Goal: Task Accomplishment & Management: Complete application form

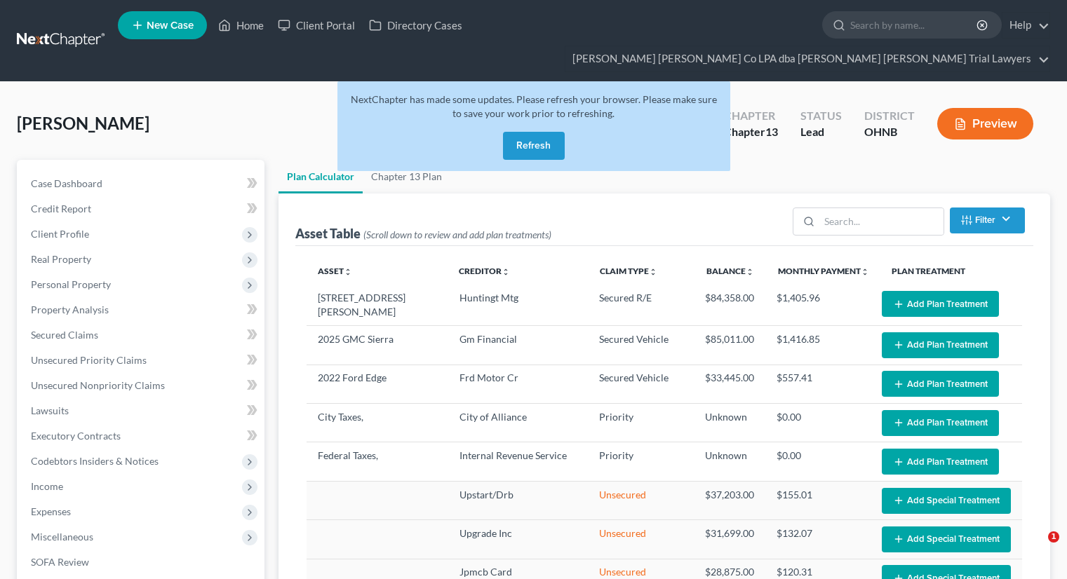
select select "59"
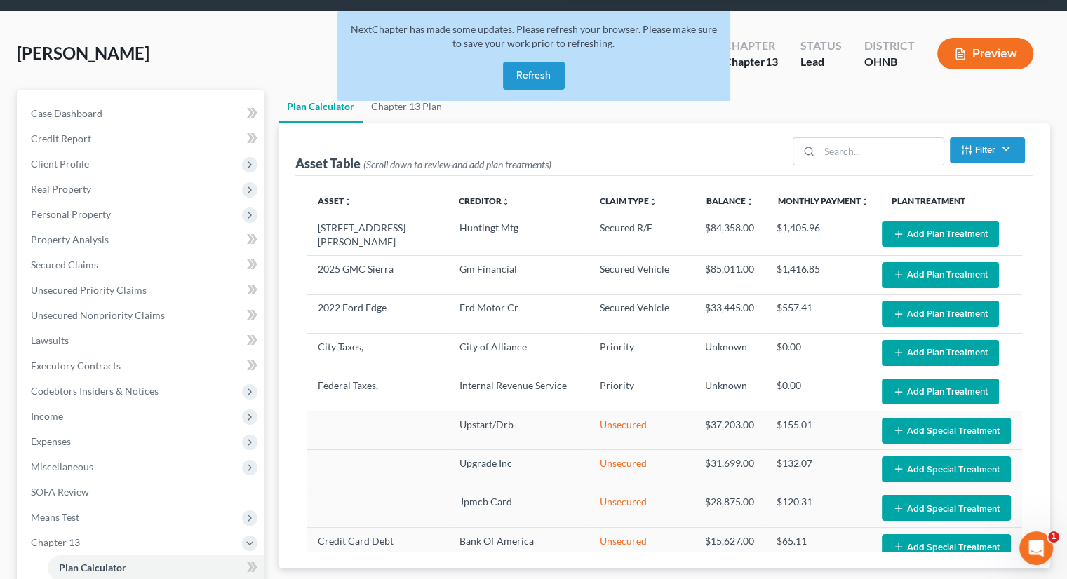
click at [522, 62] on button "Refresh" at bounding box center [534, 76] width 62 height 28
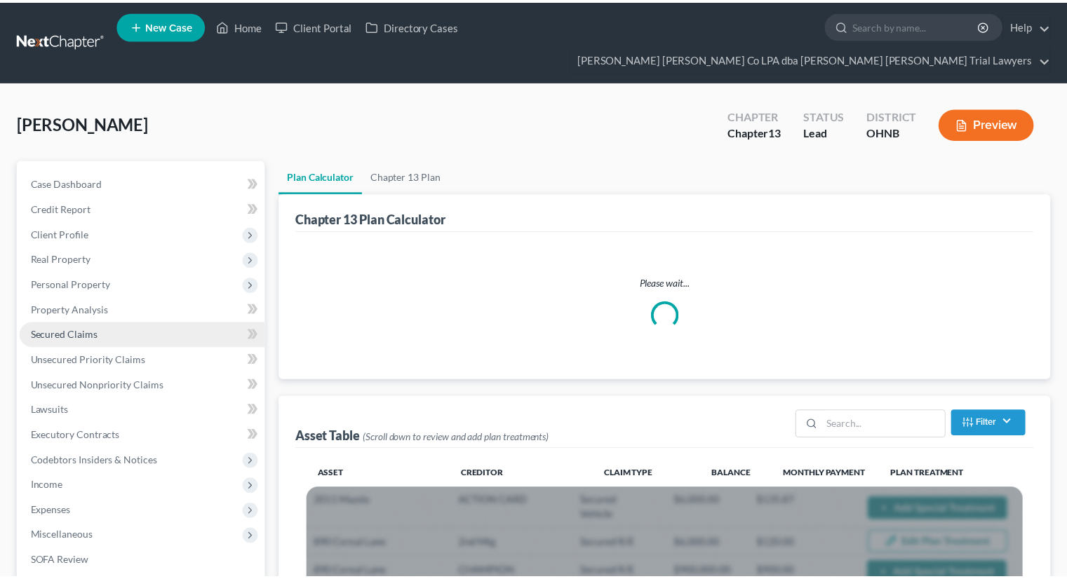
scroll to position [70, 0]
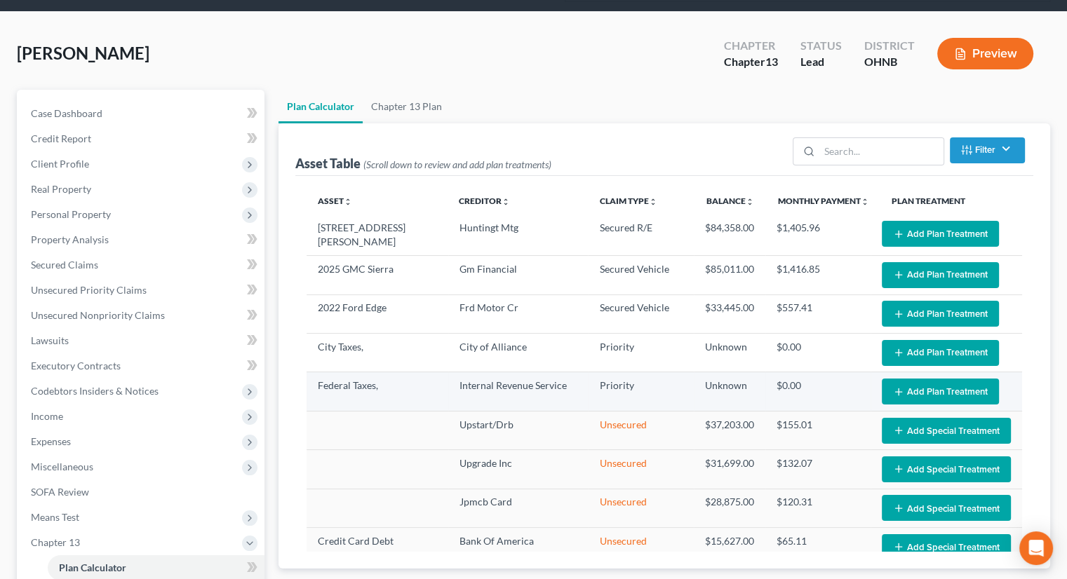
select select "59"
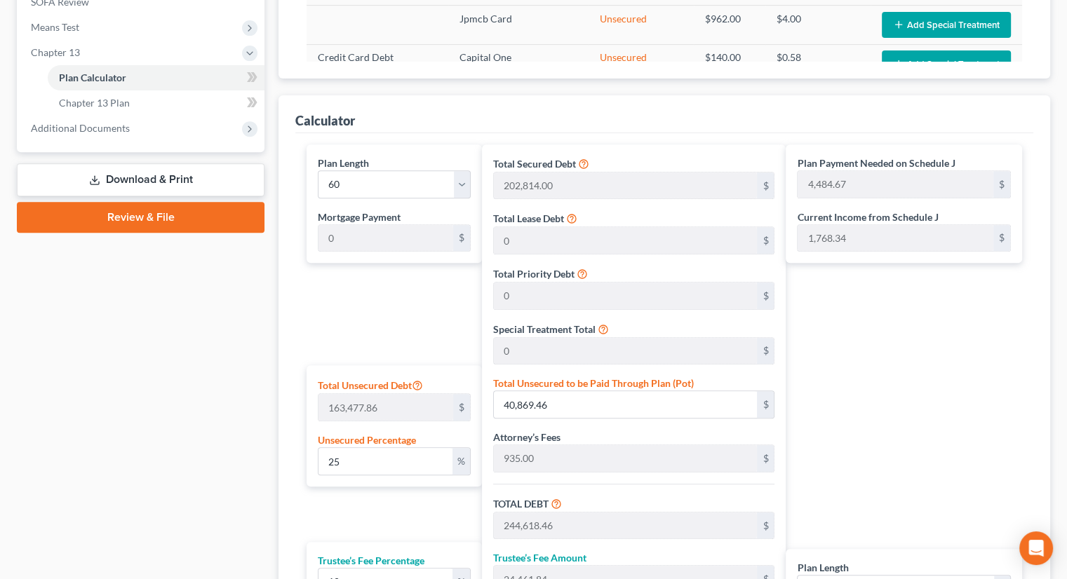
scroll to position [561, 0]
click at [368, 448] on div "Total Unsecured Debt 163,477.86 $ Unsecured Percentage 25 %" at bounding box center [394, 425] width 175 height 121
click at [362, 447] on input "25" at bounding box center [385, 460] width 134 height 27
click at [347, 447] on input "25" at bounding box center [385, 460] width 134 height 27
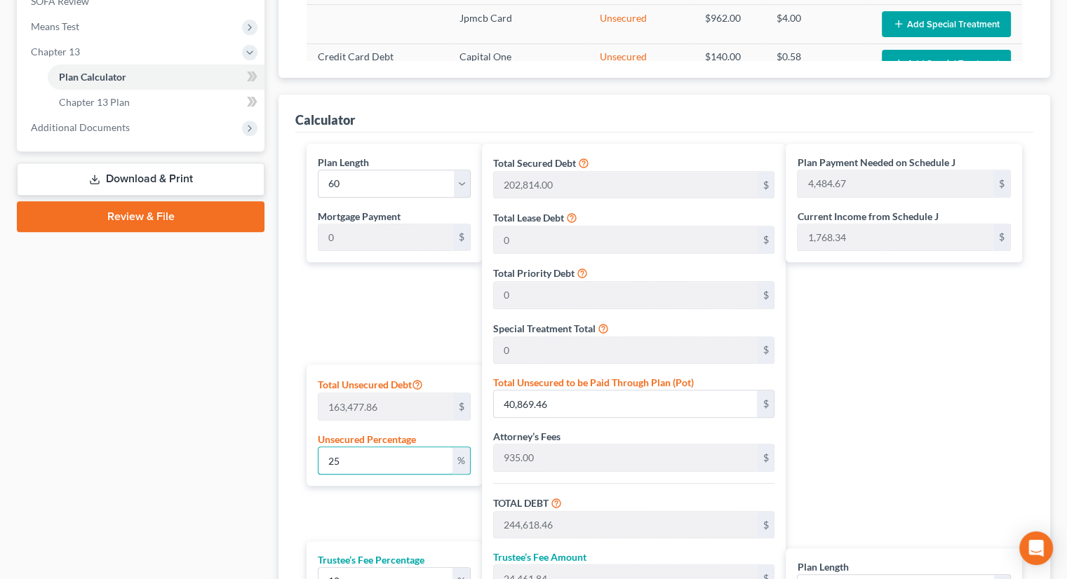
drag, startPoint x: 344, startPoint y: 435, endPoint x: 308, endPoint y: 438, distance: 36.6
click at [308, 438] on div "Total Unsecured Debt 163,477.86 $ Unsecured Percentage 25 %" at bounding box center [394, 425] width 175 height 121
type input "1"
type input "1,634.77"
type input "205,383.77"
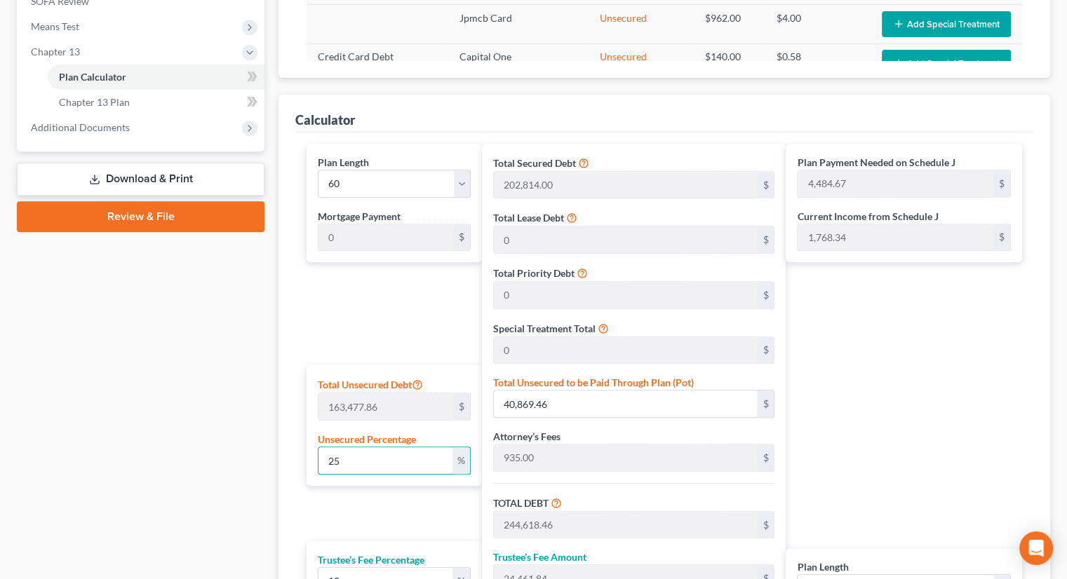
type input "20,538.37"
type input "225,922.15"
type input "3,765.36"
type input "10"
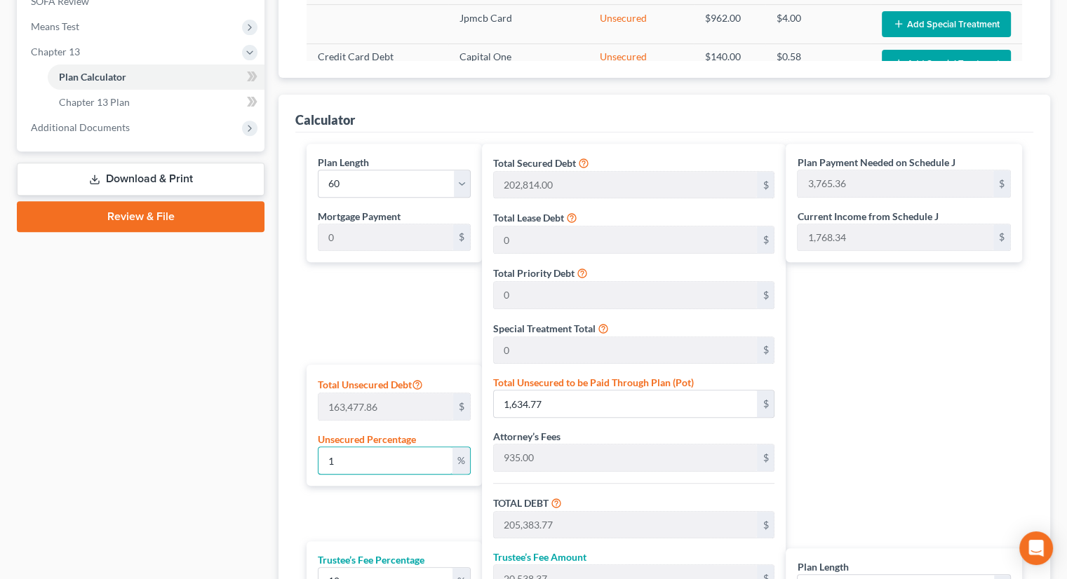
type input "16,347.78"
type input "220,096.78"
type input "22,009.67"
type input "242,106.46"
type input "4,035.10"
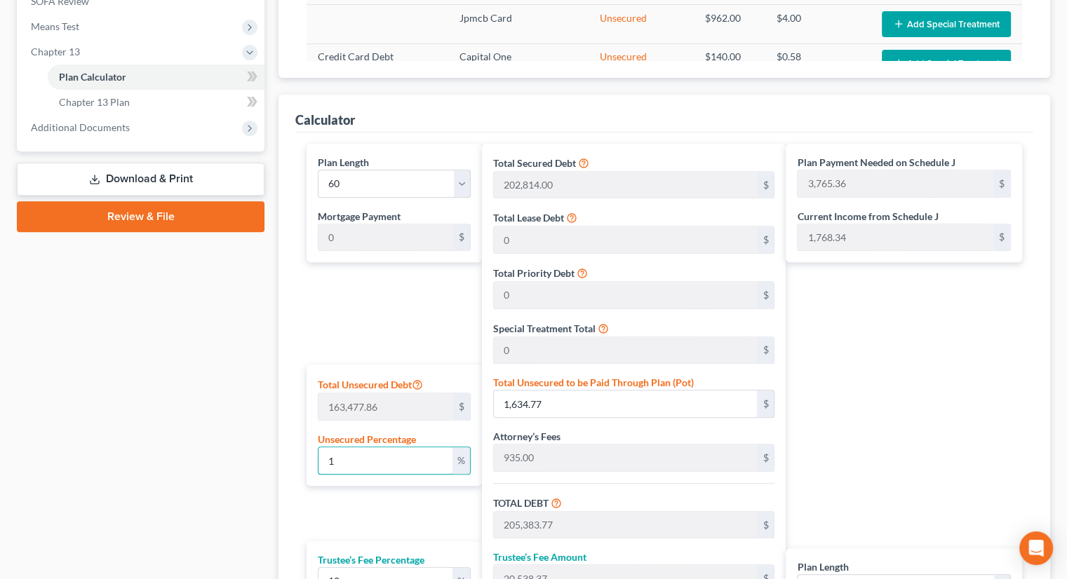
type input "4,035.10"
type input "100"
type input "163,477.86"
type input "367,226.86"
type input "36,722.68"
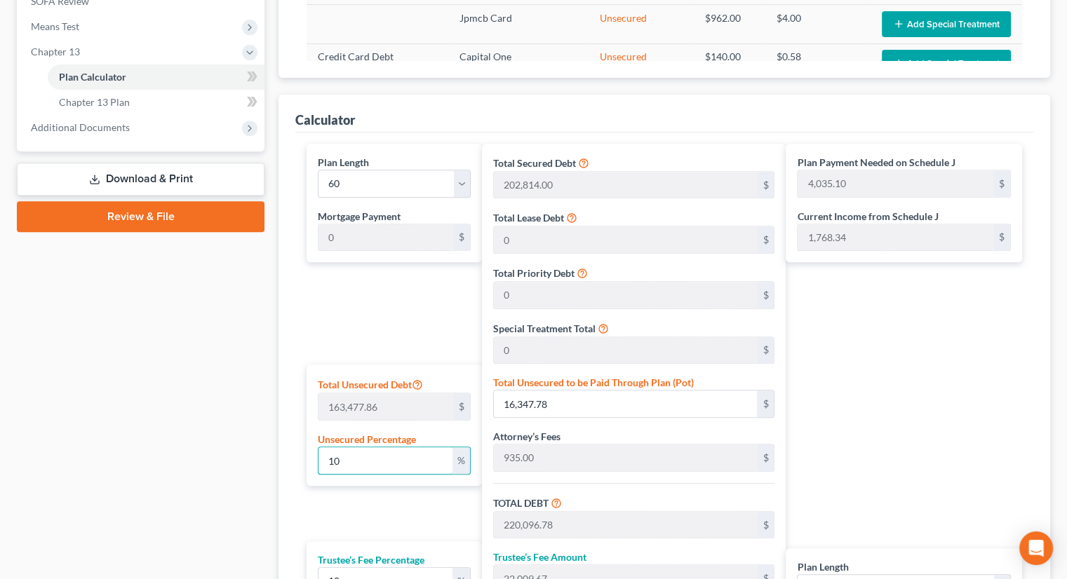
type input "403,949.54"
type input "6,732.49"
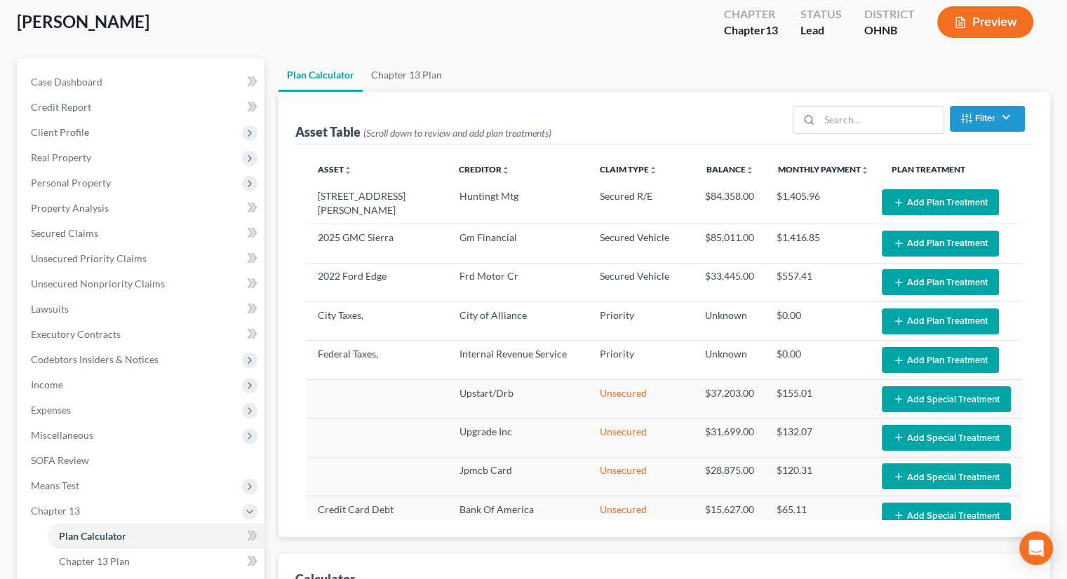
scroll to position [70, 0]
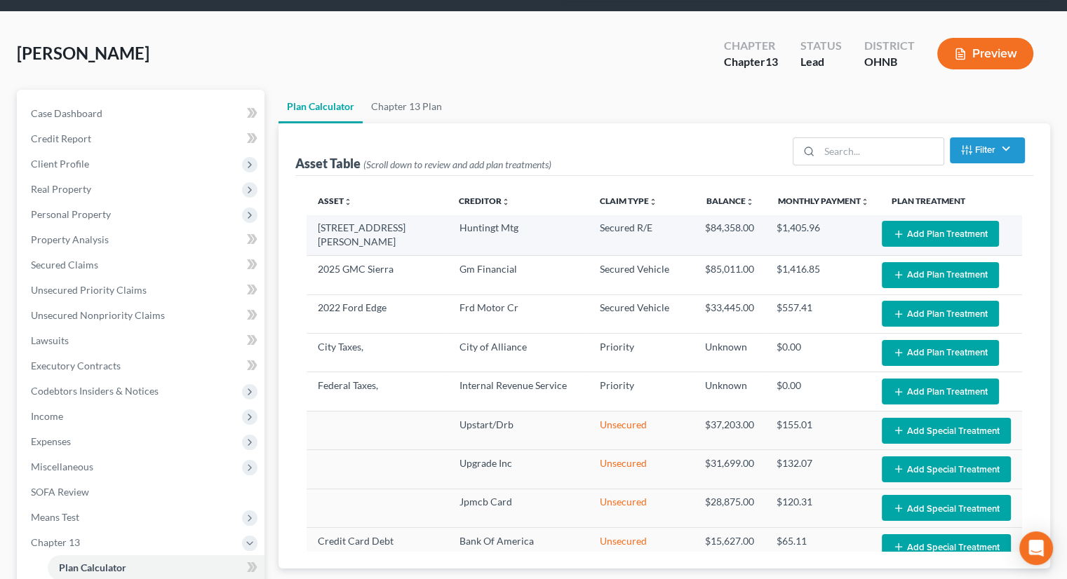
type input "100"
click at [906, 221] on button "Add Plan Treatment" at bounding box center [940, 234] width 117 height 26
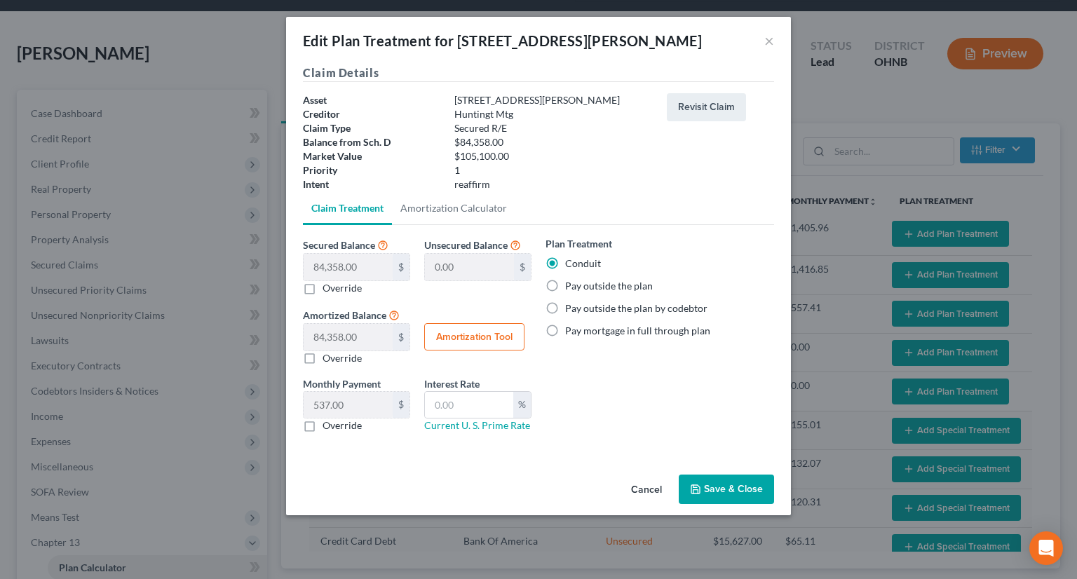
click at [565, 287] on label "Pay outside the plan" at bounding box center [609, 286] width 88 height 14
click at [571, 287] on input "Pay outside the plan" at bounding box center [575, 283] width 9 height 9
radio input "true"
click at [725, 490] on button "Save & Close" at bounding box center [726, 489] width 95 height 29
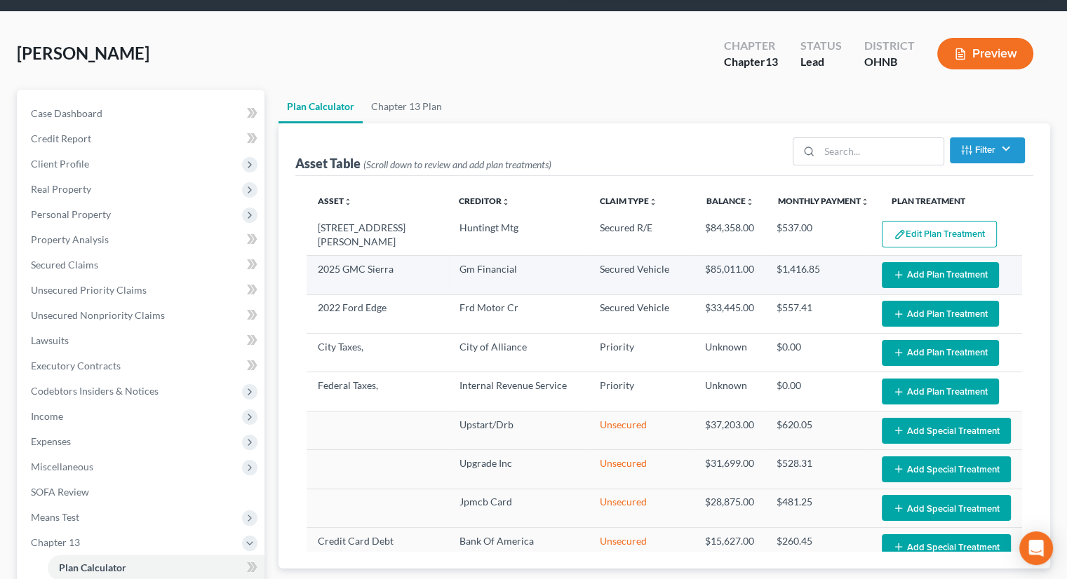
click at [893, 269] on icon "button" at bounding box center [898, 274] width 11 height 11
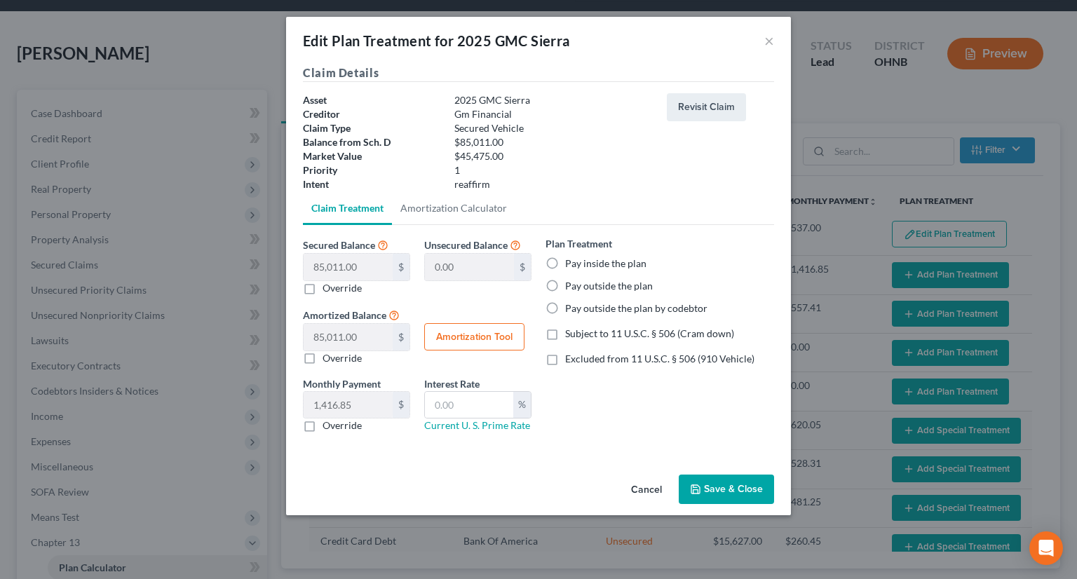
select select "59"
click at [565, 285] on label "Pay outside the plan" at bounding box center [609, 286] width 88 height 14
click at [571, 285] on input "Pay outside the plan" at bounding box center [575, 283] width 9 height 9
radio input "true"
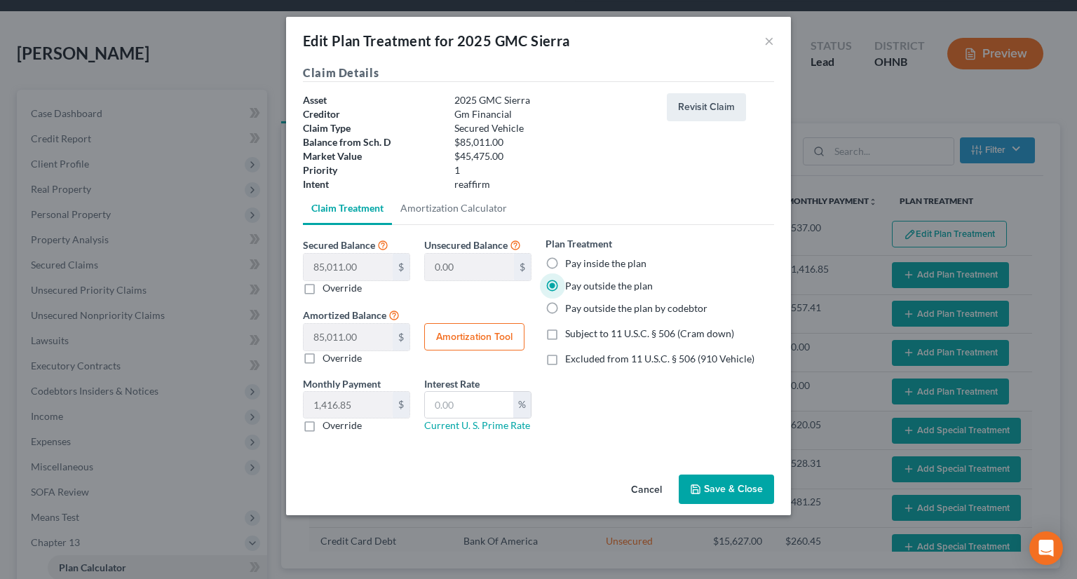
click at [565, 358] on label "Excluded from 11 U.S.C. § 506 (910 Vehicle)" at bounding box center [659, 359] width 189 height 14
click at [571, 358] on input "Excluded from 11 U.S.C. § 506 (910 Vehicle)" at bounding box center [575, 356] width 9 height 9
checkbox input "true"
click at [716, 485] on button "Save & Close" at bounding box center [726, 489] width 95 height 29
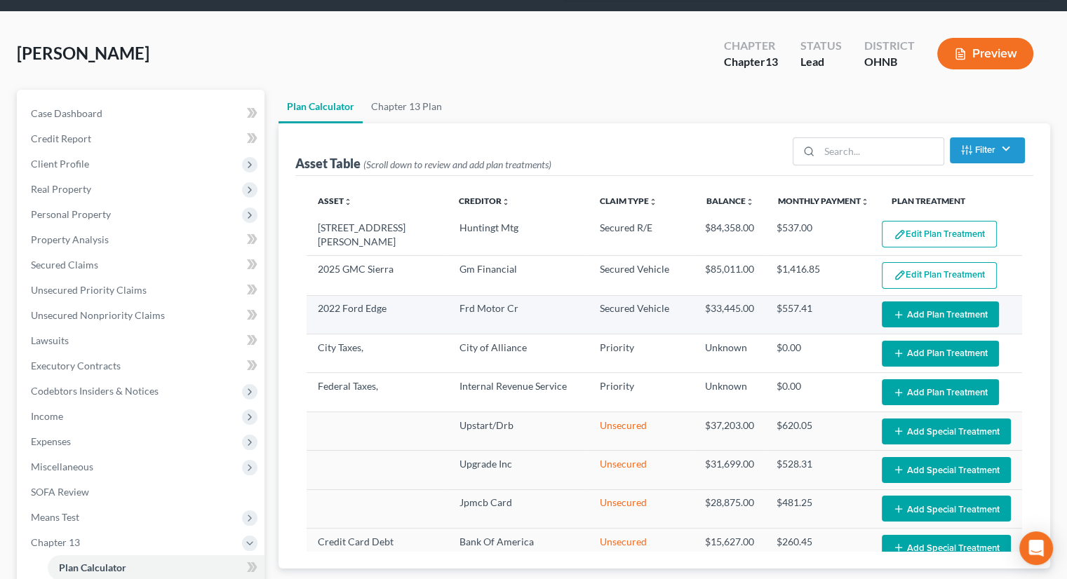
select select "59"
click at [901, 302] on button "Add Plan Treatment" at bounding box center [940, 315] width 117 height 26
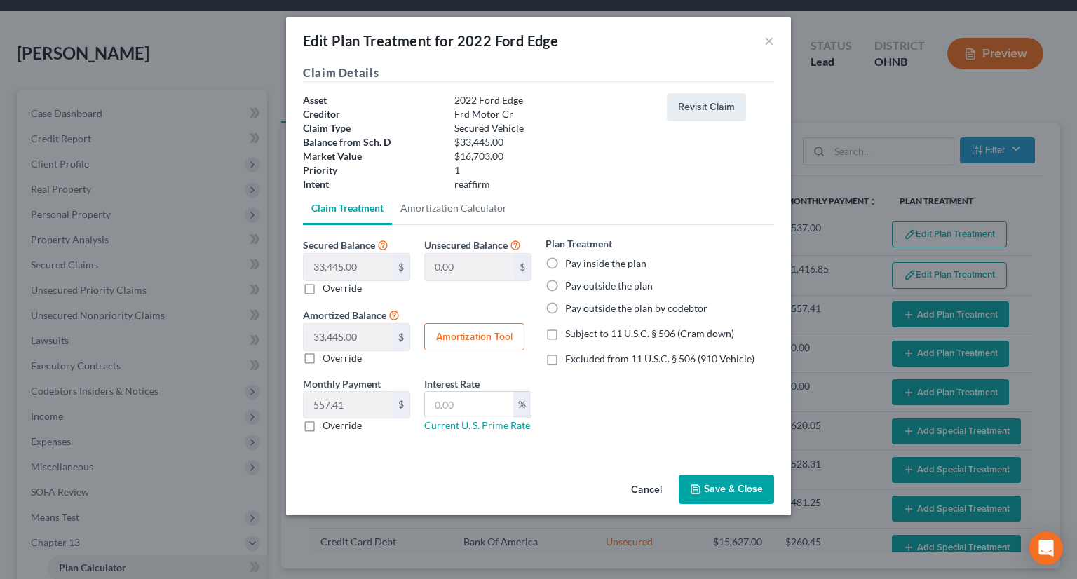
click at [565, 287] on label "Pay outside the plan" at bounding box center [609, 286] width 88 height 14
click at [571, 287] on input "Pay outside the plan" at bounding box center [575, 283] width 9 height 9
radio input "true"
click at [565, 361] on label "Excluded from 11 U.S.C. § 506 (910 Vehicle)" at bounding box center [659, 359] width 189 height 14
click at [571, 361] on input "Excluded from 11 U.S.C. § 506 (910 Vehicle)" at bounding box center [575, 356] width 9 height 9
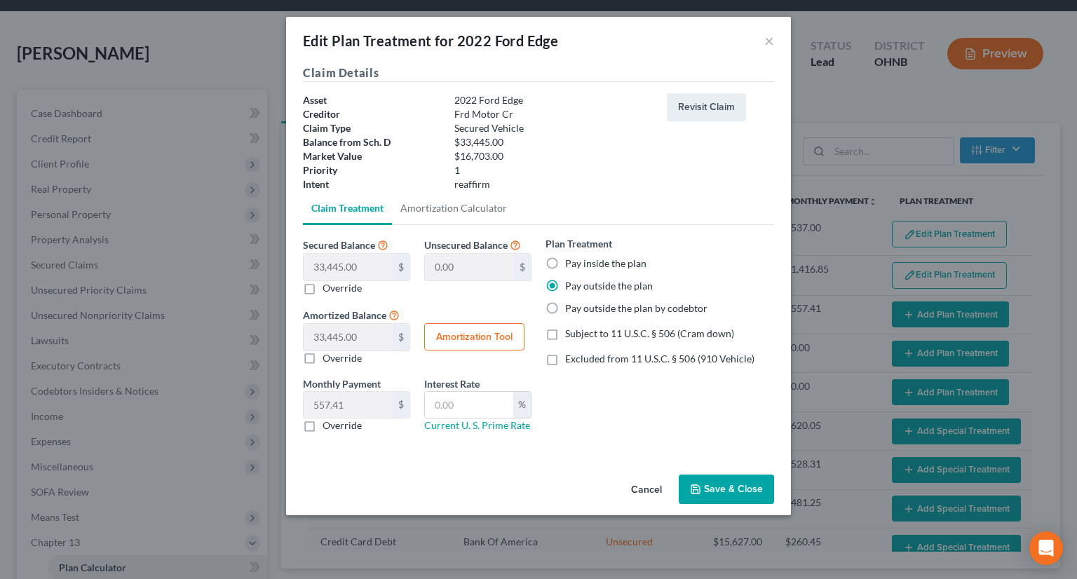
checkbox input "true"
click at [710, 483] on button "Save & Close" at bounding box center [726, 489] width 95 height 29
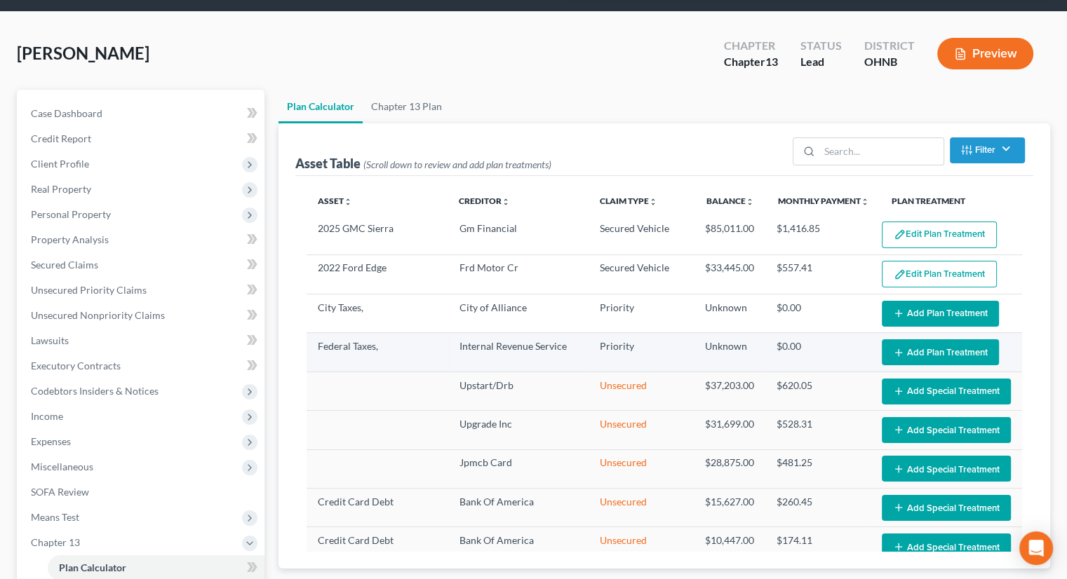
select select "59"
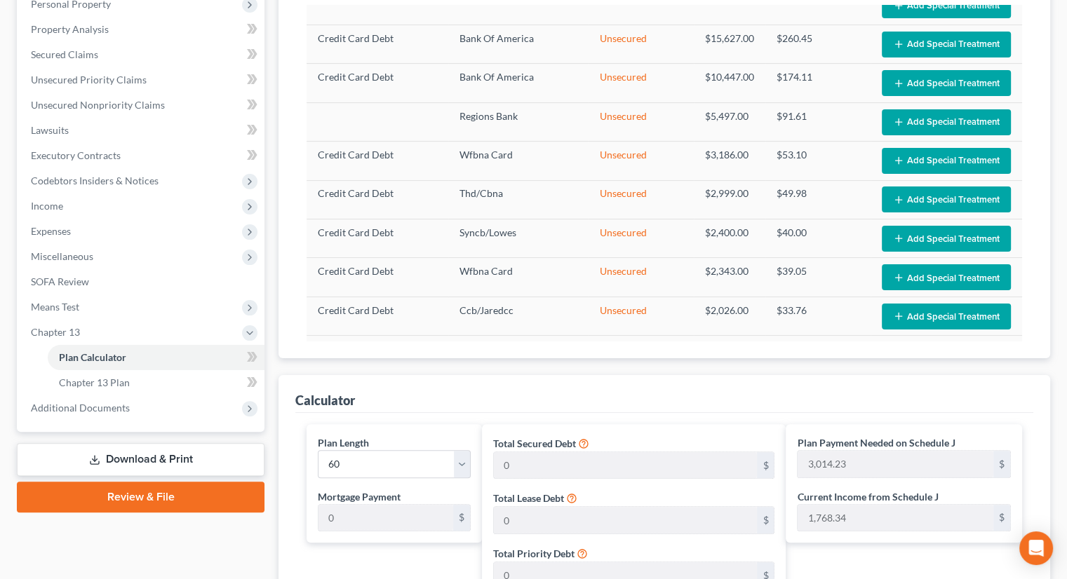
scroll to position [285, 0]
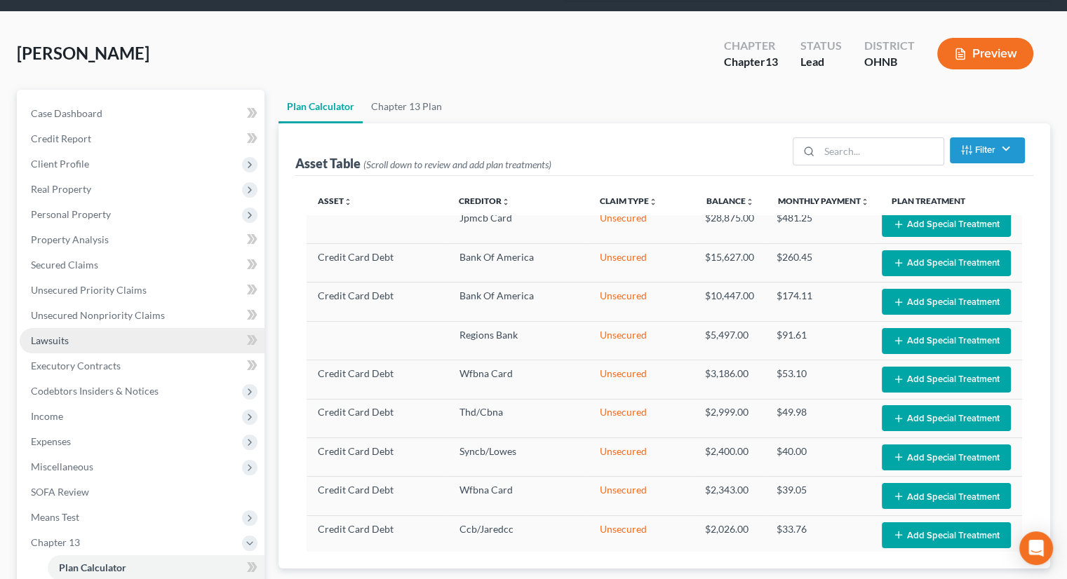
click at [107, 328] on link "Lawsuits" at bounding box center [142, 340] width 245 height 25
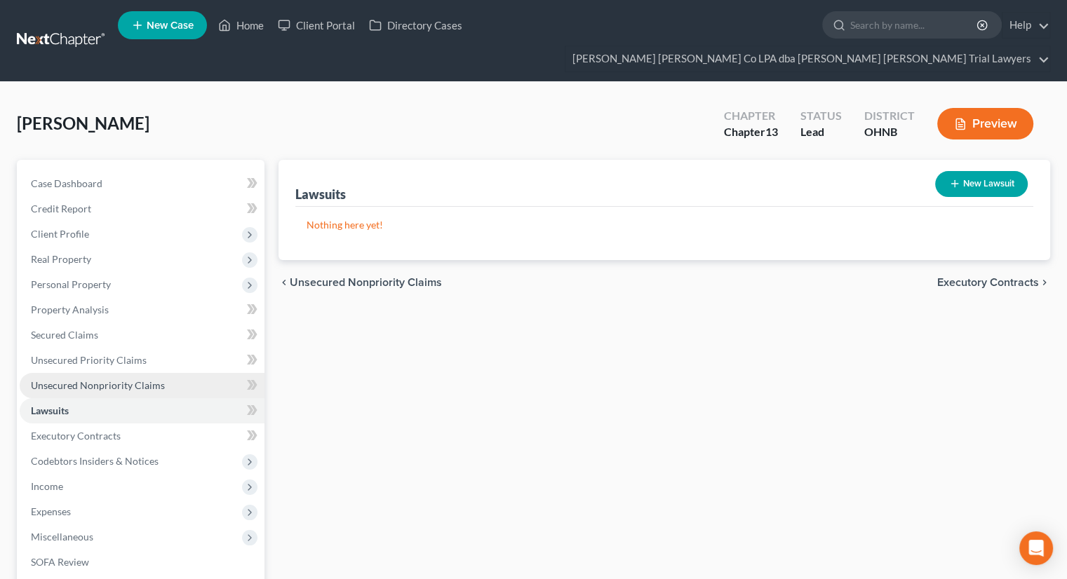
click at [109, 379] on span "Unsecured Nonpriority Claims" at bounding box center [98, 385] width 134 height 12
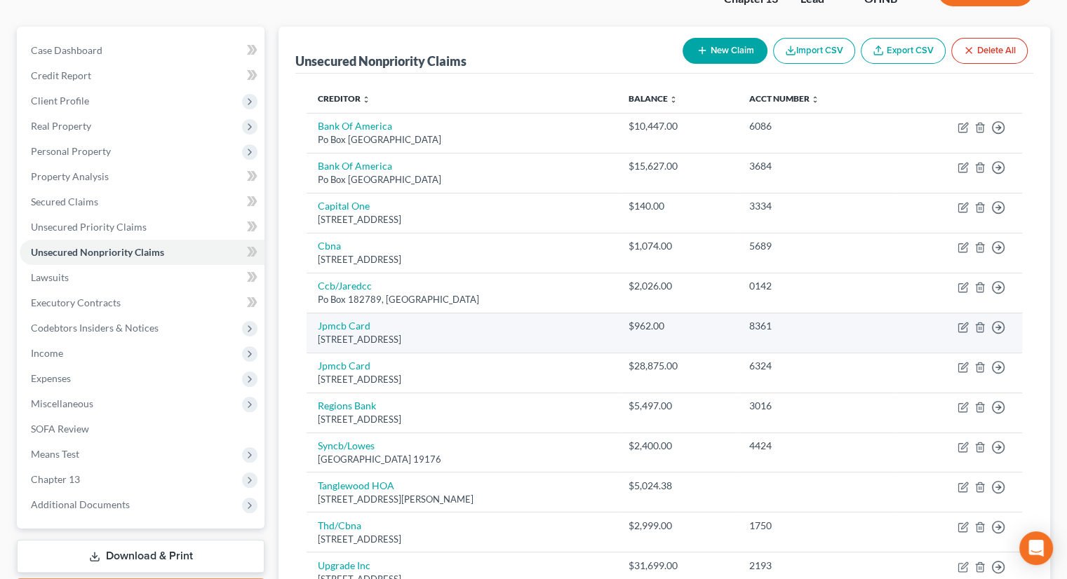
scroll to position [79, 0]
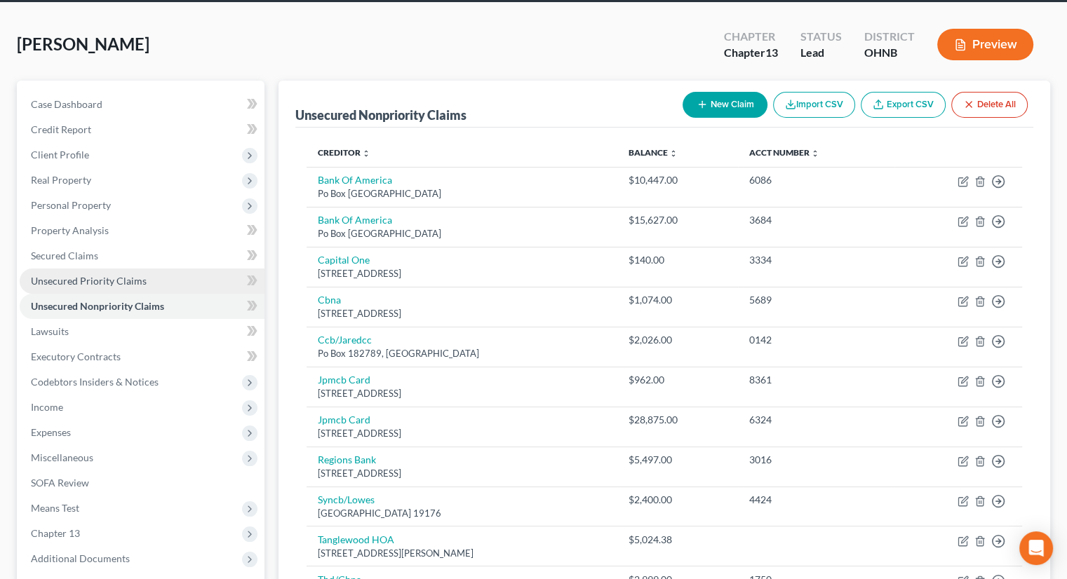
click at [128, 275] on span "Unsecured Priority Claims" at bounding box center [89, 281] width 116 height 12
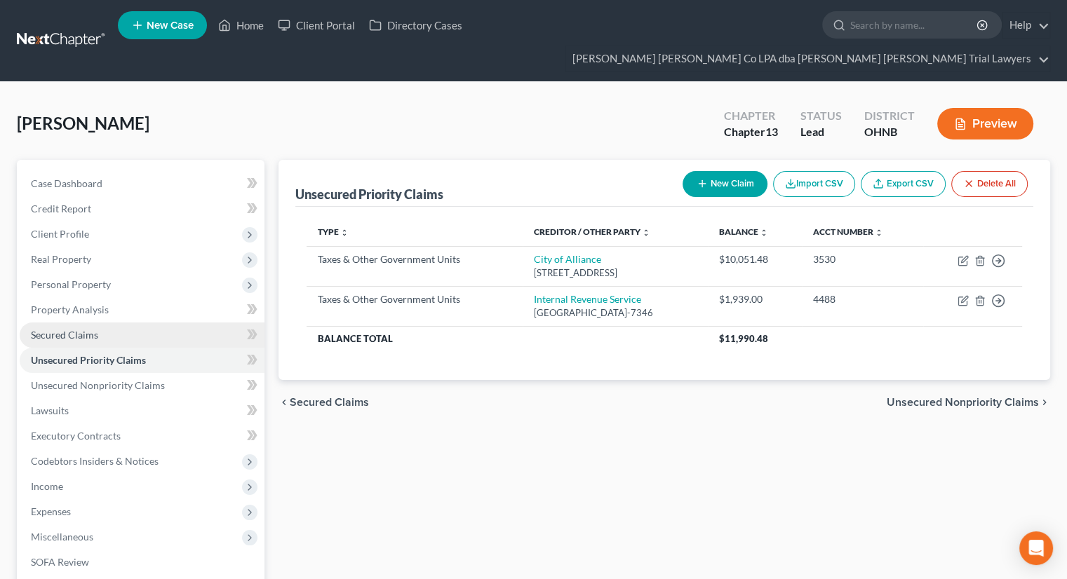
click at [132, 323] on link "Secured Claims" at bounding box center [142, 335] width 245 height 25
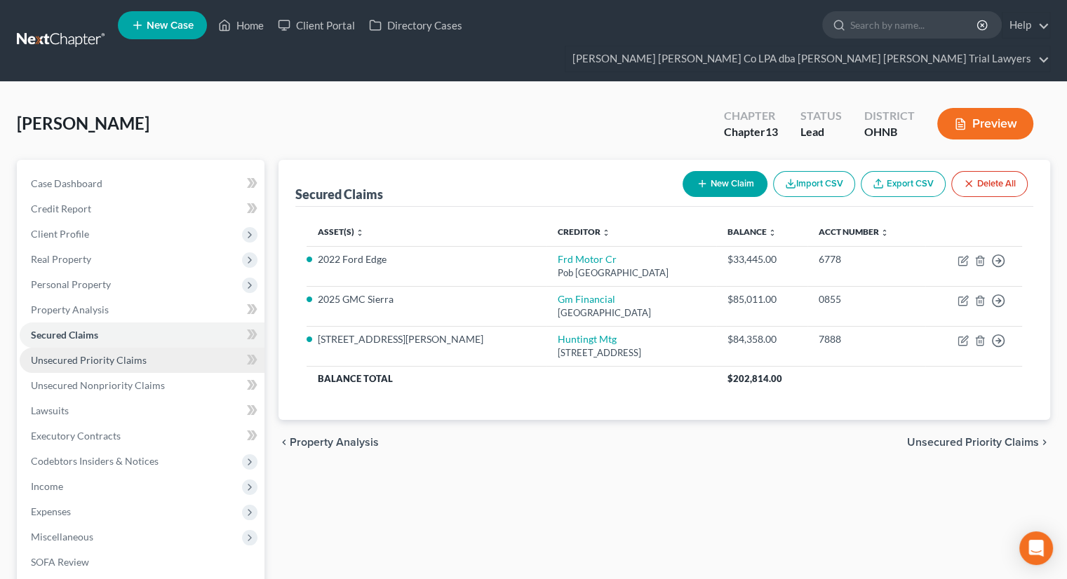
click at [132, 354] on span "Unsecured Priority Claims" at bounding box center [89, 360] width 116 height 12
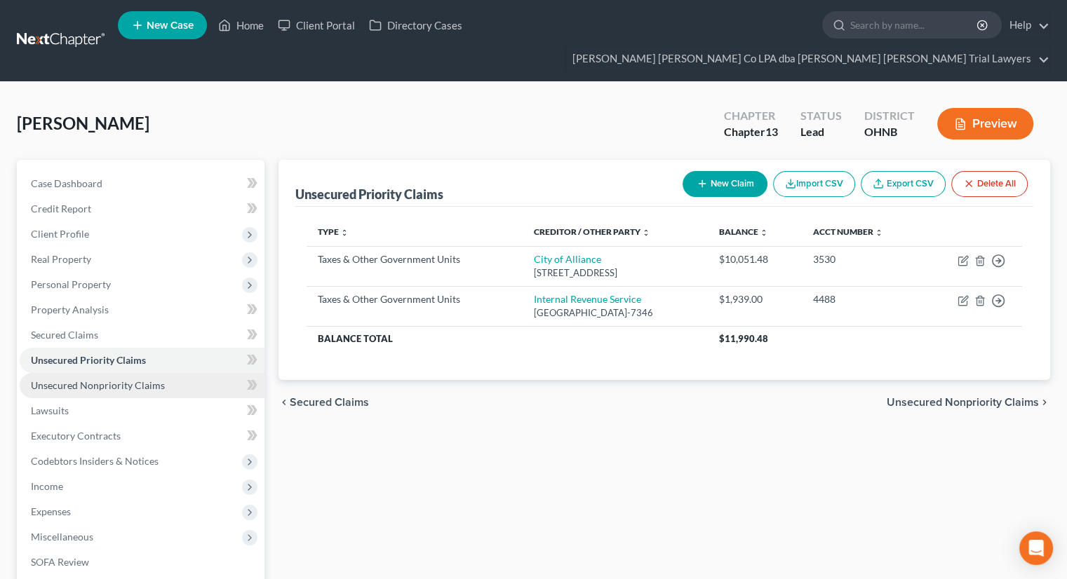
click at [122, 379] on span "Unsecured Nonpriority Claims" at bounding box center [98, 385] width 134 height 12
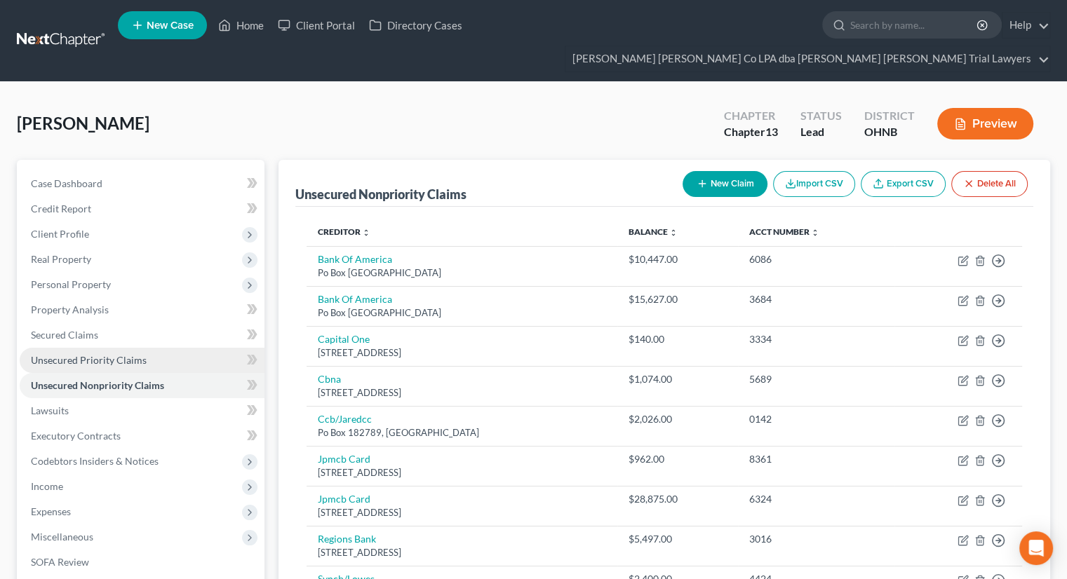
click at [122, 354] on span "Unsecured Priority Claims" at bounding box center [89, 360] width 116 height 12
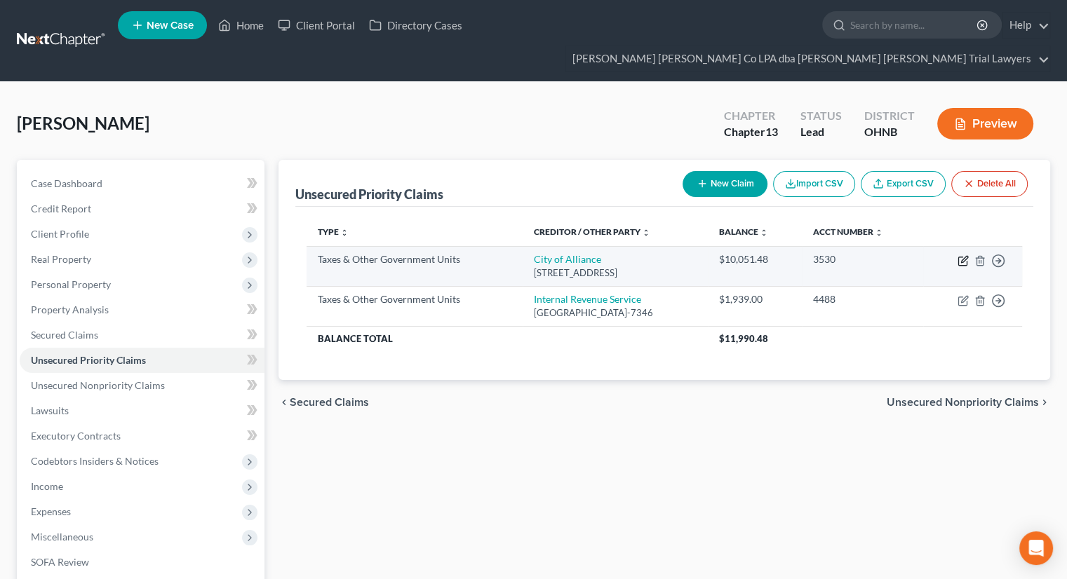
click at [963, 257] on icon "button" at bounding box center [962, 261] width 8 height 8
select select "1"
select select "36"
select select "3"
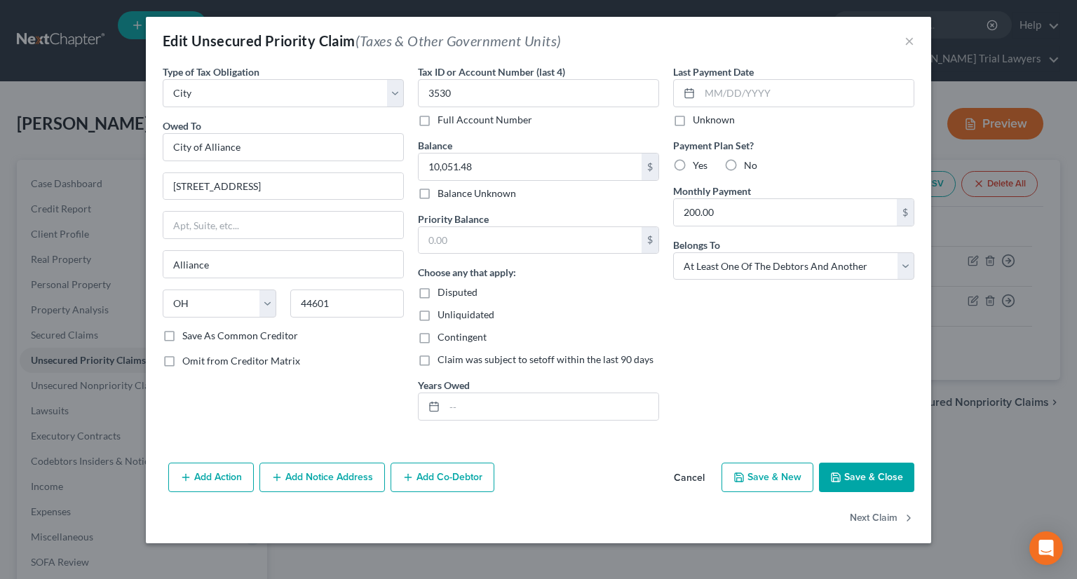
click at [898, 475] on button "Save & Close" at bounding box center [866, 477] width 95 height 29
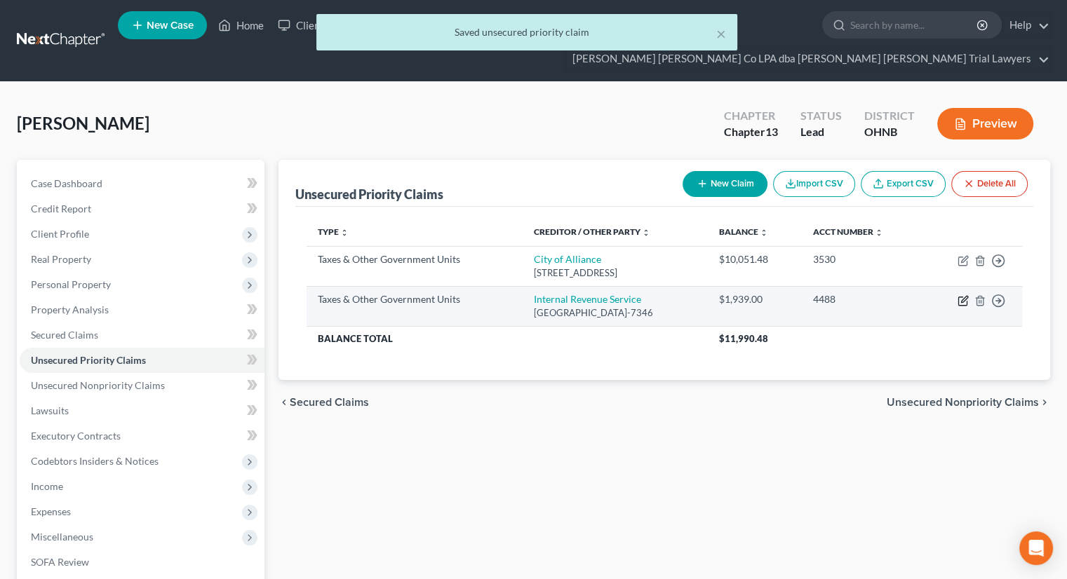
click at [964, 295] on icon "button" at bounding box center [962, 300] width 11 height 11
select select "0"
select select "39"
select select "3"
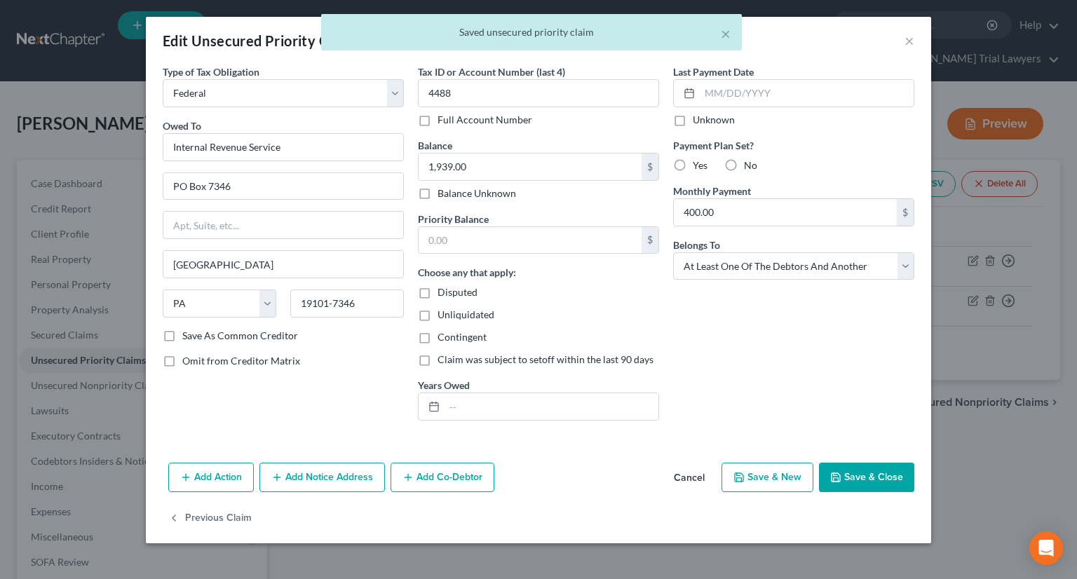
click at [879, 476] on button "Save & Close" at bounding box center [866, 477] width 95 height 29
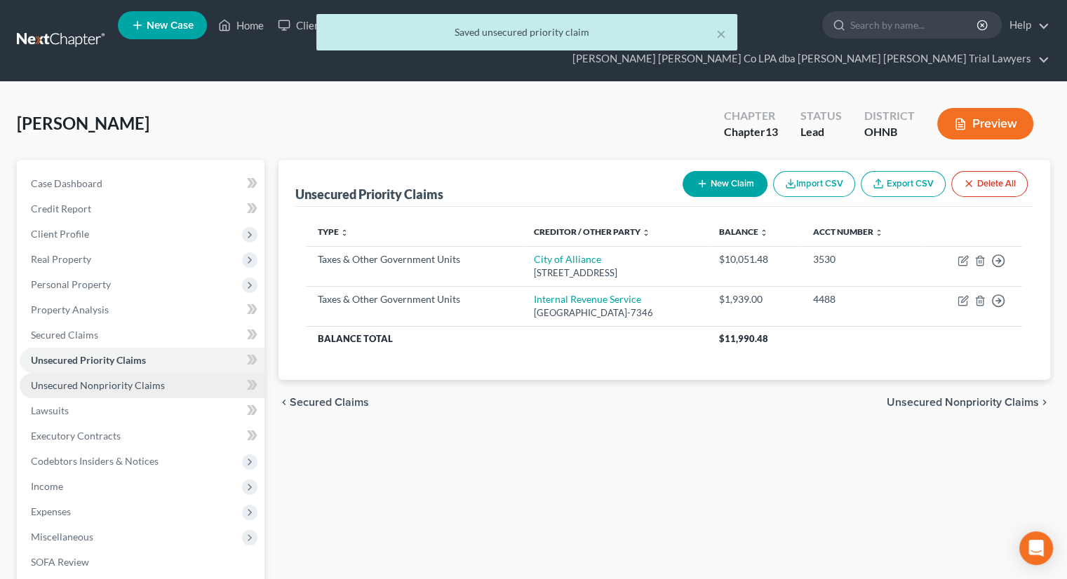
click at [160, 379] on span "Unsecured Nonpriority Claims" at bounding box center [98, 385] width 134 height 12
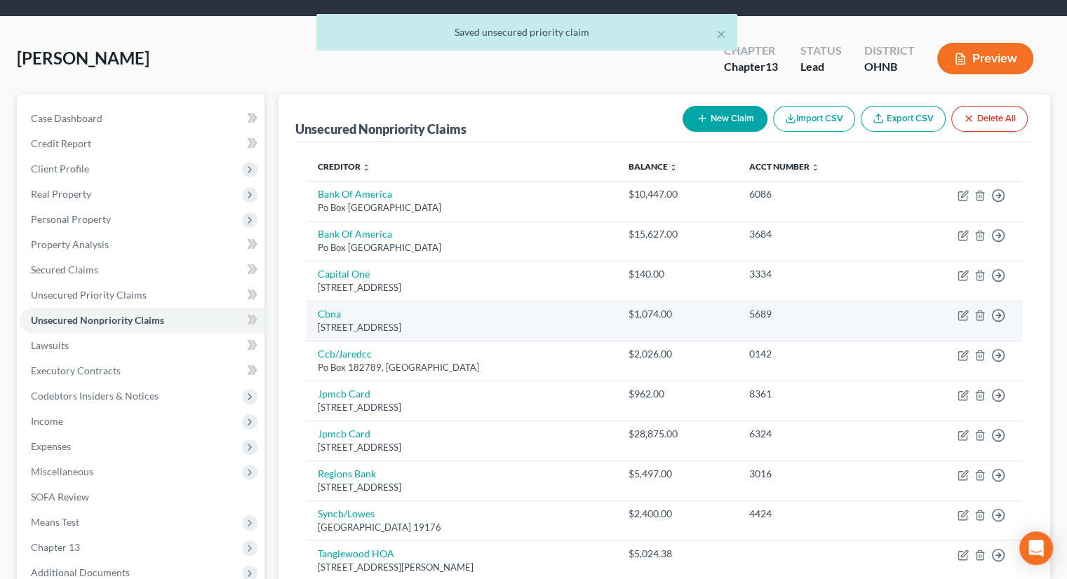
scroll to position [210, 0]
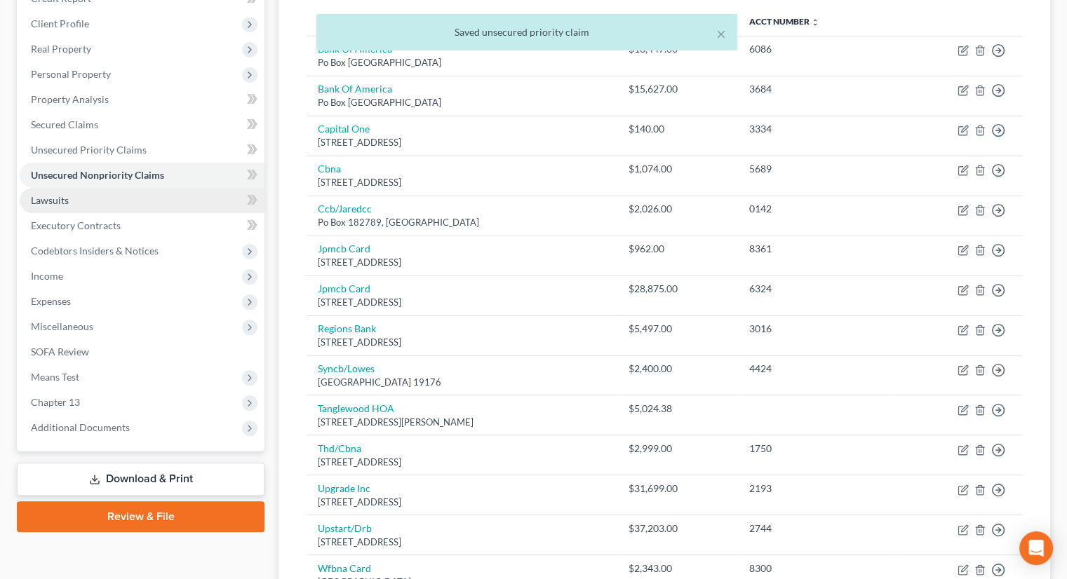
click at [59, 194] on span "Lawsuits" at bounding box center [50, 200] width 38 height 12
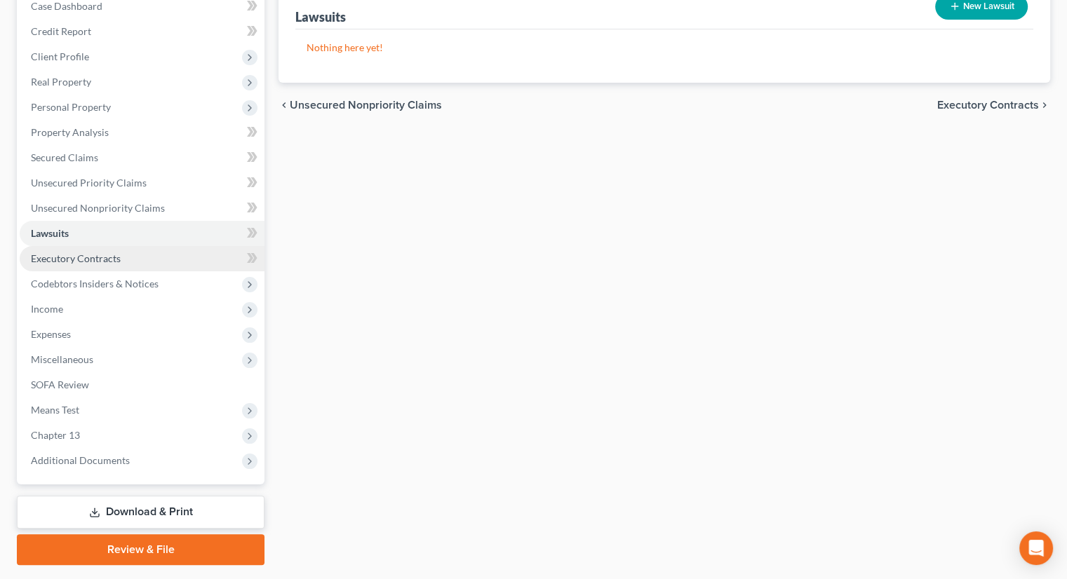
scroll to position [191, 0]
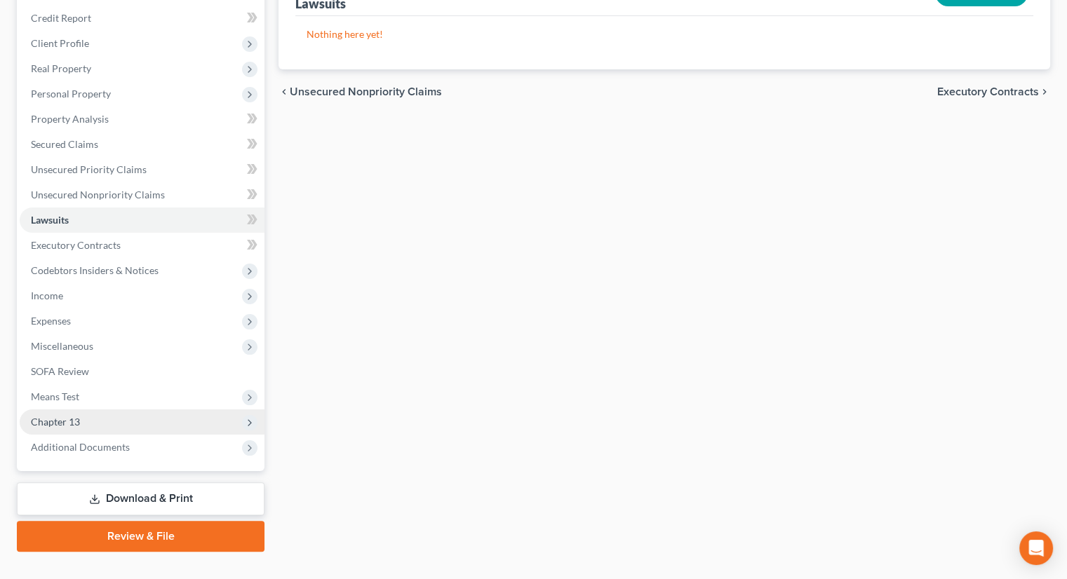
click at [101, 410] on span "Chapter 13" at bounding box center [142, 422] width 245 height 25
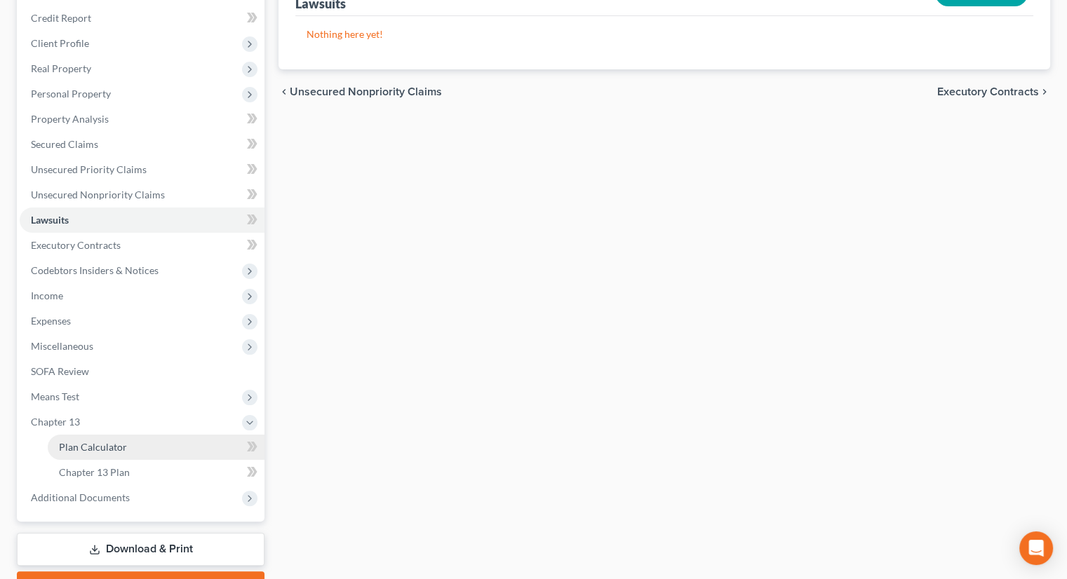
click at [110, 441] on span "Plan Calculator" at bounding box center [93, 447] width 68 height 12
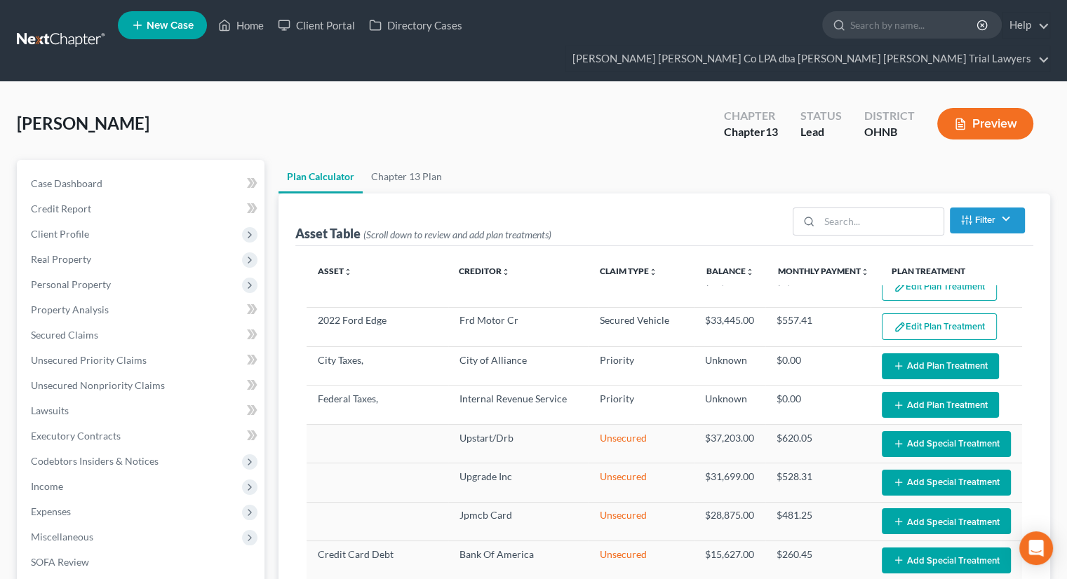
scroll to position [140, 0]
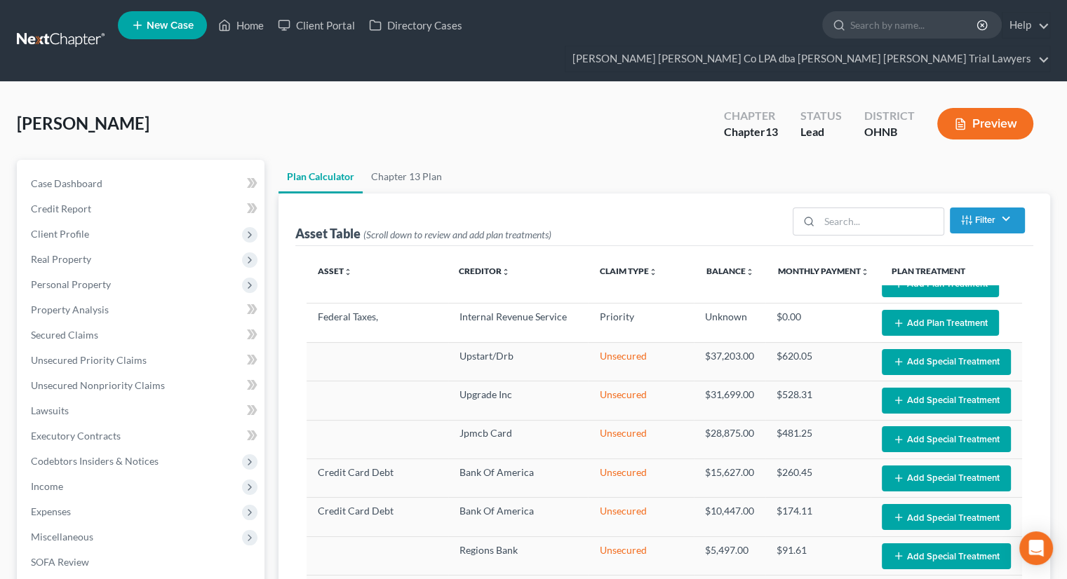
select select "59"
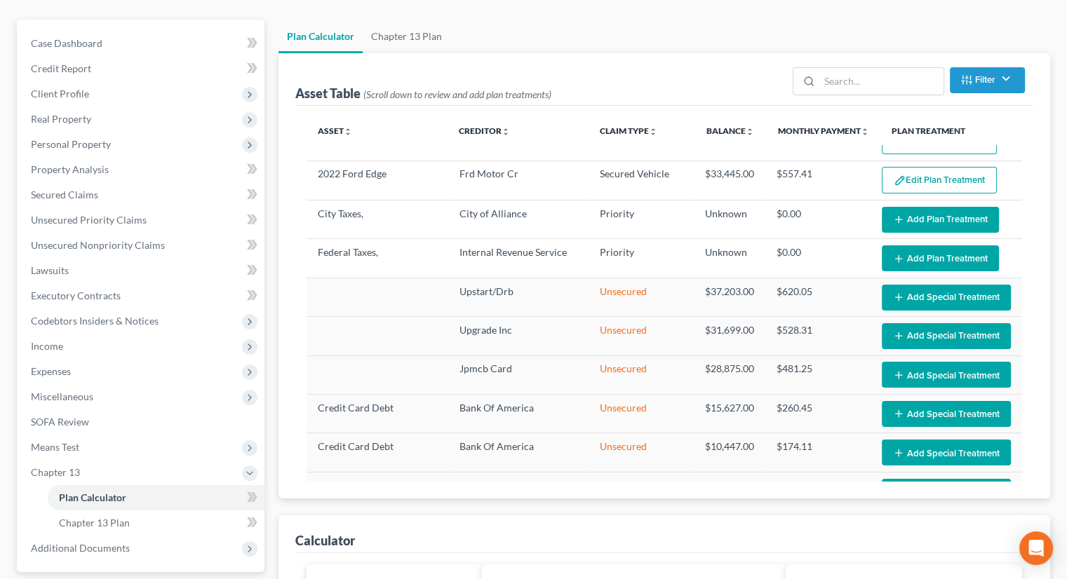
scroll to position [0, 0]
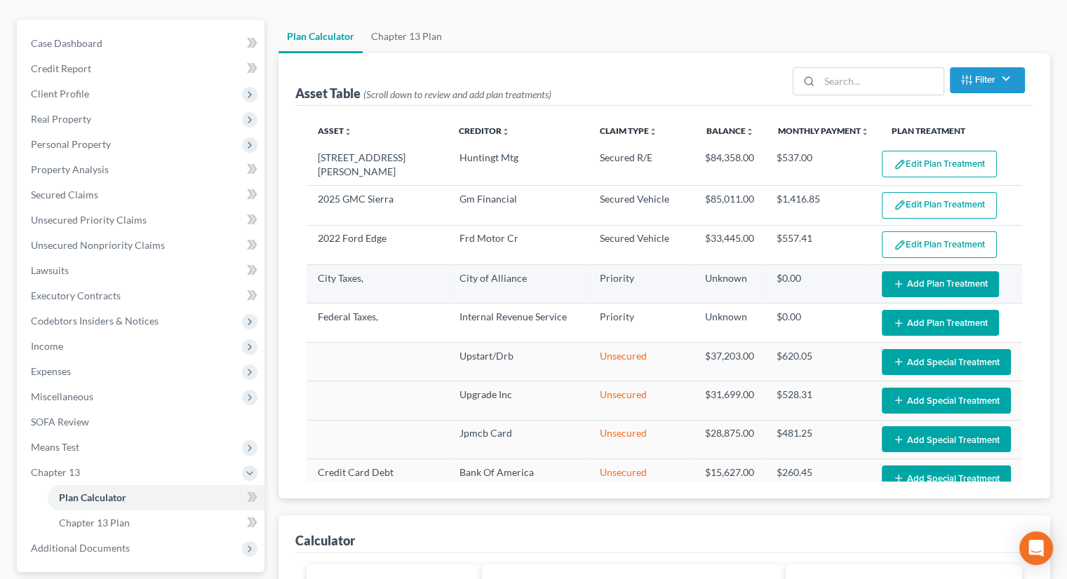
click at [903, 271] on button "Add Plan Treatment" at bounding box center [940, 284] width 117 height 26
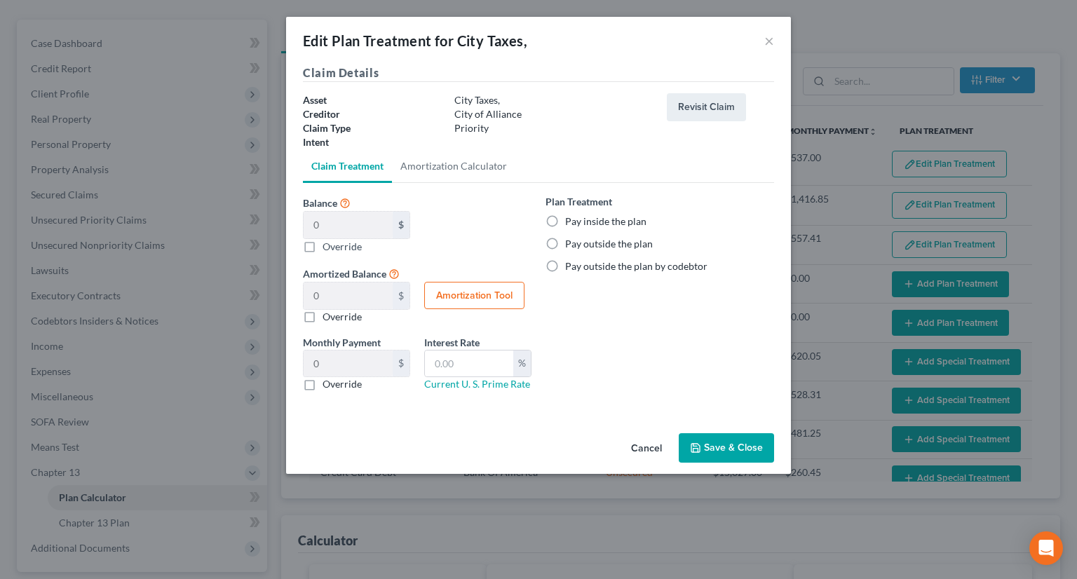
click at [565, 245] on label "Pay outside the plan" at bounding box center [609, 244] width 88 height 14
click at [571, 245] on input "Pay outside the plan" at bounding box center [575, 241] width 9 height 9
radio input "true"
click at [730, 438] on button "Save & Close" at bounding box center [726, 447] width 95 height 29
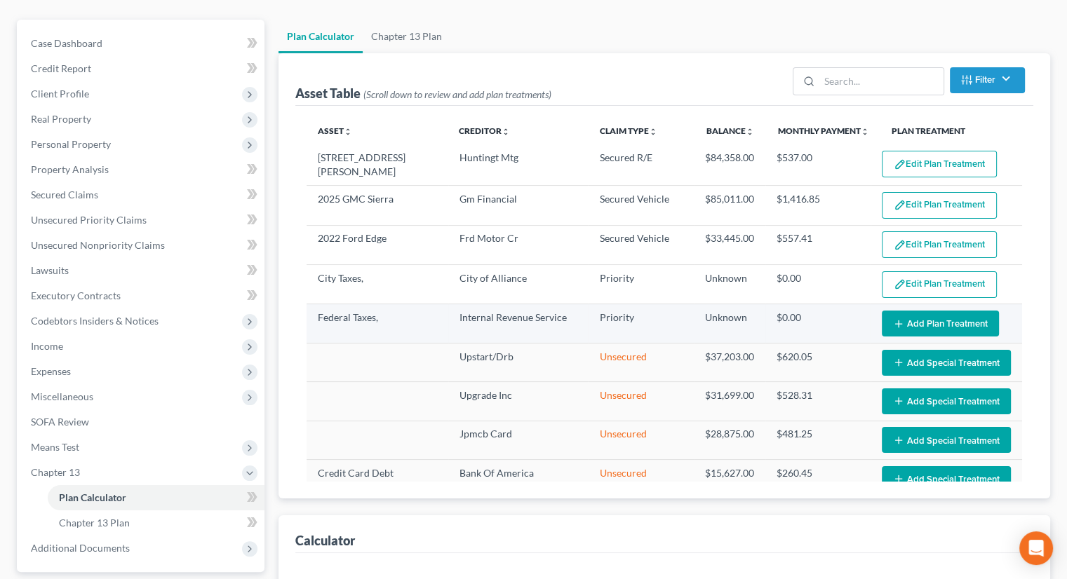
click at [911, 311] on button "Add Plan Treatment" at bounding box center [940, 324] width 117 height 26
select select "59"
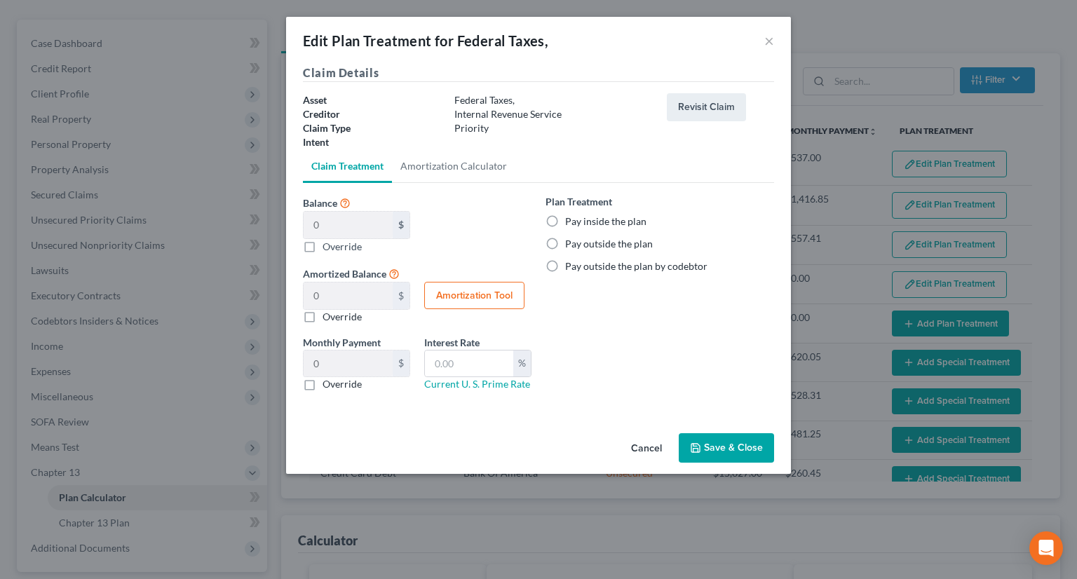
click at [565, 241] on label "Pay outside the plan" at bounding box center [609, 244] width 88 height 14
click at [571, 241] on input "Pay outside the plan" at bounding box center [575, 241] width 9 height 9
radio input "true"
click at [708, 454] on button "Save & Close" at bounding box center [726, 447] width 95 height 29
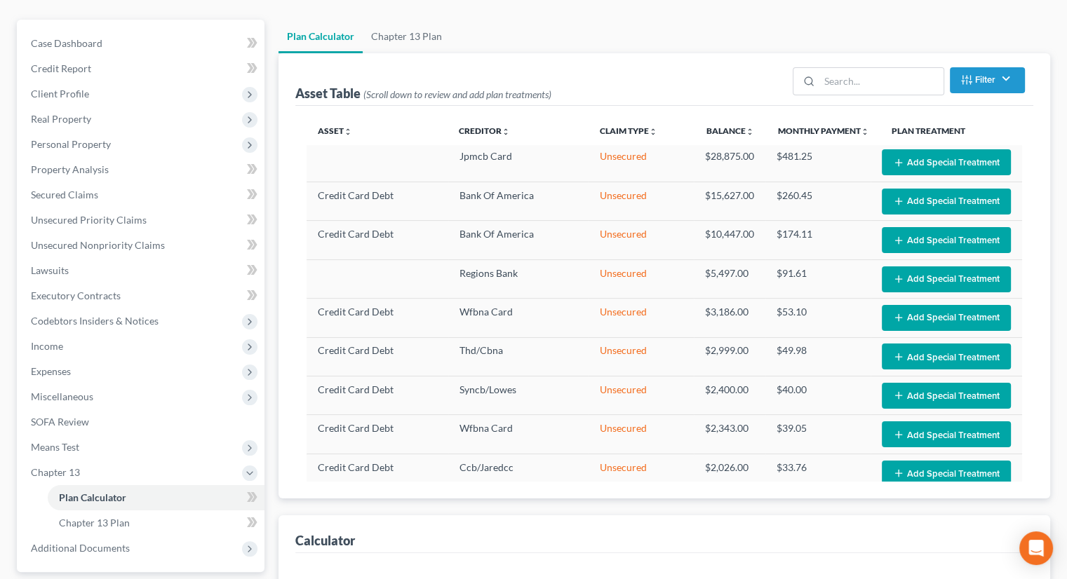
select select "59"
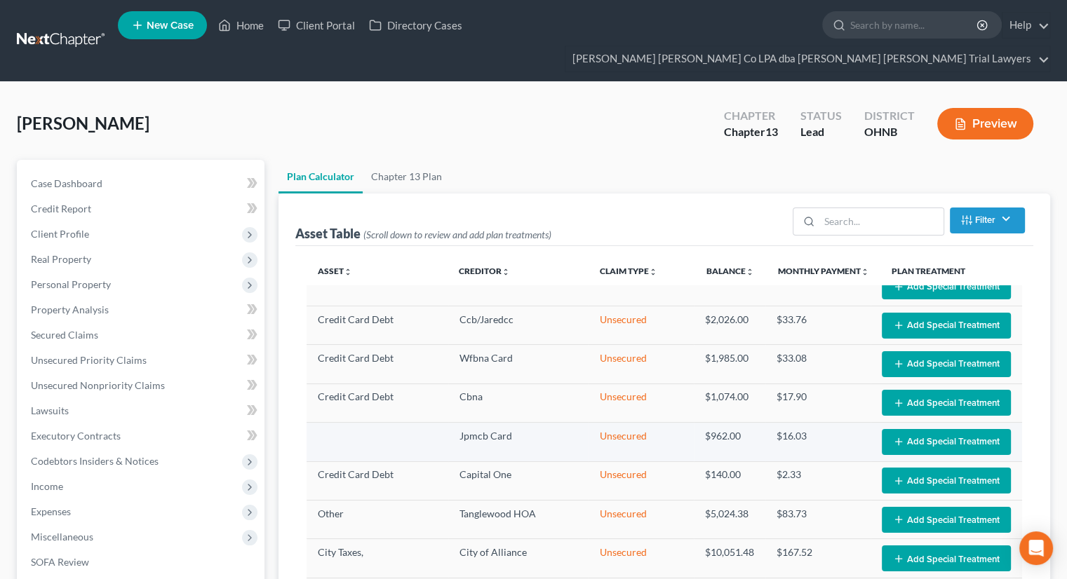
scroll to position [146, 0]
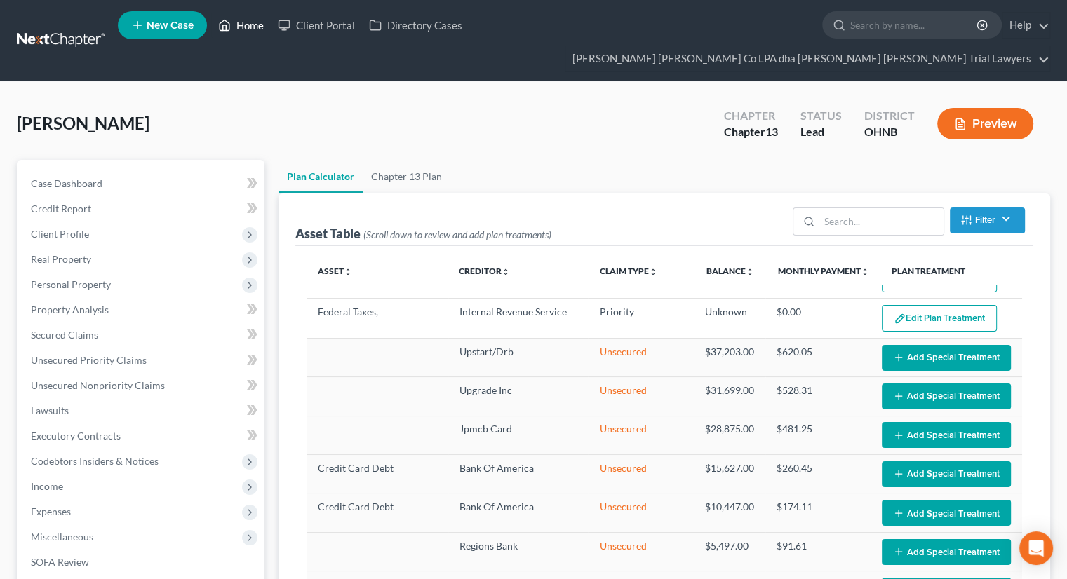
click at [234, 25] on link "Home" at bounding box center [241, 25] width 60 height 25
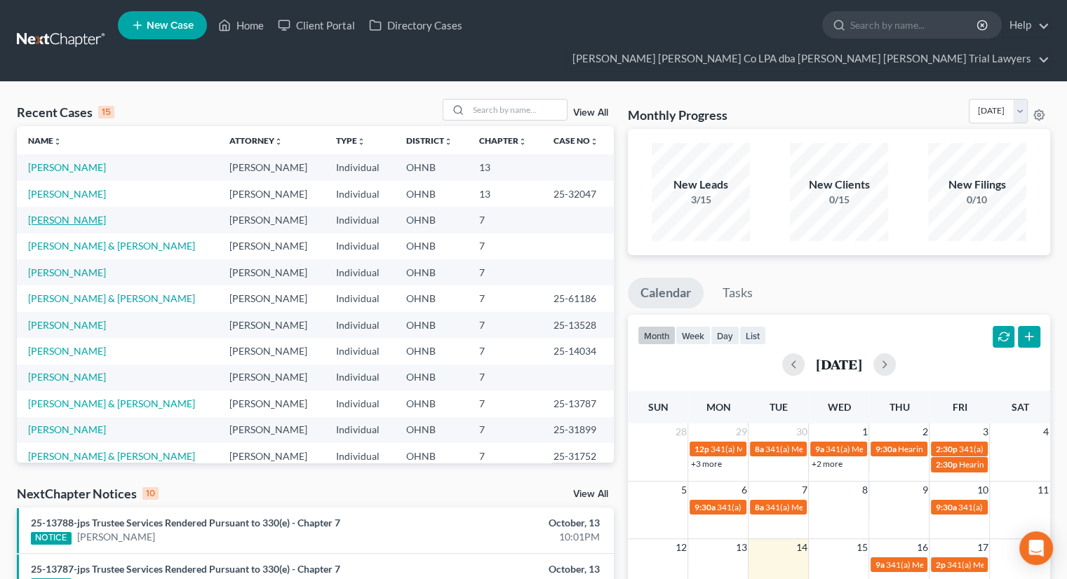
click at [65, 214] on link "[PERSON_NAME]" at bounding box center [67, 220] width 78 height 12
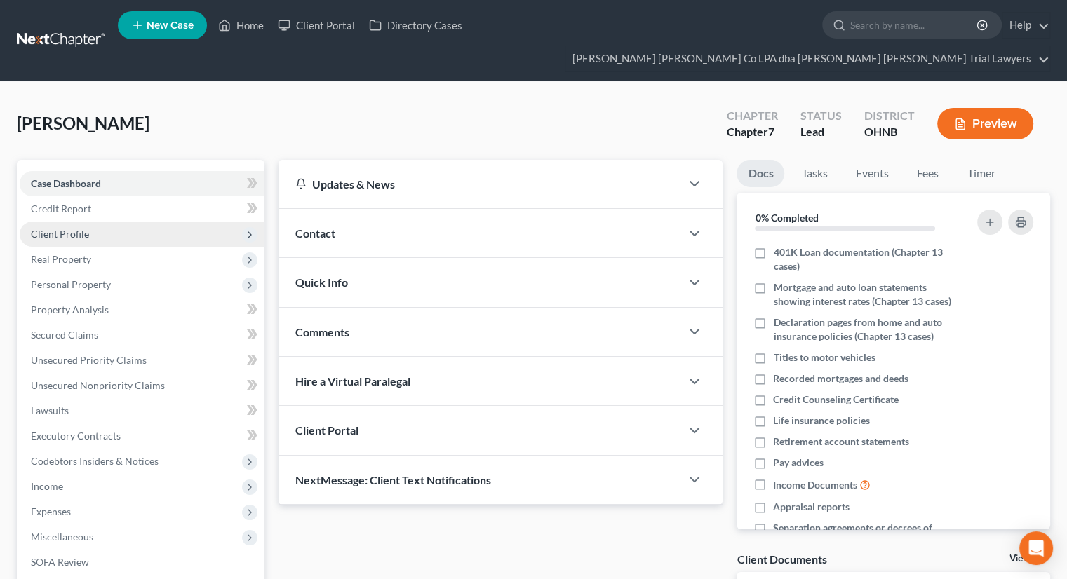
click at [140, 222] on span "Client Profile" at bounding box center [142, 234] width 245 height 25
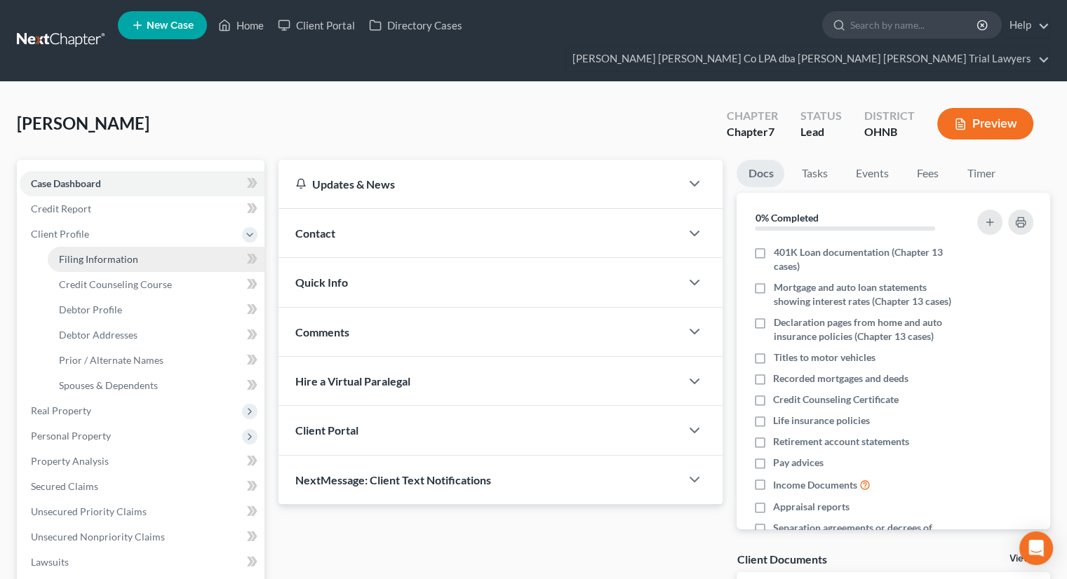
click at [140, 247] on link "Filing Information" at bounding box center [156, 259] width 217 height 25
select select "1"
select select "0"
select select "36"
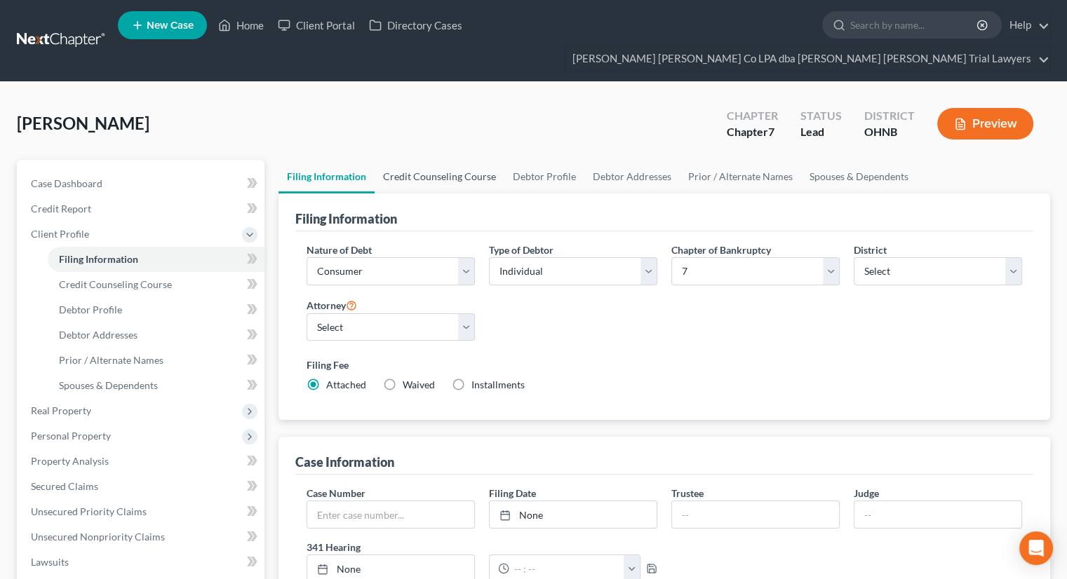
click at [471, 160] on link "Credit Counseling Course" at bounding box center [440, 177] width 130 height 34
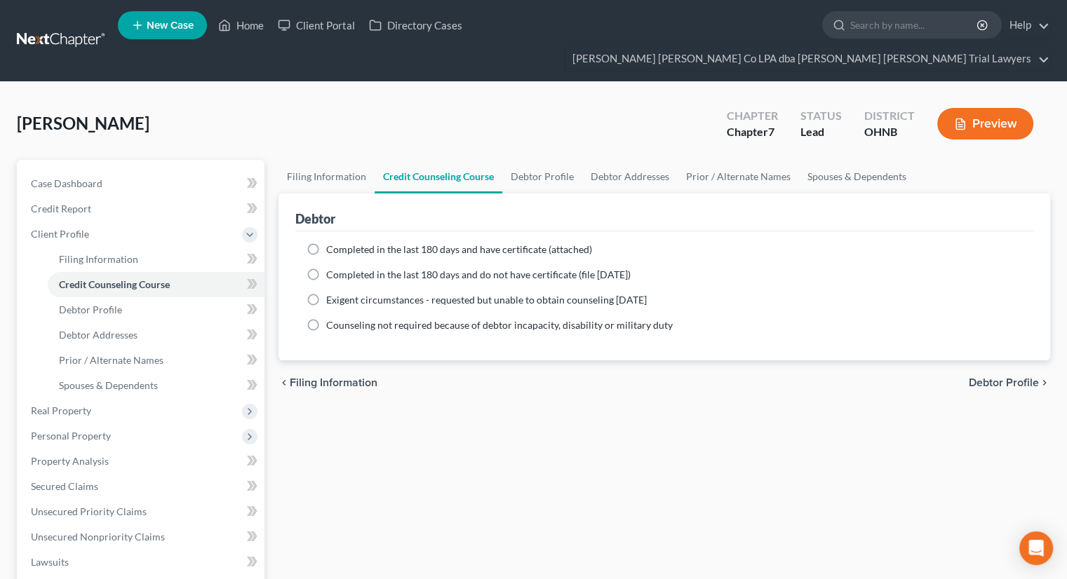
click at [326, 268] on label "Completed in the last 180 days and do not have certificate (file [DATE])" at bounding box center [478, 275] width 304 height 14
click at [332, 268] on input "Completed in the last 180 days and do not have certificate (file [DATE])" at bounding box center [336, 272] width 9 height 9
radio input "true"
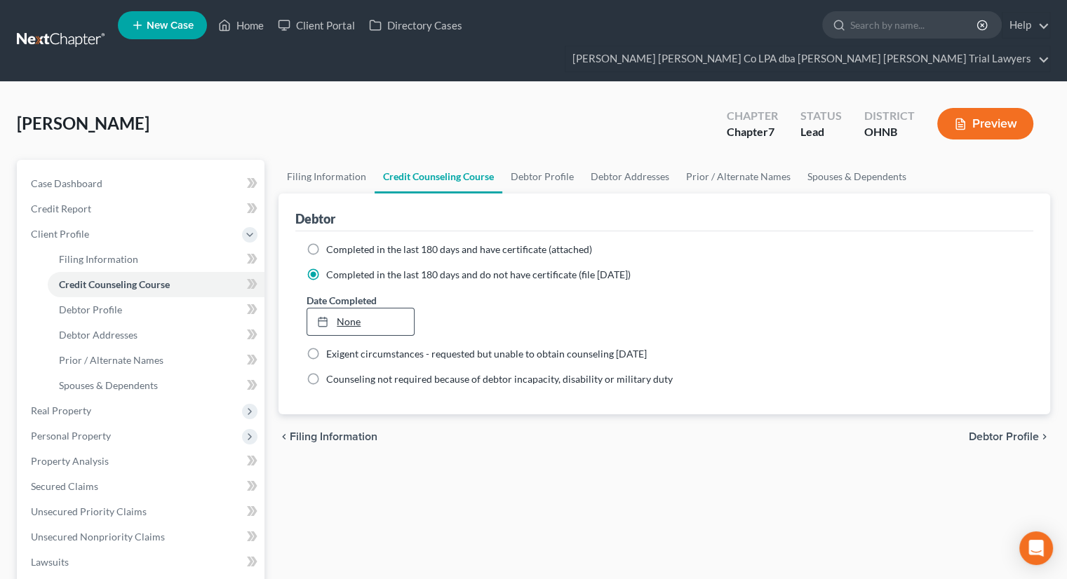
type input "[DATE]"
click at [346, 309] on link "None" at bounding box center [360, 322] width 106 height 27
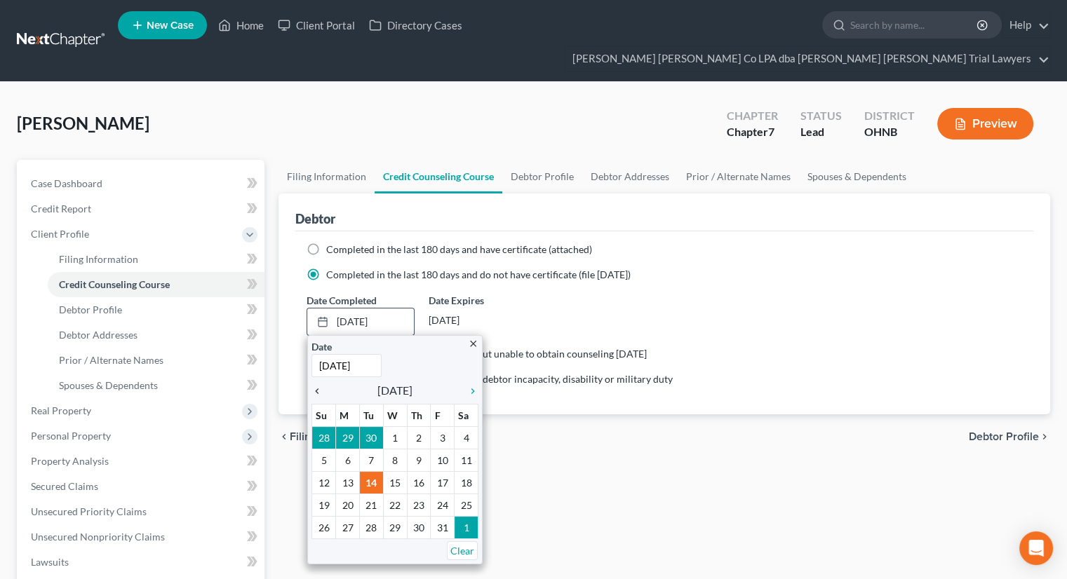
click at [318, 386] on icon "chevron_left" at bounding box center [320, 391] width 18 height 11
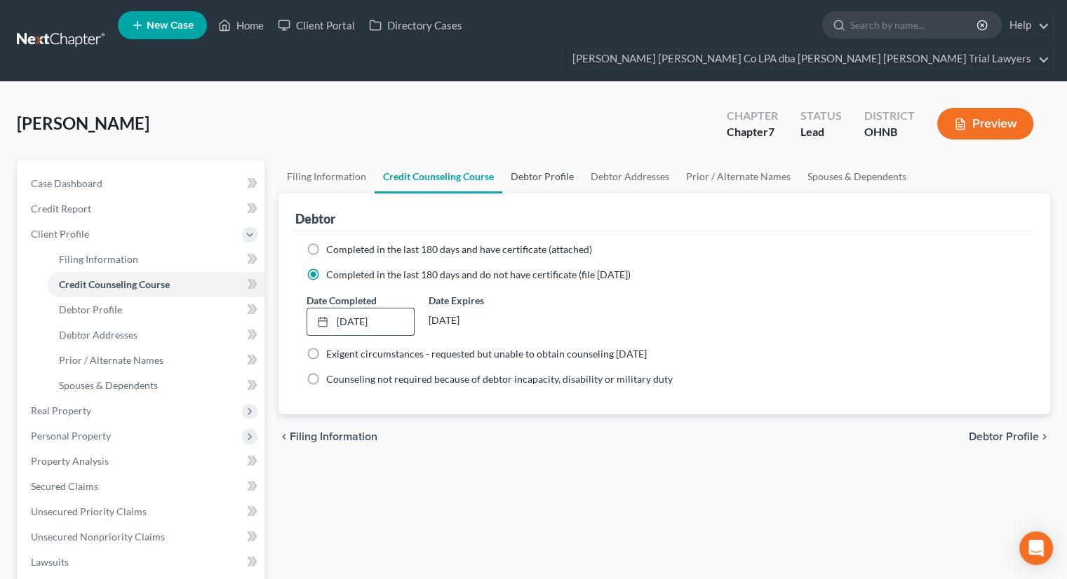
click at [520, 160] on link "Debtor Profile" at bounding box center [542, 177] width 80 height 34
select select "3"
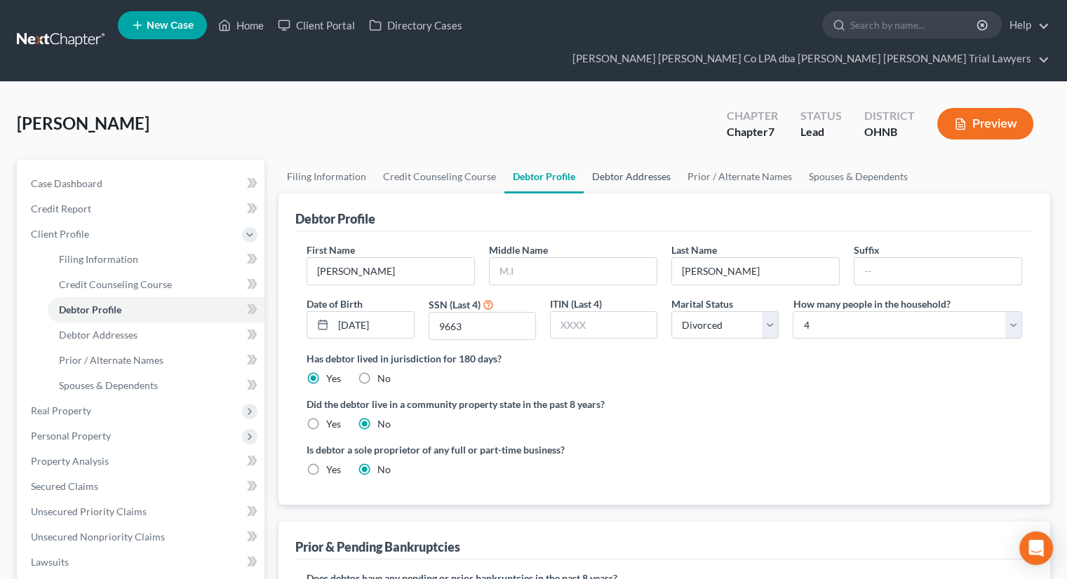
click at [617, 160] on link "Debtor Addresses" at bounding box center [631, 177] width 95 height 34
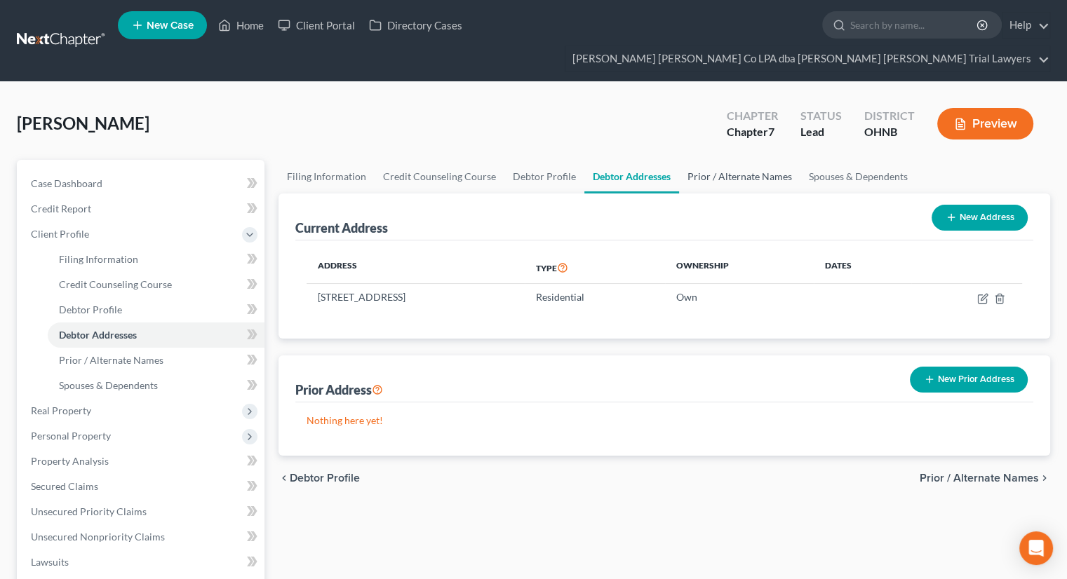
click at [730, 160] on link "Prior / Alternate Names" at bounding box center [739, 177] width 121 height 34
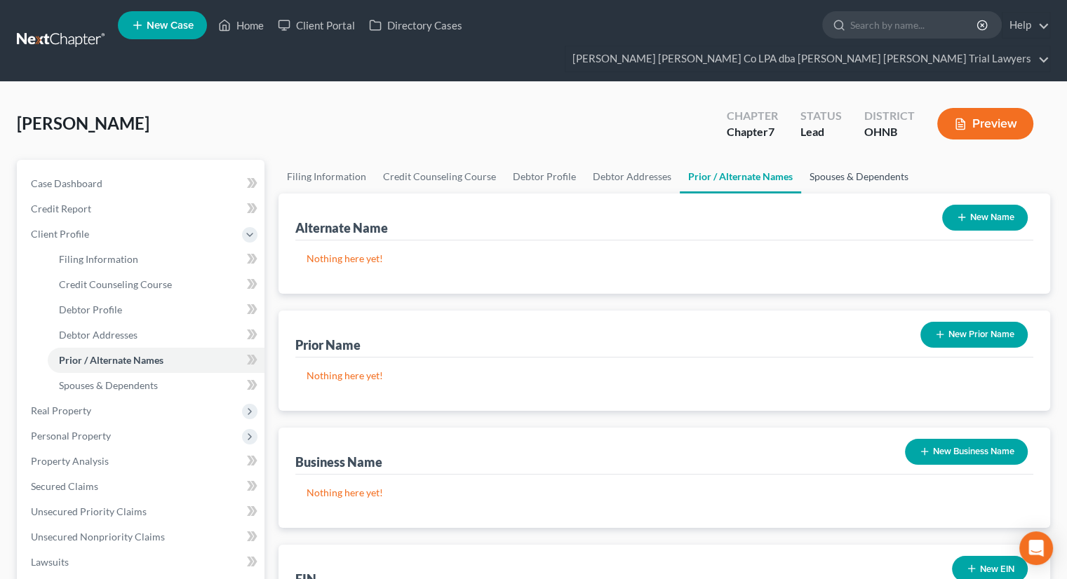
click at [830, 160] on link "Spouses & Dependents" at bounding box center [859, 177] width 116 height 34
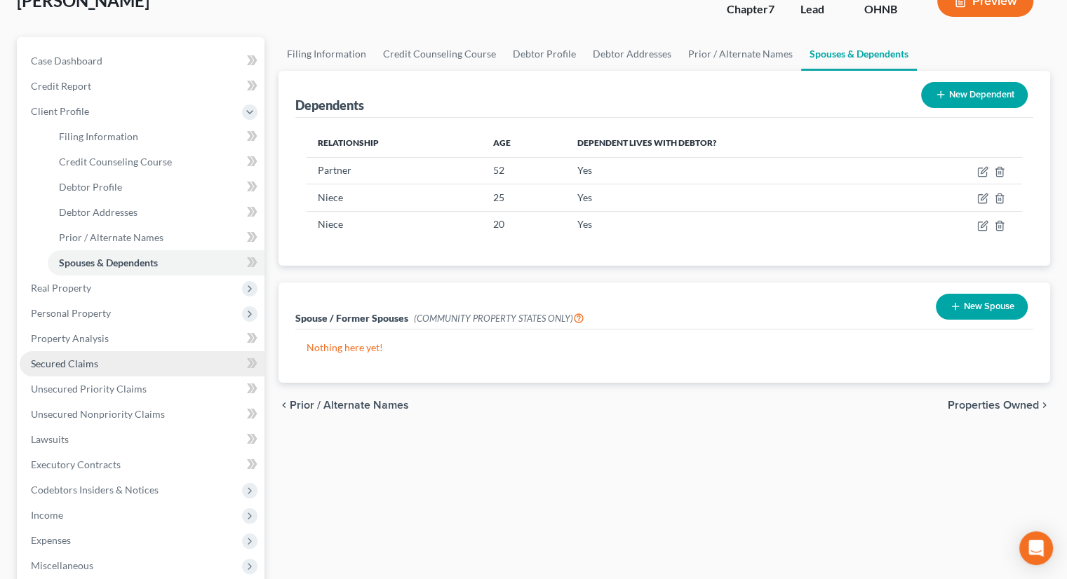
scroll to position [140, 0]
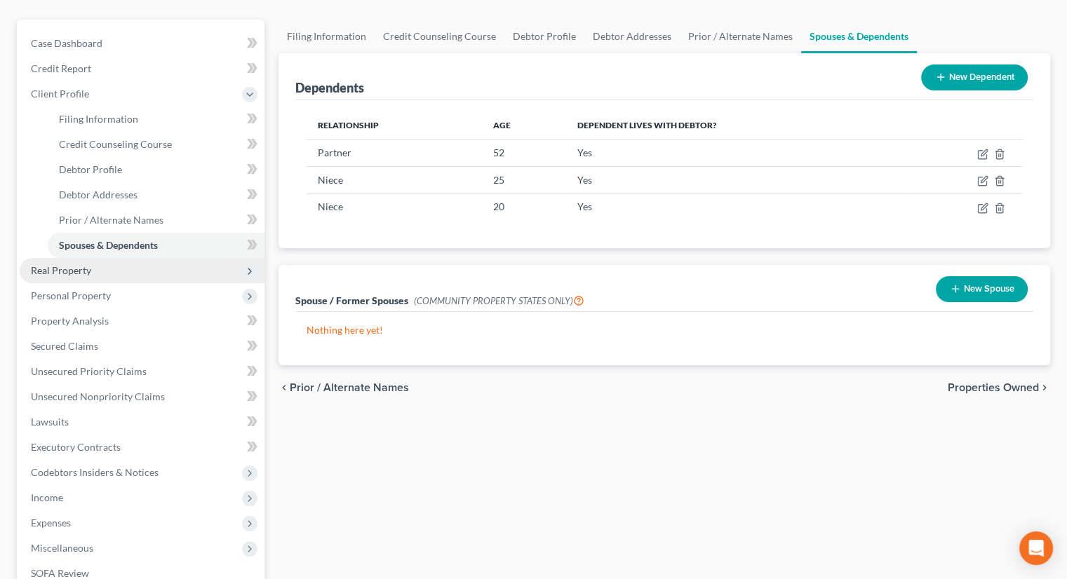
click at [122, 258] on span "Real Property" at bounding box center [142, 270] width 245 height 25
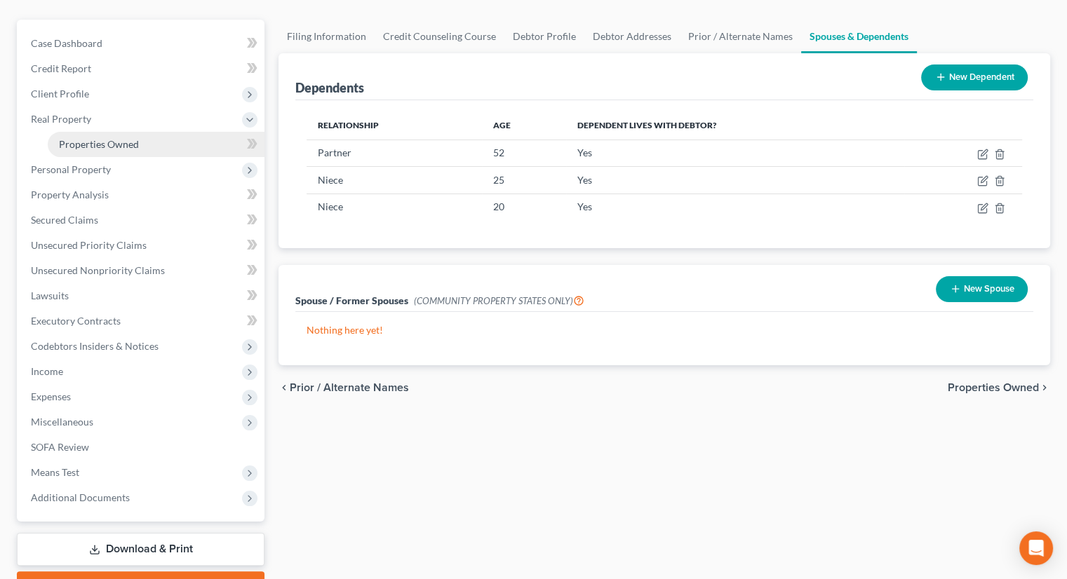
click at [93, 138] on span "Properties Owned" at bounding box center [99, 144] width 80 height 12
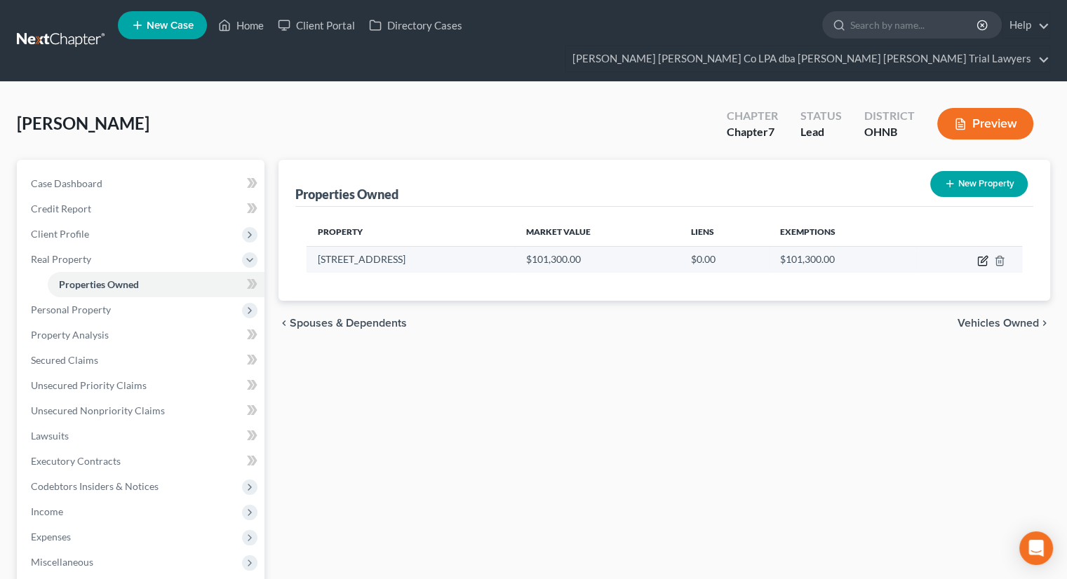
click at [979, 255] on icon "button" at bounding box center [982, 260] width 11 height 11
select select "36"
select select "3"
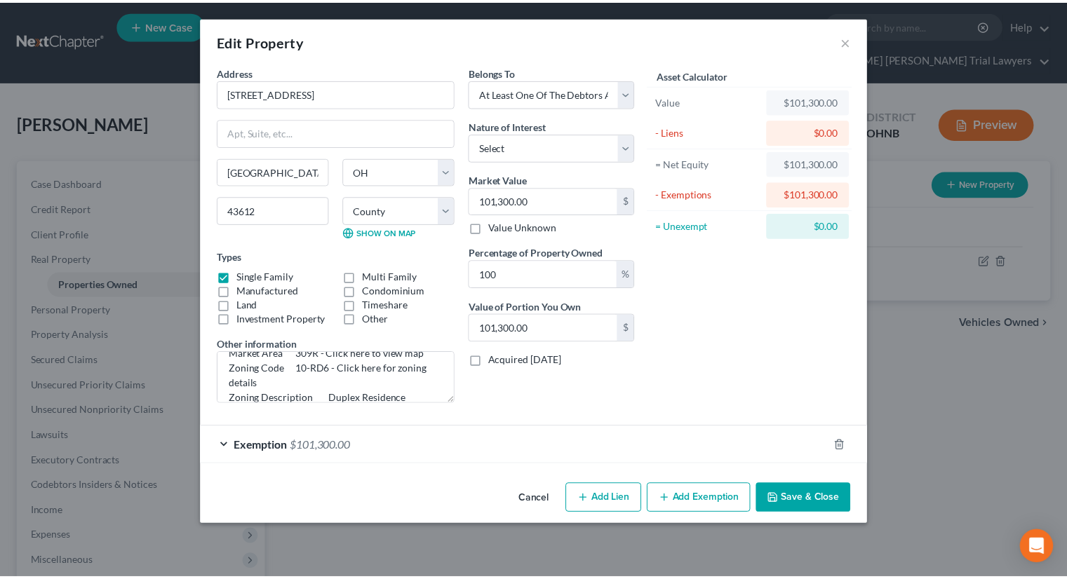
scroll to position [187, 0]
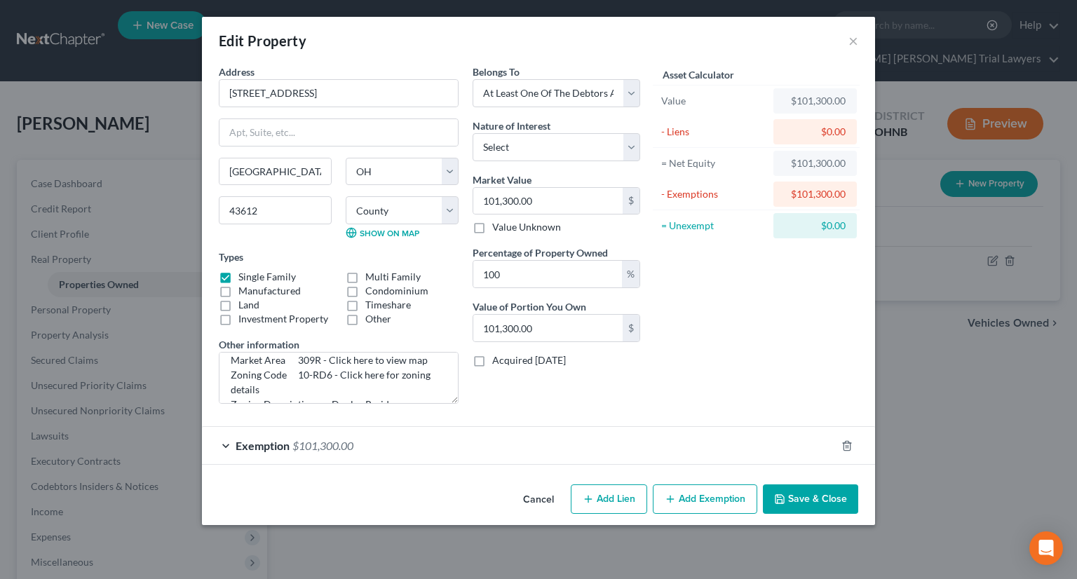
click at [798, 497] on button "Save & Close" at bounding box center [810, 499] width 95 height 29
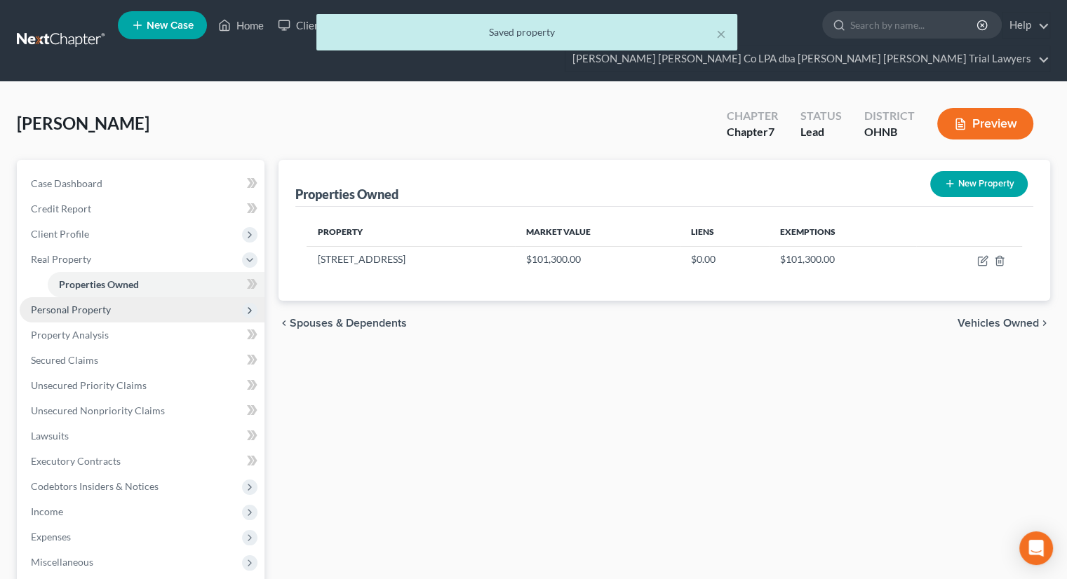
click at [123, 297] on span "Personal Property" at bounding box center [142, 309] width 245 height 25
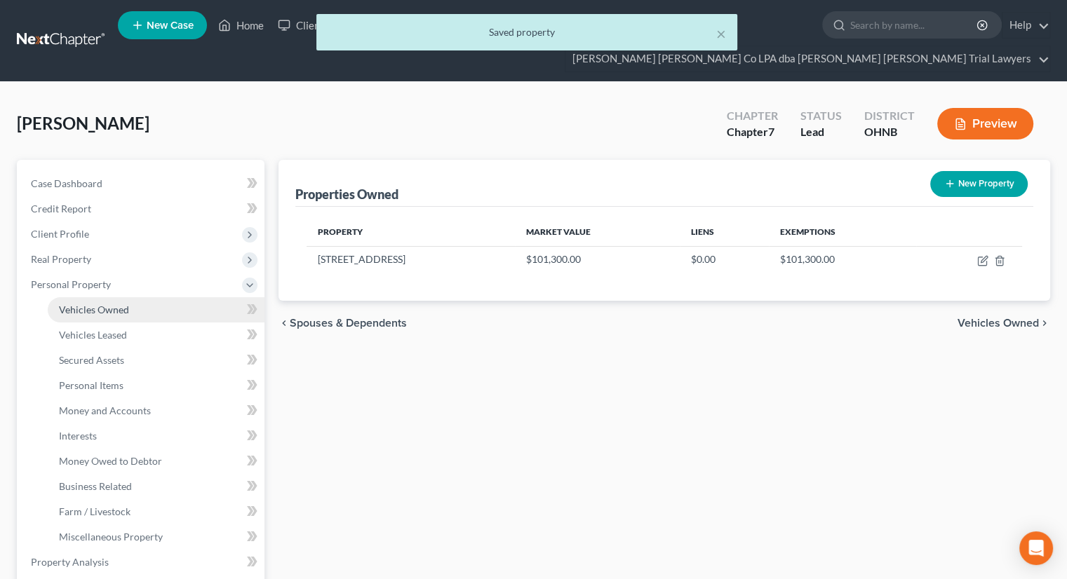
click at [123, 297] on link "Vehicles Owned" at bounding box center [156, 309] width 217 height 25
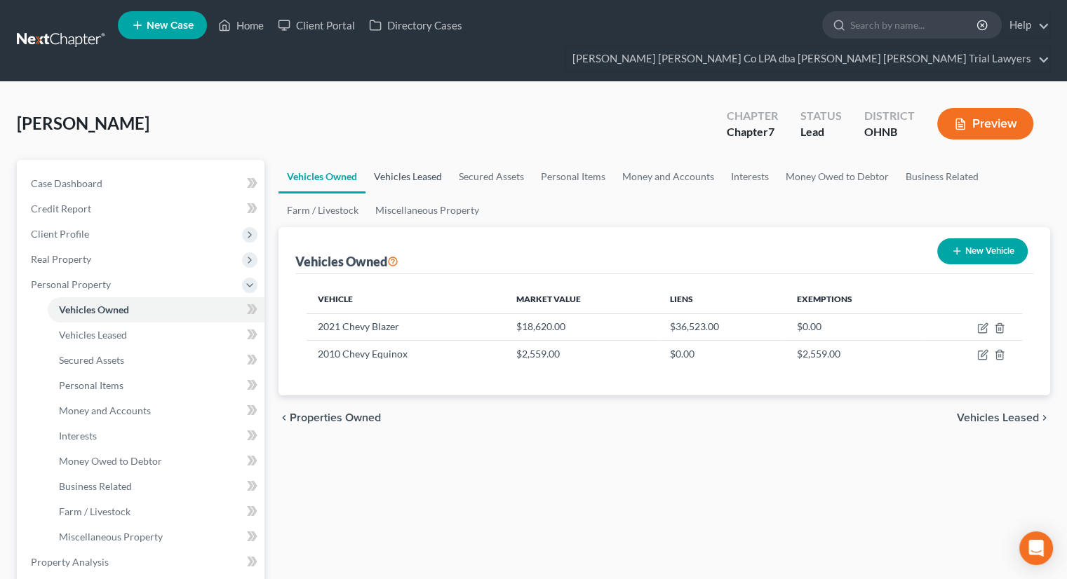
click at [431, 160] on link "Vehicles Leased" at bounding box center [407, 177] width 85 height 34
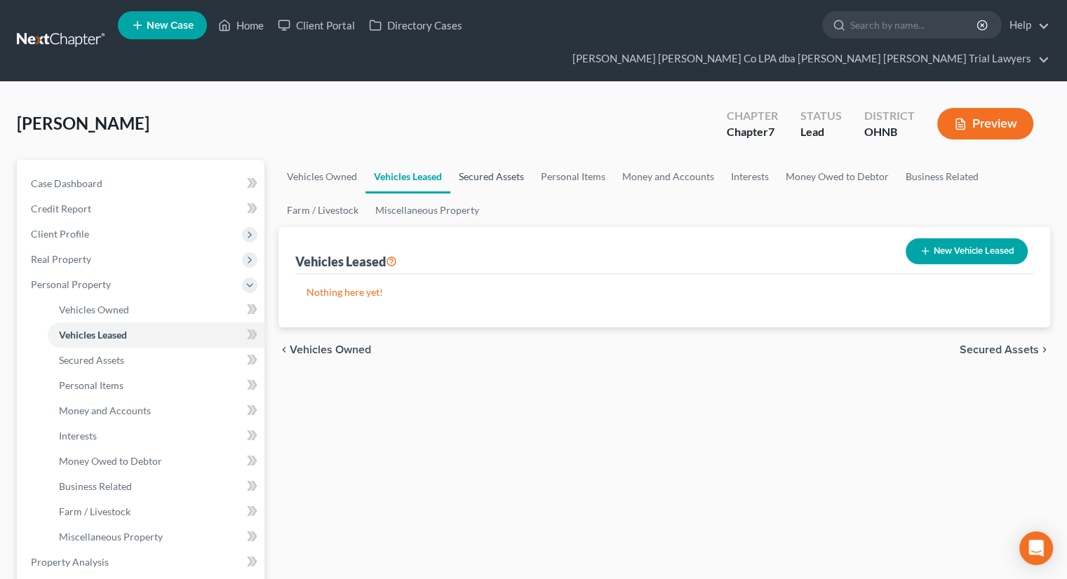
click at [492, 160] on link "Secured Assets" at bounding box center [491, 177] width 82 height 34
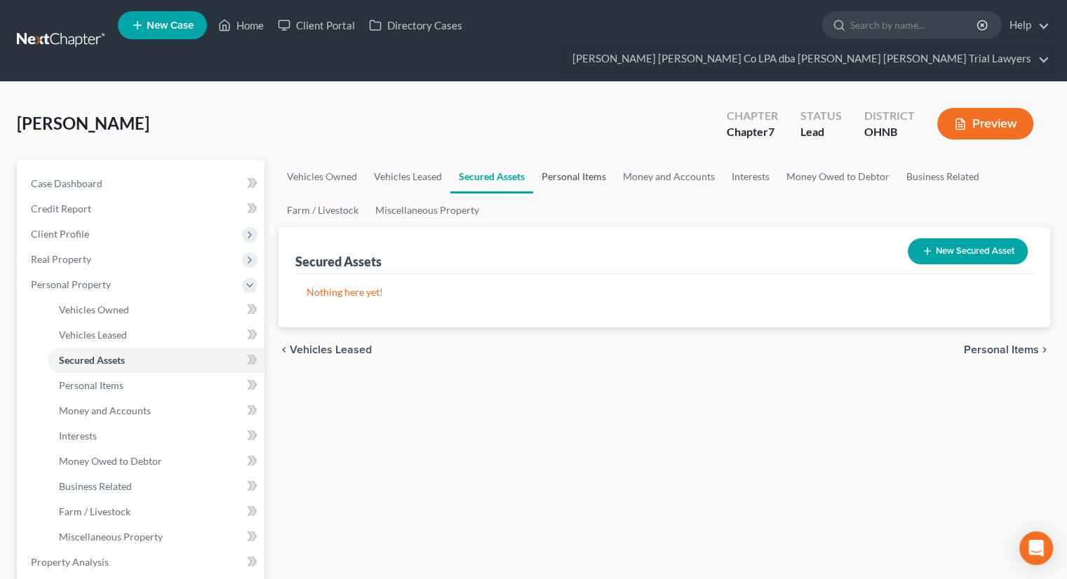
click at [561, 160] on link "Personal Items" at bounding box center [573, 177] width 81 height 34
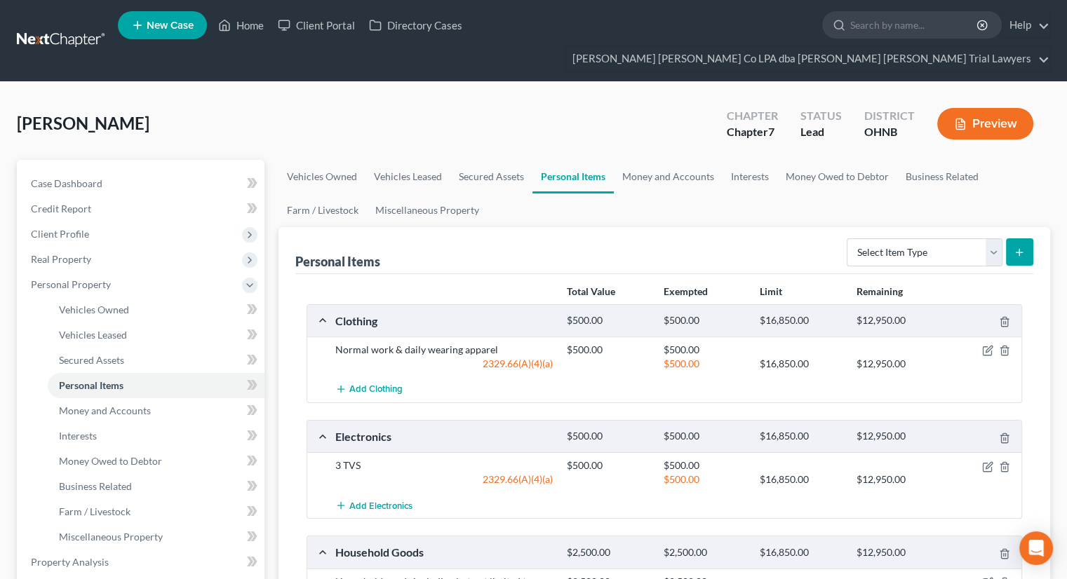
click at [473, 245] on div "Personal Items Select Item Type Clothing Collectibles Of Value Electronics Fire…" at bounding box center [664, 250] width 738 height 47
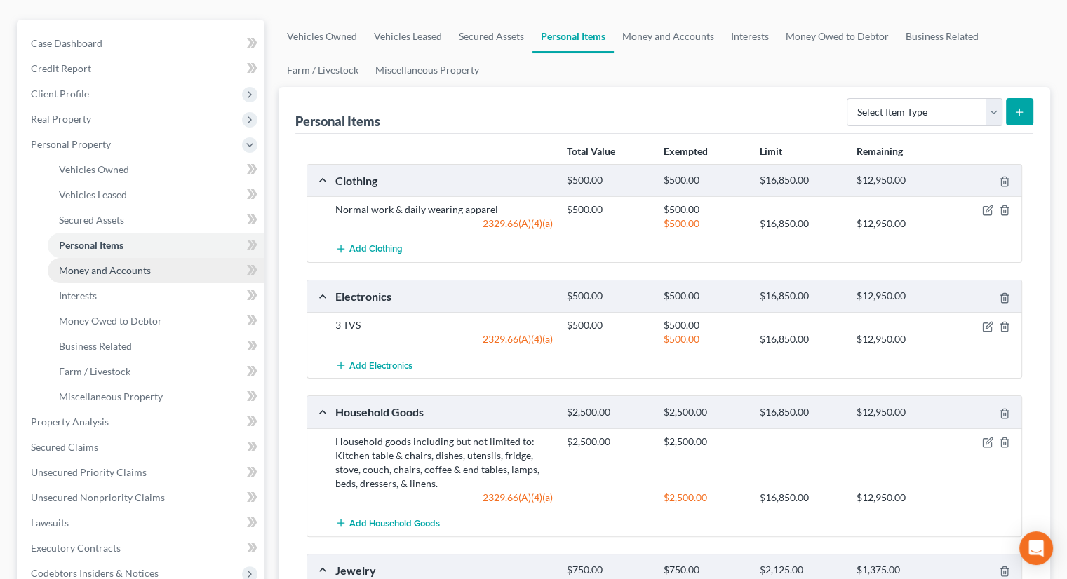
click at [105, 258] on link "Money and Accounts" at bounding box center [156, 270] width 217 height 25
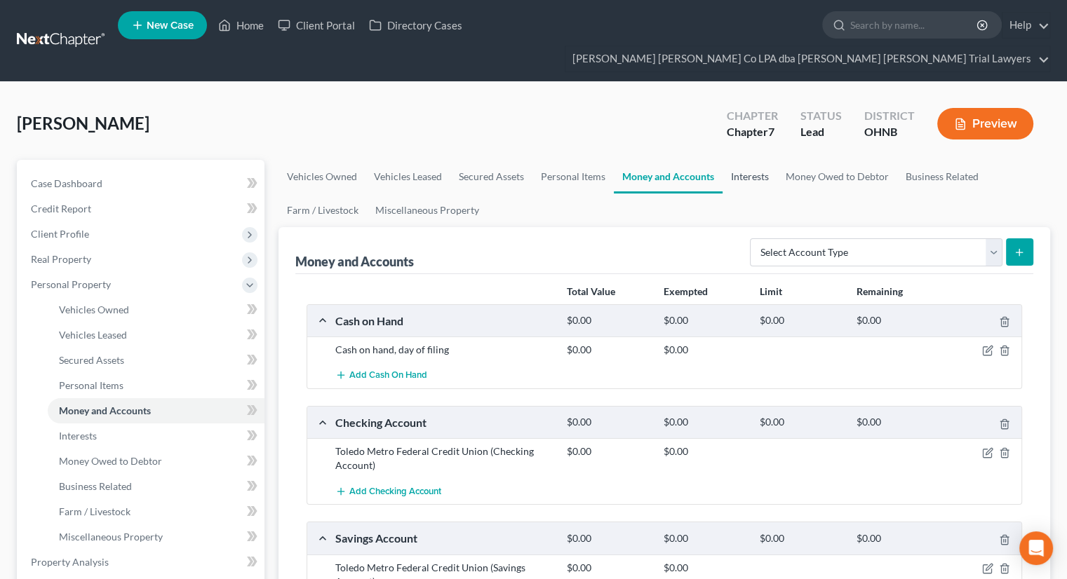
click at [749, 160] on link "Interests" at bounding box center [749, 177] width 55 height 34
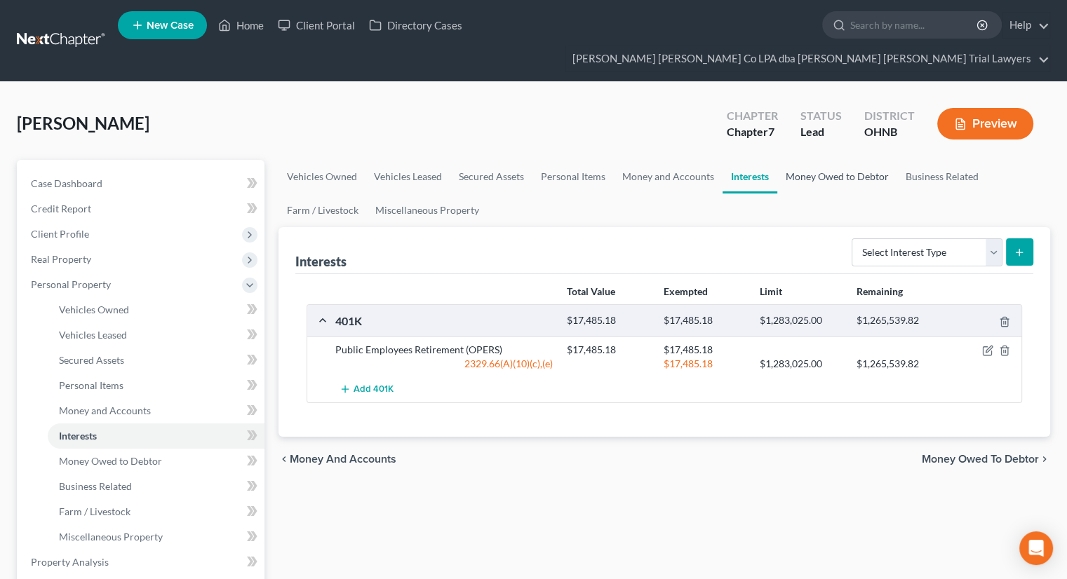
click at [789, 160] on link "Money Owed to Debtor" at bounding box center [837, 177] width 120 height 34
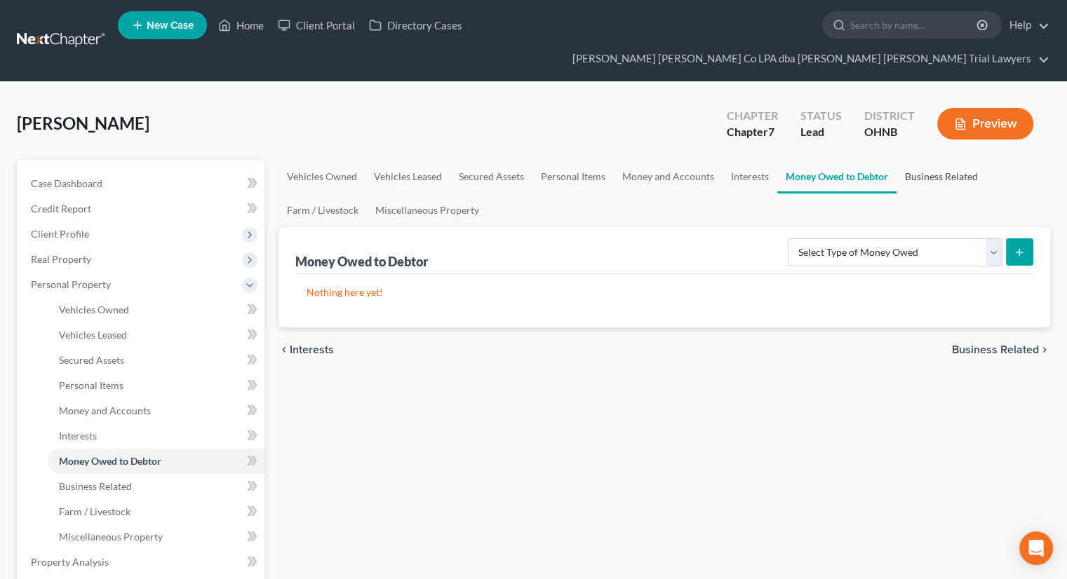
click at [941, 160] on link "Business Related" at bounding box center [941, 177] width 90 height 34
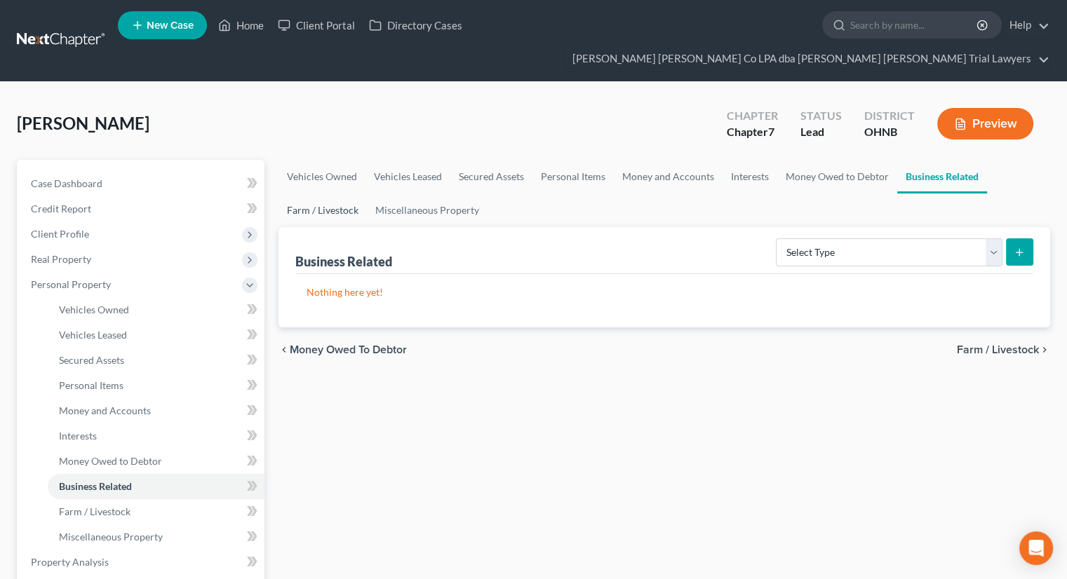
click at [329, 194] on link "Farm / Livestock" at bounding box center [322, 211] width 88 height 34
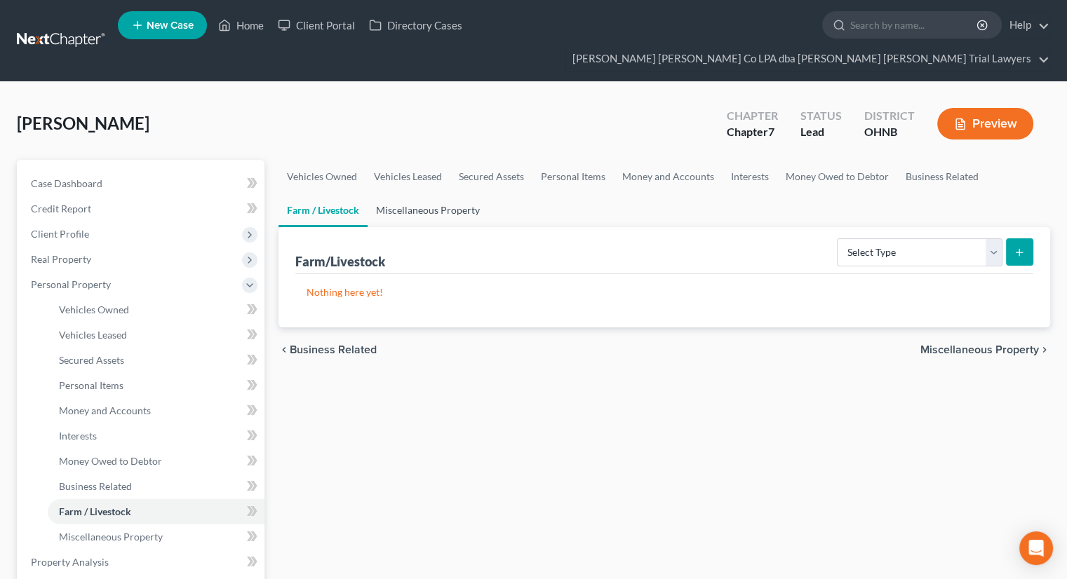
click at [433, 194] on link "Miscellaneous Property" at bounding box center [428, 211] width 121 height 34
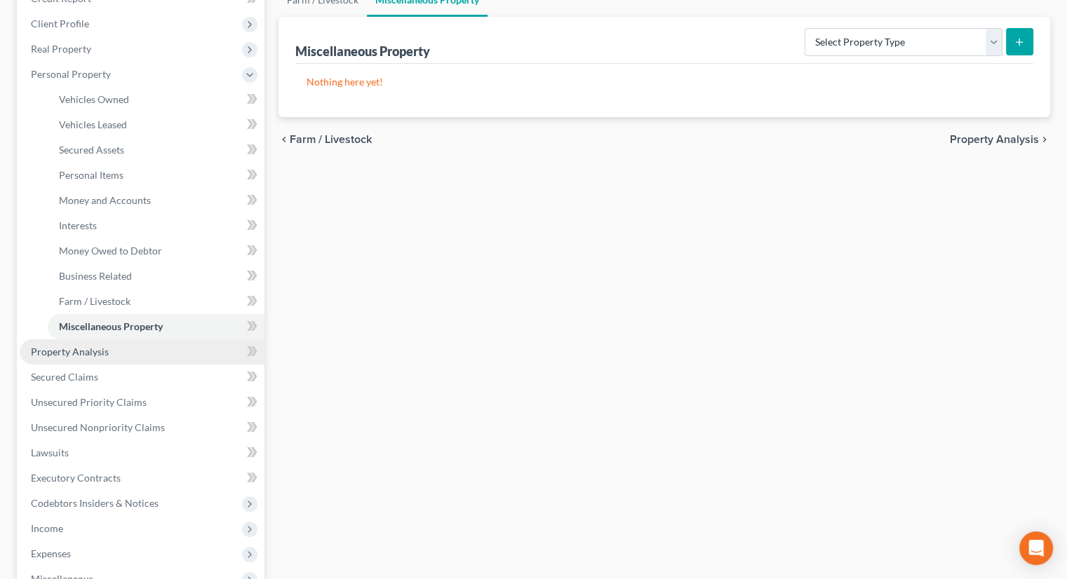
click at [88, 346] on span "Property Analysis" at bounding box center [70, 352] width 78 height 12
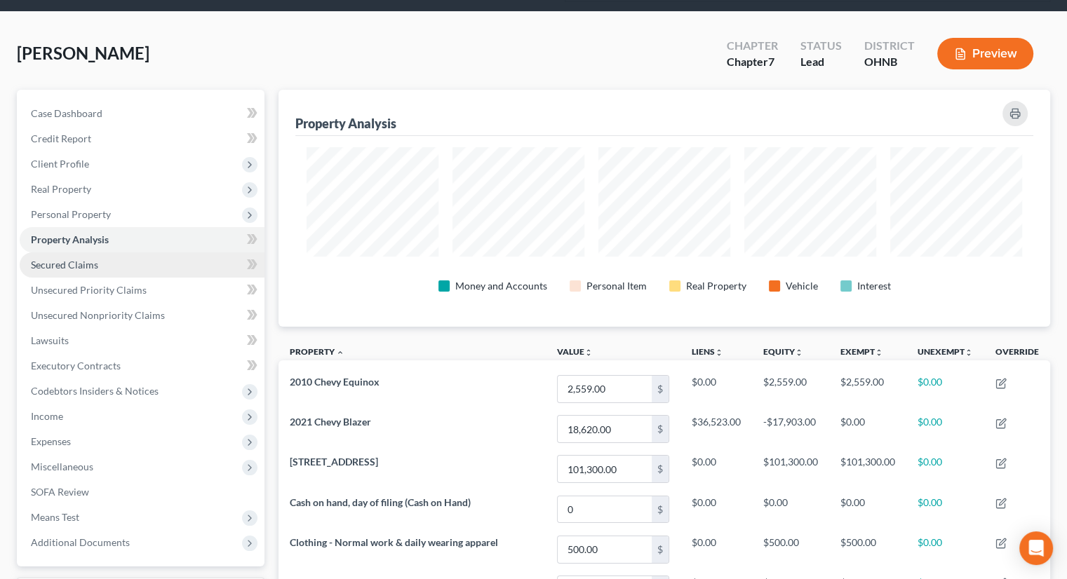
click at [86, 253] on link "Secured Claims" at bounding box center [142, 265] width 245 height 25
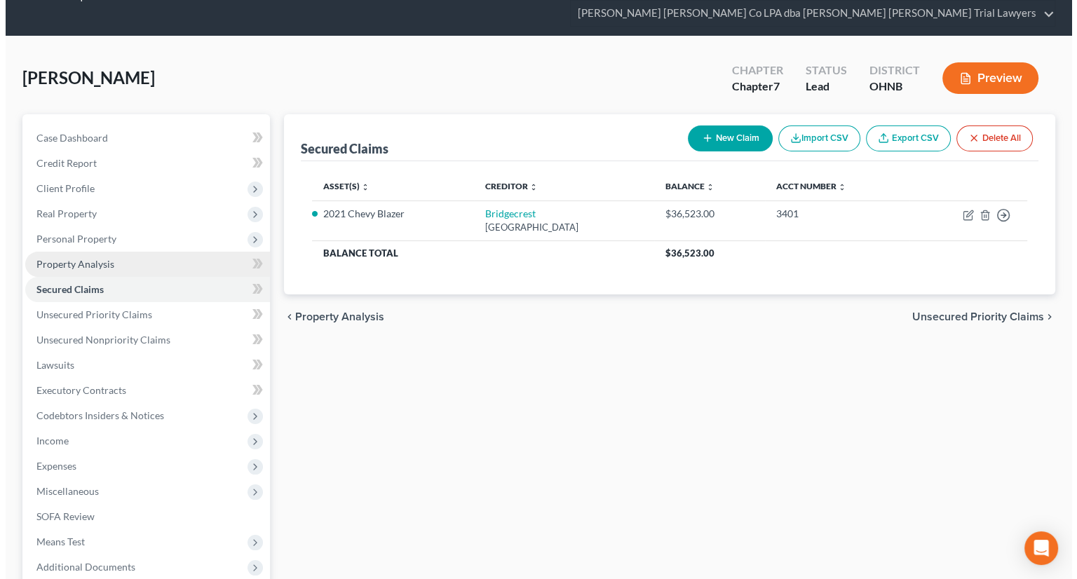
scroll to position [70, 0]
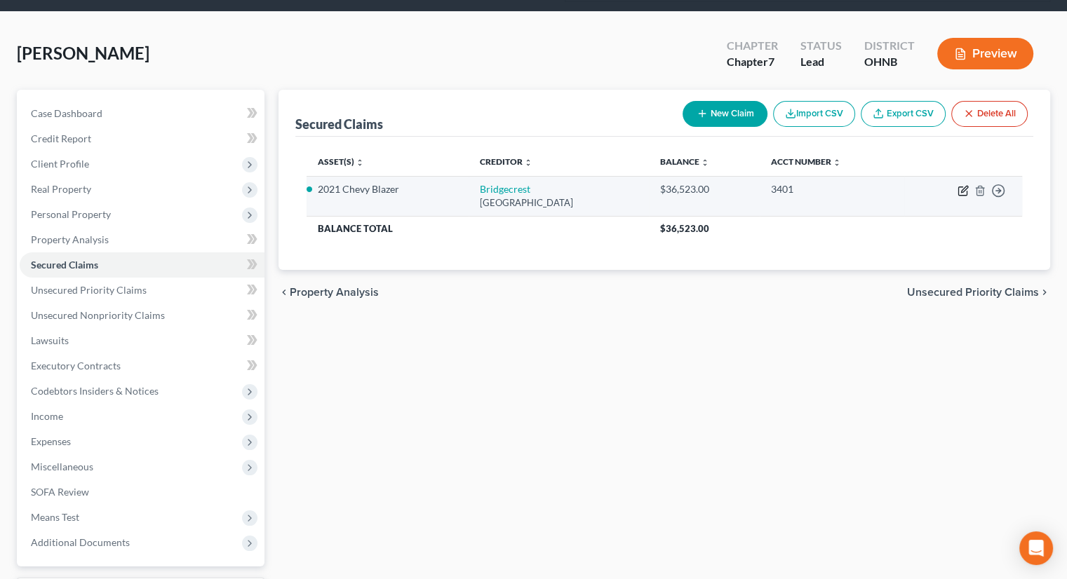
click at [960, 187] on icon "button" at bounding box center [962, 191] width 8 height 8
select select "3"
select select "7"
select select "2"
select select "0"
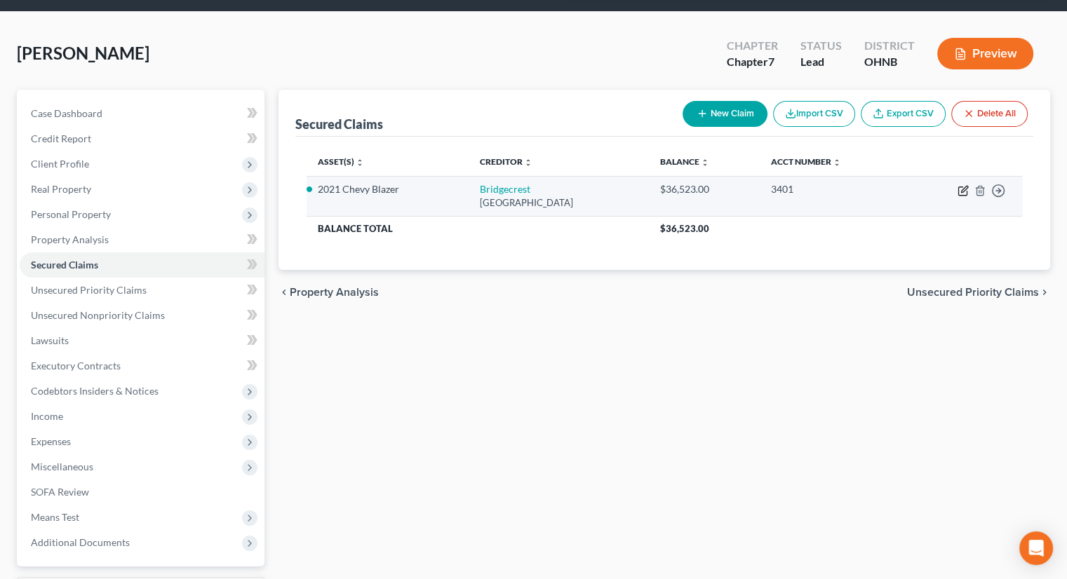
select select "0"
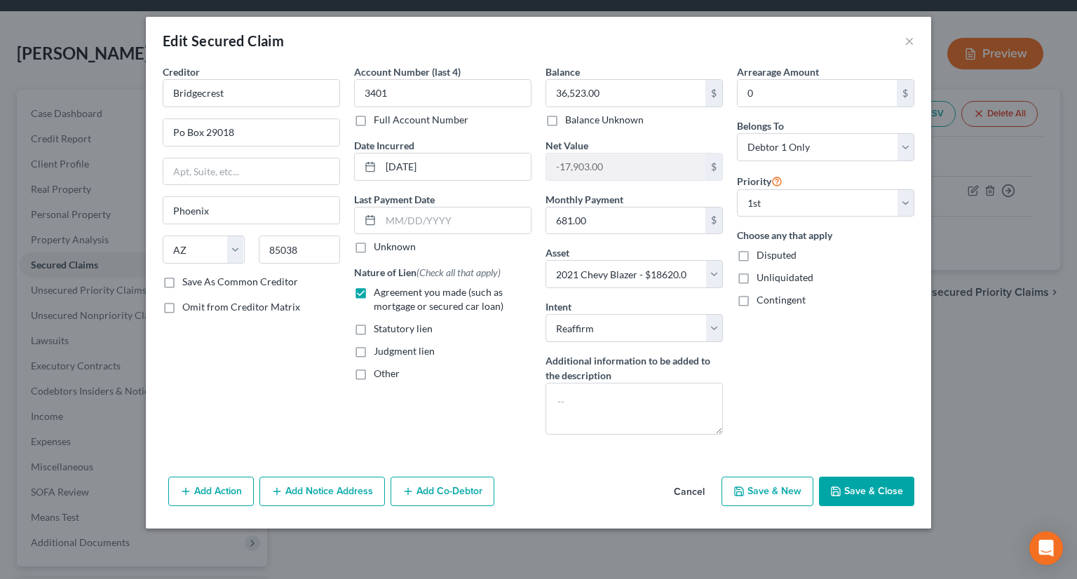
click at [840, 489] on icon "button" at bounding box center [835, 491] width 11 height 11
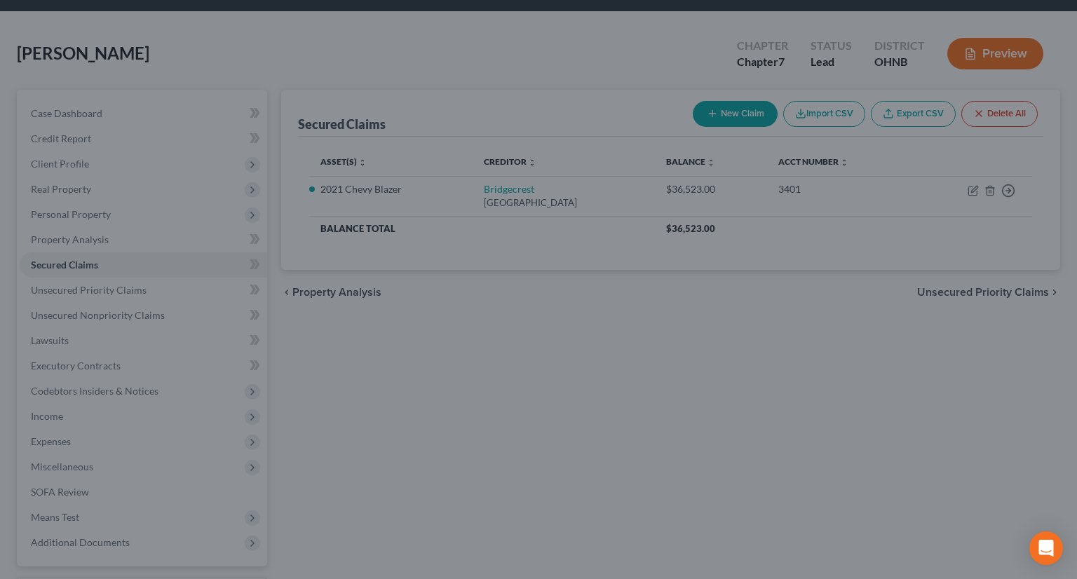
select select "7"
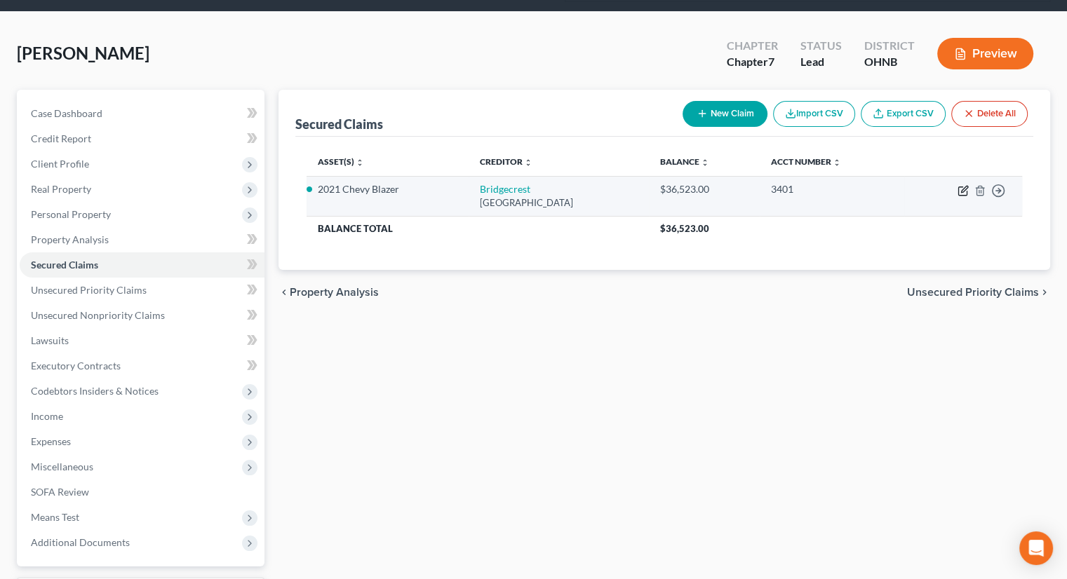
click at [962, 185] on icon "button" at bounding box center [962, 190] width 11 height 11
select select "3"
select select "2"
select select "0"
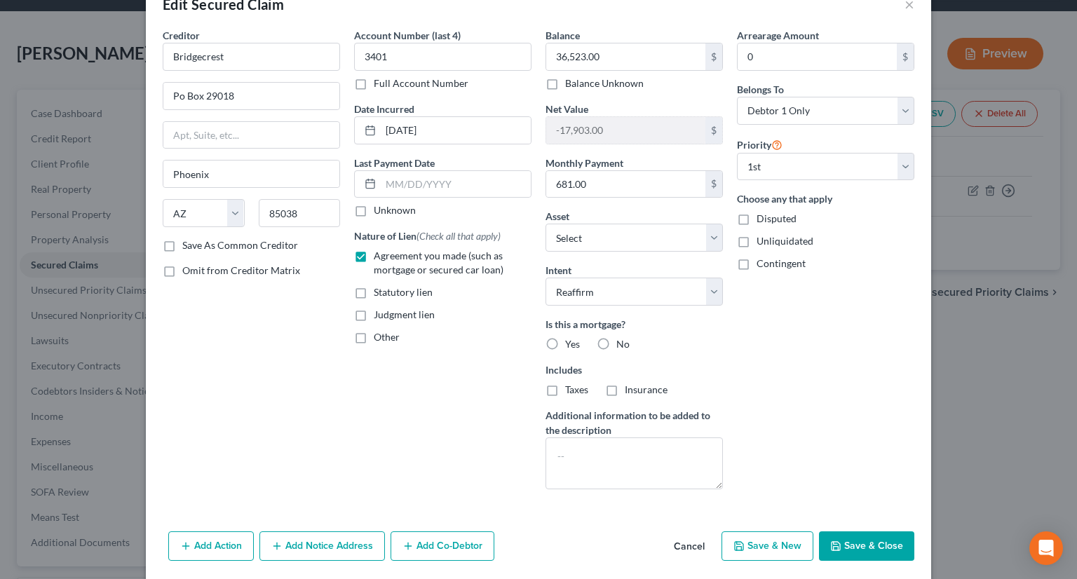
scroll to position [56, 0]
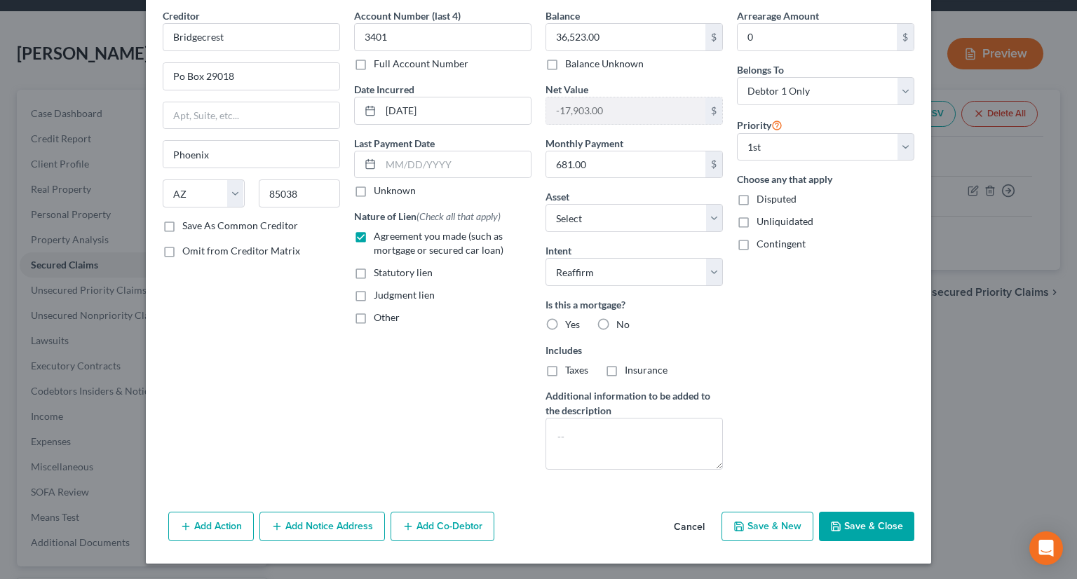
click at [617, 322] on label "No" at bounding box center [623, 325] width 13 height 14
click at [622, 322] on input "No" at bounding box center [626, 322] width 9 height 9
radio input "true"
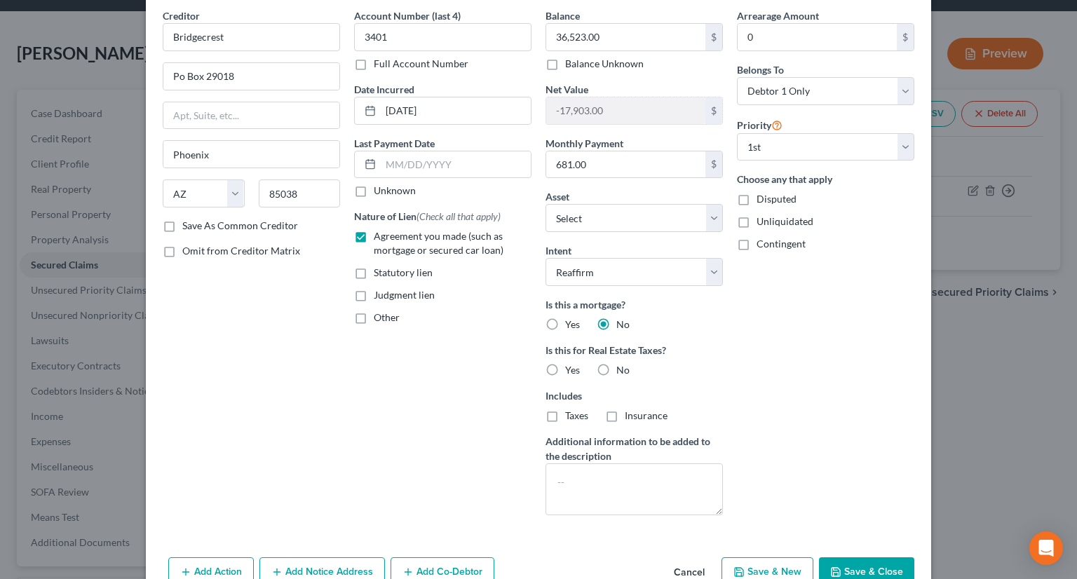
click at [617, 368] on label "No" at bounding box center [623, 370] width 13 height 14
click at [622, 368] on input "No" at bounding box center [626, 367] width 9 height 9
radio input "true"
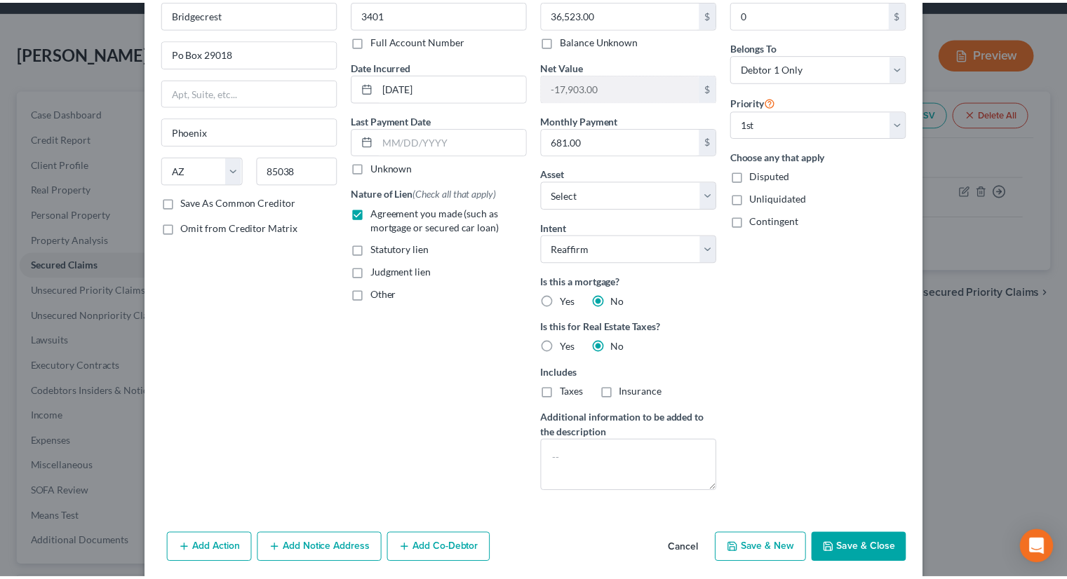
scroll to position [101, 0]
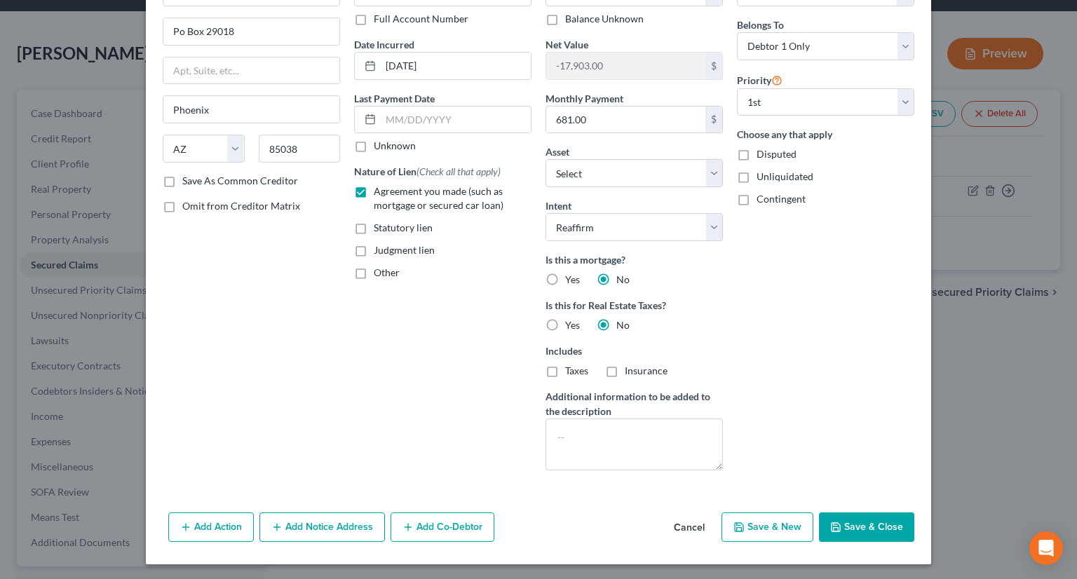
click at [876, 516] on button "Save & Close" at bounding box center [866, 527] width 95 height 29
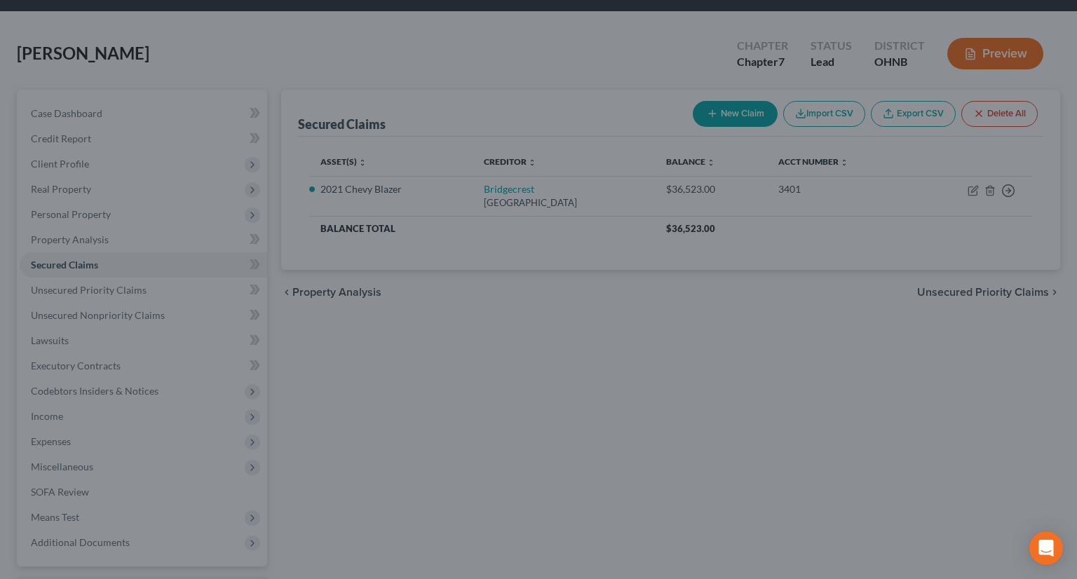
select select "7"
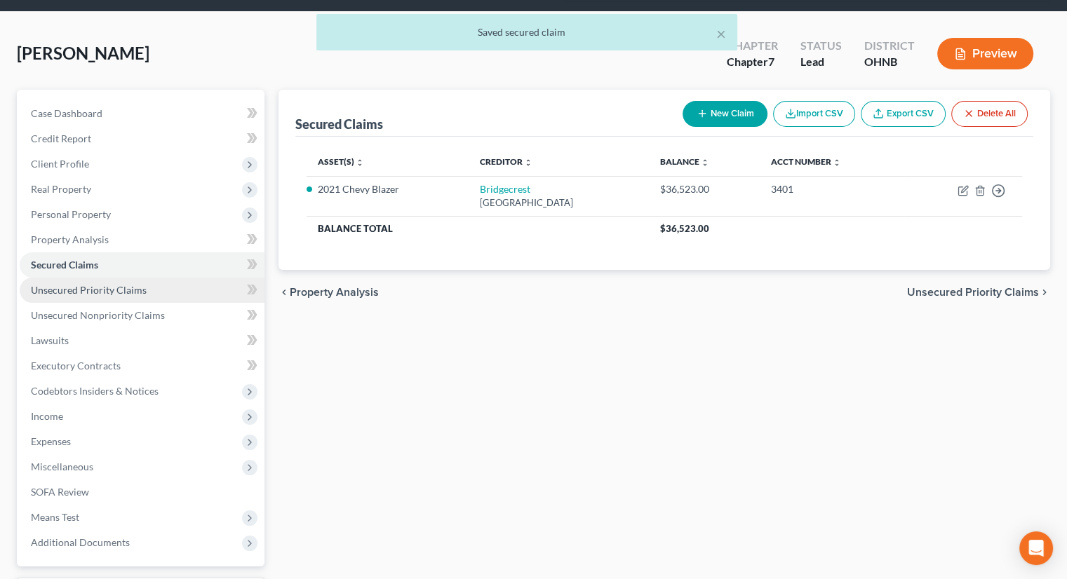
click at [137, 284] on span "Unsecured Priority Claims" at bounding box center [89, 290] width 116 height 12
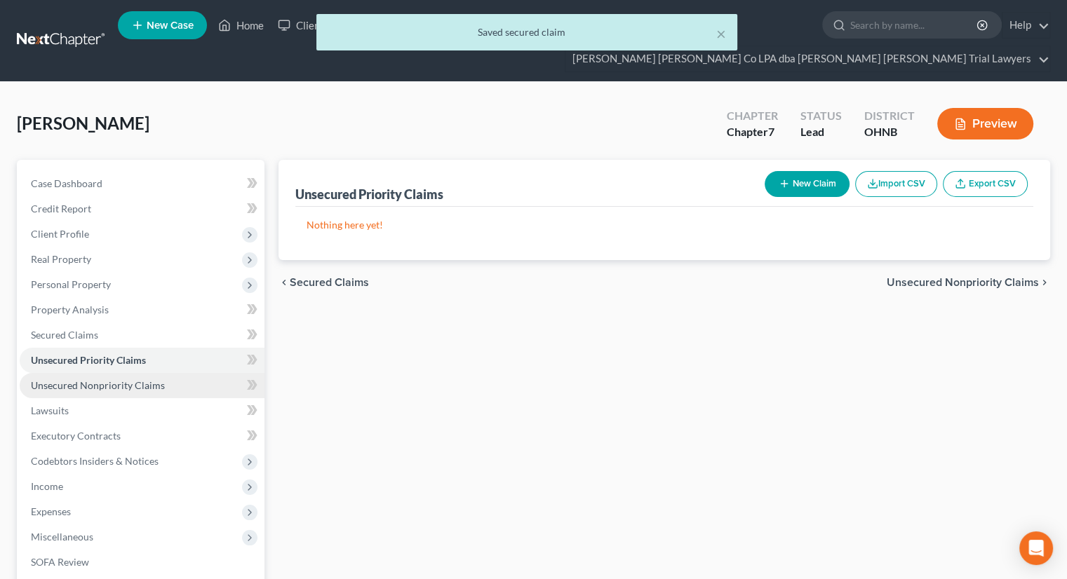
click at [149, 379] on span "Unsecured Nonpriority Claims" at bounding box center [98, 385] width 134 height 12
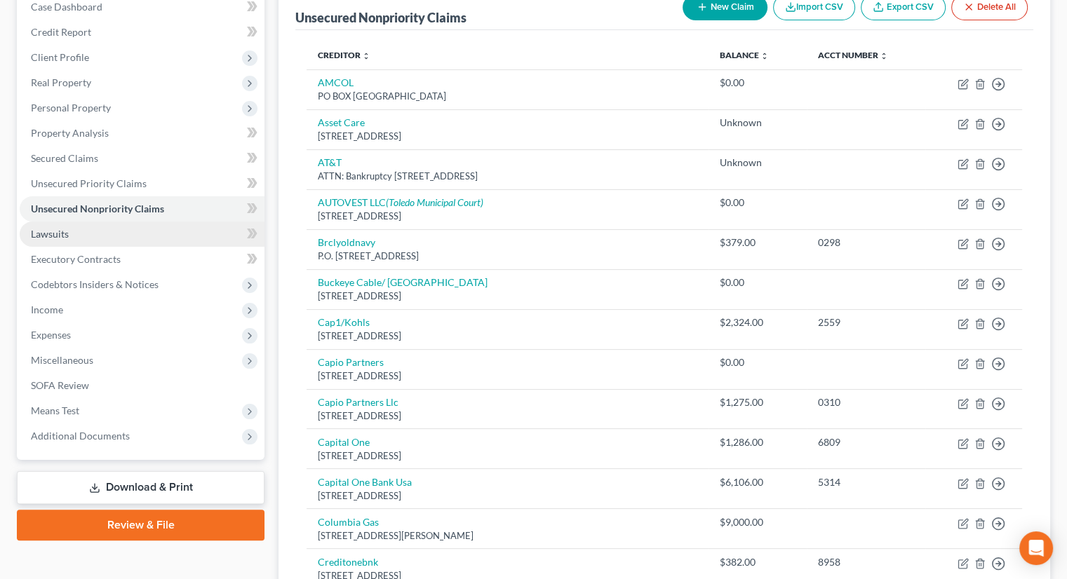
click at [56, 228] on span "Lawsuits" at bounding box center [50, 234] width 38 height 12
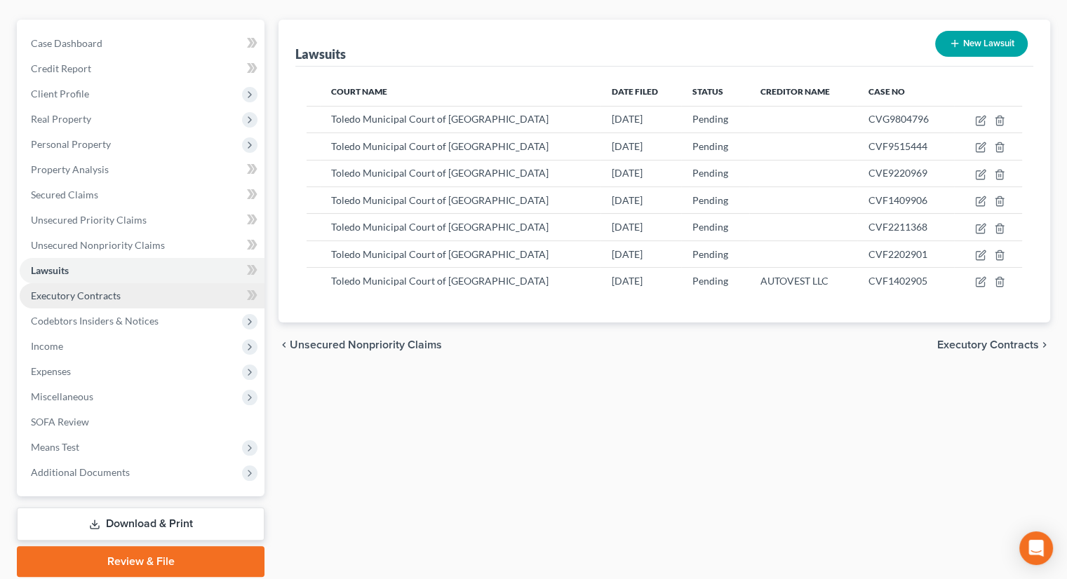
click at [108, 290] on span "Executory Contracts" at bounding box center [76, 296] width 90 height 12
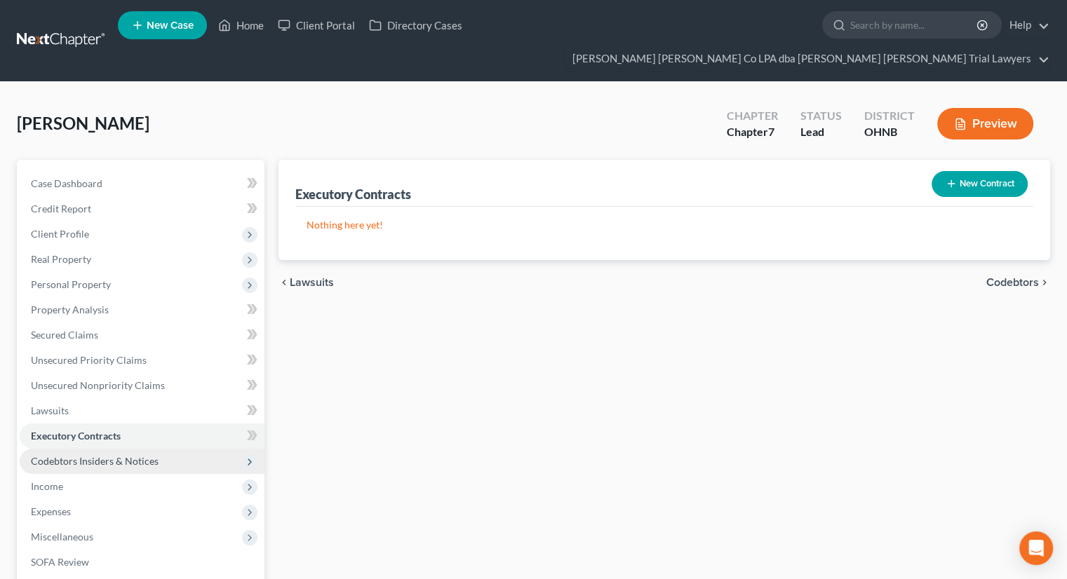
click at [129, 455] on span "Codebtors Insiders & Notices" at bounding box center [95, 461] width 128 height 12
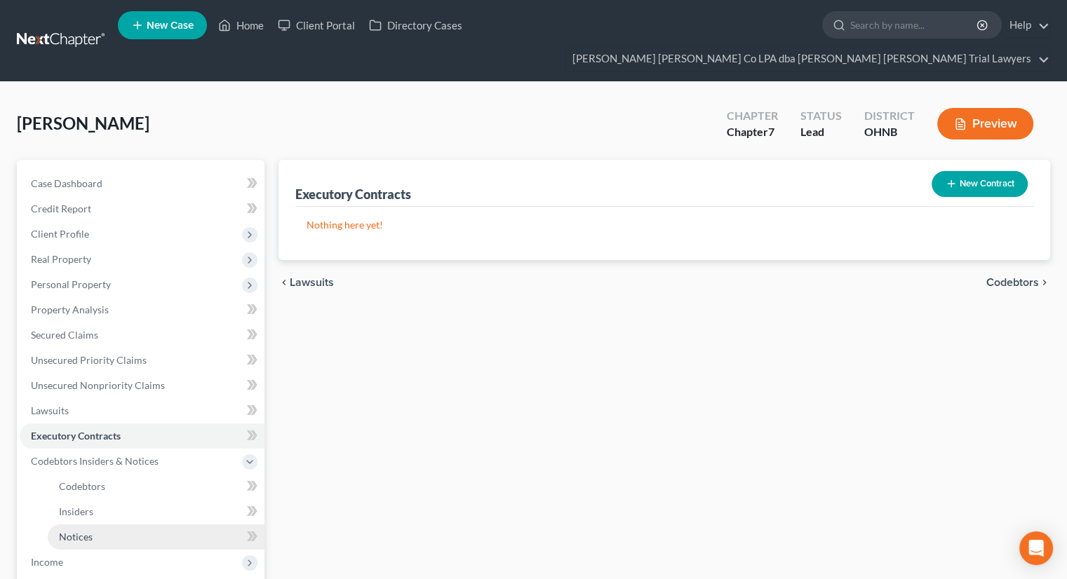
click at [119, 525] on link "Notices" at bounding box center [156, 537] width 217 height 25
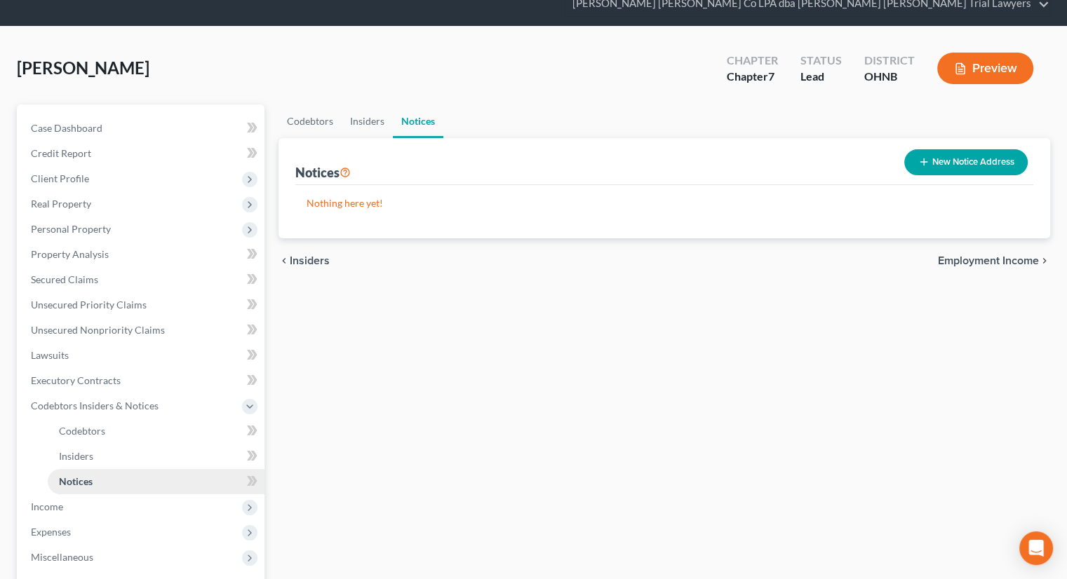
scroll to position [140, 0]
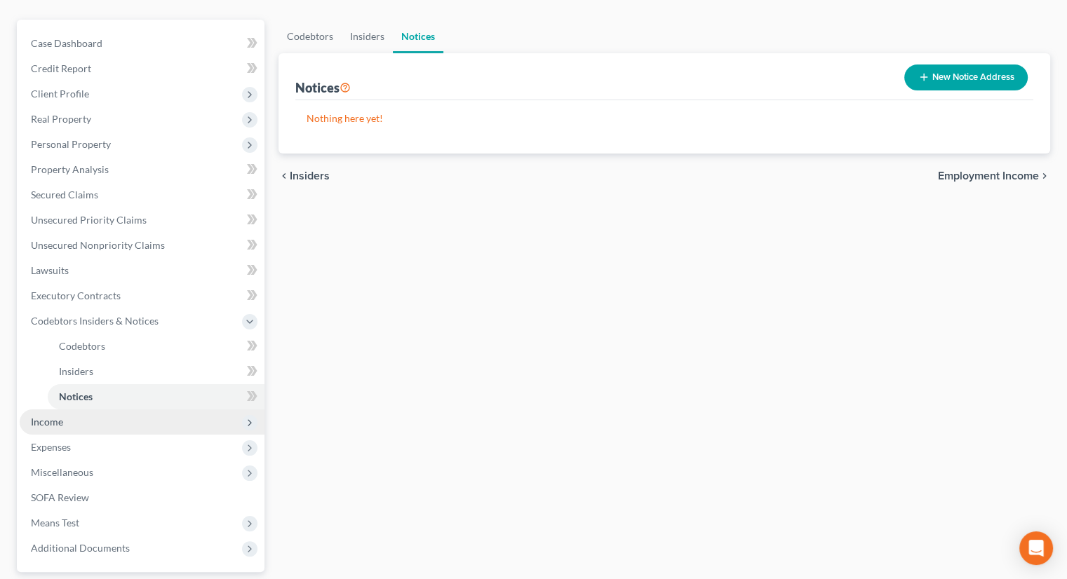
click at [81, 410] on span "Income" at bounding box center [142, 422] width 245 height 25
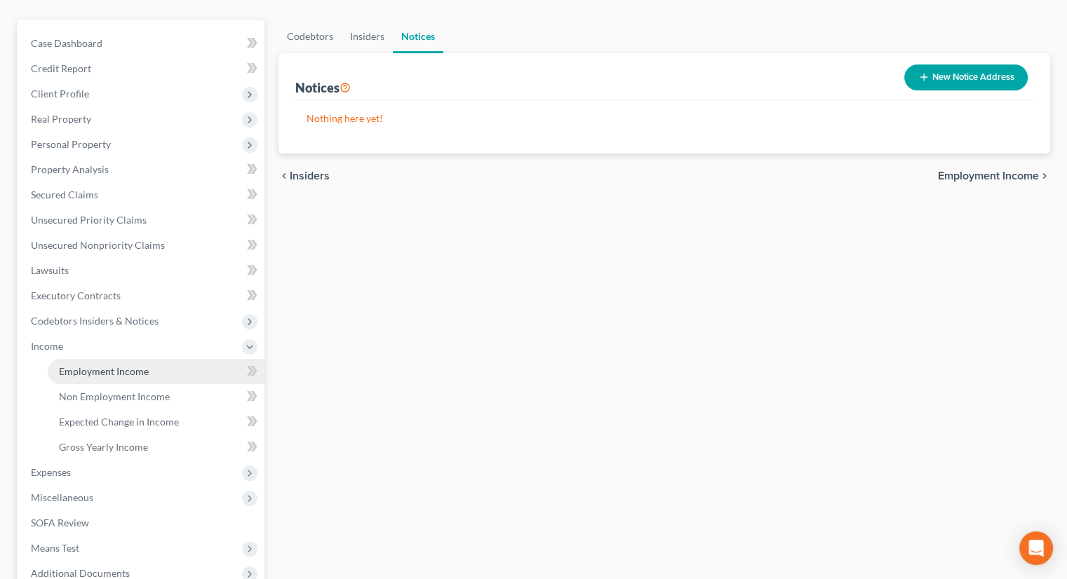
click at [95, 365] on span "Employment Income" at bounding box center [104, 371] width 90 height 12
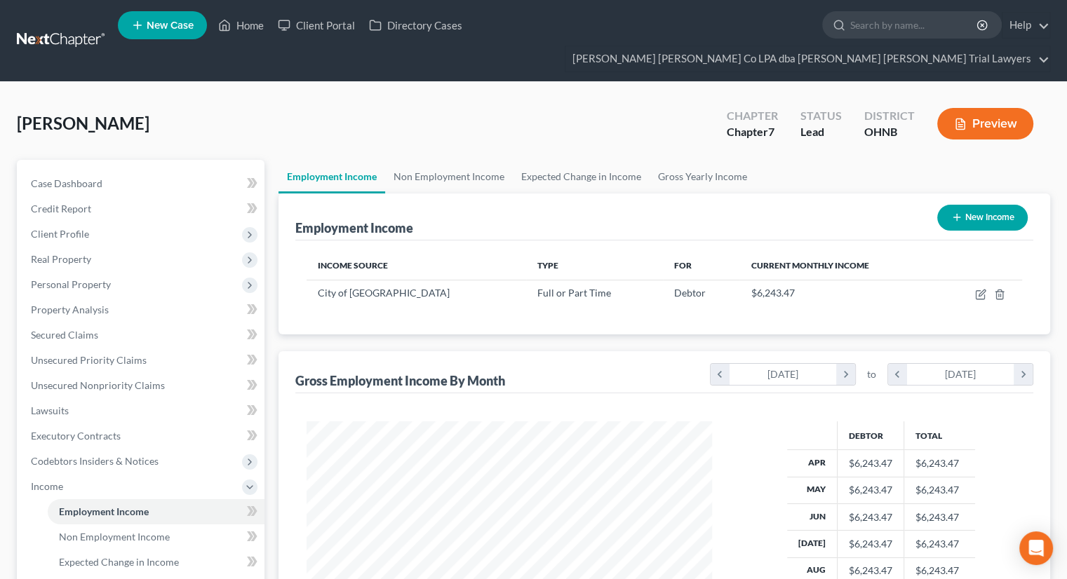
scroll to position [250, 433]
click at [405, 160] on link "Non Employment Income" at bounding box center [449, 177] width 128 height 34
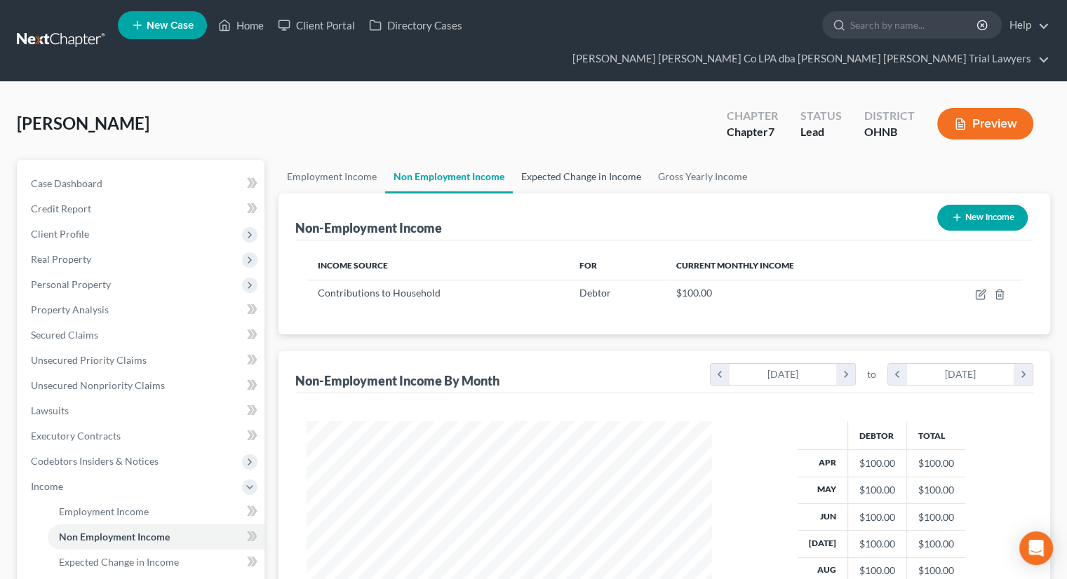
scroll to position [250, 433]
click at [552, 160] on link "Expected Change in Income" at bounding box center [581, 177] width 137 height 34
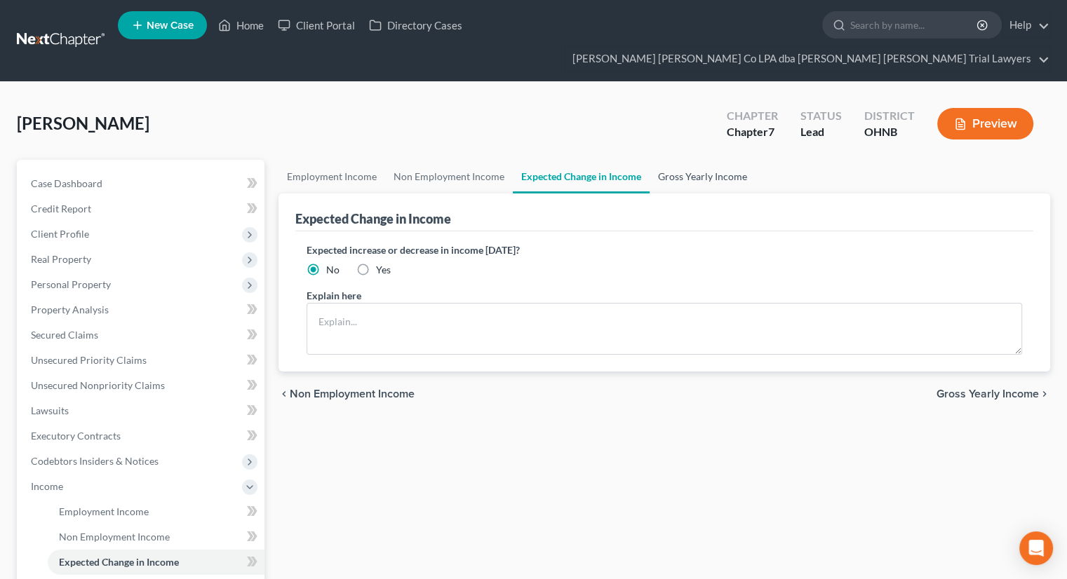
click at [701, 160] on link "Gross Yearly Income" at bounding box center [702, 177] width 106 height 34
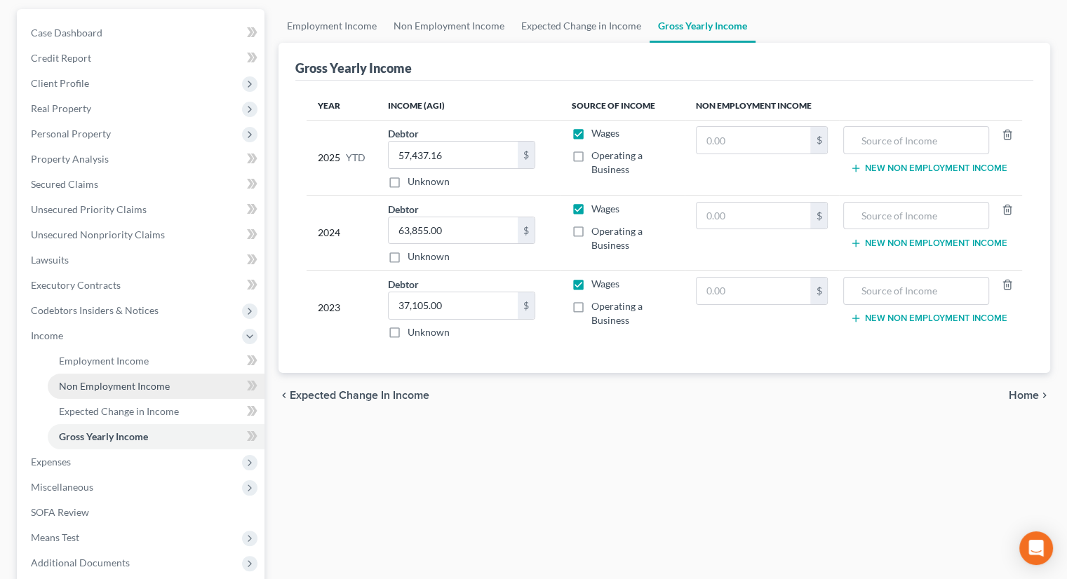
scroll to position [210, 0]
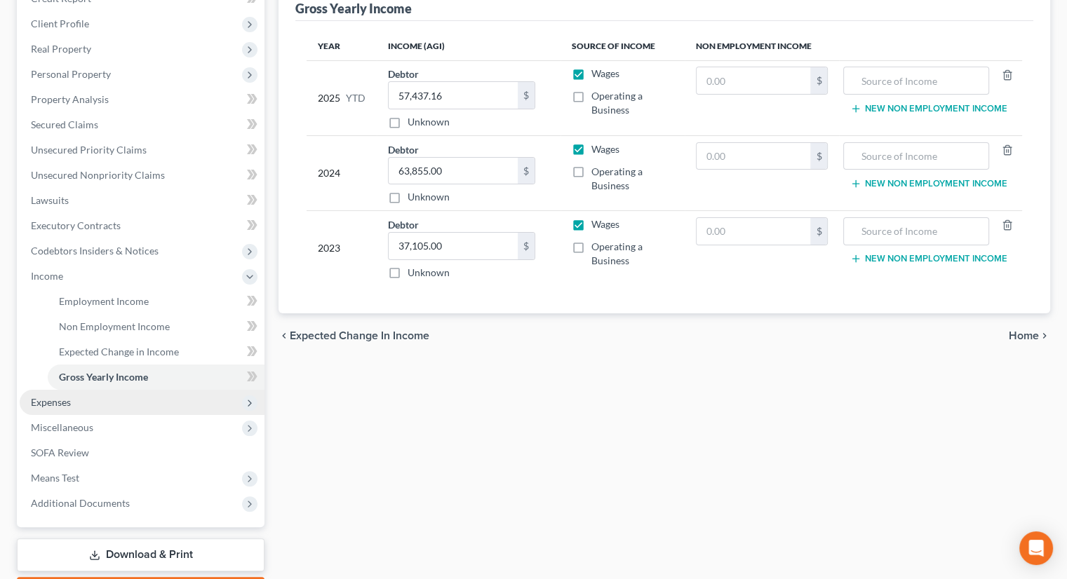
click at [102, 390] on span "Expenses" at bounding box center [142, 402] width 245 height 25
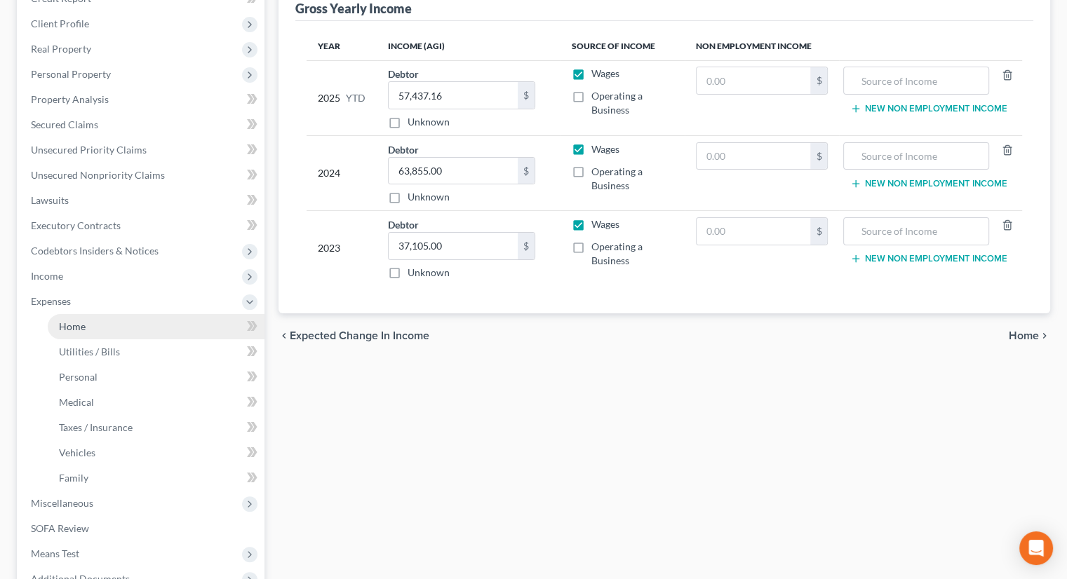
click at [129, 314] on link "Home" at bounding box center [156, 326] width 217 height 25
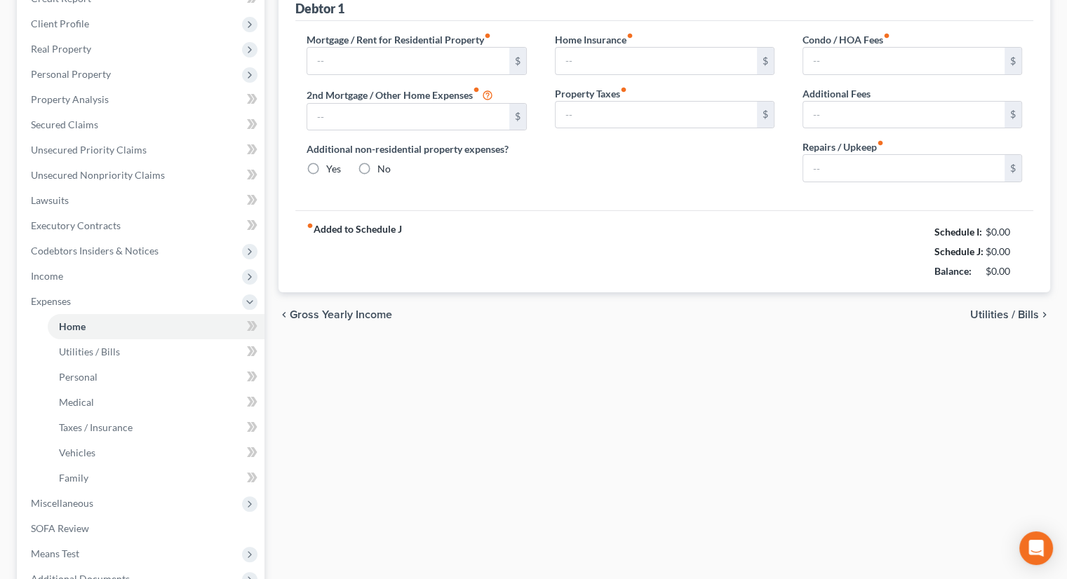
type input "0.00"
radio input "true"
type input "235.00"
type input "180.00"
type input "0.00"
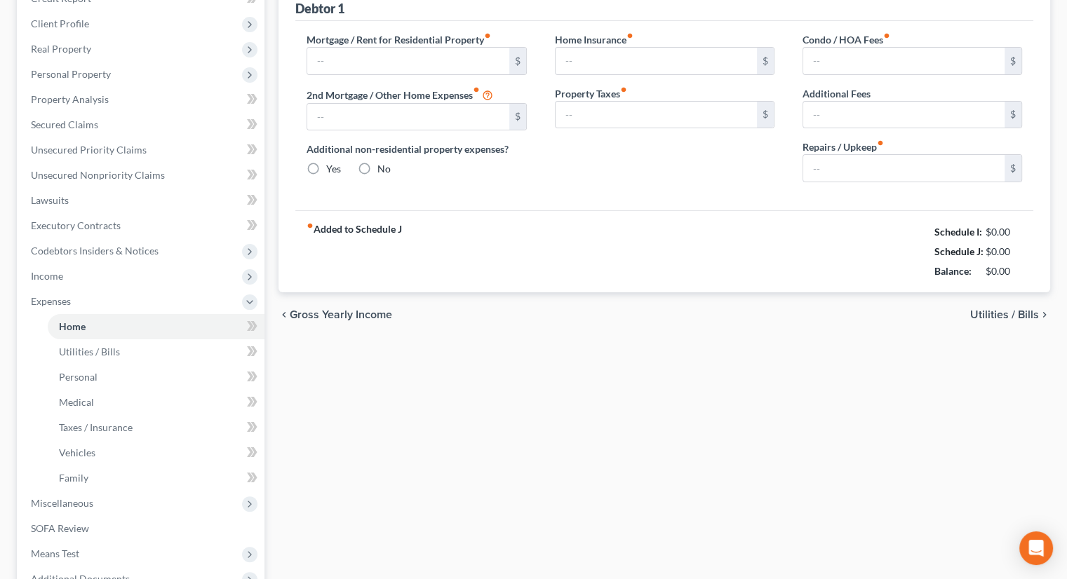
type input "0.00"
type input "100.00"
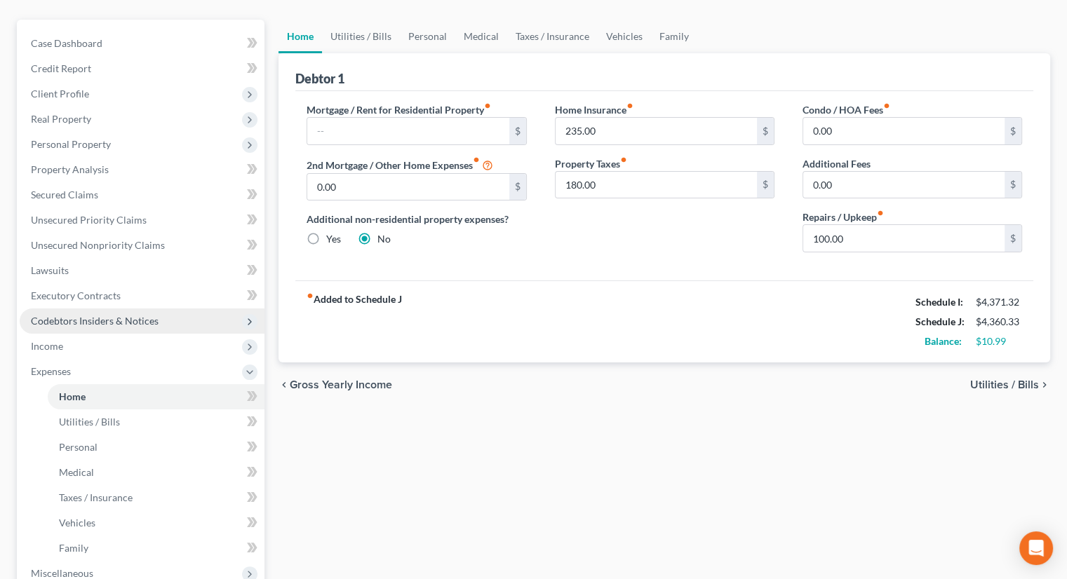
scroll to position [210, 0]
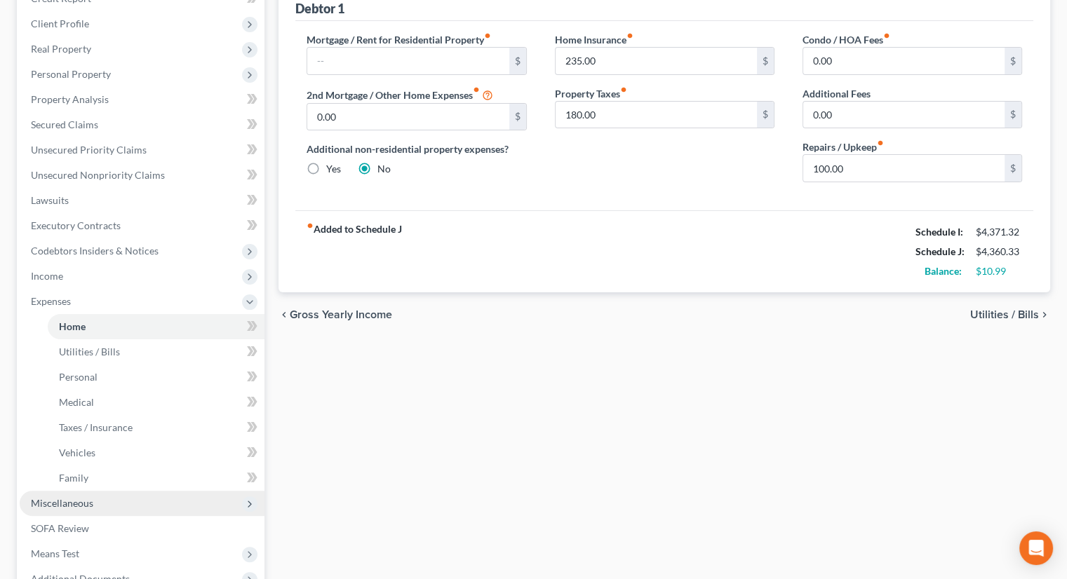
click at [76, 497] on span "Miscellaneous" at bounding box center [62, 503] width 62 height 12
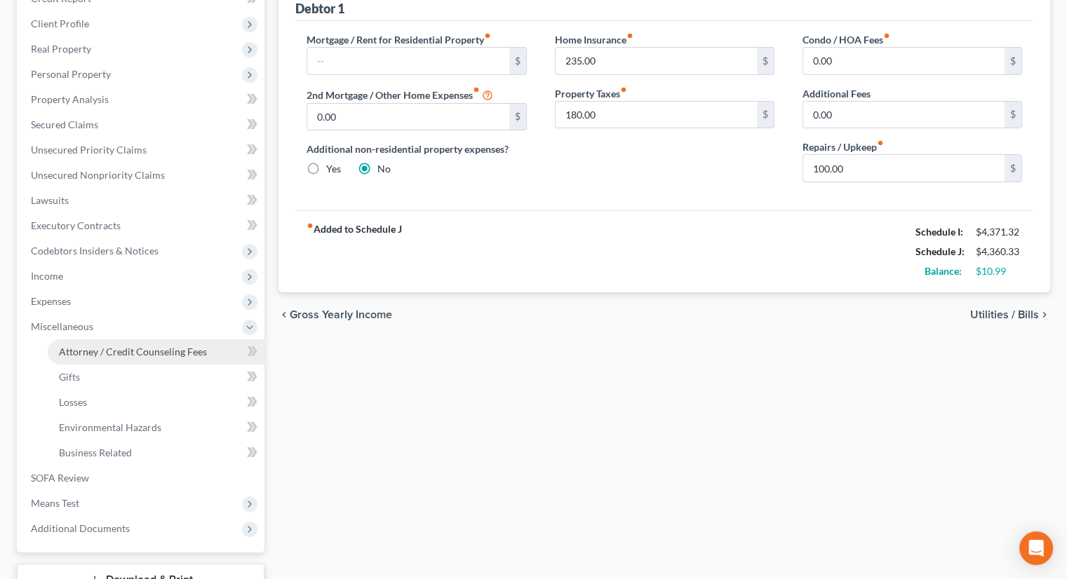
click at [139, 346] on span "Attorney / Credit Counseling Fees" at bounding box center [133, 352] width 148 height 12
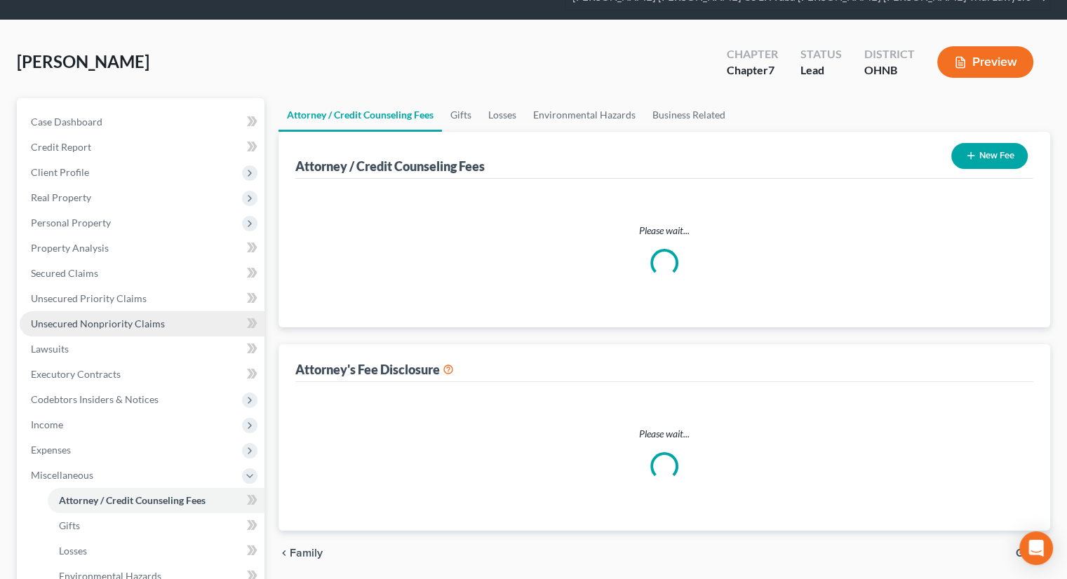
select select "0"
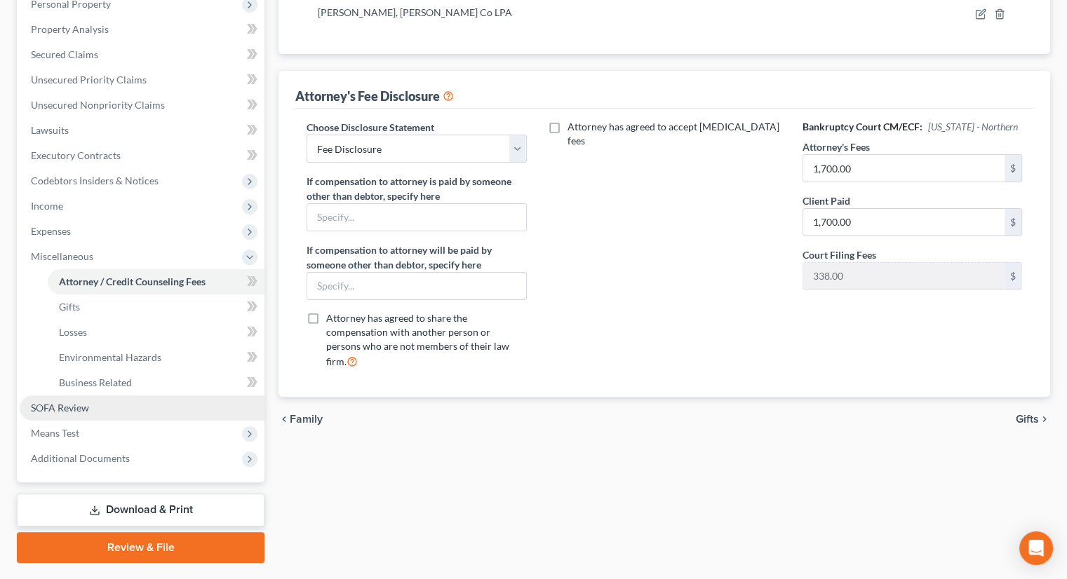
click at [90, 396] on link "SOFA Review" at bounding box center [142, 408] width 245 height 25
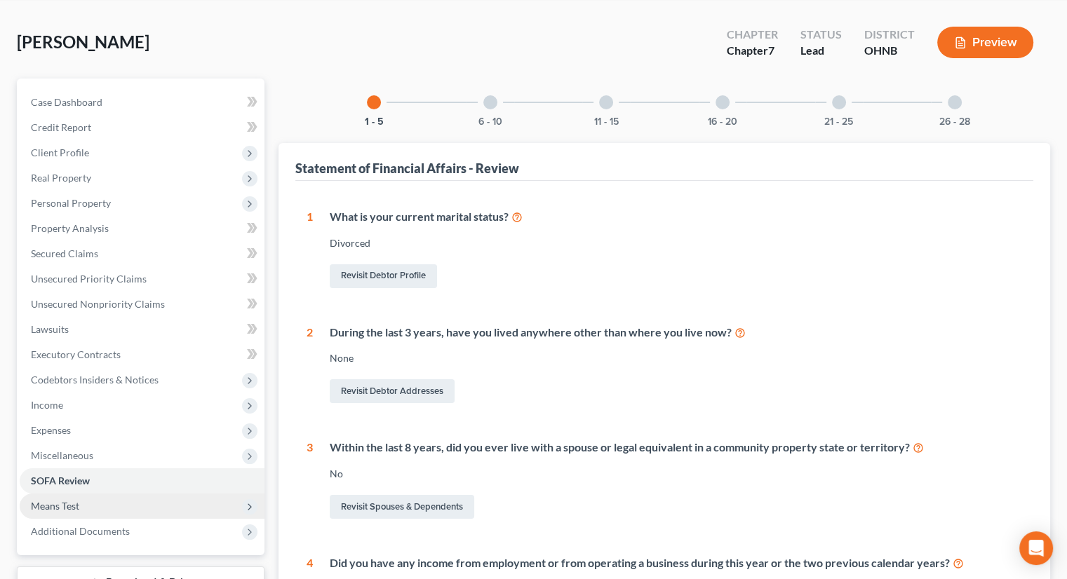
scroll to position [351, 0]
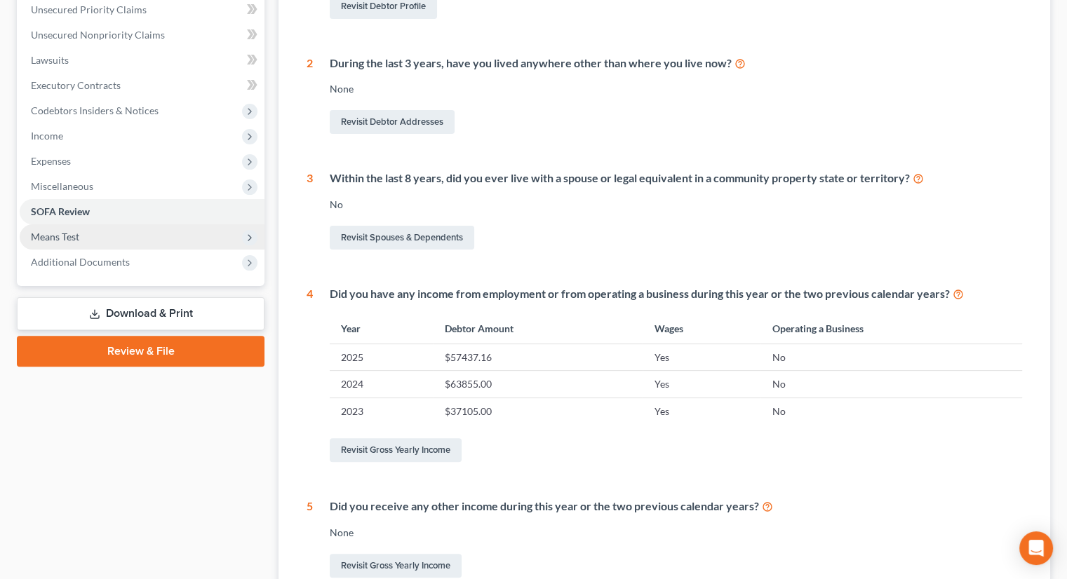
click at [94, 224] on span "Means Test" at bounding box center [142, 236] width 245 height 25
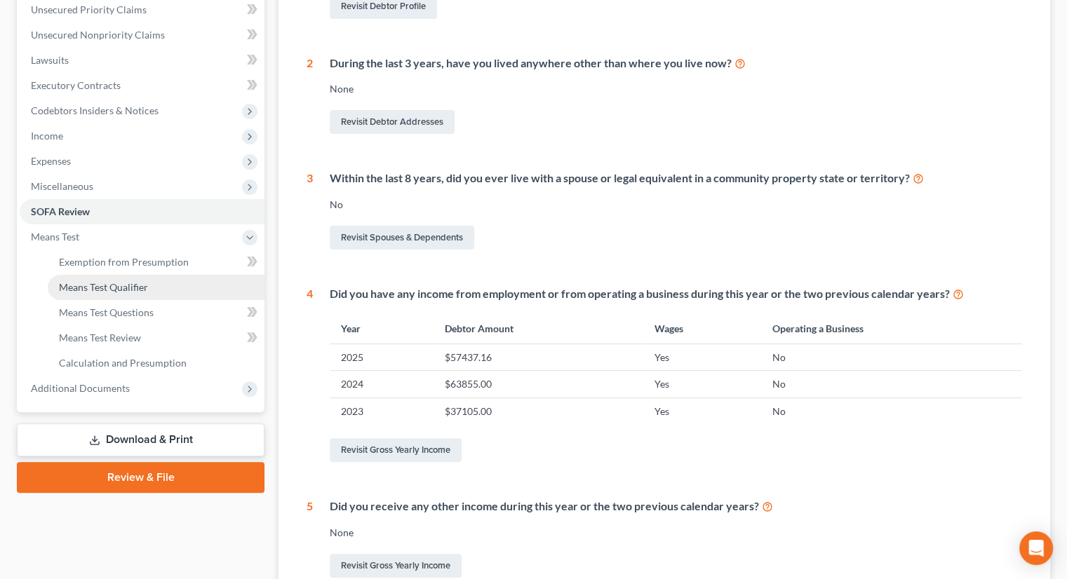
click at [119, 275] on link "Means Test Qualifier" at bounding box center [156, 287] width 217 height 25
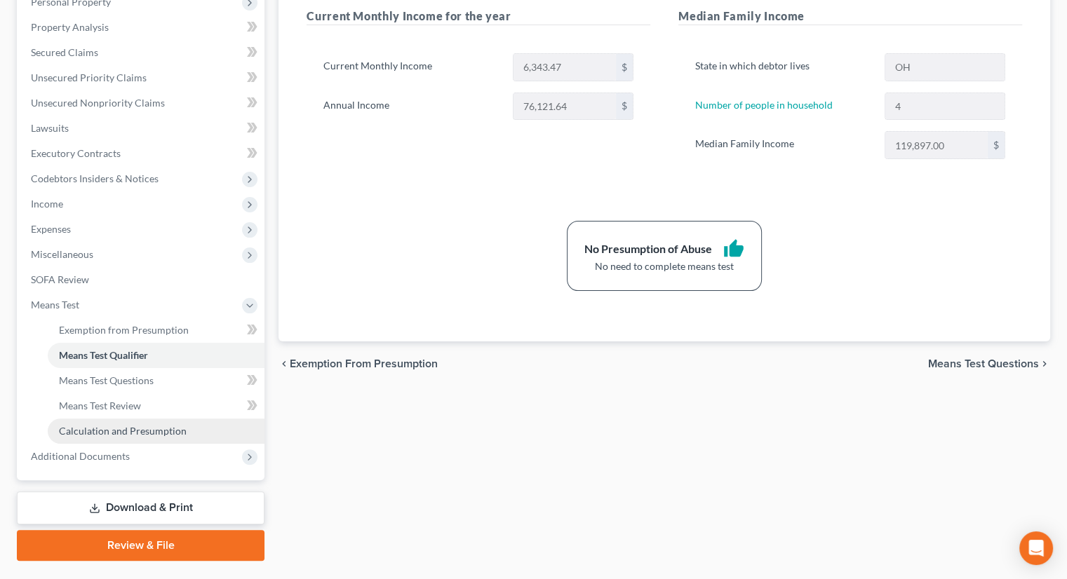
scroll to position [292, 0]
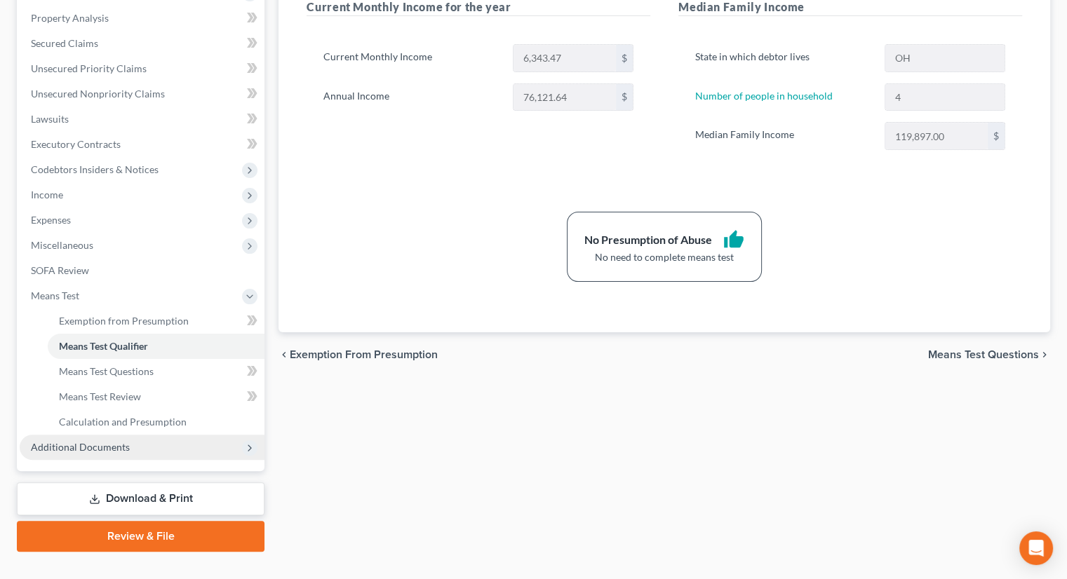
click at [118, 441] on span "Additional Documents" at bounding box center [80, 447] width 99 height 12
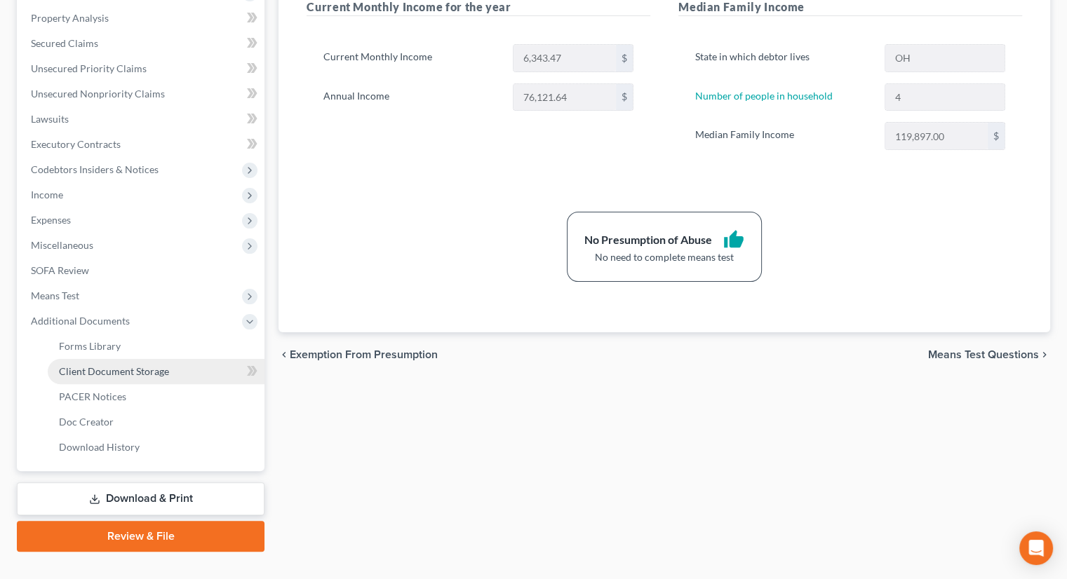
click at [140, 365] on span "Client Document Storage" at bounding box center [114, 371] width 110 height 12
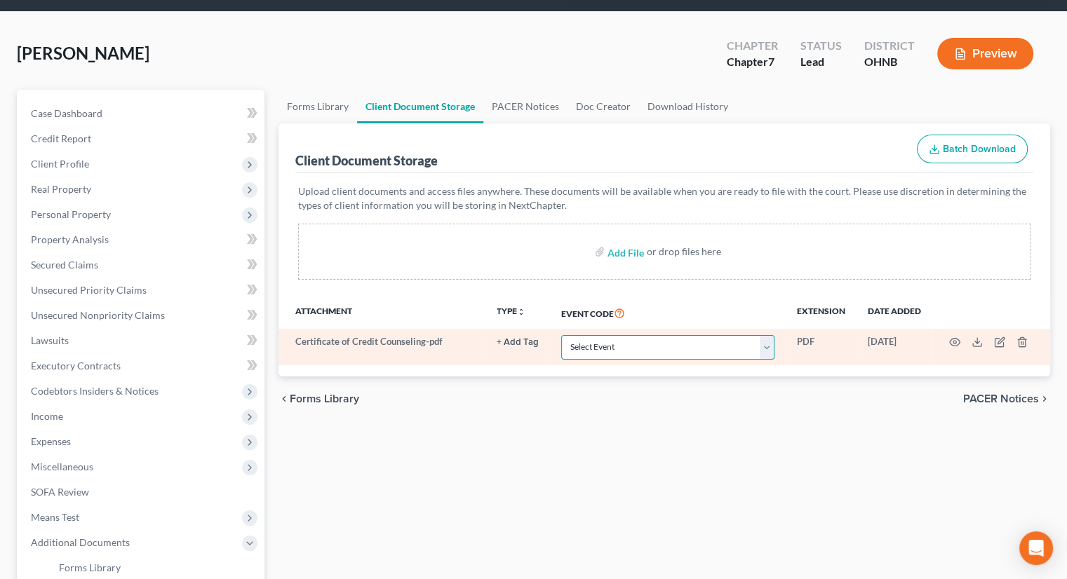
click at [635, 335] on select "Select Event 20 Largest Unsecured Creditors Amended List of Creditors (Fee) Ame…" at bounding box center [667, 347] width 213 height 25
select select "5"
click at [561, 335] on select "Select Event 20 Largest Unsecured Creditors Amended List of Creditors (Fee) Ame…" at bounding box center [667, 347] width 213 height 25
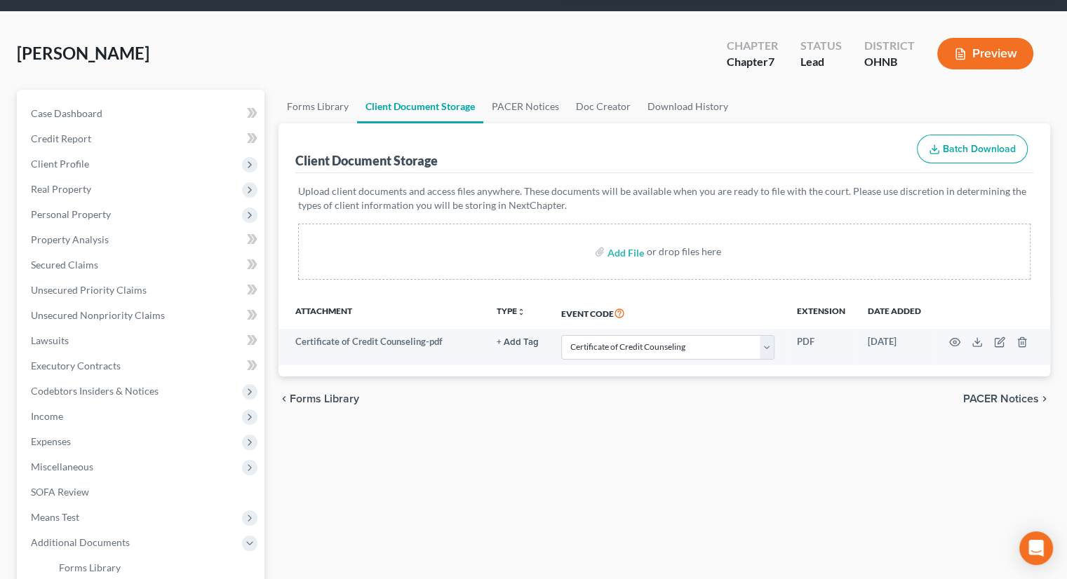
click at [617, 428] on div "Forms Library Client Document Storage PACER Notices Doc Creator Download Histor…" at bounding box center [664, 432] width 786 height 684
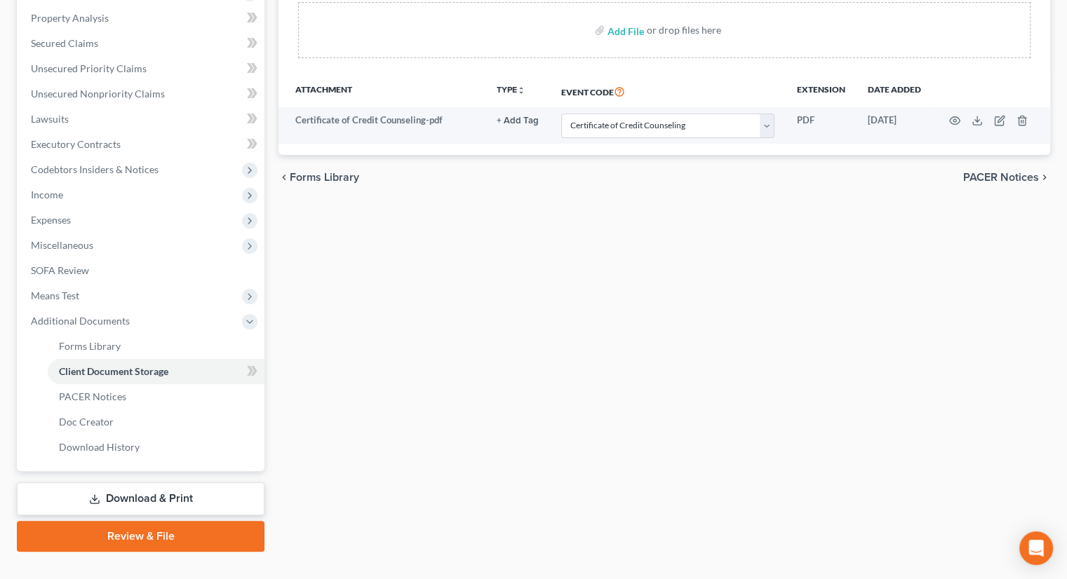
click at [149, 483] on link "Download & Print" at bounding box center [141, 499] width 248 height 33
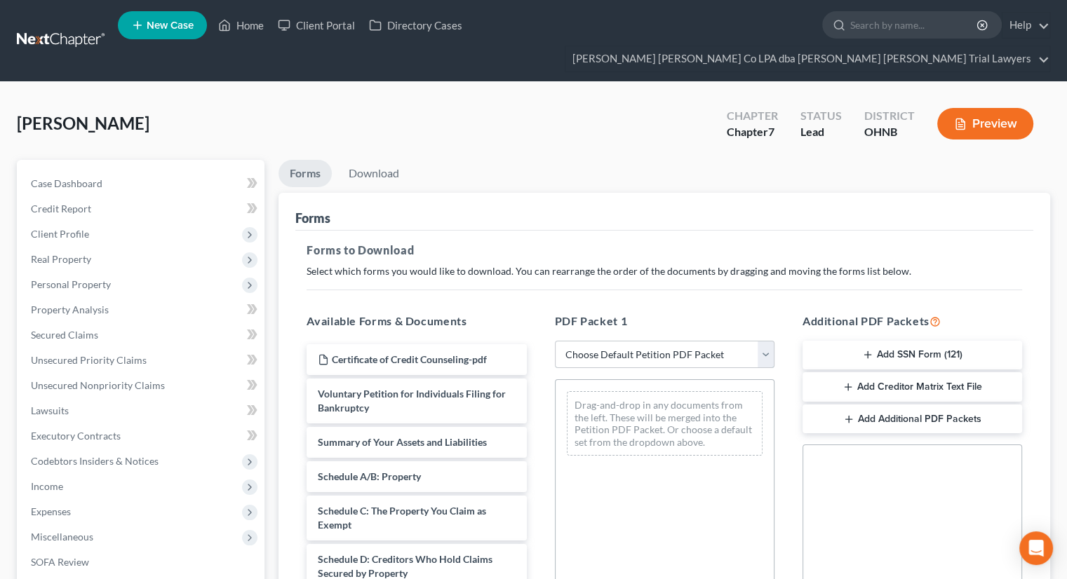
click at [603, 341] on select "Choose Default Petition PDF Packet Complete Bankruptcy Petition (all forms and …" at bounding box center [665, 355] width 220 height 28
select select "3"
click at [555, 341] on select "Choose Default Petition PDF Packet Complete Bankruptcy Petition (all forms and …" at bounding box center [665, 355] width 220 height 28
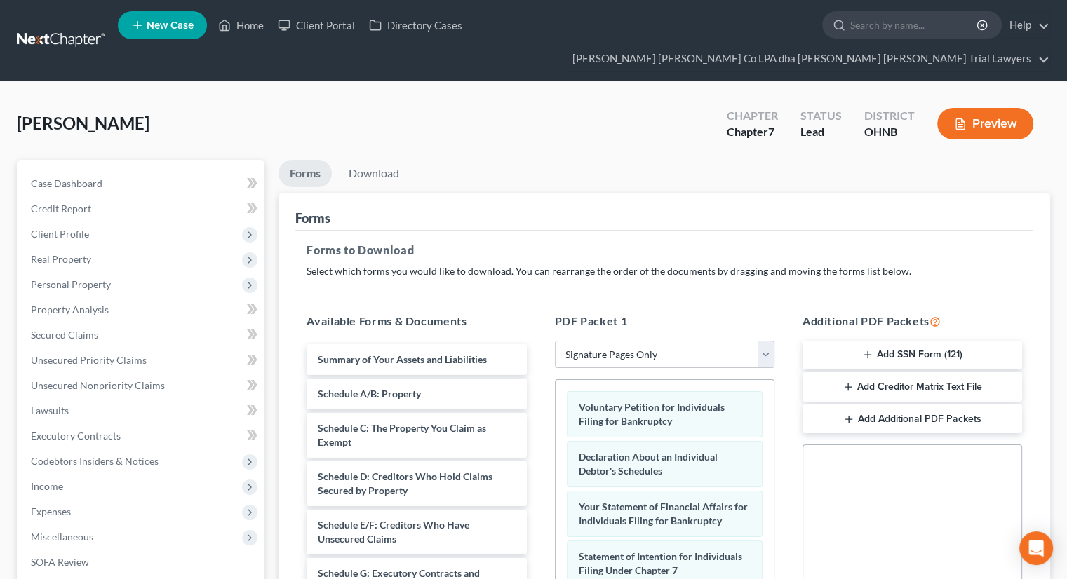
click at [829, 372] on button "Add Creditor Matrix Text File" at bounding box center [912, 386] width 220 height 29
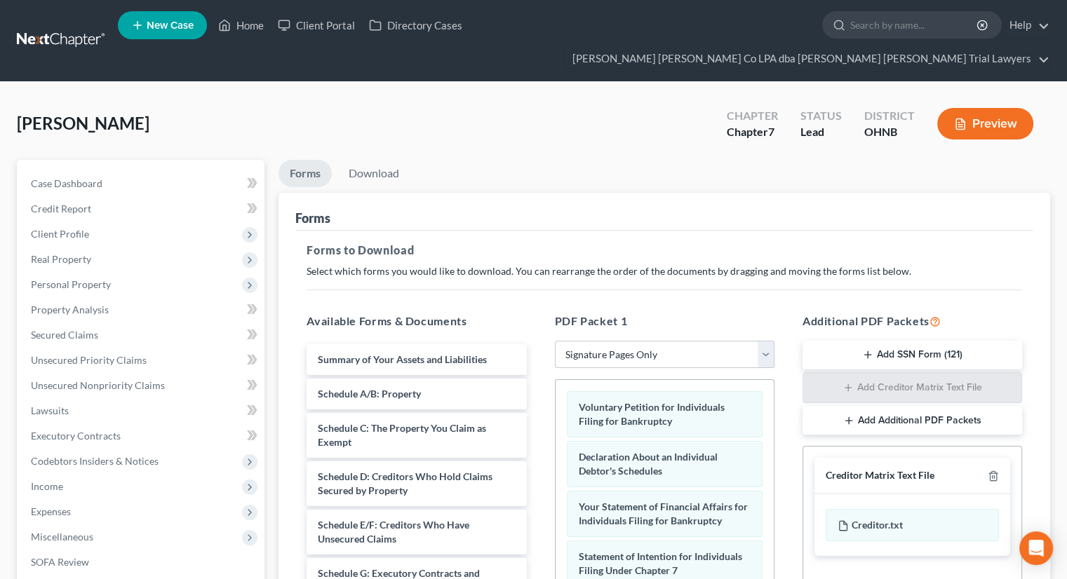
scroll to position [286, 0]
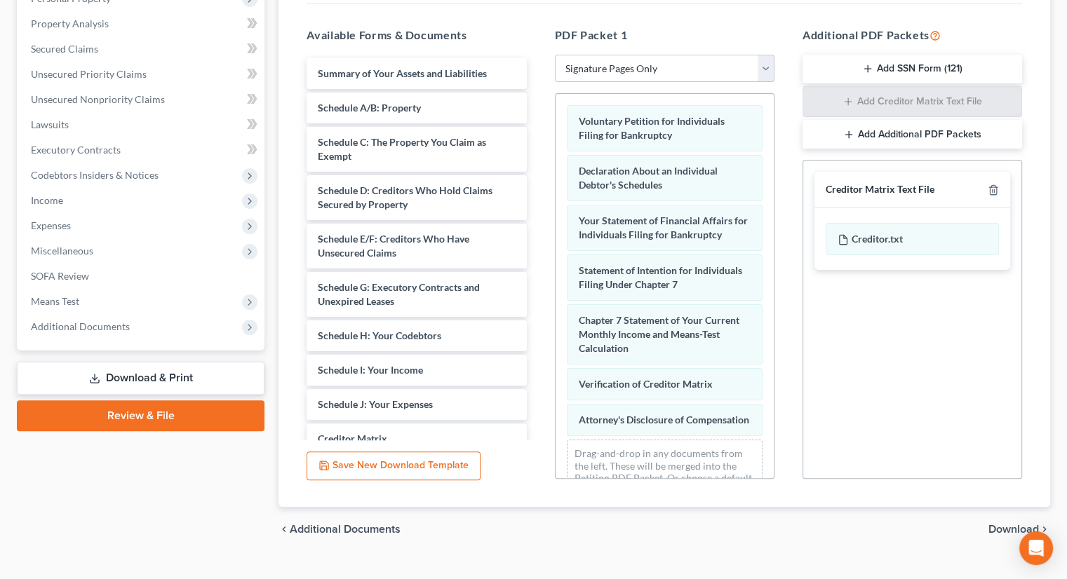
click at [996, 524] on span "Download" at bounding box center [1013, 529] width 51 height 11
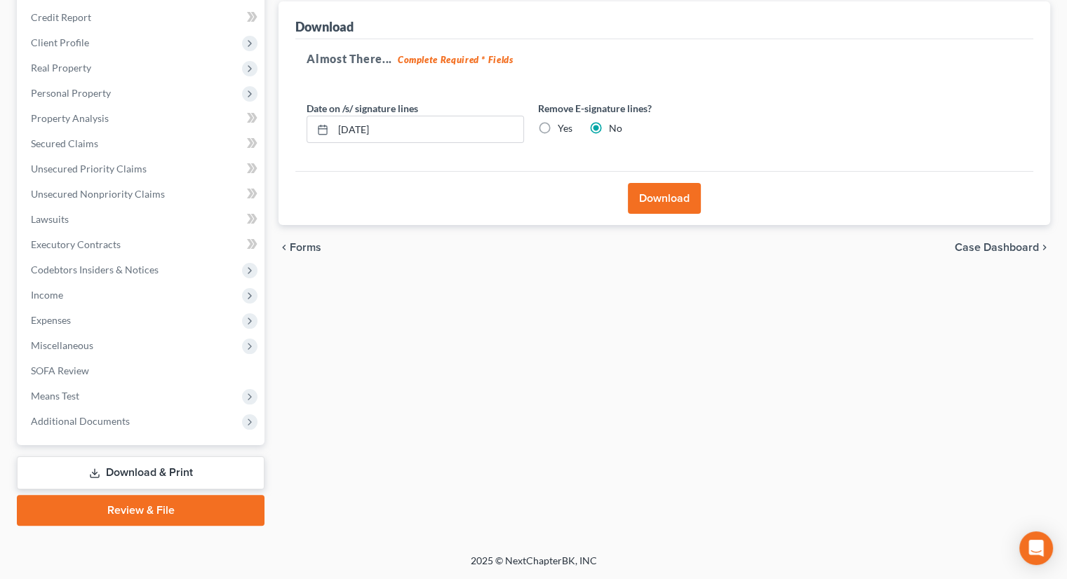
scroll to position [166, 0]
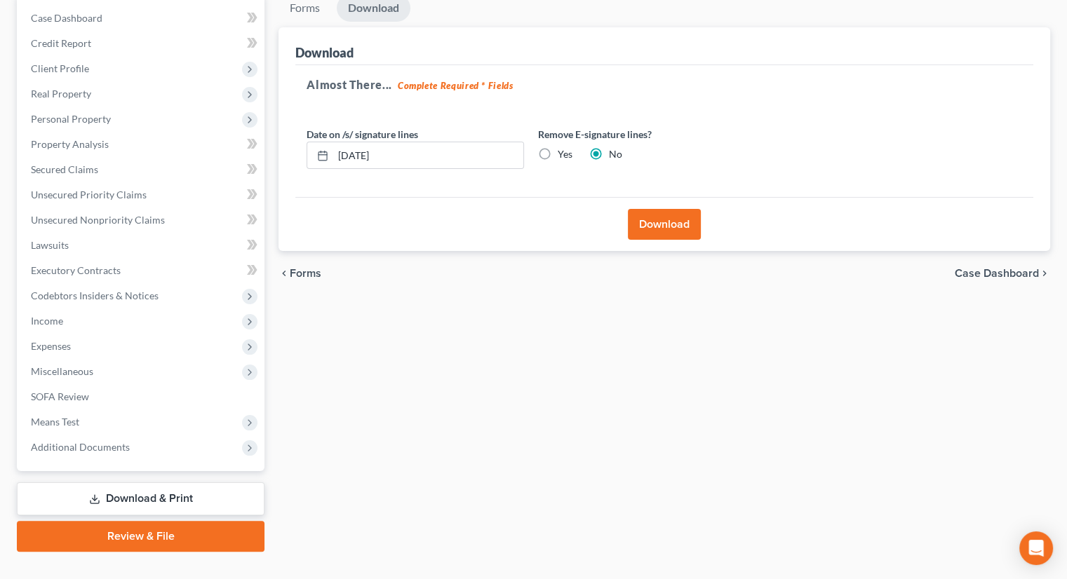
click at [645, 209] on button "Download" at bounding box center [664, 224] width 73 height 31
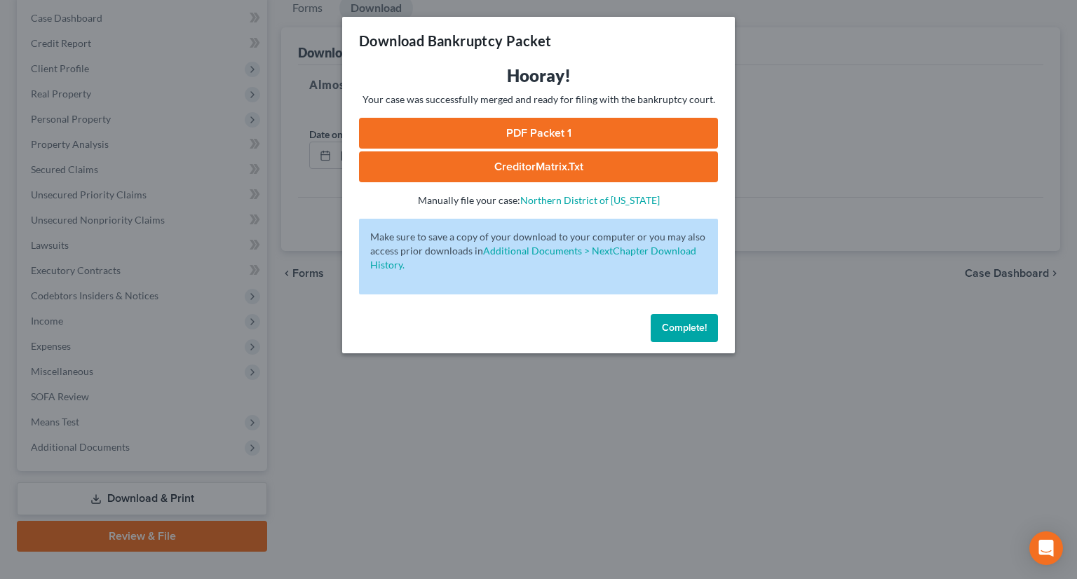
click at [582, 134] on link "PDF Packet 1" at bounding box center [538, 133] width 359 height 31
click at [461, 173] on link "CreditorMatrix.txt" at bounding box center [538, 167] width 359 height 31
drag, startPoint x: 695, startPoint y: 333, endPoint x: 665, endPoint y: 337, distance: 30.5
click at [695, 333] on span "Complete!" at bounding box center [684, 328] width 45 height 12
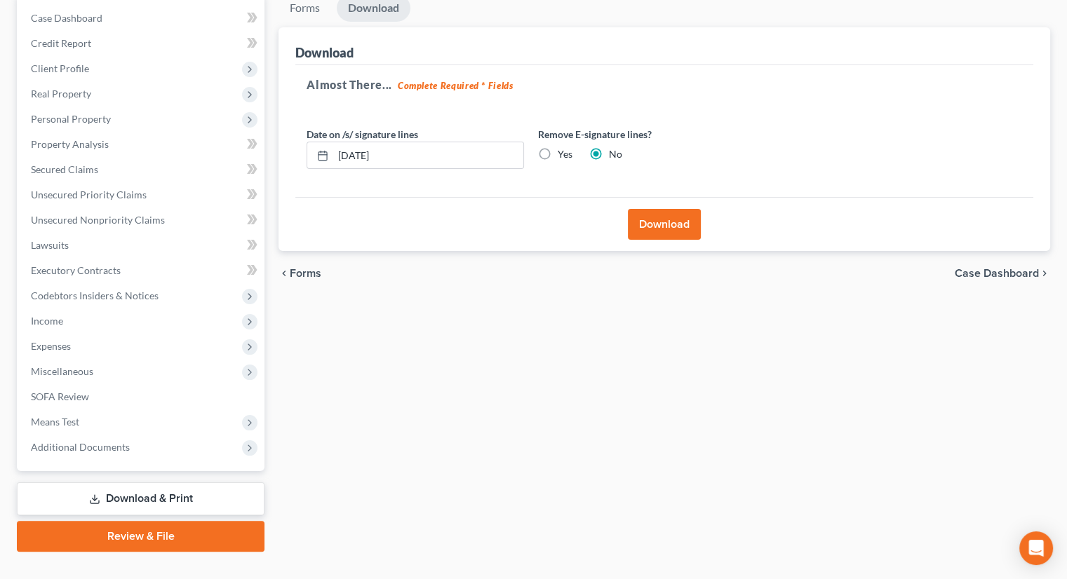
click at [113, 436] on div "Case Dashboard Payments Invoices Payments Payments Credit Report Client Profile…" at bounding box center [141, 232] width 248 height 477
click at [112, 441] on span "Additional Documents" at bounding box center [80, 447] width 99 height 12
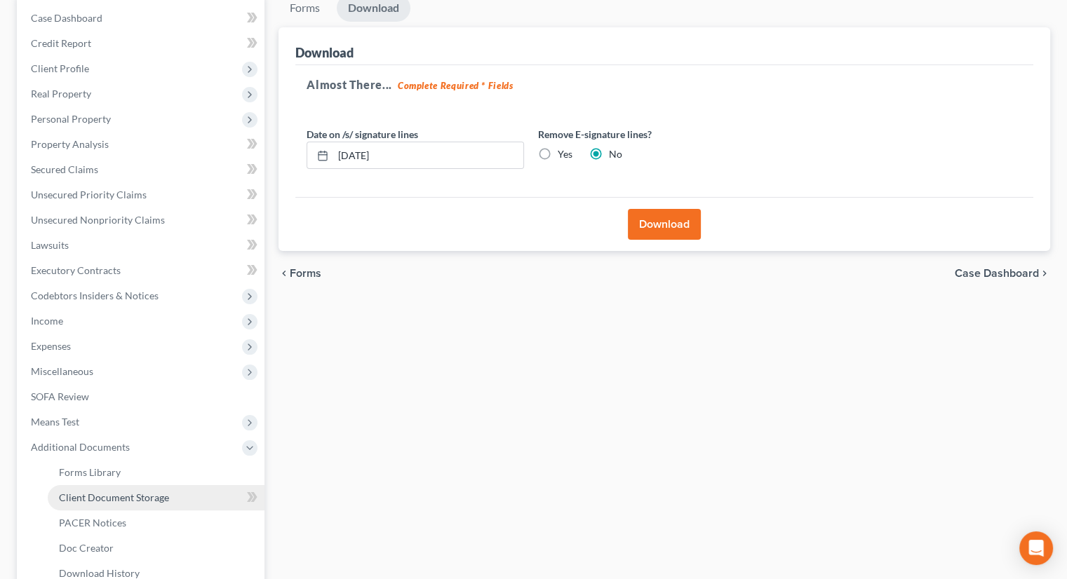
click at [112, 492] on span "Client Document Storage" at bounding box center [114, 498] width 110 height 12
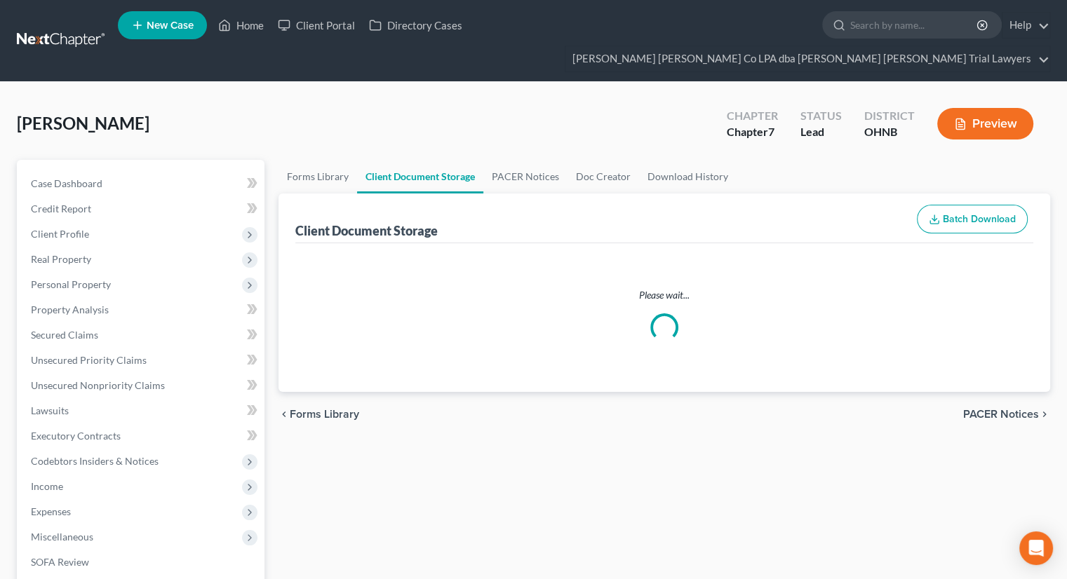
select select "5"
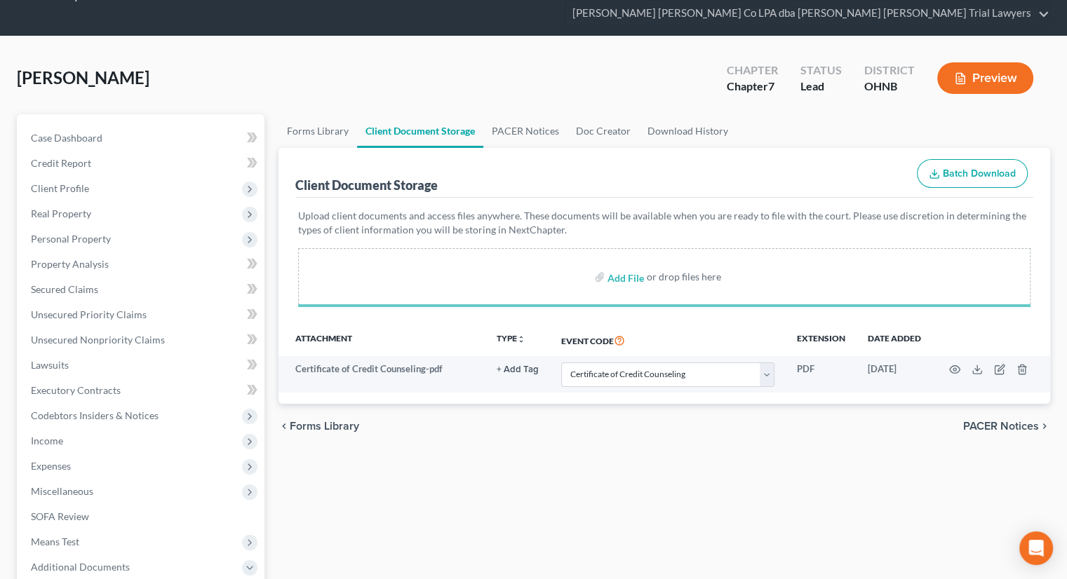
scroll to position [70, 0]
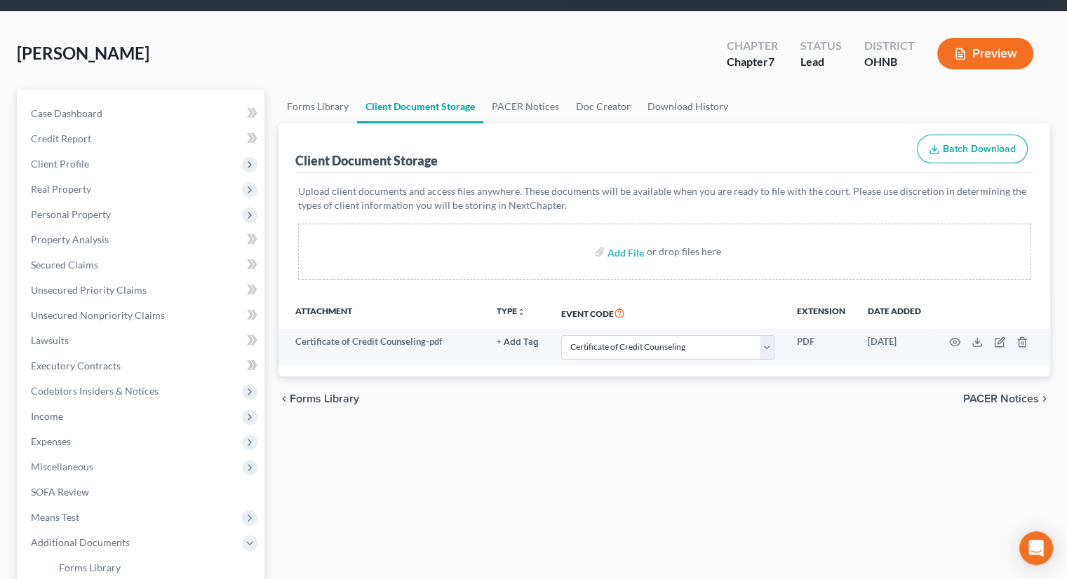
select select "5"
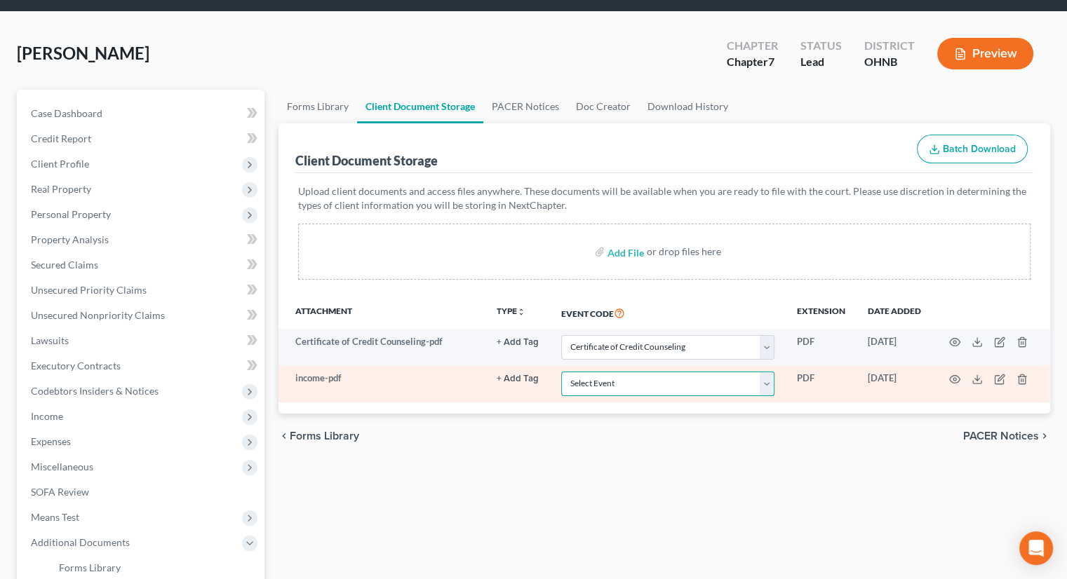
click at [584, 372] on select "Select Event 20 Largest Unsecured Creditors Amended List of Creditors (Fee) Ame…" at bounding box center [667, 384] width 213 height 25
select select "20"
click at [561, 372] on select "Select Event 20 Largest Unsecured Creditors Amended List of Creditors (Fee) Ame…" at bounding box center [667, 384] width 213 height 25
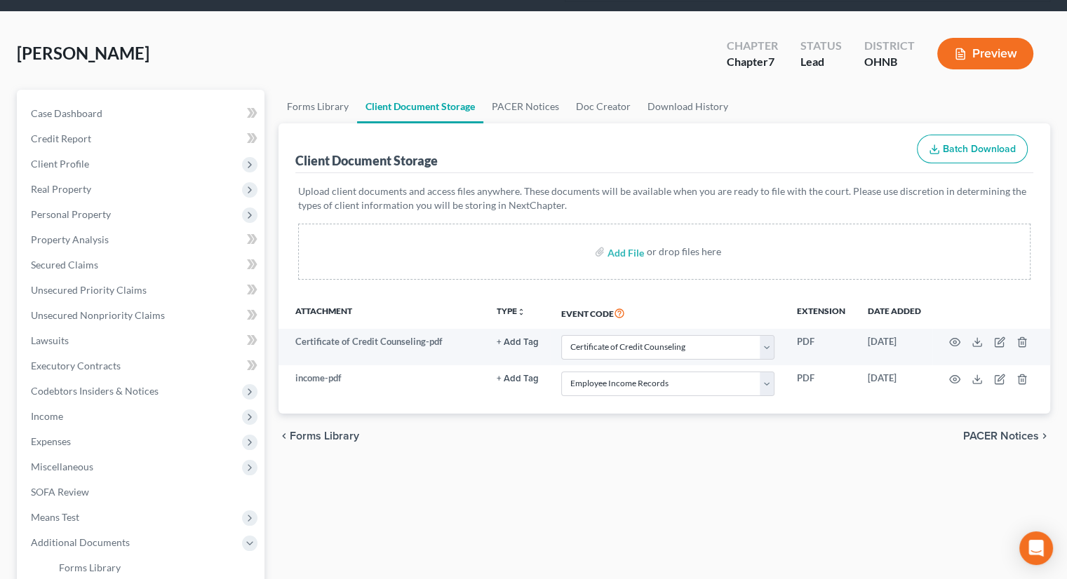
click at [567, 458] on div "Forms Library Client Document Storage PACER Notices Doc Creator Download Histor…" at bounding box center [664, 432] width 786 height 684
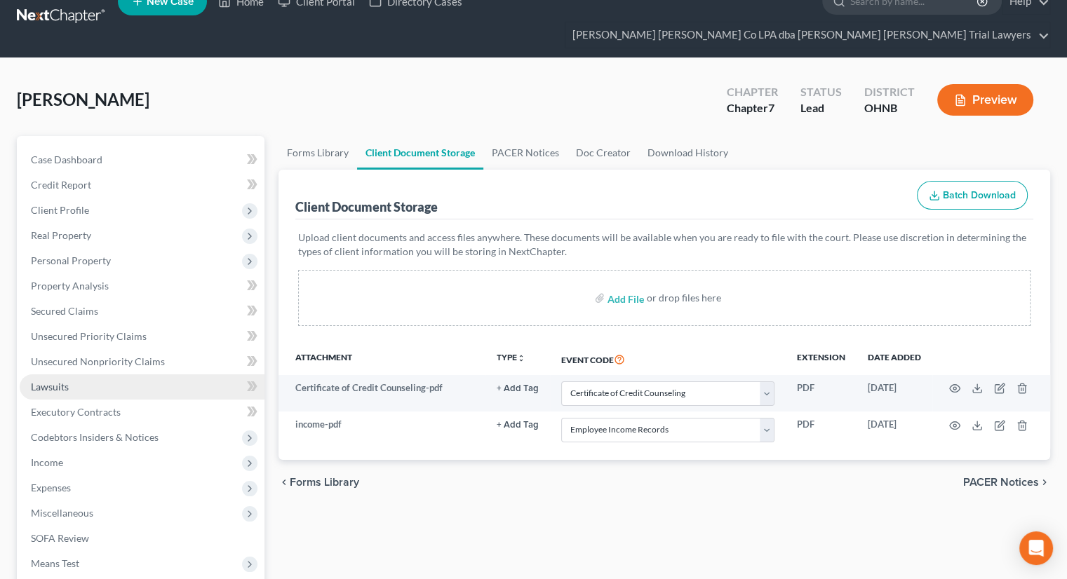
scroll to position [0, 0]
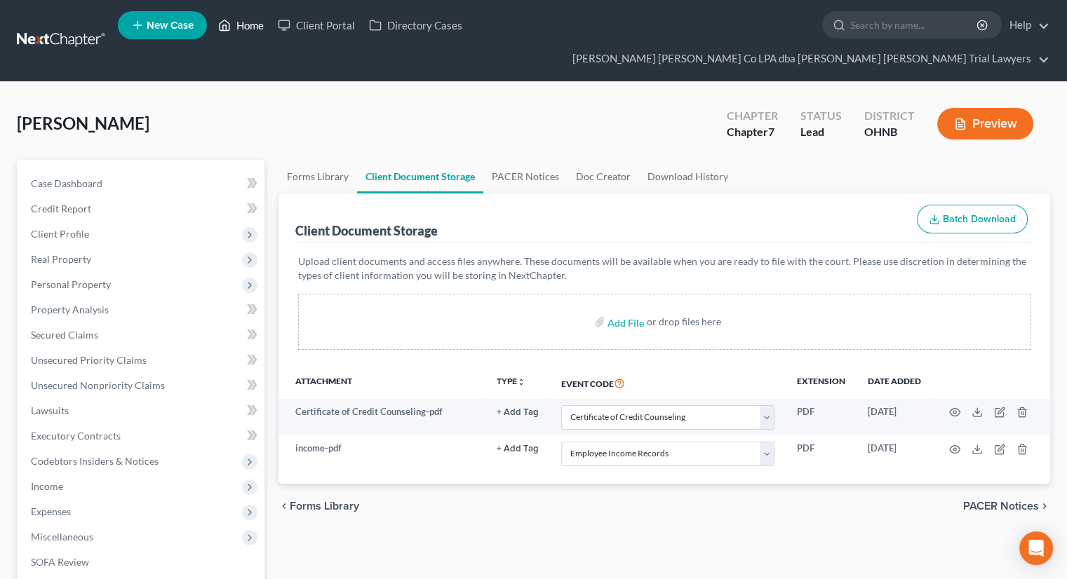
click at [234, 34] on link "Home" at bounding box center [241, 25] width 60 height 25
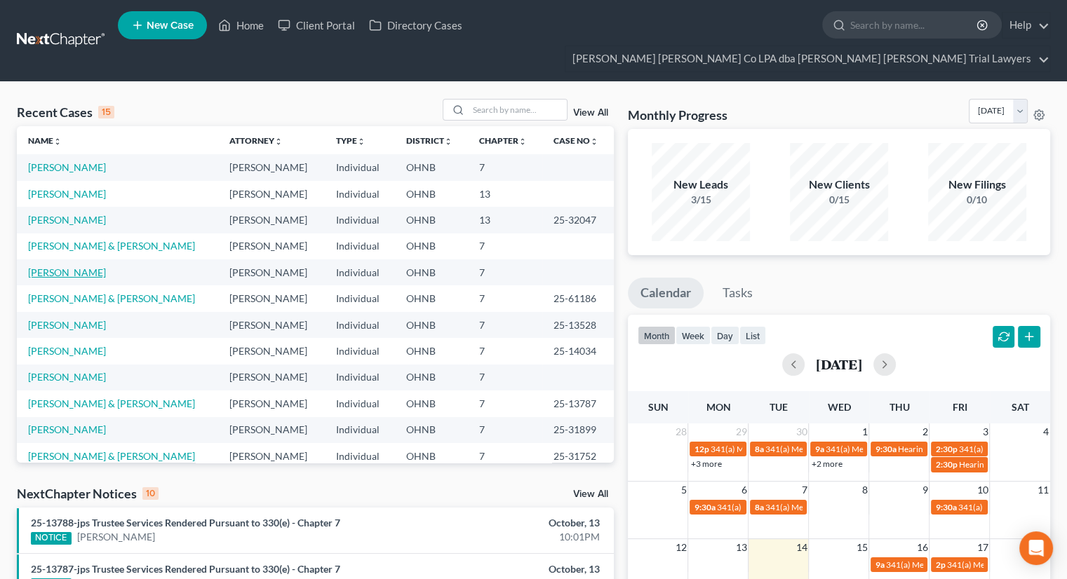
click at [53, 267] on link "[PERSON_NAME]" at bounding box center [67, 273] width 78 height 12
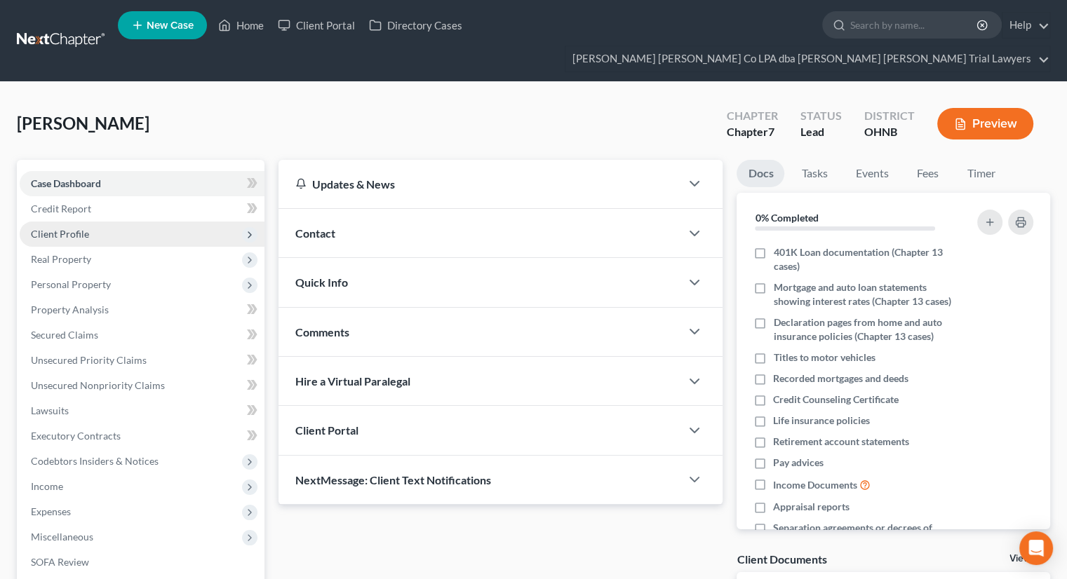
click at [121, 222] on span "Client Profile" at bounding box center [142, 234] width 245 height 25
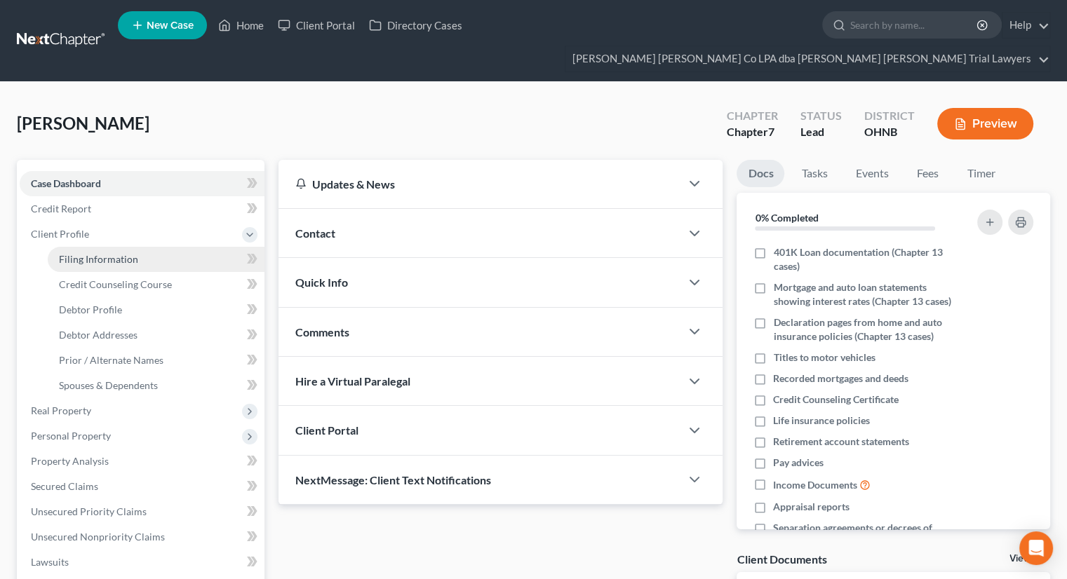
click at [128, 253] on span "Filing Information" at bounding box center [98, 259] width 79 height 12
select select "1"
select select "0"
select select "61"
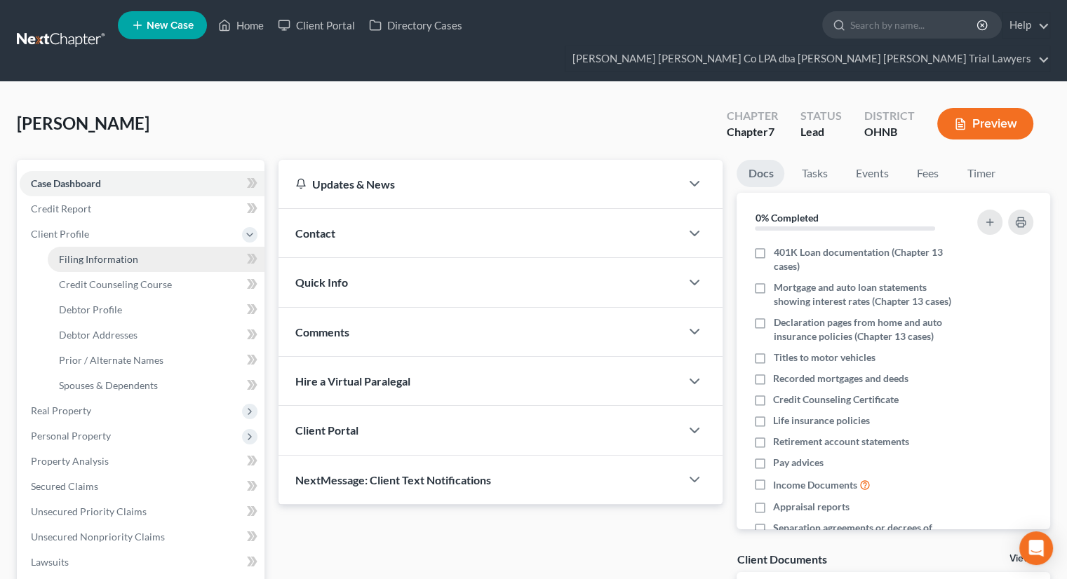
select select "0"
select select "36"
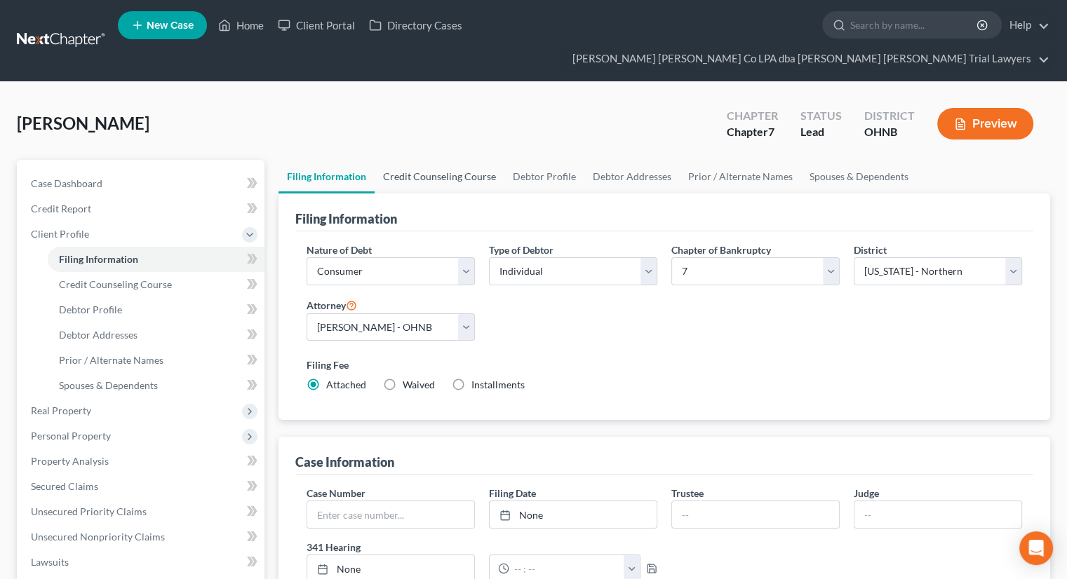
click at [410, 160] on link "Credit Counseling Course" at bounding box center [440, 177] width 130 height 34
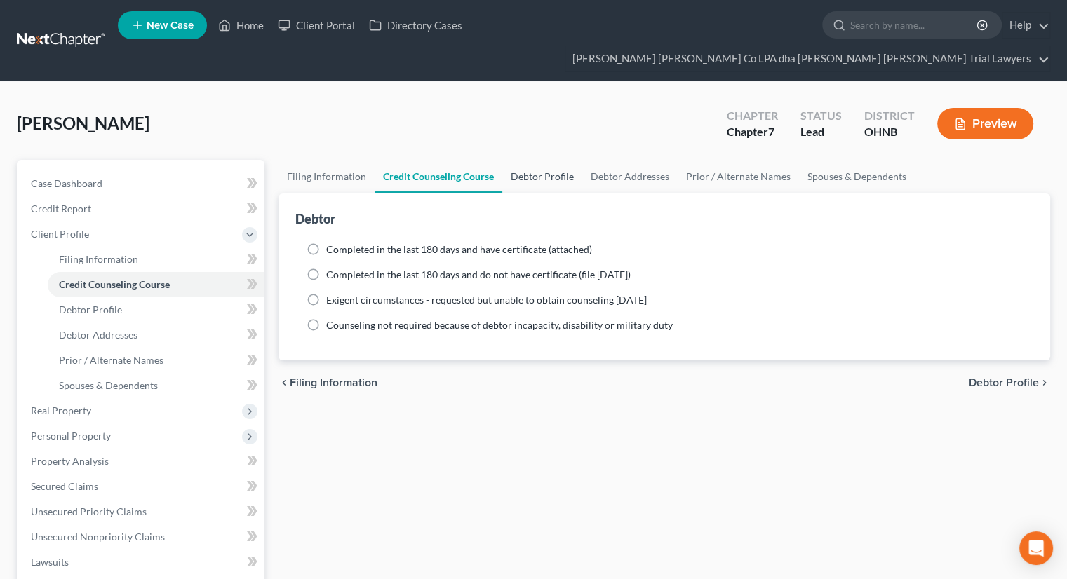
click at [537, 160] on link "Debtor Profile" at bounding box center [542, 177] width 80 height 34
select select "3"
select select "1"
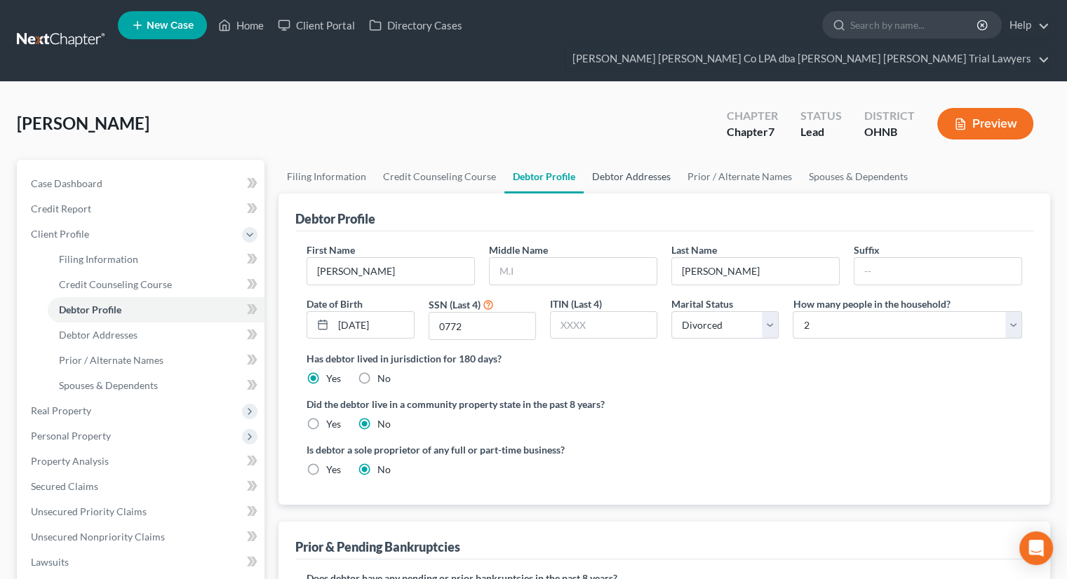
drag, startPoint x: 626, startPoint y: 148, endPoint x: 646, endPoint y: 145, distance: 20.5
click at [625, 160] on link "Debtor Addresses" at bounding box center [631, 177] width 95 height 34
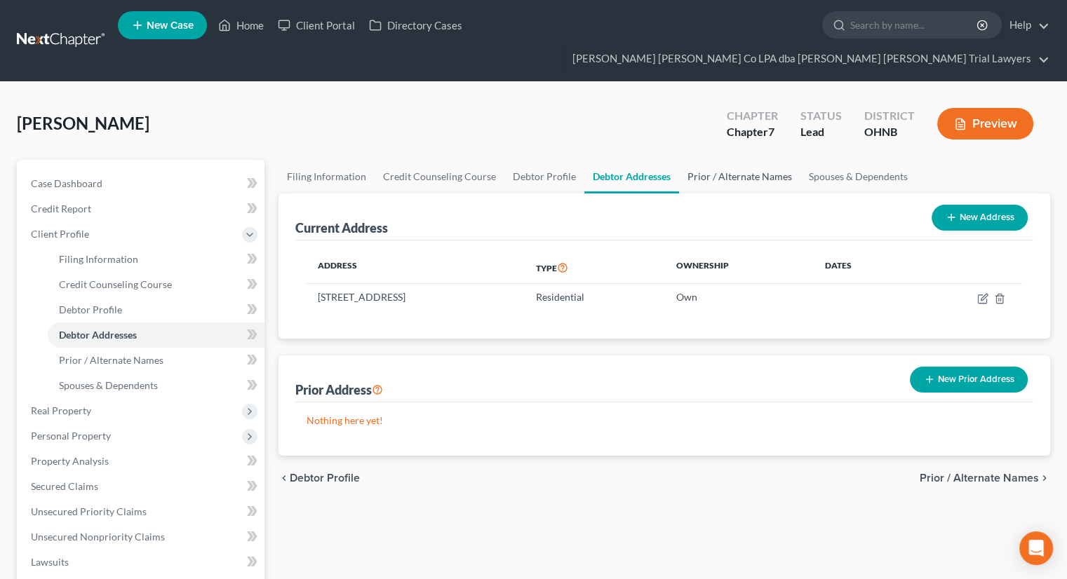
click at [703, 160] on link "Prior / Alternate Names" at bounding box center [739, 177] width 121 height 34
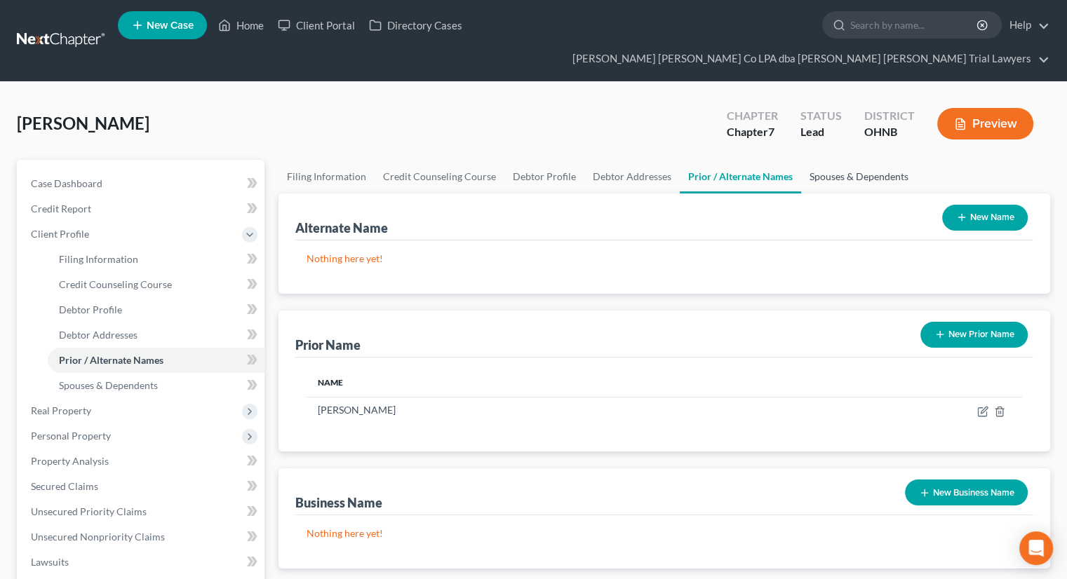
click at [831, 160] on link "Spouses & Dependents" at bounding box center [859, 177] width 116 height 34
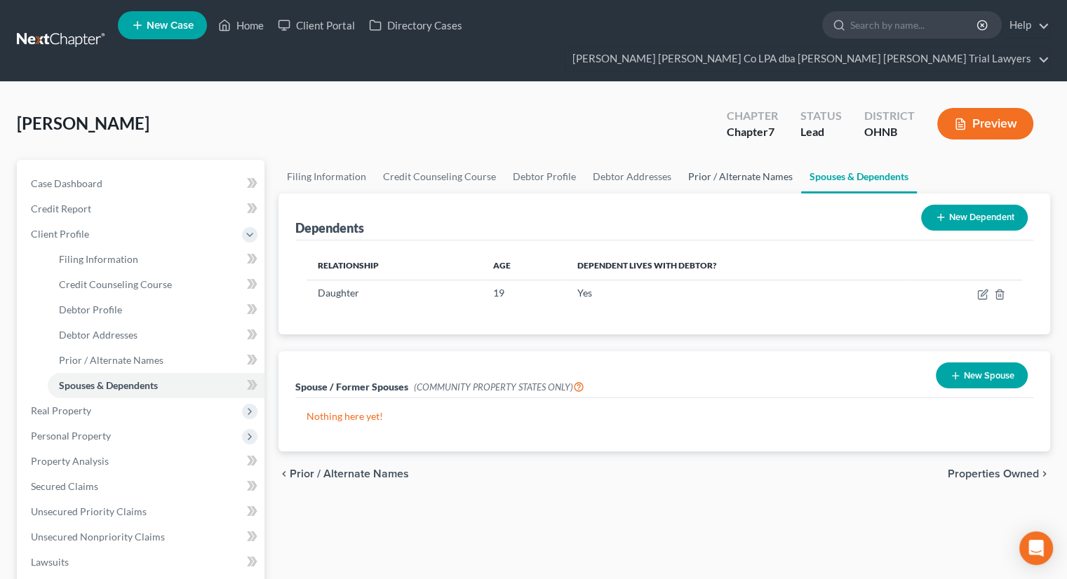
click at [722, 160] on link "Prior / Alternate Names" at bounding box center [740, 177] width 121 height 34
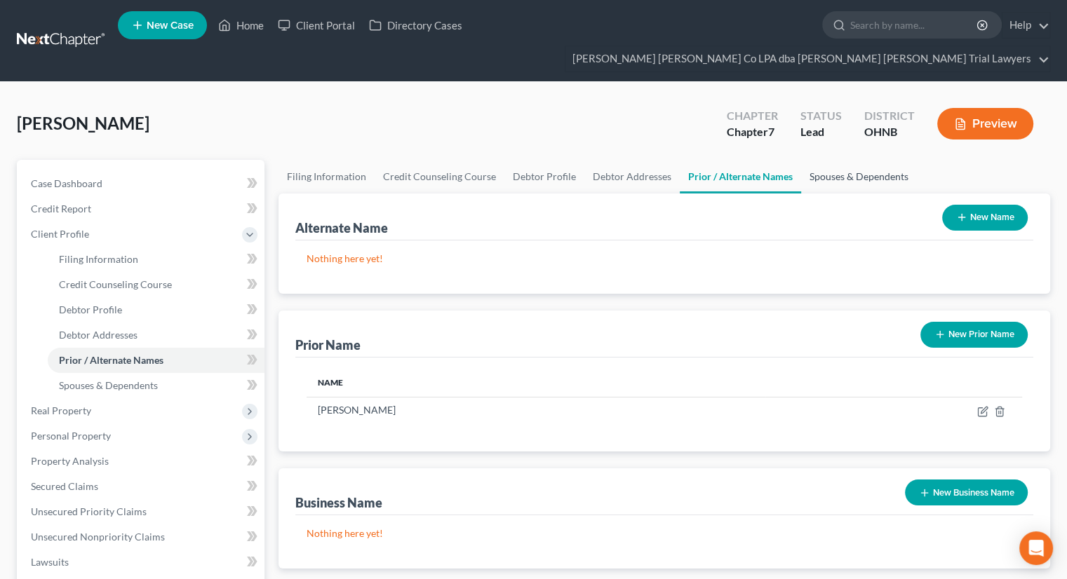
click at [815, 160] on link "Spouses & Dependents" at bounding box center [859, 177] width 116 height 34
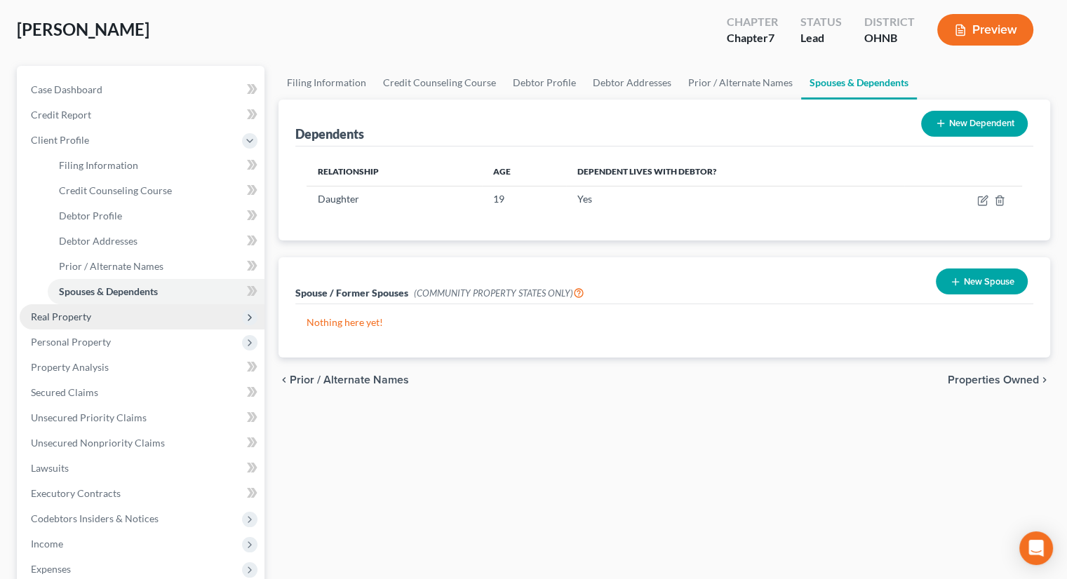
scroll to position [70, 0]
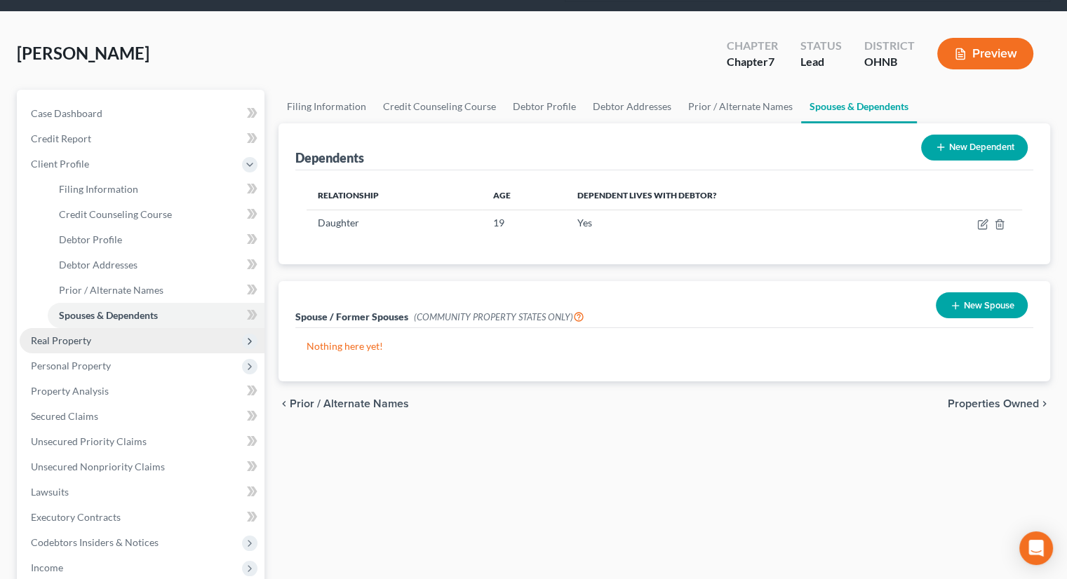
click at [97, 328] on span "Real Property" at bounding box center [142, 340] width 245 height 25
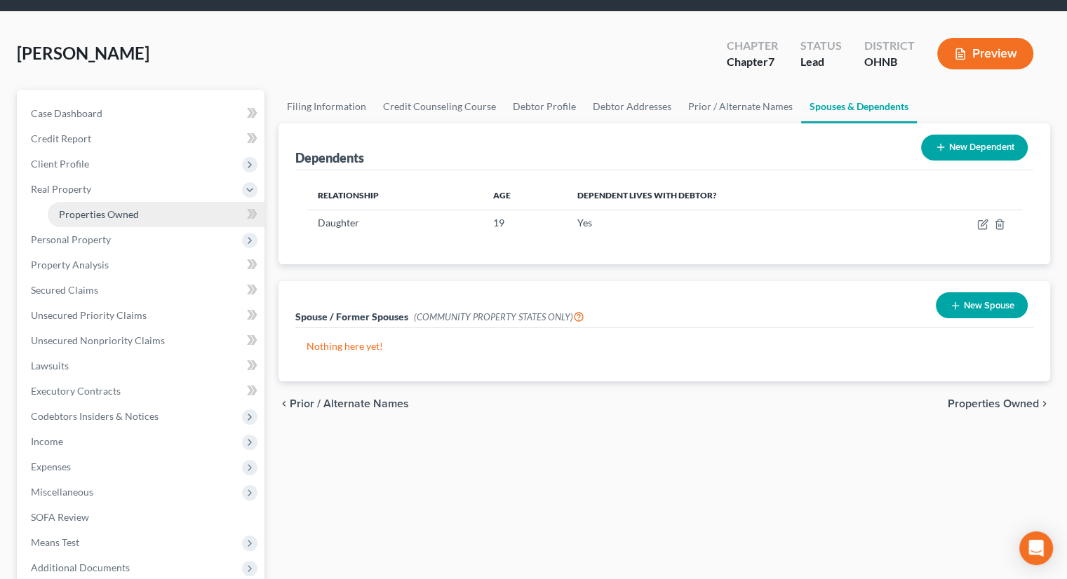
click at [91, 208] on span "Properties Owned" at bounding box center [99, 214] width 80 height 12
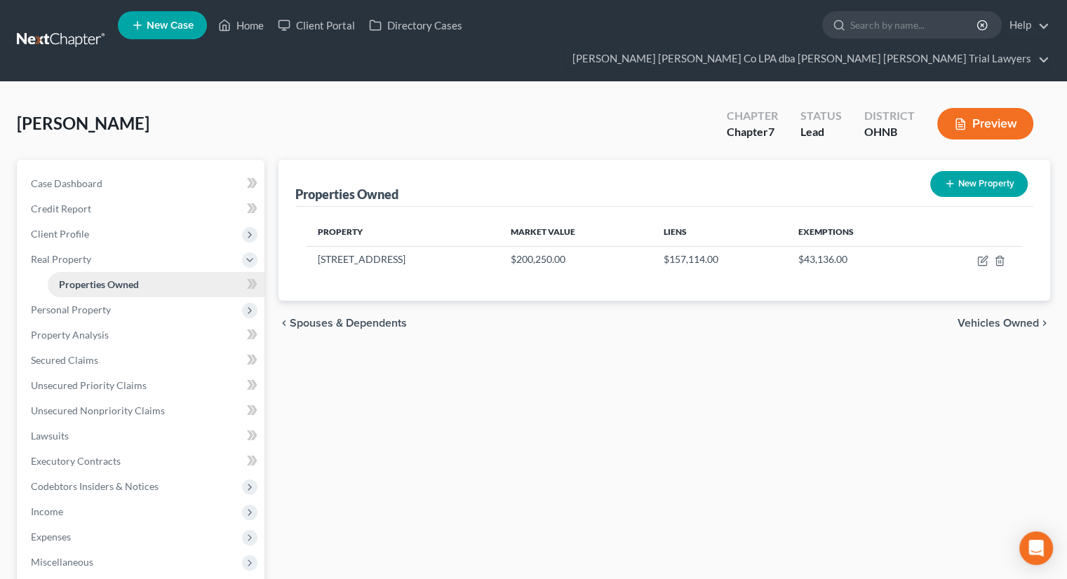
scroll to position [70, 0]
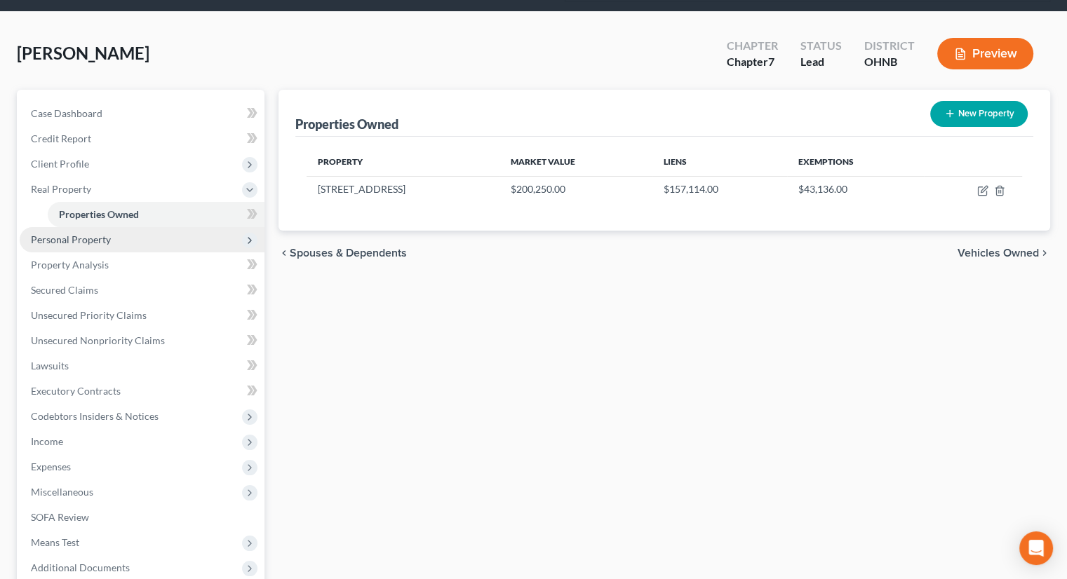
click at [90, 234] on span "Personal Property" at bounding box center [71, 240] width 80 height 12
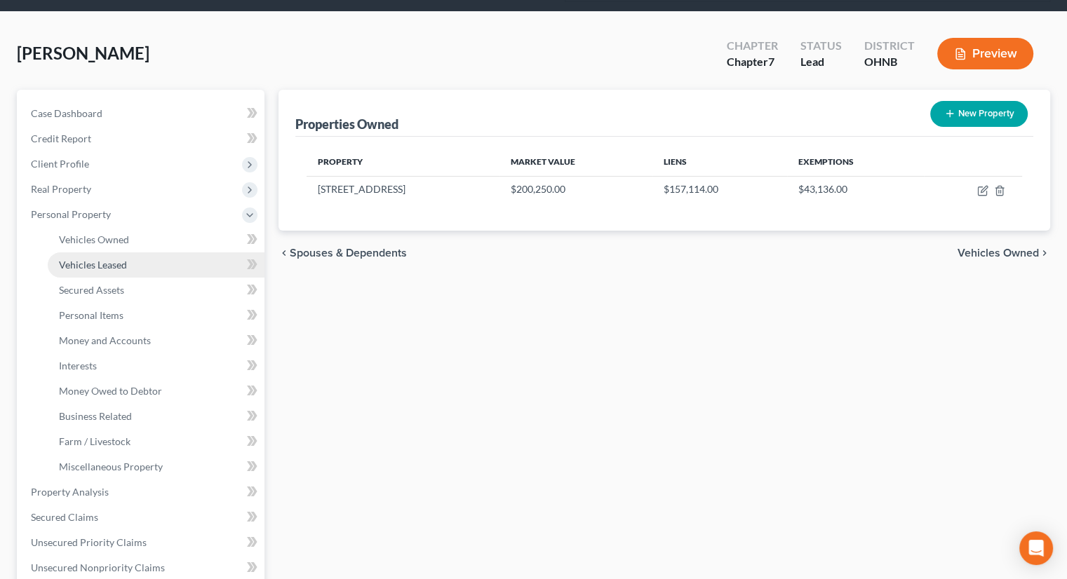
click at [90, 259] on span "Vehicles Leased" at bounding box center [93, 265] width 68 height 12
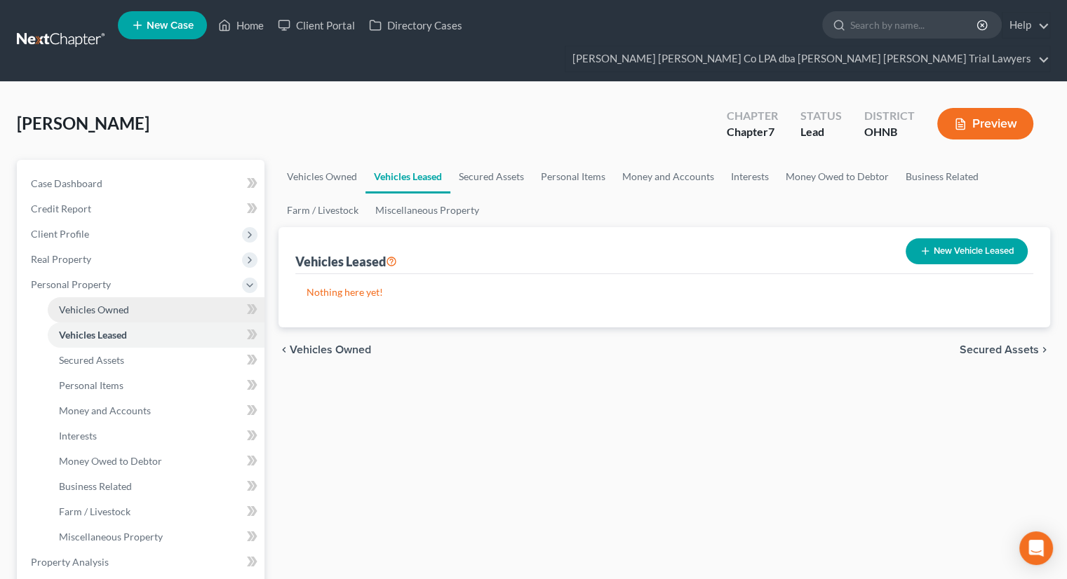
click at [101, 304] on span "Vehicles Owned" at bounding box center [94, 310] width 70 height 12
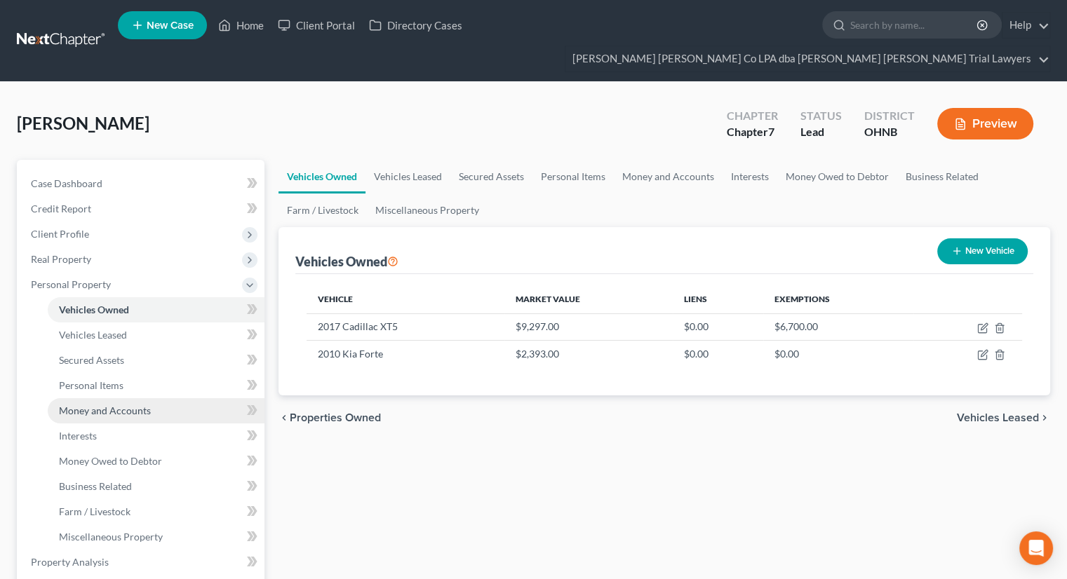
click at [149, 398] on link "Money and Accounts" at bounding box center [156, 410] width 217 height 25
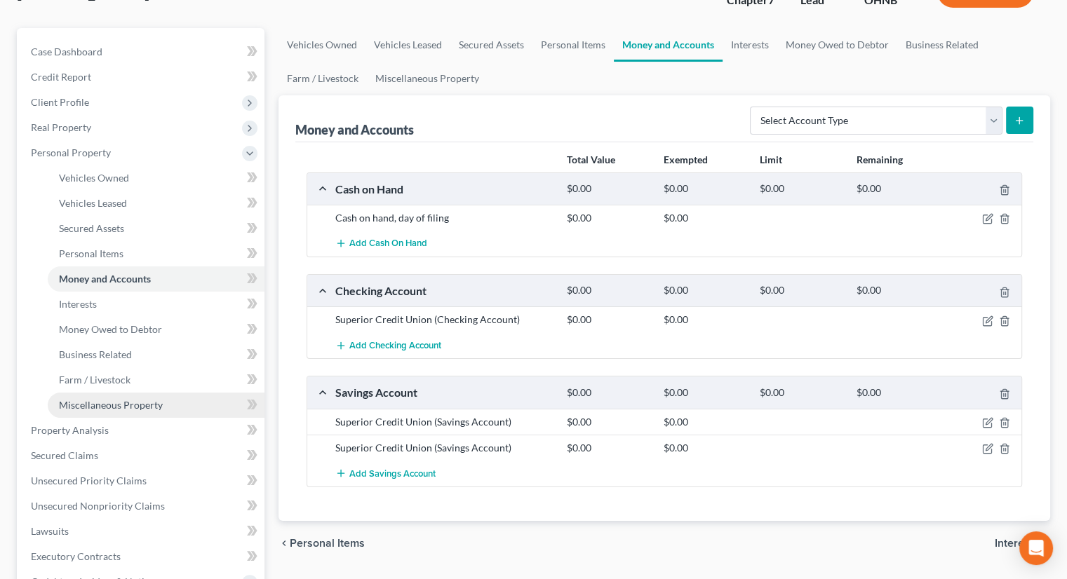
scroll to position [140, 0]
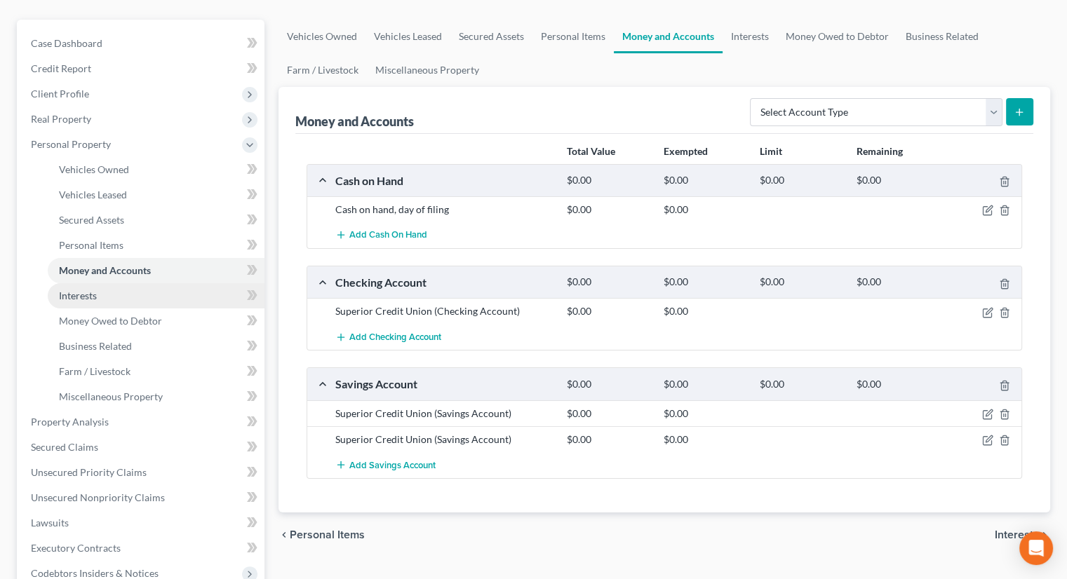
click at [111, 283] on link "Interests" at bounding box center [156, 295] width 217 height 25
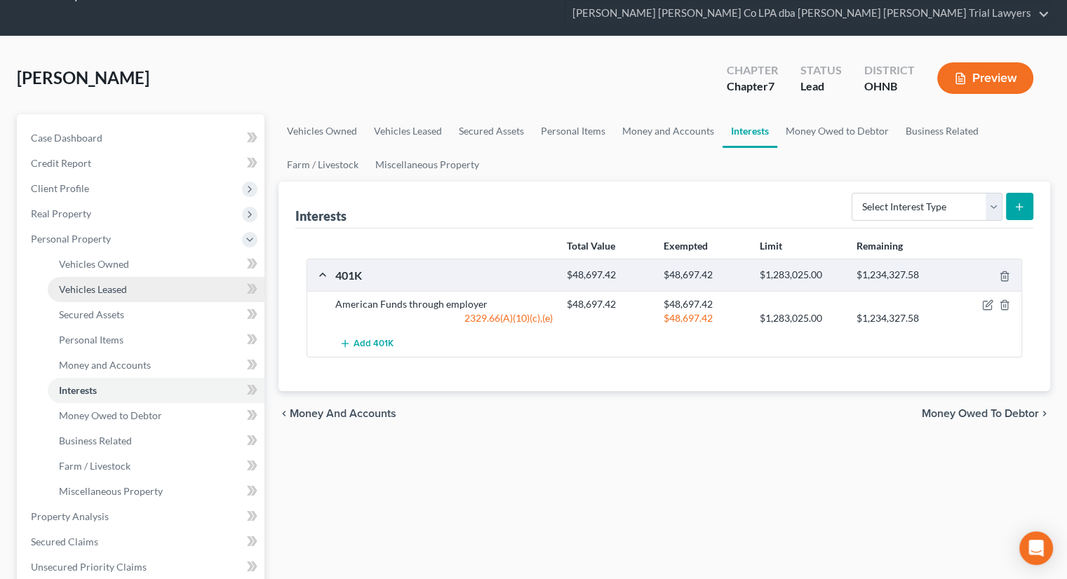
scroll to position [70, 0]
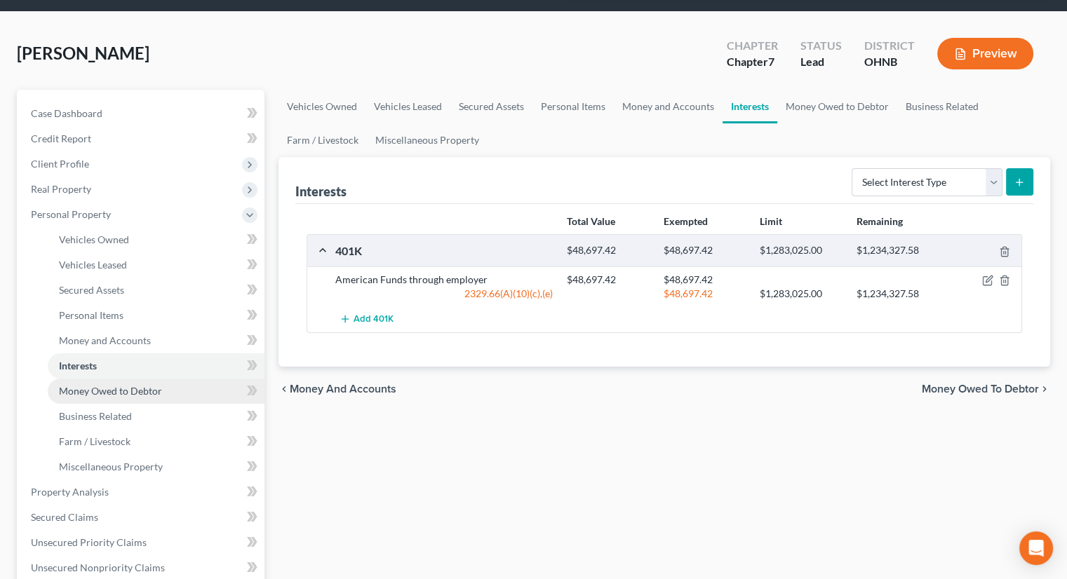
click at [121, 385] on span "Money Owed to Debtor" at bounding box center [110, 391] width 103 height 12
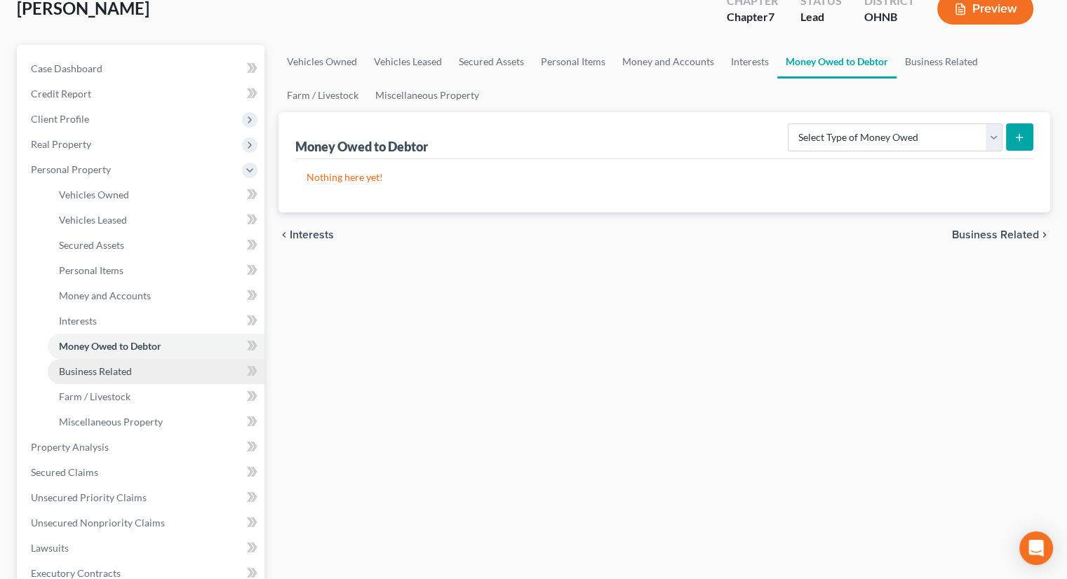
scroll to position [140, 0]
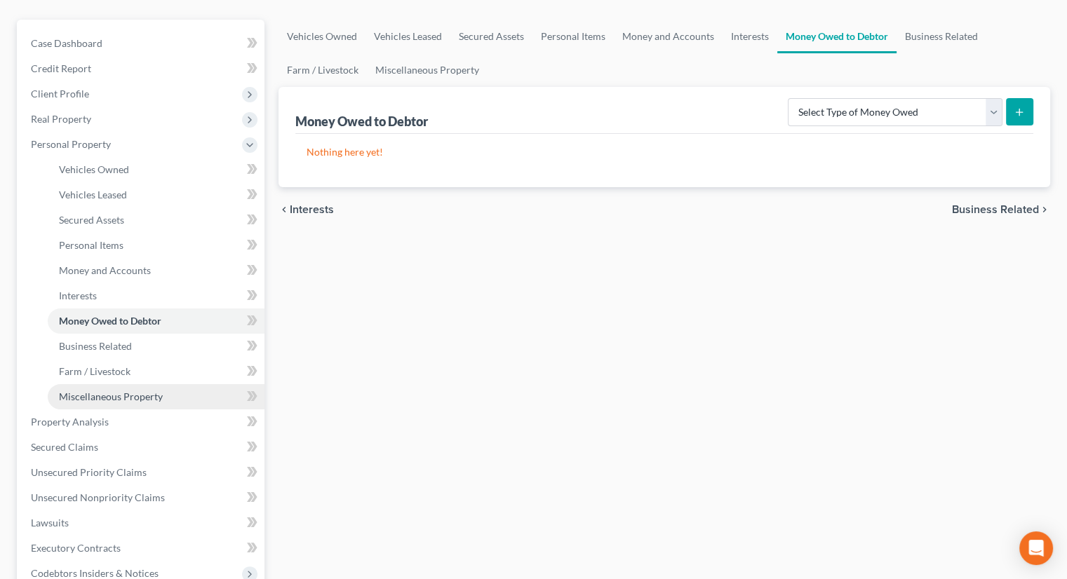
click at [123, 391] on span "Miscellaneous Property" at bounding box center [111, 397] width 104 height 12
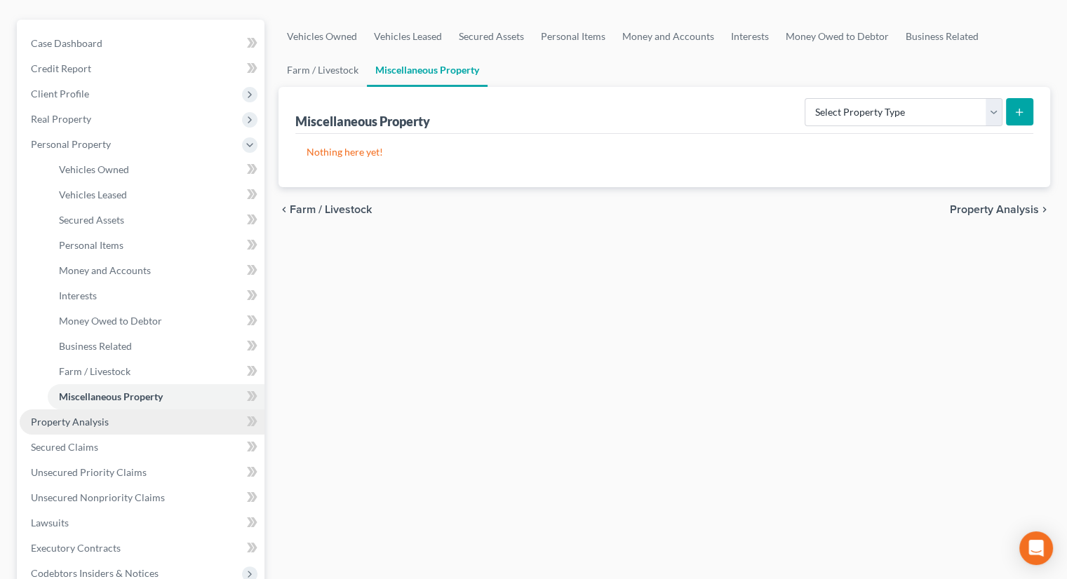
click at [105, 416] on span "Property Analysis" at bounding box center [70, 422] width 78 height 12
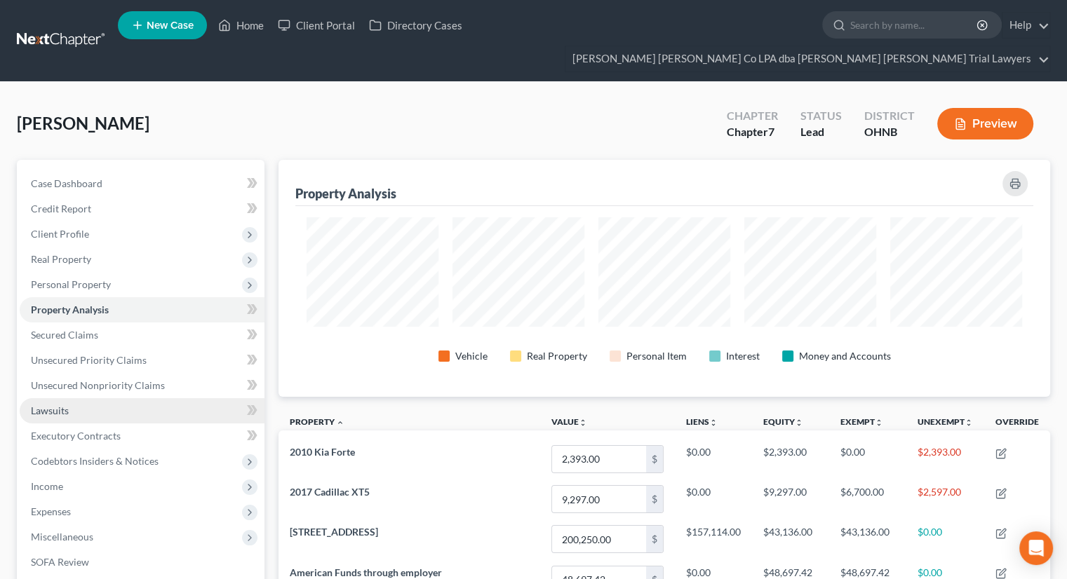
scroll to position [237, 771]
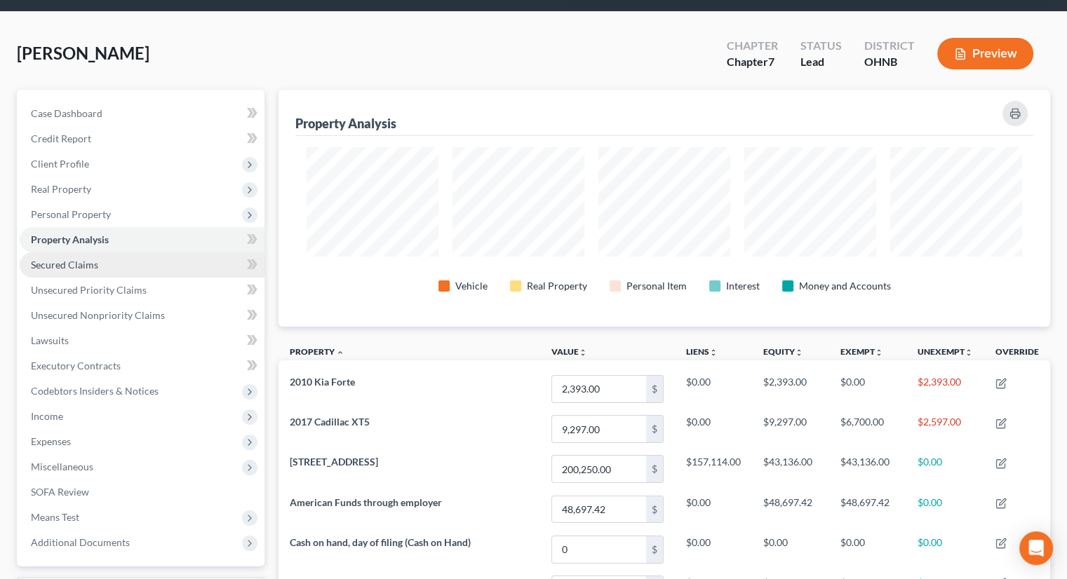
click at [105, 253] on link "Secured Claims" at bounding box center [142, 265] width 245 height 25
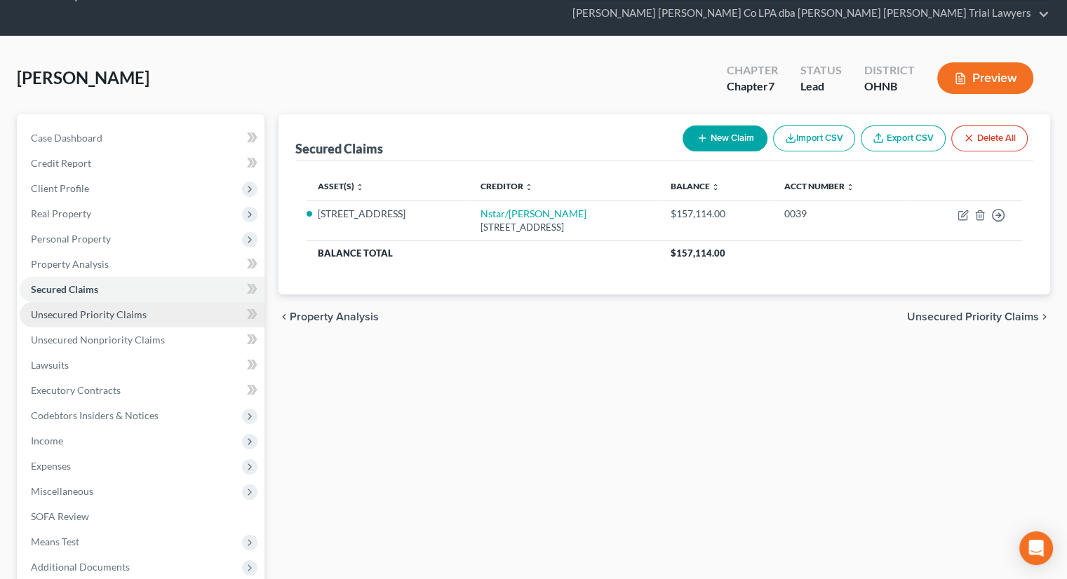
scroll to position [70, 0]
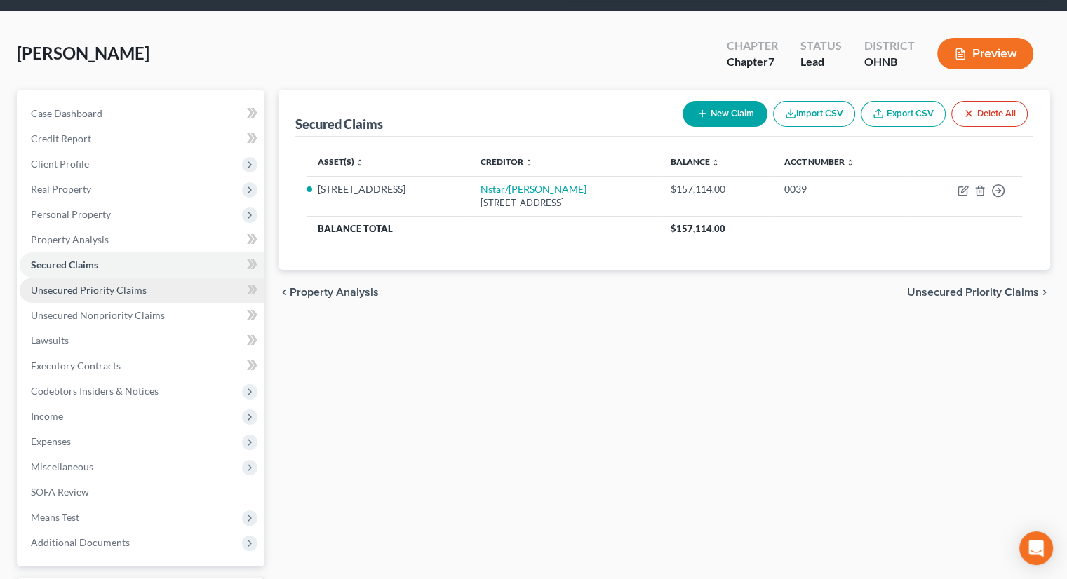
click at [104, 284] on span "Unsecured Priority Claims" at bounding box center [89, 290] width 116 height 12
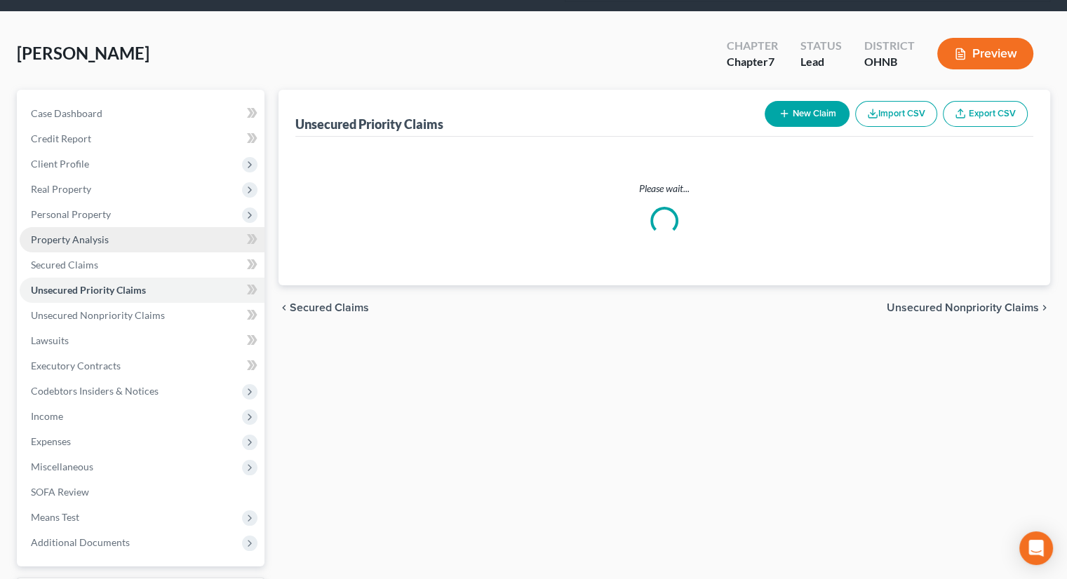
scroll to position [4, 0]
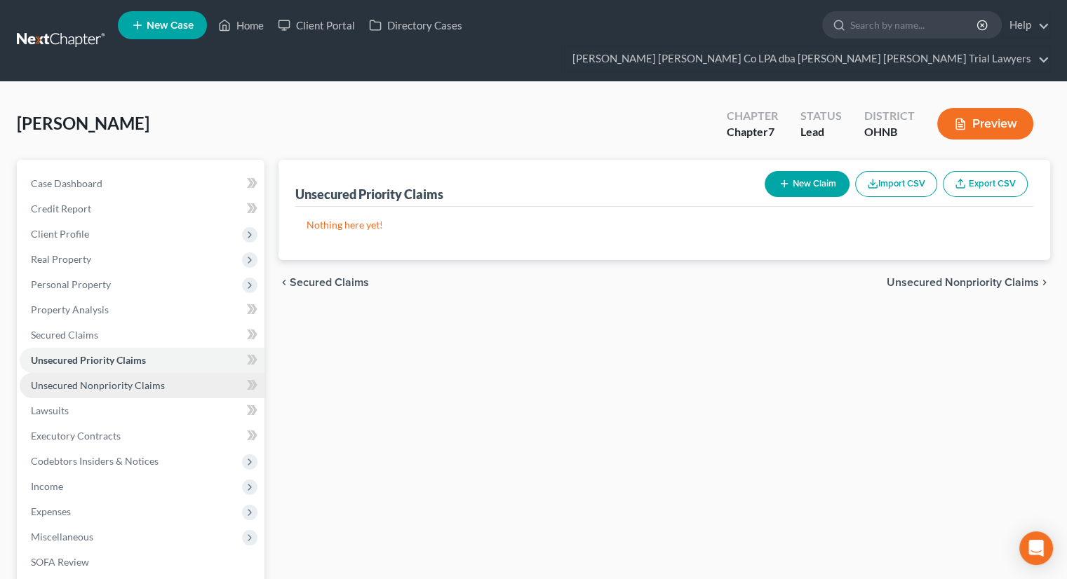
click at [111, 373] on link "Unsecured Nonpriority Claims" at bounding box center [142, 385] width 245 height 25
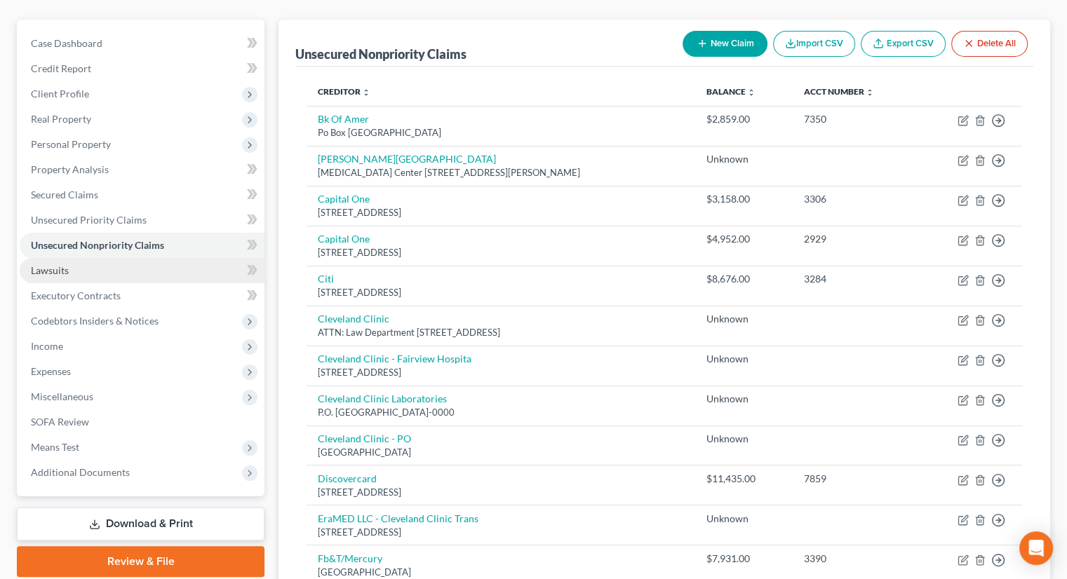
click at [100, 258] on link "Lawsuits" at bounding box center [142, 270] width 245 height 25
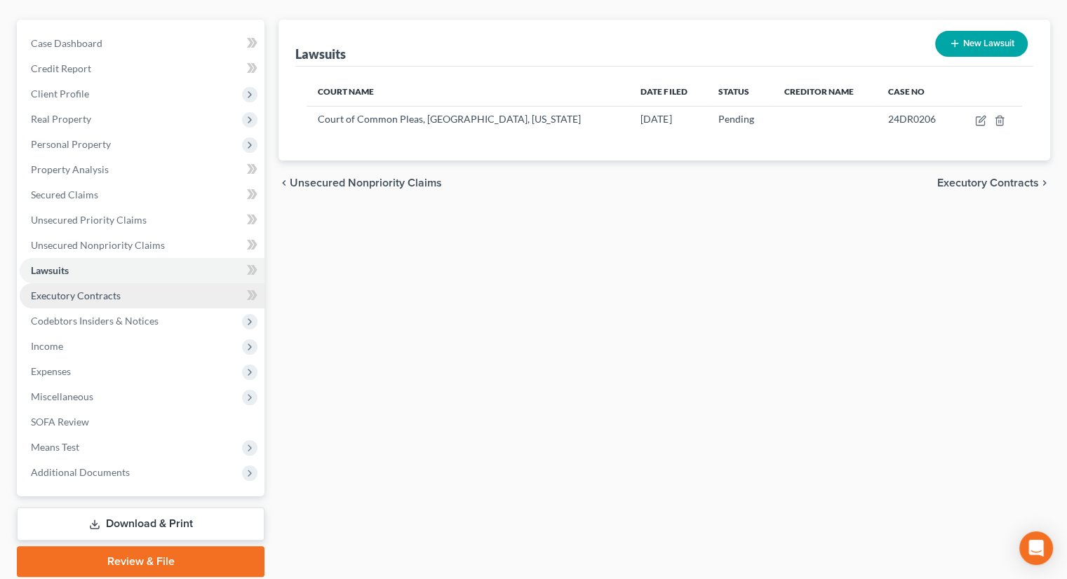
click at [101, 290] on span "Executory Contracts" at bounding box center [76, 296] width 90 height 12
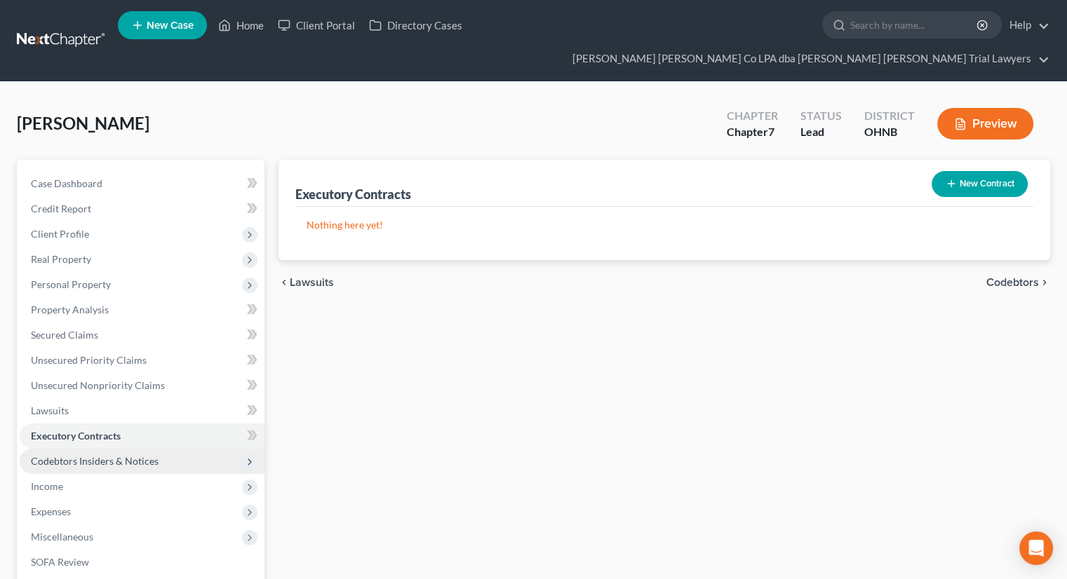
click at [107, 455] on span "Codebtors Insiders & Notices" at bounding box center [95, 461] width 128 height 12
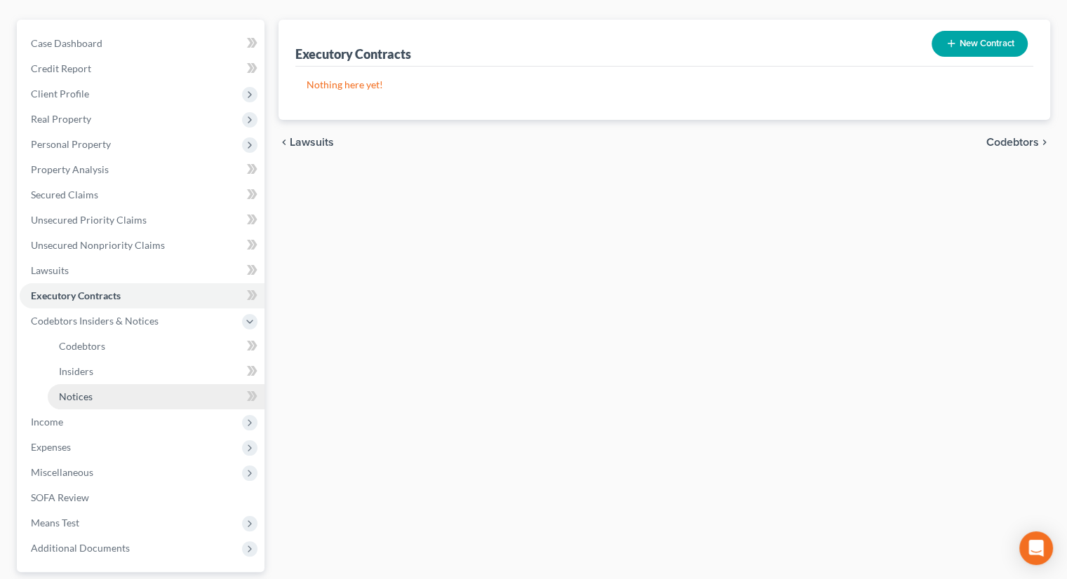
click at [104, 384] on link "Notices" at bounding box center [156, 396] width 217 height 25
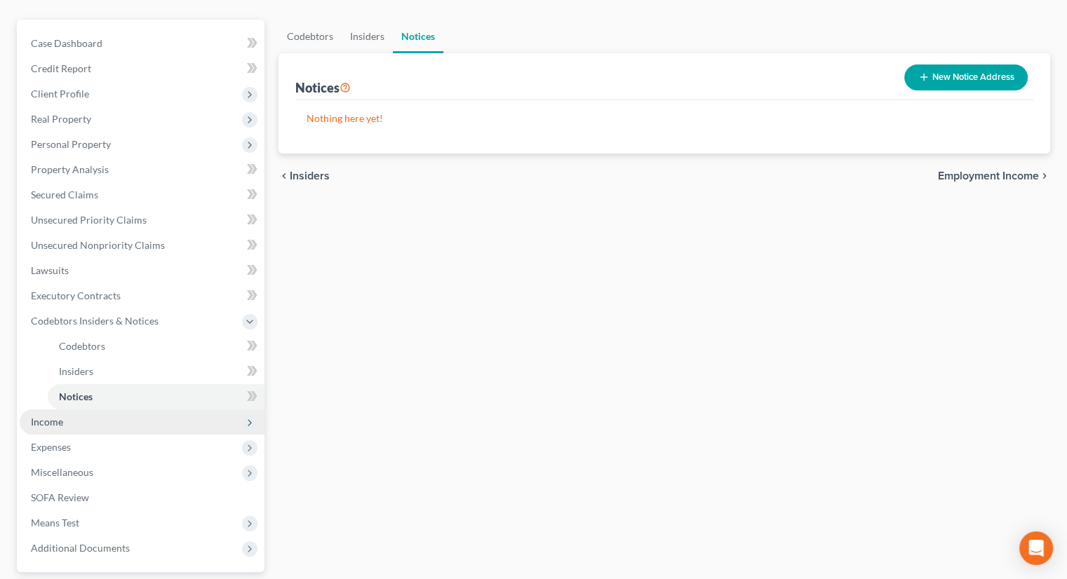
click at [76, 410] on span "Income" at bounding box center [142, 422] width 245 height 25
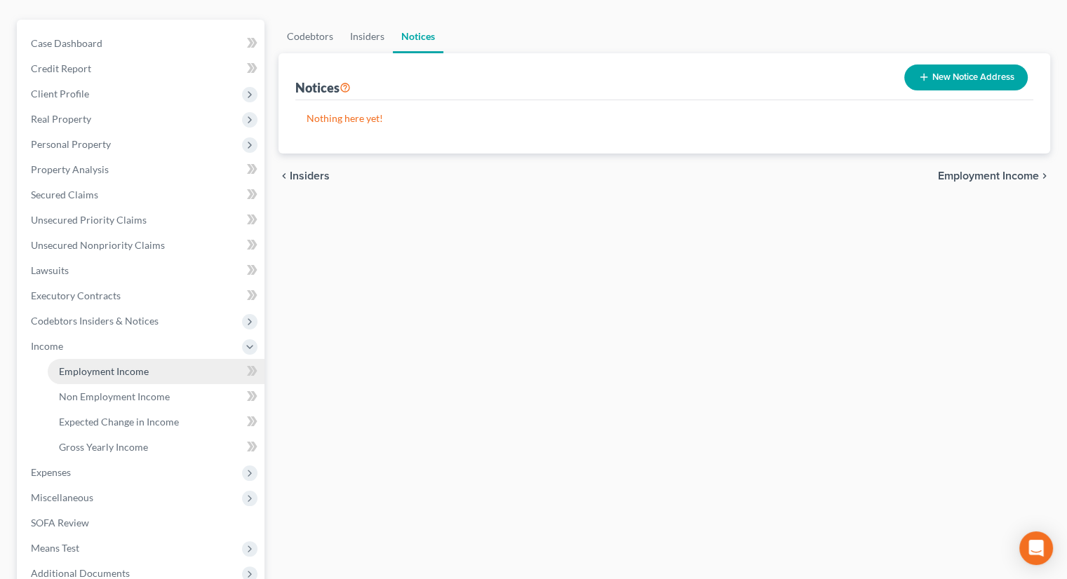
click at [88, 365] on span "Employment Income" at bounding box center [104, 371] width 90 height 12
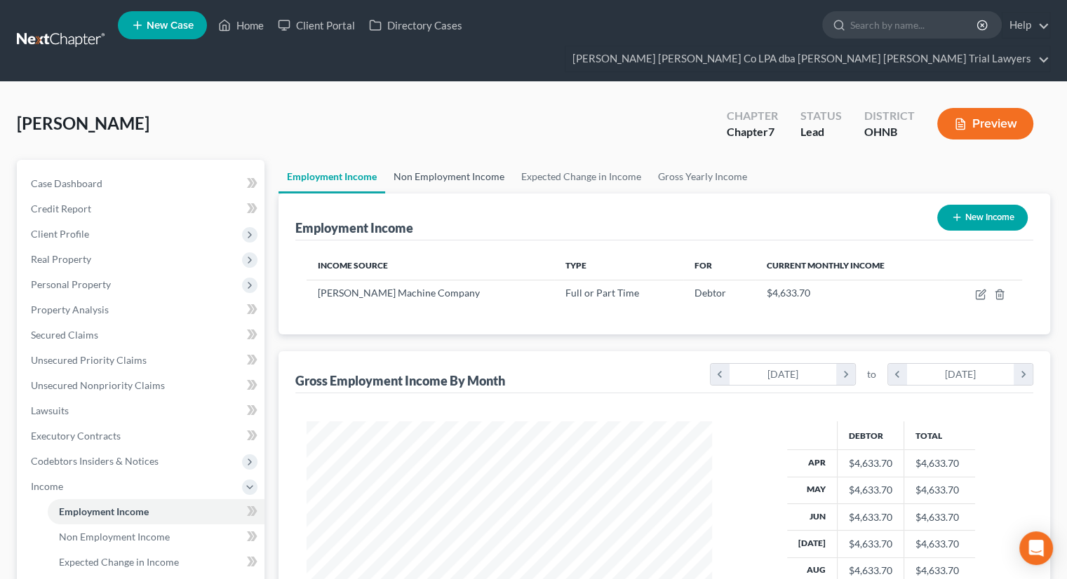
click at [412, 160] on link "Non Employment Income" at bounding box center [449, 177] width 128 height 34
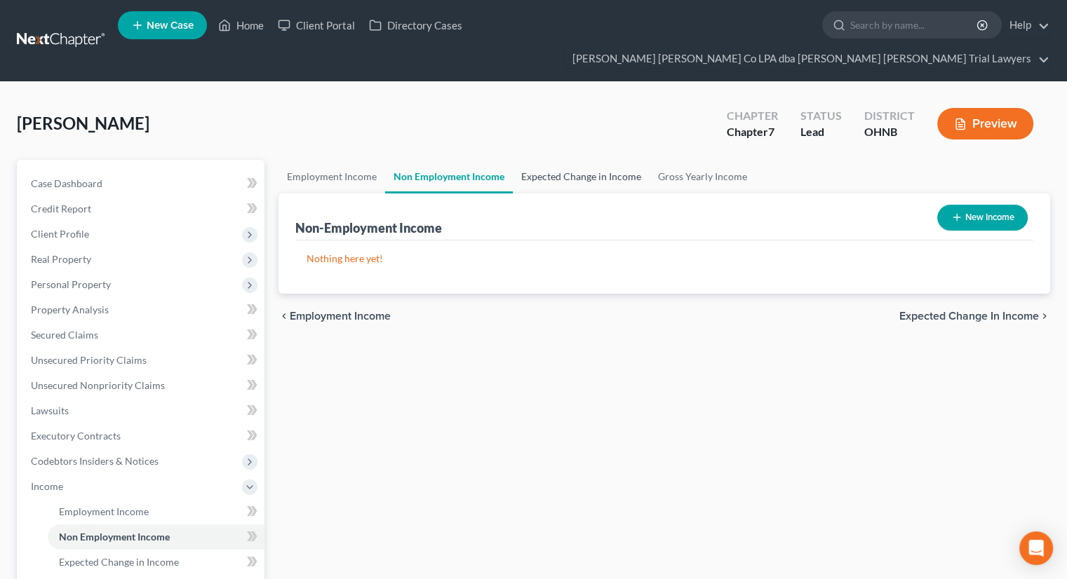
click at [581, 160] on link "Expected Change in Income" at bounding box center [581, 177] width 137 height 34
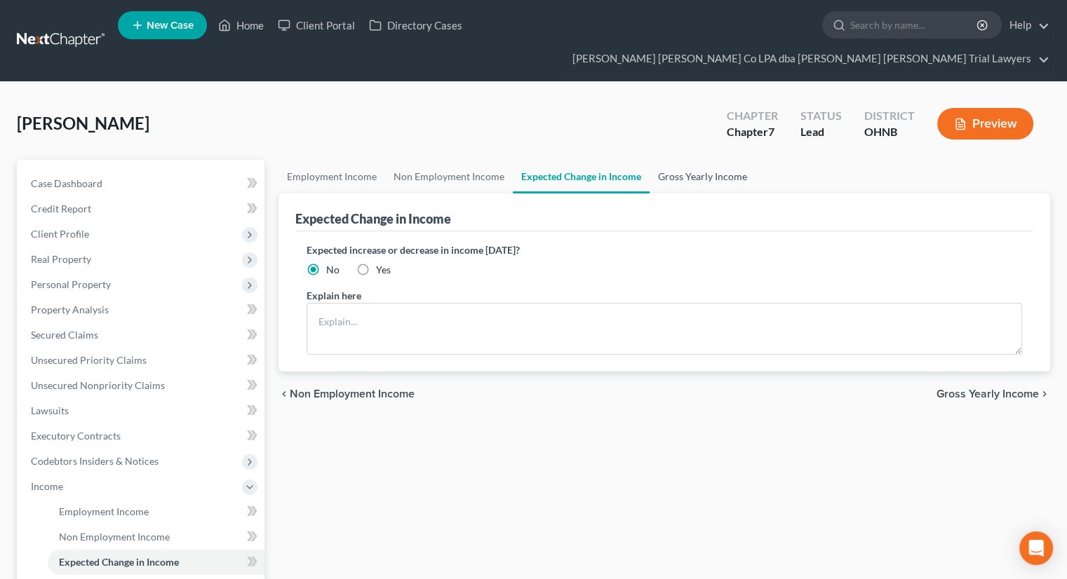
click at [722, 160] on link "Gross Yearly Income" at bounding box center [702, 177] width 106 height 34
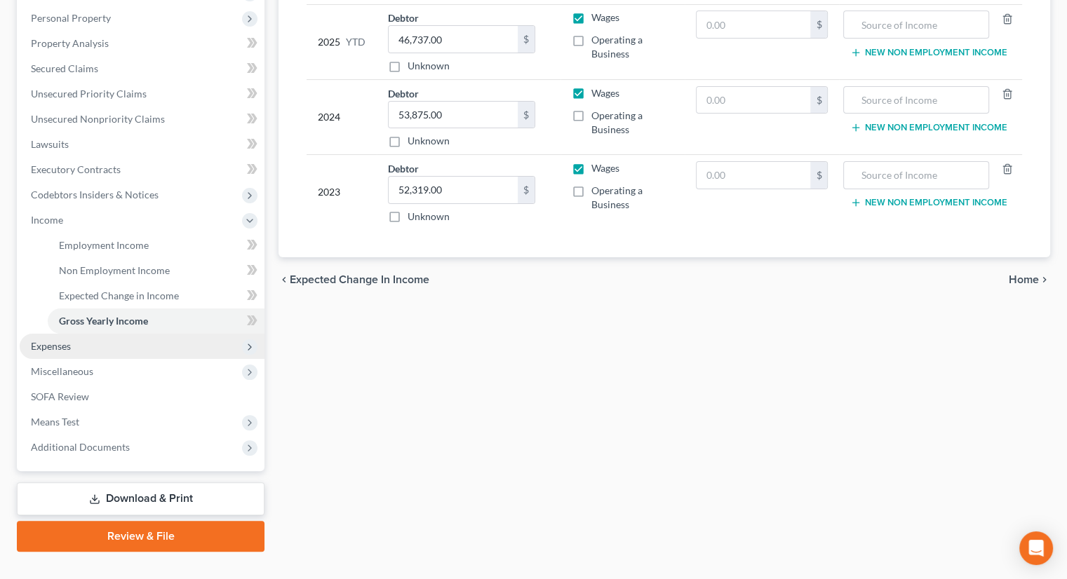
click at [73, 334] on span "Expenses" at bounding box center [142, 346] width 245 height 25
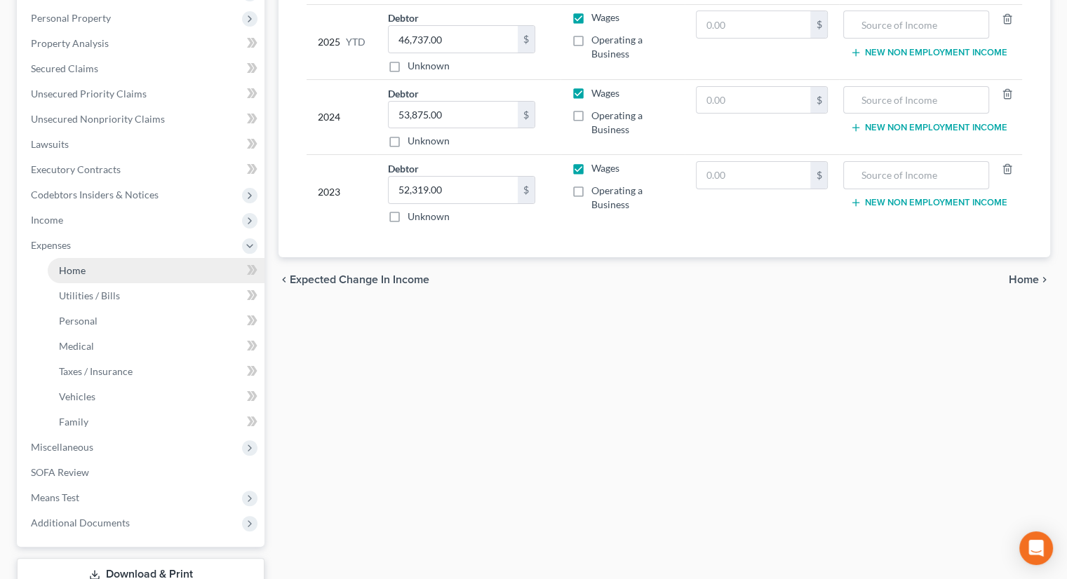
click at [87, 258] on link "Home" at bounding box center [156, 270] width 217 height 25
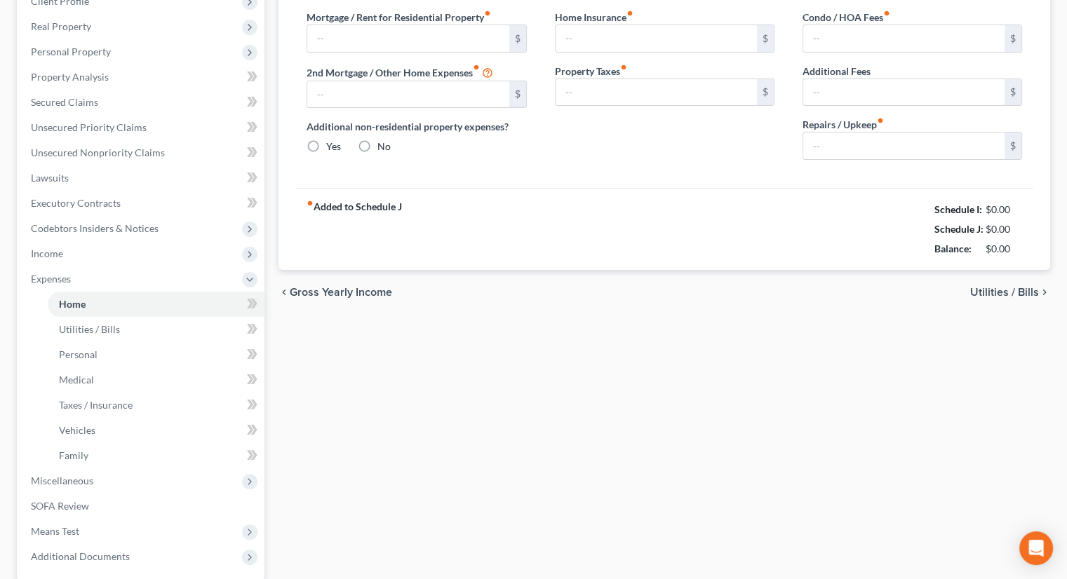
type input "1,376.55"
type input "0.00"
radio input "true"
type input "0.00"
type input "13.07"
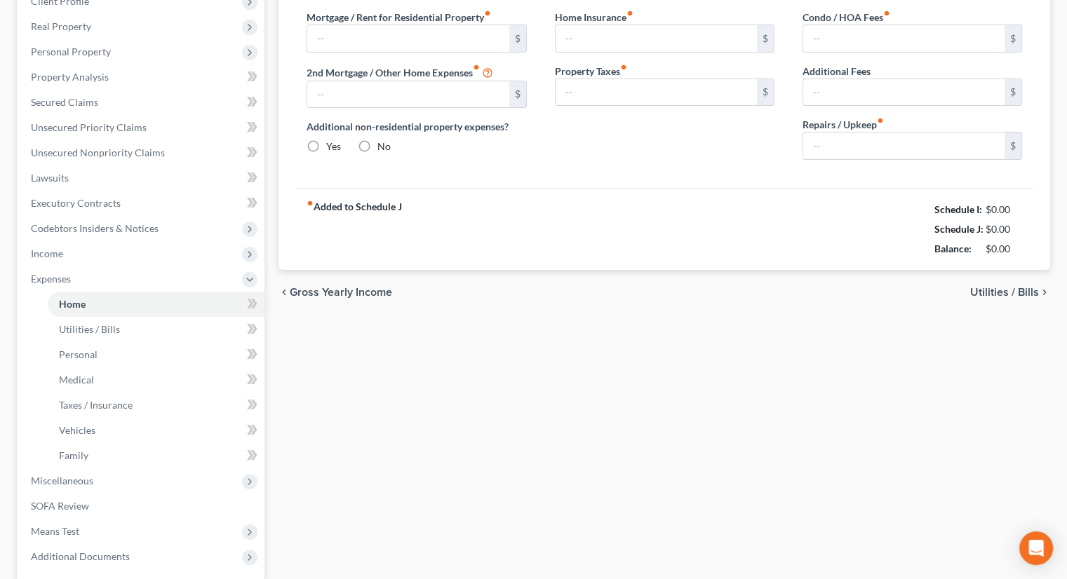
type input "0.00"
type input "100.00"
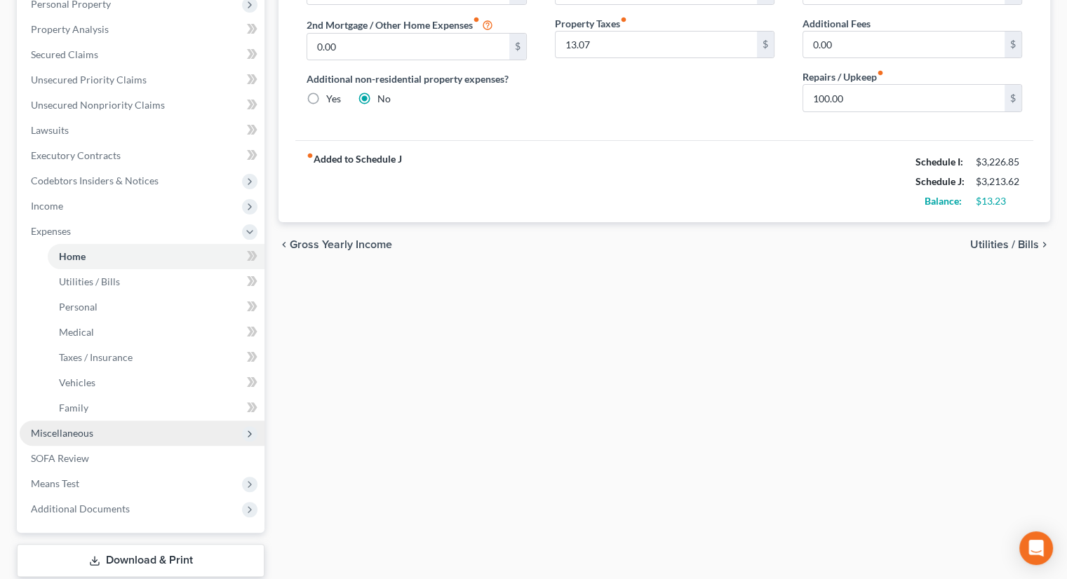
click at [96, 421] on span "Miscellaneous" at bounding box center [142, 433] width 245 height 25
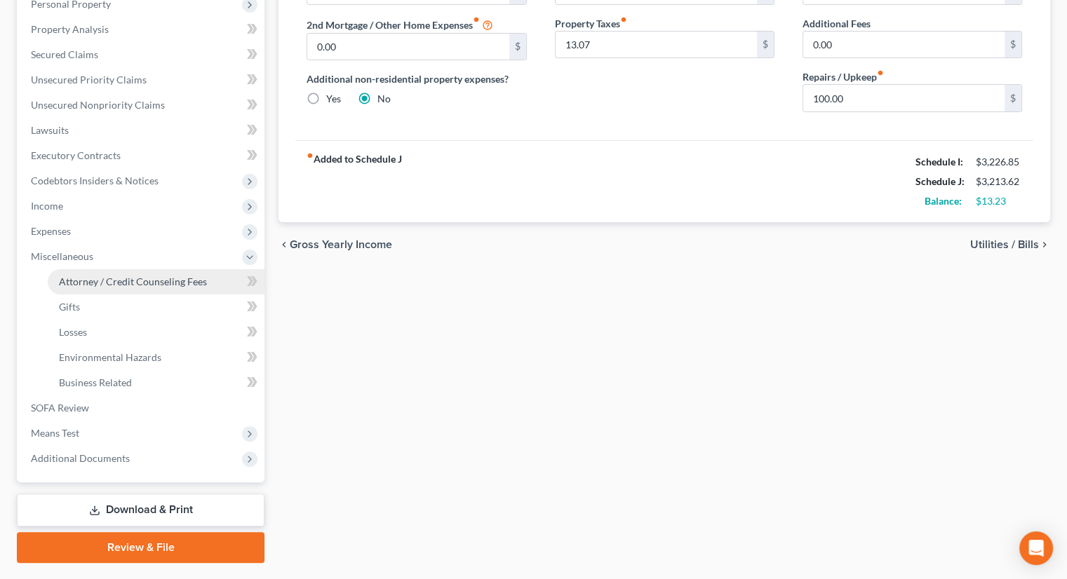
click at [132, 276] on span "Attorney / Credit Counseling Fees" at bounding box center [133, 282] width 148 height 12
select select "0"
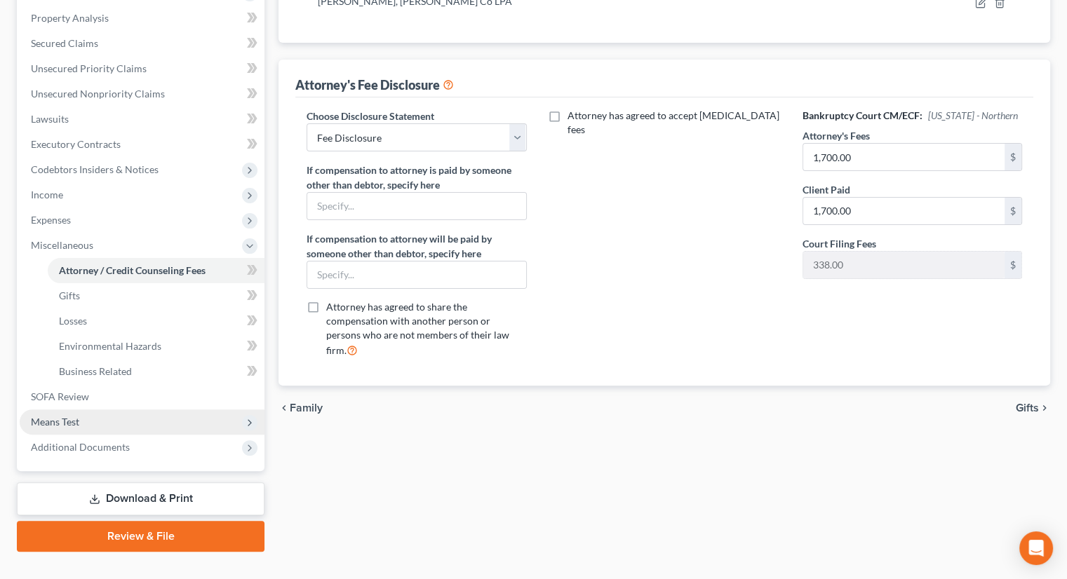
click at [95, 410] on span "Means Test" at bounding box center [142, 422] width 245 height 25
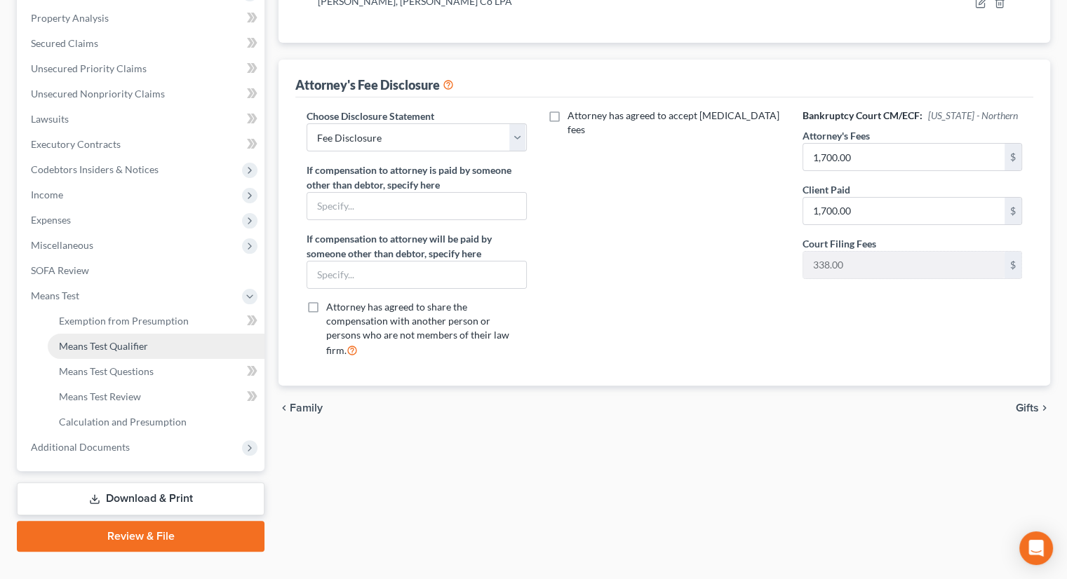
click at [114, 340] on span "Means Test Qualifier" at bounding box center [103, 346] width 89 height 12
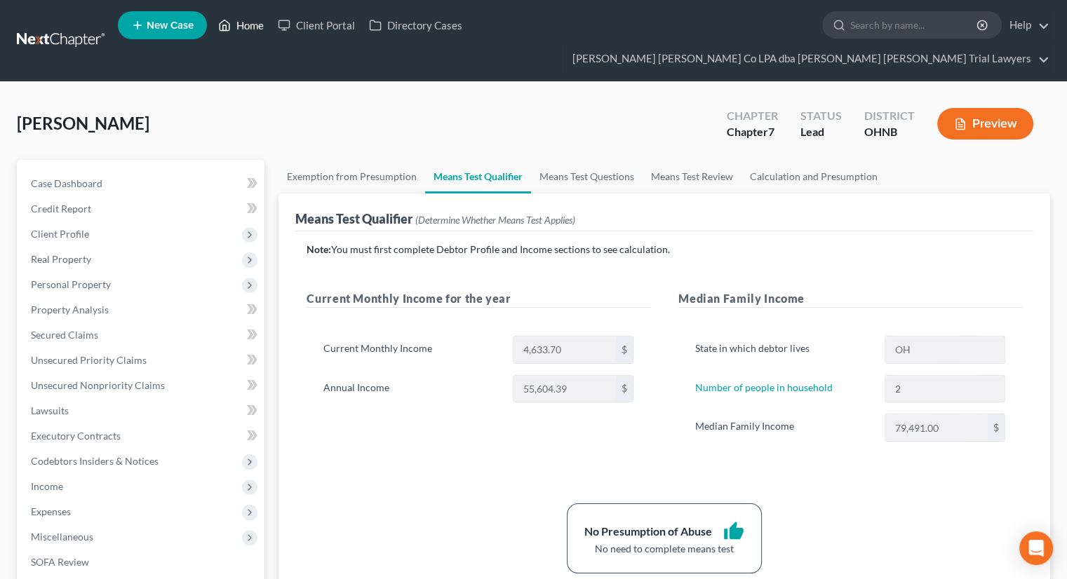
click at [250, 35] on link "Home" at bounding box center [241, 25] width 60 height 25
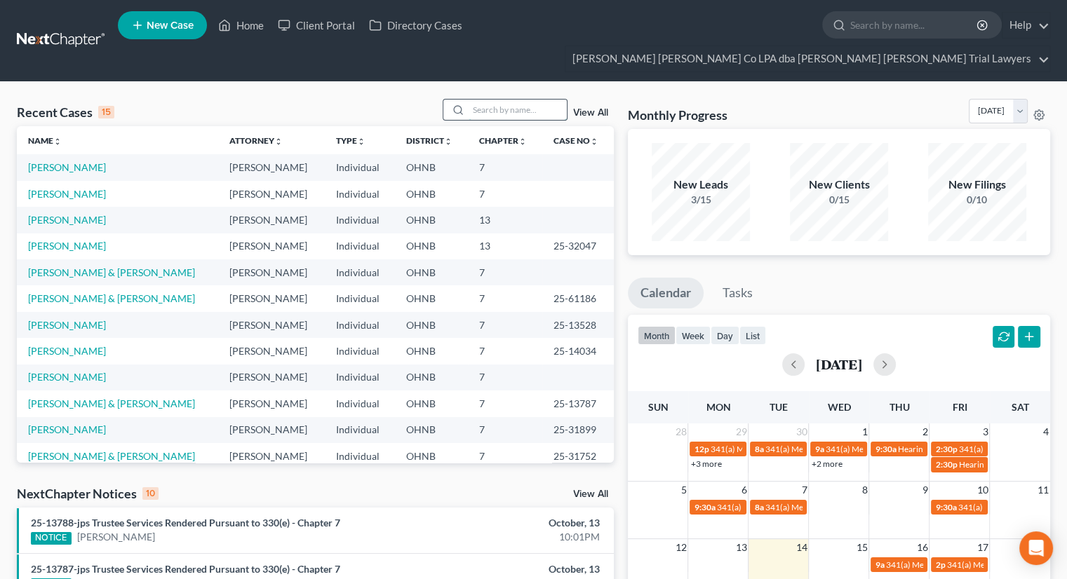
click at [488, 100] on input "search" at bounding box center [518, 110] width 98 height 20
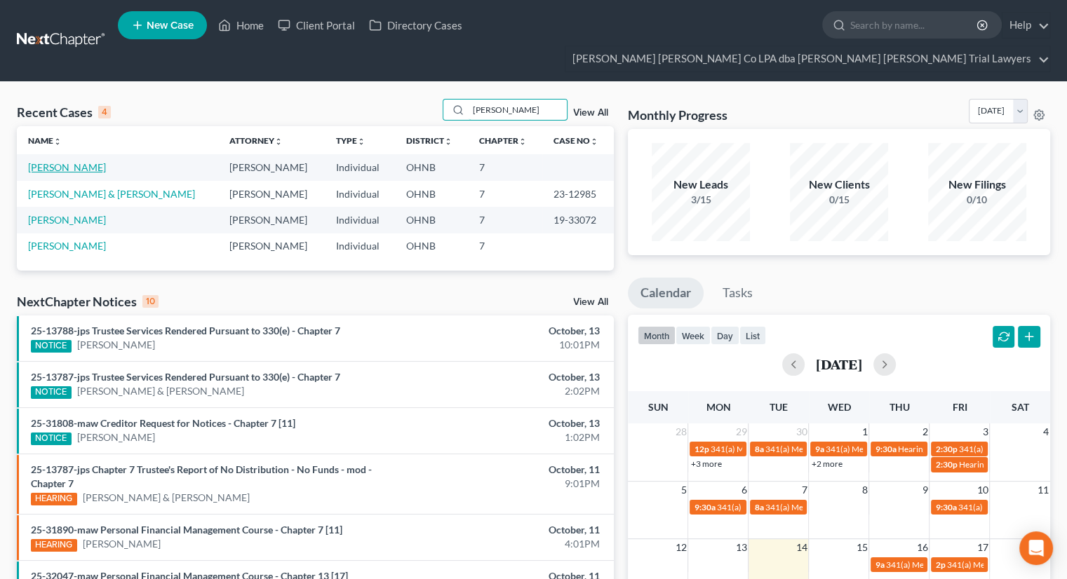
type input "[PERSON_NAME]"
click at [74, 161] on link "[PERSON_NAME]" at bounding box center [67, 167] width 78 height 12
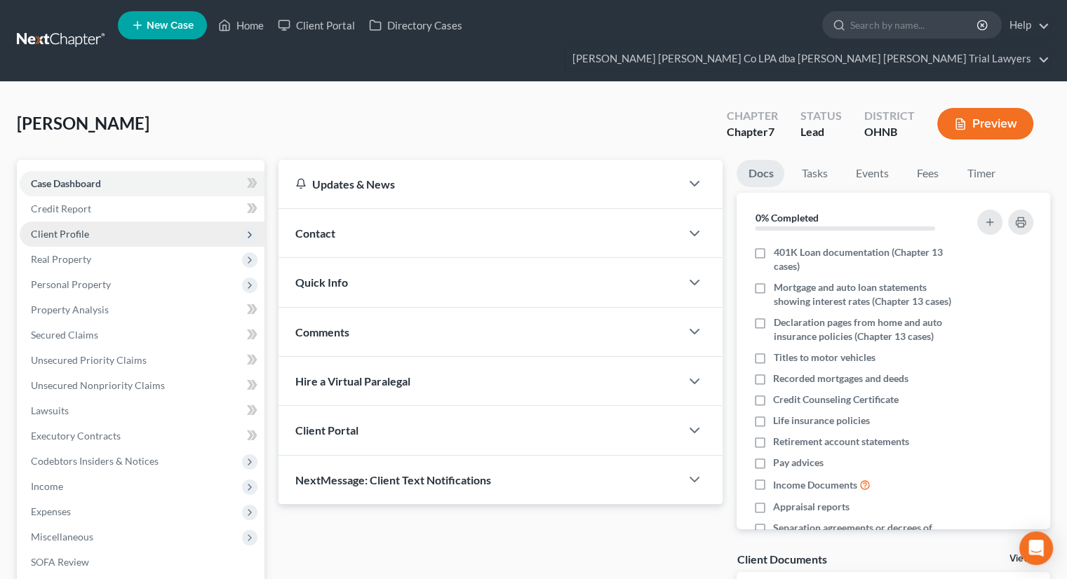
click at [92, 222] on span "Client Profile" at bounding box center [142, 234] width 245 height 25
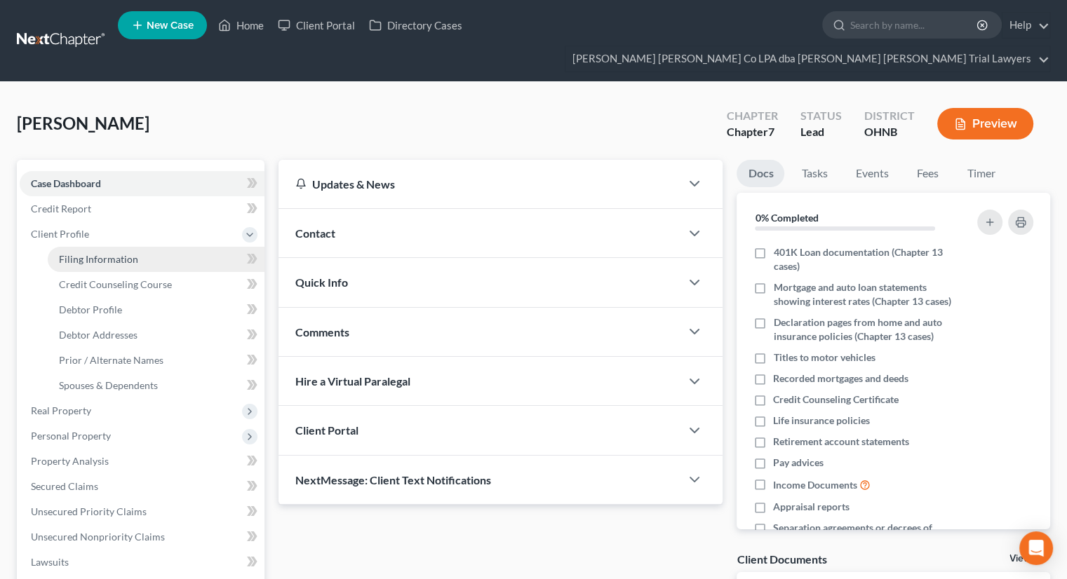
click at [95, 253] on span "Filing Information" at bounding box center [98, 259] width 79 height 12
select select "1"
select select "0"
select select "61"
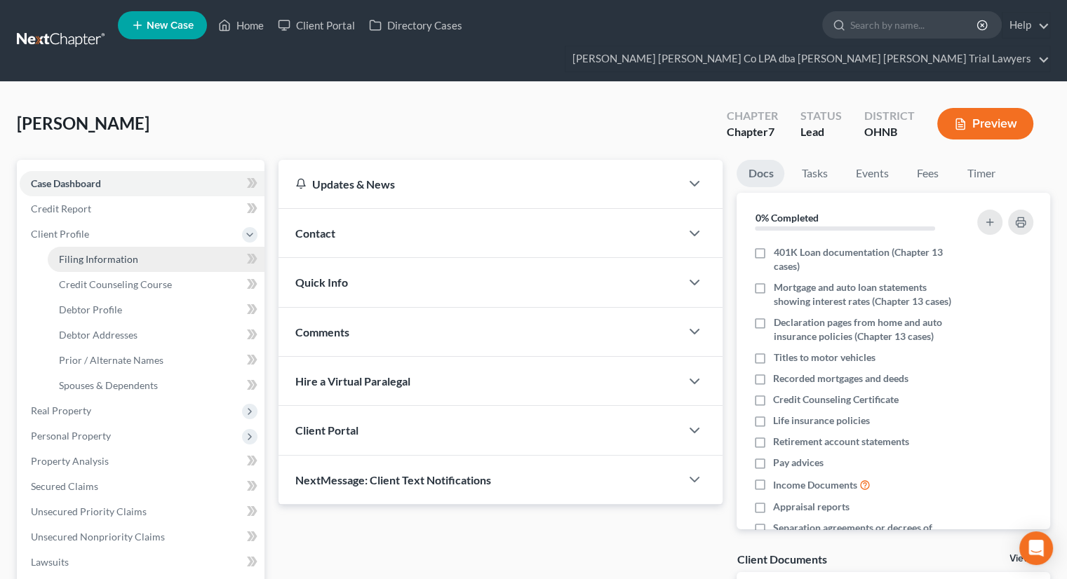
select select "0"
select select "36"
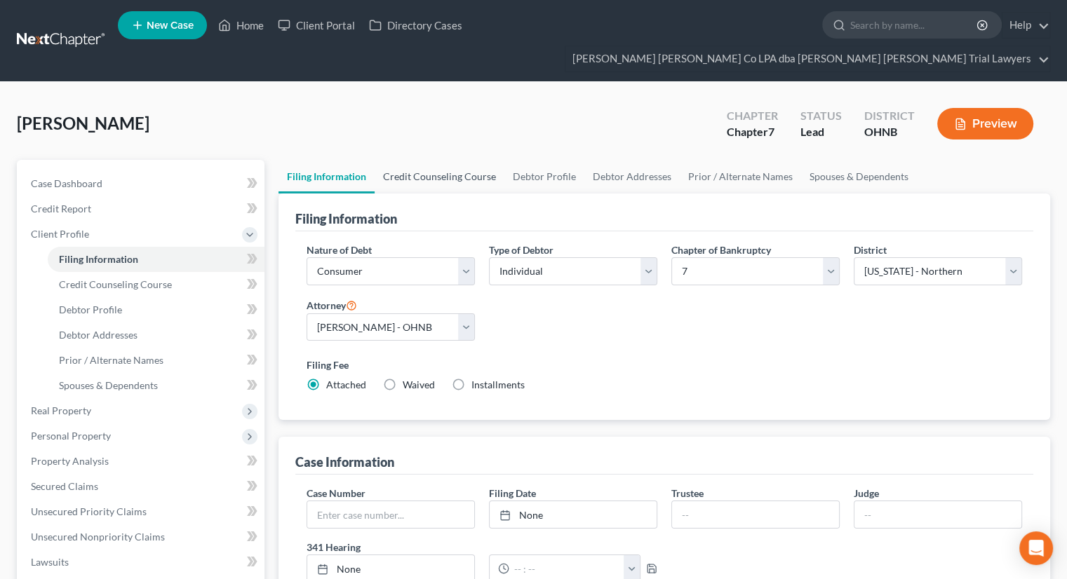
click at [431, 160] on link "Credit Counseling Course" at bounding box center [440, 177] width 130 height 34
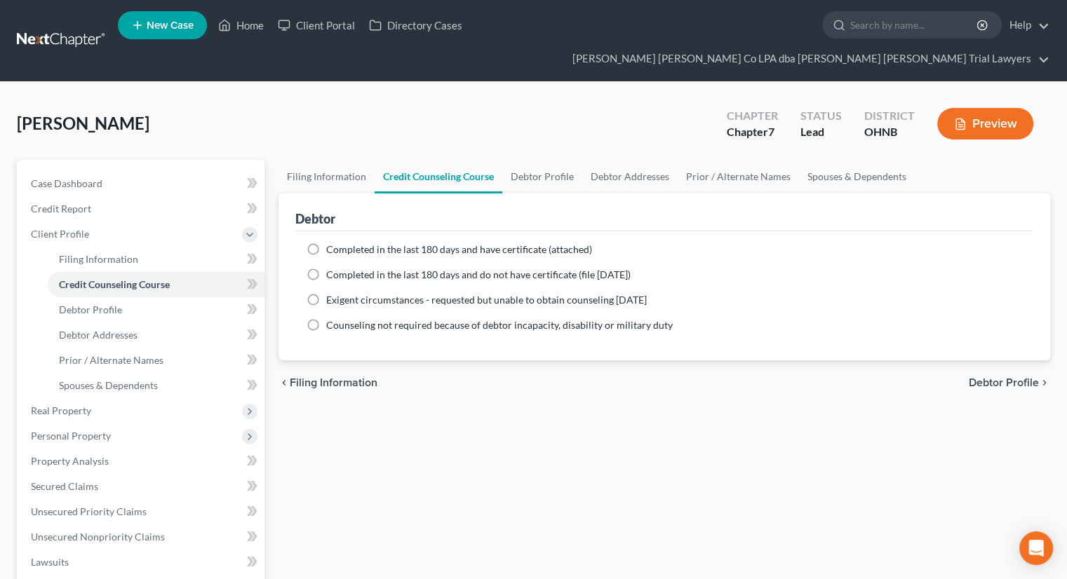
click at [326, 268] on label "Completed in the last 180 days and do not have certificate (file [DATE])" at bounding box center [478, 275] width 304 height 14
click at [332, 268] on input "Completed in the last 180 days and do not have certificate (file [DATE])" at bounding box center [336, 272] width 9 height 9
radio input "true"
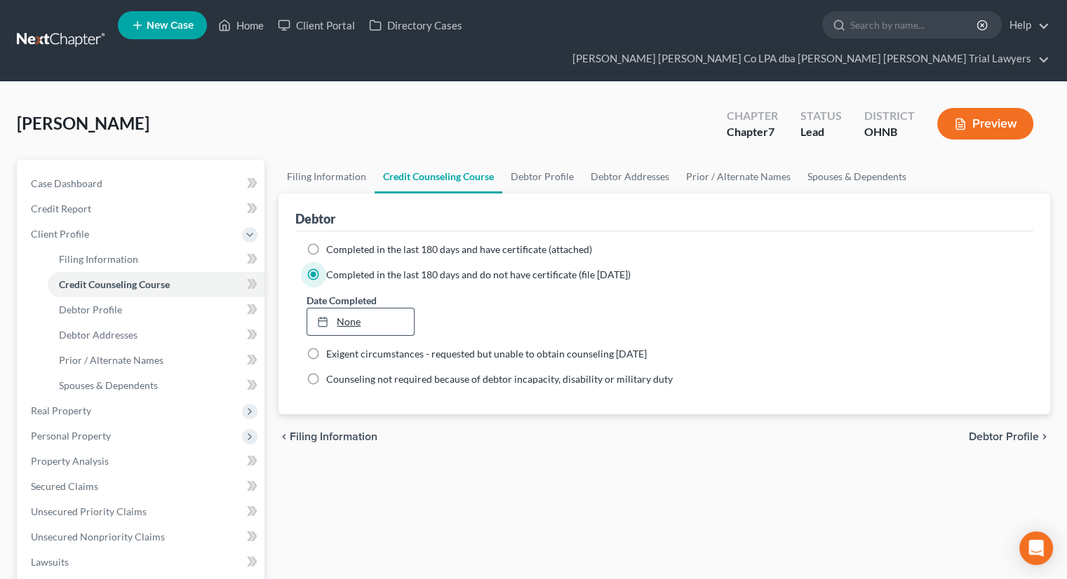
type input "[DATE]"
click at [377, 309] on link "None" at bounding box center [360, 322] width 106 height 27
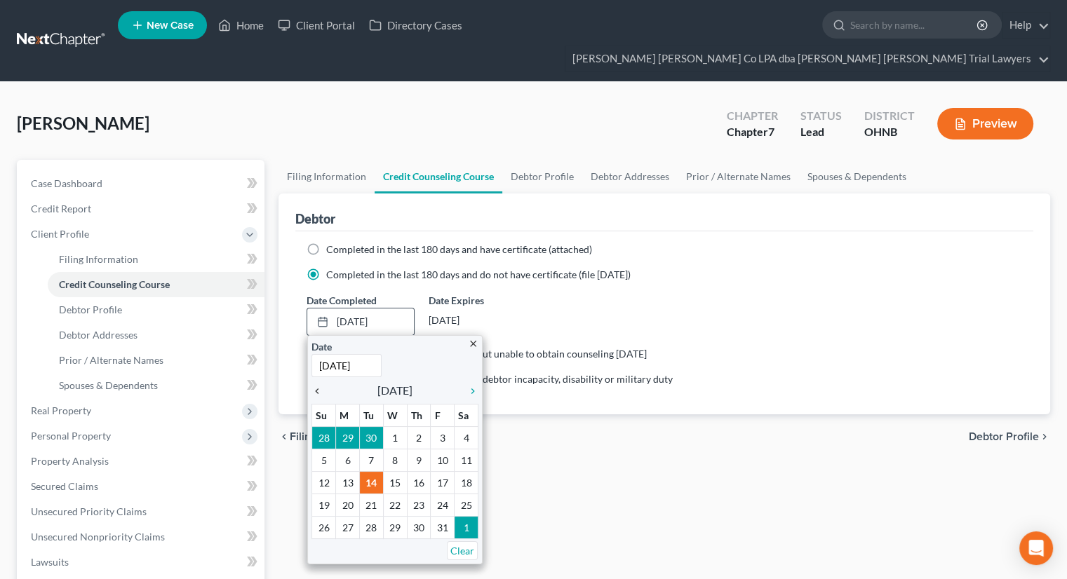
click at [317, 386] on icon "chevron_left" at bounding box center [320, 391] width 18 height 11
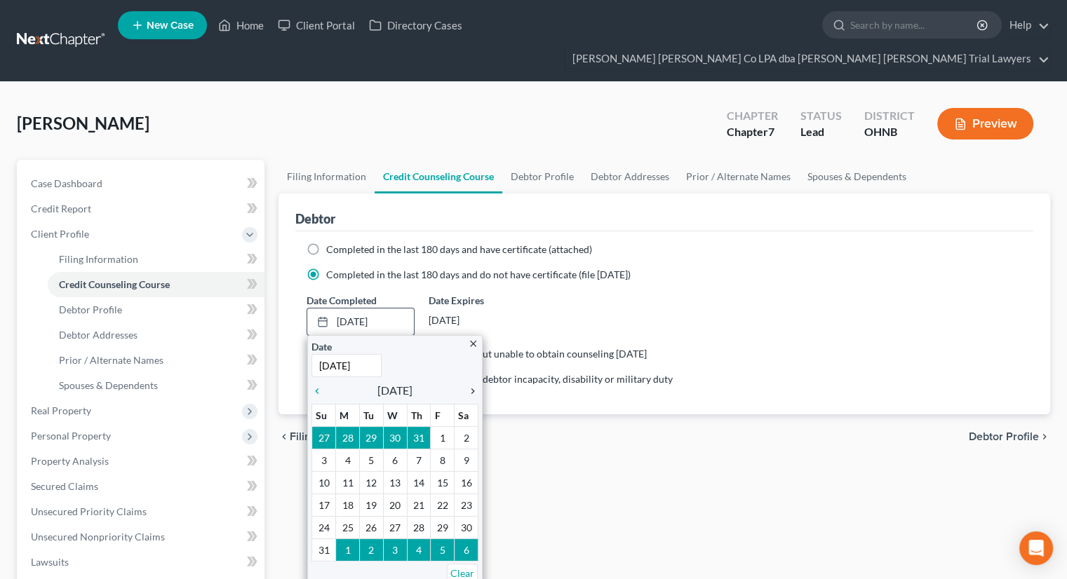
click at [471, 386] on icon "chevron_right" at bounding box center [469, 391] width 18 height 11
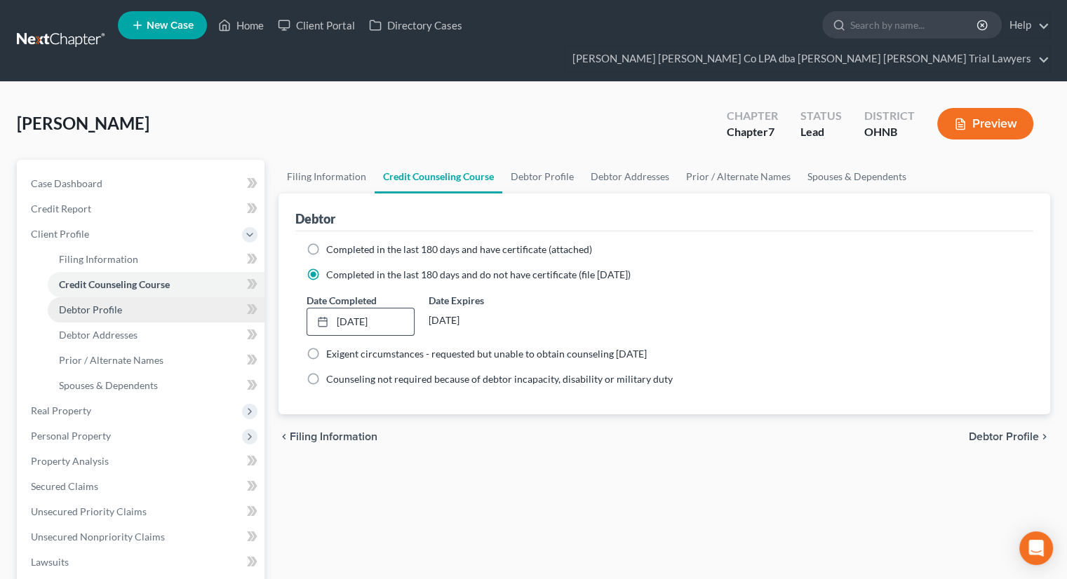
click at [149, 297] on link "Debtor Profile" at bounding box center [156, 309] width 217 height 25
select select "0"
select select "2"
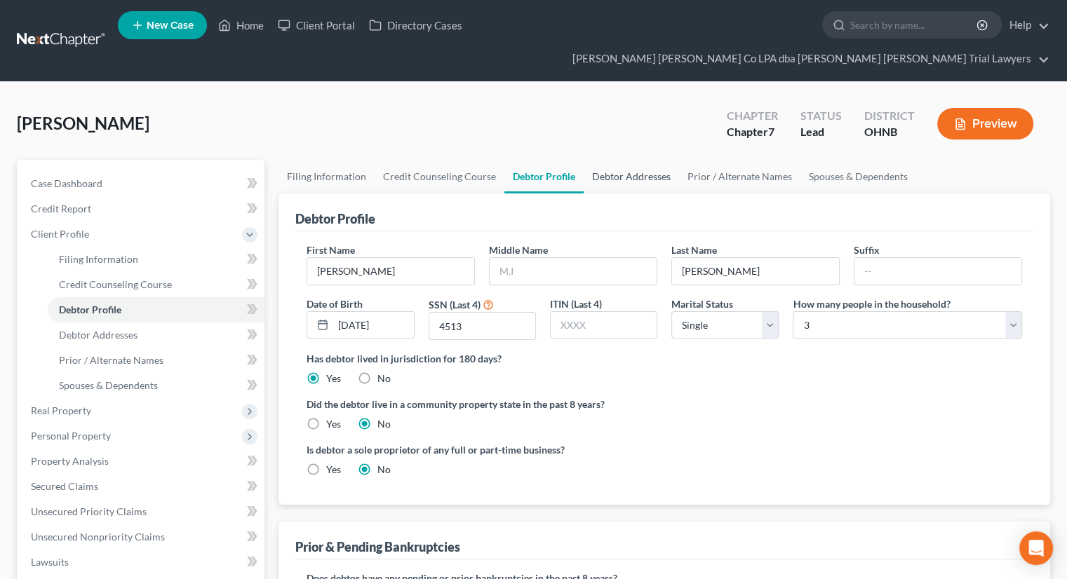
click at [595, 160] on link "Debtor Addresses" at bounding box center [631, 177] width 95 height 34
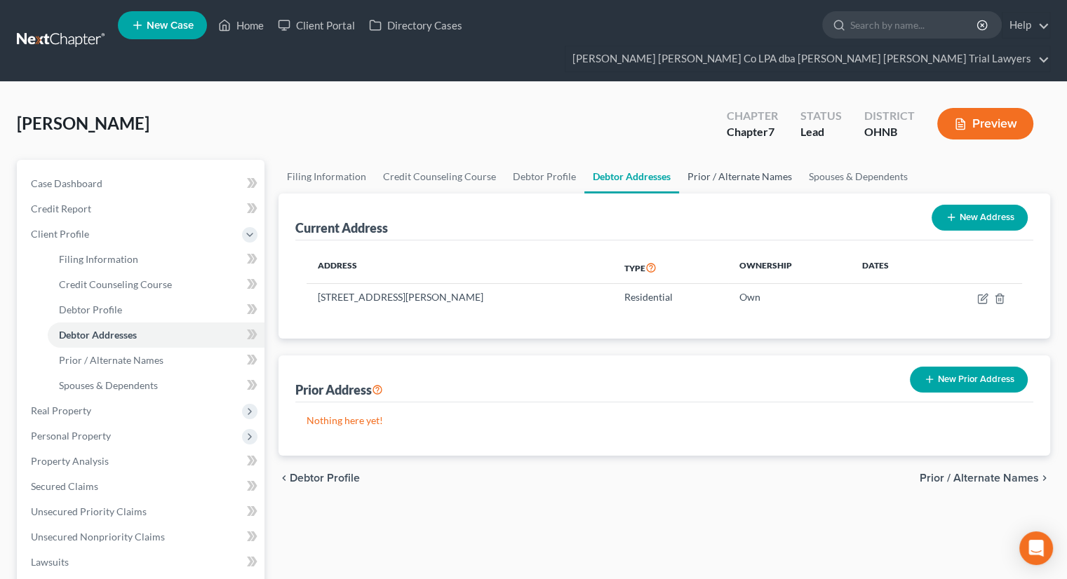
click at [742, 160] on link "Prior / Alternate Names" at bounding box center [739, 177] width 121 height 34
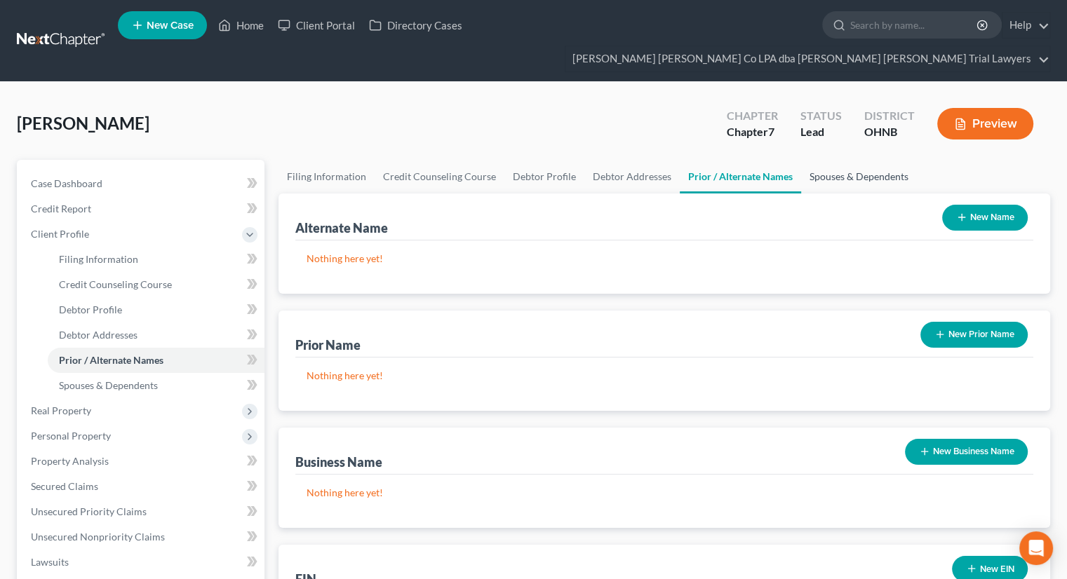
click at [889, 160] on link "Spouses & Dependents" at bounding box center [859, 177] width 116 height 34
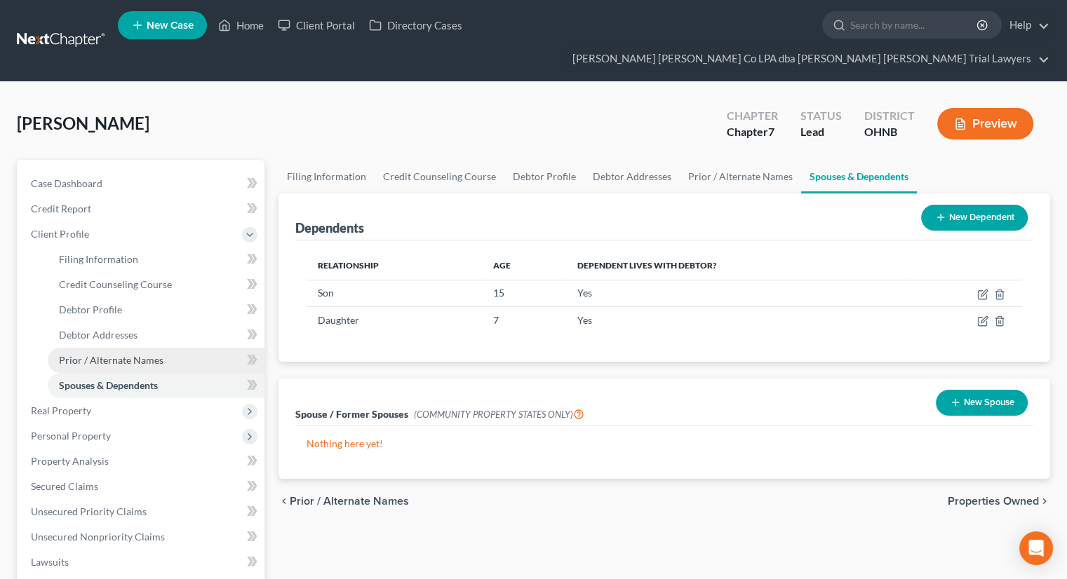
scroll to position [70, 0]
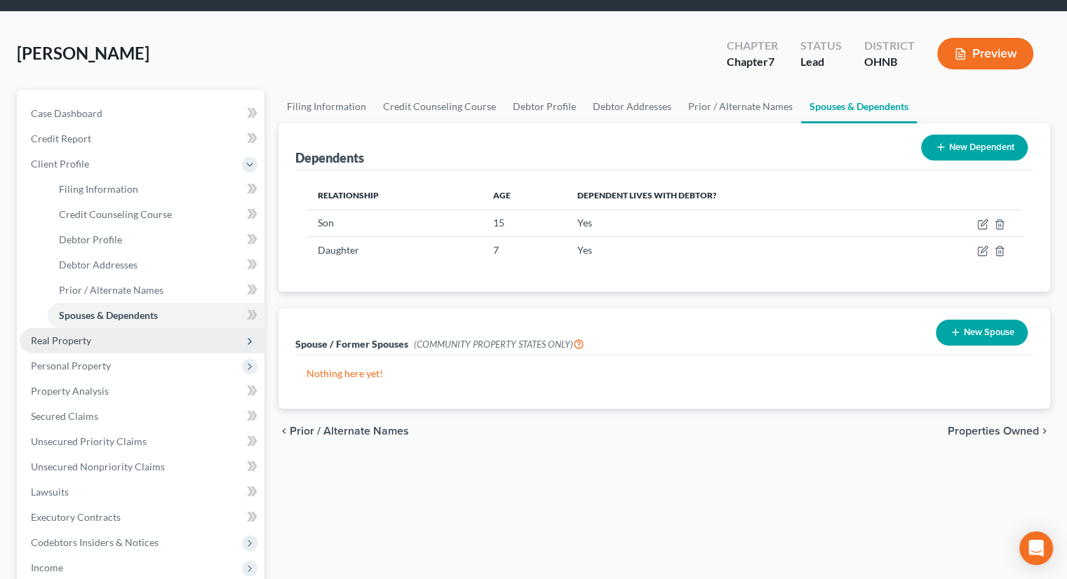
click at [123, 328] on span "Real Property" at bounding box center [142, 340] width 245 height 25
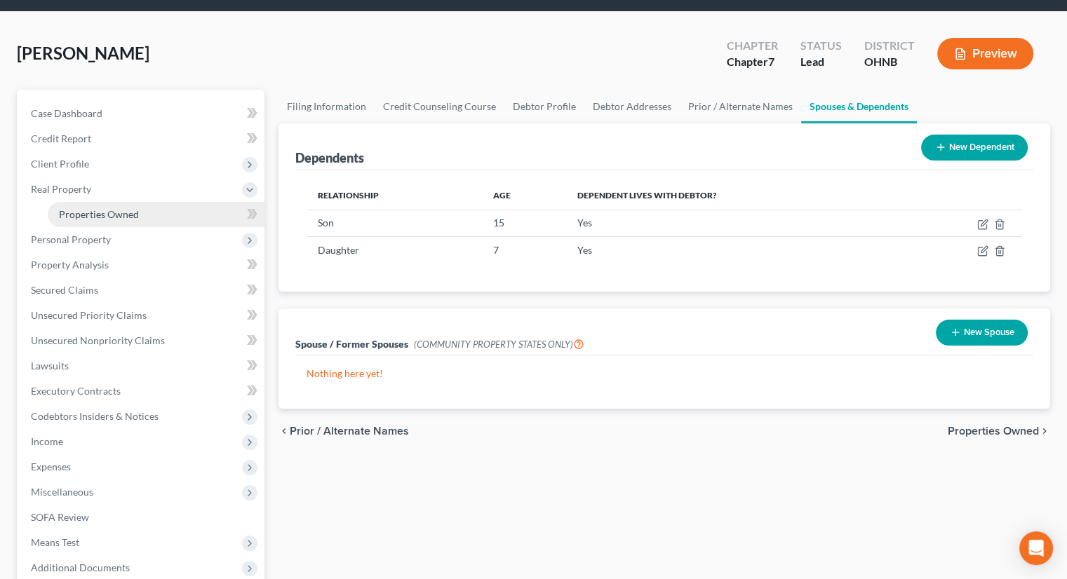
click at [126, 208] on span "Properties Owned" at bounding box center [99, 214] width 80 height 12
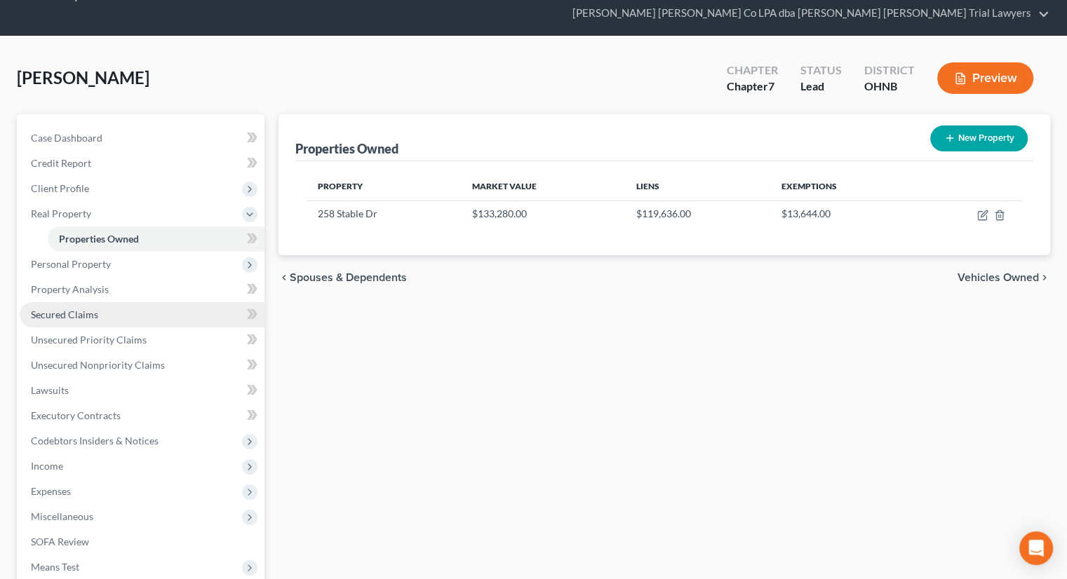
scroll to position [70, 0]
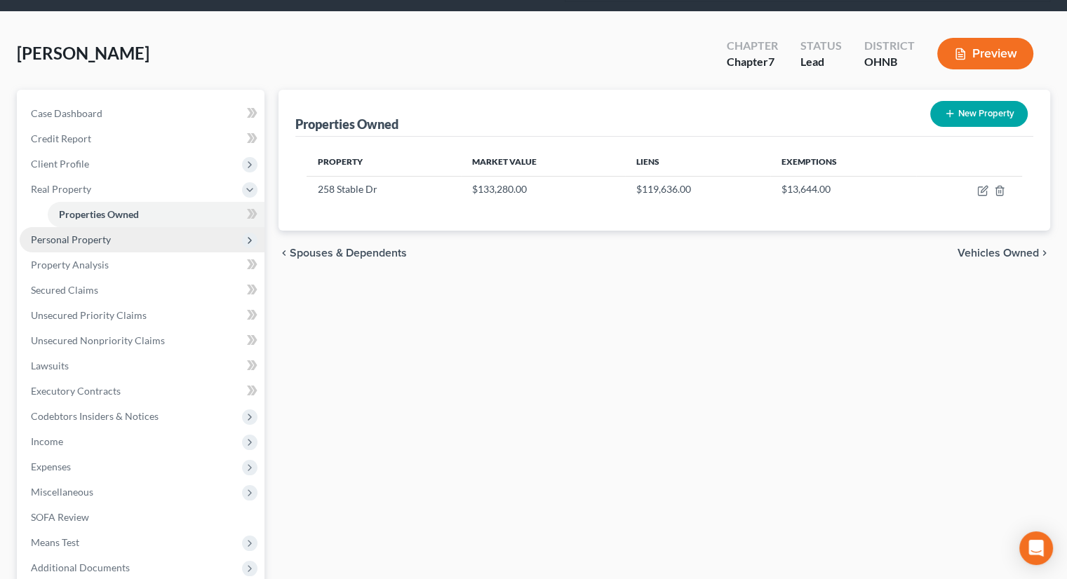
click at [157, 227] on span "Personal Property" at bounding box center [142, 239] width 245 height 25
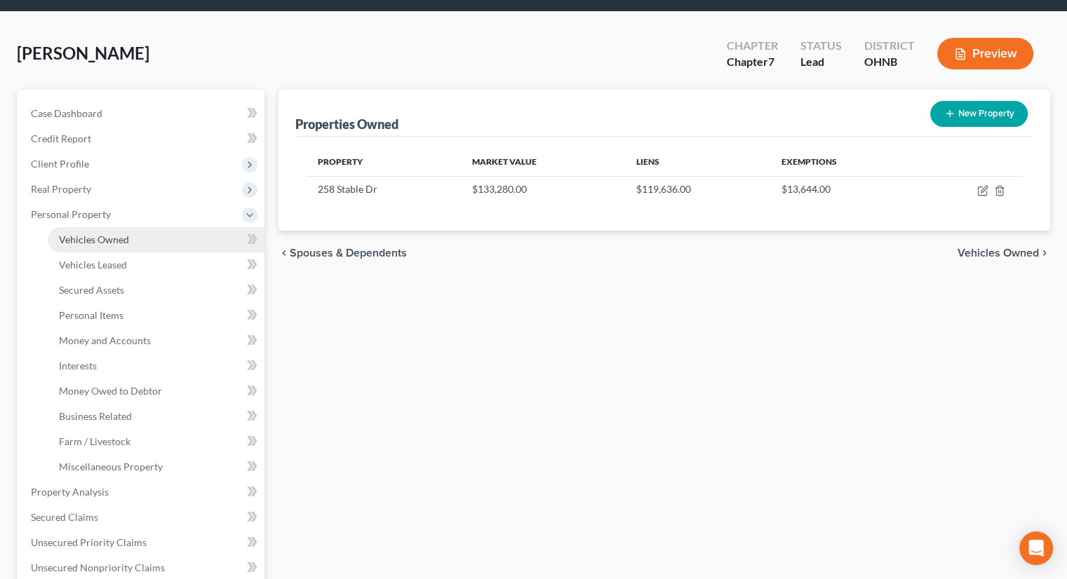
click at [155, 227] on link "Vehicles Owned" at bounding box center [156, 239] width 217 height 25
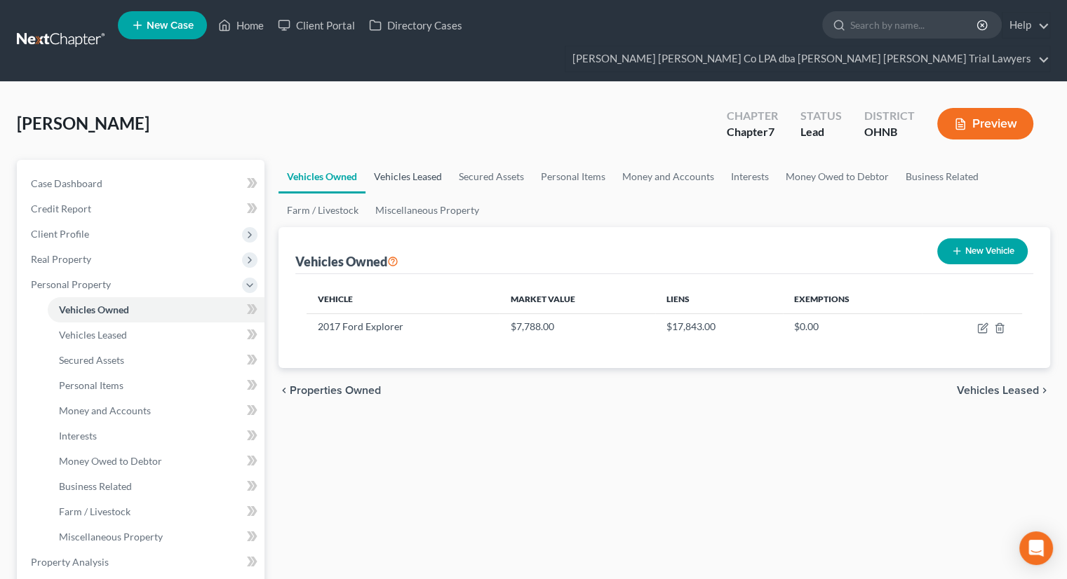
click at [415, 160] on link "Vehicles Leased" at bounding box center [407, 177] width 85 height 34
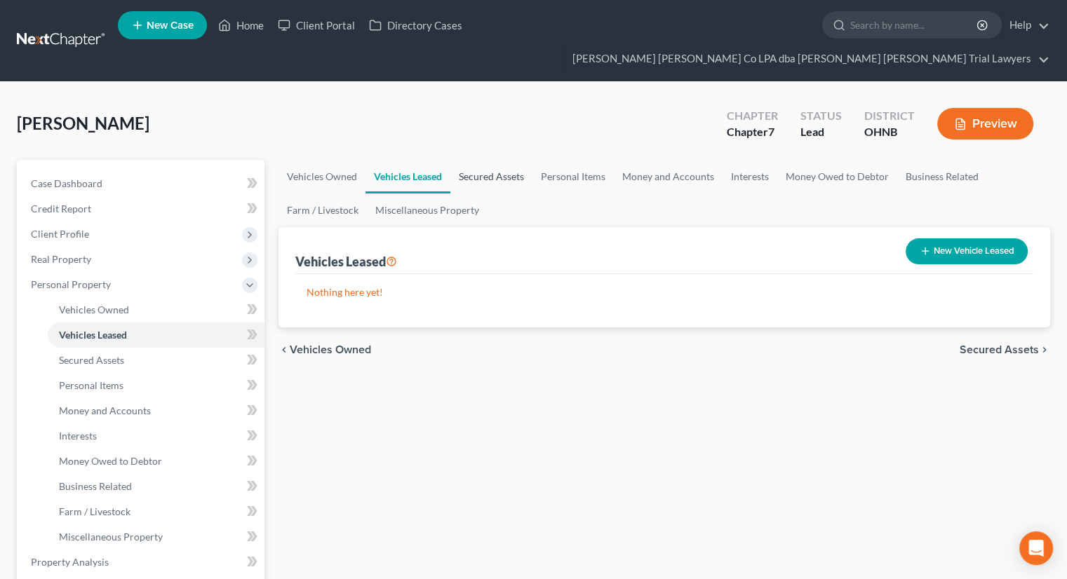
click at [494, 160] on link "Secured Assets" at bounding box center [491, 177] width 82 height 34
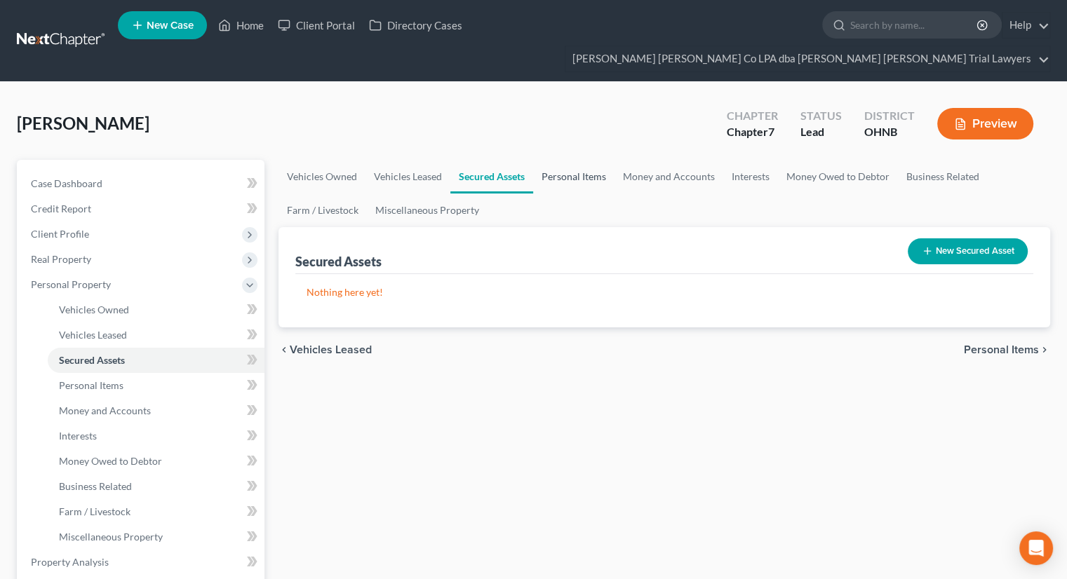
click at [586, 160] on link "Personal Items" at bounding box center [573, 177] width 81 height 34
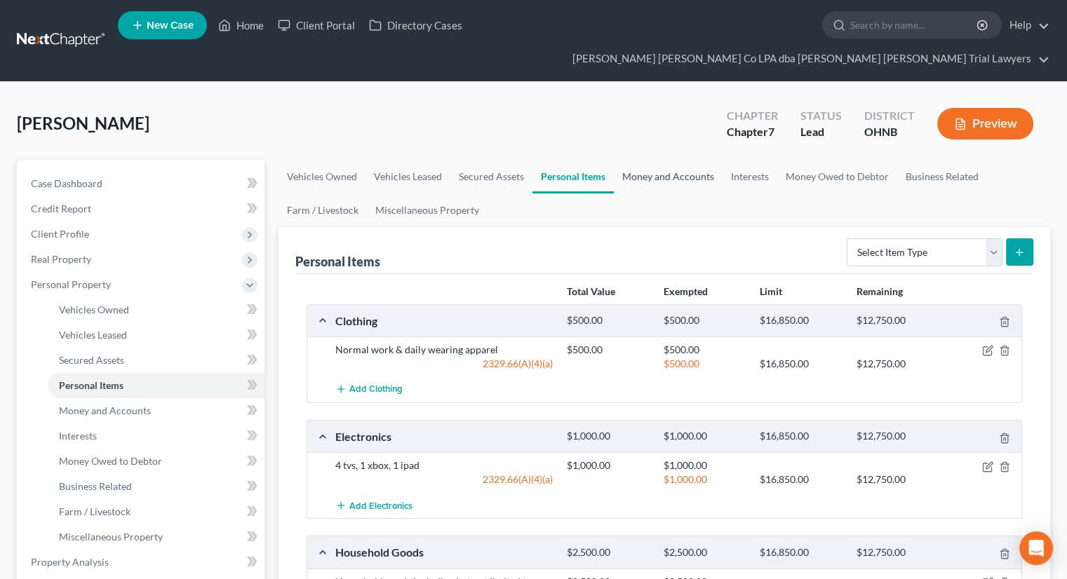
click at [652, 160] on link "Money and Accounts" at bounding box center [668, 177] width 109 height 34
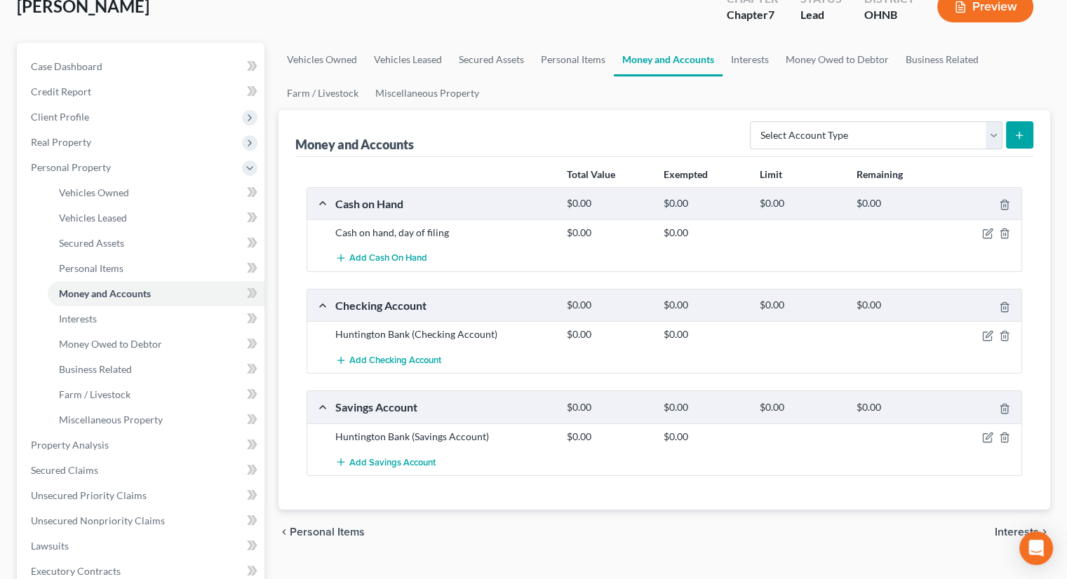
scroll to position [140, 0]
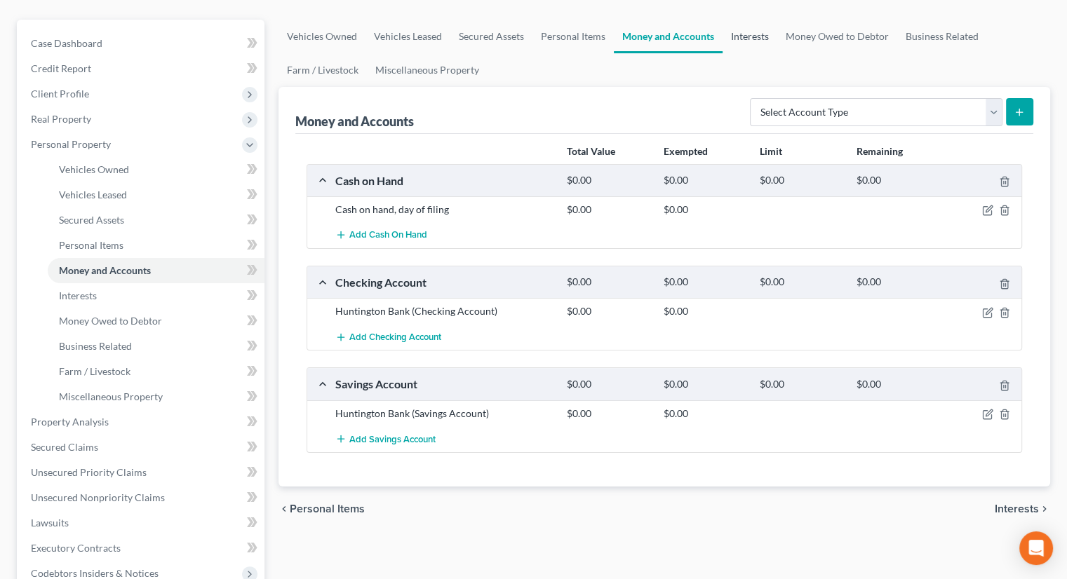
click at [744, 20] on link "Interests" at bounding box center [749, 37] width 55 height 34
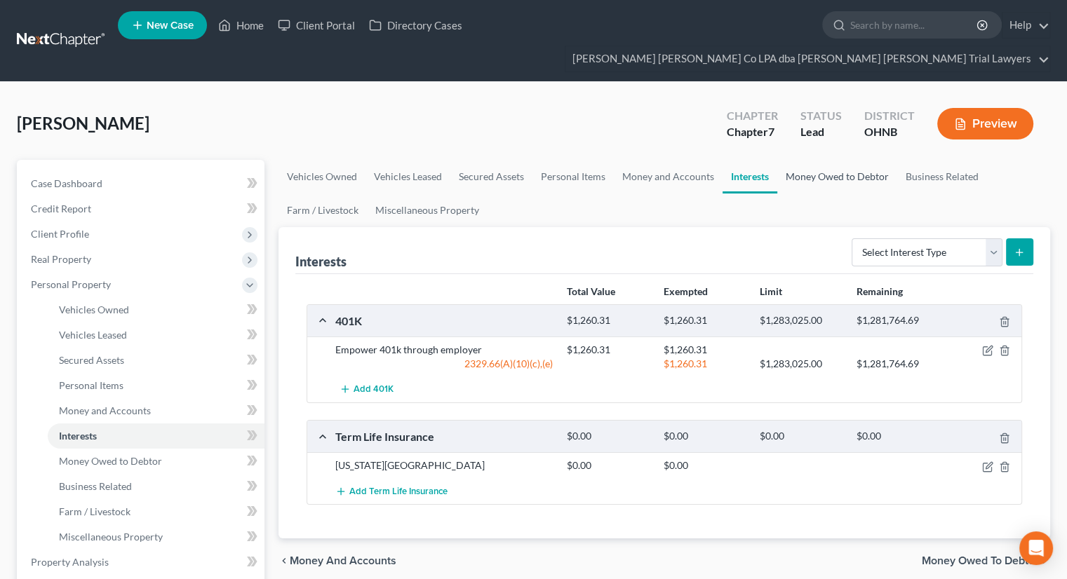
click at [809, 160] on link "Money Owed to Debtor" at bounding box center [837, 177] width 120 height 34
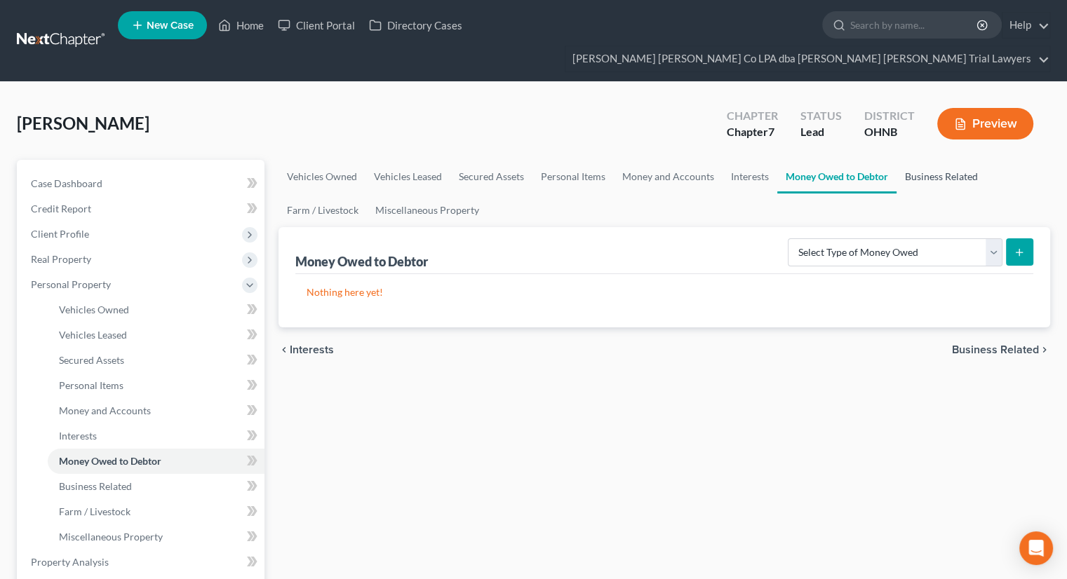
click at [915, 160] on link "Business Related" at bounding box center [941, 177] width 90 height 34
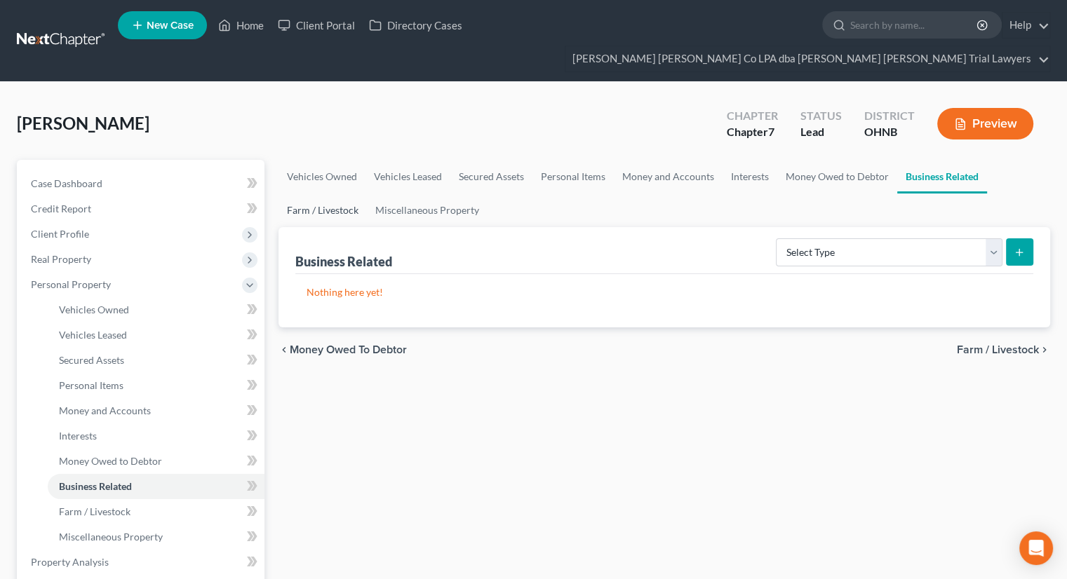
click at [335, 194] on link "Farm / Livestock" at bounding box center [322, 211] width 88 height 34
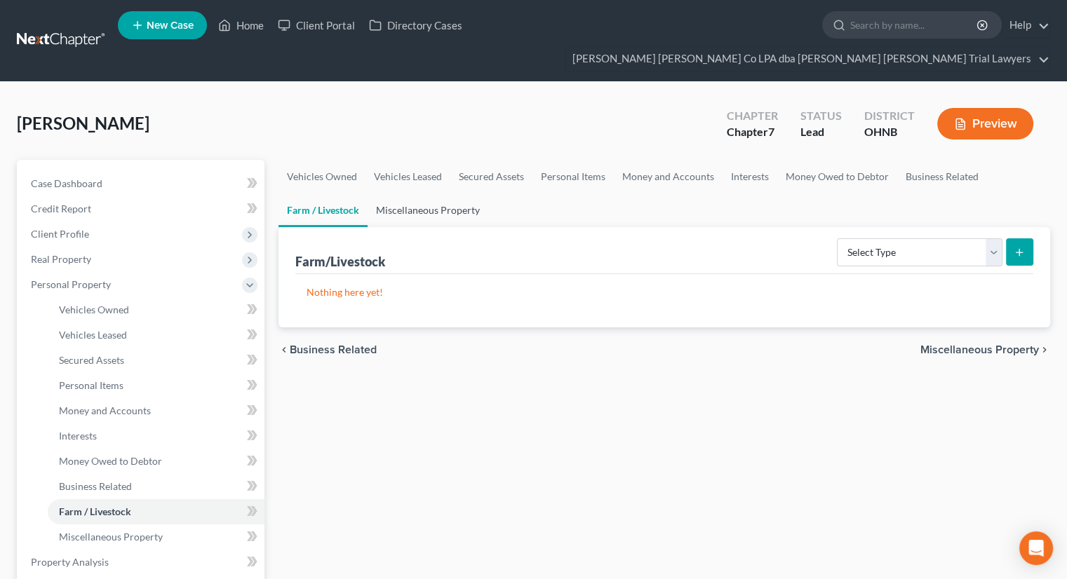
click at [463, 194] on link "Miscellaneous Property" at bounding box center [428, 211] width 121 height 34
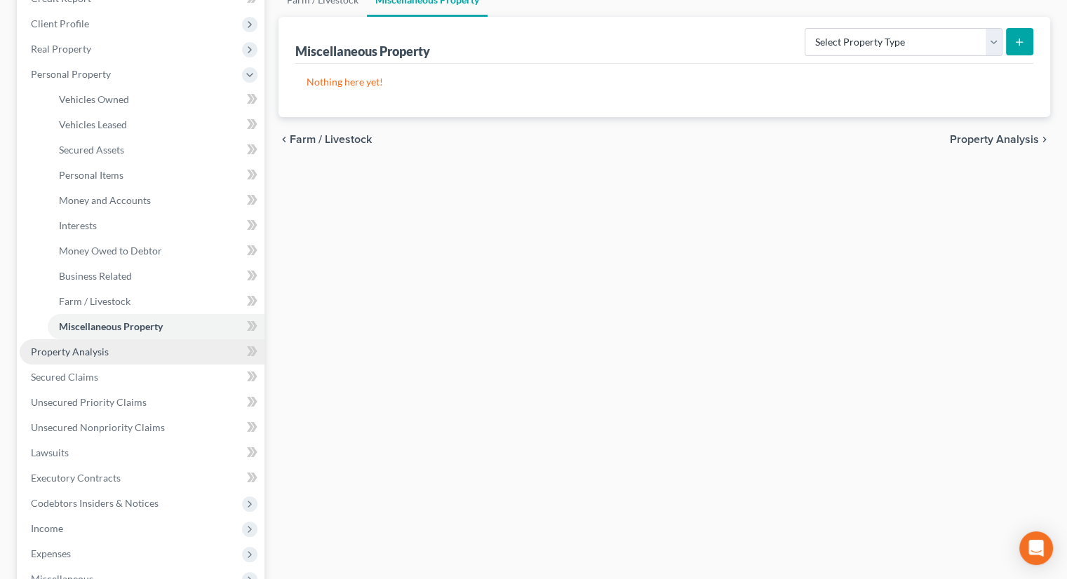
click at [118, 339] on link "Property Analysis" at bounding box center [142, 351] width 245 height 25
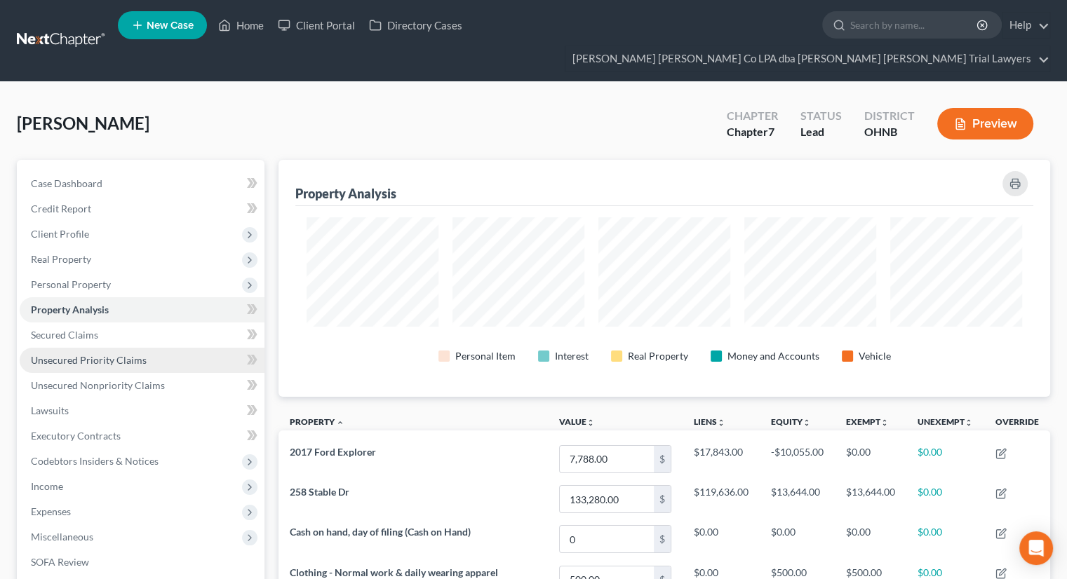
scroll to position [237, 771]
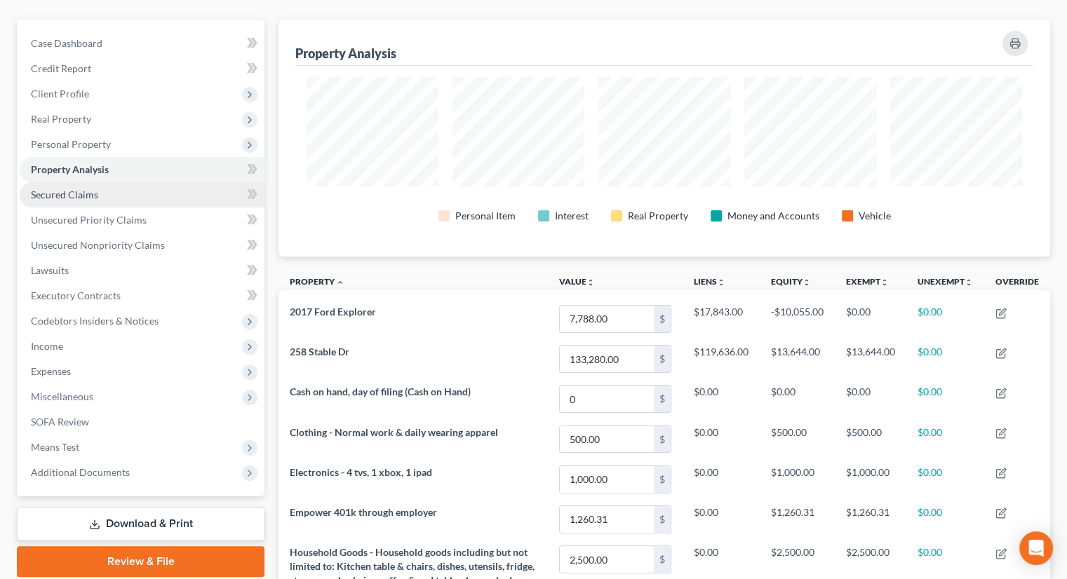
click at [90, 189] on span "Secured Claims" at bounding box center [64, 195] width 67 height 12
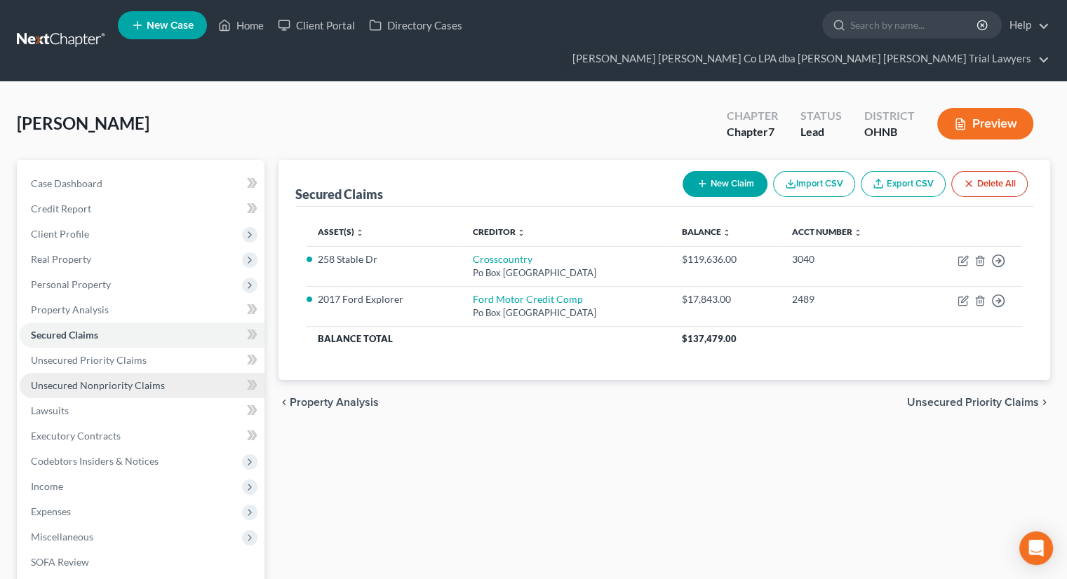
click at [137, 379] on span "Unsecured Nonpriority Claims" at bounding box center [98, 385] width 134 height 12
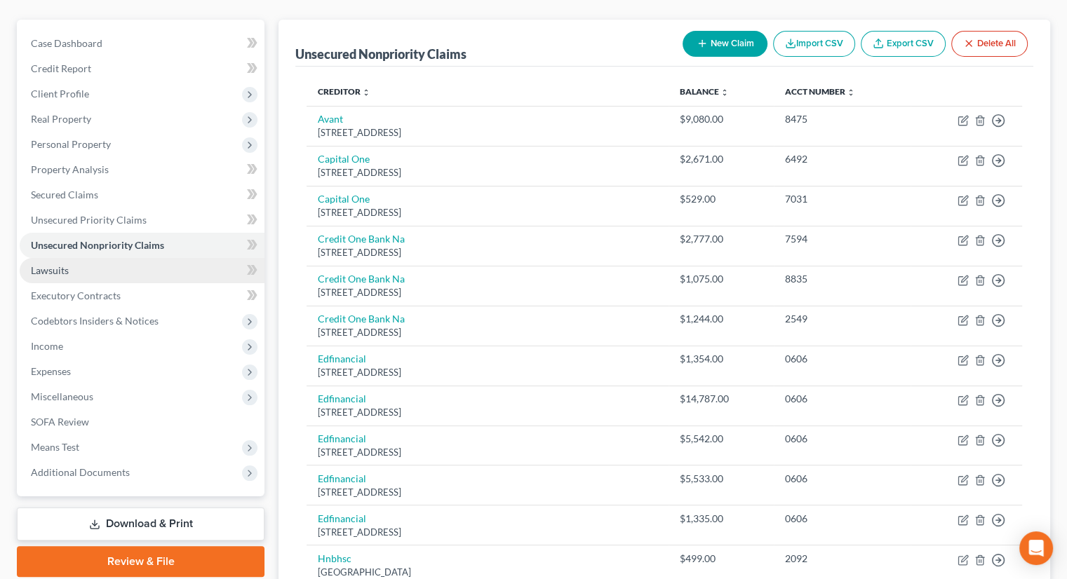
click at [104, 258] on link "Lawsuits" at bounding box center [142, 270] width 245 height 25
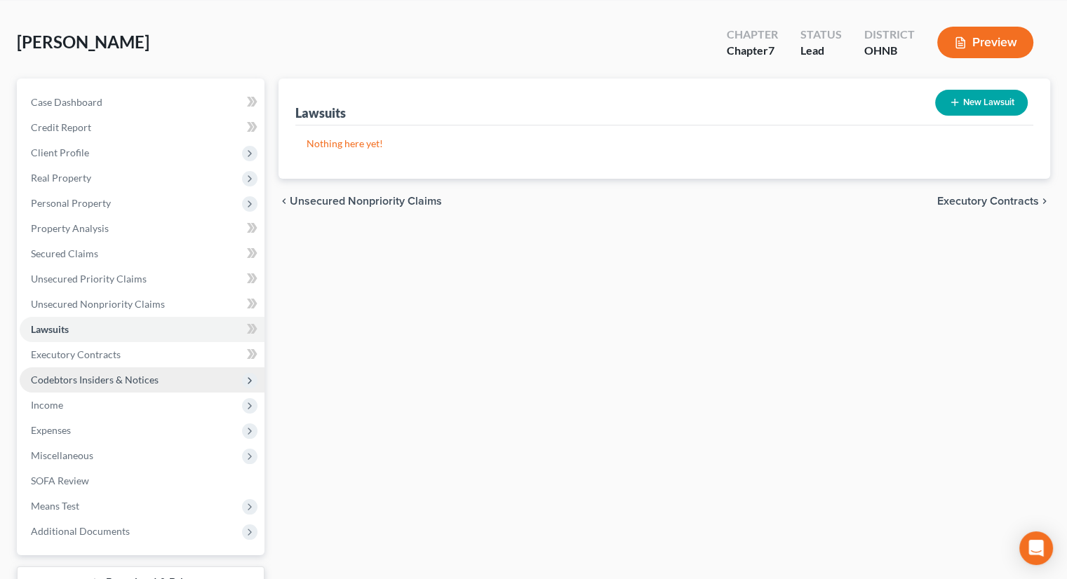
scroll to position [140, 0]
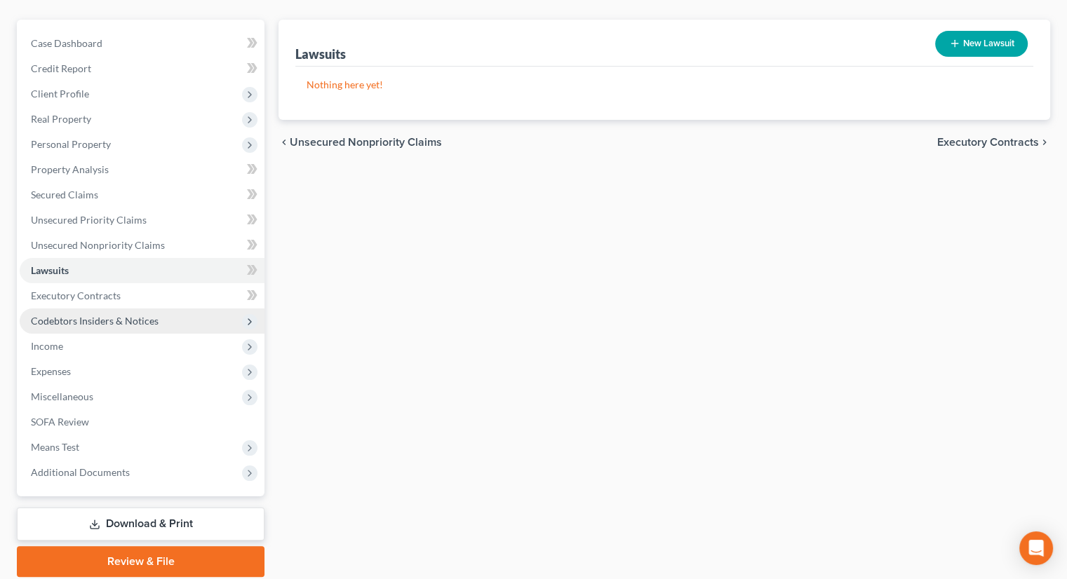
click at [110, 315] on span "Codebtors Insiders & Notices" at bounding box center [95, 321] width 128 height 12
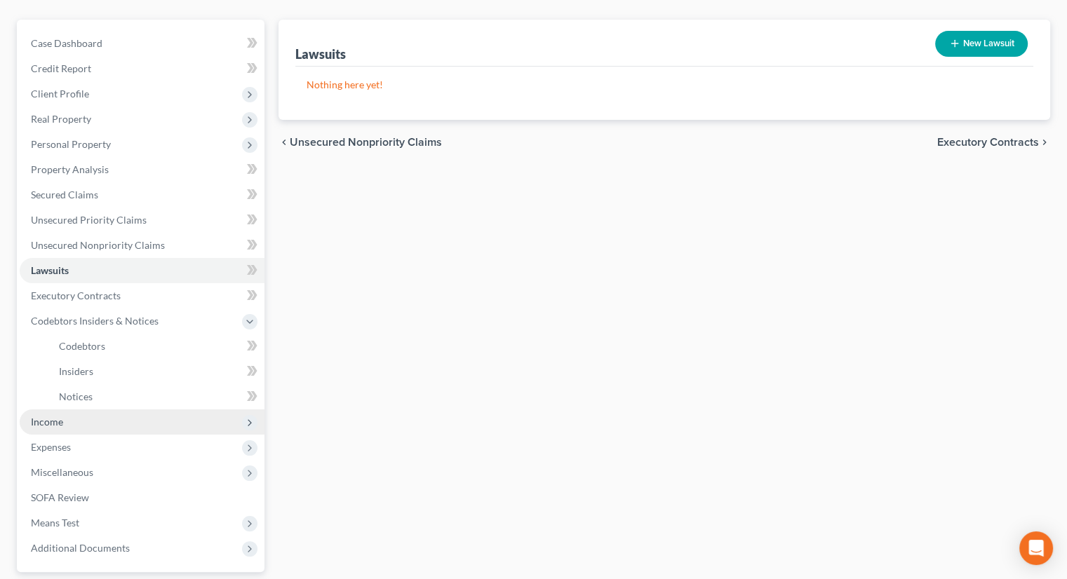
click at [94, 410] on span "Income" at bounding box center [142, 422] width 245 height 25
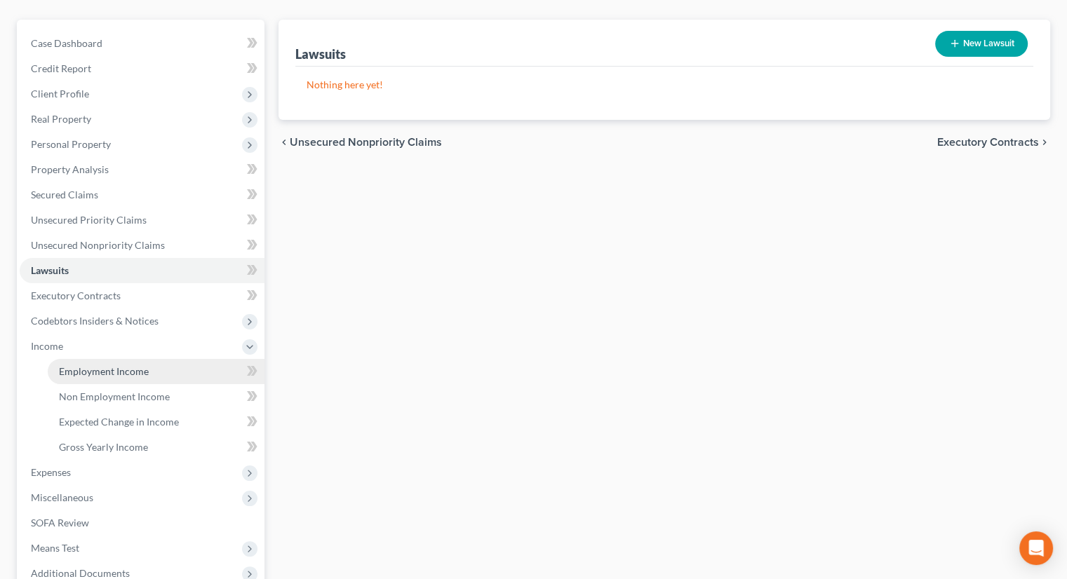
click at [107, 365] on span "Employment Income" at bounding box center [104, 371] width 90 height 12
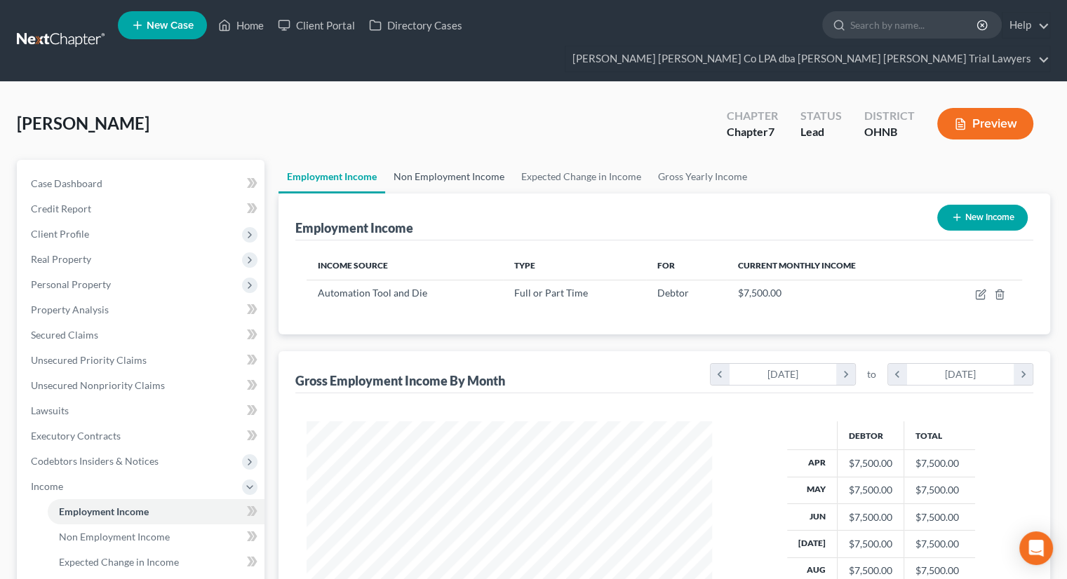
click at [413, 160] on link "Non Employment Income" at bounding box center [449, 177] width 128 height 34
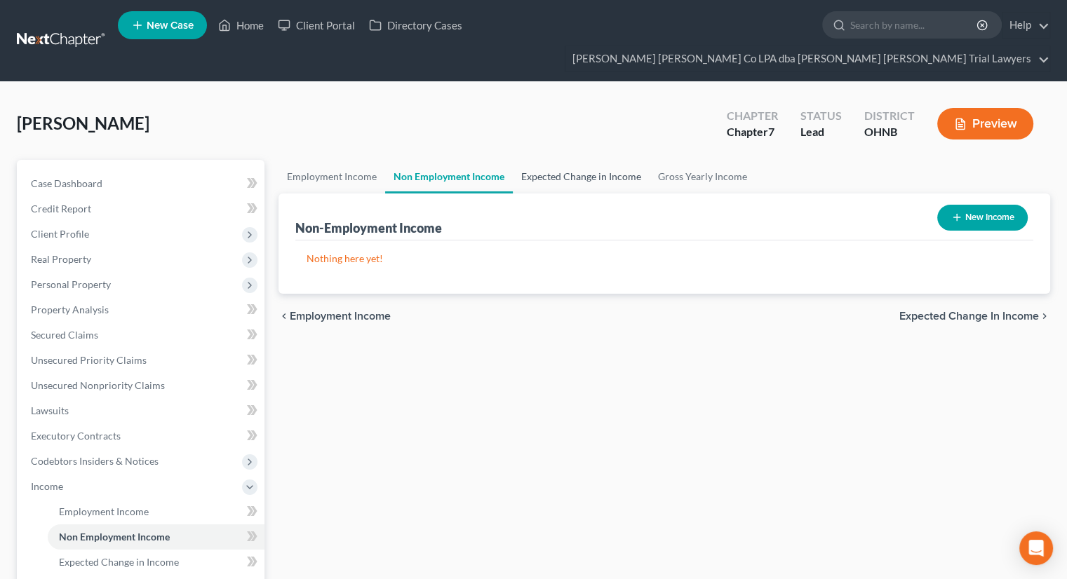
click at [566, 160] on link "Expected Change in Income" at bounding box center [581, 177] width 137 height 34
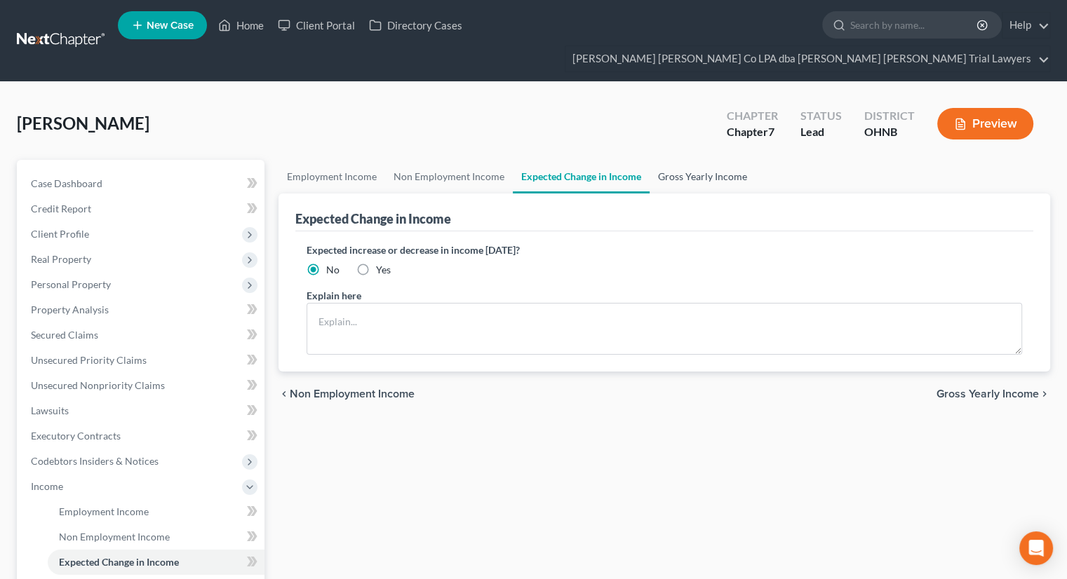
drag, startPoint x: 675, startPoint y: 158, endPoint x: 524, endPoint y: 210, distance: 159.7
click at [675, 160] on link "Gross Yearly Income" at bounding box center [702, 177] width 106 height 34
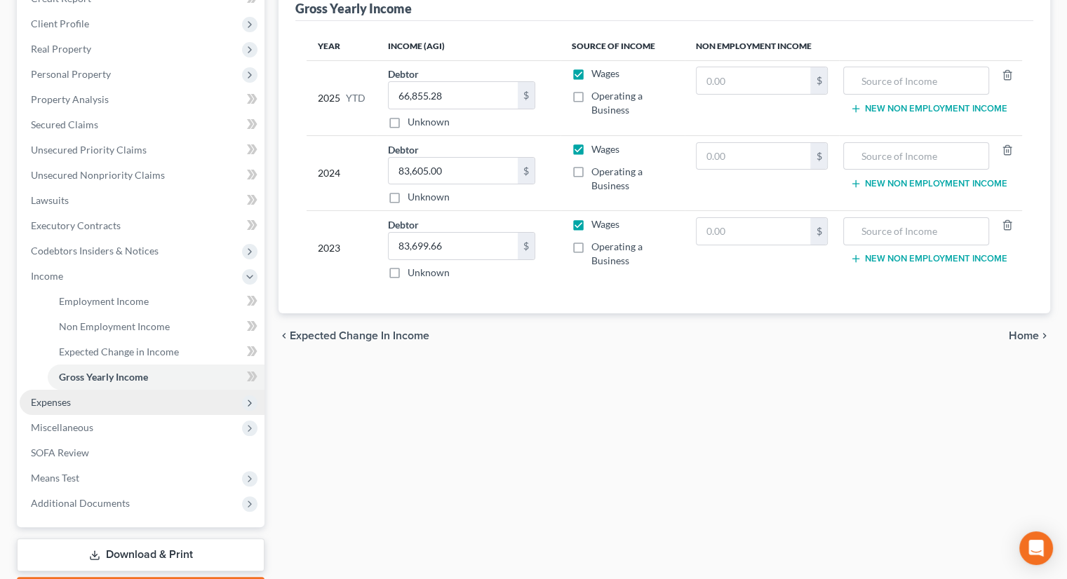
click at [66, 390] on span "Expenses" at bounding box center [142, 402] width 245 height 25
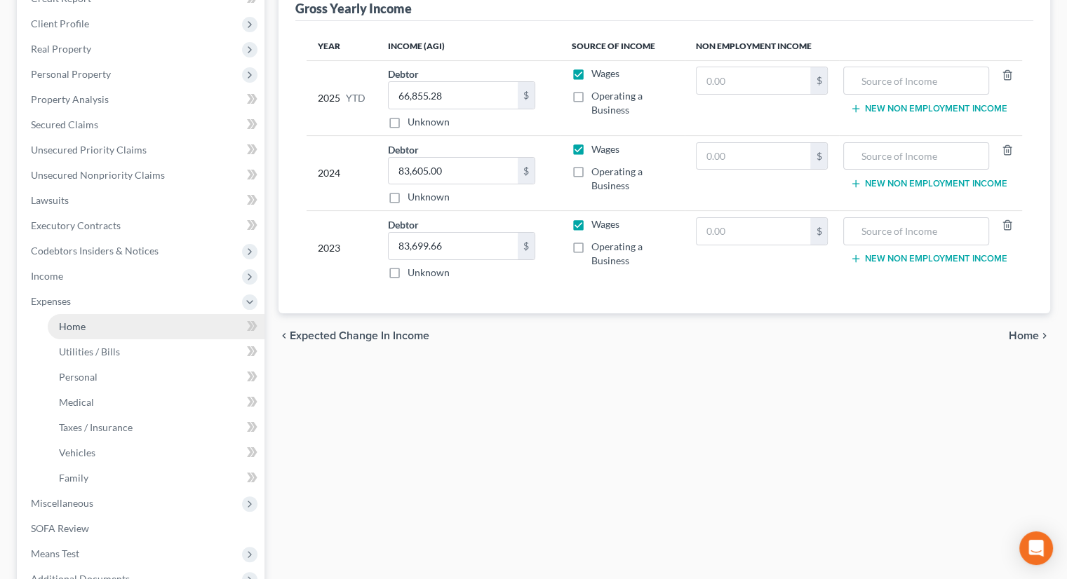
click at [89, 314] on link "Home" at bounding box center [156, 326] width 217 height 25
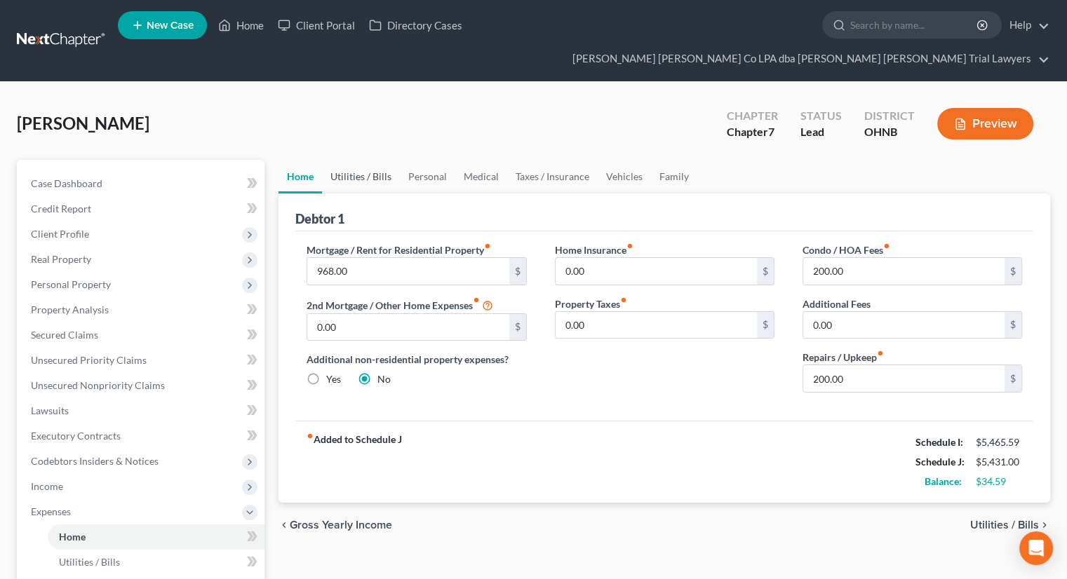
click at [368, 160] on link "Utilities / Bills" at bounding box center [361, 177] width 78 height 34
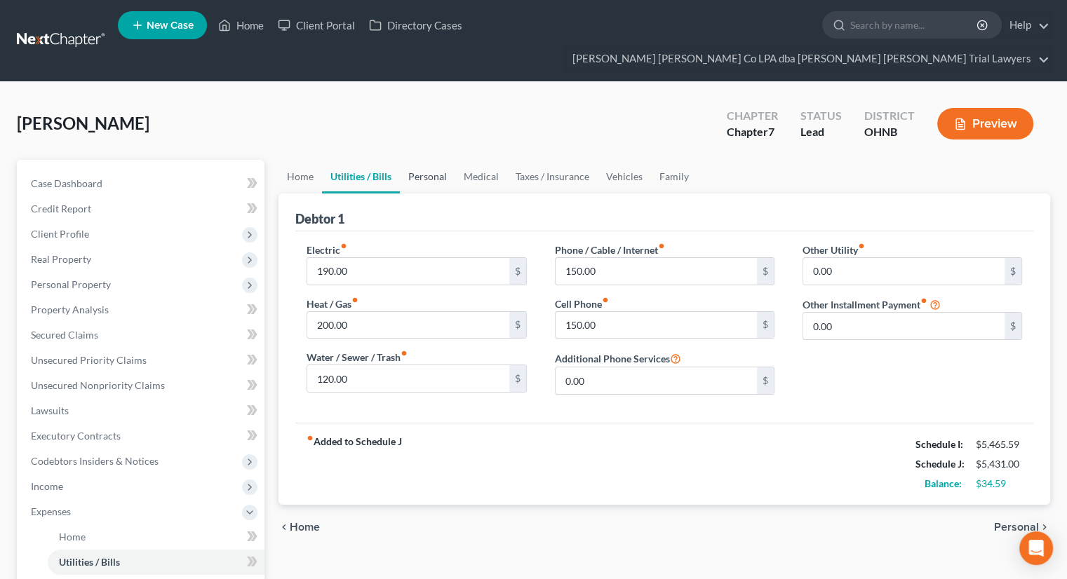
drag, startPoint x: 424, startPoint y: 149, endPoint x: 440, endPoint y: 154, distance: 17.4
click at [424, 160] on link "Personal" at bounding box center [427, 177] width 55 height 34
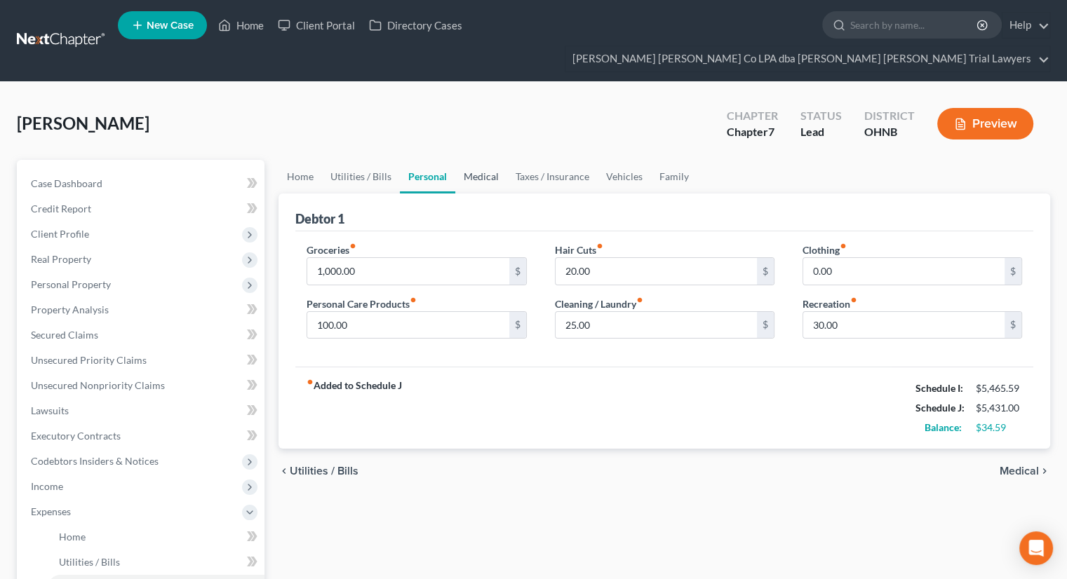
click at [475, 160] on link "Medical" at bounding box center [481, 177] width 52 height 34
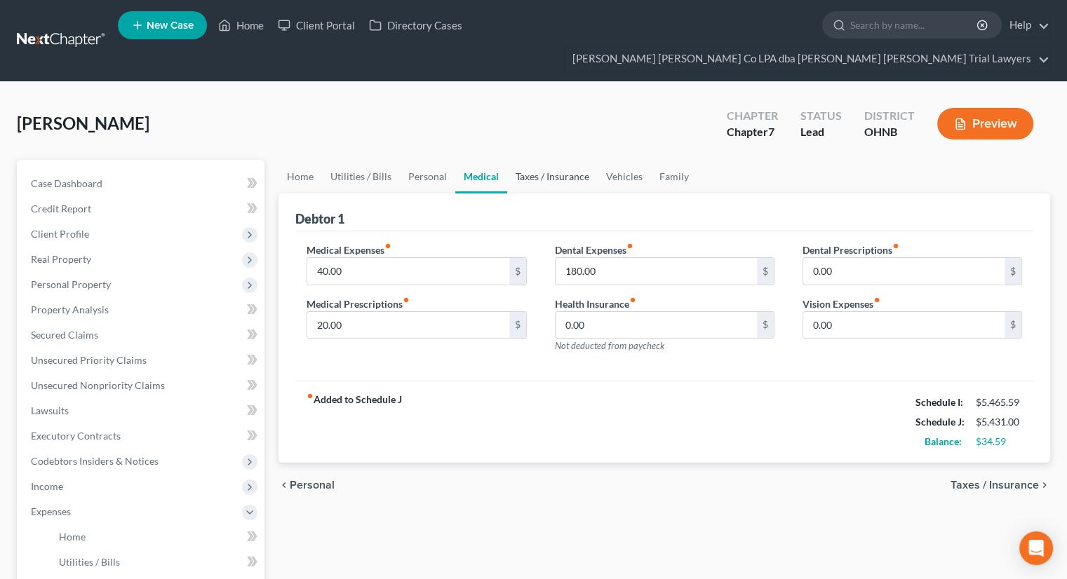
click at [522, 160] on link "Taxes / Insurance" at bounding box center [552, 177] width 90 height 34
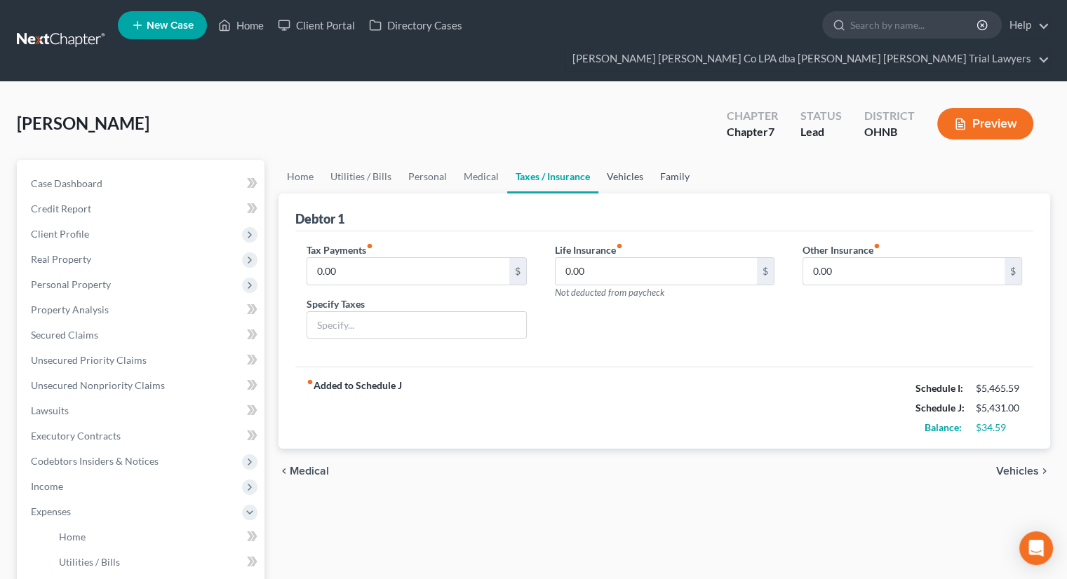
drag, startPoint x: 619, startPoint y: 152, endPoint x: 680, endPoint y: 145, distance: 62.1
click at [619, 160] on link "Vehicles" at bounding box center [624, 177] width 53 height 34
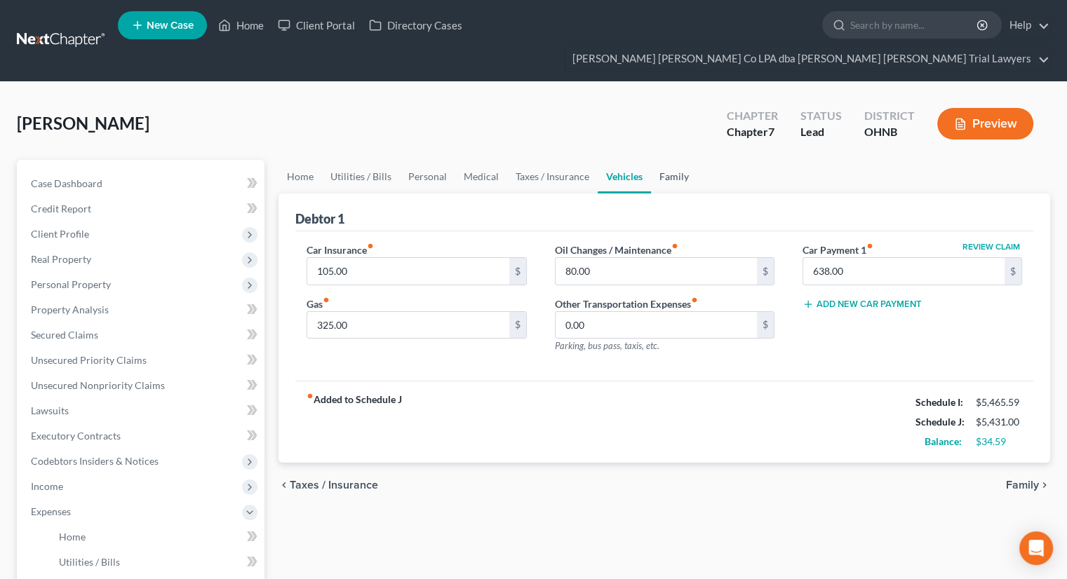
click at [678, 160] on link "Family" at bounding box center [674, 177] width 46 height 34
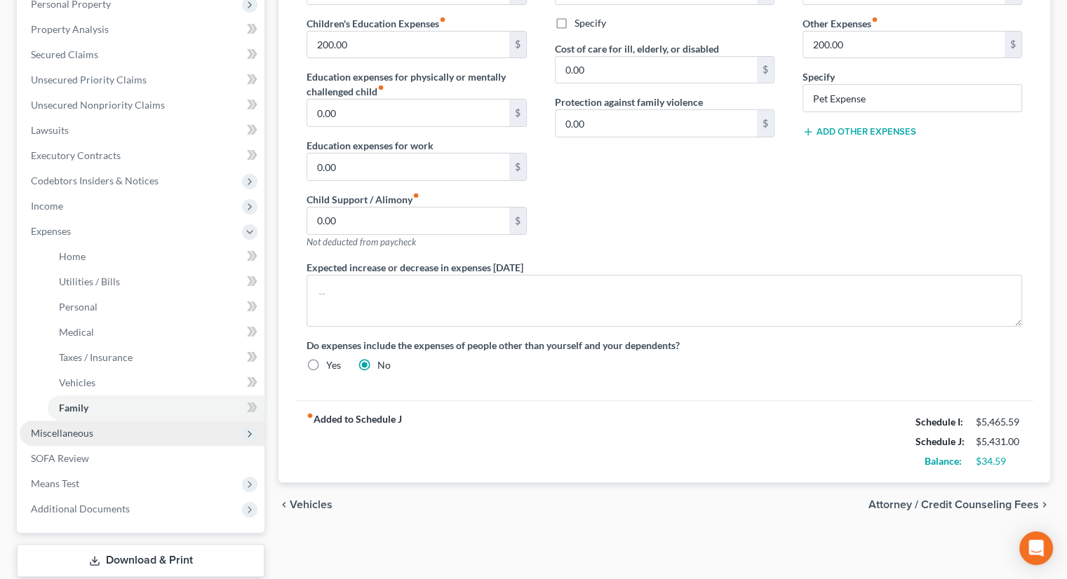
click at [80, 427] on span "Miscellaneous" at bounding box center [62, 433] width 62 height 12
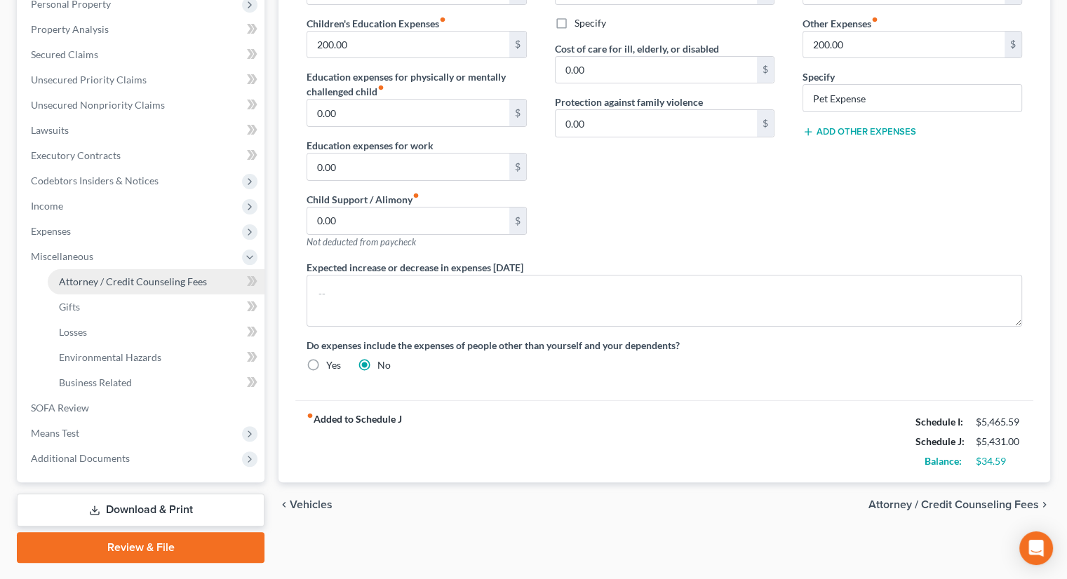
click at [125, 276] on span "Attorney / Credit Counseling Fees" at bounding box center [133, 282] width 148 height 12
select select "0"
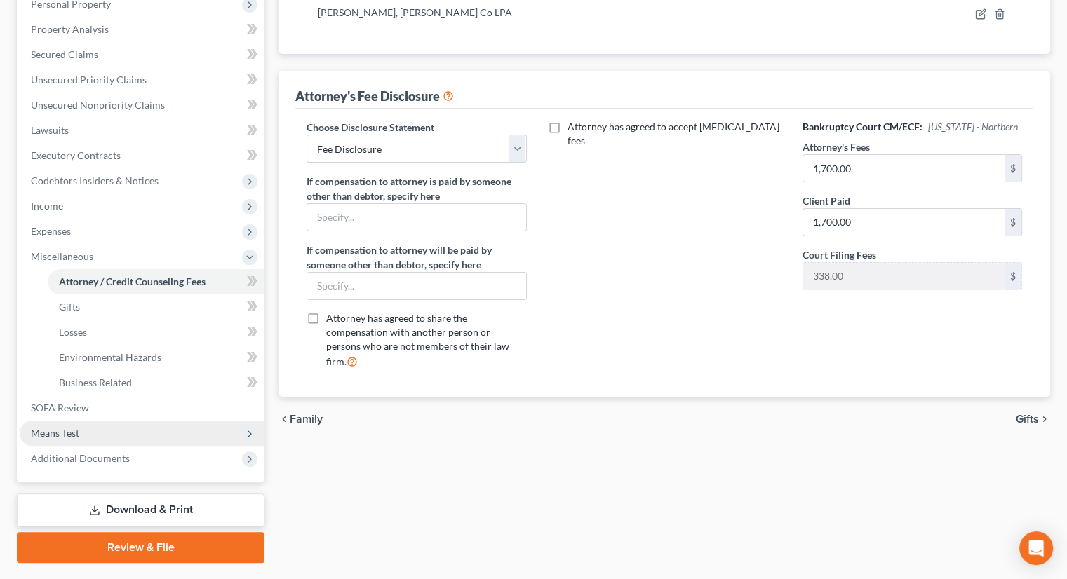
click at [121, 421] on span "Means Test" at bounding box center [142, 433] width 245 height 25
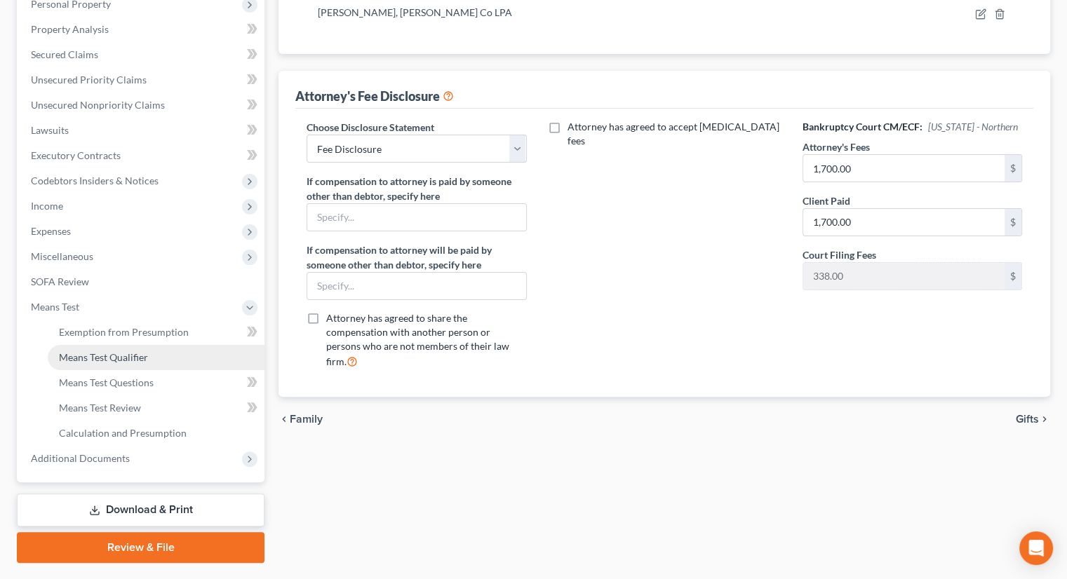
click at [133, 351] on span "Means Test Qualifier" at bounding box center [103, 357] width 89 height 12
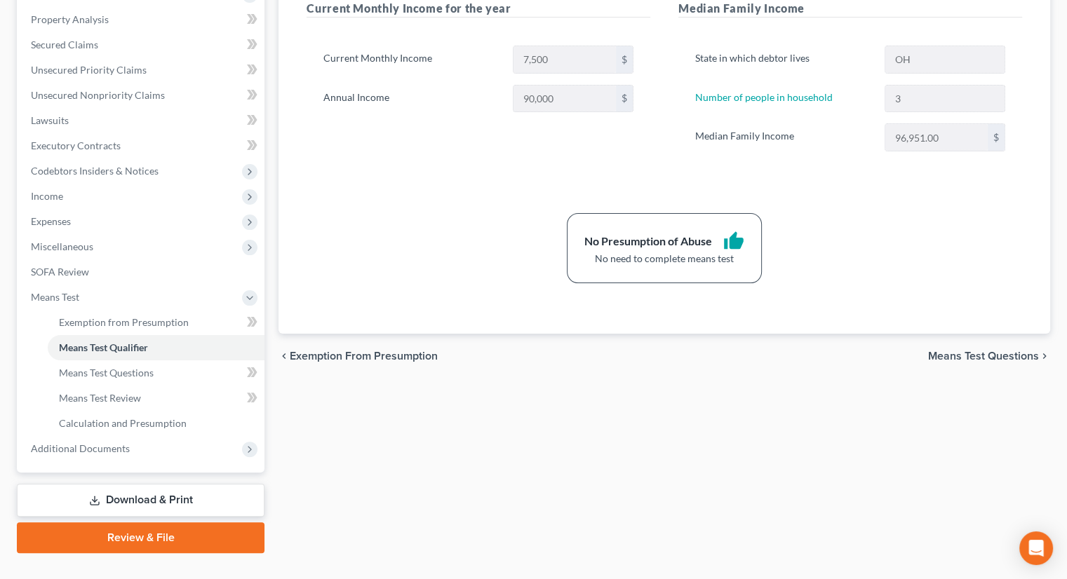
scroll to position [292, 0]
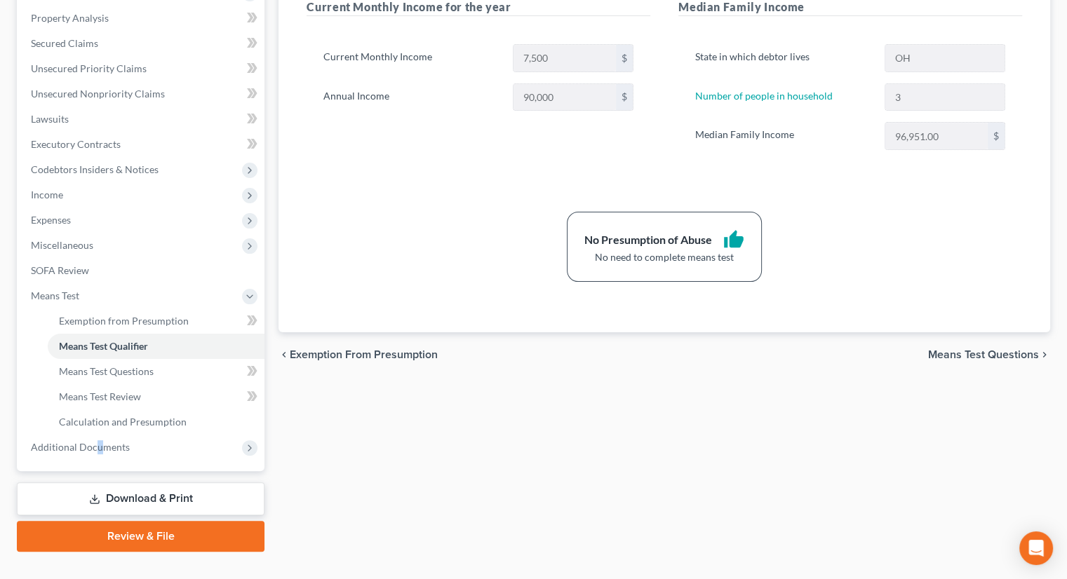
drag, startPoint x: 97, startPoint y: 423, endPoint x: 112, endPoint y: 445, distance: 26.8
click at [98, 441] on span "Additional Documents" at bounding box center [80, 447] width 99 height 12
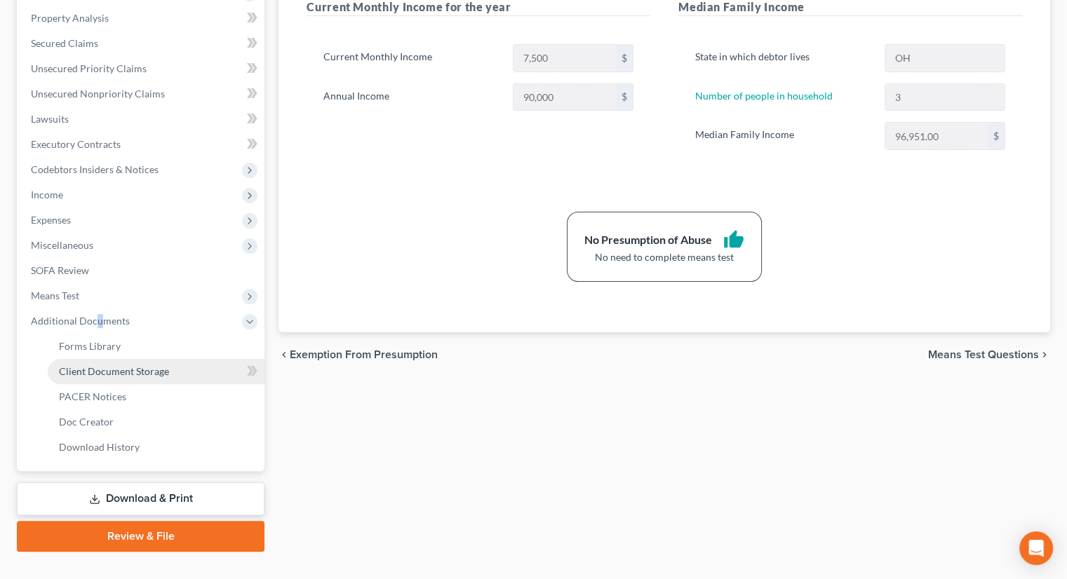
click at [141, 365] on span "Client Document Storage" at bounding box center [114, 371] width 110 height 12
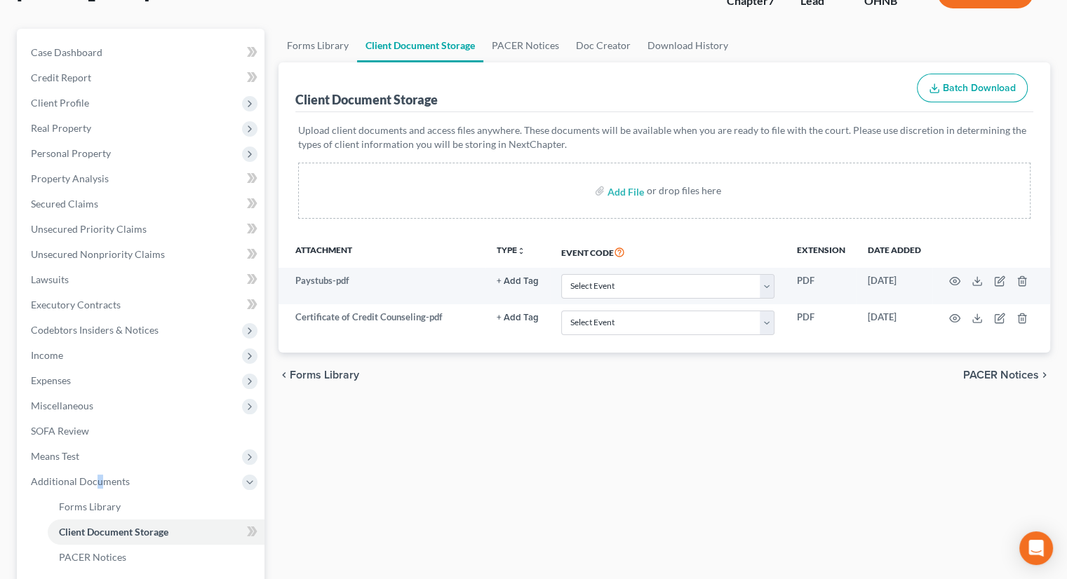
scroll to position [140, 0]
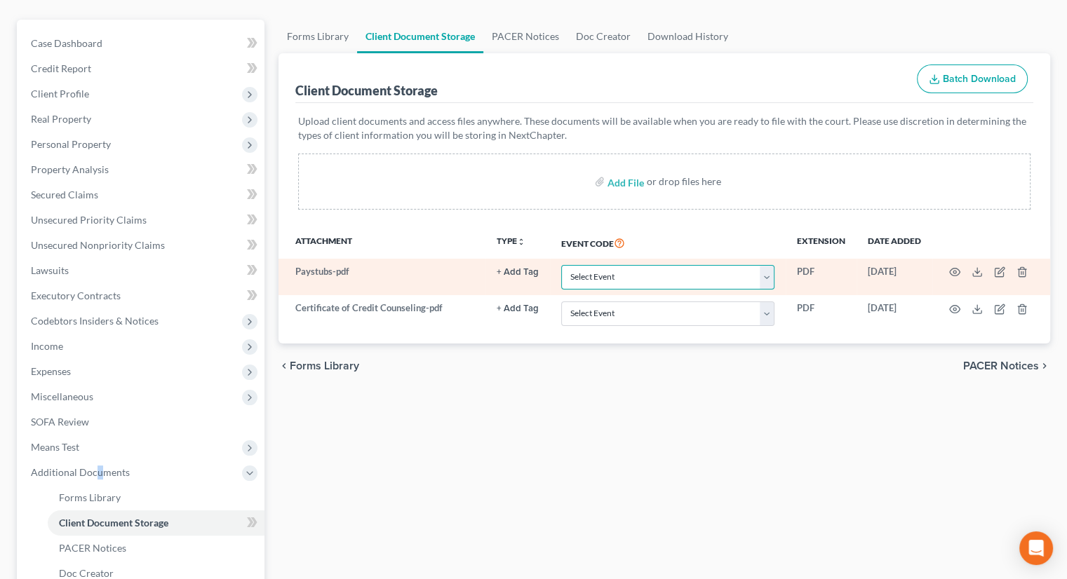
click at [589, 265] on select "Select Event 20 Largest Unsecured Creditors Amended List of Creditors (Fee) Ame…" at bounding box center [667, 277] width 213 height 25
select select "20"
click at [561, 265] on select "Select Event 20 Largest Unsecured Creditors Amended List of Creditors (Fee) Ame…" at bounding box center [667, 277] width 213 height 25
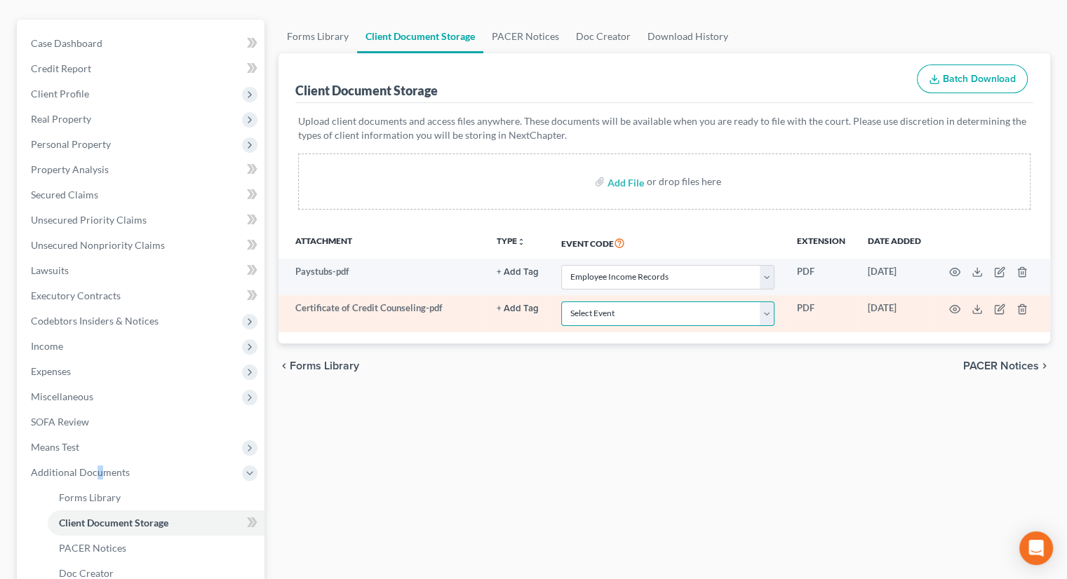
click at [607, 302] on select "Select Event 20 Largest Unsecured Creditors Amended List of Creditors (Fee) Ame…" at bounding box center [667, 314] width 213 height 25
select select "5"
click at [561, 302] on select "Select Event 20 Largest Unsecured Creditors Amended List of Creditors (Fee) Ame…" at bounding box center [667, 314] width 213 height 25
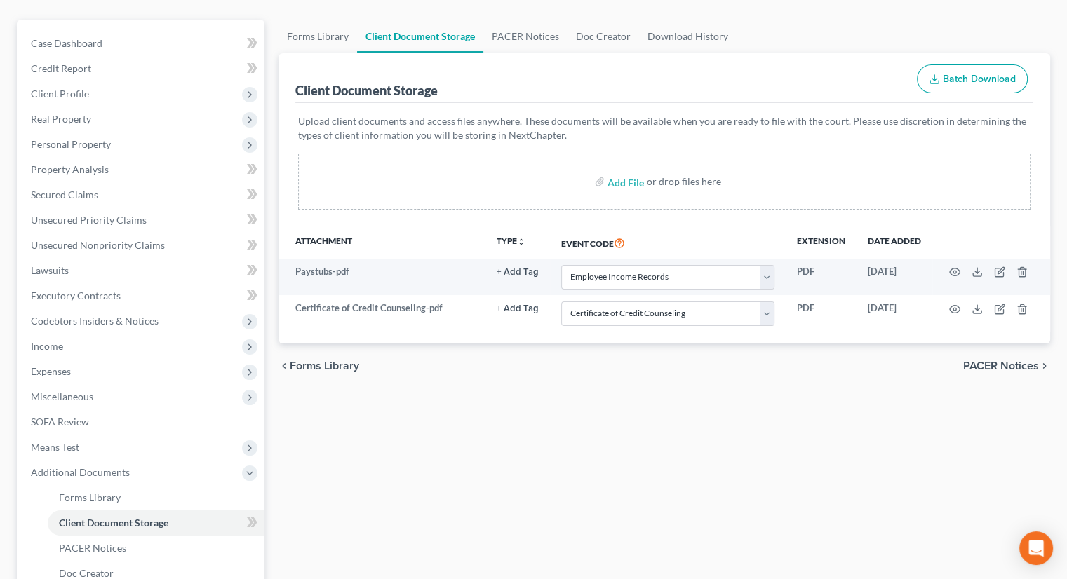
click at [598, 419] on div "Forms Library Client Document Storage PACER Notices Doc Creator Download Histor…" at bounding box center [664, 362] width 786 height 684
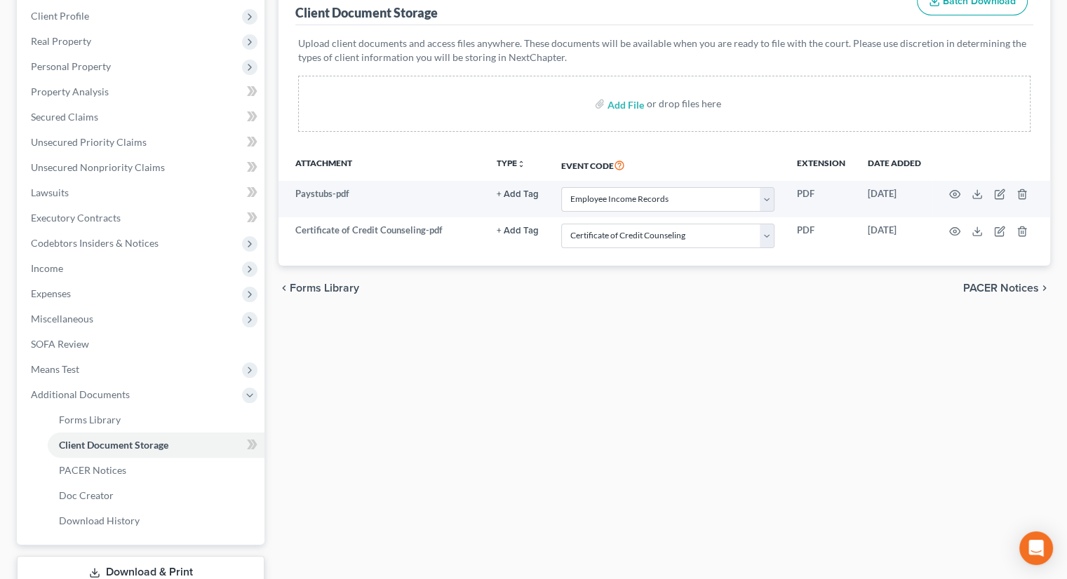
scroll to position [292, 0]
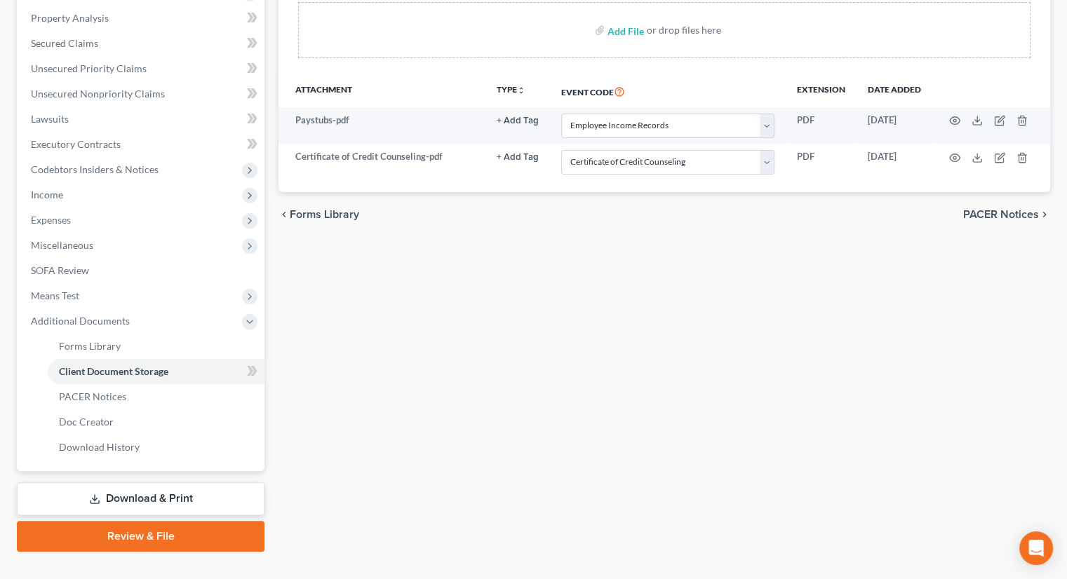
click at [172, 483] on link "Download & Print" at bounding box center [141, 499] width 248 height 33
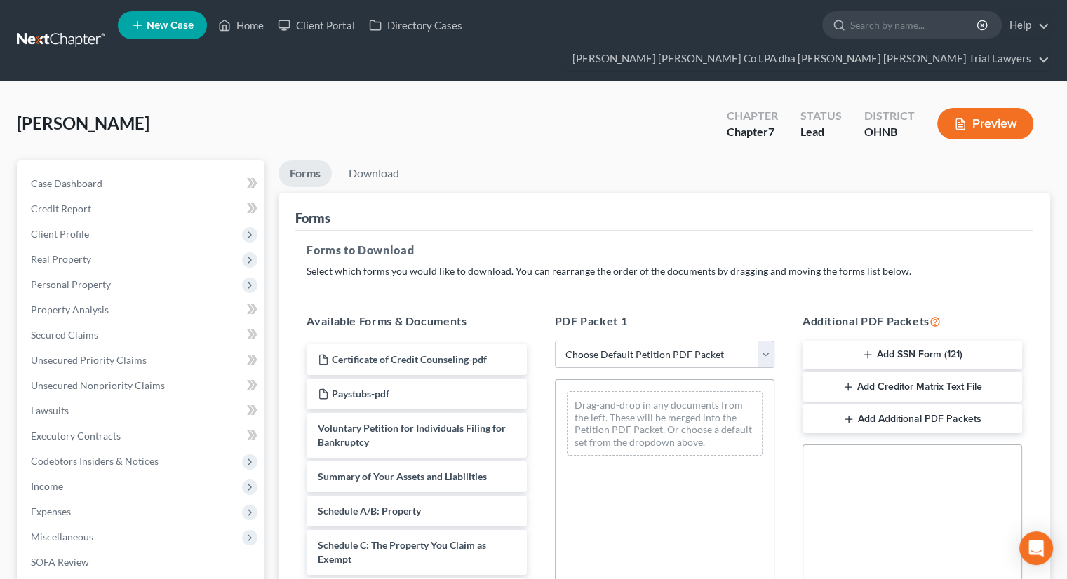
drag, startPoint x: 689, startPoint y: 325, endPoint x: 686, endPoint y: 340, distance: 15.7
click at [689, 341] on select "Choose Default Petition PDF Packet Complete Bankruptcy Petition (all forms and …" at bounding box center [665, 355] width 220 height 28
select select "3"
click at [555, 341] on select "Choose Default Petition PDF Packet Complete Bankruptcy Petition (all forms and …" at bounding box center [665, 355] width 220 height 28
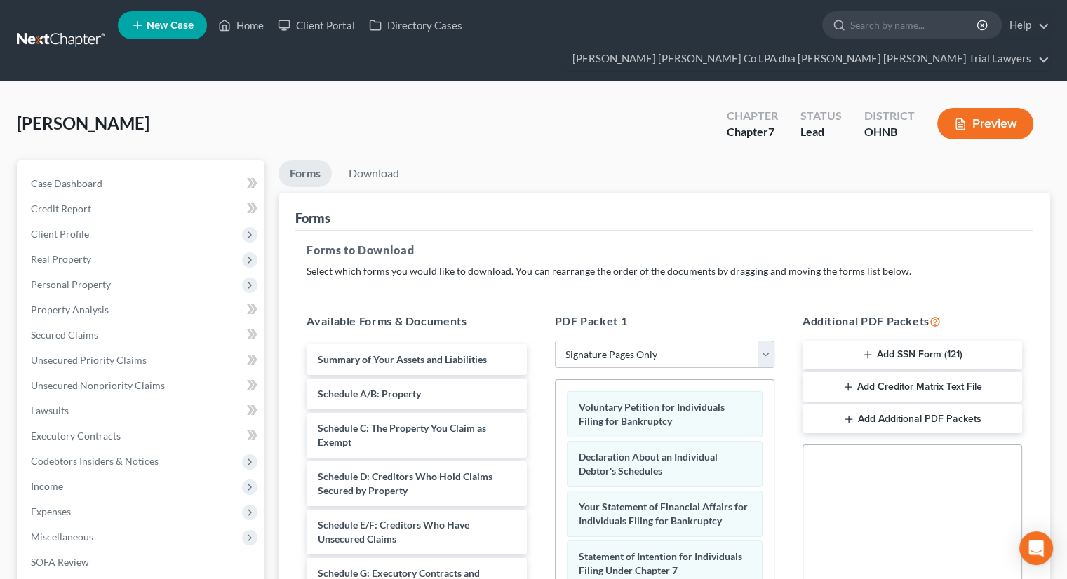
click at [870, 372] on button "Add Creditor Matrix Text File" at bounding box center [912, 386] width 220 height 29
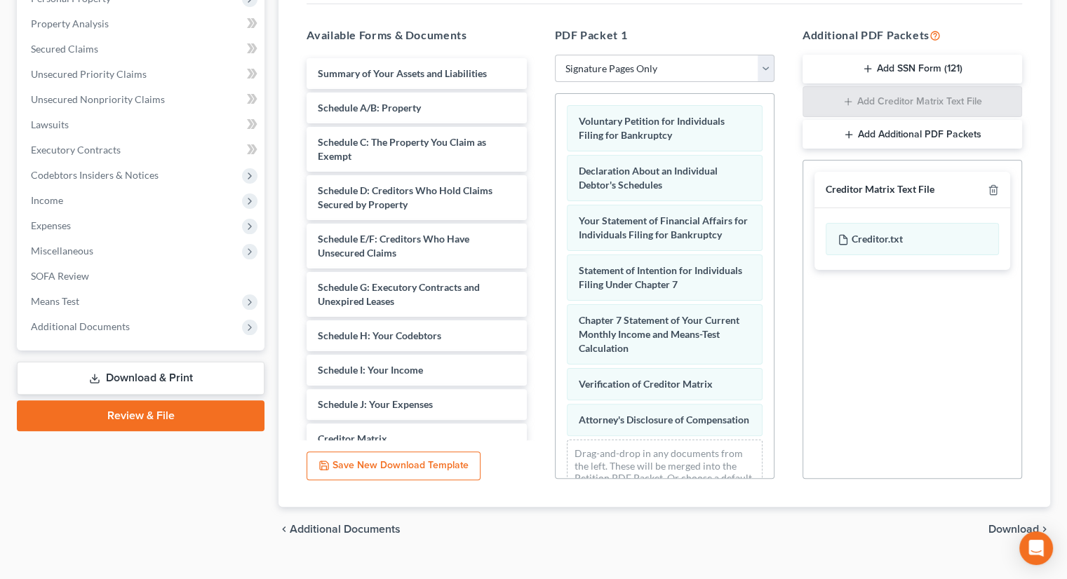
click at [1007, 524] on span "Download" at bounding box center [1013, 529] width 51 height 11
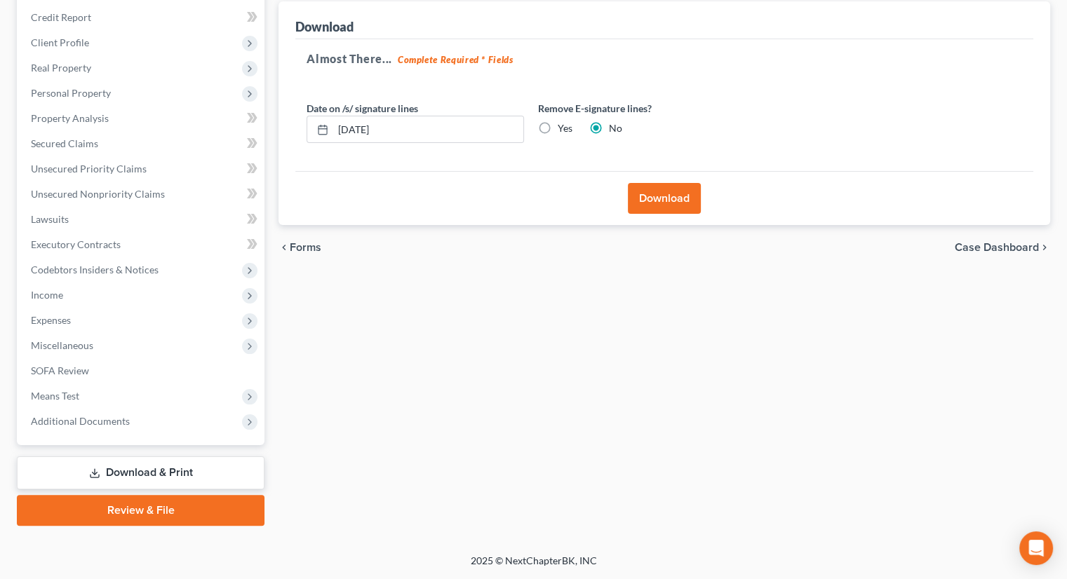
scroll to position [166, 0]
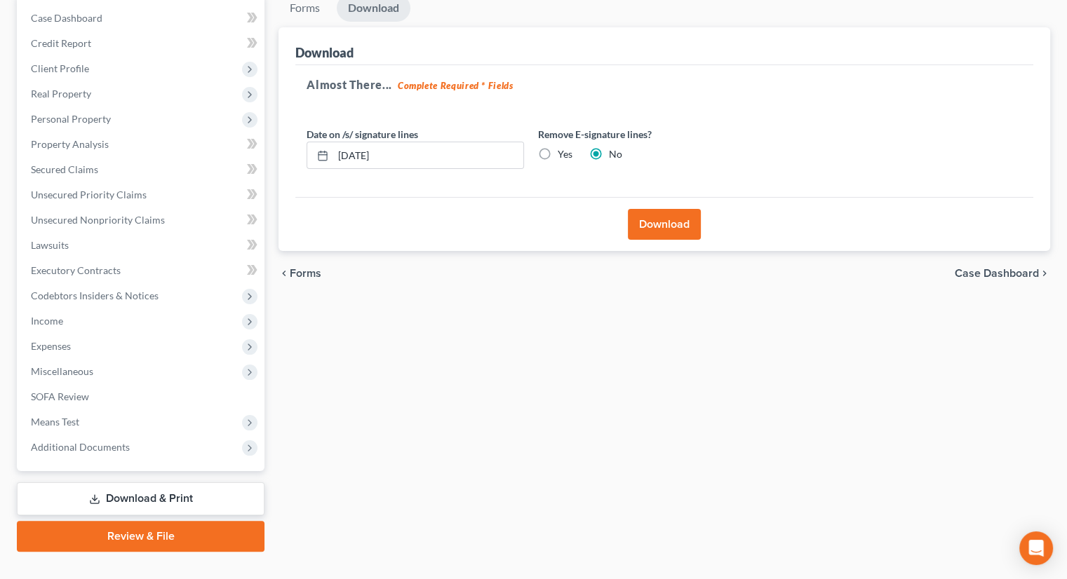
click at [667, 209] on button "Download" at bounding box center [664, 224] width 73 height 31
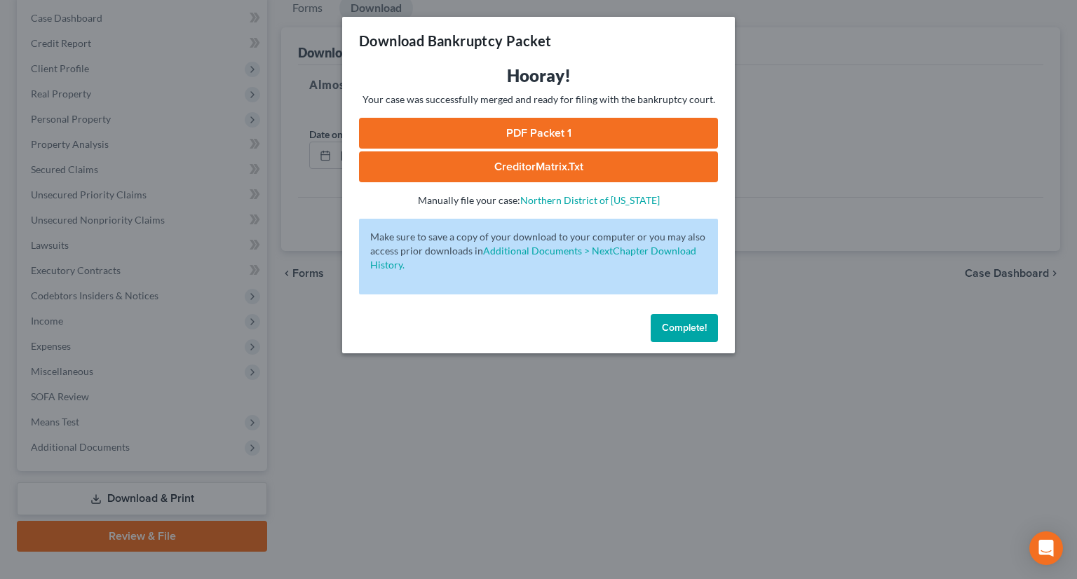
click at [522, 139] on link "PDF Packet 1" at bounding box center [538, 133] width 359 height 31
click at [506, 163] on link "CreditorMatrix.txt" at bounding box center [538, 167] width 359 height 31
click at [706, 325] on span "Complete!" at bounding box center [684, 328] width 45 height 12
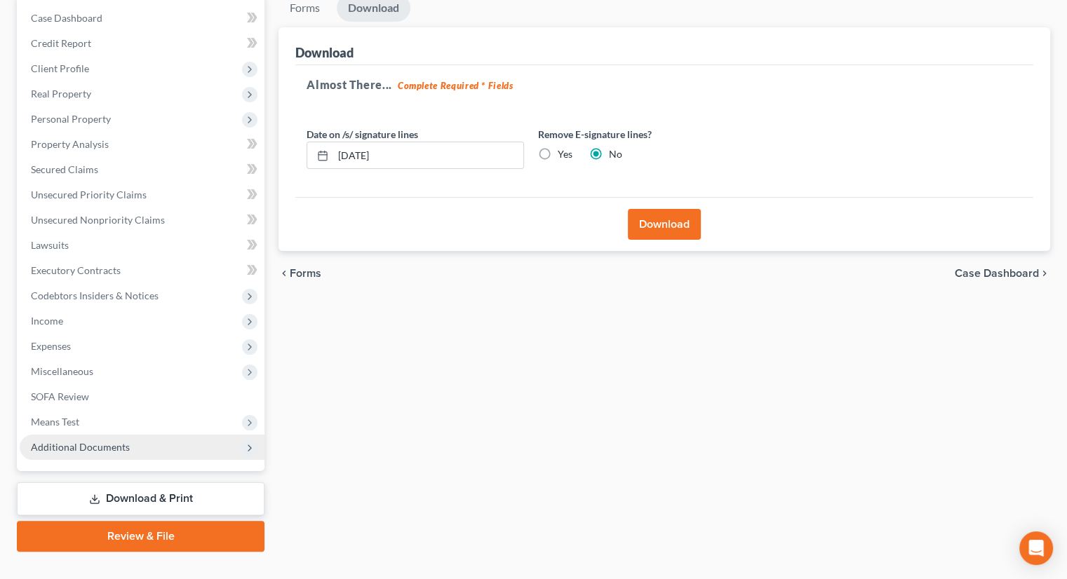
click at [168, 435] on span "Additional Documents" at bounding box center [142, 447] width 245 height 25
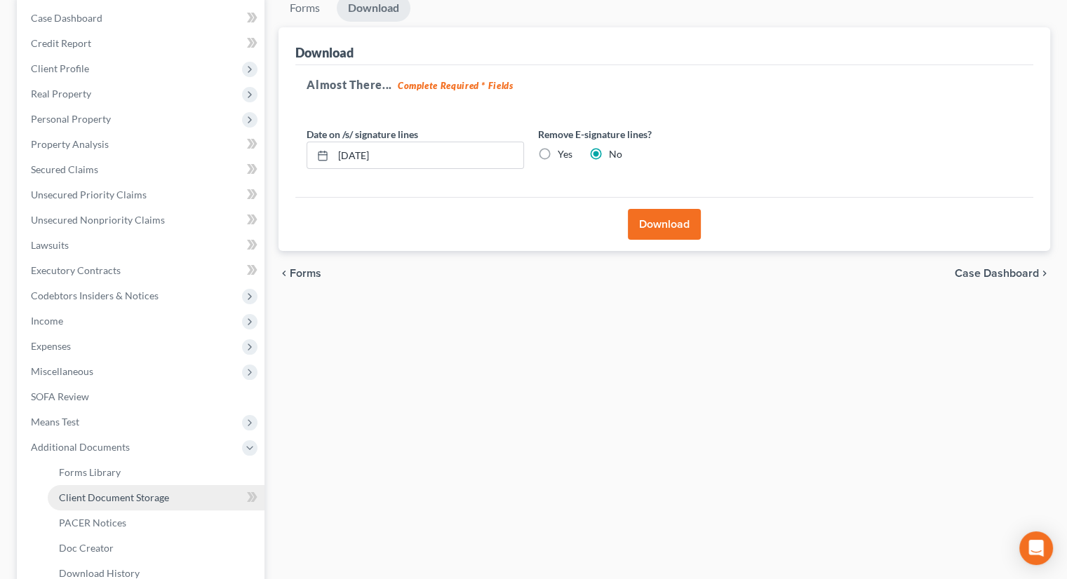
click at [166, 485] on link "Client Document Storage" at bounding box center [156, 497] width 217 height 25
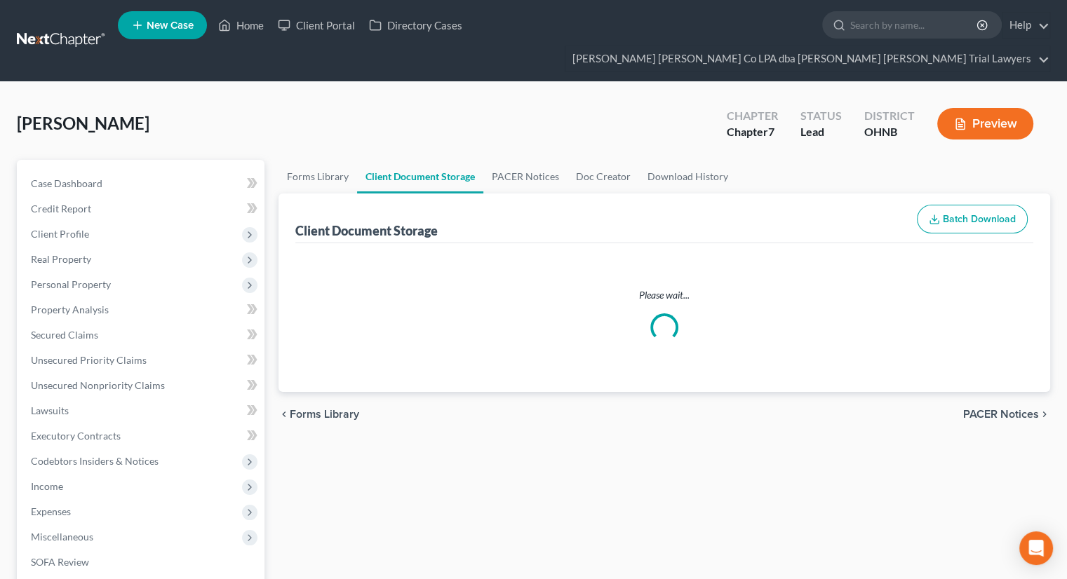
select select "20"
select select "5"
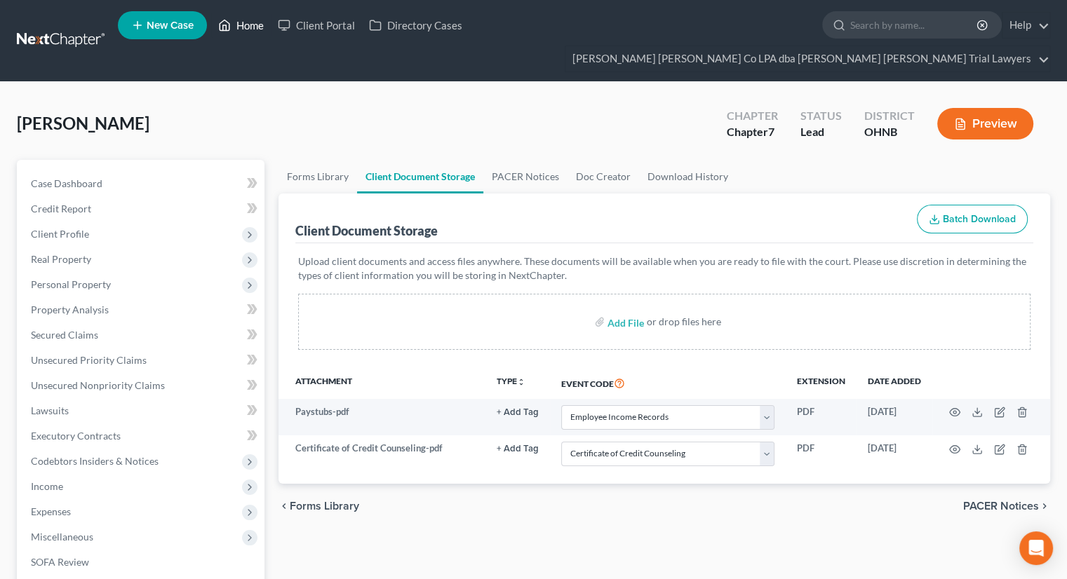
click at [255, 24] on link "Home" at bounding box center [241, 25] width 60 height 25
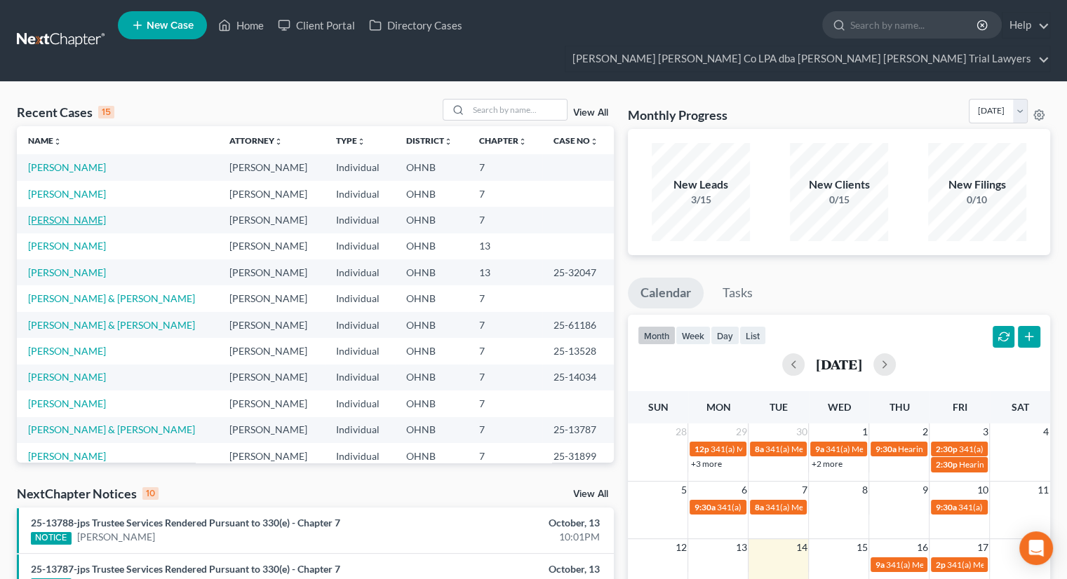
click at [80, 214] on link "[PERSON_NAME]" at bounding box center [67, 220] width 78 height 12
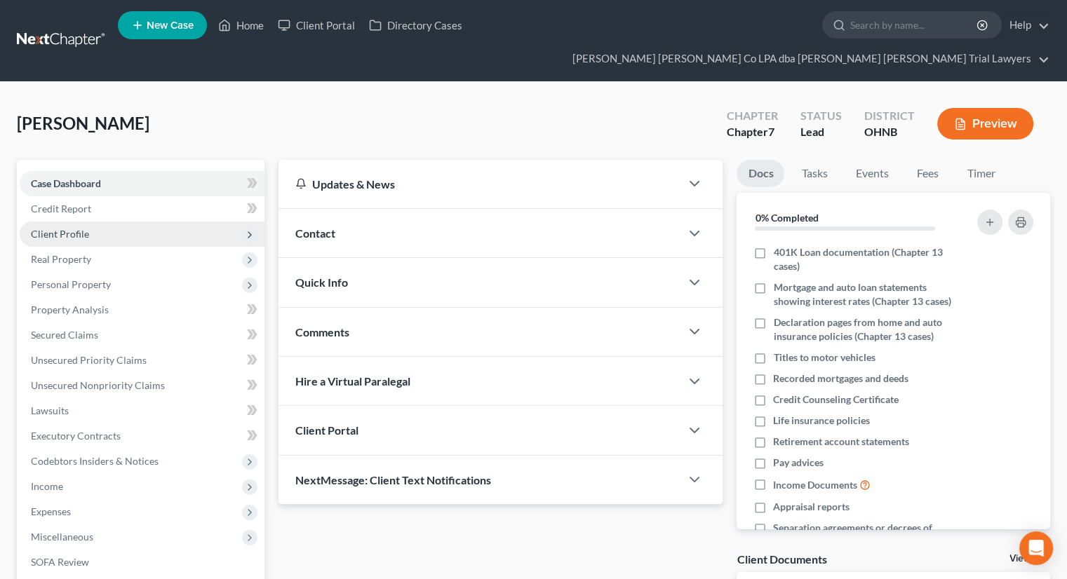
click at [114, 222] on span "Client Profile" at bounding box center [142, 234] width 245 height 25
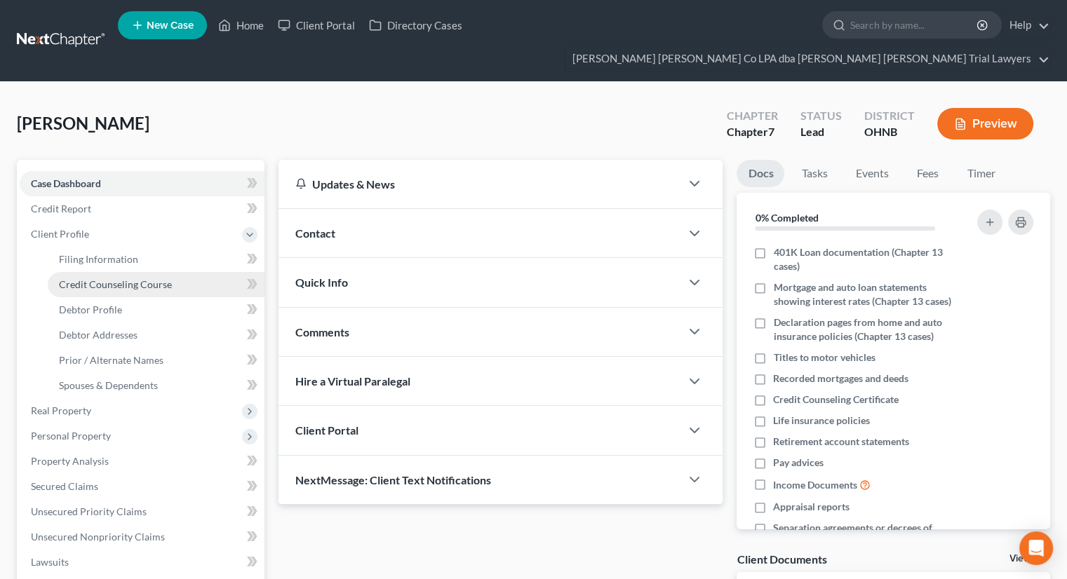
click at [109, 272] on link "Credit Counseling Course" at bounding box center [156, 284] width 217 height 25
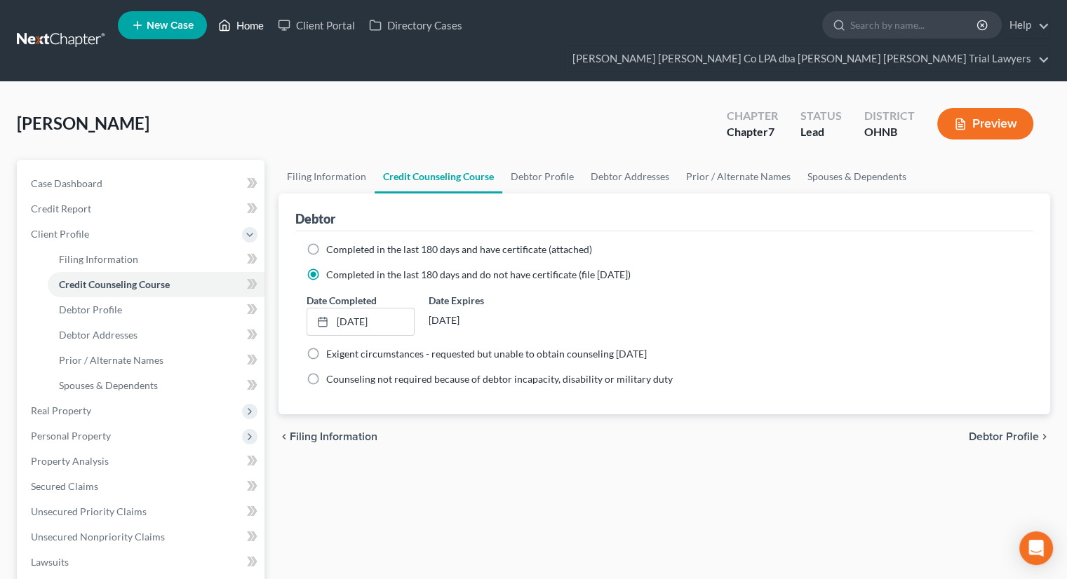
click at [248, 25] on link "Home" at bounding box center [241, 25] width 60 height 25
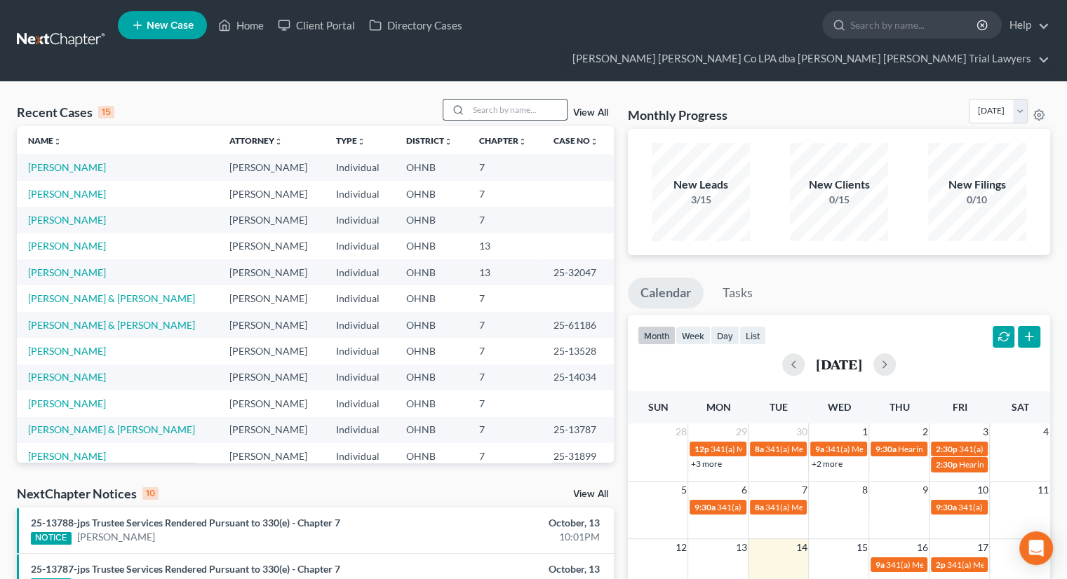
click at [471, 100] on input "search" at bounding box center [518, 110] width 98 height 20
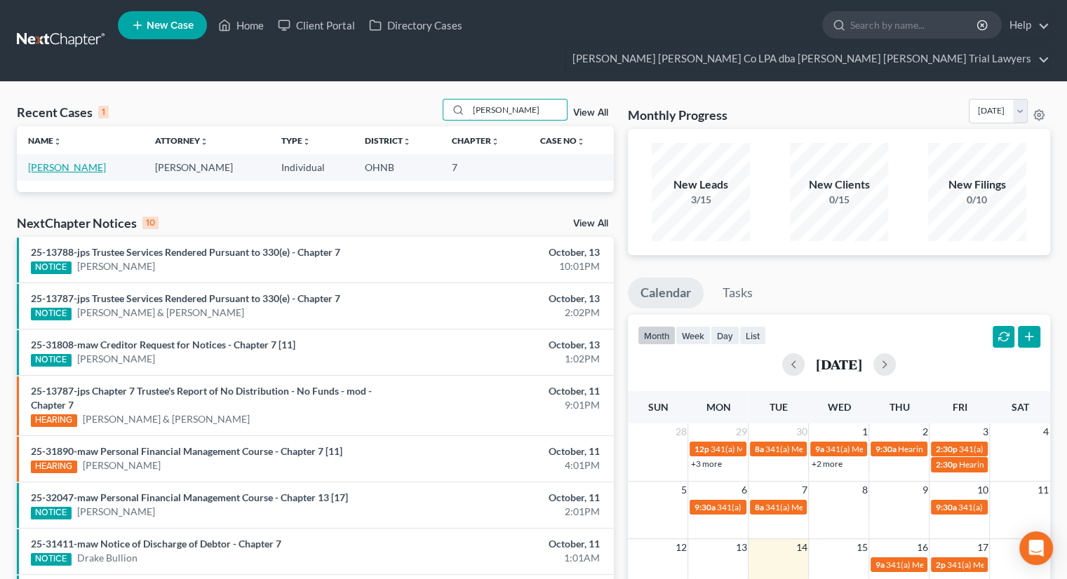
type input "[PERSON_NAME]"
click at [67, 161] on link "[PERSON_NAME]" at bounding box center [67, 167] width 78 height 12
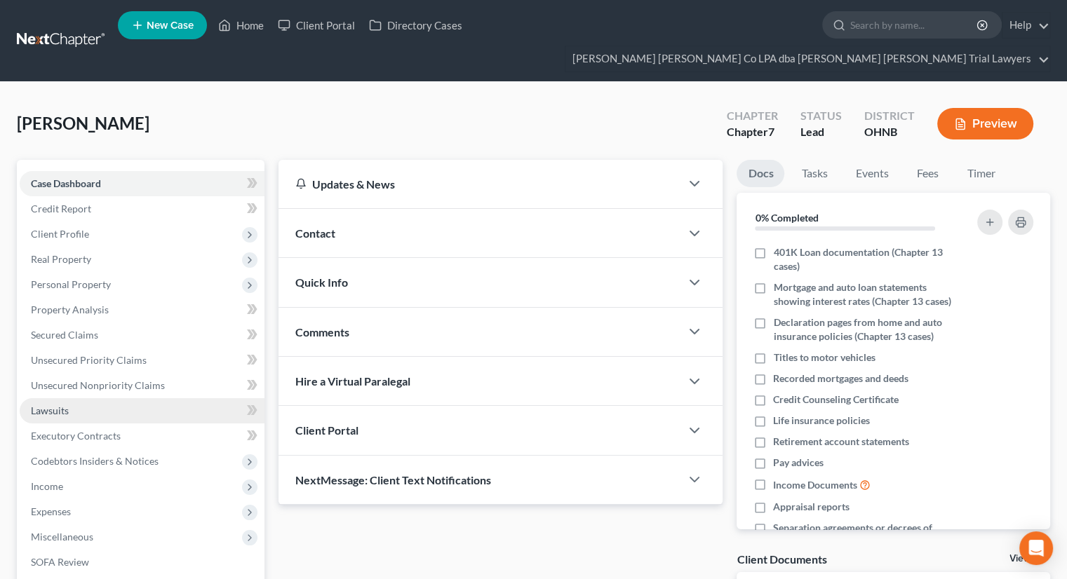
click at [88, 398] on link "Lawsuits" at bounding box center [142, 410] width 245 height 25
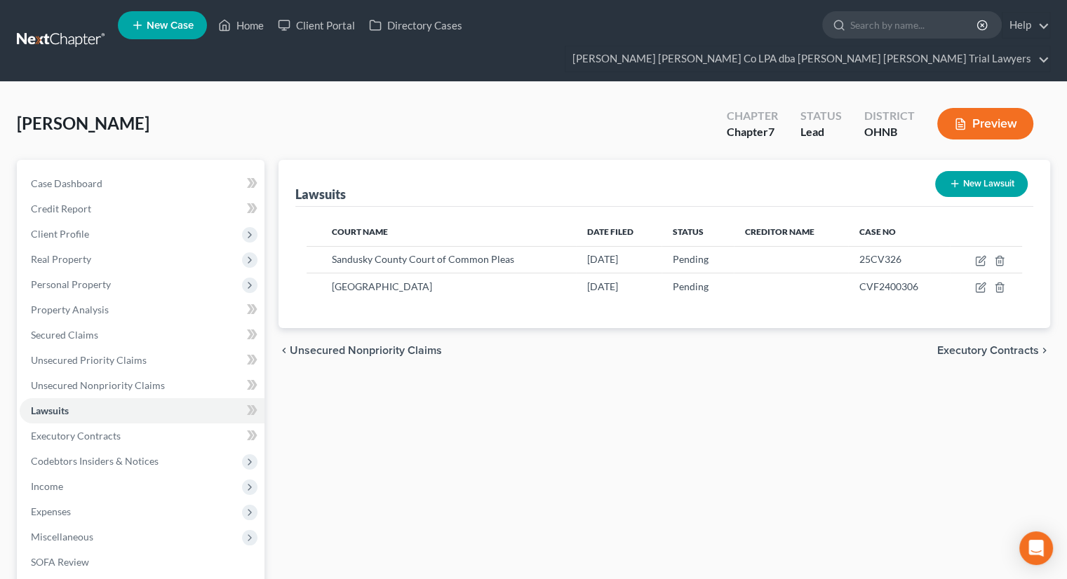
drag, startPoint x: 424, startPoint y: 500, endPoint x: 561, endPoint y: 562, distance: 150.7
click at [424, 500] on div "Lawsuits New Lawsuit Court Name Date Filed Status Creditor Name Case No Sandusk…" at bounding box center [664, 439] width 786 height 558
drag, startPoint x: 240, startPoint y: 34, endPoint x: 254, endPoint y: 83, distance: 51.7
click at [241, 34] on link "Home" at bounding box center [241, 25] width 60 height 25
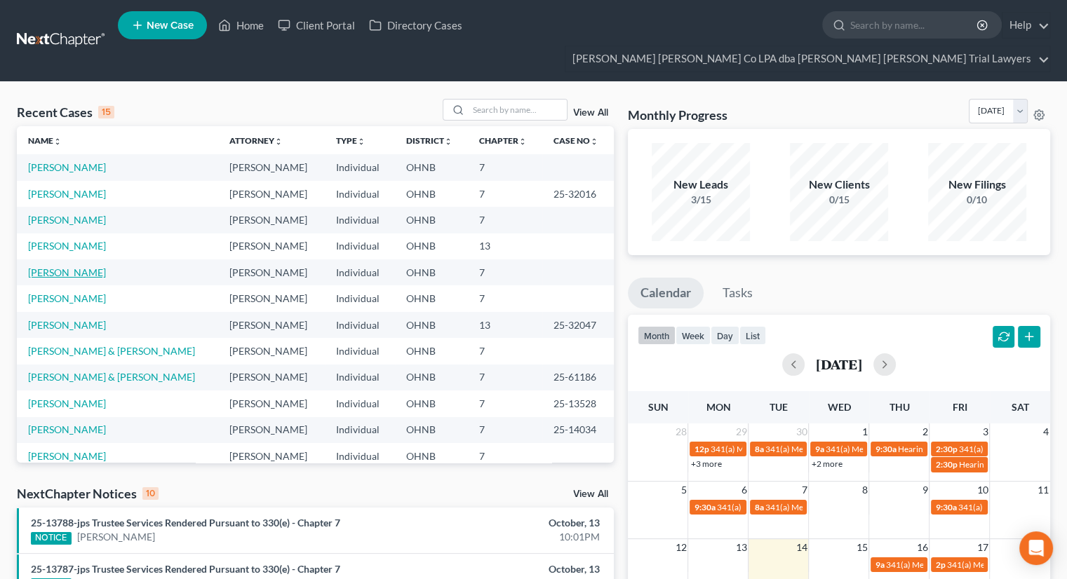
click at [60, 267] on link "[PERSON_NAME]" at bounding box center [67, 273] width 78 height 12
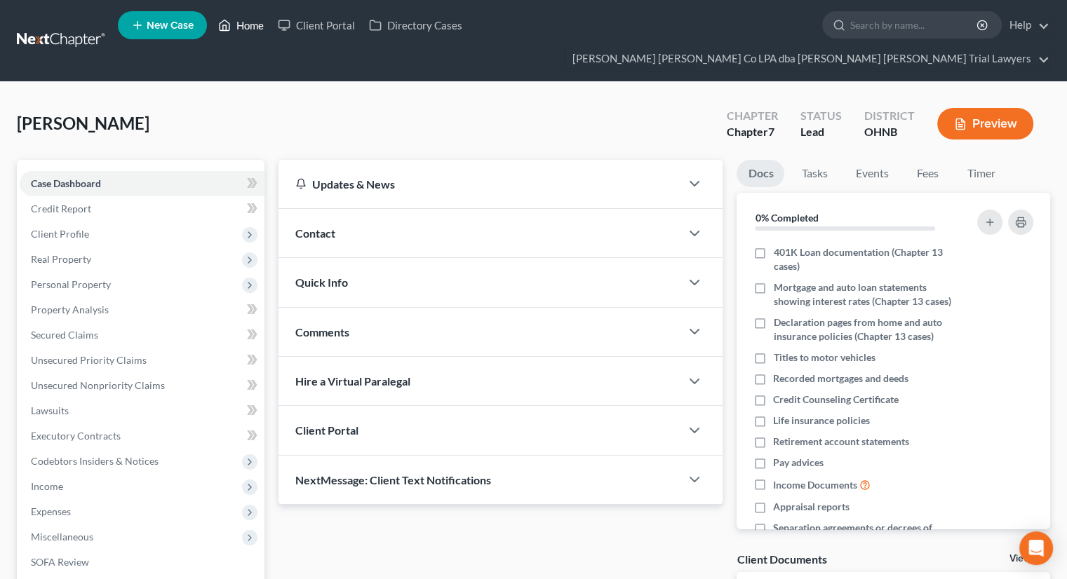
click at [242, 25] on link "Home" at bounding box center [241, 25] width 60 height 25
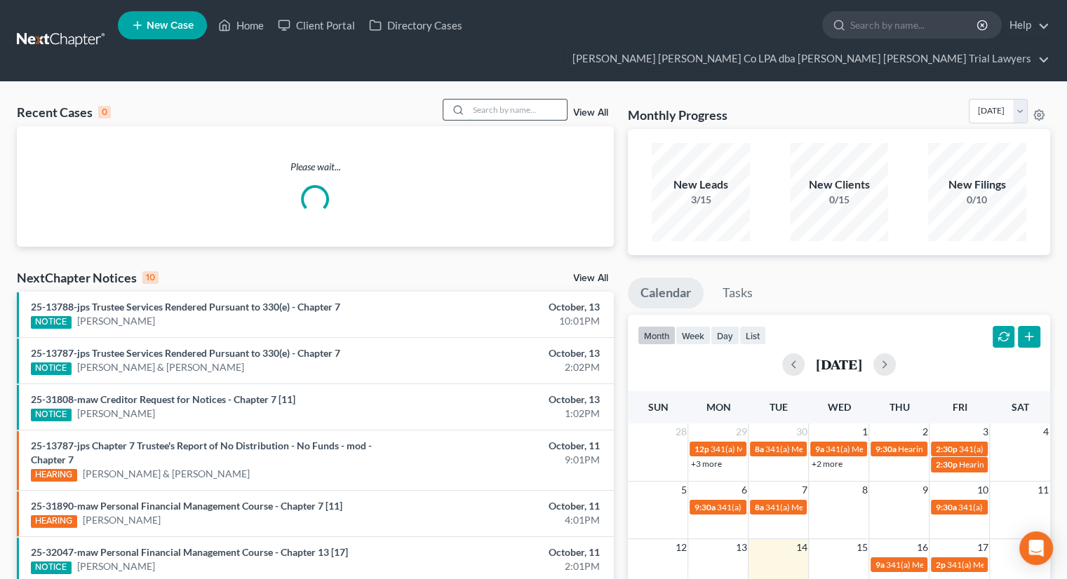
click at [489, 100] on input "search" at bounding box center [518, 110] width 98 height 20
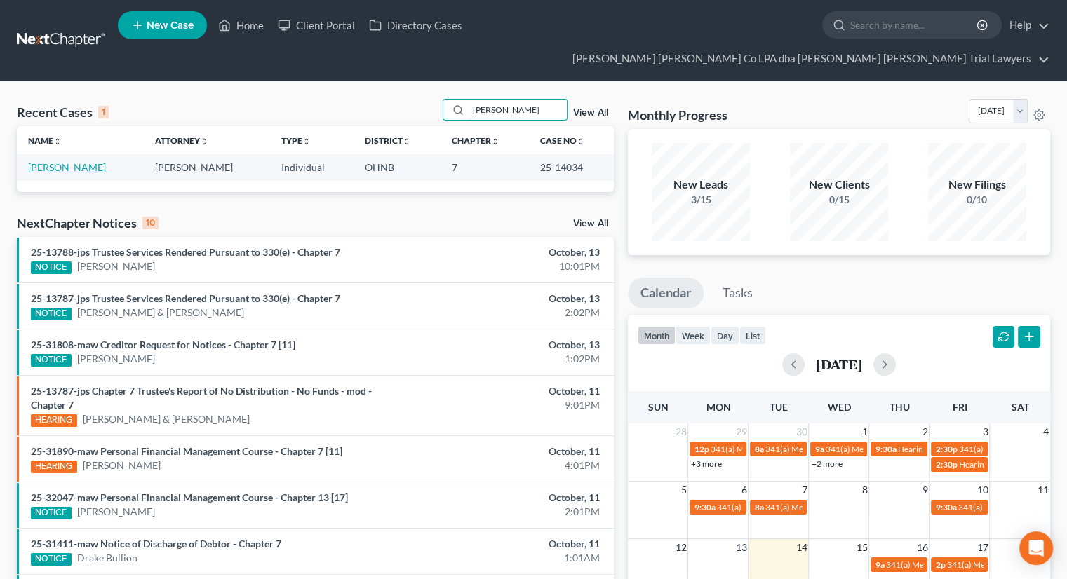
type input "[PERSON_NAME]"
click at [48, 161] on link "[PERSON_NAME]" at bounding box center [67, 167] width 78 height 12
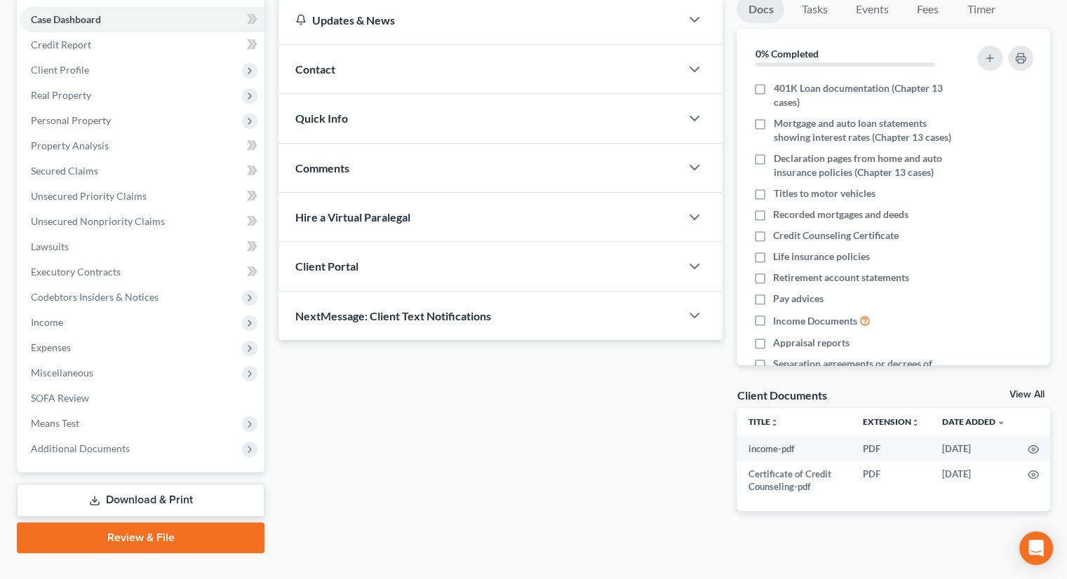
scroll to position [166, 0]
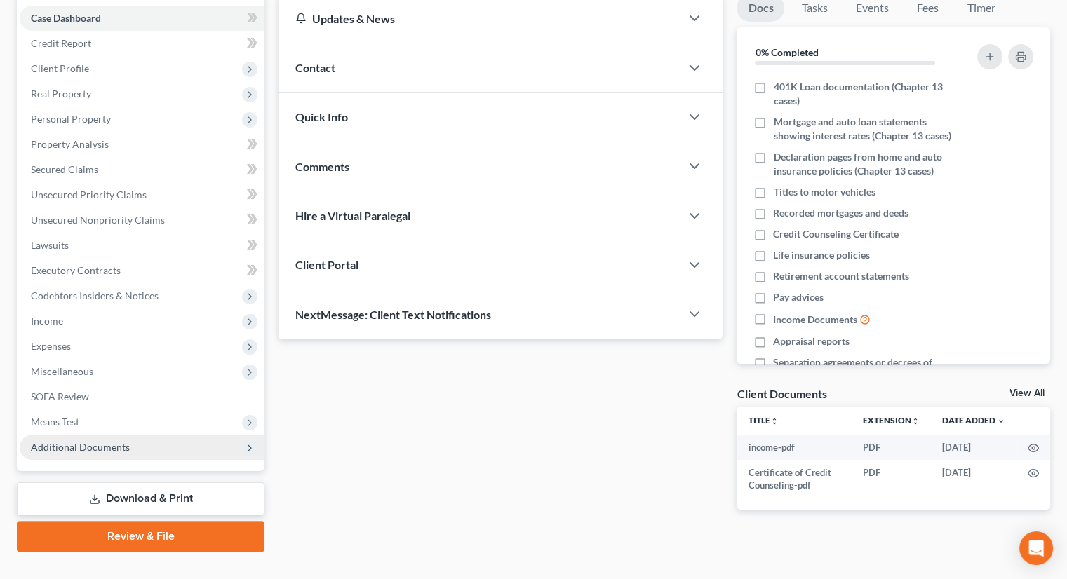
click at [118, 441] on span "Additional Documents" at bounding box center [80, 447] width 99 height 12
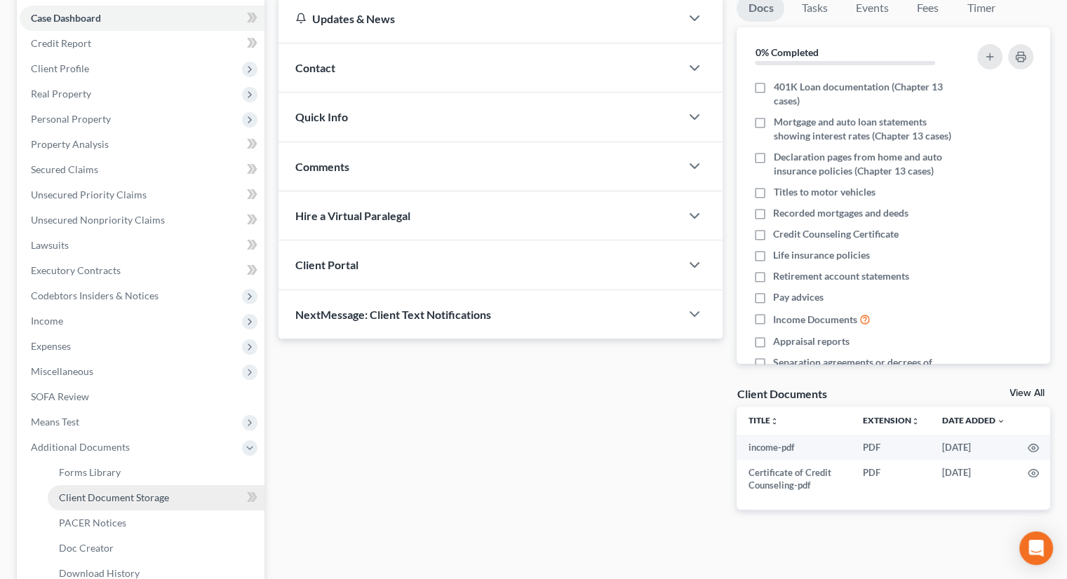
click at [121, 492] on span "Client Document Storage" at bounding box center [114, 498] width 110 height 12
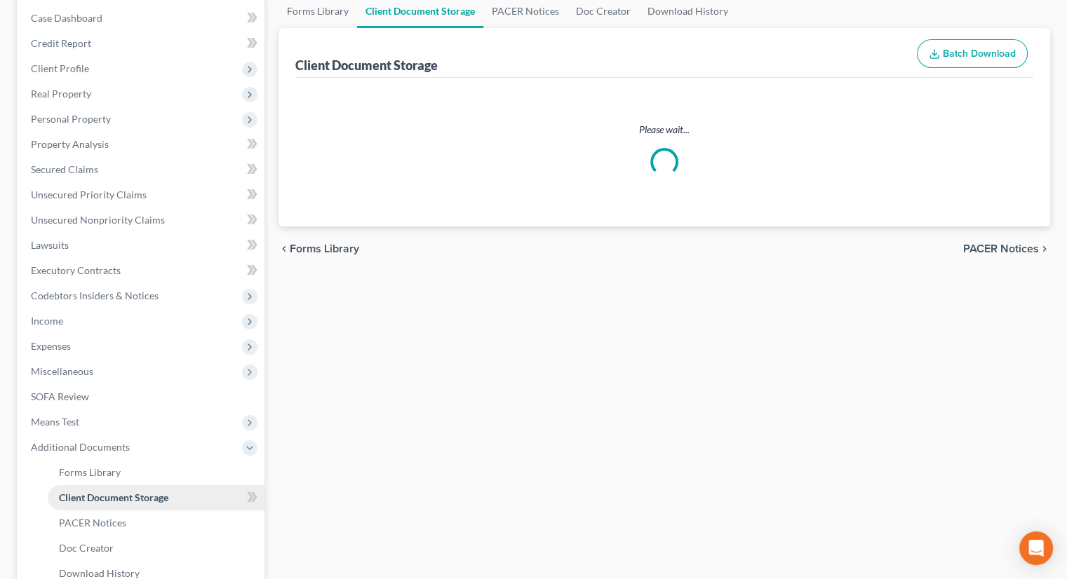
select select "5"
select select "20"
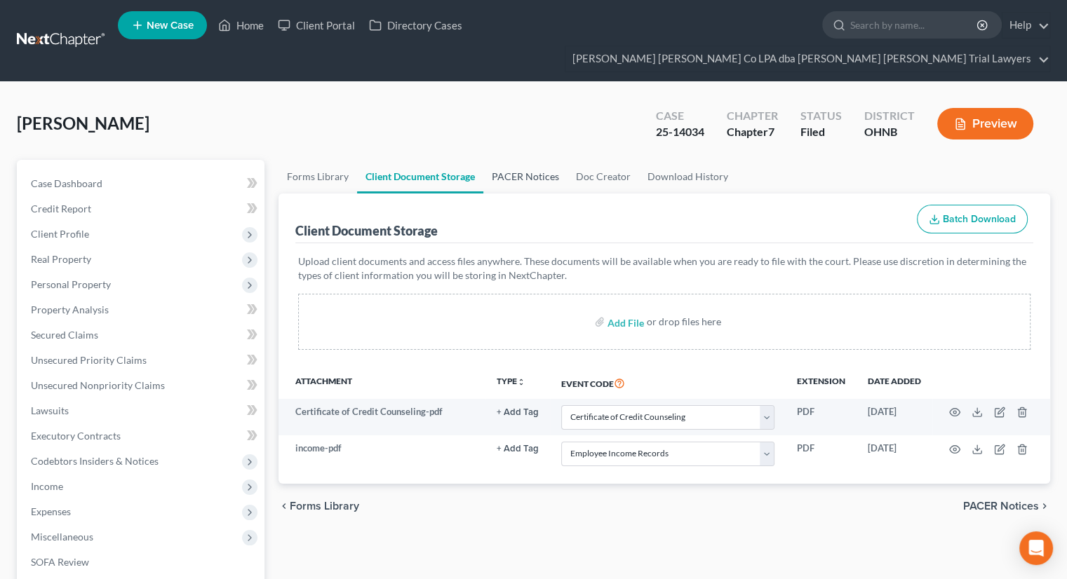
click at [522, 160] on link "PACER Notices" at bounding box center [525, 177] width 84 height 34
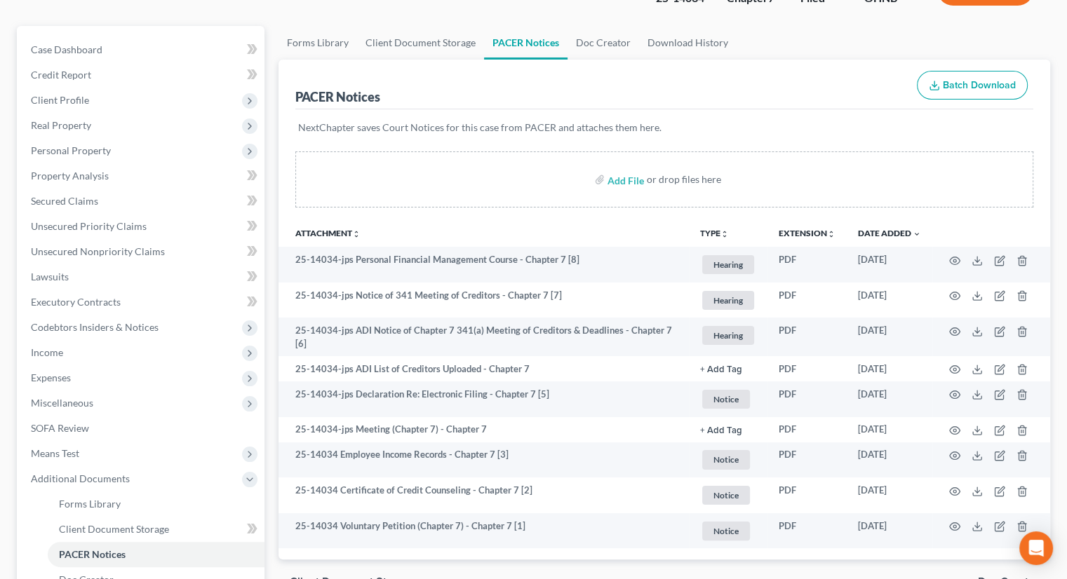
scroll to position [140, 0]
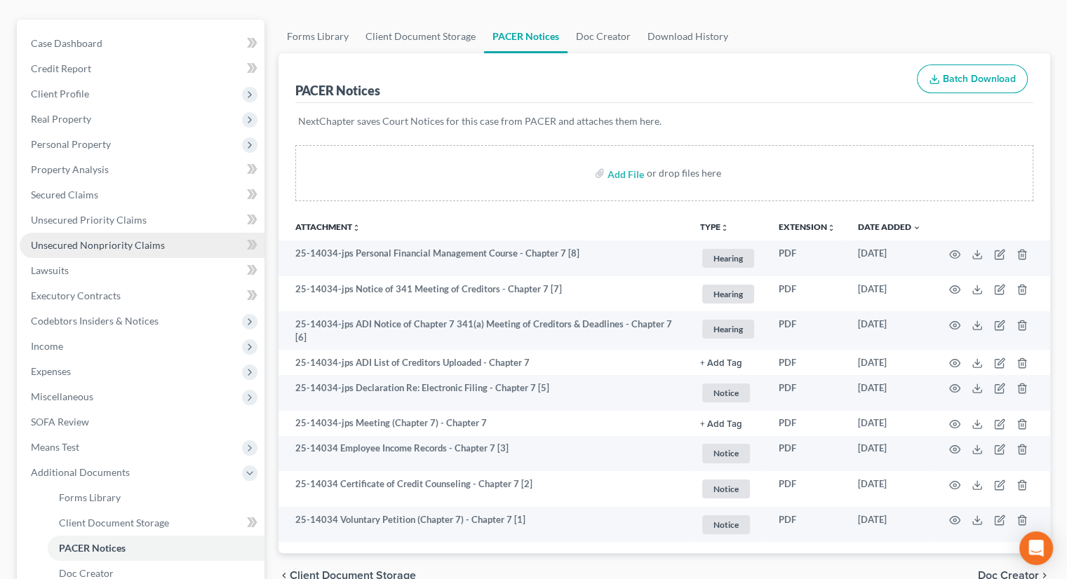
click at [123, 239] on span "Unsecured Nonpriority Claims" at bounding box center [98, 245] width 134 height 12
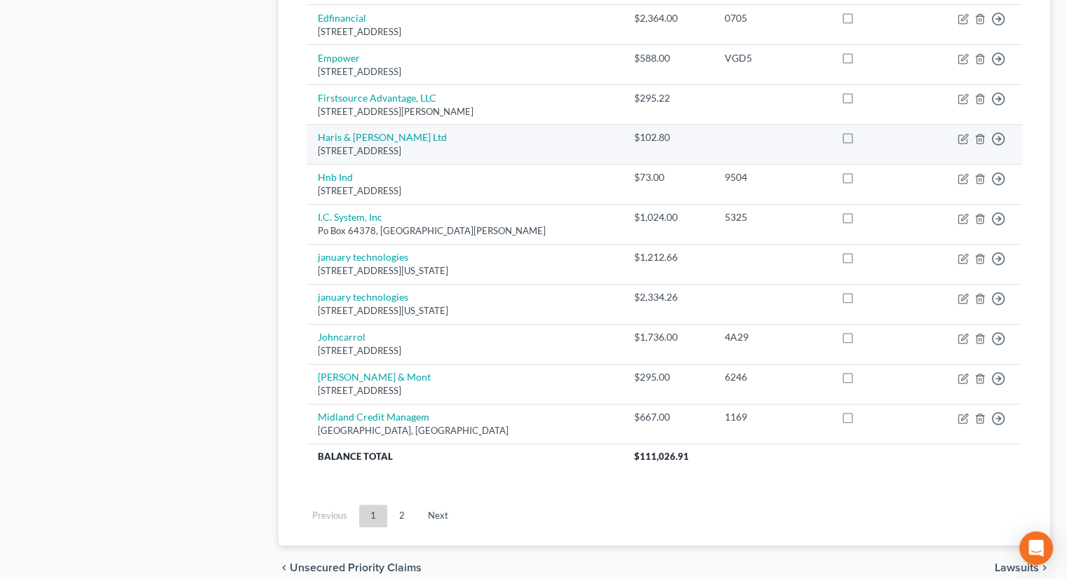
scroll to position [1039, 0]
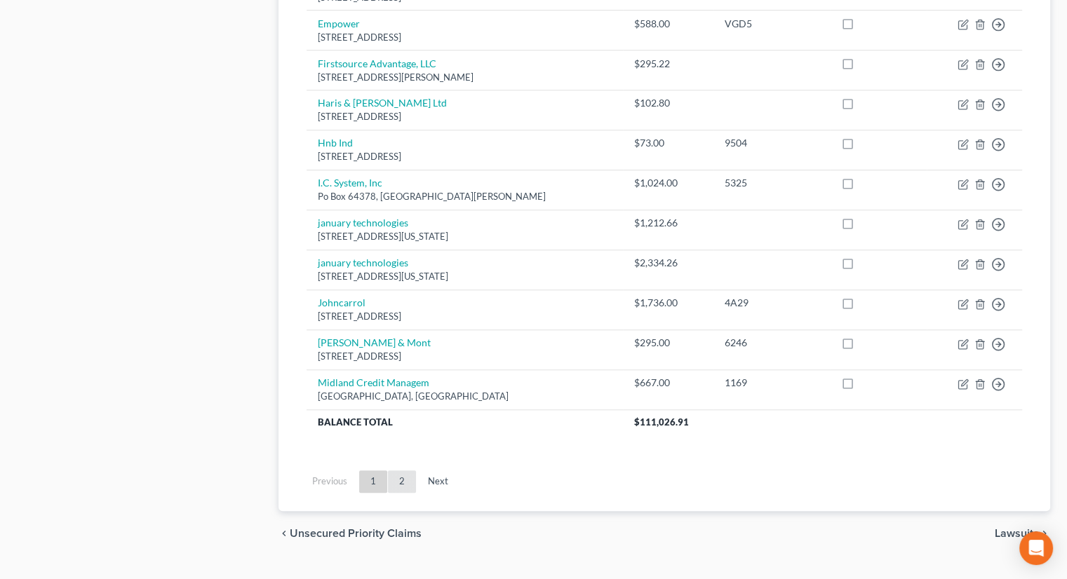
click at [400, 471] on link "2" at bounding box center [402, 482] width 28 height 22
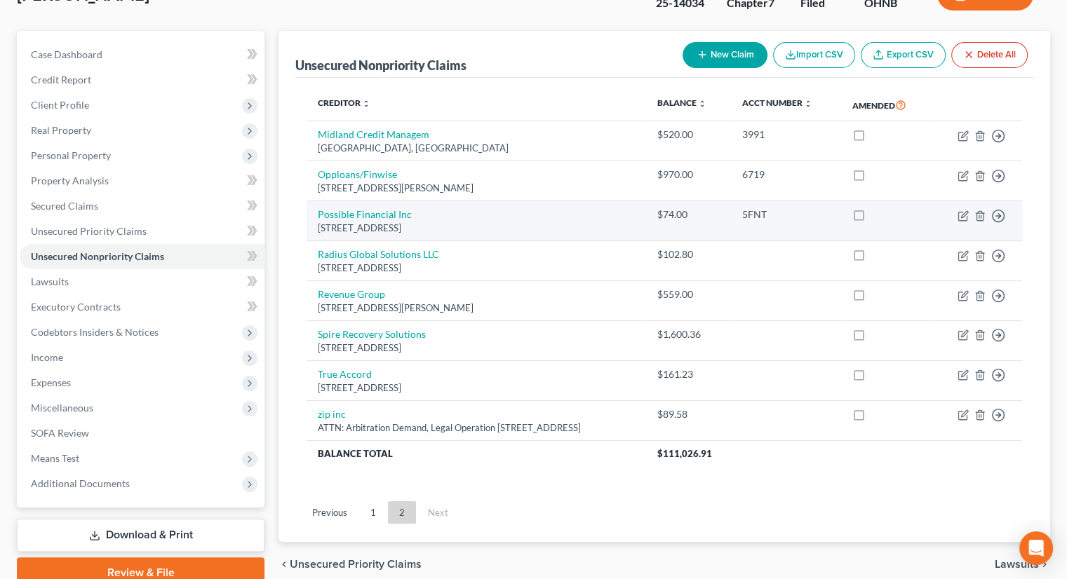
scroll to position [140, 0]
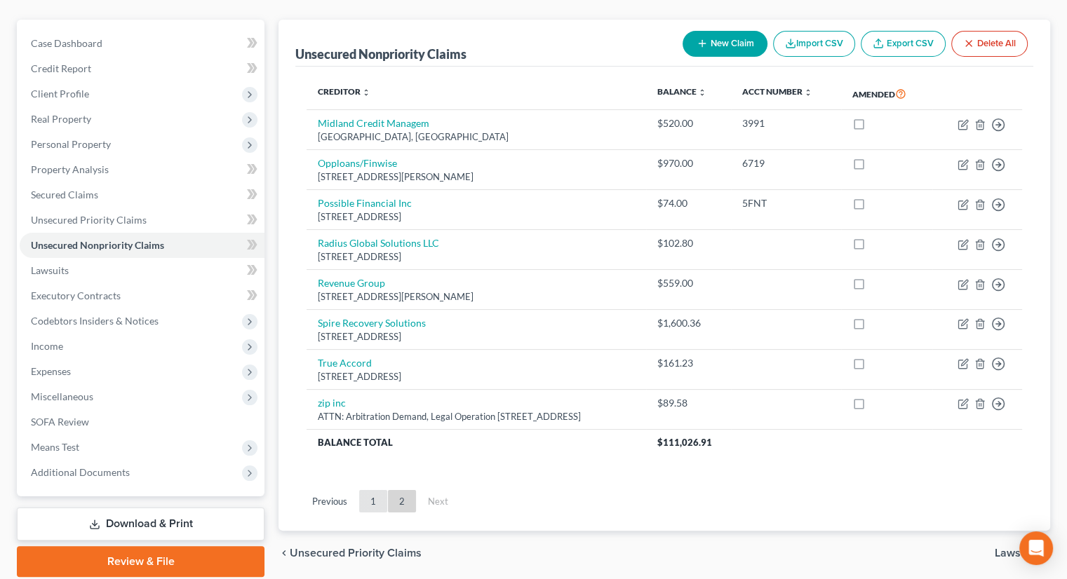
click at [376, 490] on link "1" at bounding box center [373, 501] width 28 height 22
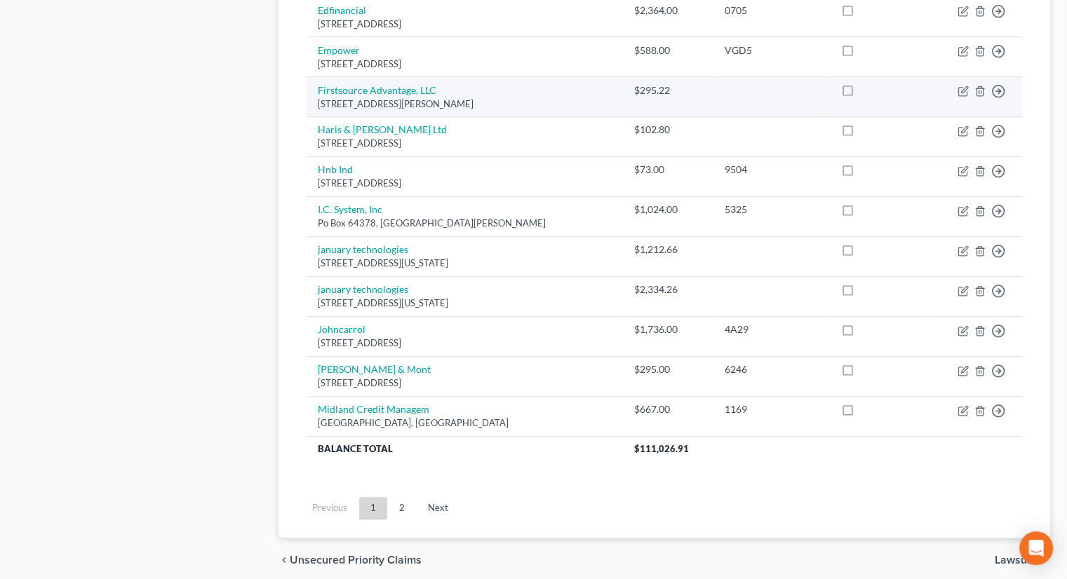
scroll to position [1039, 0]
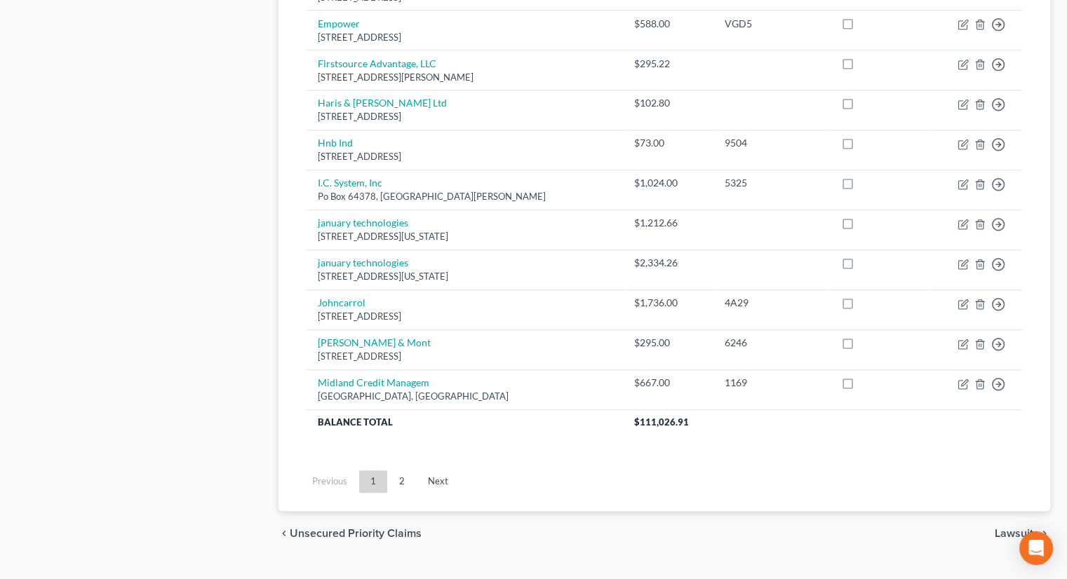
drag, startPoint x: 402, startPoint y: 450, endPoint x: 578, endPoint y: 433, distance: 176.9
click at [402, 471] on link "2" at bounding box center [402, 482] width 28 height 22
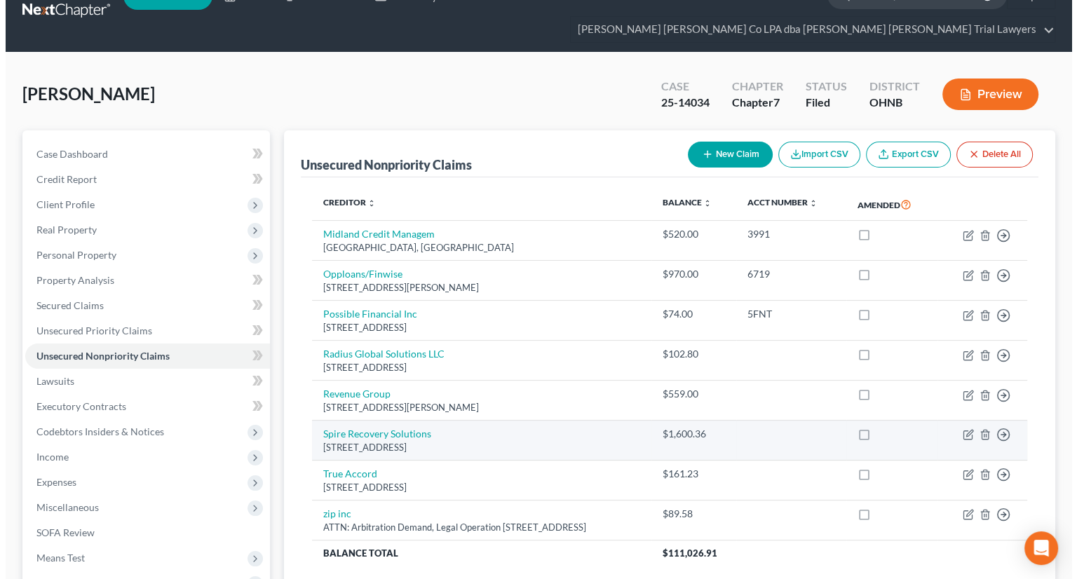
scroll to position [25, 0]
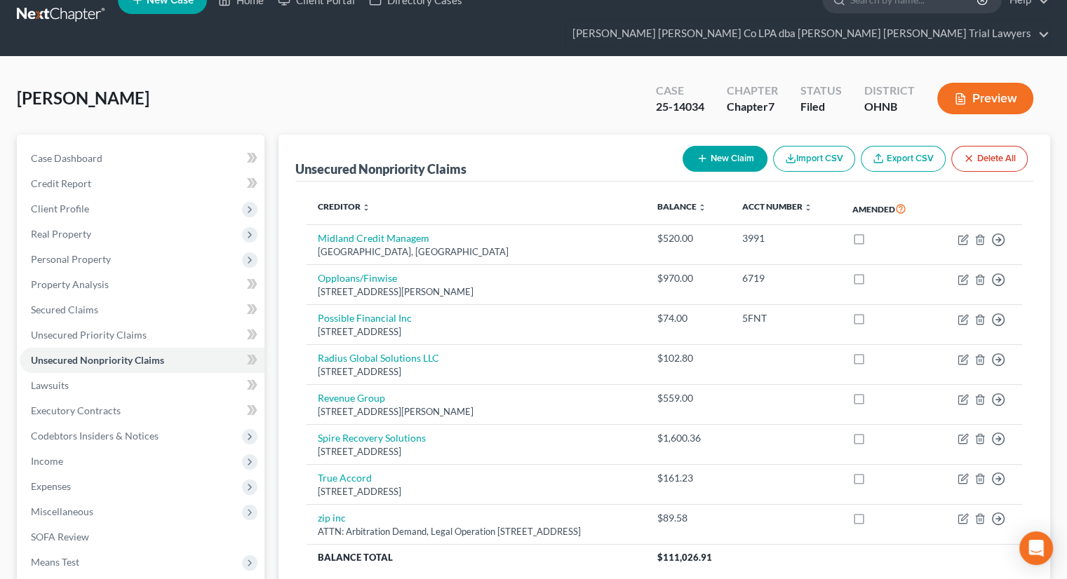
click at [741, 146] on button "New Claim" at bounding box center [724, 159] width 85 height 26
select select "0"
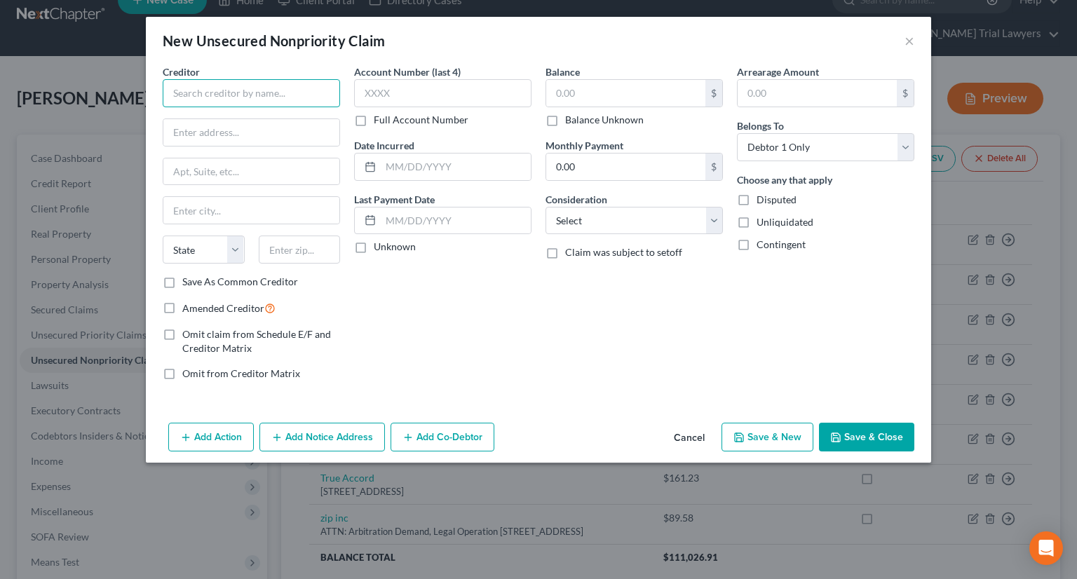
click at [290, 95] on input "text" at bounding box center [251, 93] width 177 height 28
click at [277, 124] on input "text" at bounding box center [251, 132] width 176 height 27
type input "purchasin power llc"
type input "[STREET_ADDRESS]"
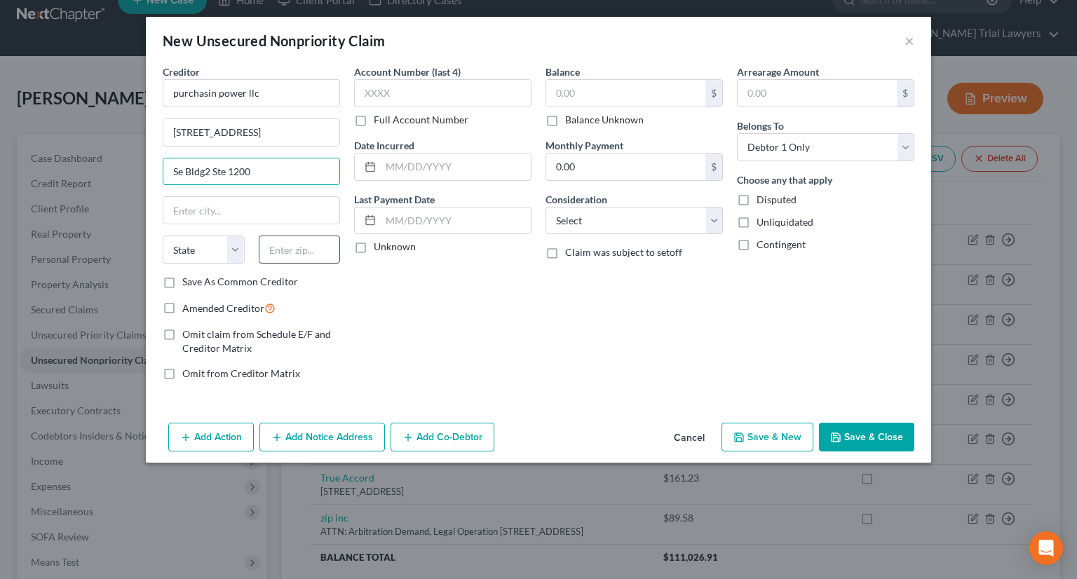
type input "Se Bldg2 Ste 1200"
click at [320, 241] on input "text" at bounding box center [300, 250] width 82 height 28
click at [363, 332] on div "Account Number (last 4) Full Account Number Date Incurred Last Payment Date Unk…" at bounding box center [442, 229] width 191 height 328
drag, startPoint x: 283, startPoint y: 253, endPoint x: 254, endPoint y: 254, distance: 29.5
click at [260, 256] on input "ga" at bounding box center [300, 250] width 82 height 28
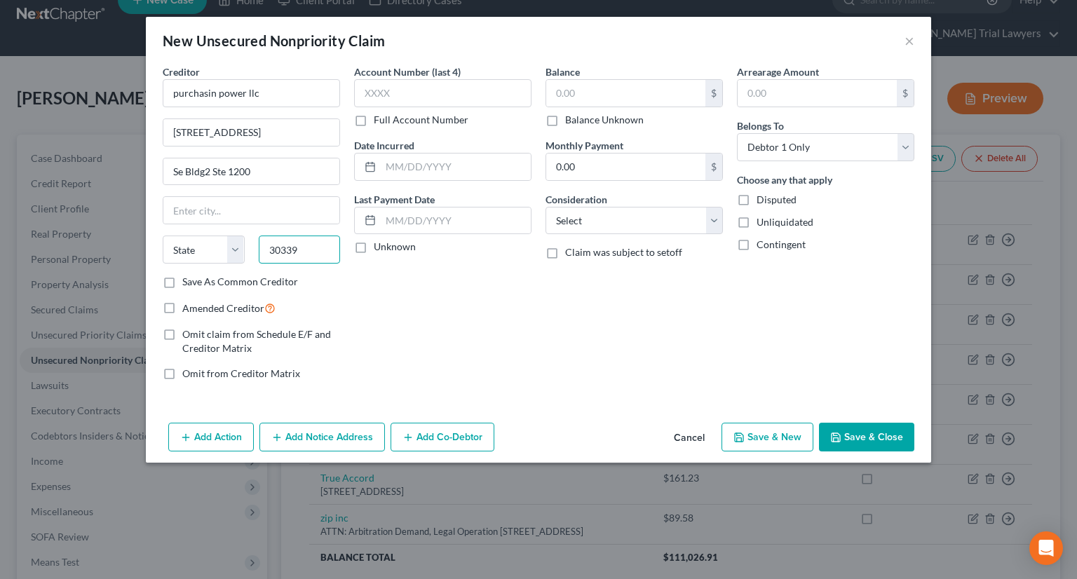
type input "30339"
type input "[GEOGRAPHIC_DATA]"
select select "10"
click at [427, 314] on div "Account Number (last 4) Full Account Number Date Incurred Last Payment Date Unk…" at bounding box center [442, 229] width 191 height 328
click at [182, 278] on label "Save As Common Creditor" at bounding box center [240, 282] width 116 height 14
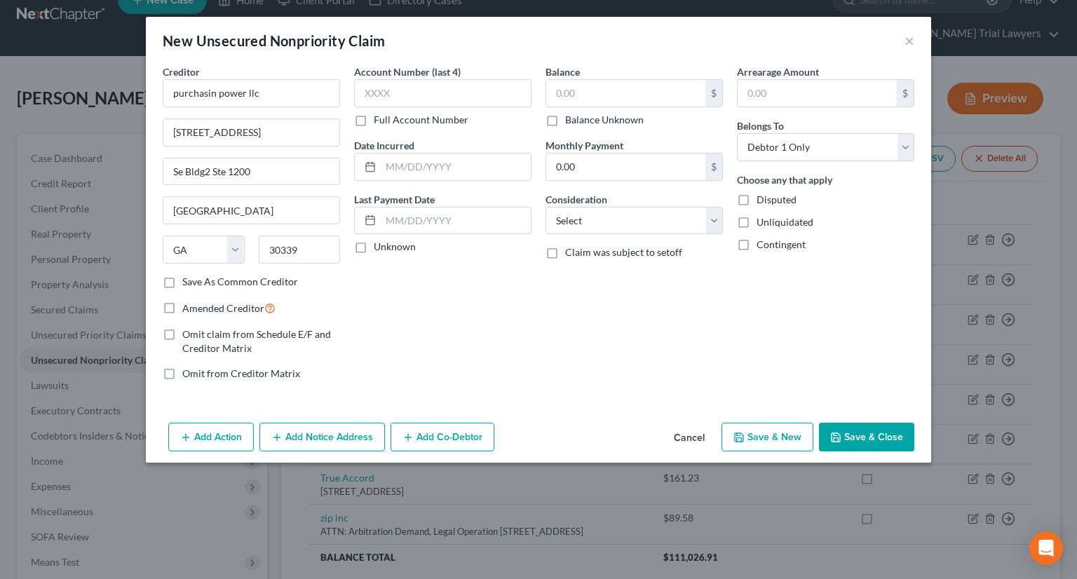
click at [188, 278] on input "Save As Common Creditor" at bounding box center [192, 279] width 9 height 9
checkbox input "true"
drag, startPoint x: 170, startPoint y: 304, endPoint x: 244, endPoint y: 314, distance: 75.0
click at [182, 305] on label "Amended Creditor" at bounding box center [228, 308] width 93 height 16
click at [188, 305] on input "Amended Creditor" at bounding box center [192, 304] width 9 height 9
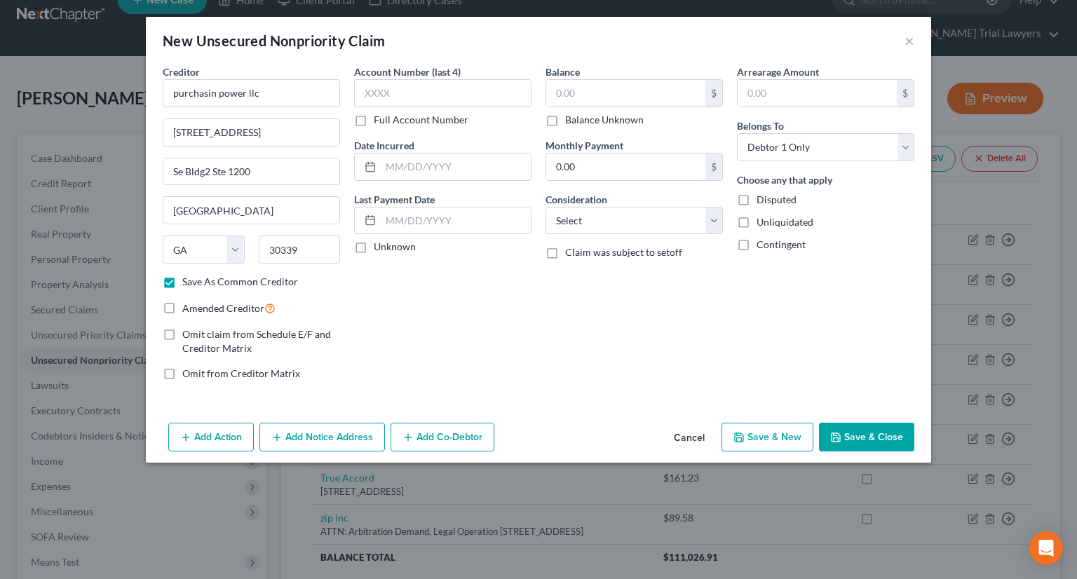
checkbox input "true"
click at [576, 94] on input "text" at bounding box center [625, 93] width 159 height 27
type input "461.11"
drag, startPoint x: 583, startPoint y: 221, endPoint x: 584, endPoint y: 230, distance: 9.1
click at [584, 221] on select "Select Cable / Satellite Services Collection Agency Credit Card Debt Debt Couns…" at bounding box center [634, 221] width 177 height 28
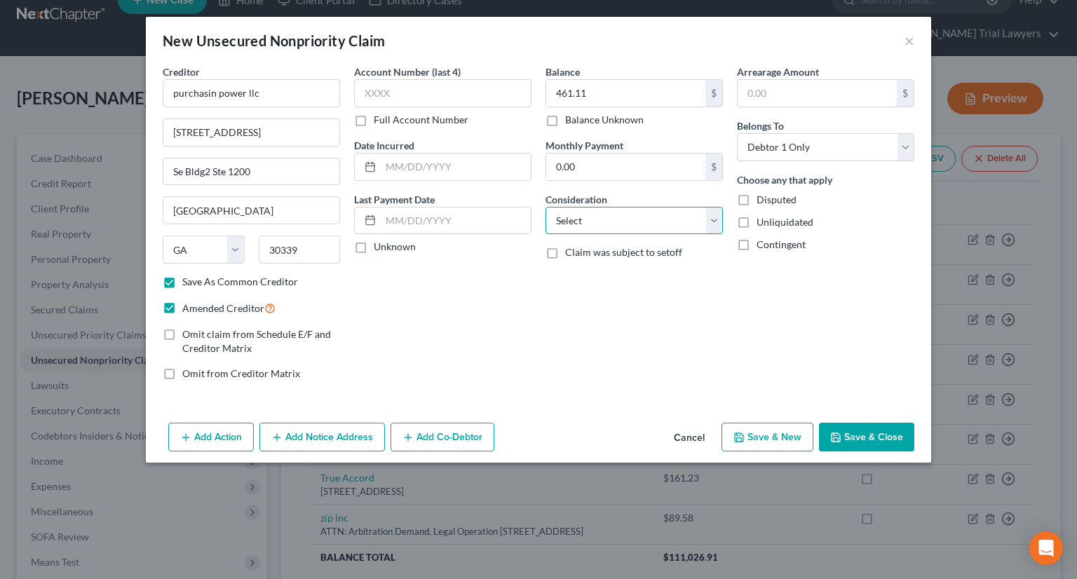
select select "1"
click at [546, 207] on select "Select Cable / Satellite Services Collection Agency Credit Card Debt Debt Couns…" at bounding box center [634, 221] width 177 height 28
click at [356, 435] on button "Add Notice Address" at bounding box center [323, 437] width 126 height 29
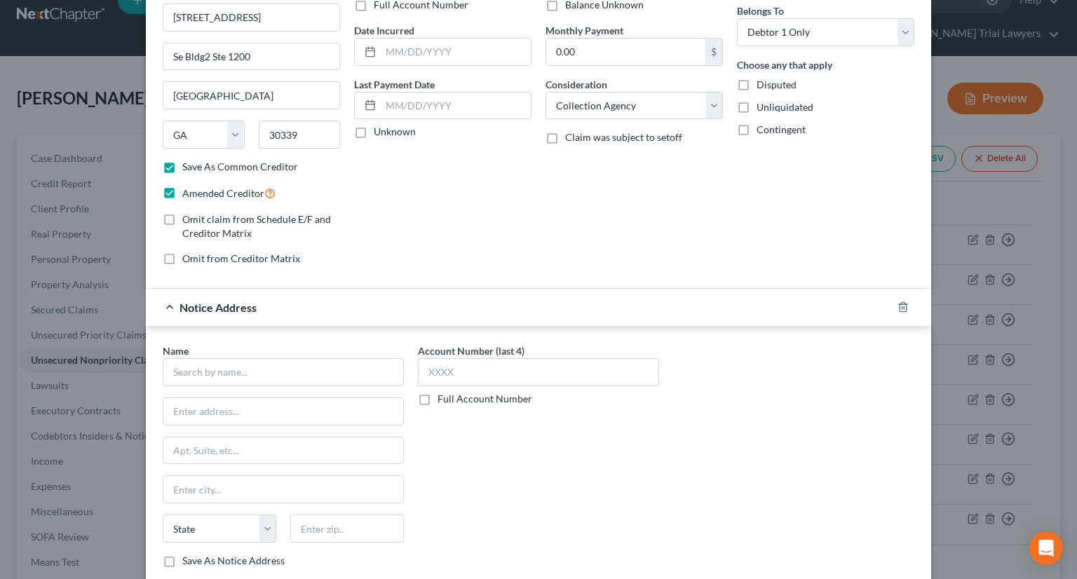
scroll to position [200, 0]
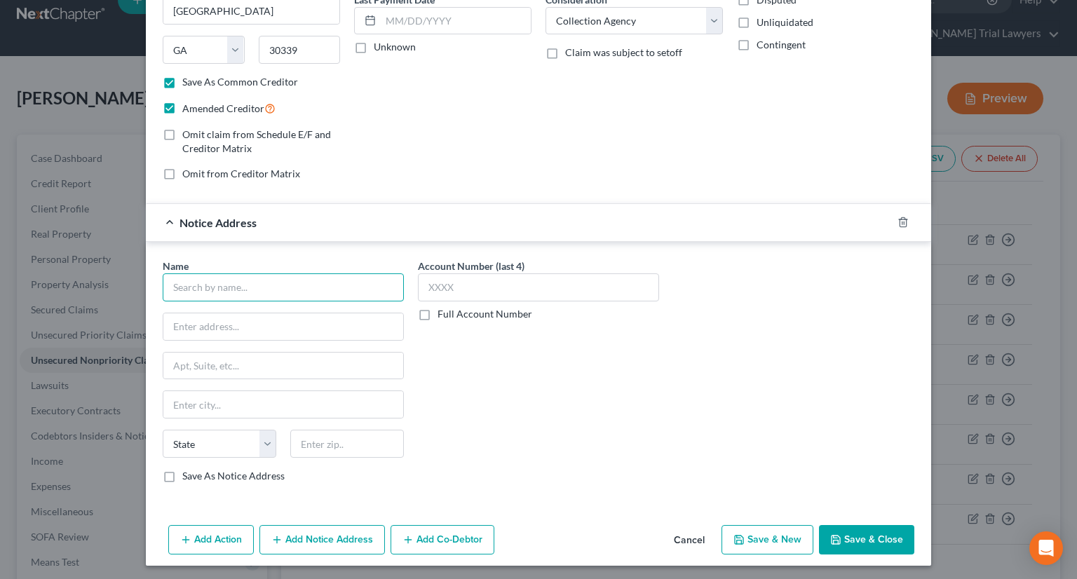
click at [222, 293] on input "text" at bounding box center [283, 288] width 241 height 28
paste input "Shepherd Outsourcing at [STREET_ADDRESS][PERSON_NAME],"
type input "Shepherd Outsourcing at [STREET_ADDRESS][PERSON_NAME],"
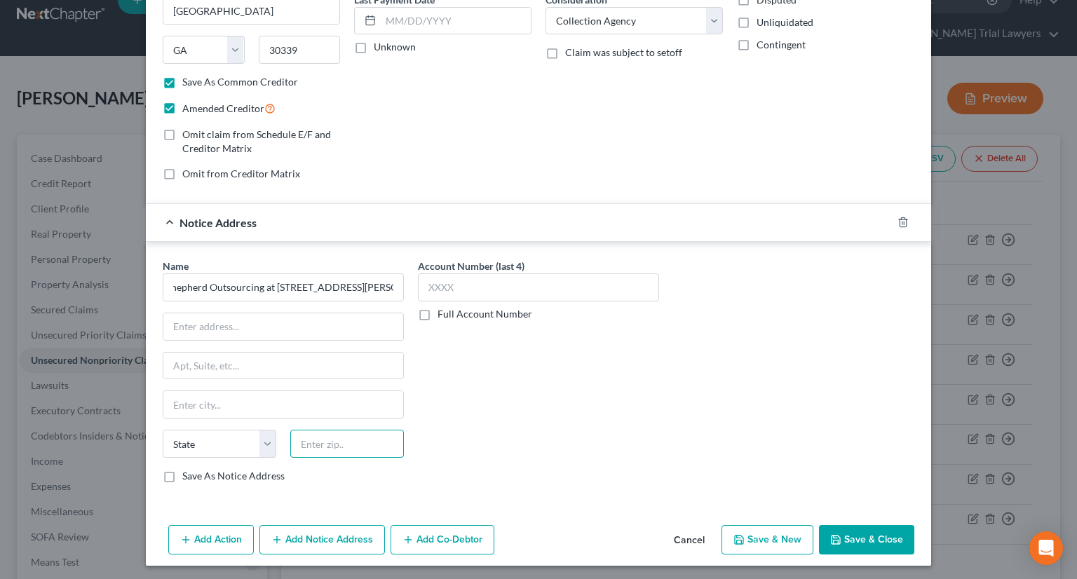
click at [332, 439] on input "text" at bounding box center [347, 444] width 114 height 28
type input "29607"
type input "[GEOGRAPHIC_DATA]"
select select "42"
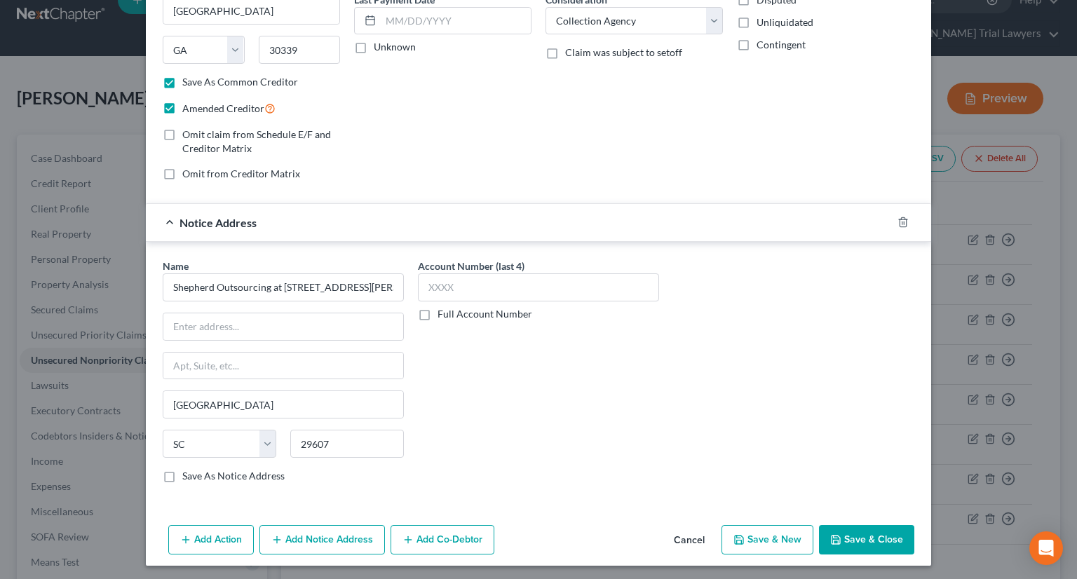
click at [435, 408] on div "Account Number (last 4) Full Account Number" at bounding box center [538, 377] width 255 height 236
drag, startPoint x: 267, startPoint y: 284, endPoint x: 426, endPoint y: 286, distance: 158.5
click at [426, 286] on div "Name * Shepherd Outsourcing at [STREET_ADDRESS][PERSON_NAME] State [US_STATE][G…" at bounding box center [539, 377] width 766 height 236
type input "Shepherd Outsourcing"
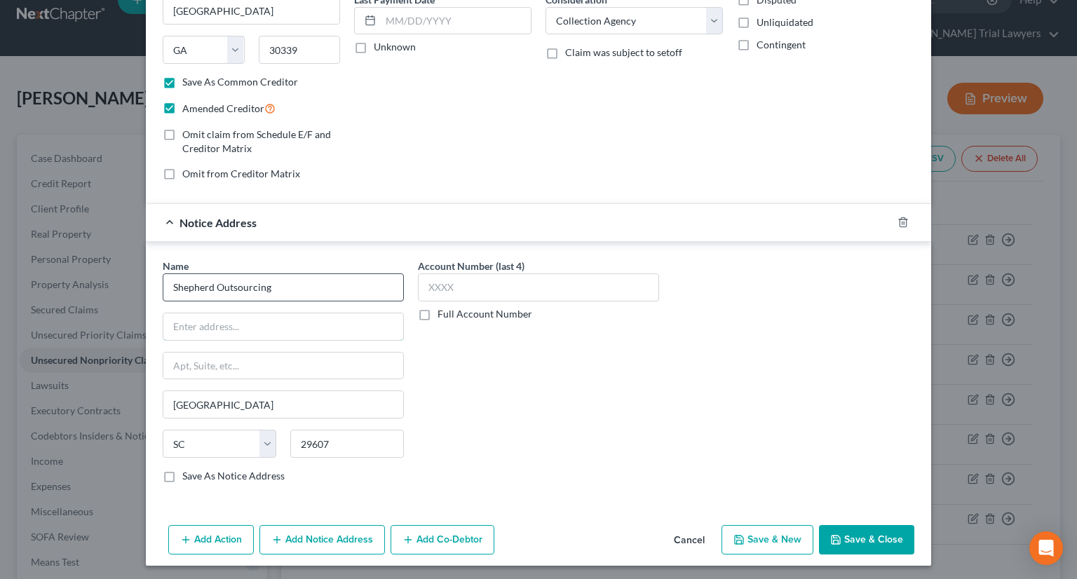
type input "at [STREET_ADDRESS][PERSON_NAME],"
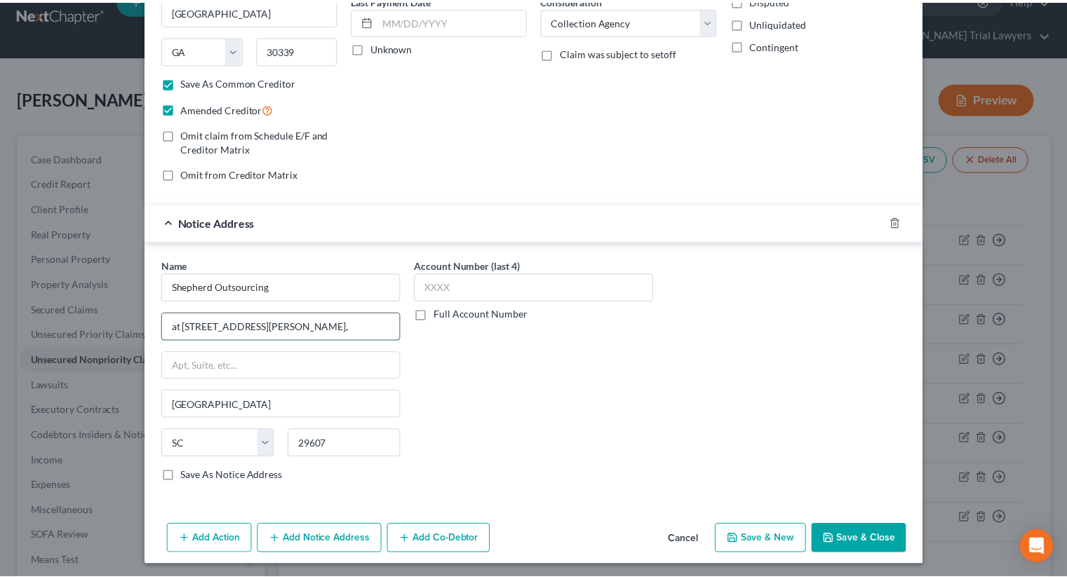
scroll to position [0, 0]
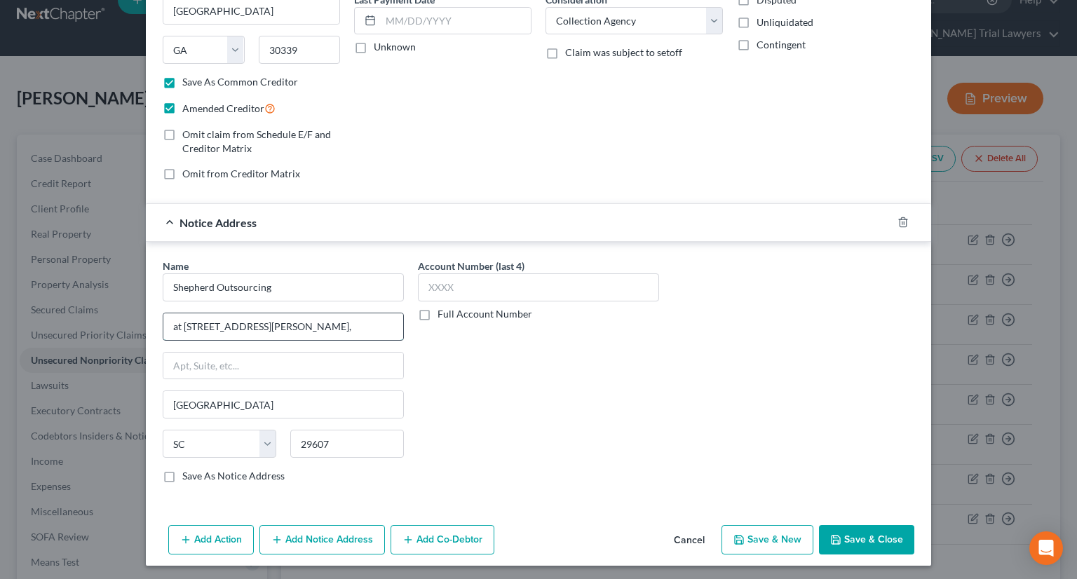
type input "Shepherd Outsourcing"
click at [178, 321] on input "at [STREET_ADDRESS][PERSON_NAME]," at bounding box center [283, 327] width 240 height 27
click at [179, 325] on input "at [STREET_ADDRESS][PERSON_NAME]," at bounding box center [283, 327] width 240 height 27
type input "[STREET_ADDRESS][PERSON_NAME],"
click at [182, 471] on label "Save As Notice Address" at bounding box center [233, 476] width 102 height 14
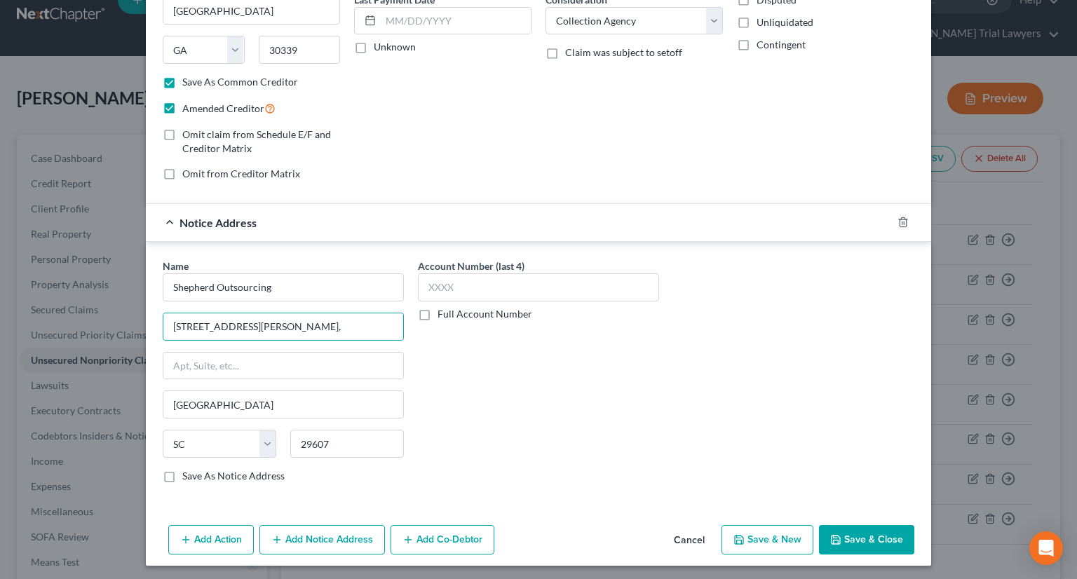
click at [188, 471] on input "Save As Notice Address" at bounding box center [192, 473] width 9 height 9
checkbox input "true"
click at [847, 541] on button "Save & Close" at bounding box center [866, 539] width 95 height 29
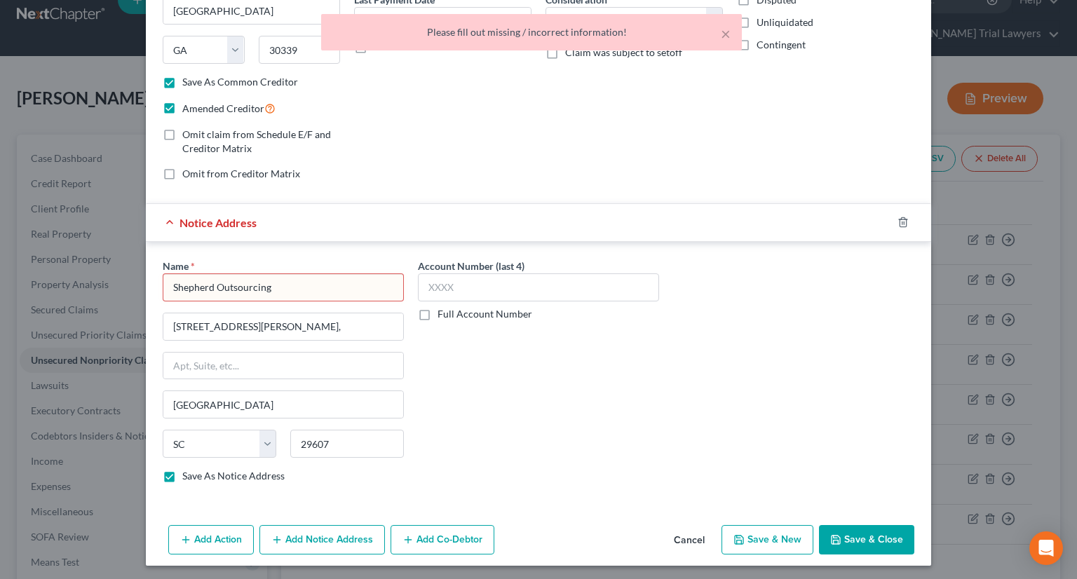
click at [309, 290] on input "Shepherd Outsourcing" at bounding box center [283, 288] width 241 height 28
type input "Shepherd Outsourcing"
click at [881, 533] on button "Save & Close" at bounding box center [866, 539] width 95 height 29
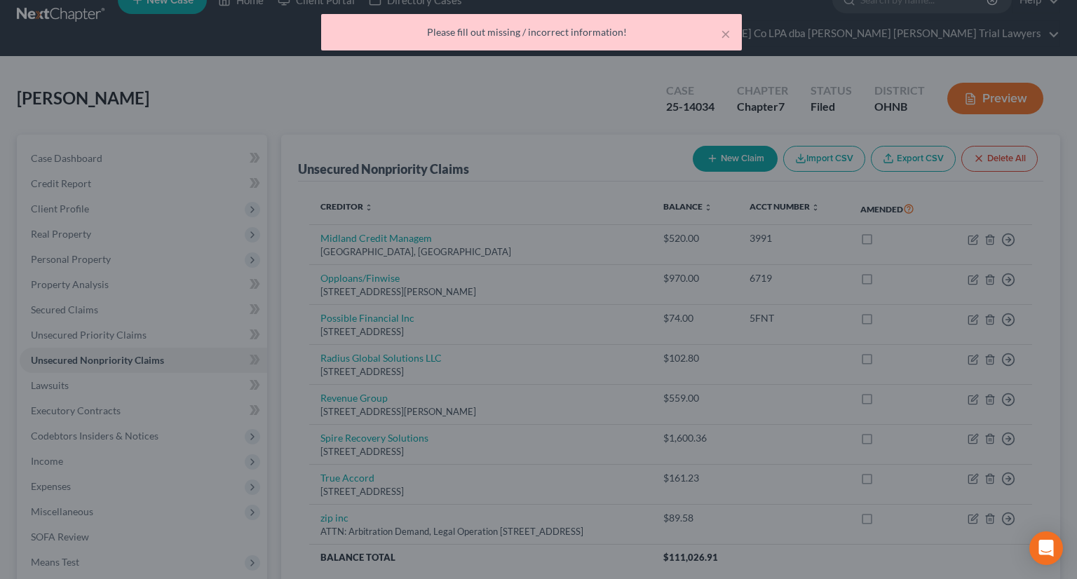
checkbox input "false"
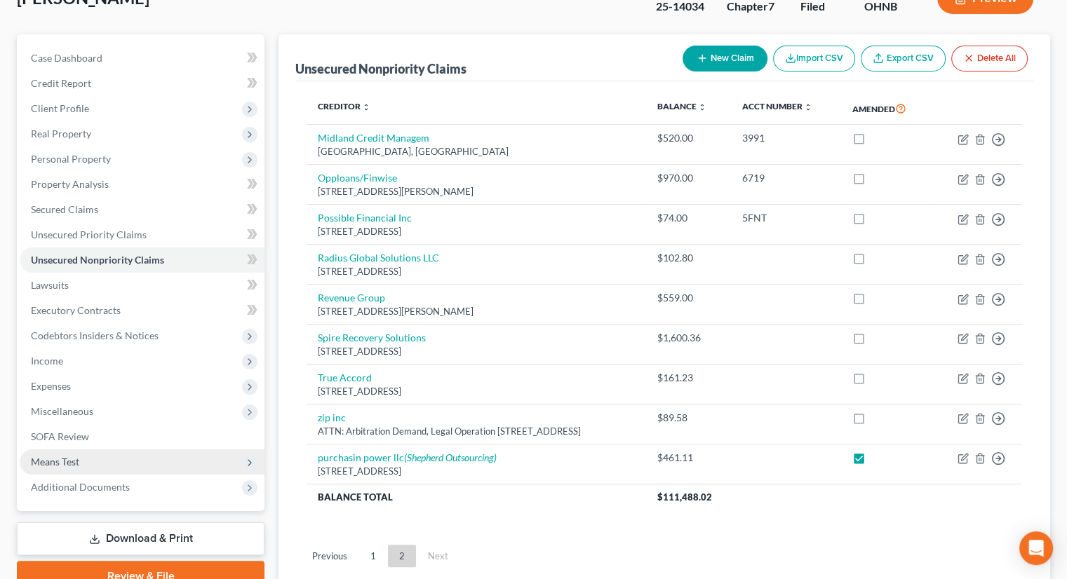
scroll to position [203, 0]
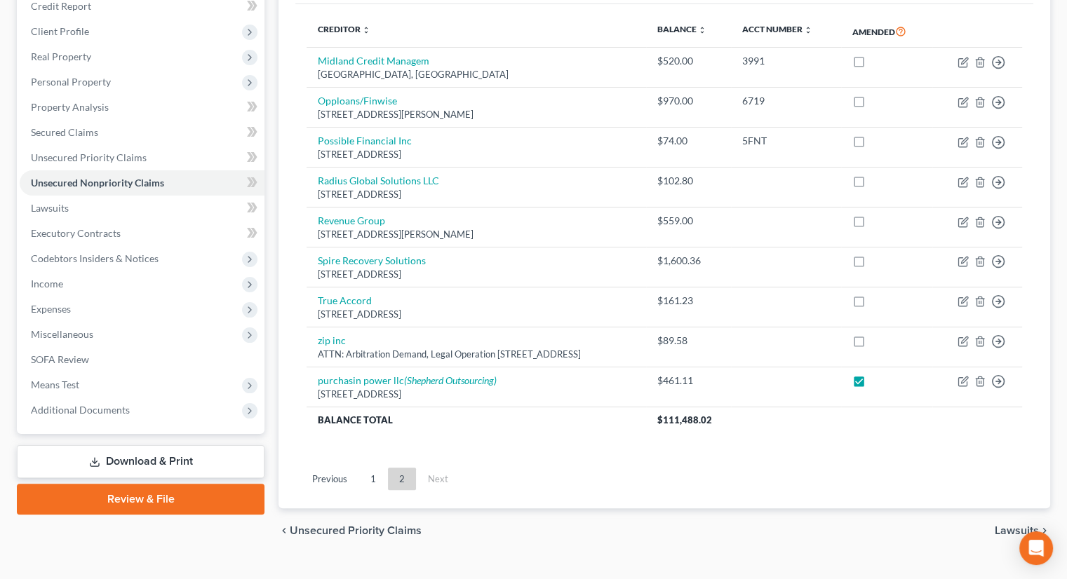
click at [163, 445] on link "Download & Print" at bounding box center [141, 461] width 248 height 33
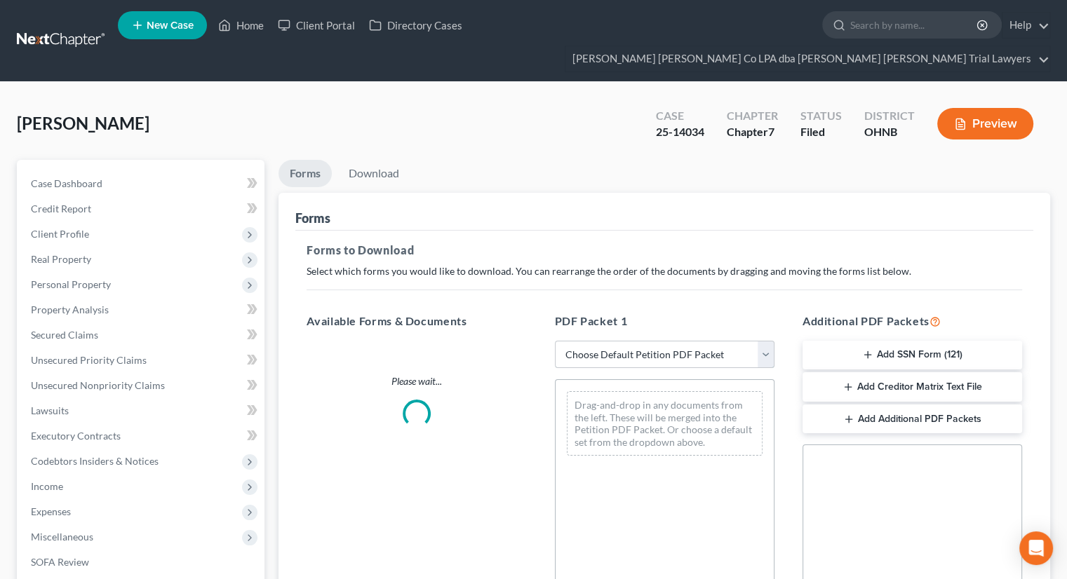
click at [642, 341] on select "Choose Default Petition PDF Packet Complete Bankruptcy Petition (all forms and …" at bounding box center [665, 355] width 220 height 28
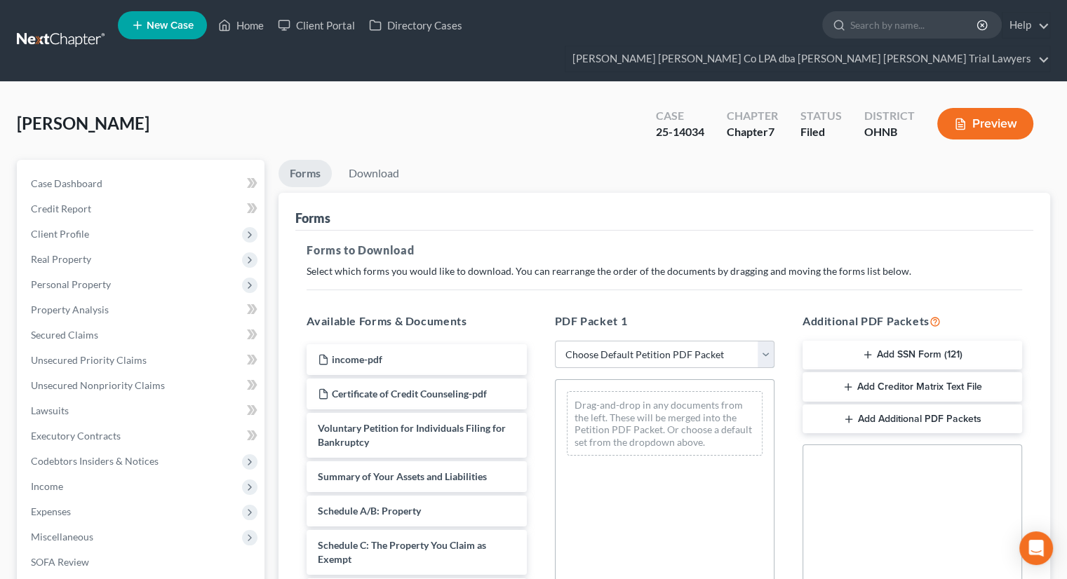
select select "2"
click at [555, 341] on select "Choose Default Petition PDF Packet Complete Bankruptcy Petition (all forms and …" at bounding box center [665, 355] width 220 height 28
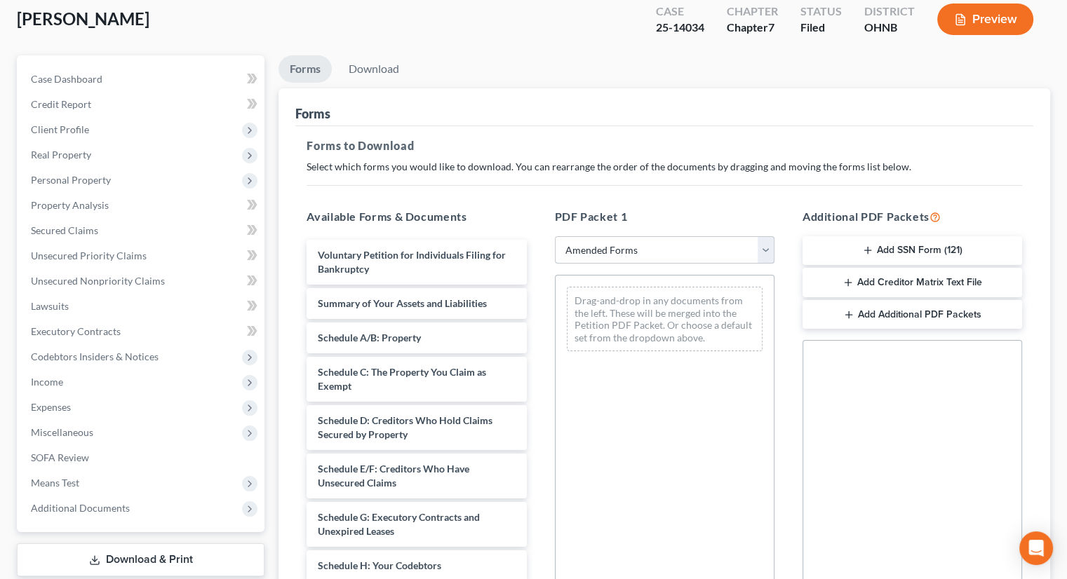
scroll to position [140, 0]
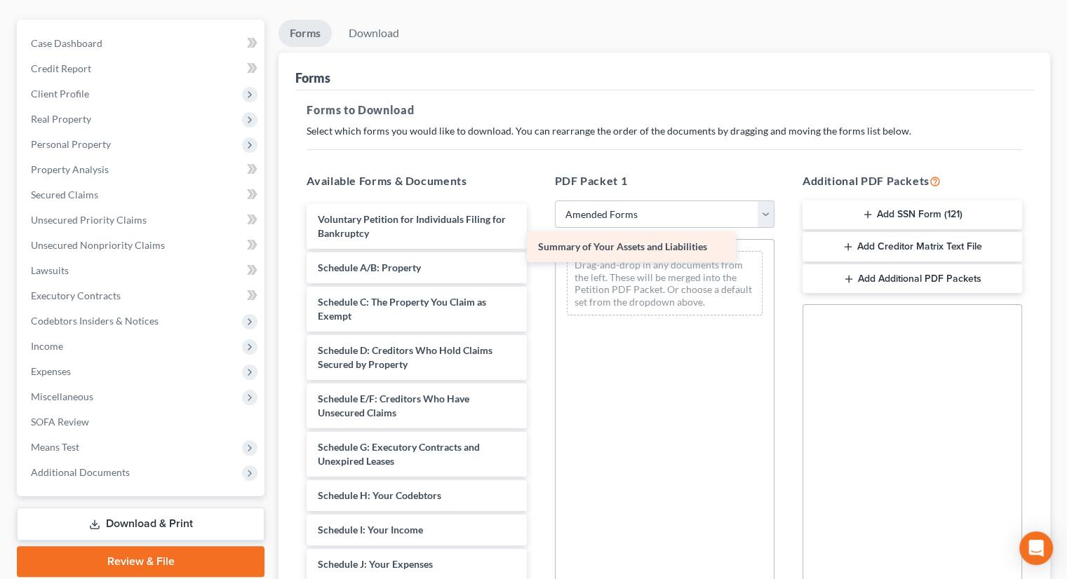
drag, startPoint x: 386, startPoint y: 245, endPoint x: 618, endPoint y: 245, distance: 231.5
click at [537, 245] on div "Summary of Your Assets and Liabilities Voluntary Petition for Individuals Filin…" at bounding box center [416, 564] width 242 height 721
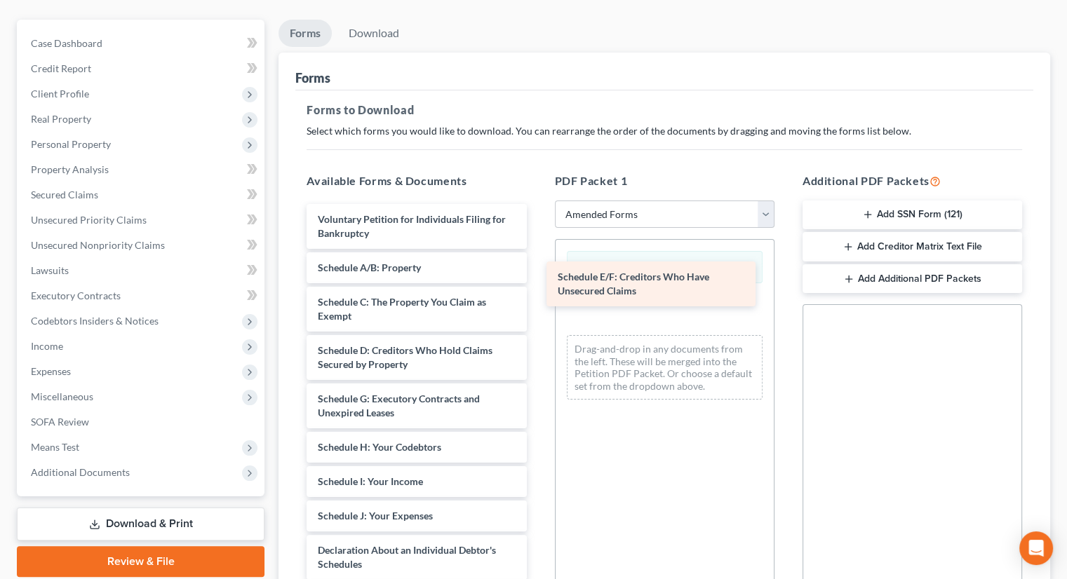
drag, startPoint x: 439, startPoint y: 379, endPoint x: 687, endPoint y: 278, distance: 268.0
click at [537, 278] on div "Schedule E/F: Creditors Who Have Unsecured Claims Voluntary Petition for Indivi…" at bounding box center [416, 540] width 242 height 673
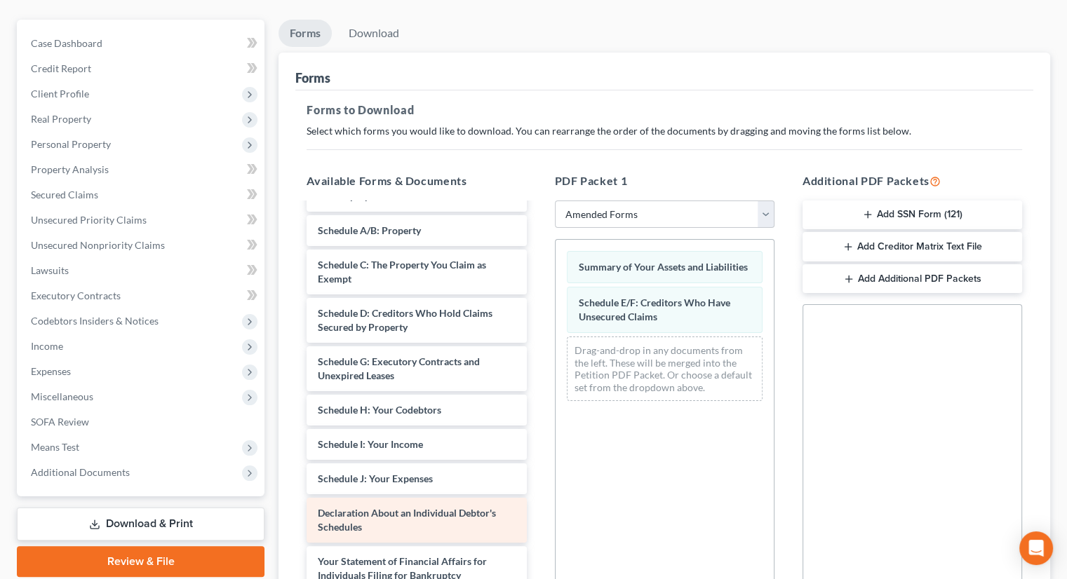
scroll to position [70, 0]
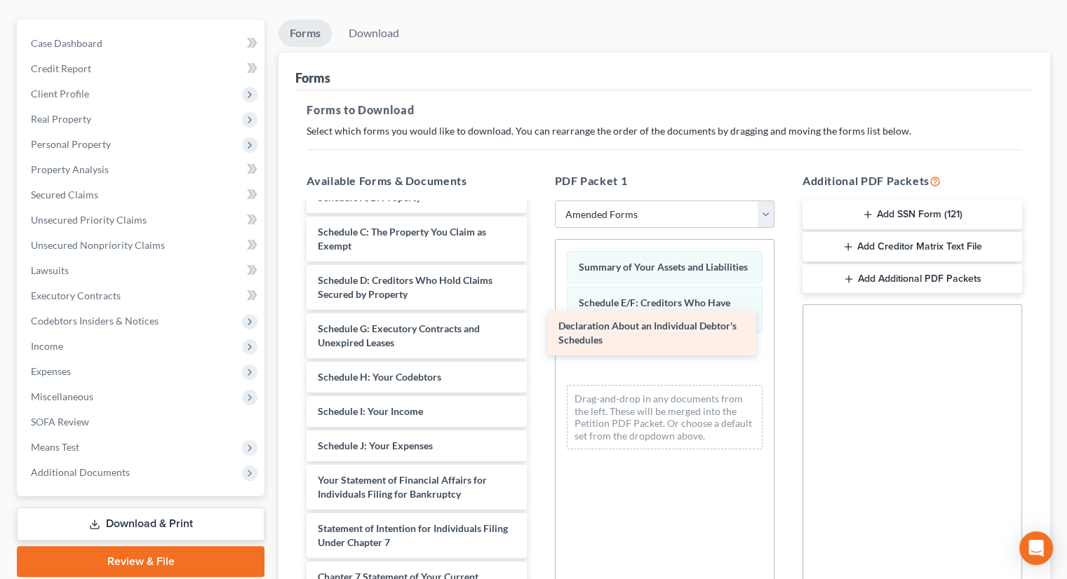
drag, startPoint x: 434, startPoint y: 467, endPoint x: 679, endPoint y: 335, distance: 278.0
click at [537, 335] on div "Declaration About an Individual Debtor's Schedules Voluntary Petition for Indiv…" at bounding box center [416, 446] width 242 height 624
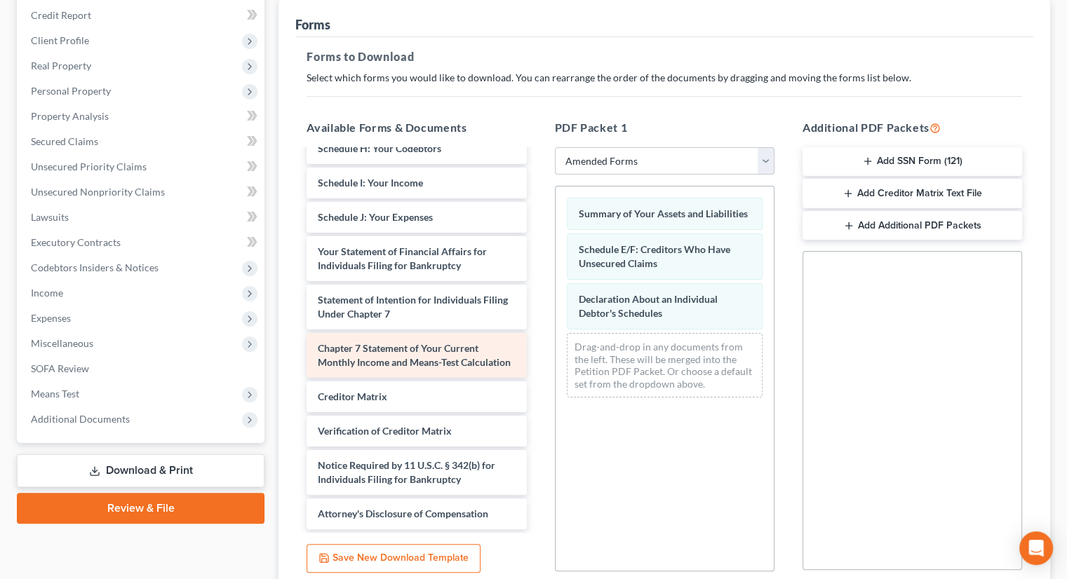
scroll to position [210, 0]
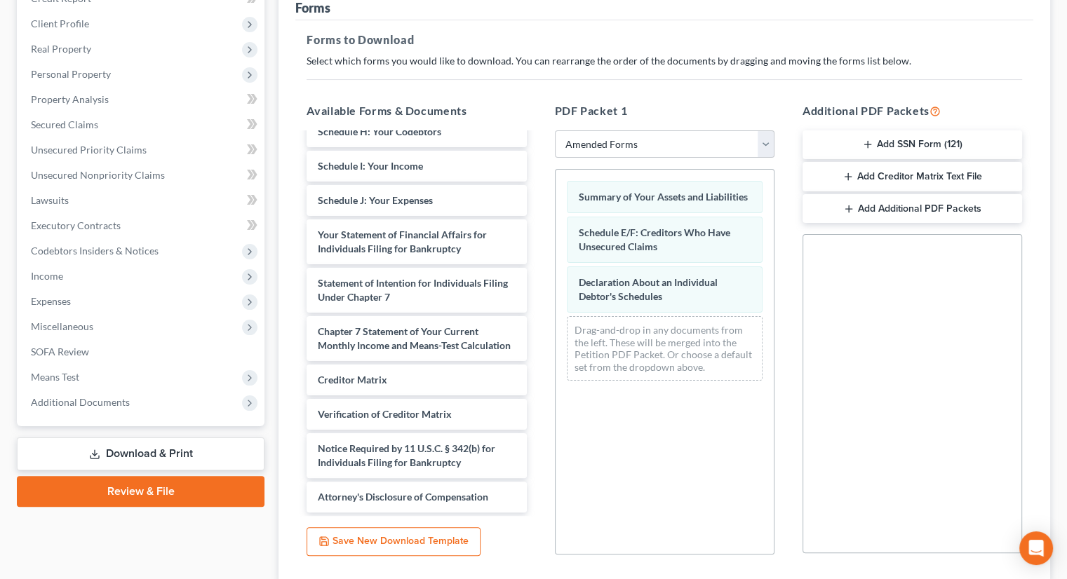
click at [961, 162] on button "Add Creditor Matrix Text File" at bounding box center [912, 176] width 220 height 29
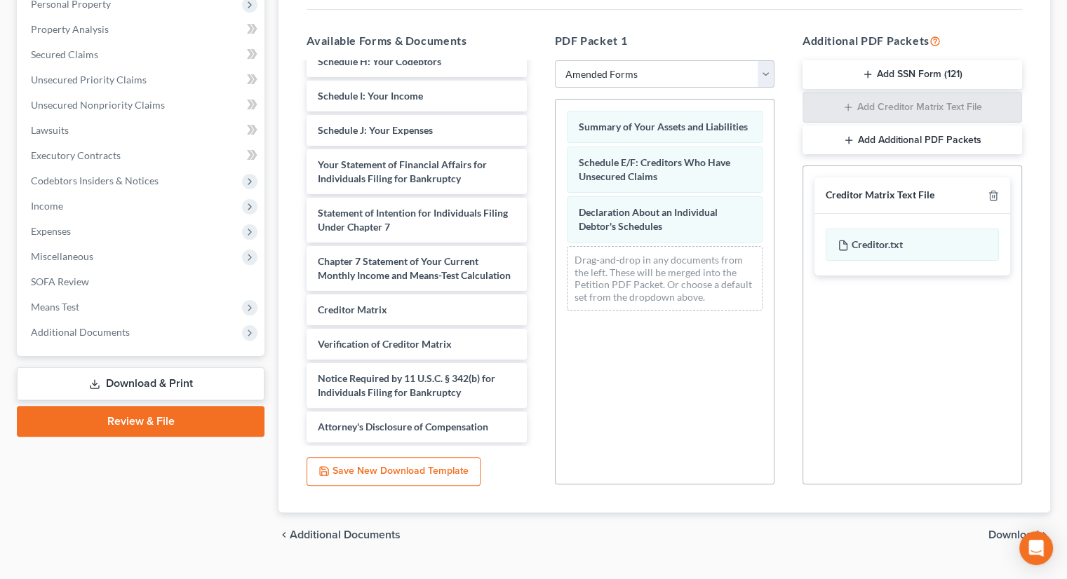
click at [995, 530] on span "Download" at bounding box center [1013, 535] width 51 height 11
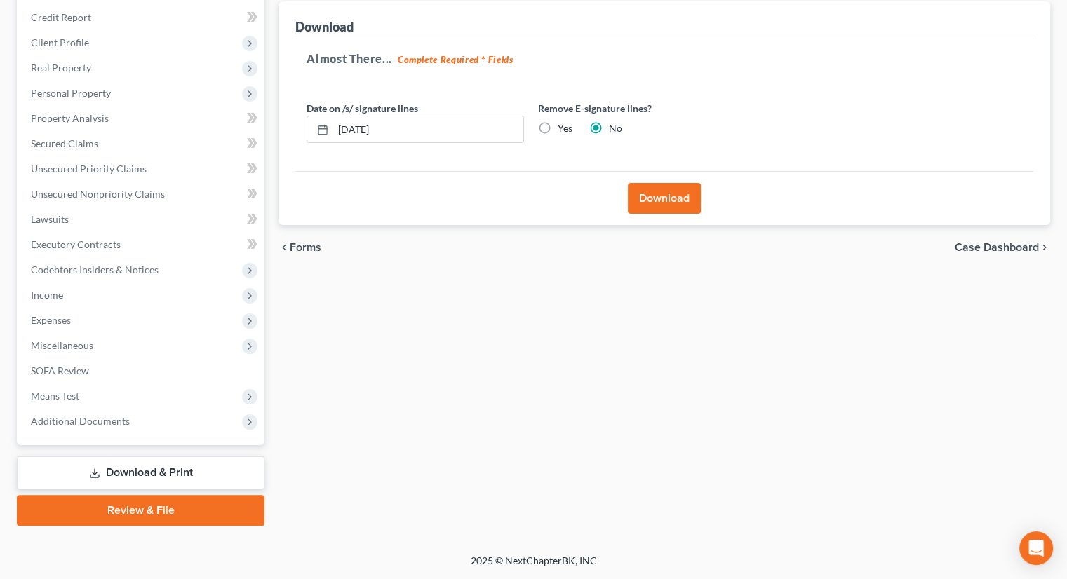
scroll to position [166, 0]
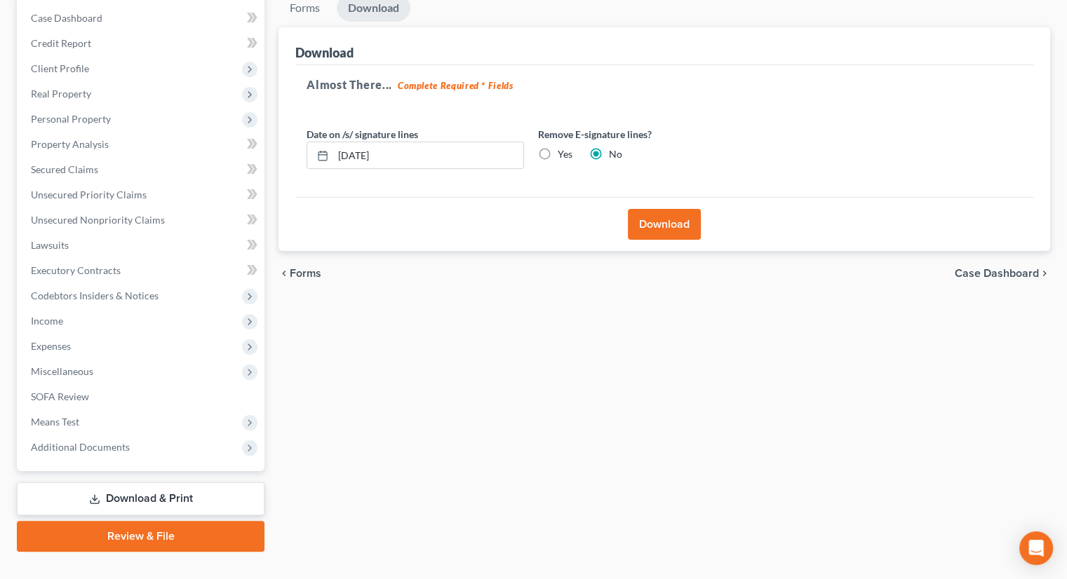
click at [653, 209] on button "Download" at bounding box center [664, 224] width 73 height 31
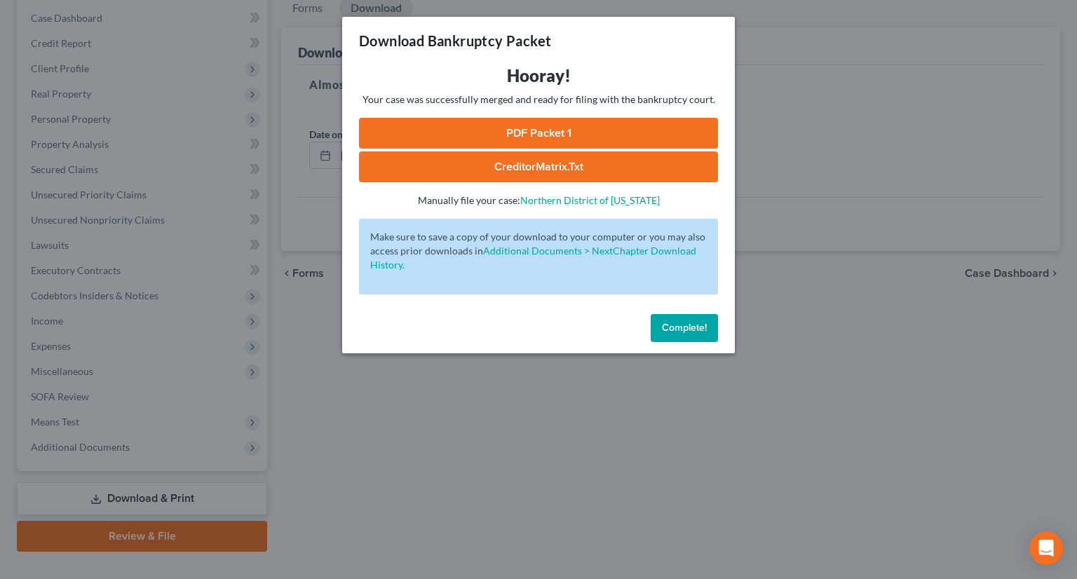
click at [516, 176] on link "CreditorMatrix.txt" at bounding box center [538, 167] width 359 height 31
click at [523, 137] on link "PDF Packet 1" at bounding box center [538, 133] width 359 height 31
drag, startPoint x: 678, startPoint y: 317, endPoint x: 228, endPoint y: 177, distance: 471.4
click at [678, 317] on button "Complete!" at bounding box center [684, 328] width 67 height 28
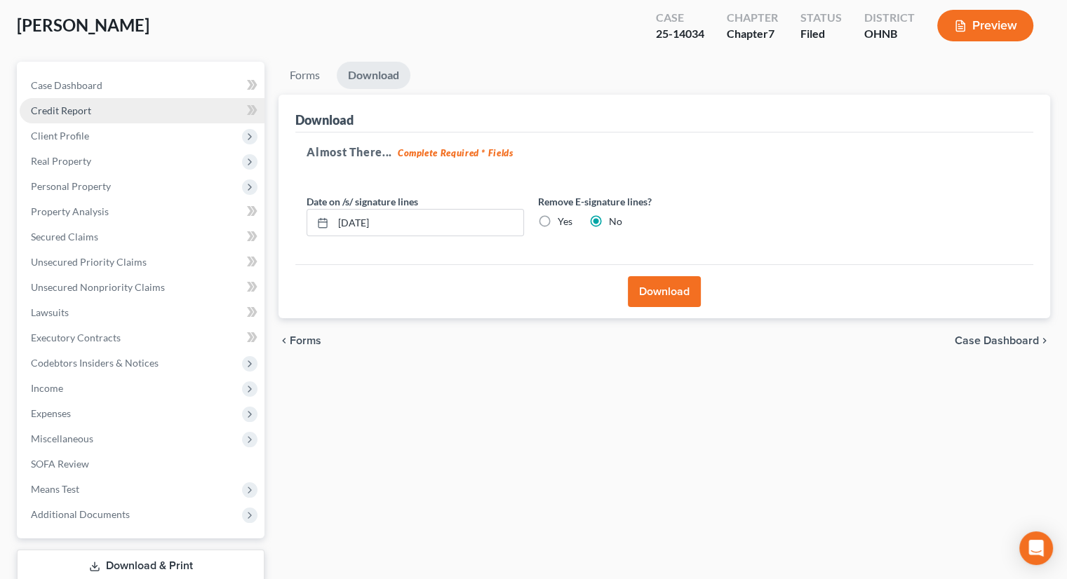
scroll to position [0, 0]
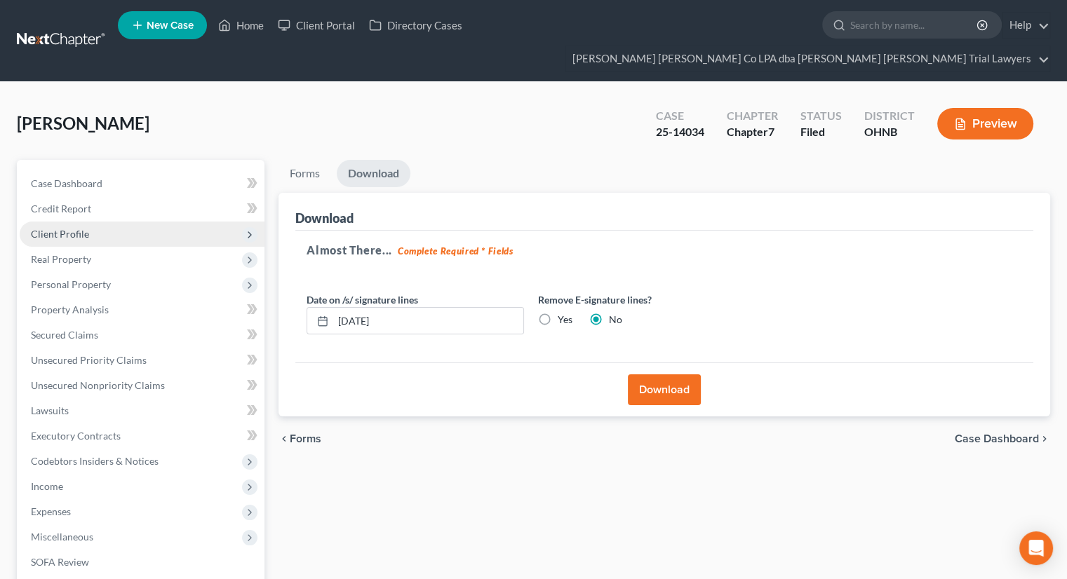
click at [86, 222] on span "Client Profile" at bounding box center [142, 234] width 245 height 25
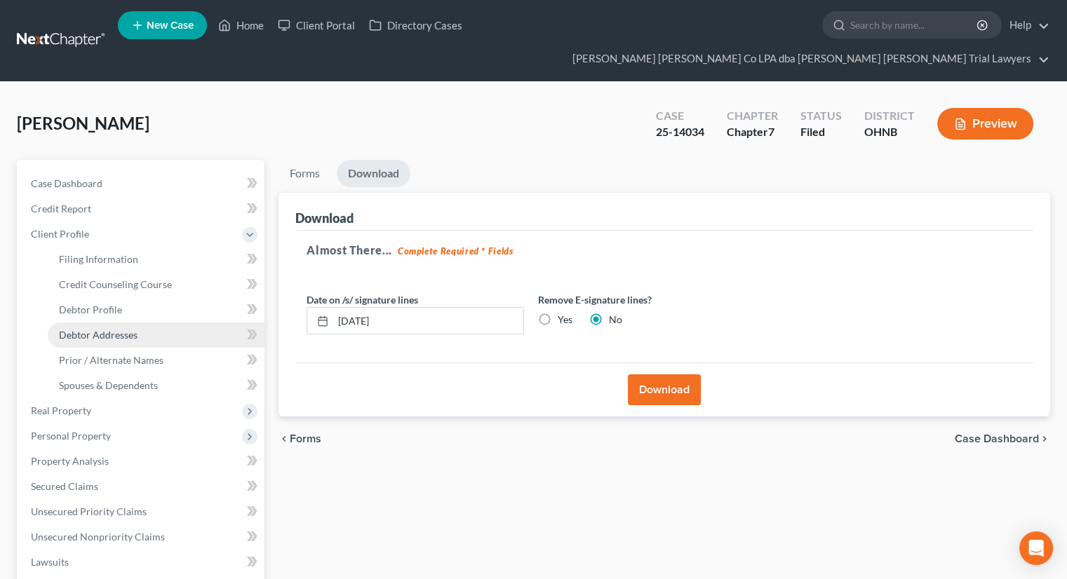
click at [112, 329] on span "Debtor Addresses" at bounding box center [98, 335] width 79 height 12
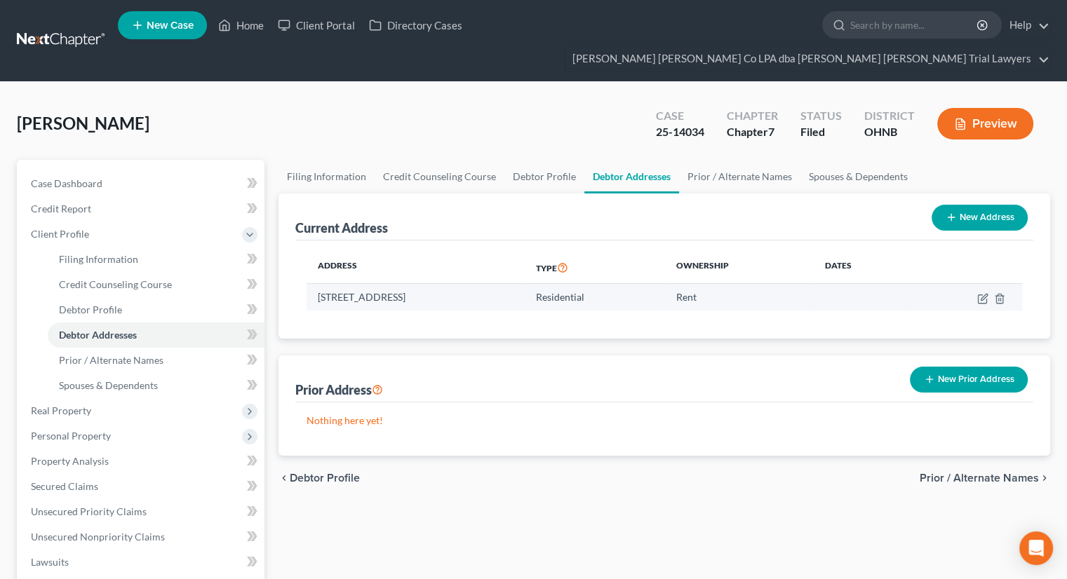
drag, startPoint x: 502, startPoint y: 272, endPoint x: 328, endPoint y: 273, distance: 173.9
click at [311, 284] on td "[STREET_ADDRESS]" at bounding box center [416, 297] width 218 height 27
copy td "[STREET_ADDRESS]"
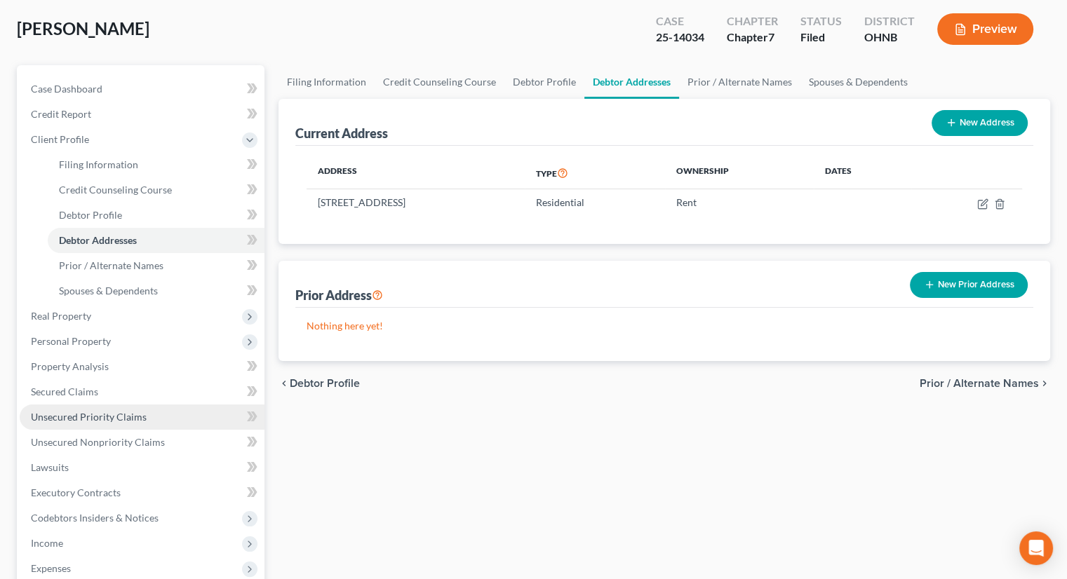
scroll to position [210, 0]
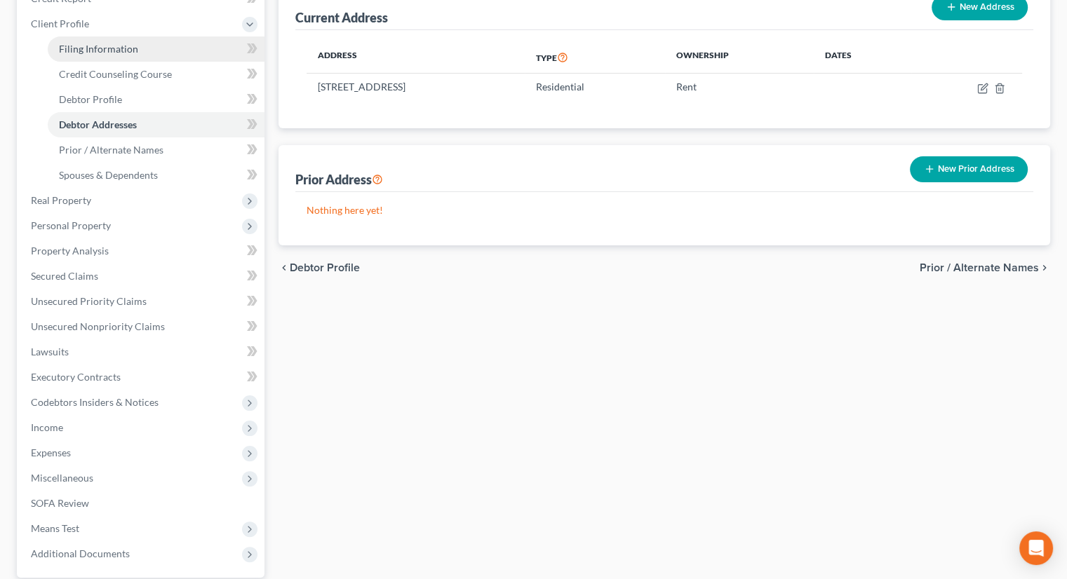
click at [114, 43] on span "Filing Information" at bounding box center [98, 49] width 79 height 12
select select "1"
select select "0"
select select "61"
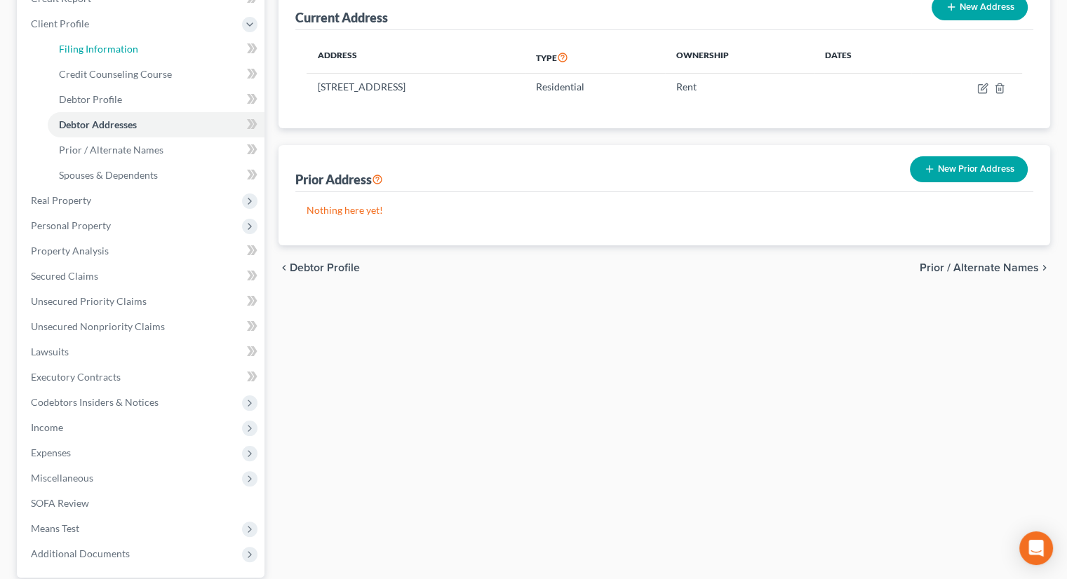
select select "0"
select select "36"
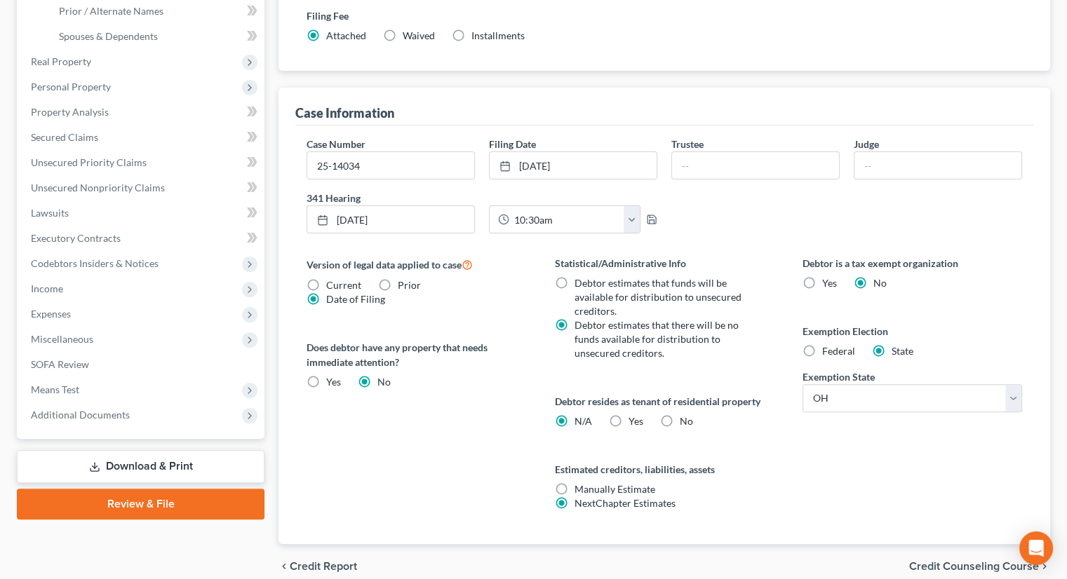
scroll to position [351, 0]
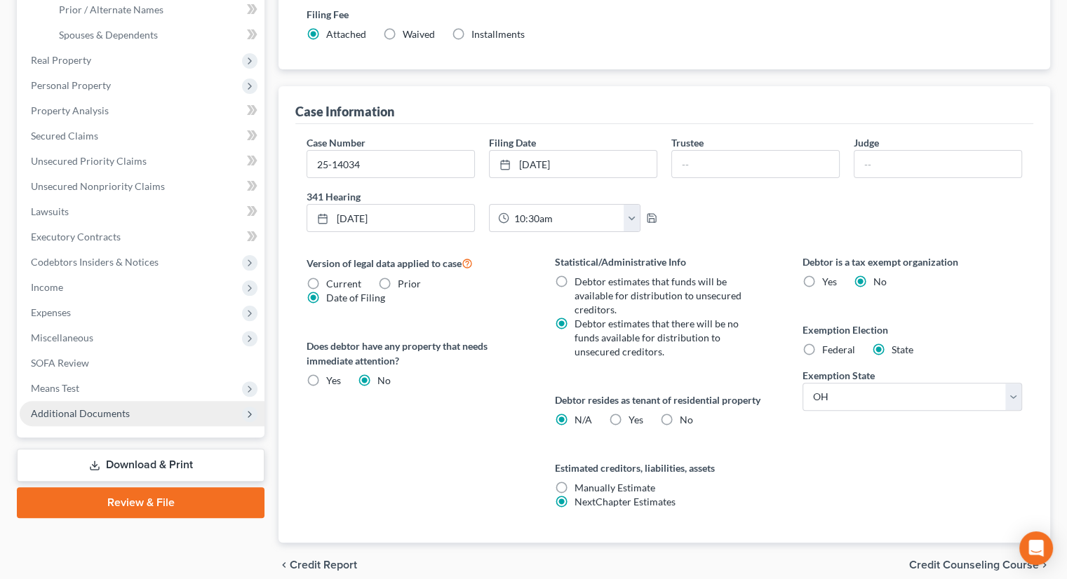
click at [114, 408] on span "Additional Documents" at bounding box center [80, 414] width 99 height 12
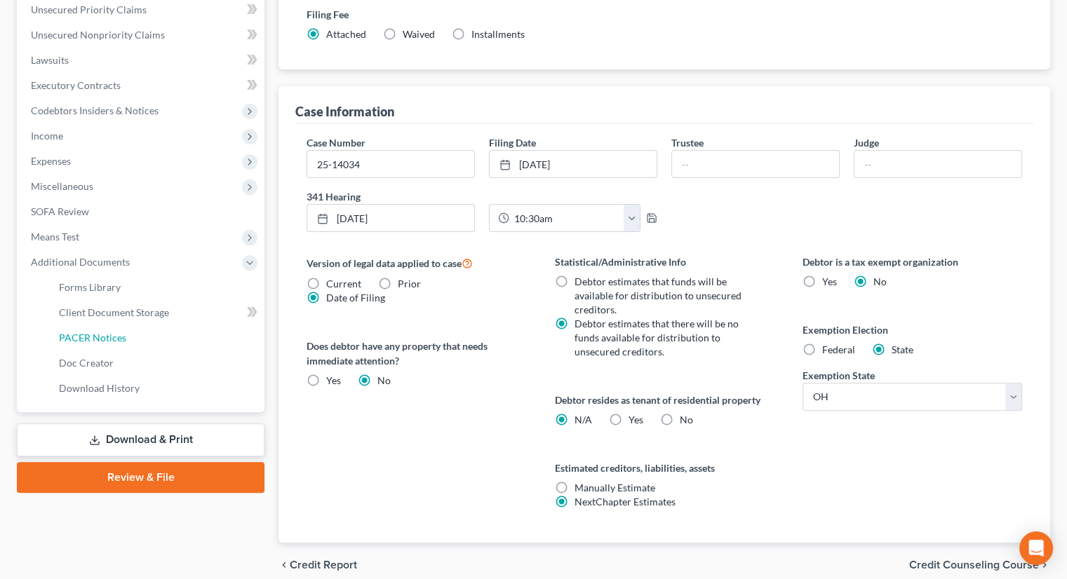
drag, startPoint x: 106, startPoint y: 314, endPoint x: 600, endPoint y: 325, distance: 494.6
click at [107, 332] on span "PACER Notices" at bounding box center [92, 338] width 67 height 12
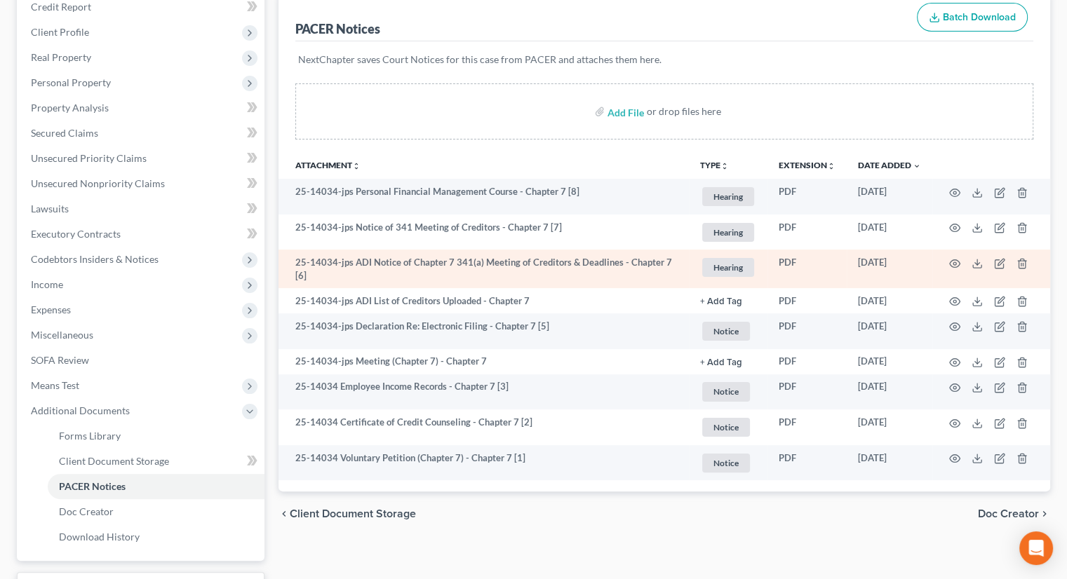
scroll to position [210, 0]
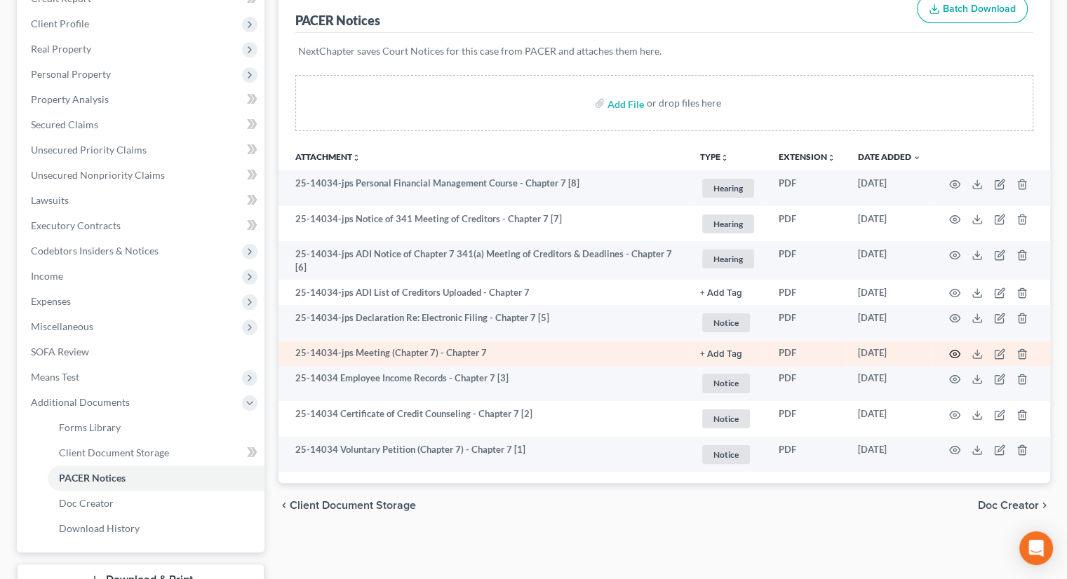
click at [957, 349] on icon "button" at bounding box center [954, 354] width 11 height 11
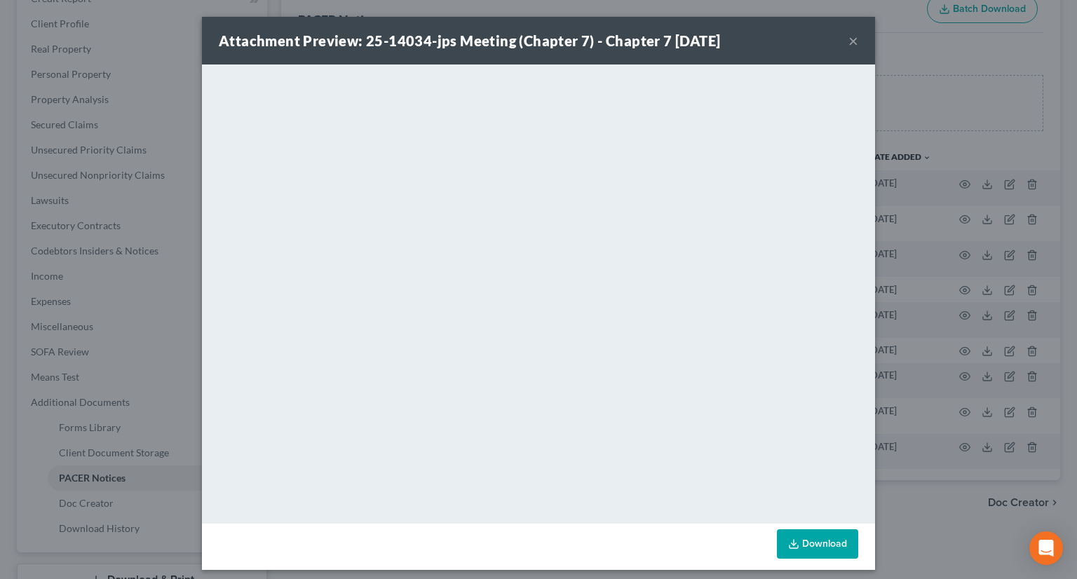
click at [849, 40] on button "×" at bounding box center [854, 40] width 10 height 17
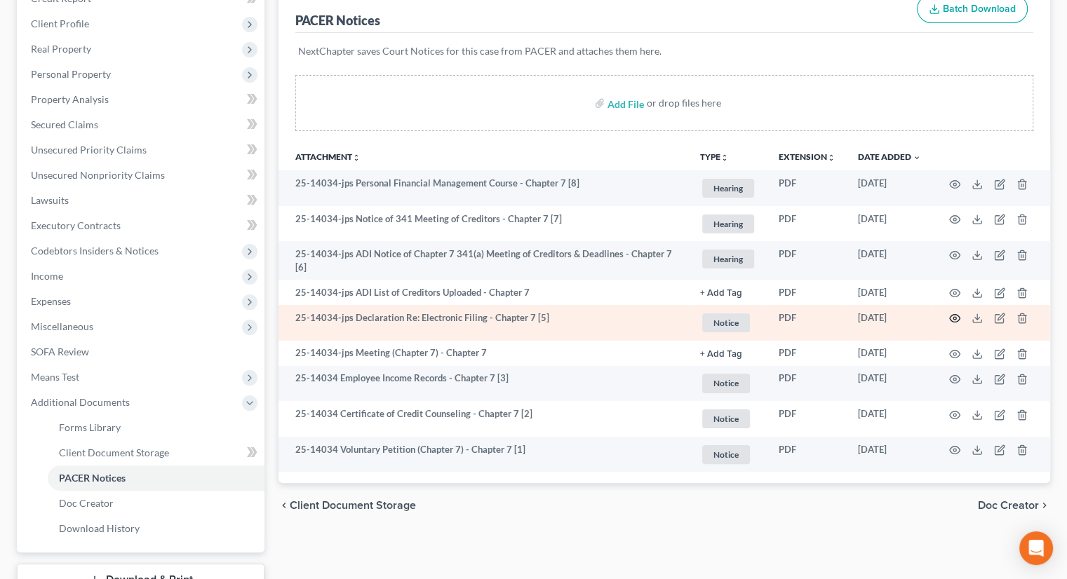
click at [954, 317] on circle "button" at bounding box center [954, 318] width 3 height 3
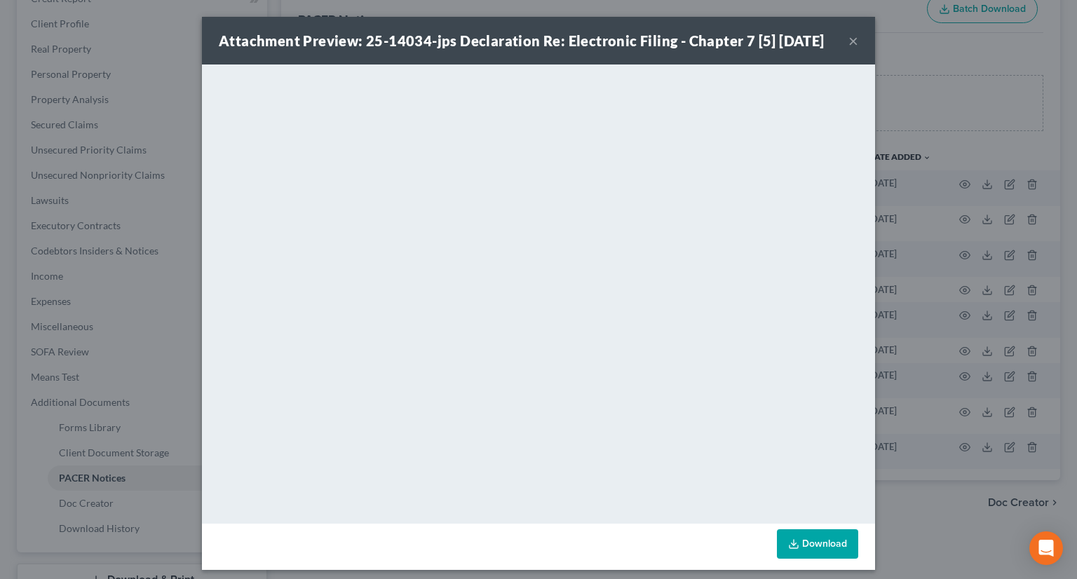
click at [849, 46] on button "×" at bounding box center [854, 40] width 10 height 17
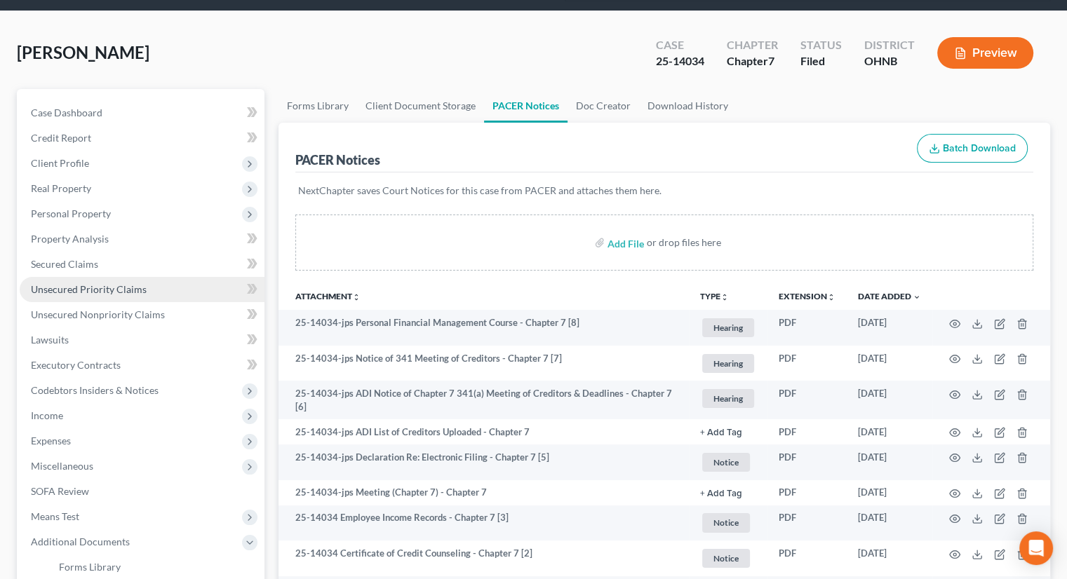
scroll to position [0, 0]
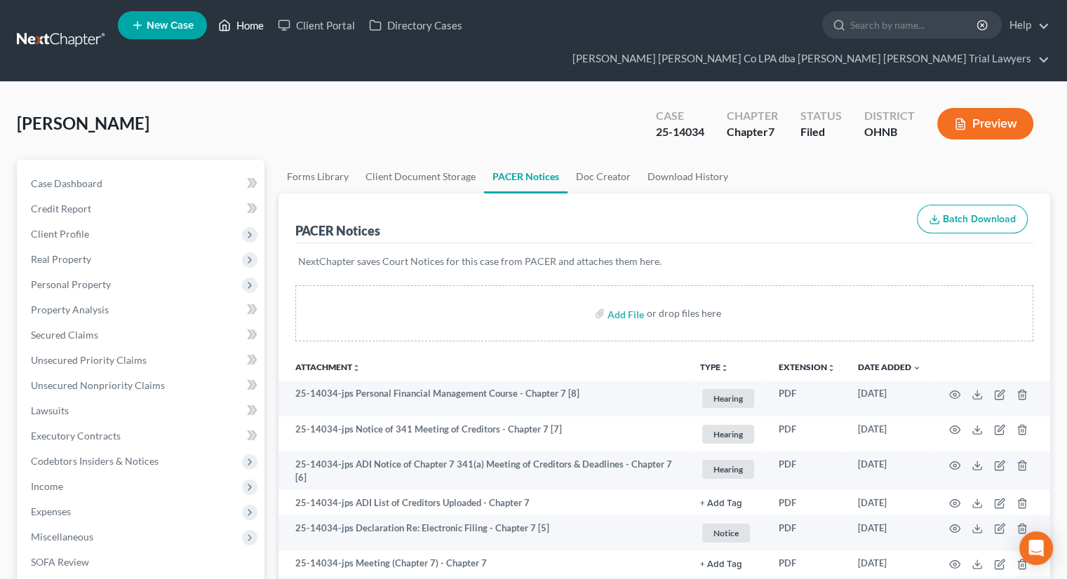
drag, startPoint x: 243, startPoint y: 19, endPoint x: 240, endPoint y: 41, distance: 21.9
click at [243, 20] on link "Home" at bounding box center [241, 25] width 60 height 25
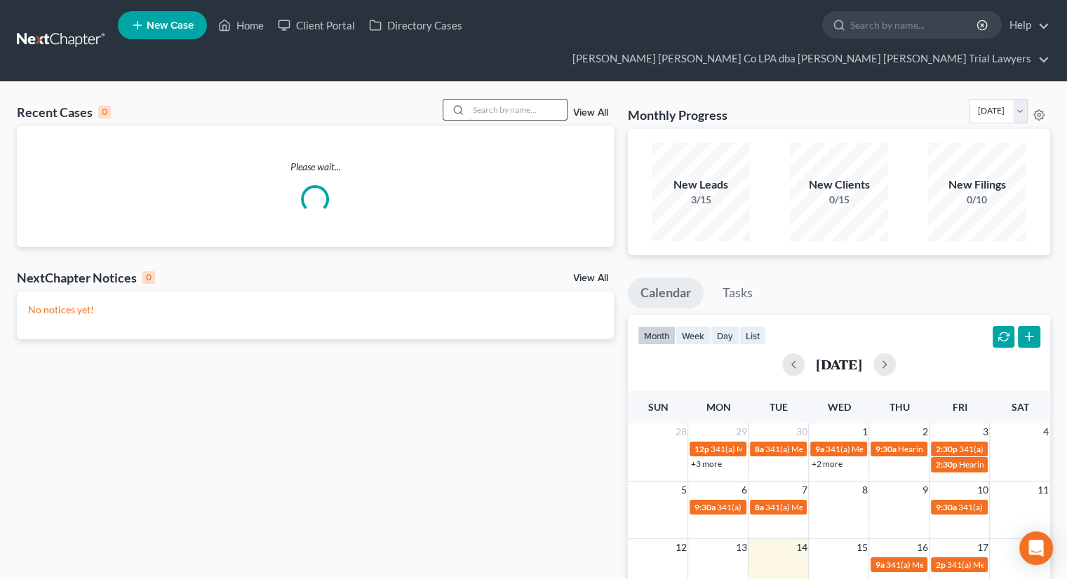
drag, startPoint x: 502, startPoint y: 88, endPoint x: 491, endPoint y: 83, distance: 12.2
click at [504, 100] on input "search" at bounding box center [518, 110] width 98 height 20
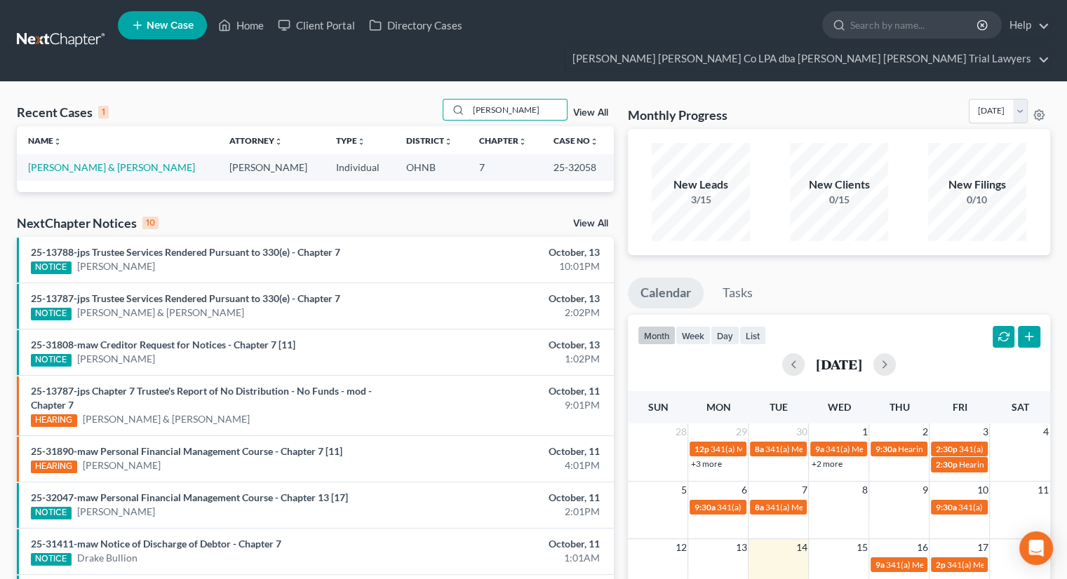
type input "[PERSON_NAME]"
click at [84, 161] on link "[PERSON_NAME] & [PERSON_NAME]" at bounding box center [111, 167] width 167 height 12
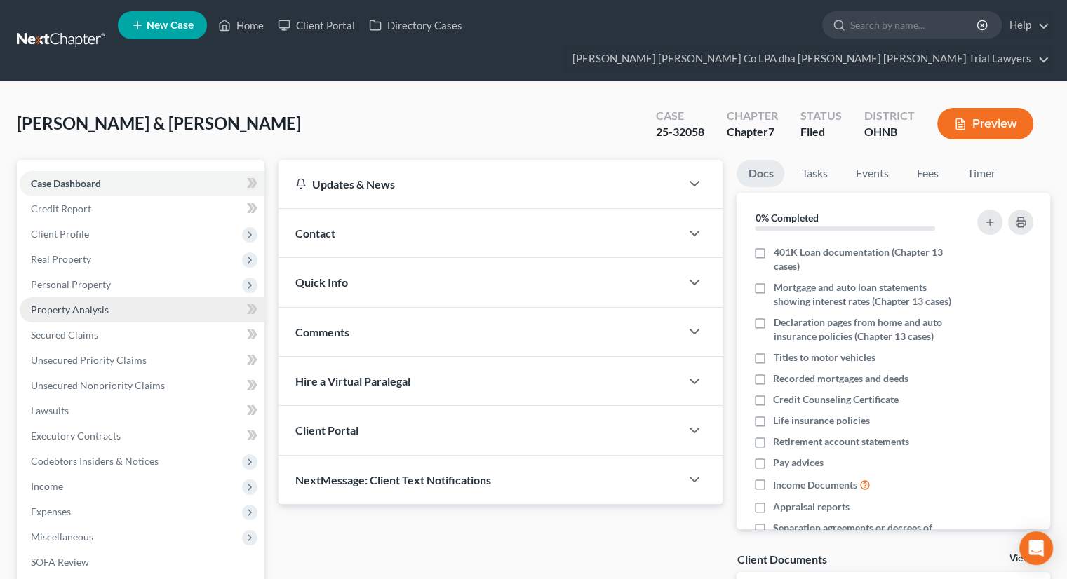
click at [121, 297] on link "Property Analysis" at bounding box center [142, 309] width 245 height 25
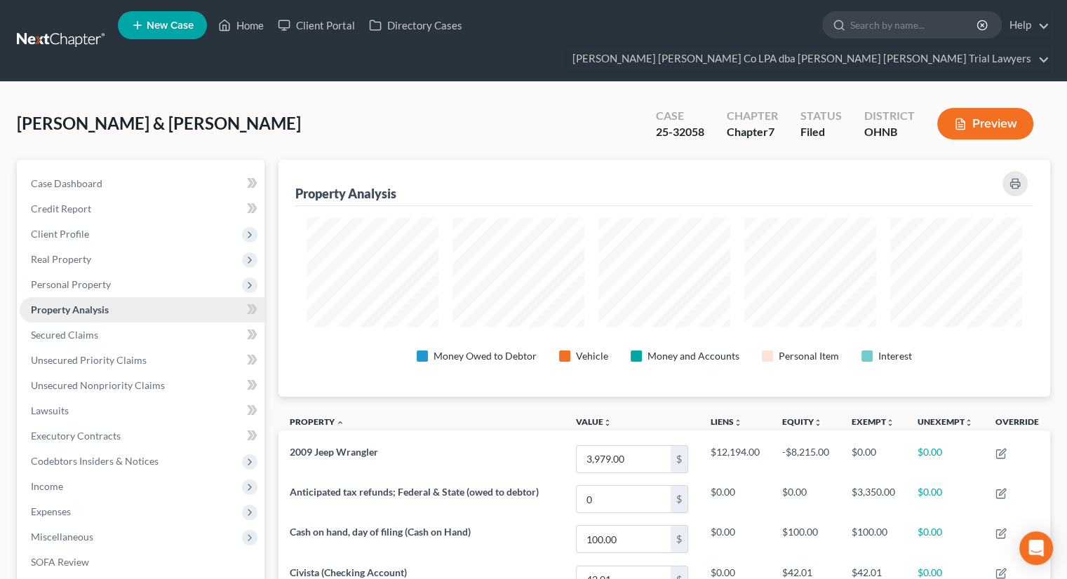
scroll to position [237, 771]
click at [117, 272] on span "Personal Property" at bounding box center [142, 284] width 245 height 25
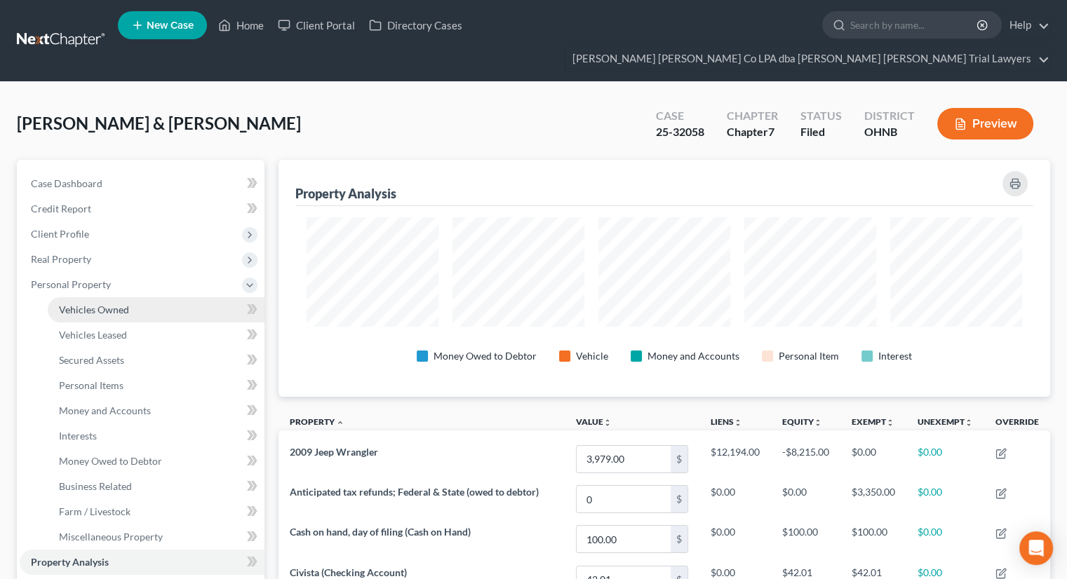
click at [121, 304] on span "Vehicles Owned" at bounding box center [94, 310] width 70 height 12
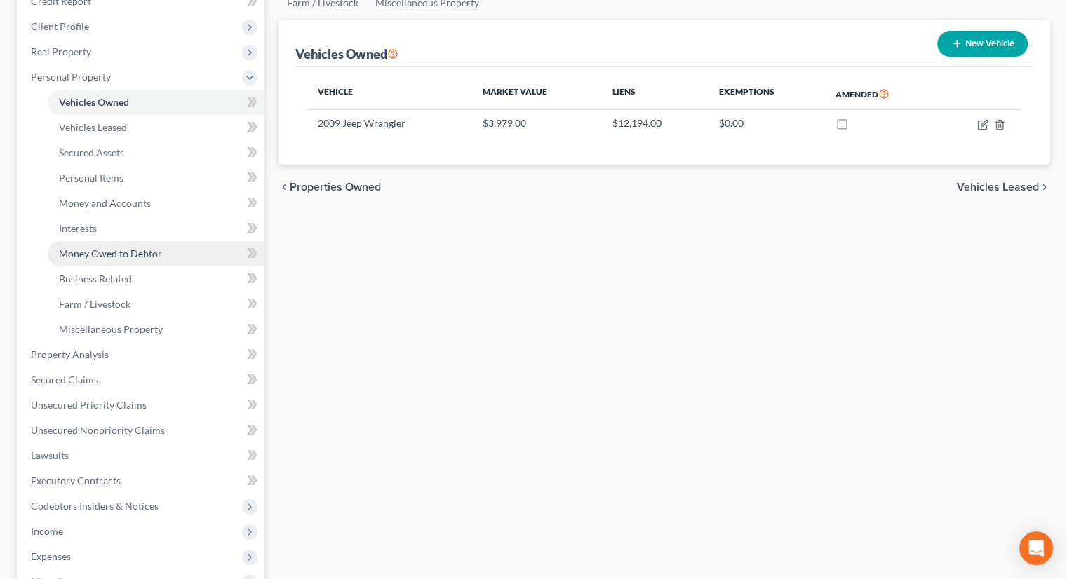
scroll to position [210, 0]
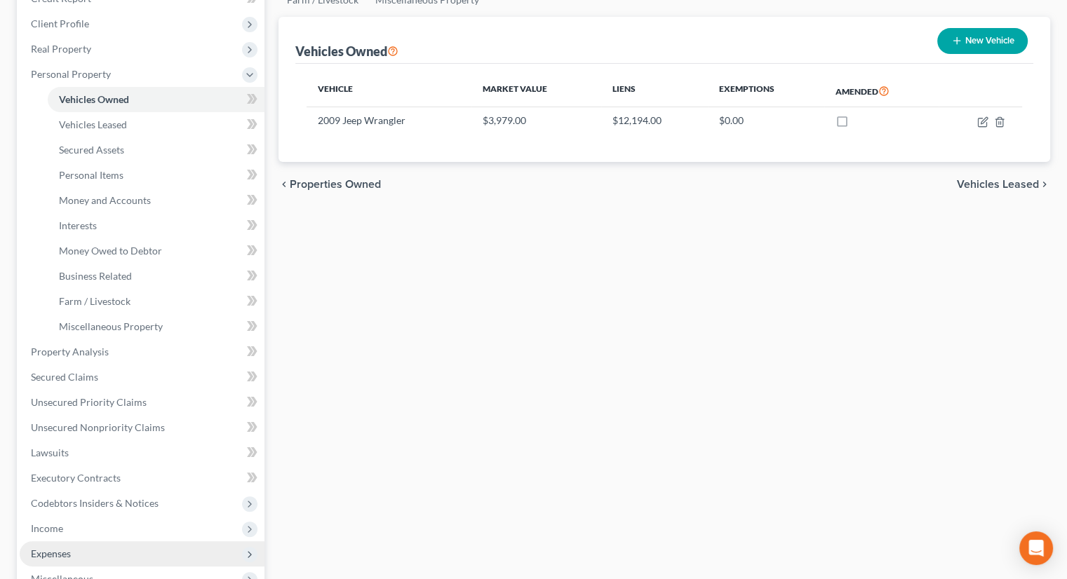
click at [67, 548] on span "Expenses" at bounding box center [51, 554] width 40 height 12
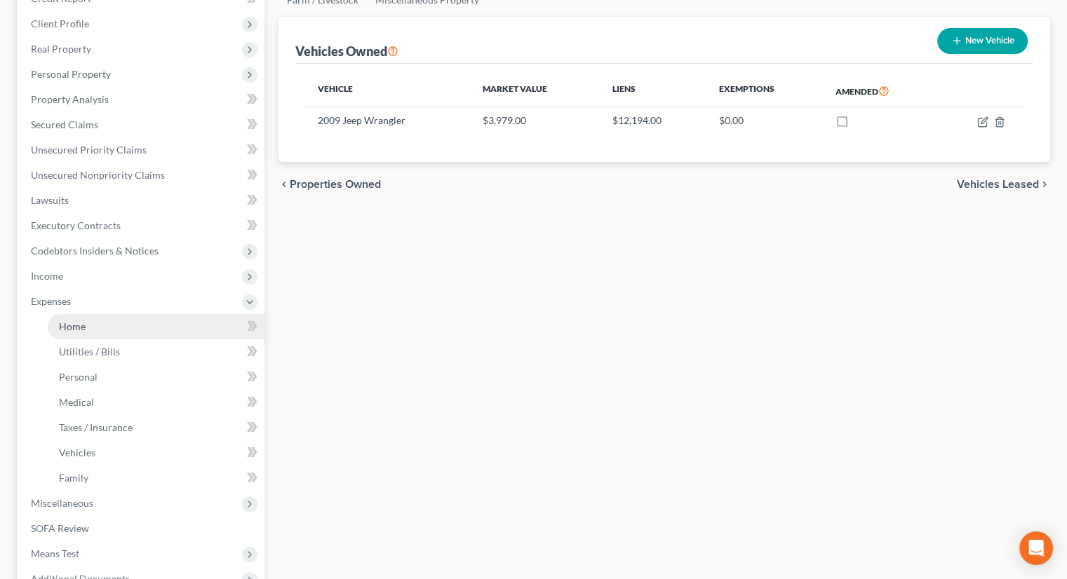
click at [140, 314] on link "Home" at bounding box center [156, 326] width 217 height 25
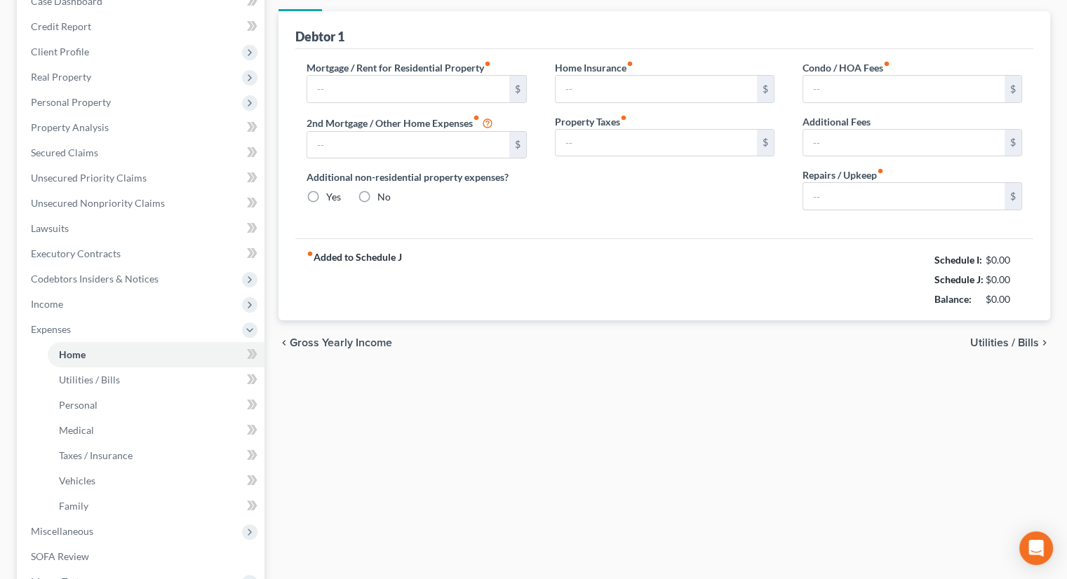
type input "0.00"
radio input "true"
type input "0.00"
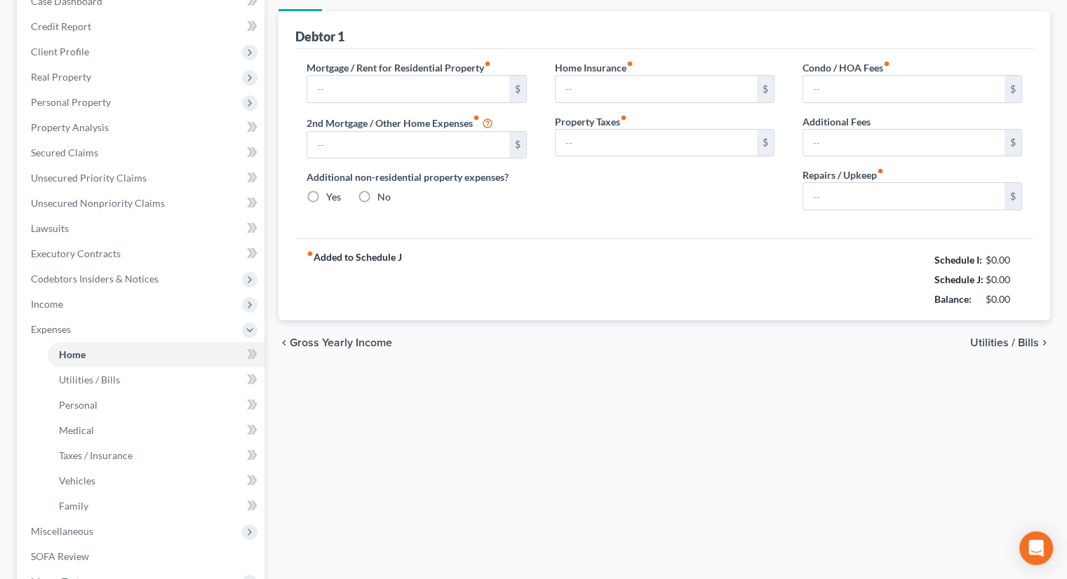
type input "0.00"
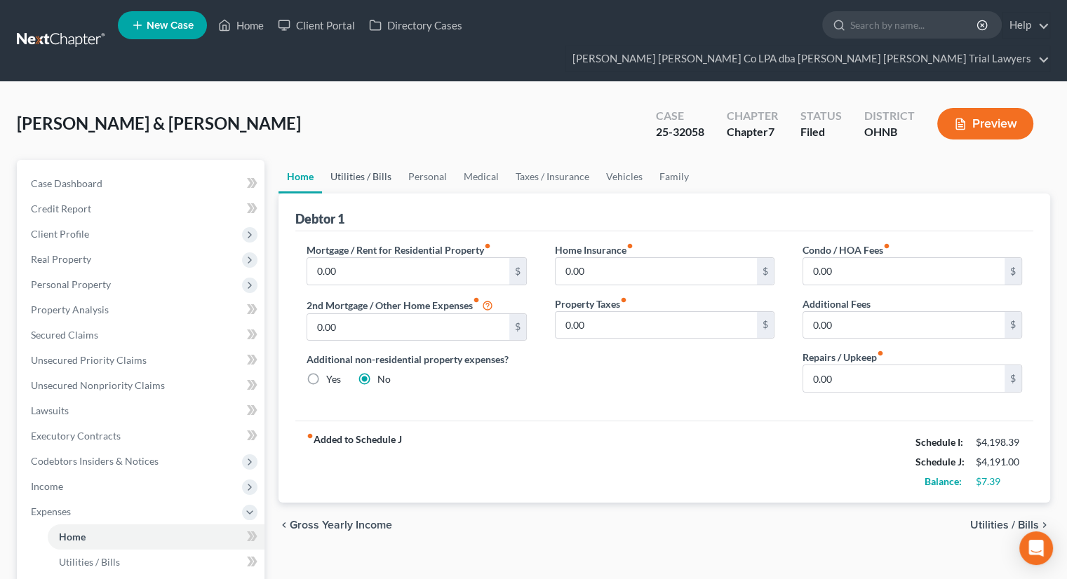
click at [373, 160] on link "Utilities / Bills" at bounding box center [361, 177] width 78 height 34
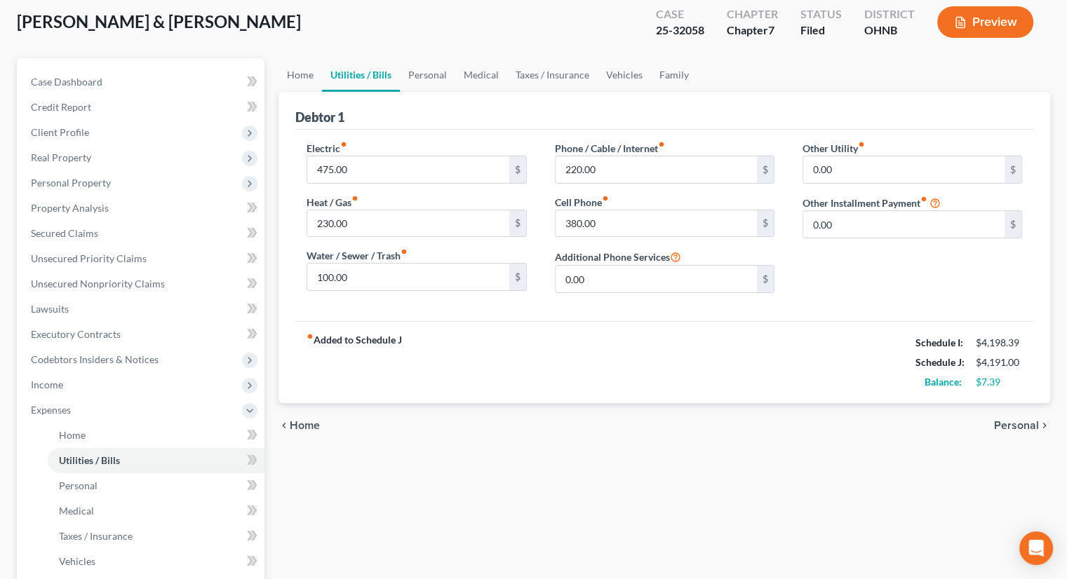
scroll to position [70, 0]
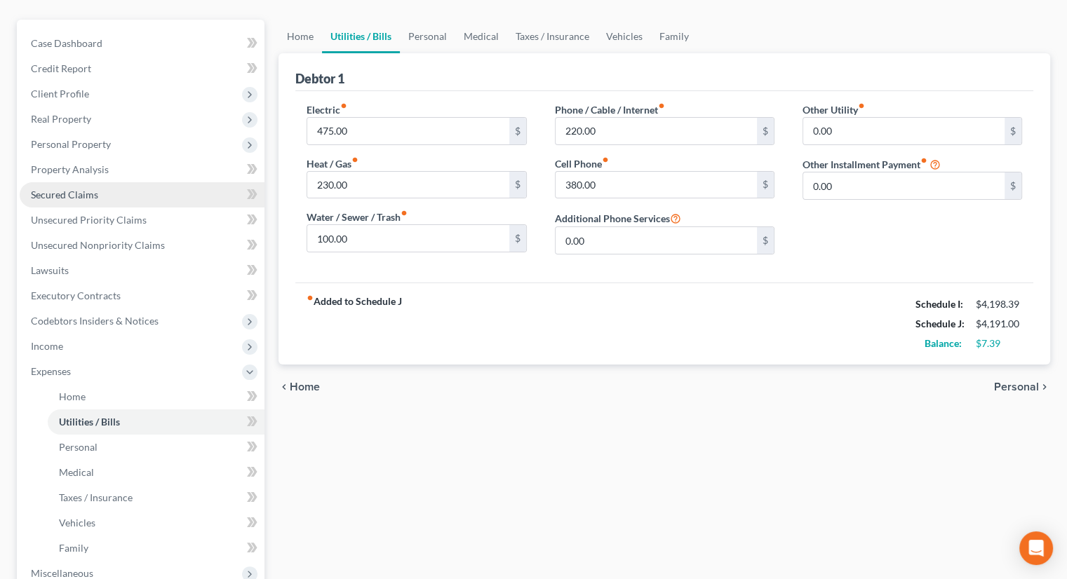
click at [81, 189] on span "Secured Claims" at bounding box center [64, 195] width 67 height 12
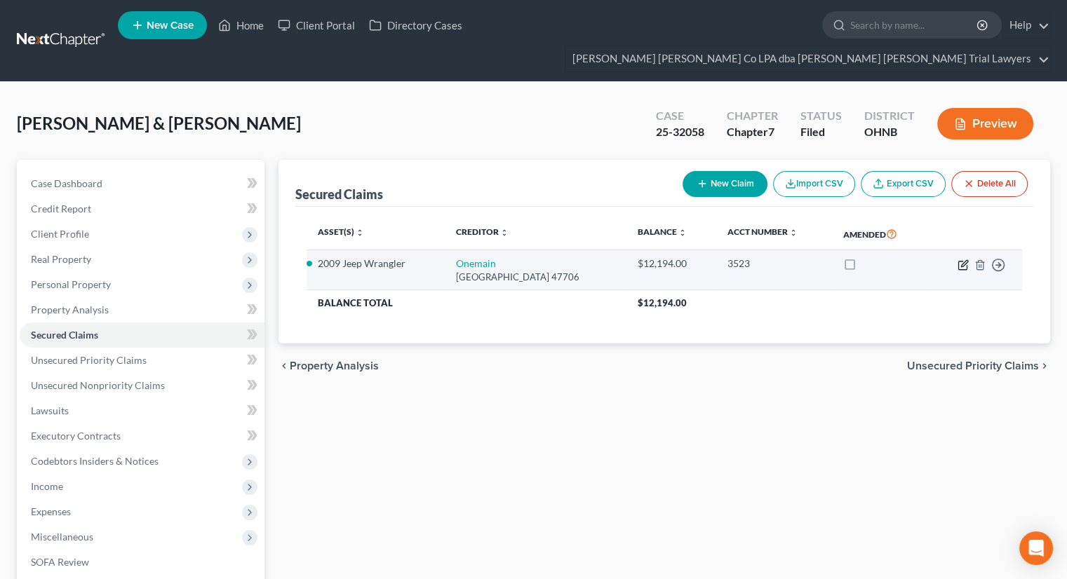
click at [960, 260] on icon "button" at bounding box center [962, 265] width 11 height 11
select select "15"
select select "3"
select select "2"
select select "1"
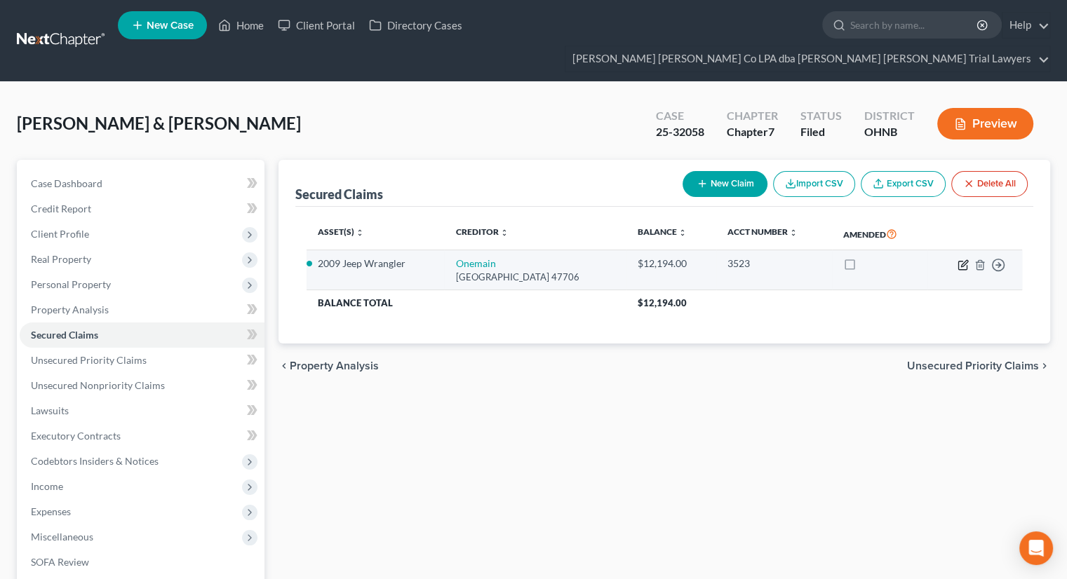
select select "0"
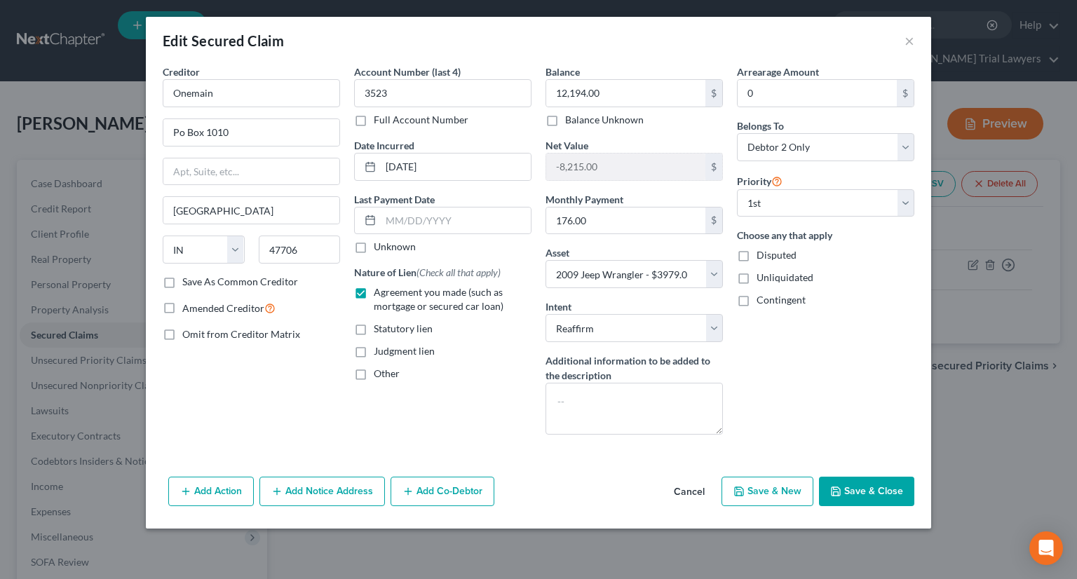
click at [701, 490] on button "Cancel" at bounding box center [689, 492] width 53 height 28
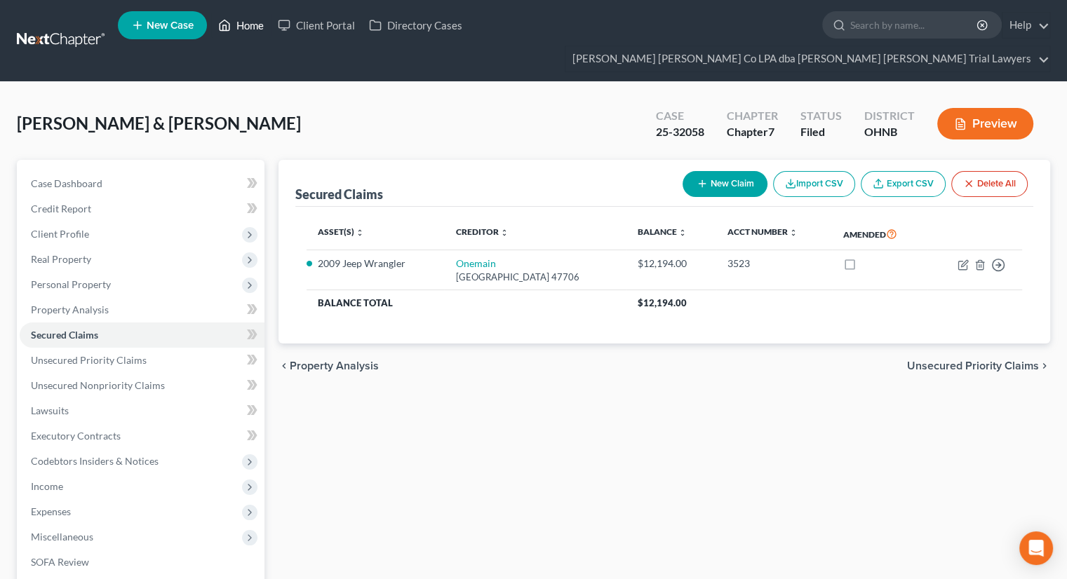
click at [257, 32] on link "Home" at bounding box center [241, 25] width 60 height 25
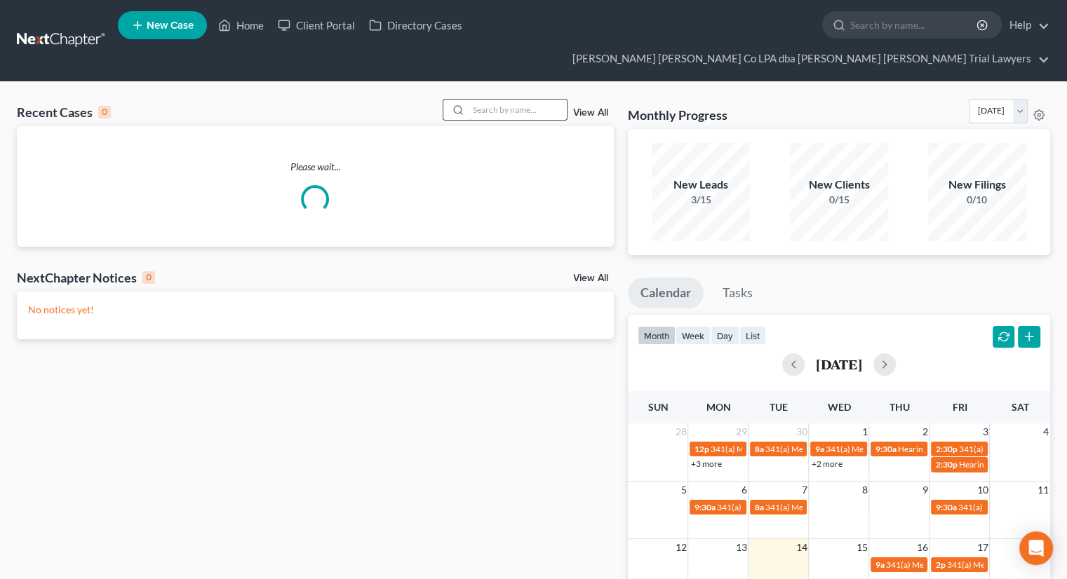
drag, startPoint x: 497, startPoint y: 83, endPoint x: 501, endPoint y: 76, distance: 8.5
click at [498, 100] on input "search" at bounding box center [518, 110] width 98 height 20
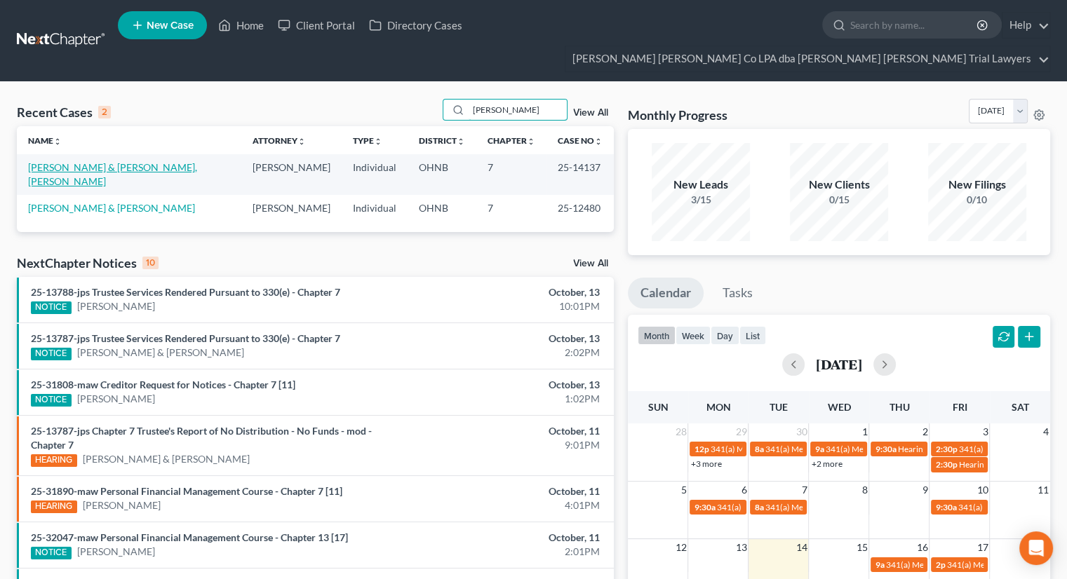
type input "[PERSON_NAME]"
click at [69, 161] on link "[PERSON_NAME] & [PERSON_NAME], [PERSON_NAME]" at bounding box center [112, 174] width 169 height 26
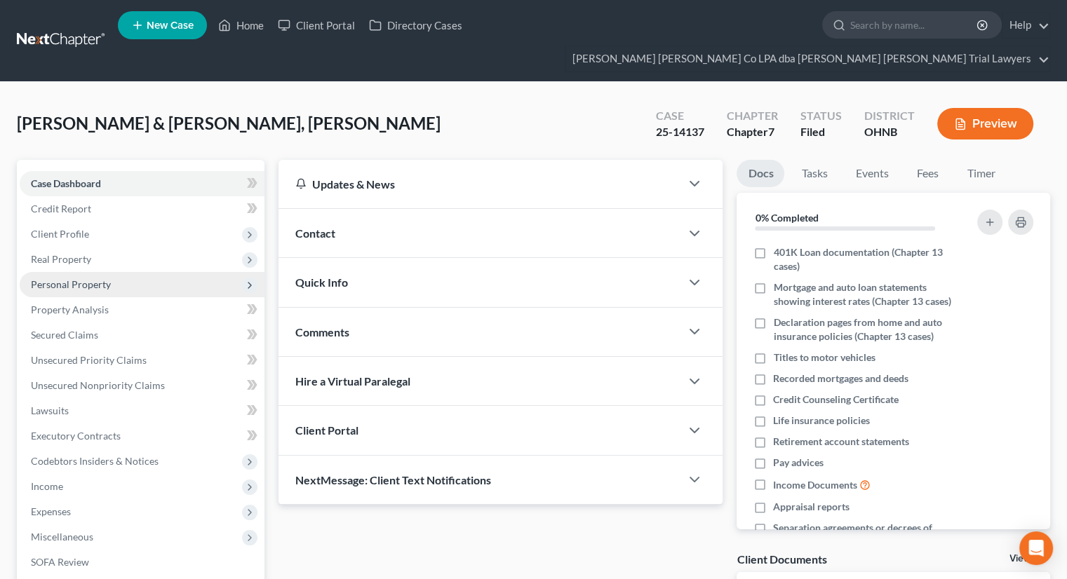
click at [117, 272] on span "Personal Property" at bounding box center [142, 284] width 245 height 25
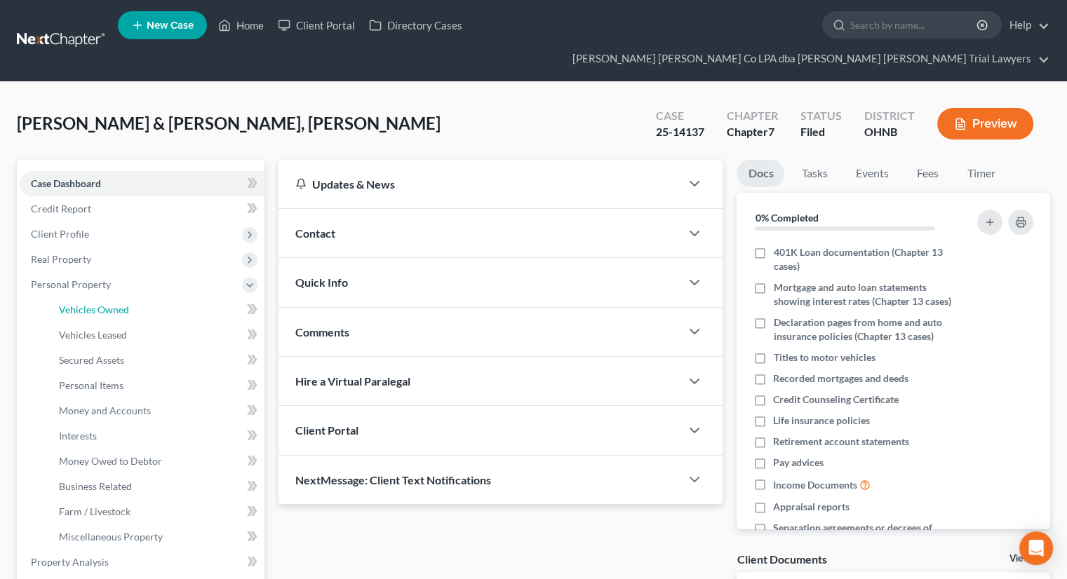
click at [118, 304] on span "Vehicles Owned" at bounding box center [94, 310] width 70 height 12
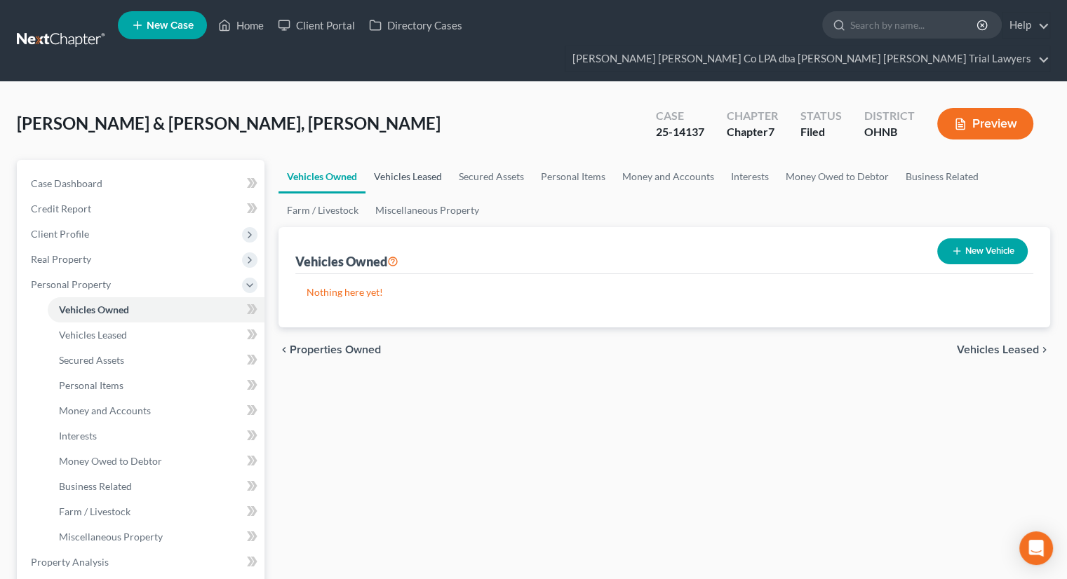
click at [409, 160] on link "Vehicles Leased" at bounding box center [407, 177] width 85 height 34
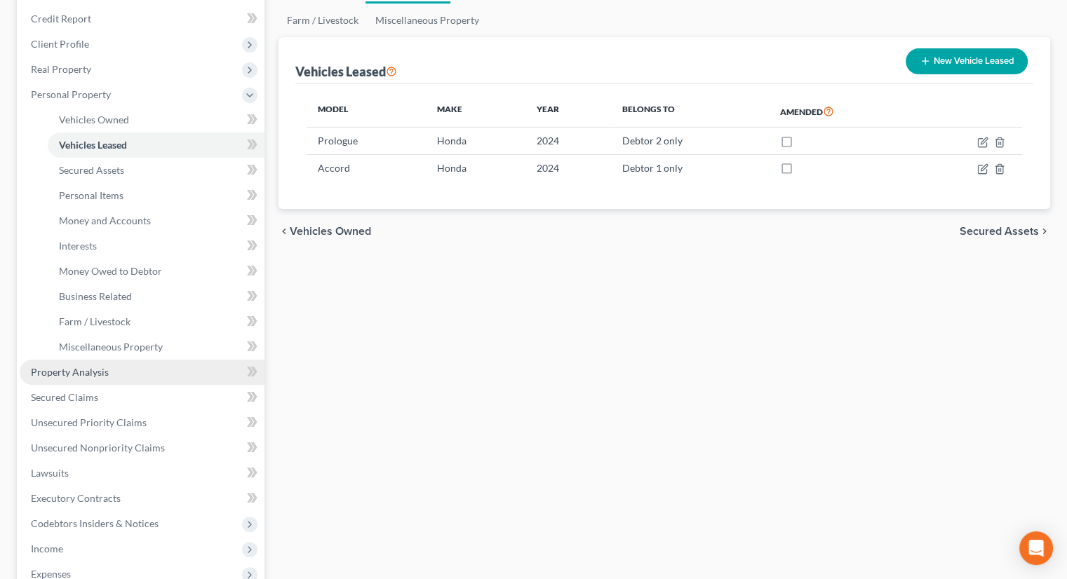
scroll to position [281, 0]
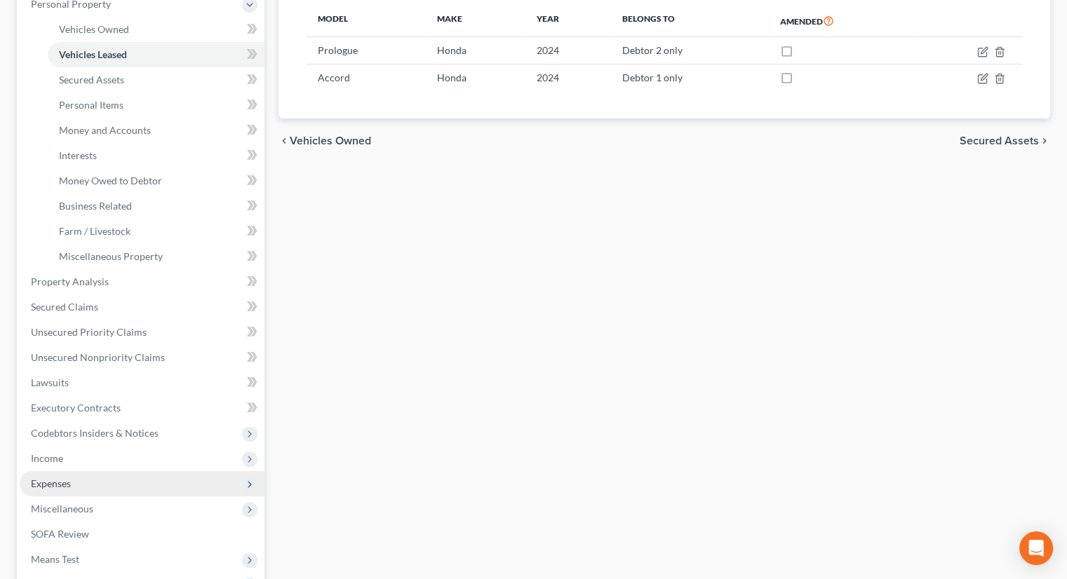
click at [83, 471] on span "Expenses" at bounding box center [142, 483] width 245 height 25
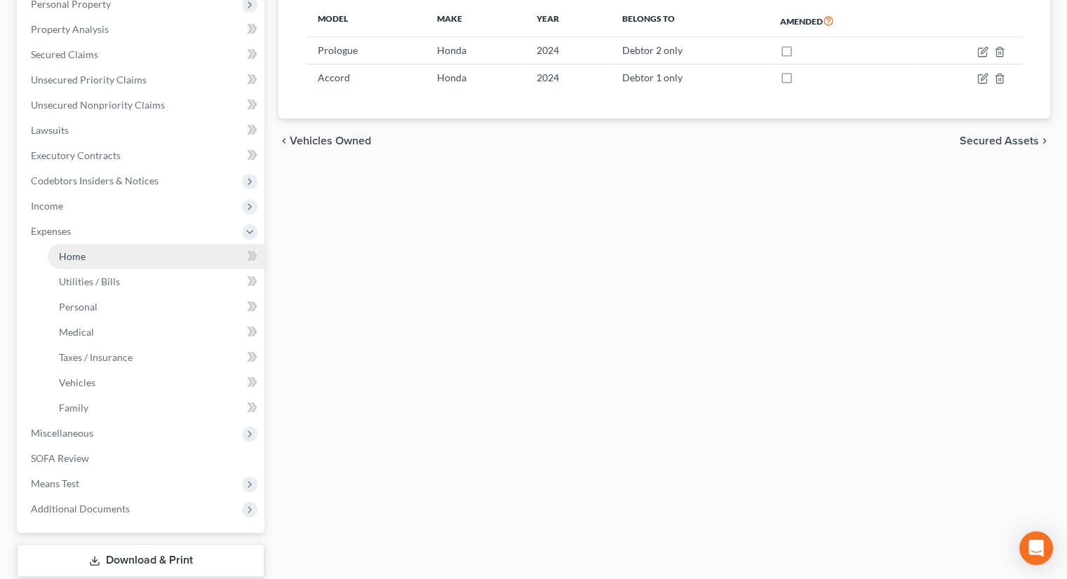
click at [100, 244] on link "Home" at bounding box center [156, 256] width 217 height 25
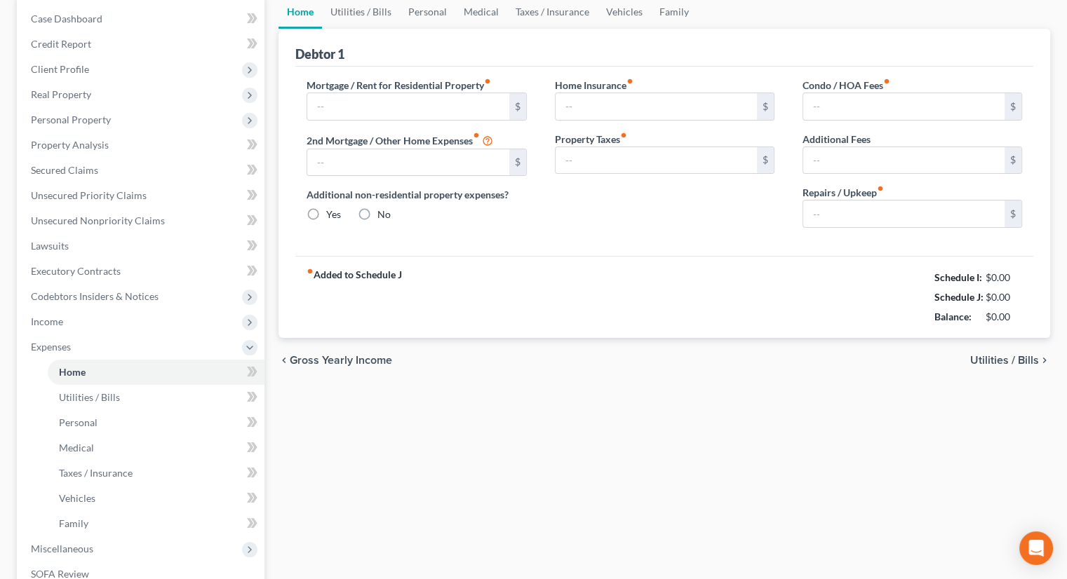
type input "1,779.00"
type input "0.00"
radio input "true"
type input "159.46"
type input "282.17"
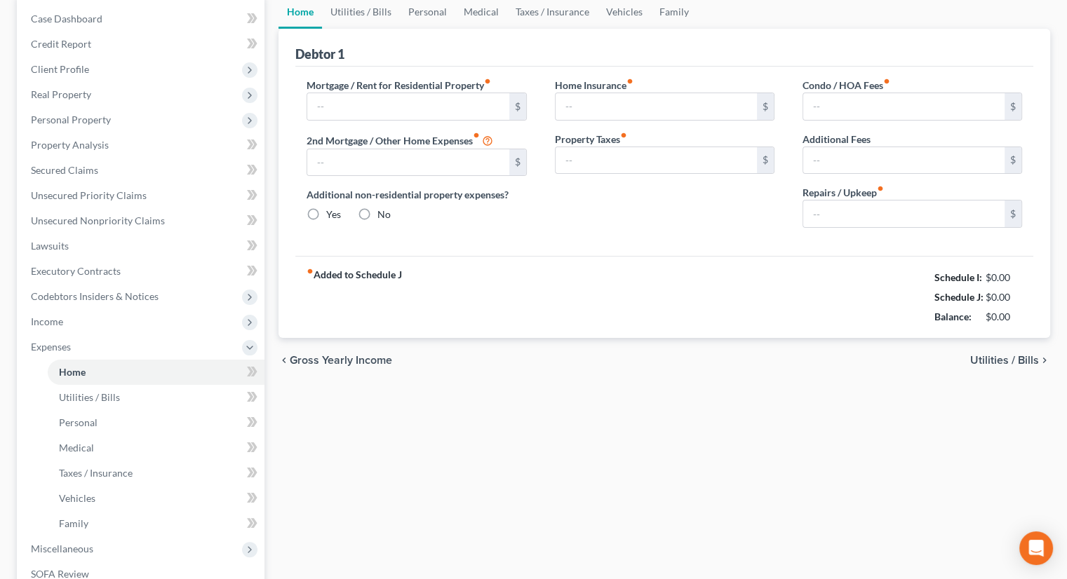
type input "0.00"
type input "50.00"
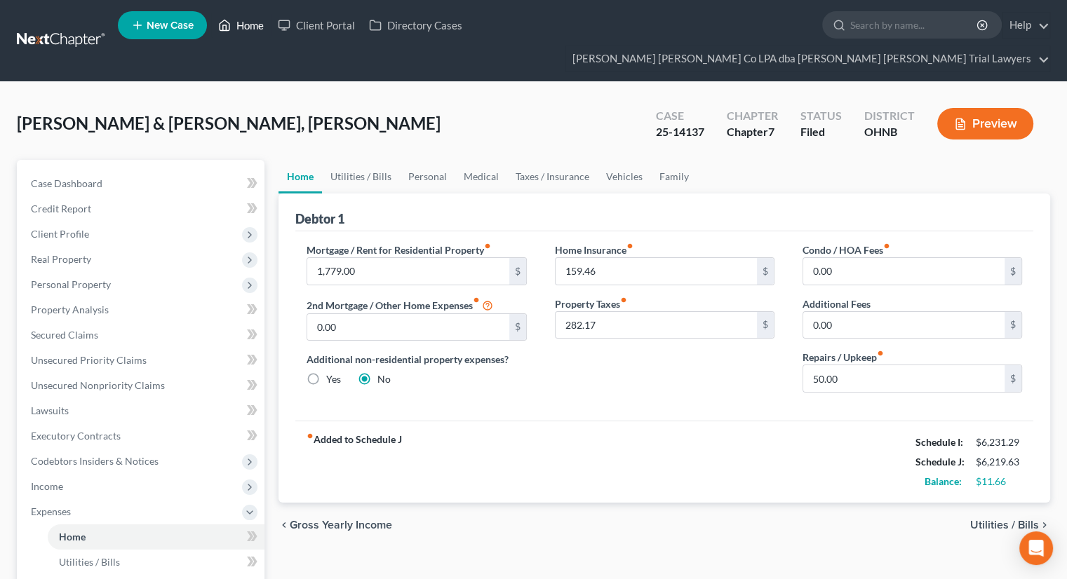
click at [257, 29] on link "Home" at bounding box center [241, 25] width 60 height 25
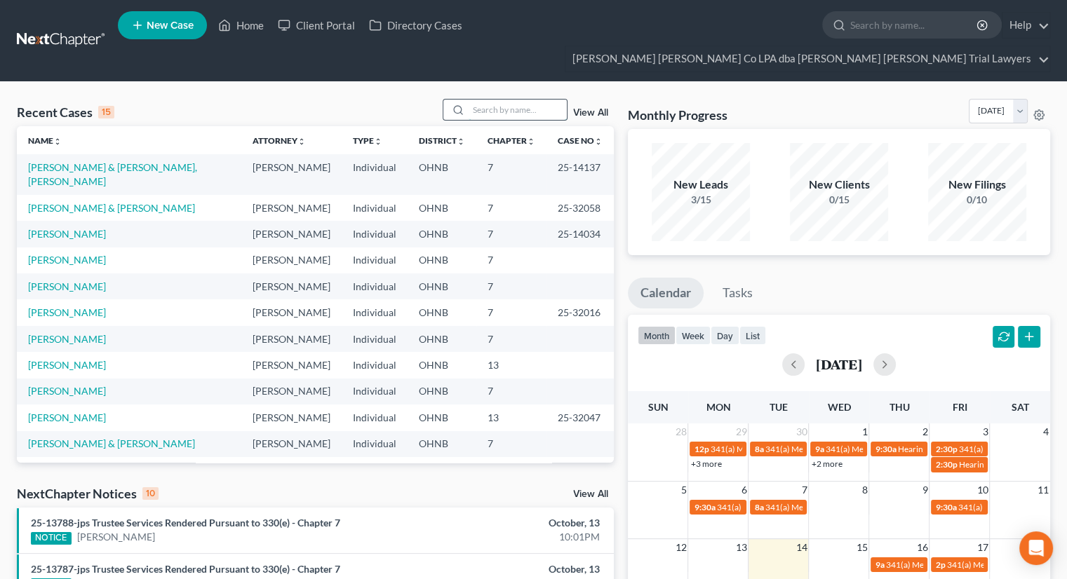
click at [512, 100] on input "search" at bounding box center [518, 110] width 98 height 20
type input "[PERSON_NAME]"
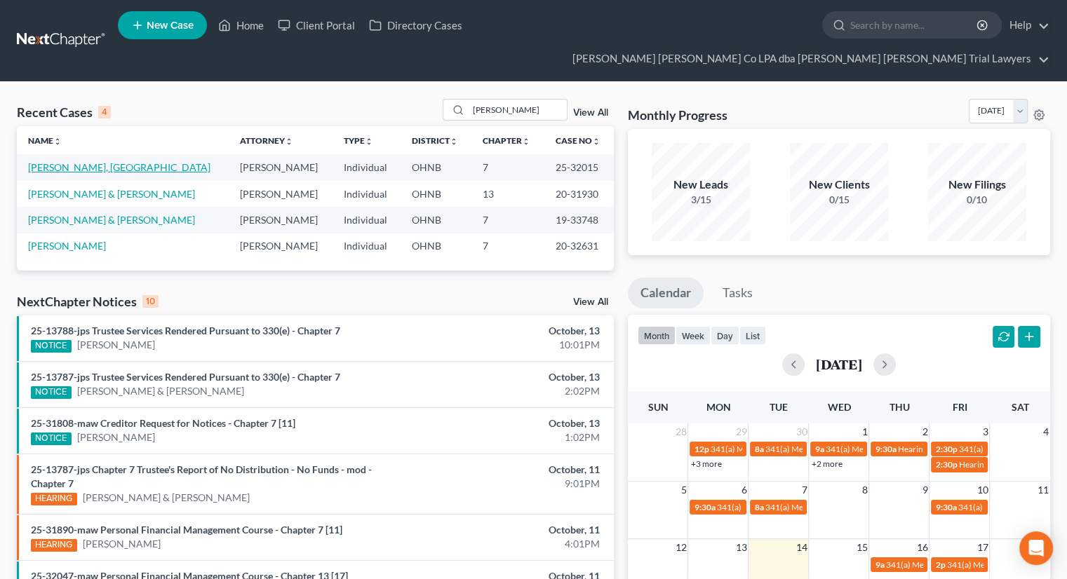
click at [71, 161] on link "[PERSON_NAME], [GEOGRAPHIC_DATA]" at bounding box center [119, 167] width 182 height 12
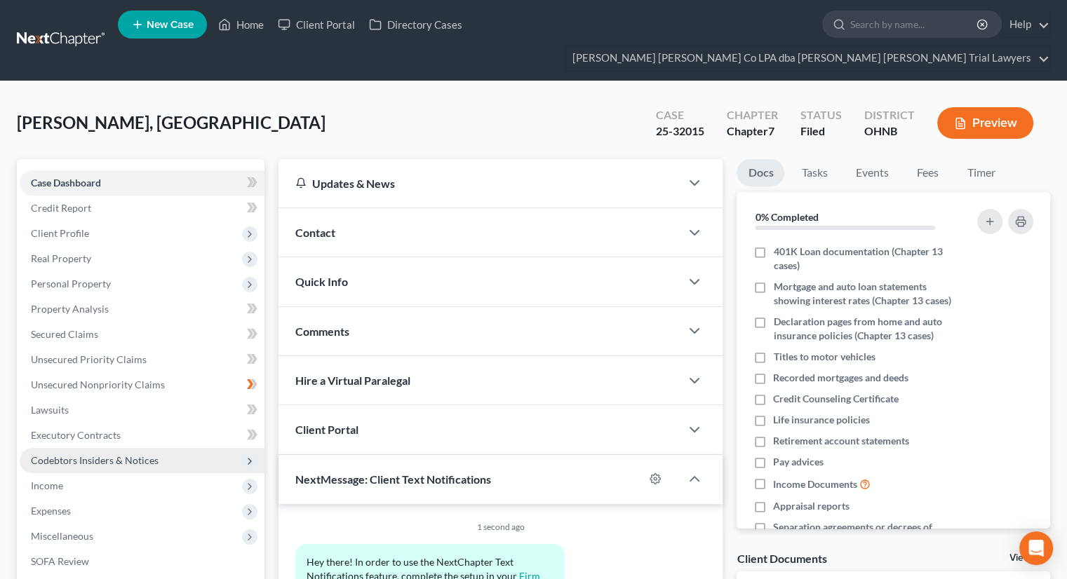
scroll to position [140, 0]
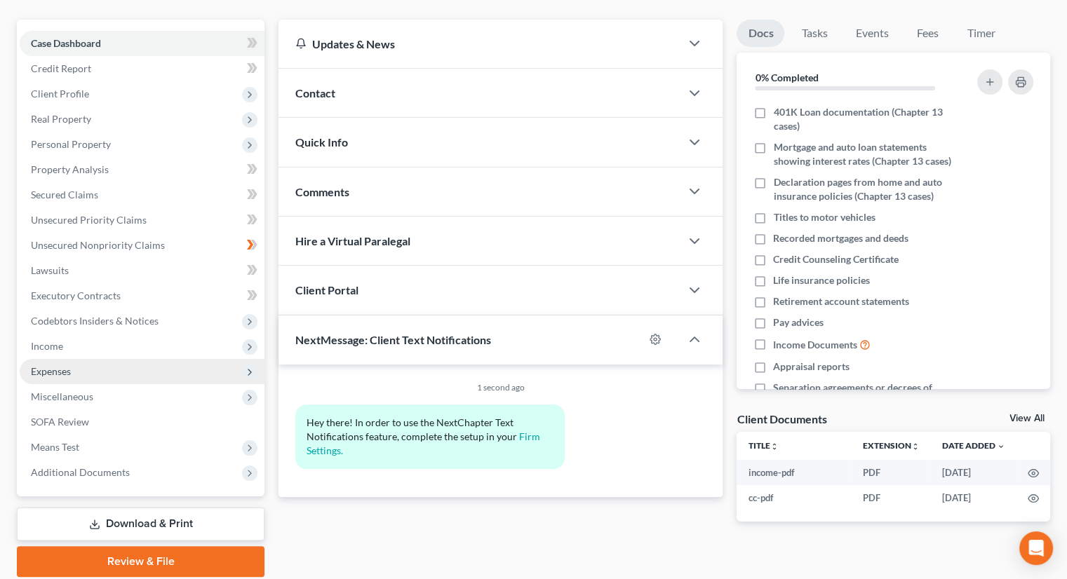
click at [74, 359] on span "Expenses" at bounding box center [142, 371] width 245 height 25
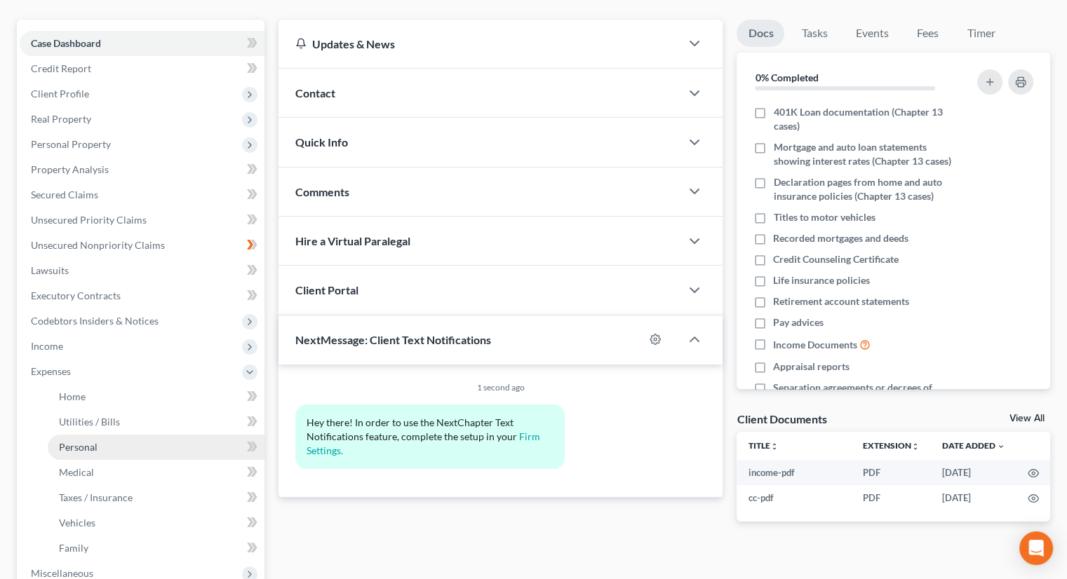
click at [74, 435] on link "Personal" at bounding box center [156, 447] width 217 height 25
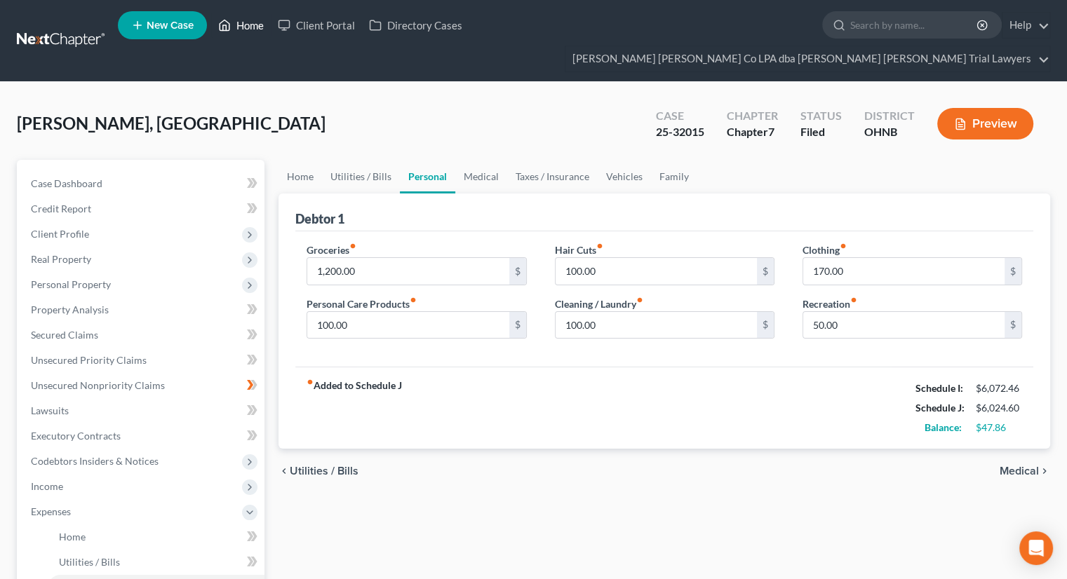
drag, startPoint x: 231, startPoint y: 29, endPoint x: 213, endPoint y: 51, distance: 28.4
click at [231, 29] on icon at bounding box center [224, 25] width 13 height 17
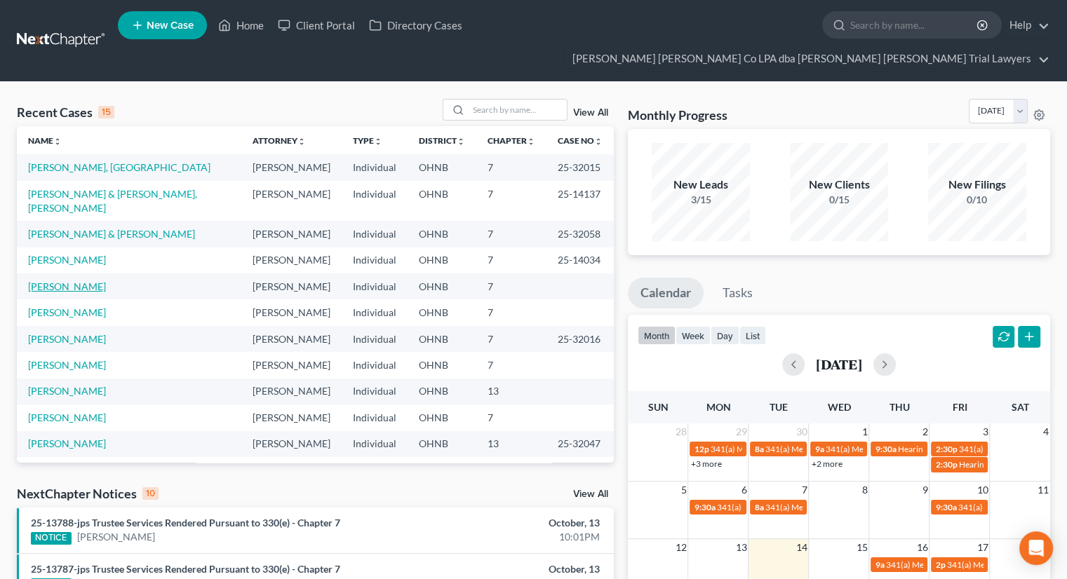
click at [73, 281] on link "[PERSON_NAME]" at bounding box center [67, 287] width 78 height 12
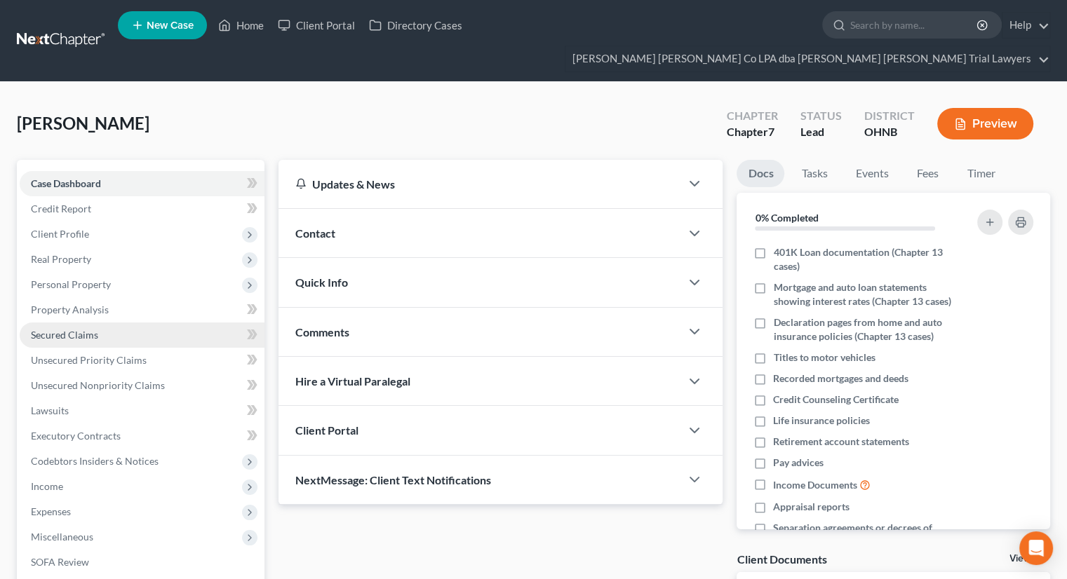
drag, startPoint x: 97, startPoint y: 262, endPoint x: 114, endPoint y: 299, distance: 41.1
click at [97, 278] on span "Personal Property" at bounding box center [71, 284] width 80 height 12
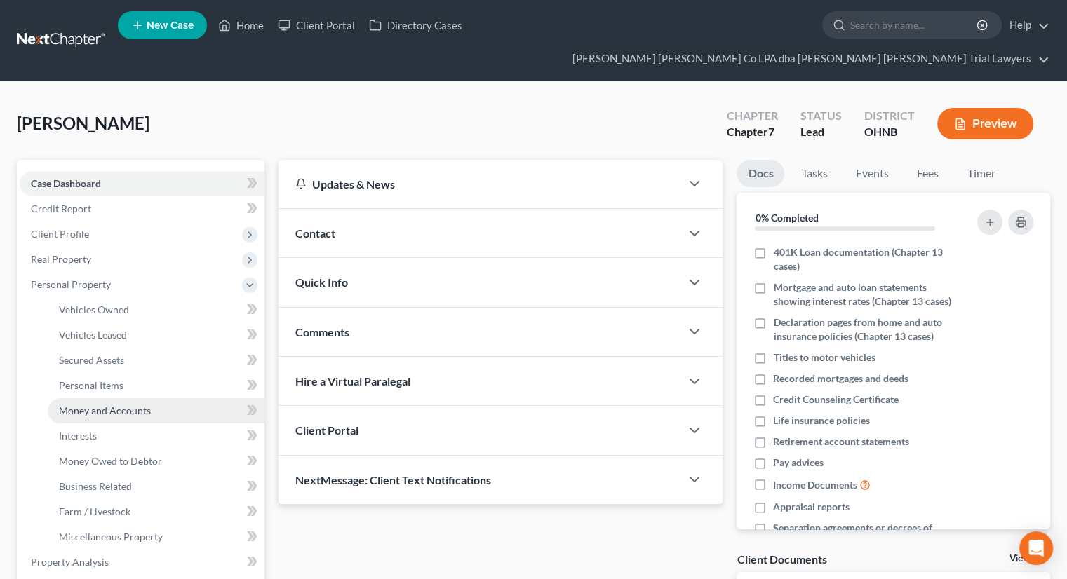
click at [137, 405] on span "Money and Accounts" at bounding box center [105, 411] width 92 height 12
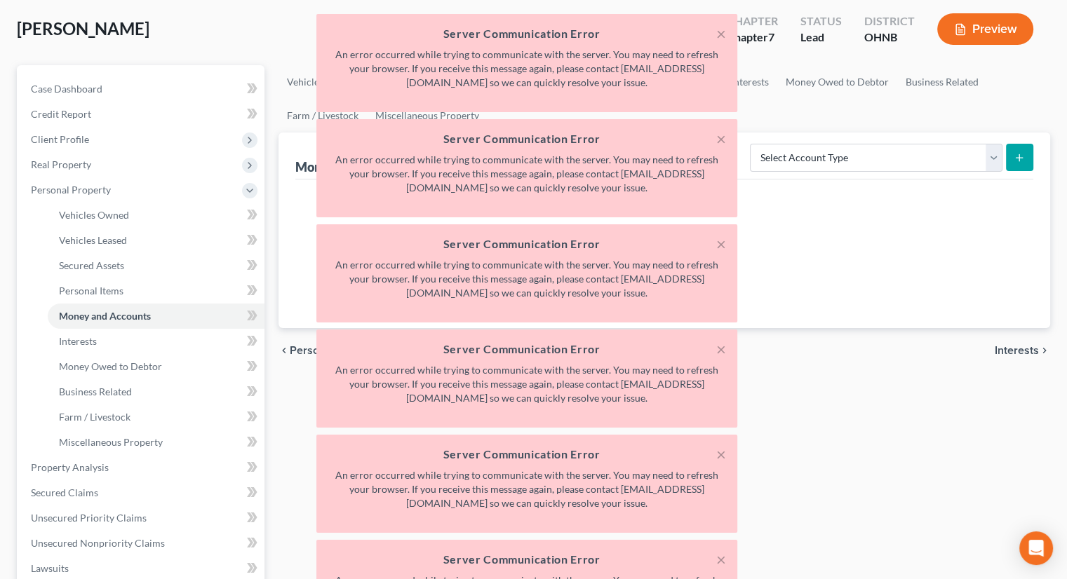
scroll to position [70, 0]
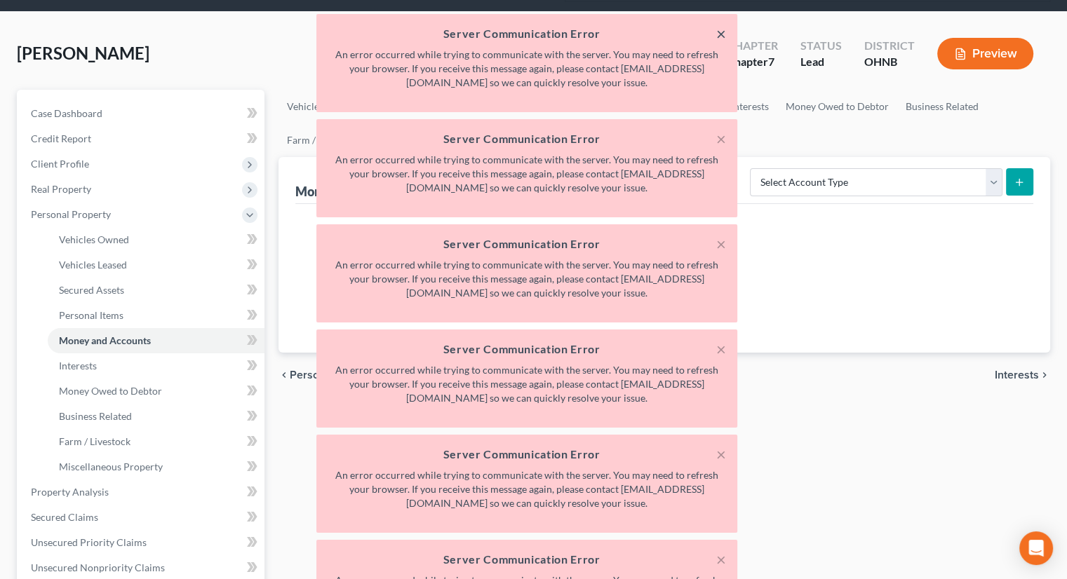
click at [718, 34] on button "×" at bounding box center [721, 33] width 10 height 17
click at [719, 141] on button "×" at bounding box center [721, 138] width 10 height 17
click at [722, 37] on button "×" at bounding box center [721, 33] width 10 height 17
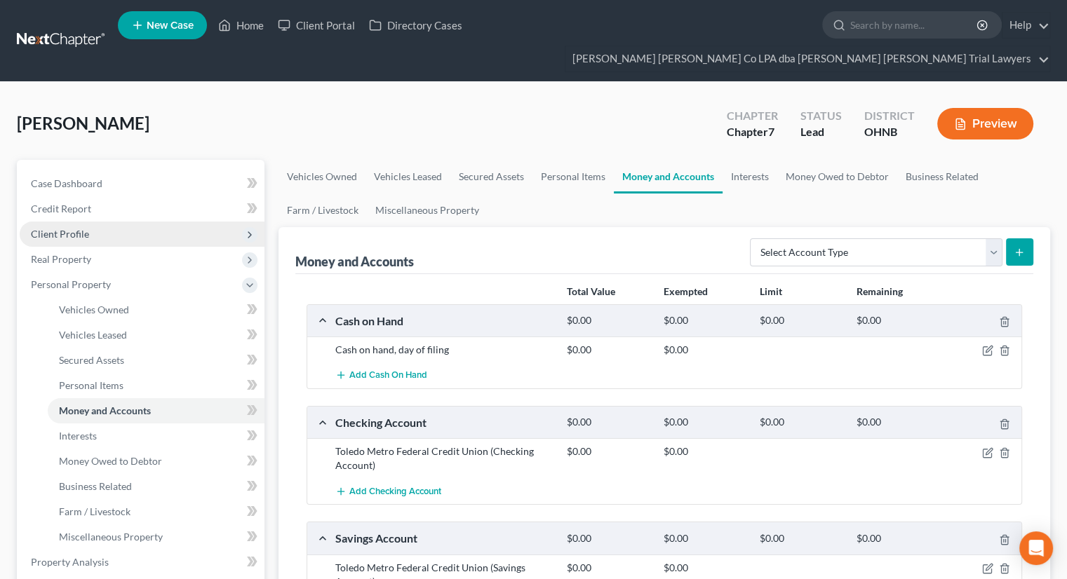
click at [112, 222] on span "Client Profile" at bounding box center [142, 234] width 245 height 25
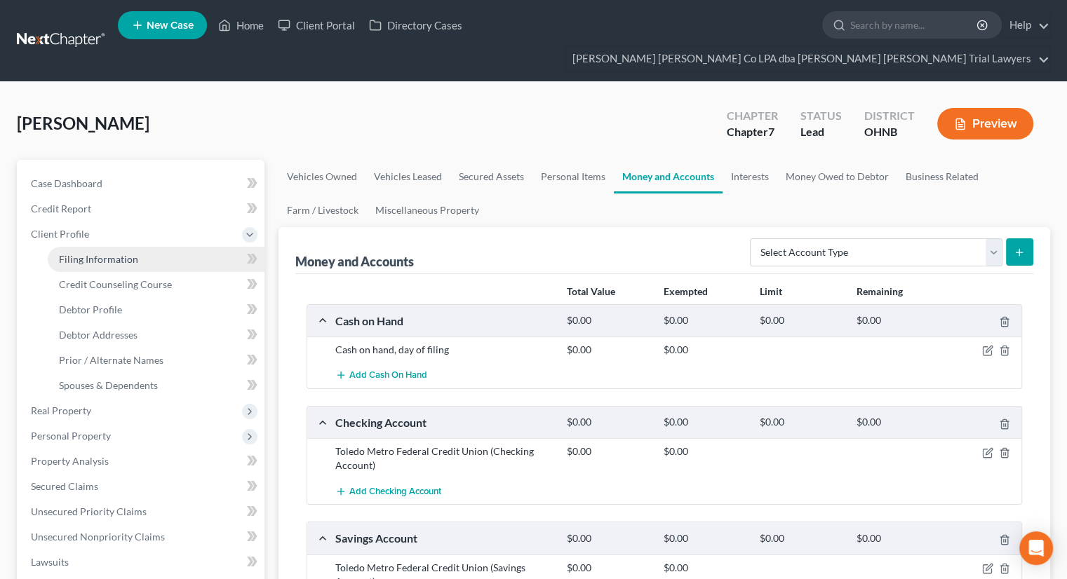
click at [116, 253] on span "Filing Information" at bounding box center [98, 259] width 79 height 12
select select "1"
select select "0"
select select "36"
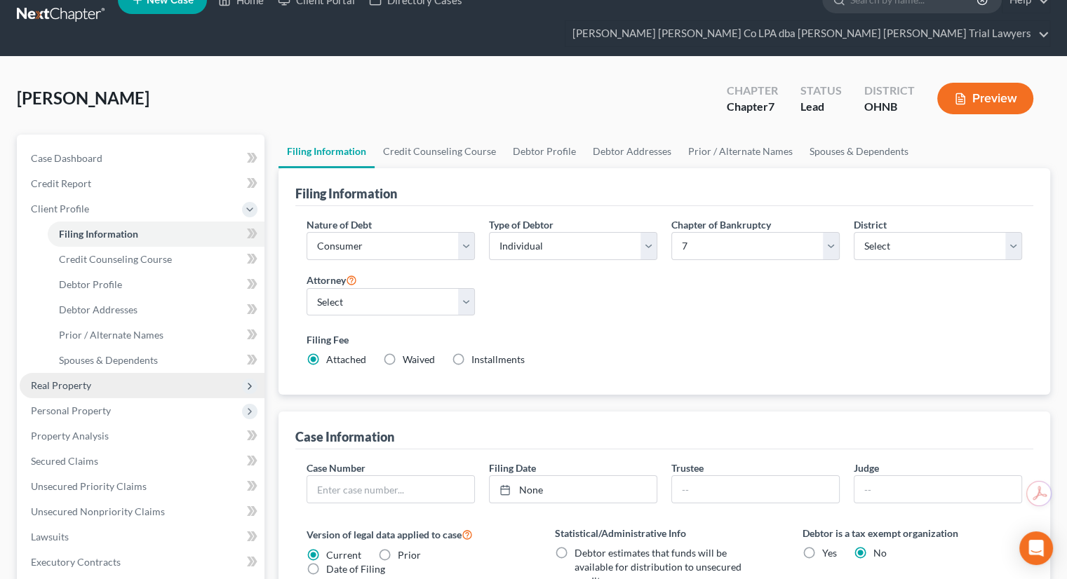
scroll to position [70, 0]
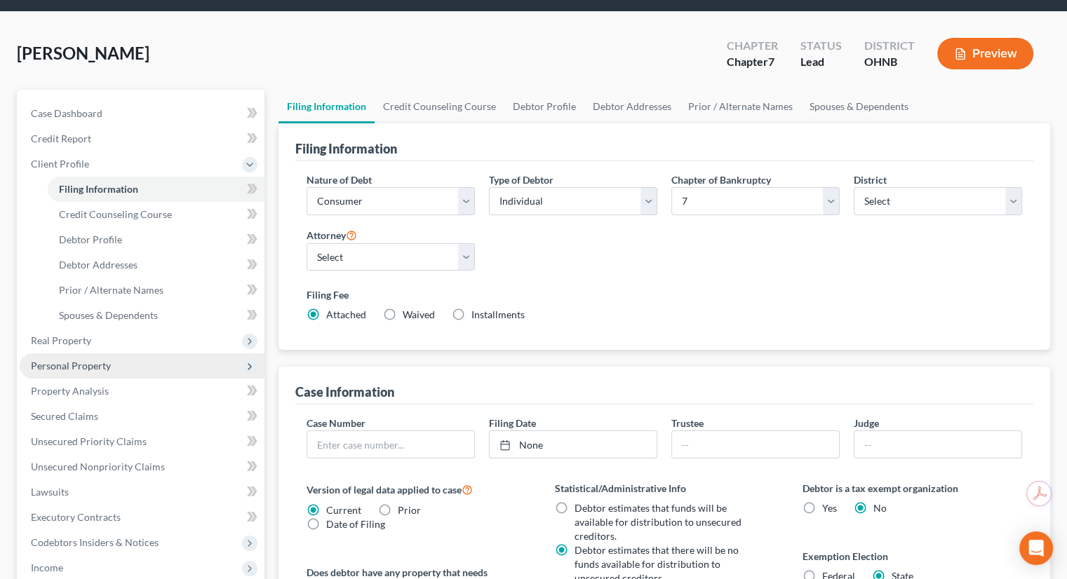
click at [93, 360] on span "Personal Property" at bounding box center [71, 366] width 80 height 12
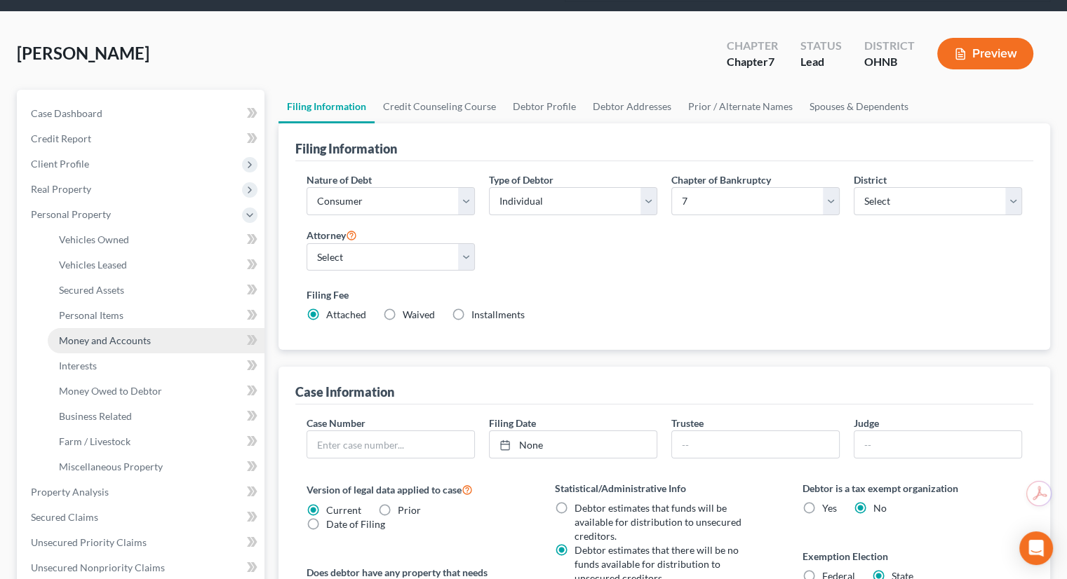
click at [121, 328] on link "Money and Accounts" at bounding box center [156, 340] width 217 height 25
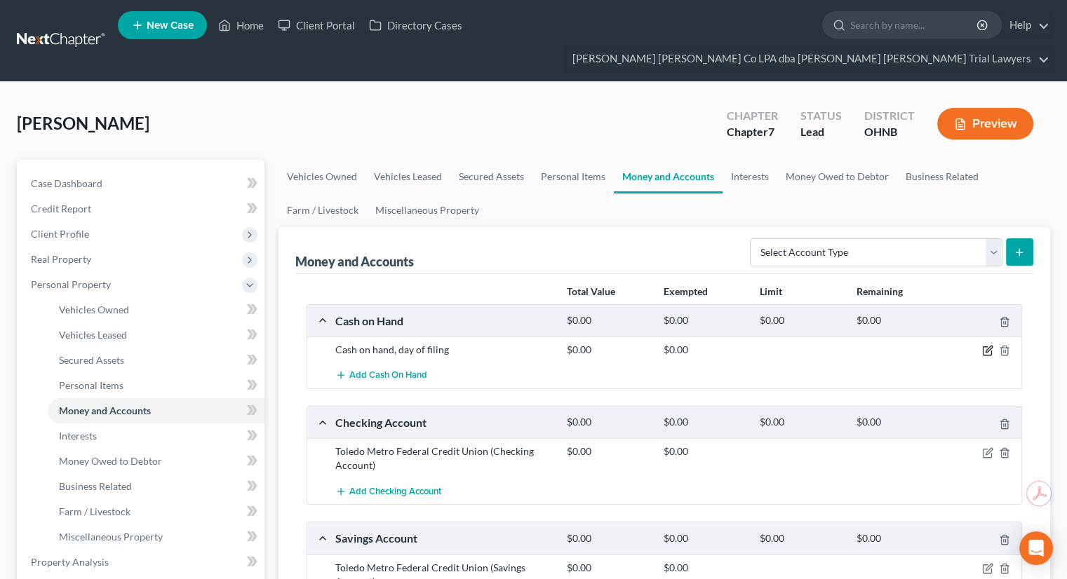
click at [988, 345] on icon "button" at bounding box center [987, 350] width 11 height 11
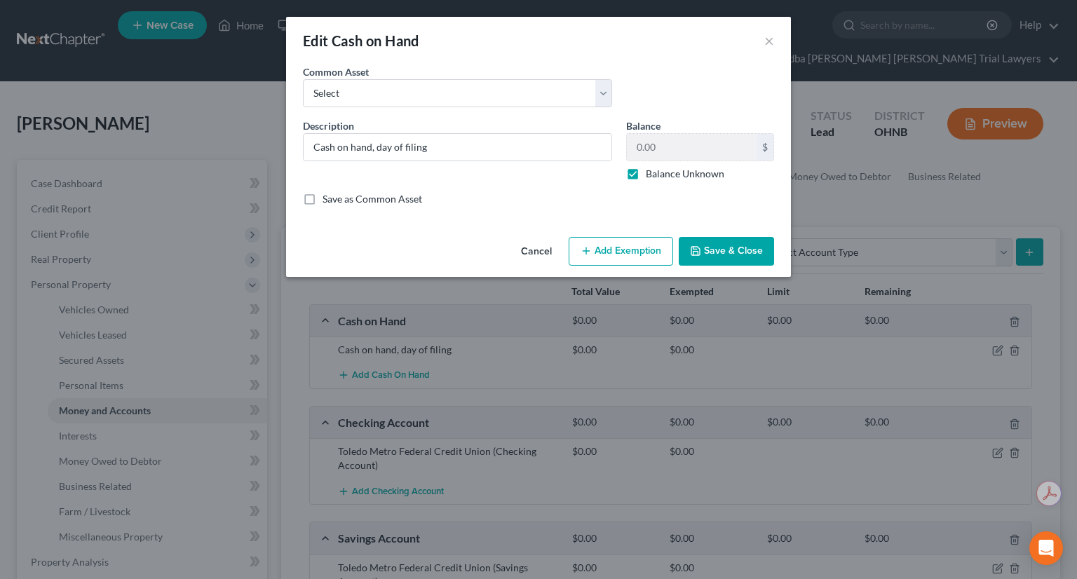
click at [646, 175] on label "Balance Unknown" at bounding box center [685, 174] width 79 height 14
click at [652, 175] on input "Balance Unknown" at bounding box center [656, 171] width 9 height 9
checkbox input "false"
click at [664, 146] on input "0.00" at bounding box center [692, 147] width 130 height 27
type input "75"
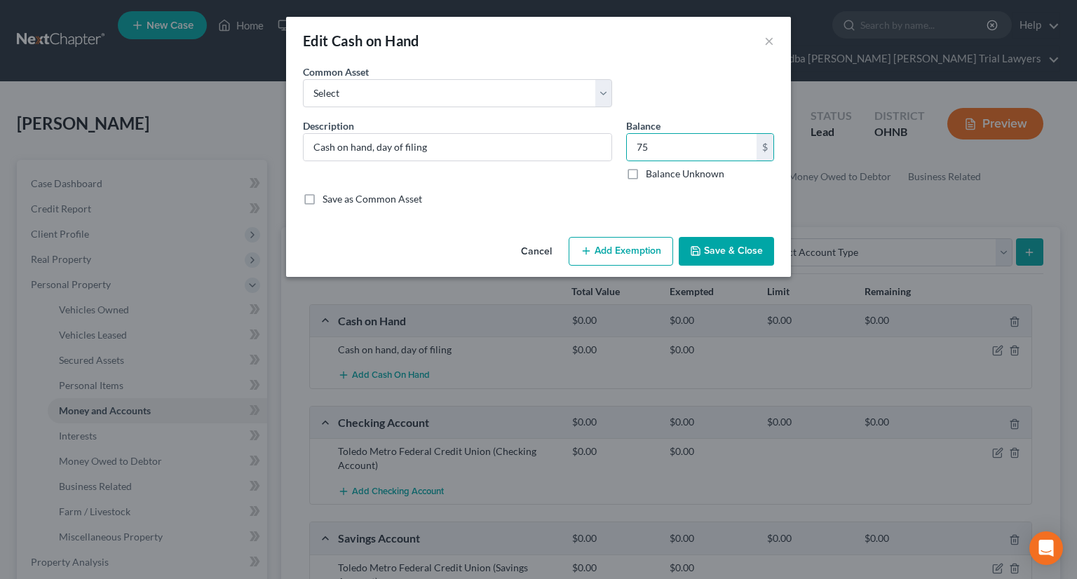
click at [640, 244] on button "Add Exemption" at bounding box center [621, 251] width 105 height 29
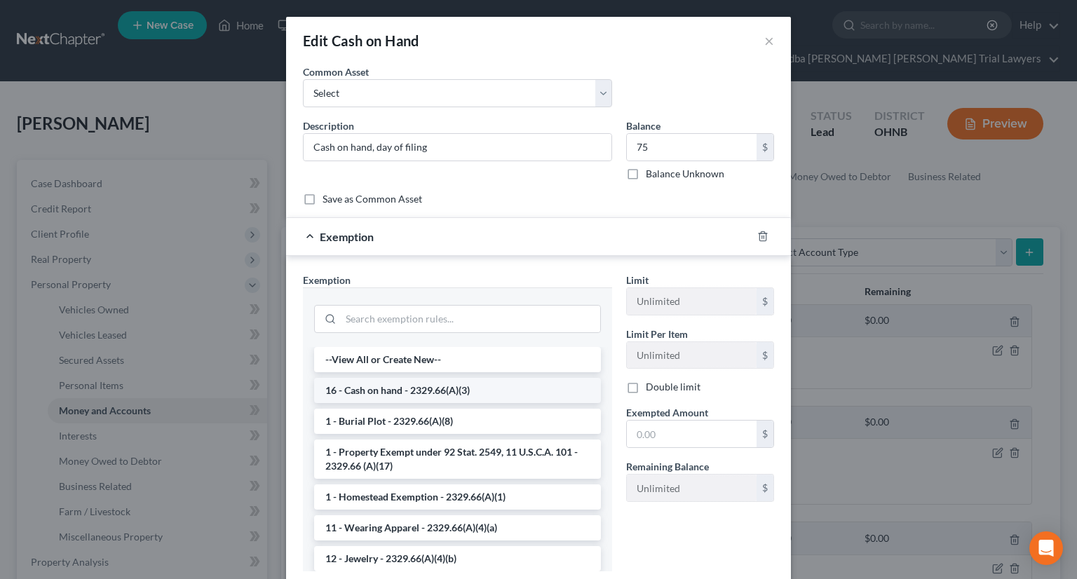
click at [390, 387] on li "16 - Cash on hand - 2329.66(A)(3)" at bounding box center [457, 390] width 287 height 25
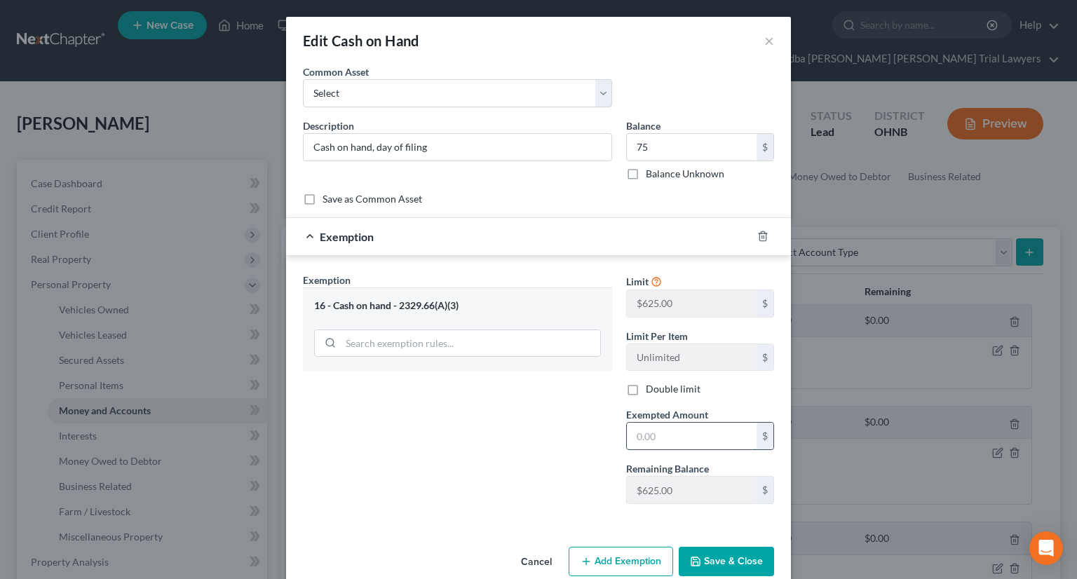
click at [668, 424] on input "text" at bounding box center [692, 436] width 130 height 27
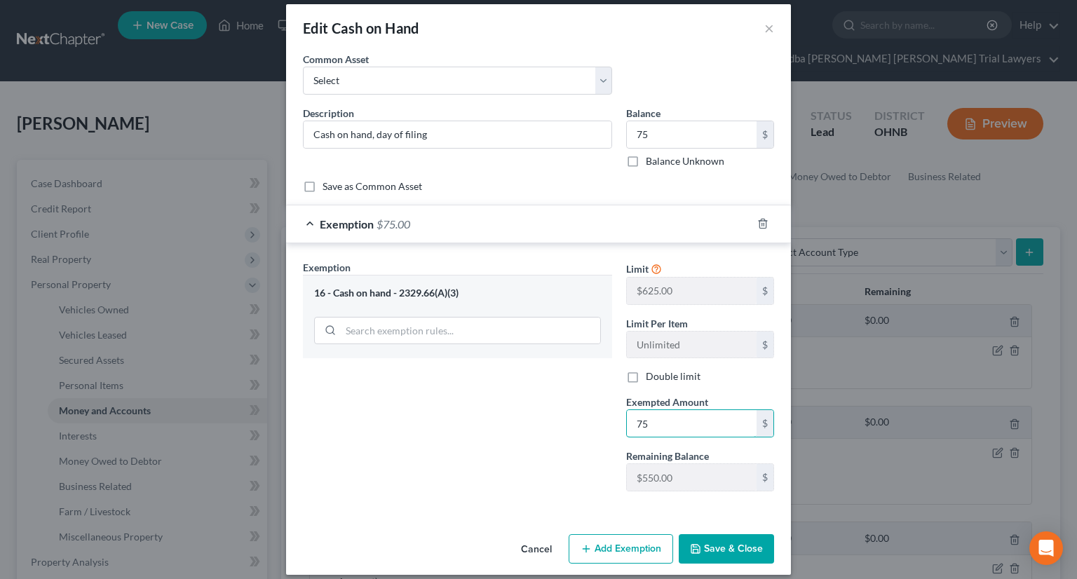
scroll to position [23, 0]
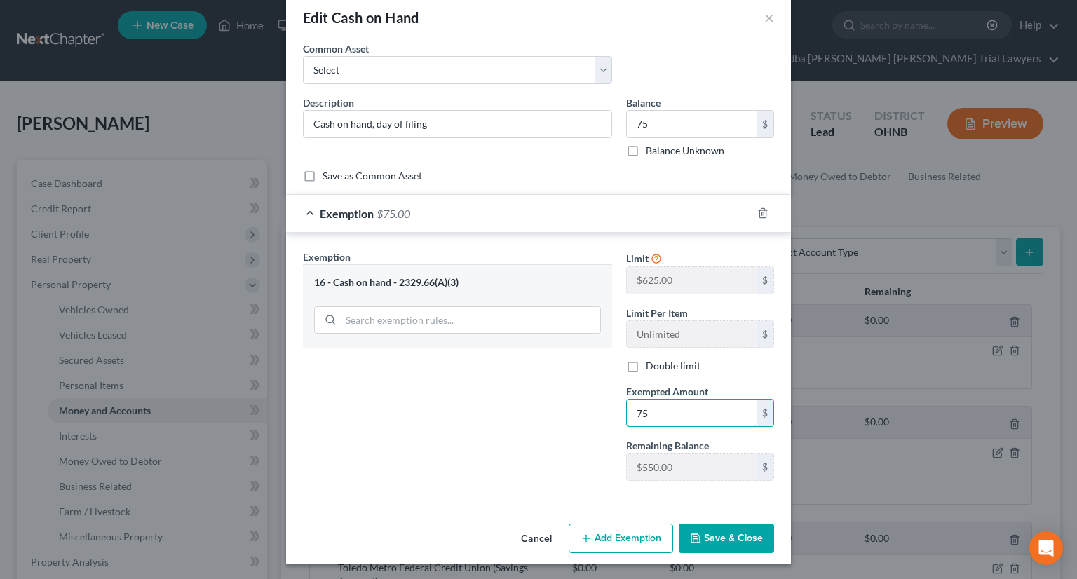
type input "75"
click at [704, 537] on button "Save & Close" at bounding box center [726, 538] width 95 height 29
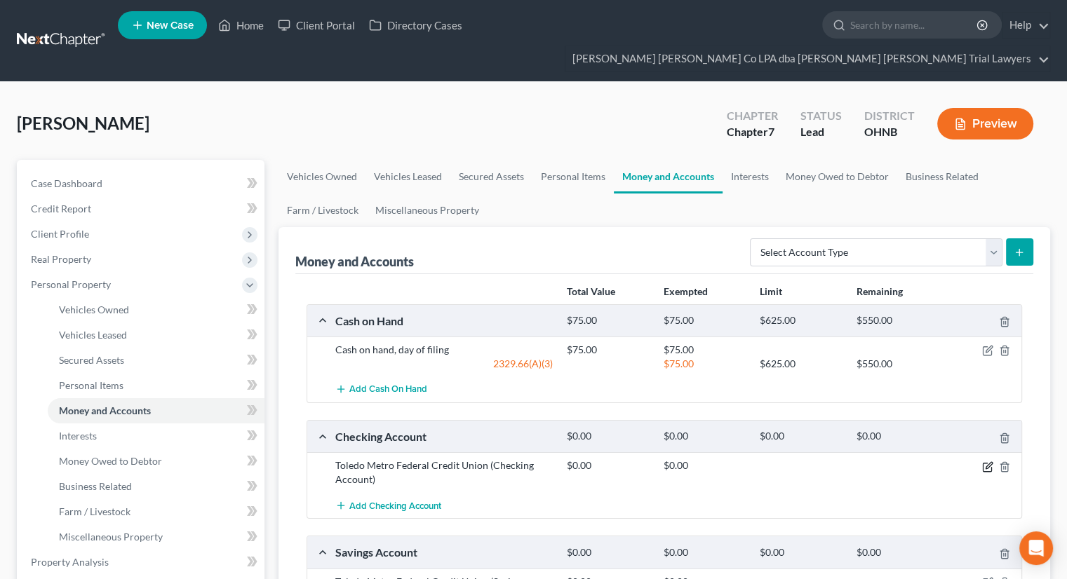
click at [984, 462] on icon "button" at bounding box center [987, 467] width 11 height 11
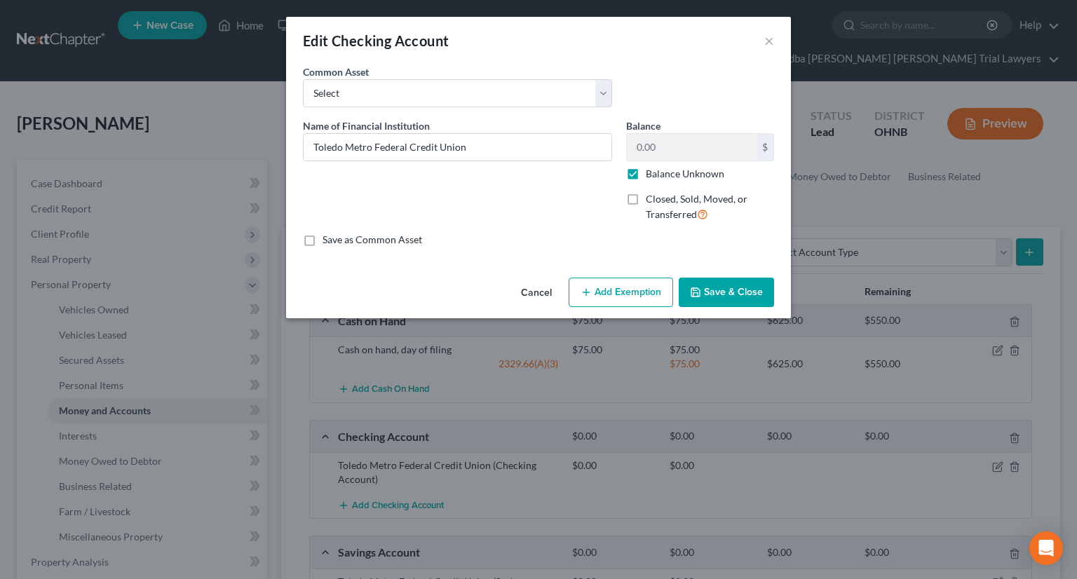
click at [646, 171] on label "Balance Unknown" at bounding box center [685, 174] width 79 height 14
click at [652, 171] on input "Balance Unknown" at bounding box center [656, 171] width 9 height 9
checkbox input "false"
click at [729, 301] on button "Save & Close" at bounding box center [726, 292] width 95 height 29
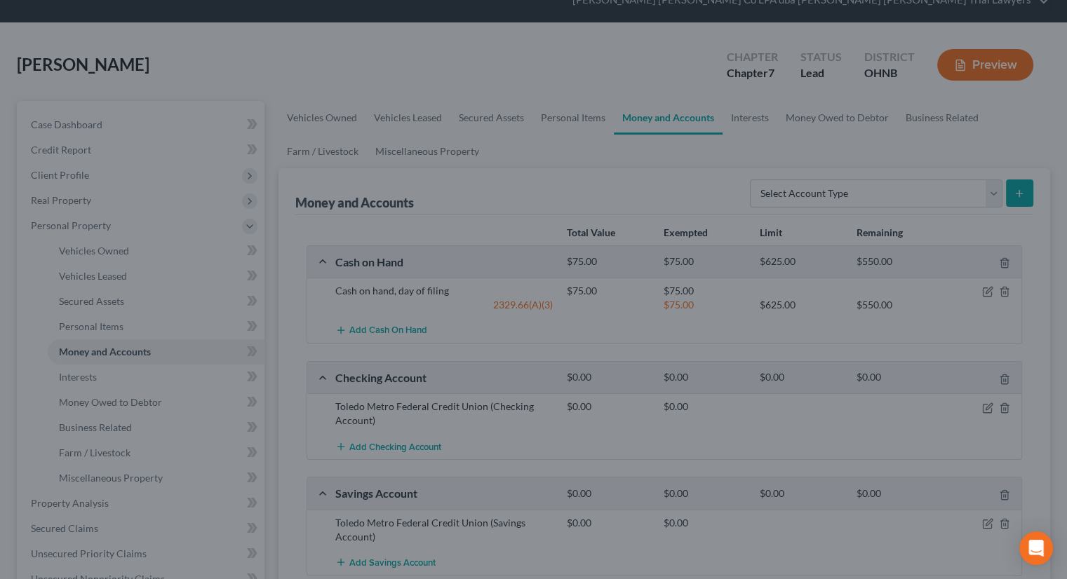
scroll to position [140, 0]
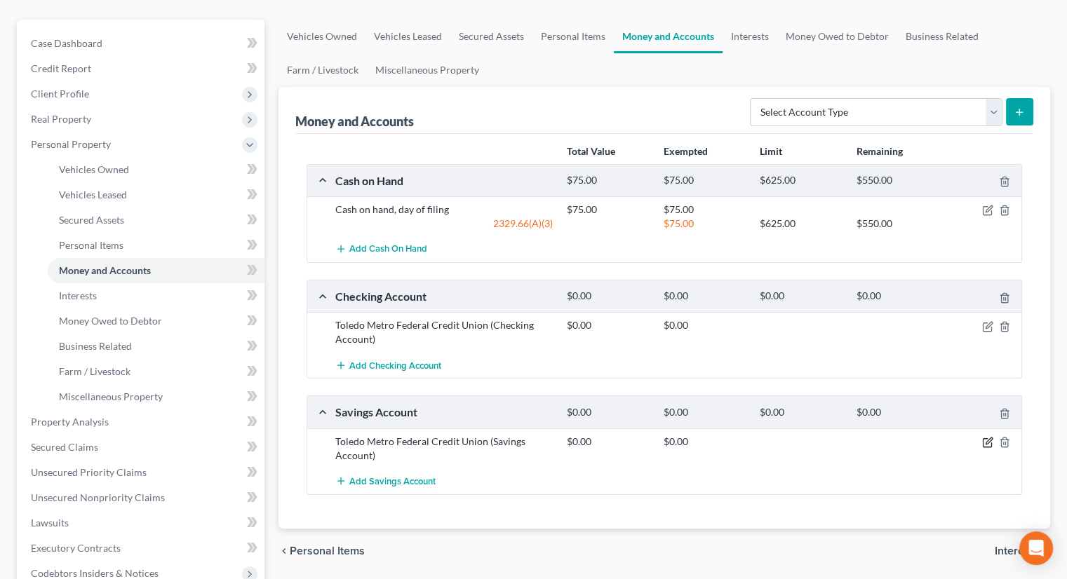
click at [988, 437] on icon "button" at bounding box center [987, 442] width 11 height 11
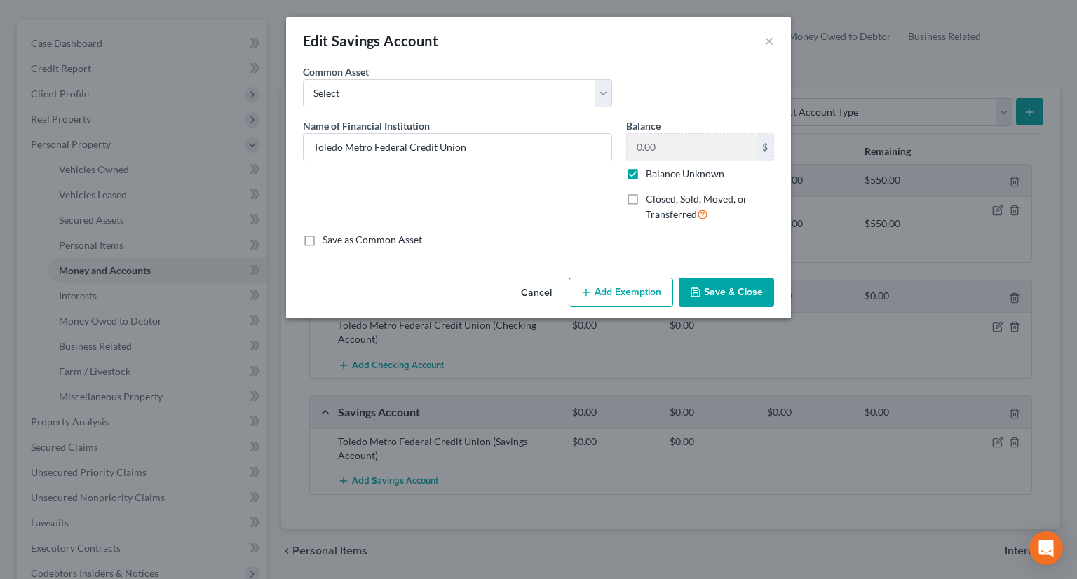
click at [646, 170] on label "Balance Unknown" at bounding box center [685, 174] width 79 height 14
click at [652, 170] on input "Balance Unknown" at bounding box center [656, 171] width 9 height 9
checkbox input "false"
click at [703, 298] on button "Save & Close" at bounding box center [726, 292] width 95 height 29
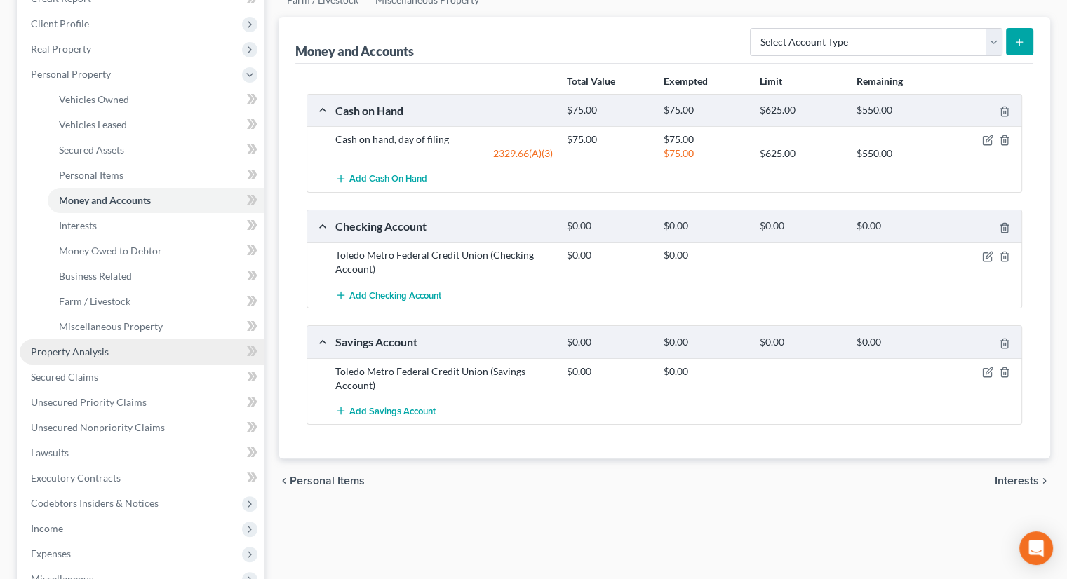
click at [140, 339] on link "Property Analysis" at bounding box center [142, 351] width 245 height 25
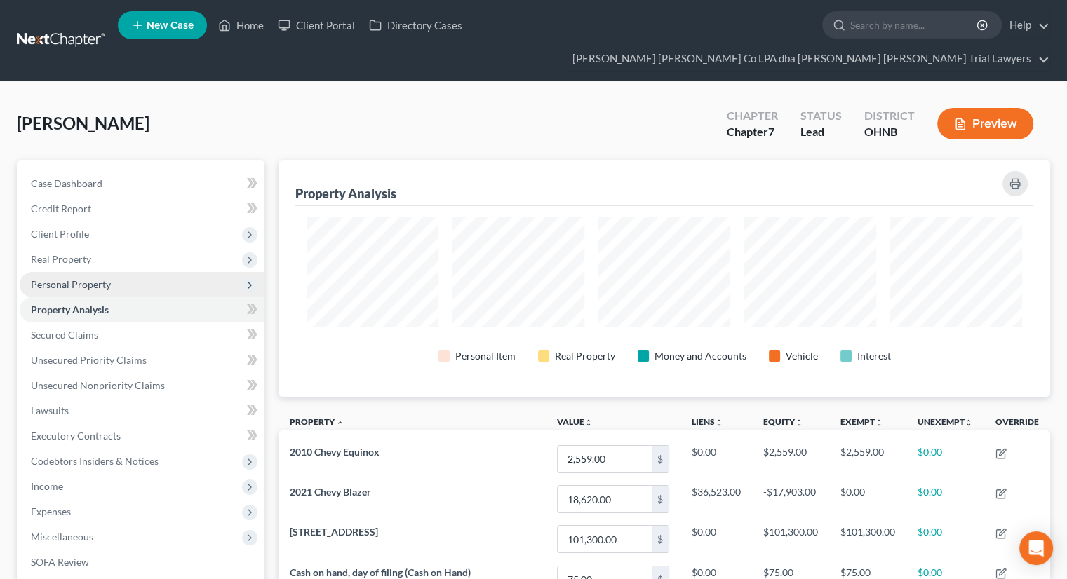
click at [92, 278] on span "Personal Property" at bounding box center [71, 284] width 80 height 12
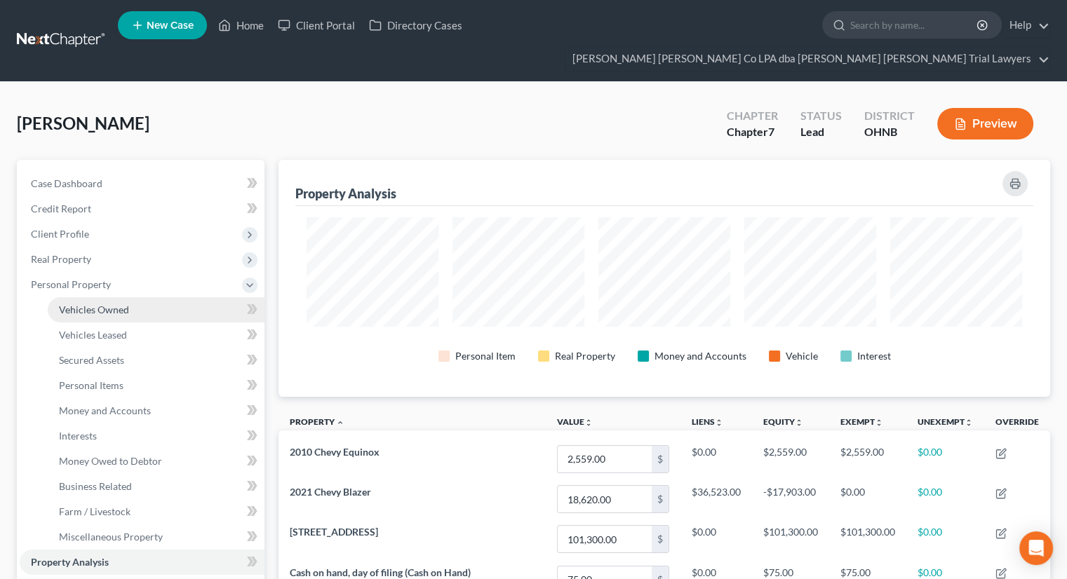
click at [100, 304] on span "Vehicles Owned" at bounding box center [94, 310] width 70 height 12
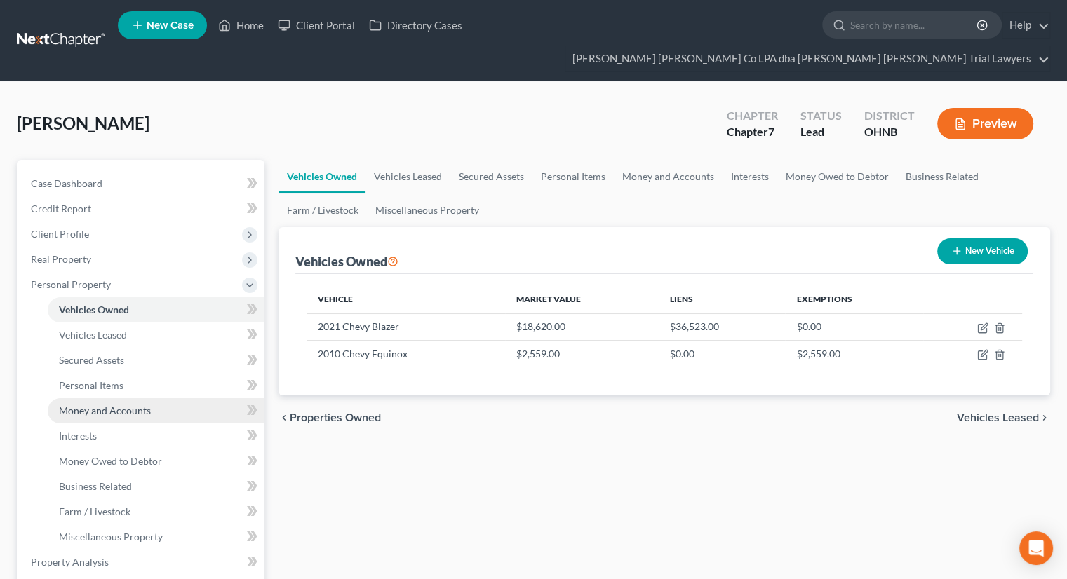
click at [105, 405] on span "Money and Accounts" at bounding box center [105, 411] width 92 height 12
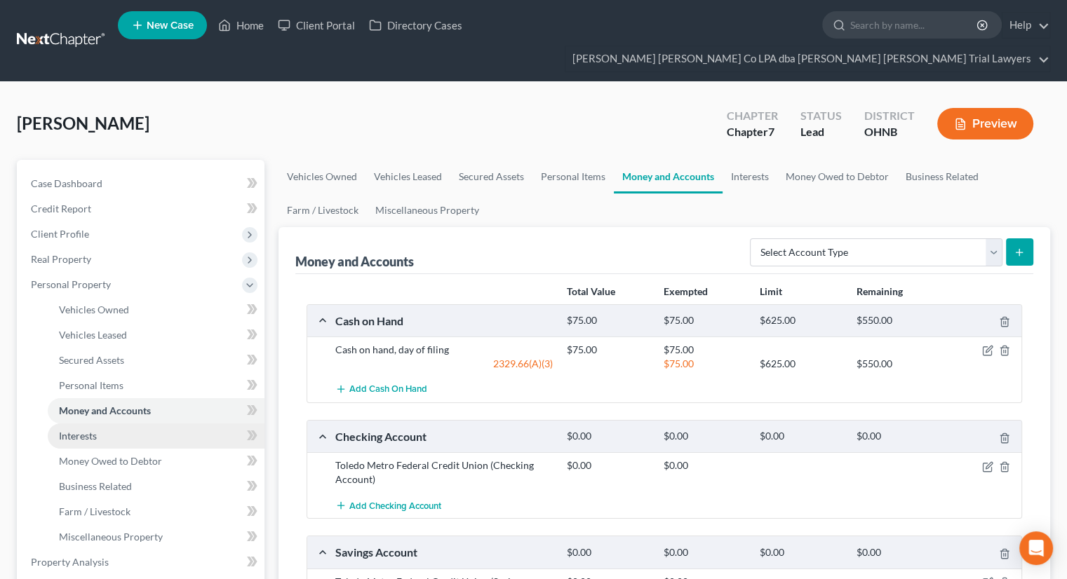
click at [99, 424] on link "Interests" at bounding box center [156, 436] width 217 height 25
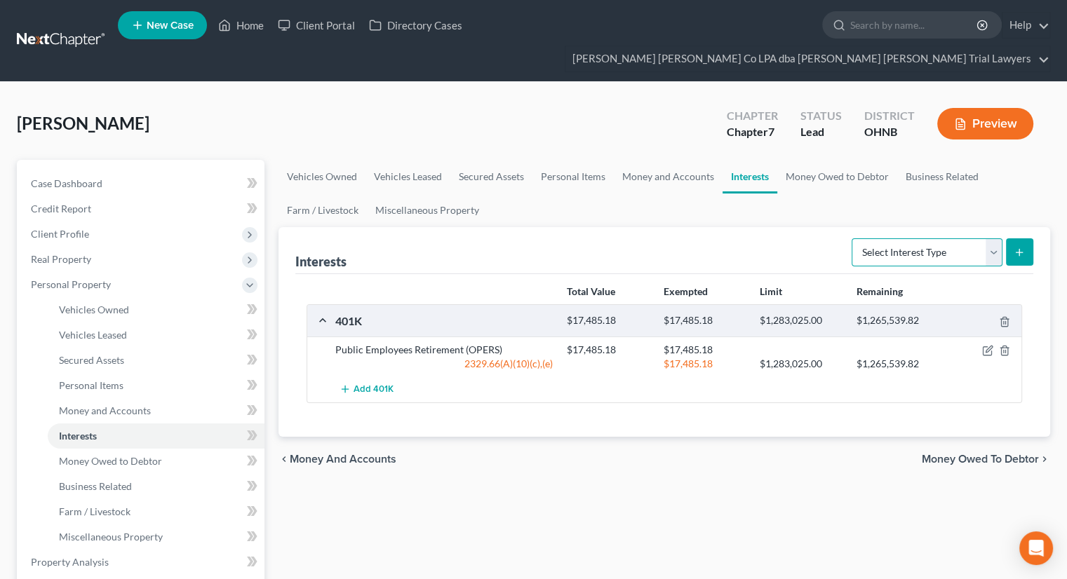
click at [887, 238] on select "Select Interest Type 401K Annuity Bond Education IRA Government Bond Government…" at bounding box center [926, 252] width 151 height 28
click at [837, 161] on link "Money Owed to Debtor" at bounding box center [837, 177] width 120 height 34
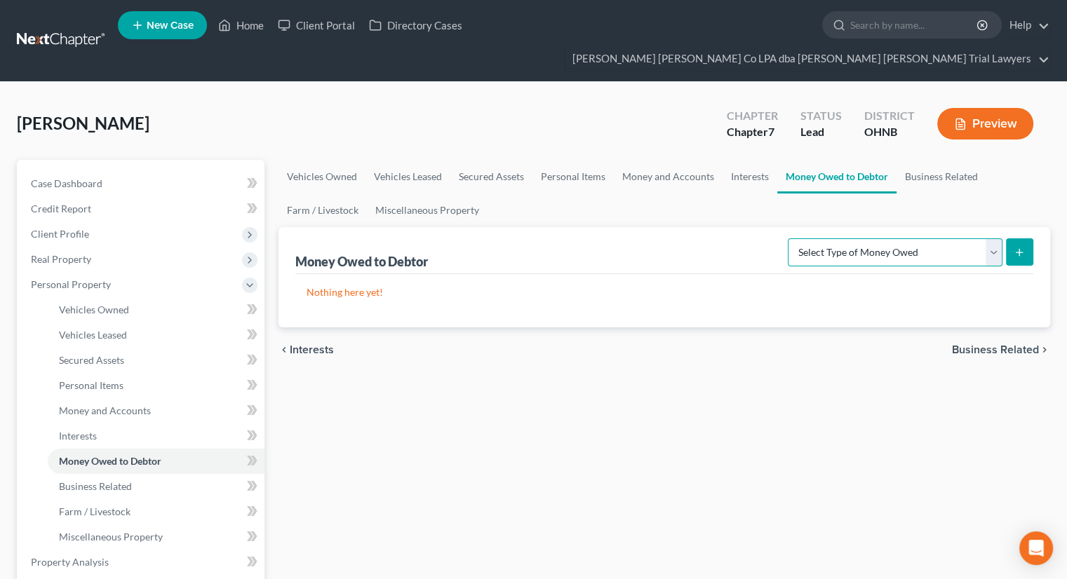
click at [866, 238] on select "Select Type of Money Owed Accounts Receivable Alimony Child Support Claims Agai…" at bounding box center [895, 252] width 215 height 28
select select "expected_tax_refund"
click at [790, 238] on select "Select Type of Money Owed Accounts Receivable Alimony Child Support Claims Agai…" at bounding box center [895, 252] width 215 height 28
click at [952, 238] on select "Select Type of Money Owed Accounts Receivable Alimony Child Support Claims Agai…" at bounding box center [895, 252] width 215 height 28
click at [790, 238] on select "Select Type of Money Owed Accounts Receivable Alimony Child Support Claims Agai…" at bounding box center [895, 252] width 215 height 28
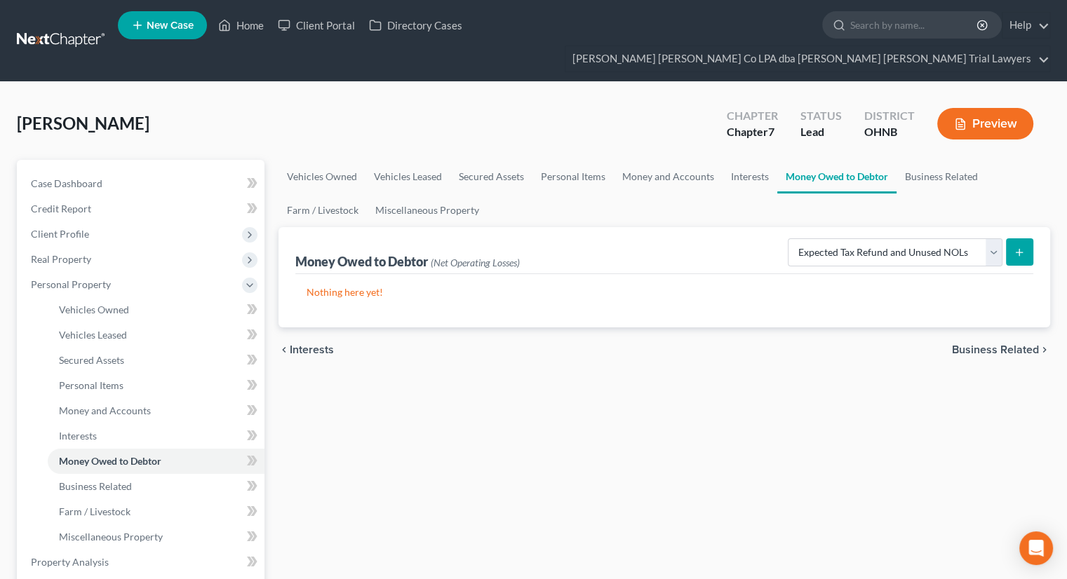
click at [1026, 238] on button "submit" at bounding box center [1019, 251] width 27 height 27
select select "0"
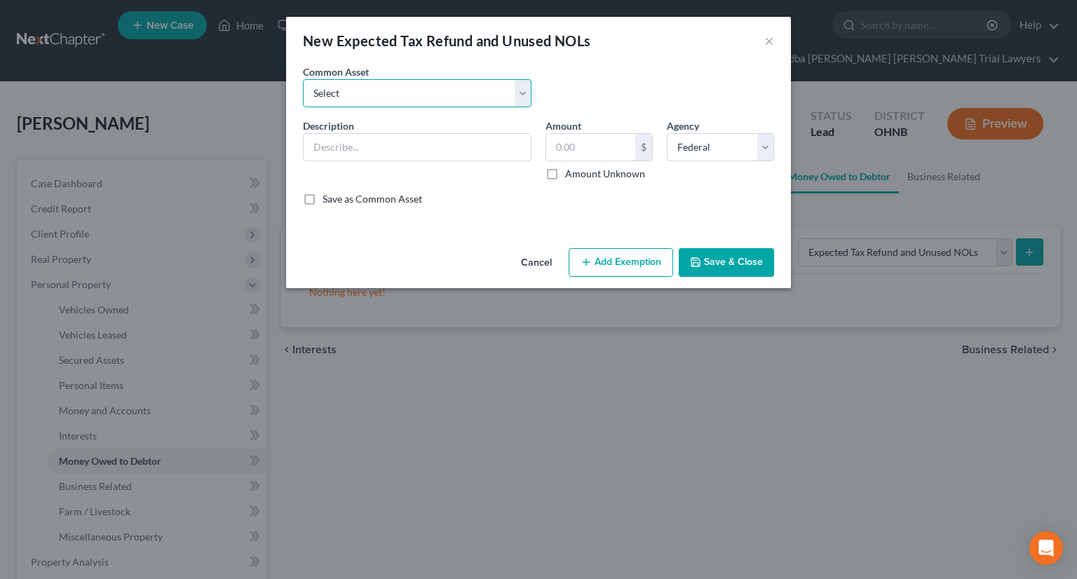
click at [441, 95] on select "Select Anticipated tax refunds; Federal & State Anticipated tax refunds; Federa…" at bounding box center [417, 93] width 229 height 28
click at [303, 79] on select "Select Anticipated tax refunds; Federal & State Anticipated tax refunds; Federa…" at bounding box center [417, 93] width 229 height 28
click at [544, 262] on button "Cancel" at bounding box center [536, 264] width 53 height 28
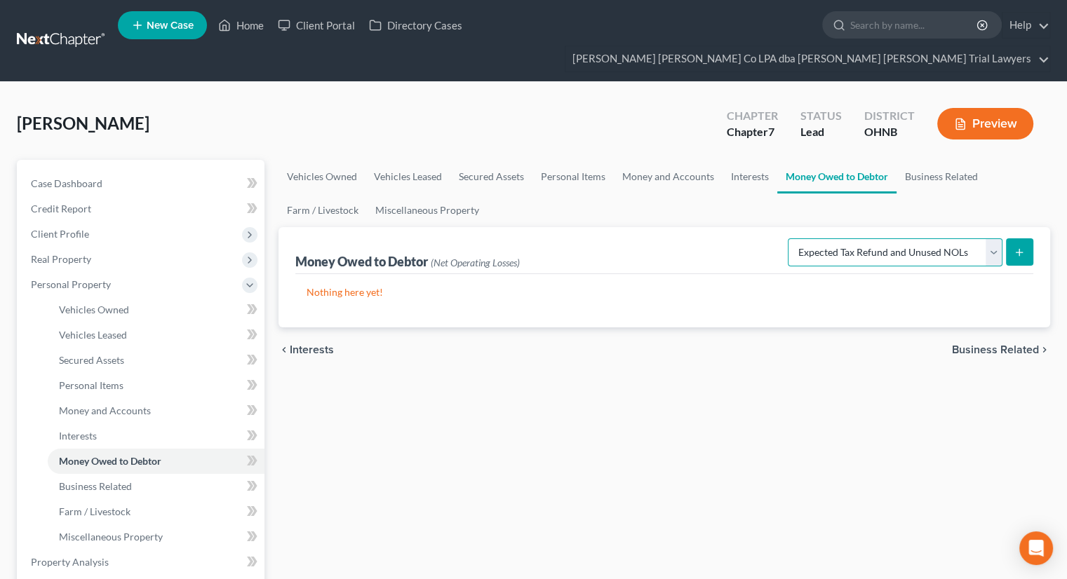
click at [844, 238] on select "Select Type of Money Owed Accounts Receivable Alimony Child Support Claims Agai…" at bounding box center [895, 252] width 215 height 28
select select "other_contingent_and_unliquidated_claims"
click at [790, 238] on select "Select Type of Money Owed Accounts Receivable Alimony Child Support Claims Agai…" at bounding box center [895, 252] width 215 height 28
click at [1027, 238] on button "submit" at bounding box center [1019, 251] width 27 height 27
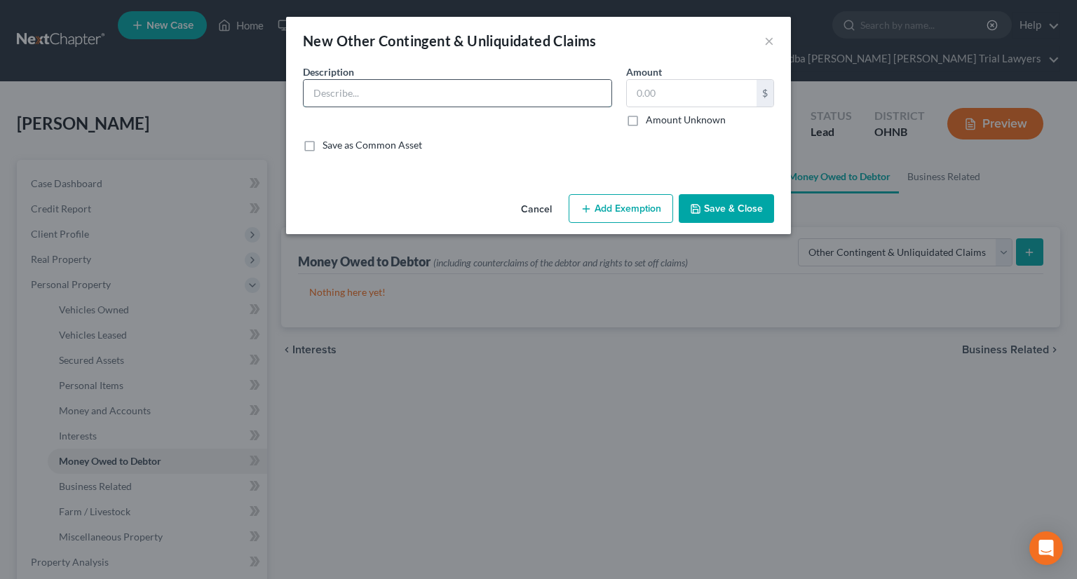
click at [457, 96] on input "text" at bounding box center [458, 93] width 308 height 27
type input "Anticipated tax refunds; Federal & State"
click at [619, 207] on button "Add Exemption" at bounding box center [621, 208] width 105 height 29
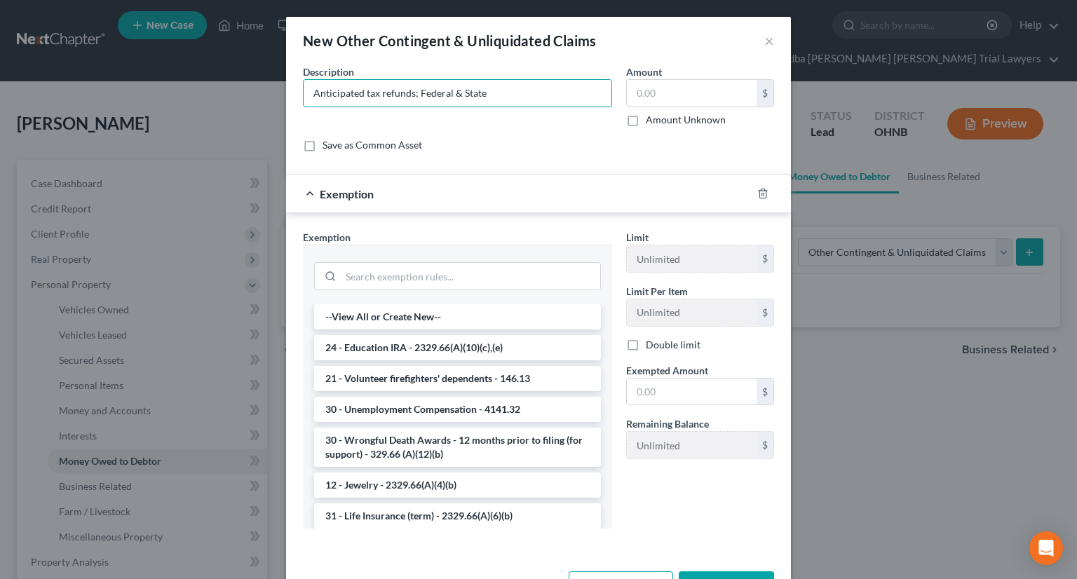
drag, startPoint x: 486, startPoint y: 88, endPoint x: 256, endPoint y: 86, distance: 230.1
click at [256, 86] on div "New Other Contingent & Unliquidated Claims × An exemption set must first be sel…" at bounding box center [538, 289] width 1077 height 579
type input "Garnishment 90 days prior to the bankruptcy filing"
click at [419, 270] on input "search" at bounding box center [471, 276] width 260 height 27
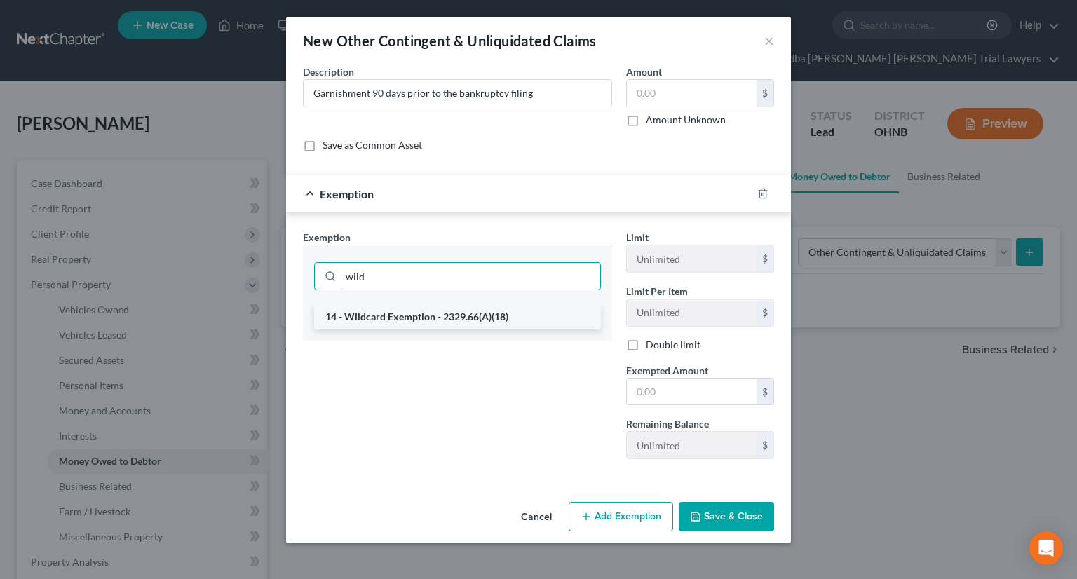
type input "wild"
click at [439, 314] on li "14 - Wildcard Exemption - 2329.66(A)(18)" at bounding box center [457, 316] width 287 height 25
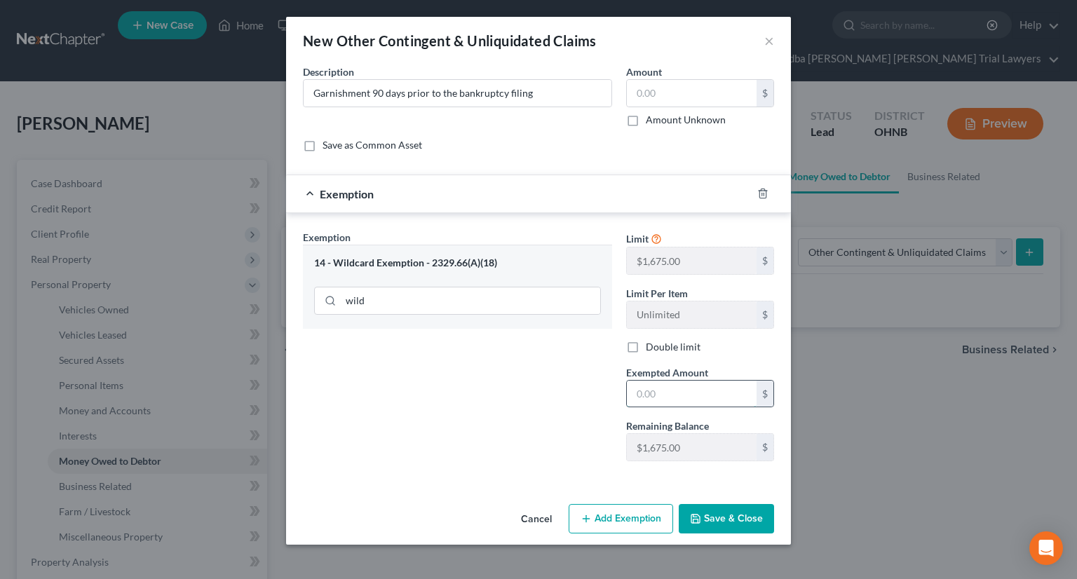
click at [687, 395] on input "text" at bounding box center [692, 394] width 130 height 27
type input "1,675"
click at [749, 511] on button "Save & Close" at bounding box center [726, 518] width 95 height 29
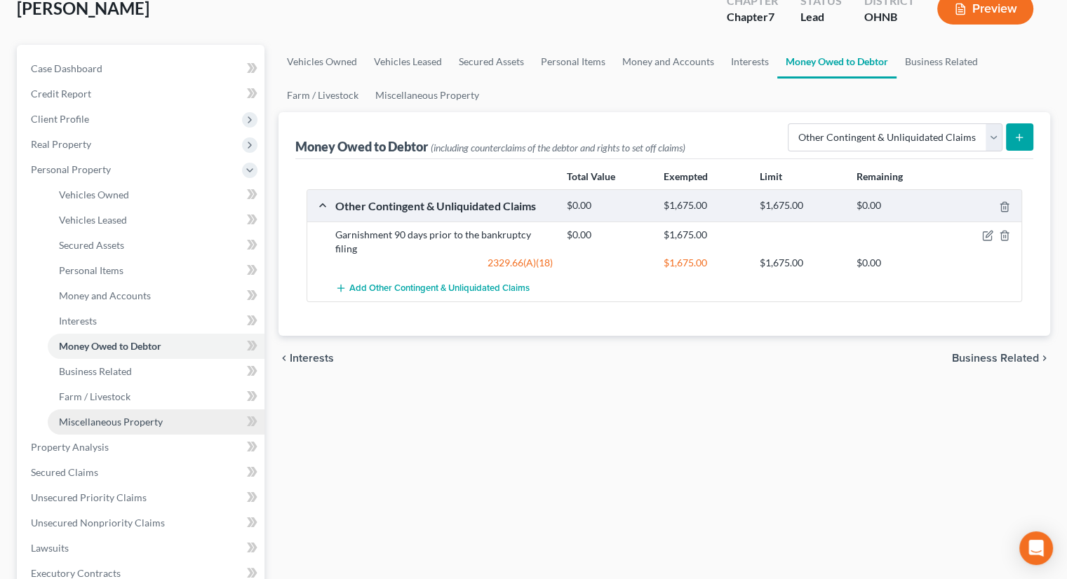
scroll to position [140, 0]
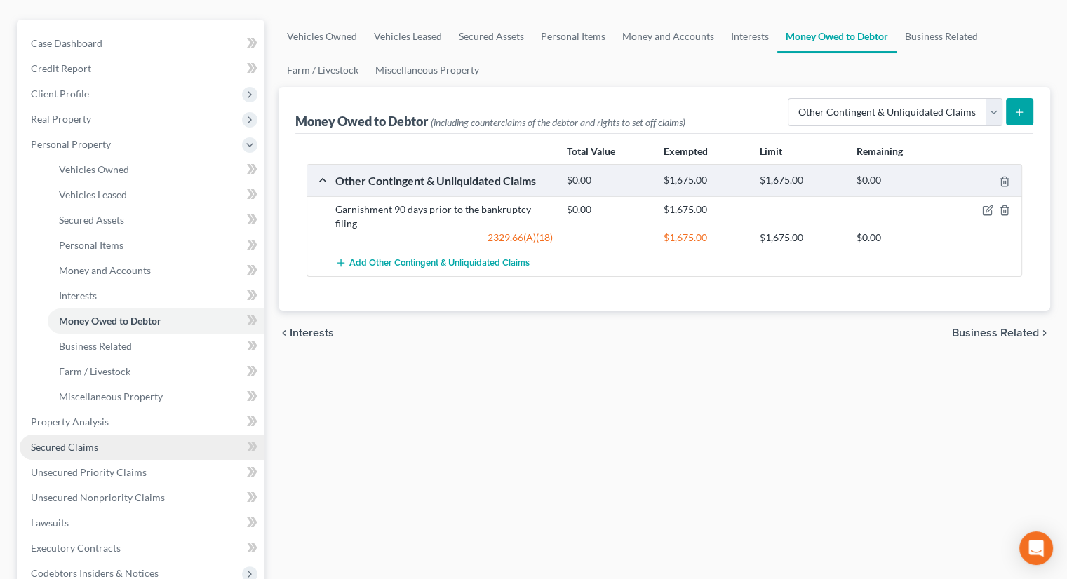
click at [78, 441] on span "Secured Claims" at bounding box center [64, 447] width 67 height 12
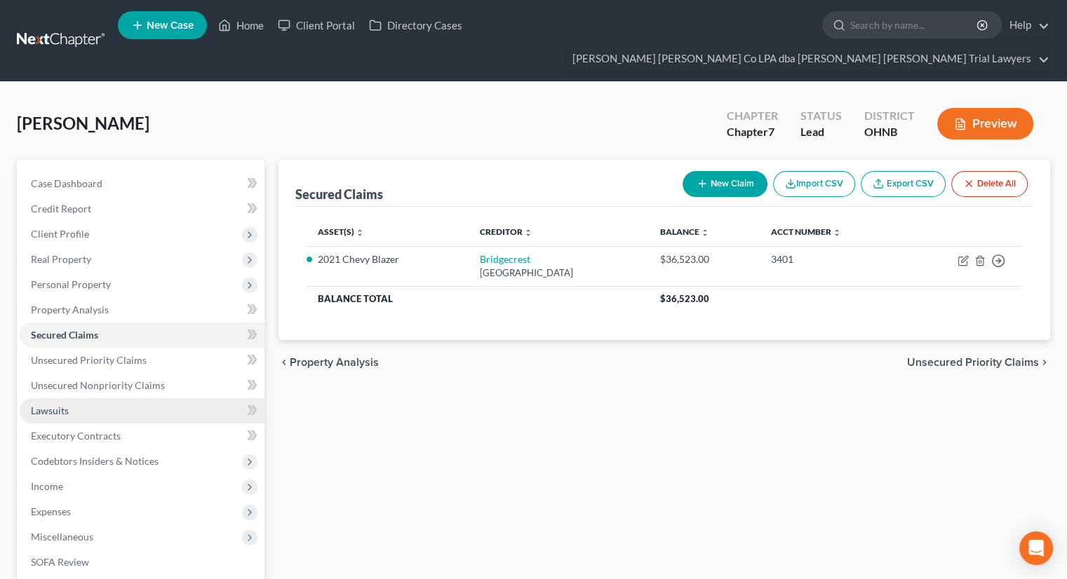
click at [88, 398] on link "Lawsuits" at bounding box center [142, 410] width 245 height 25
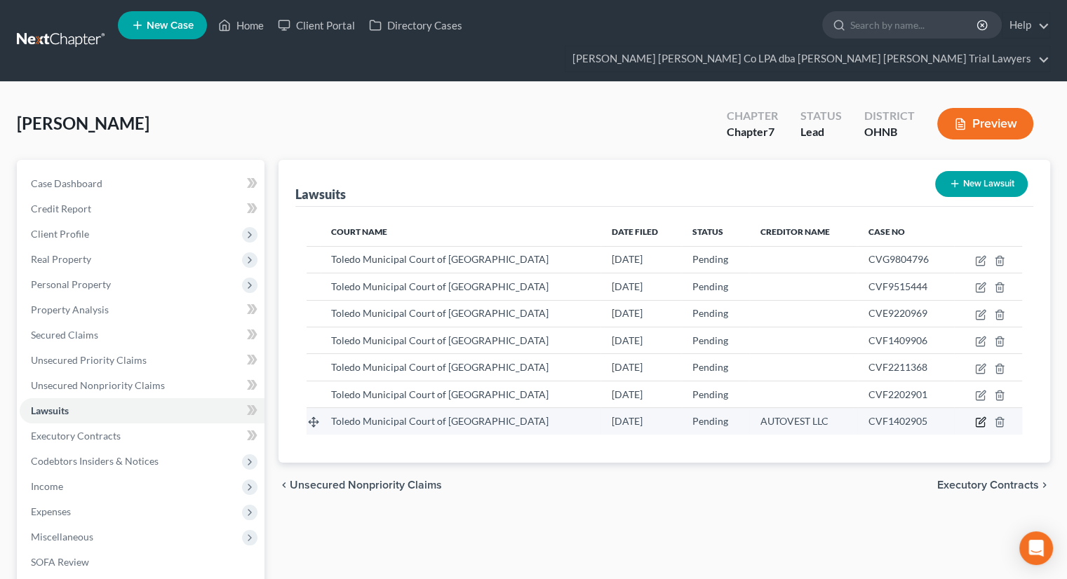
click at [975, 417] on icon "button" at bounding box center [980, 422] width 11 height 11
select select "36"
select select "0"
select select "1"
select select "23"
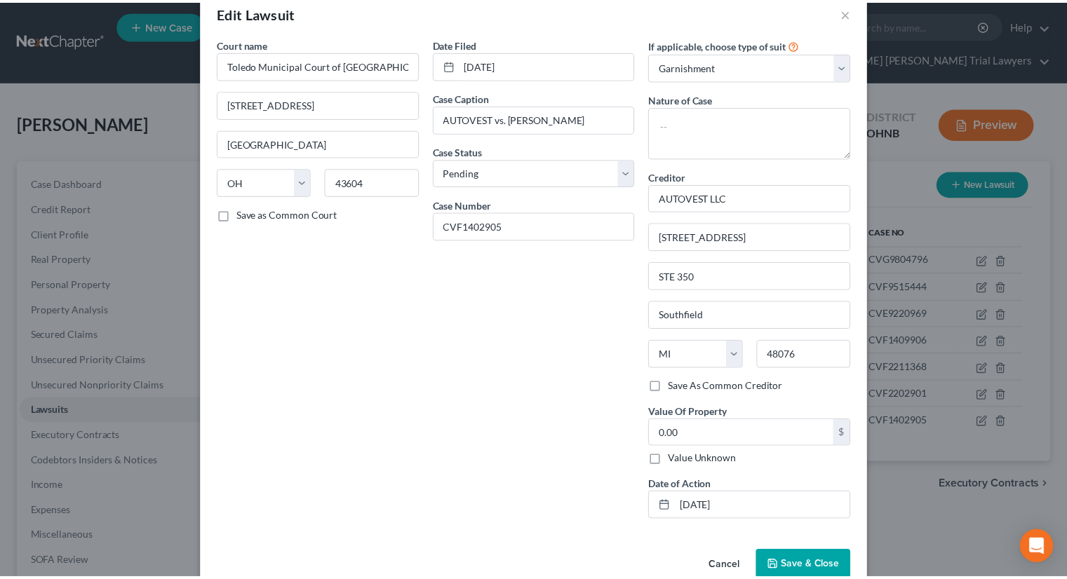
scroll to position [56, 0]
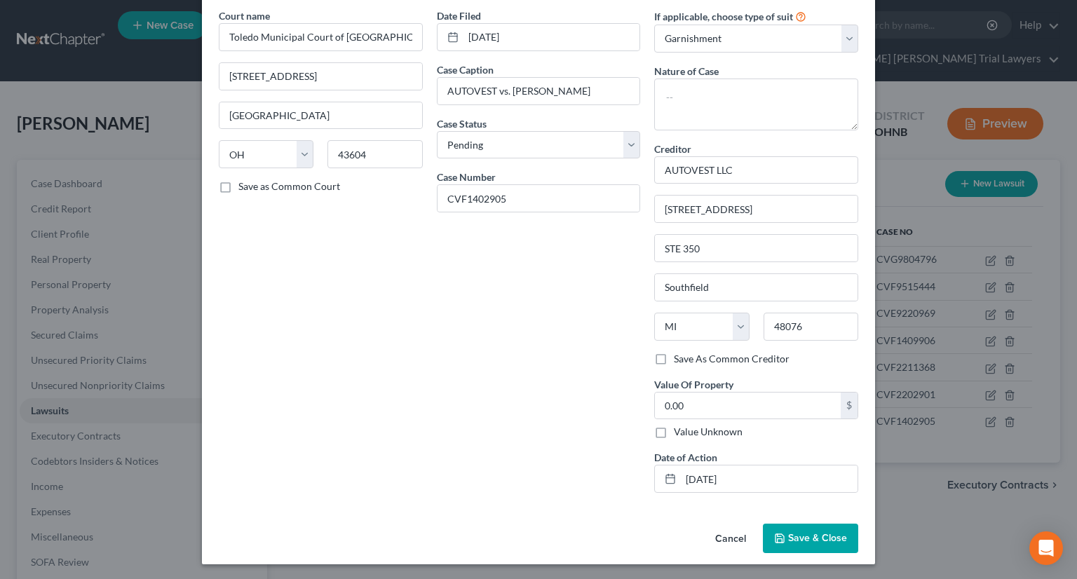
click at [789, 545] on button "Save & Close" at bounding box center [810, 538] width 95 height 29
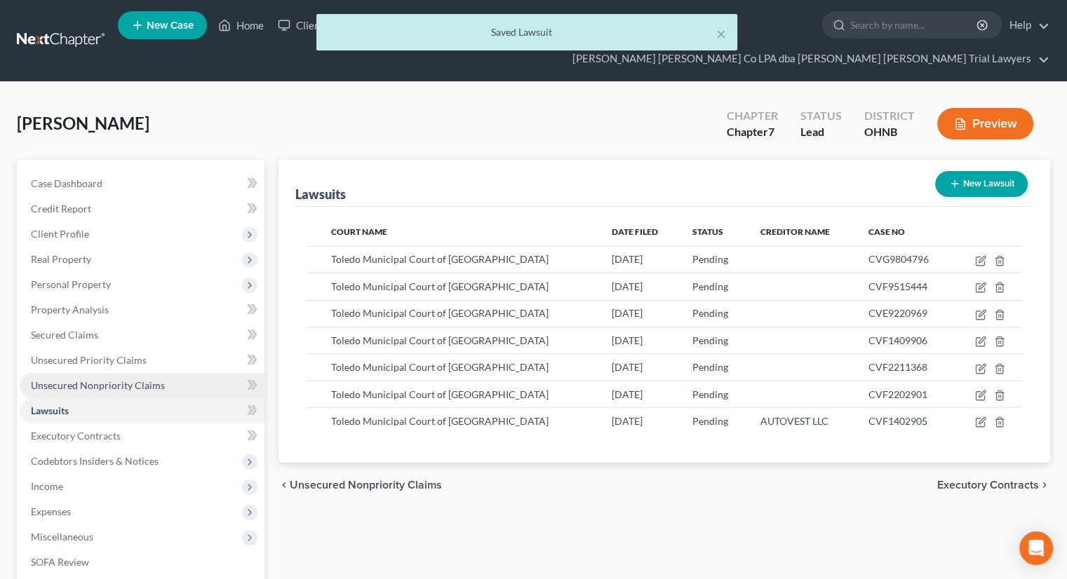
click at [122, 379] on span "Unsecured Nonpriority Claims" at bounding box center [98, 385] width 134 height 12
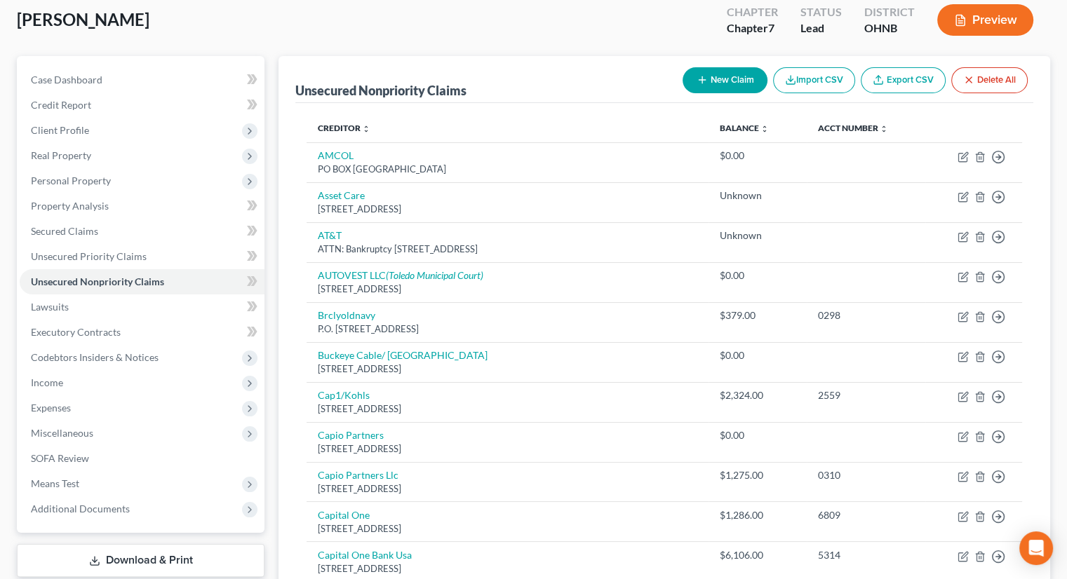
scroll to position [36, 0]
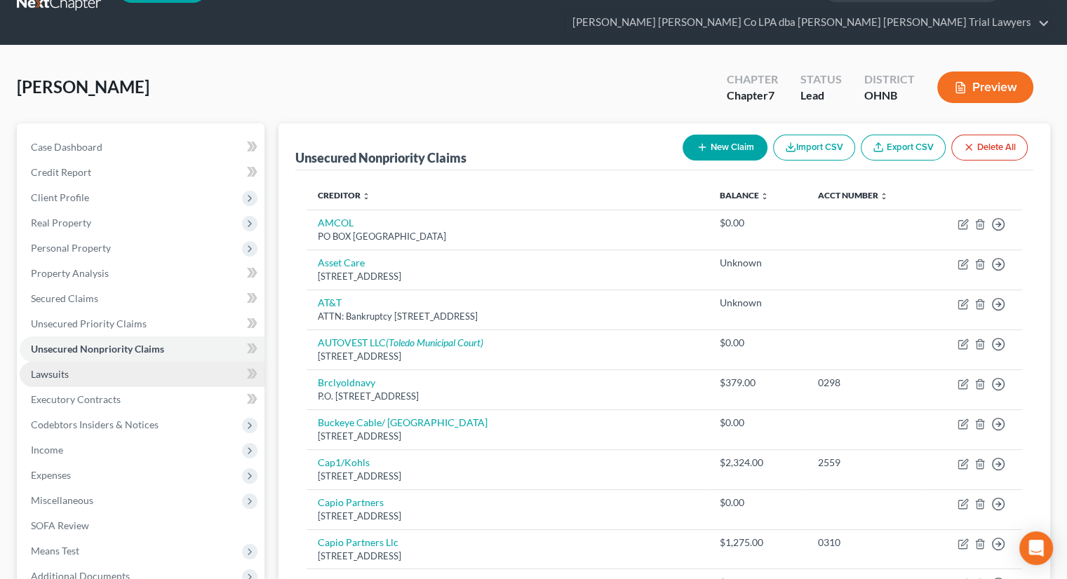
click at [81, 362] on link "Lawsuits" at bounding box center [142, 374] width 245 height 25
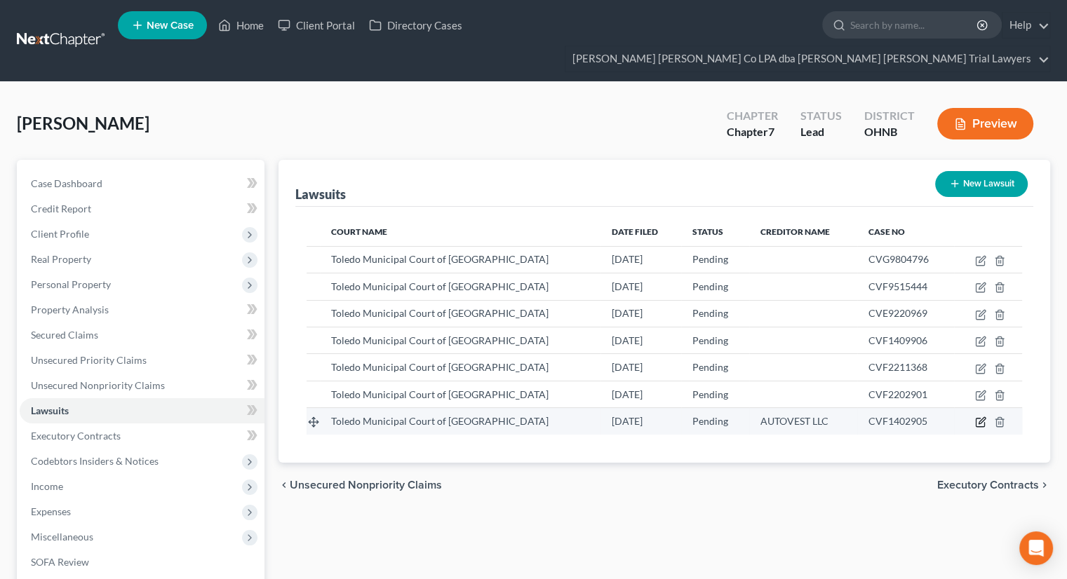
click at [977, 417] on icon "button" at bounding box center [980, 422] width 11 height 11
select select "36"
select select "0"
select select "1"
select select "23"
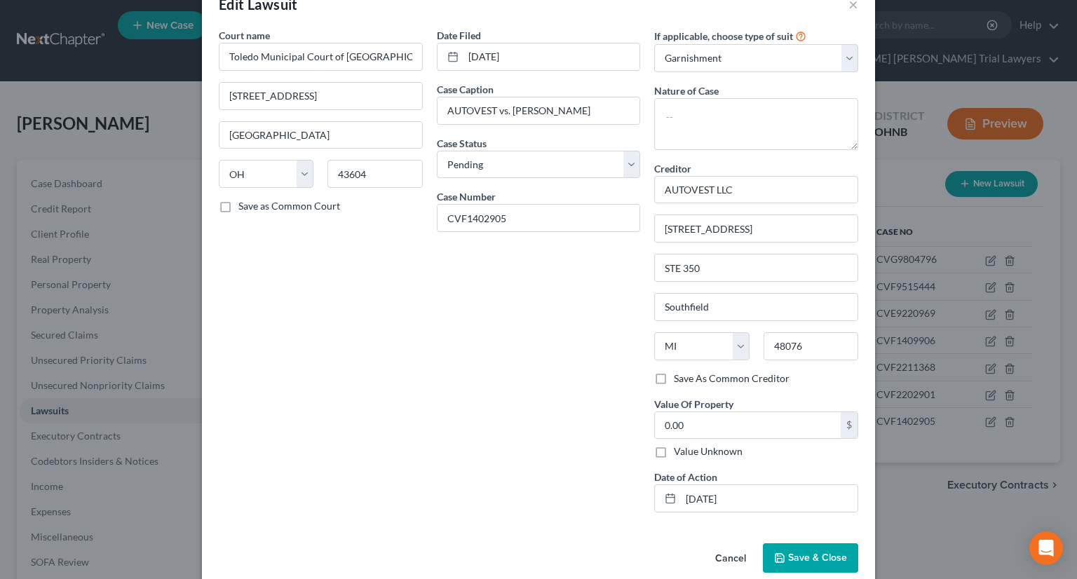
scroll to position [56, 0]
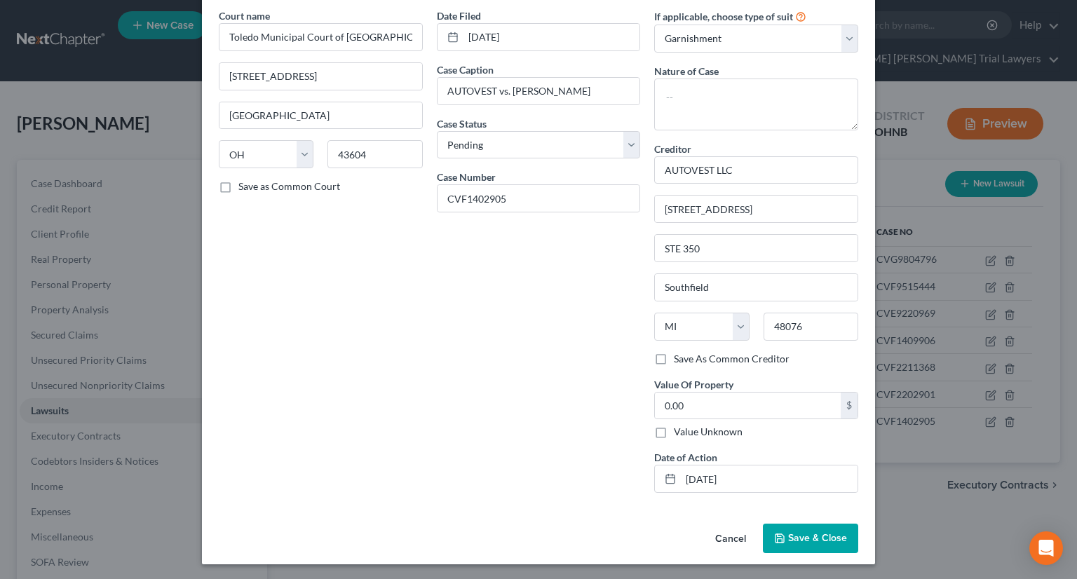
click at [735, 539] on button "Cancel" at bounding box center [730, 539] width 53 height 28
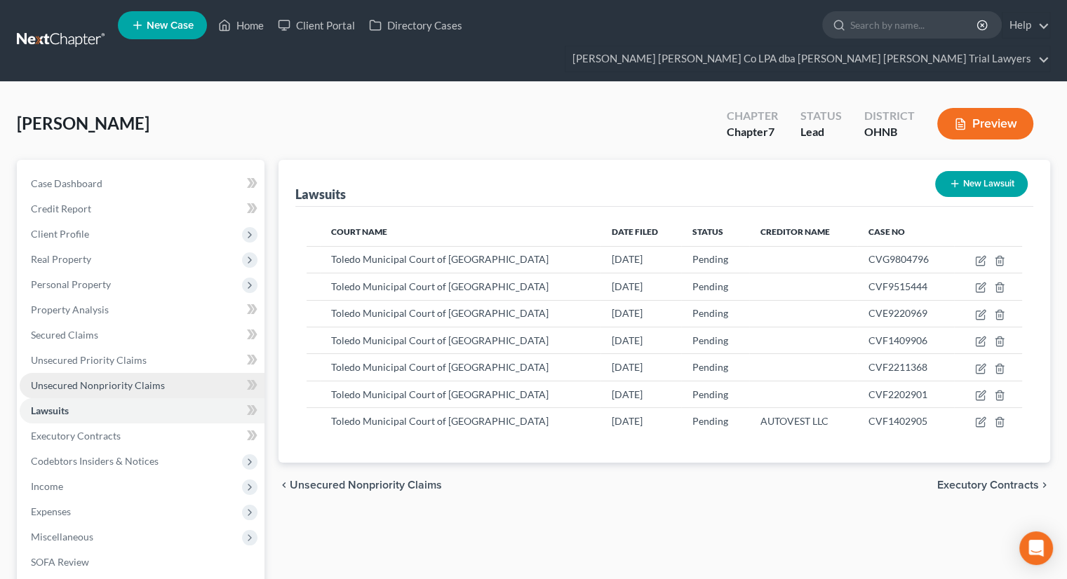
click at [182, 373] on link "Unsecured Nonpriority Claims" at bounding box center [142, 385] width 245 height 25
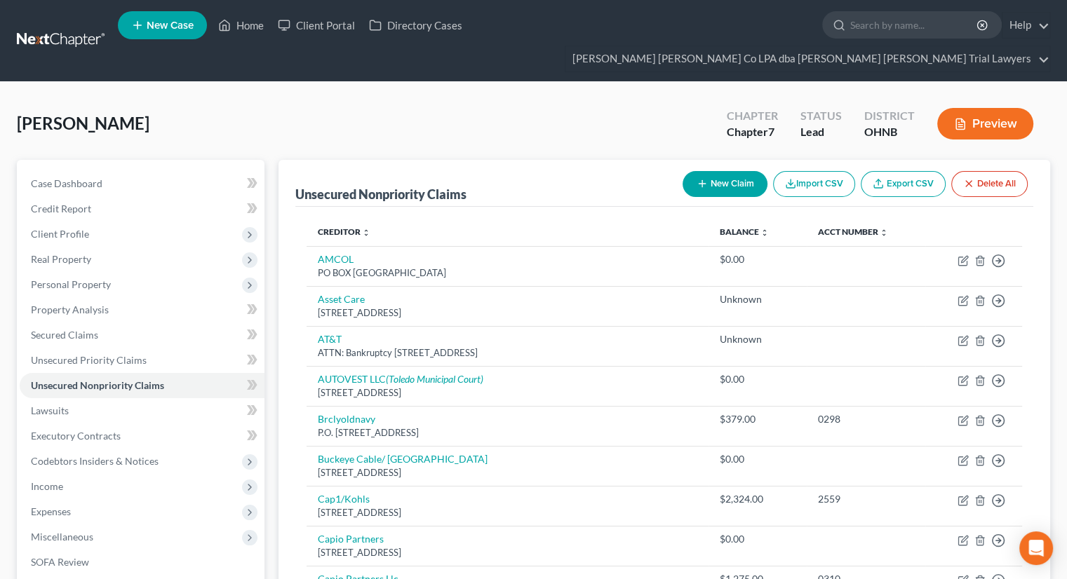
click at [722, 171] on button "New Claim" at bounding box center [724, 184] width 85 height 26
select select "0"
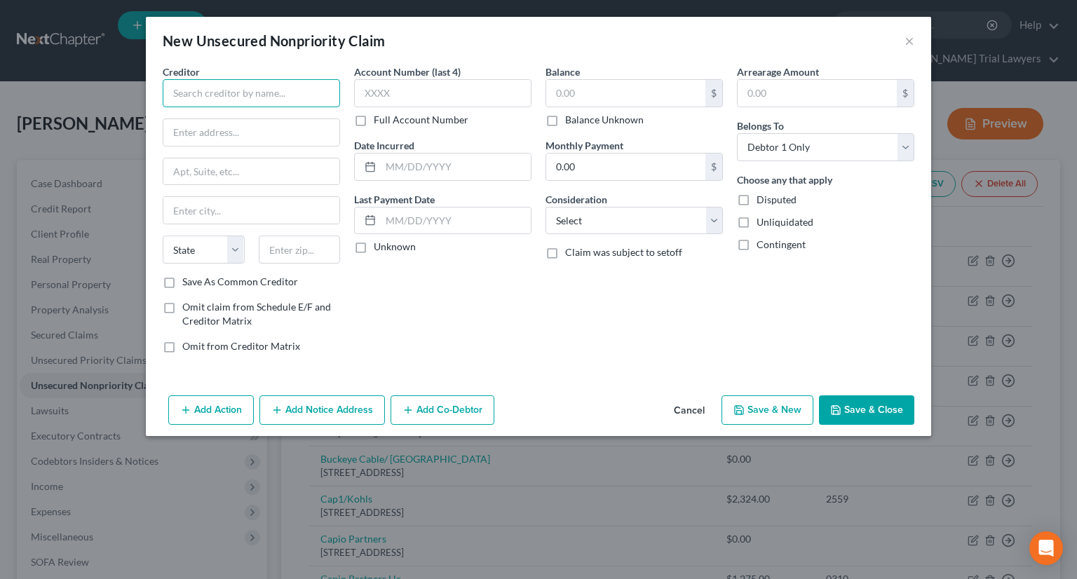
click at [267, 93] on input "text" at bounding box center [251, 93] width 177 height 28
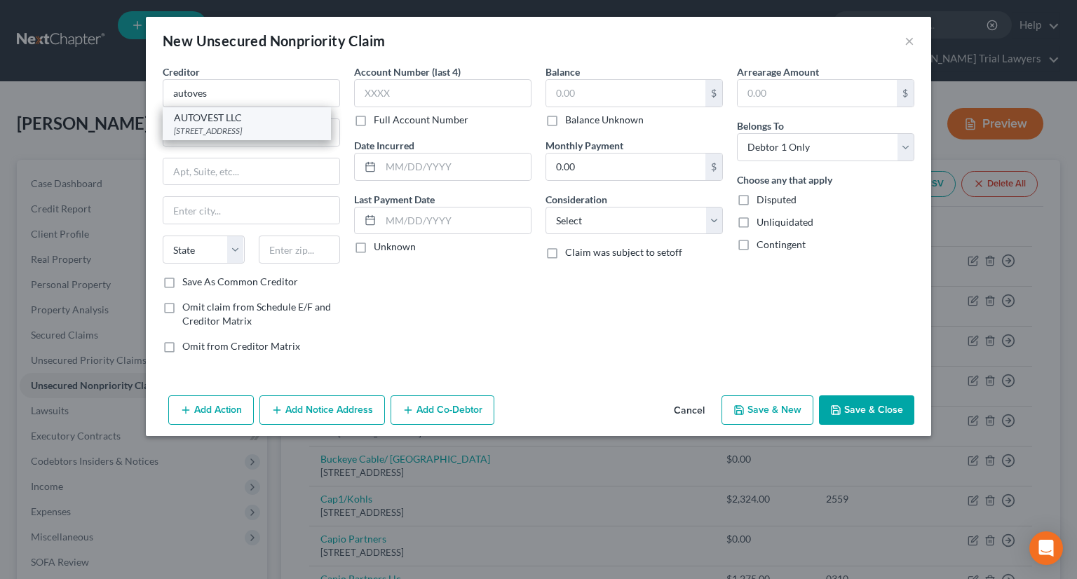
click at [286, 126] on div "[STREET_ADDRESS]" at bounding box center [247, 131] width 146 height 12
type input "AUTOVEST LLC"
type input "26261 EVERGREEN RD"
type input "STE 350"
type input "Southfield"
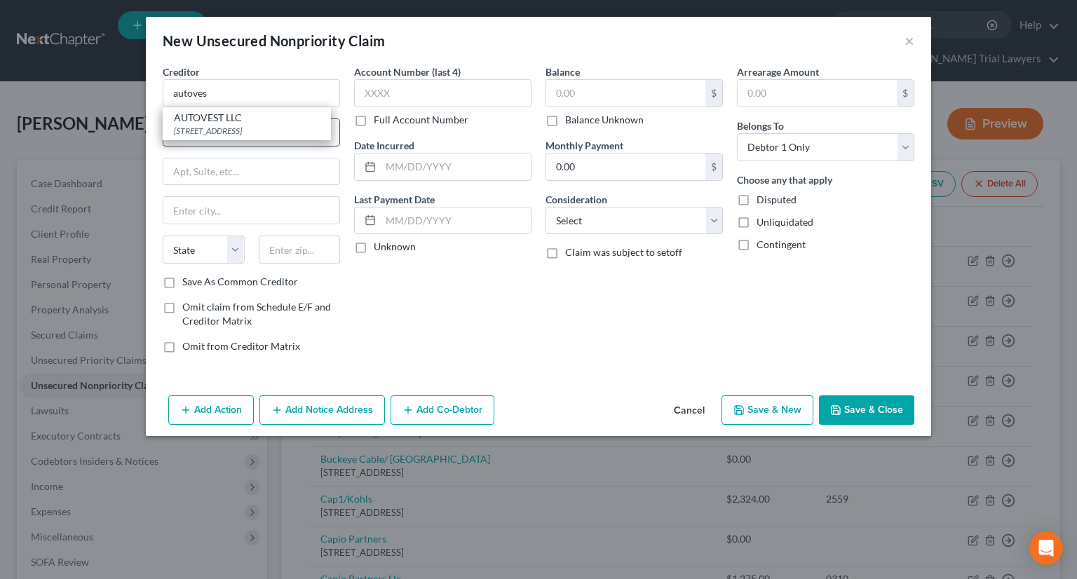
select select "23"
type input "48076"
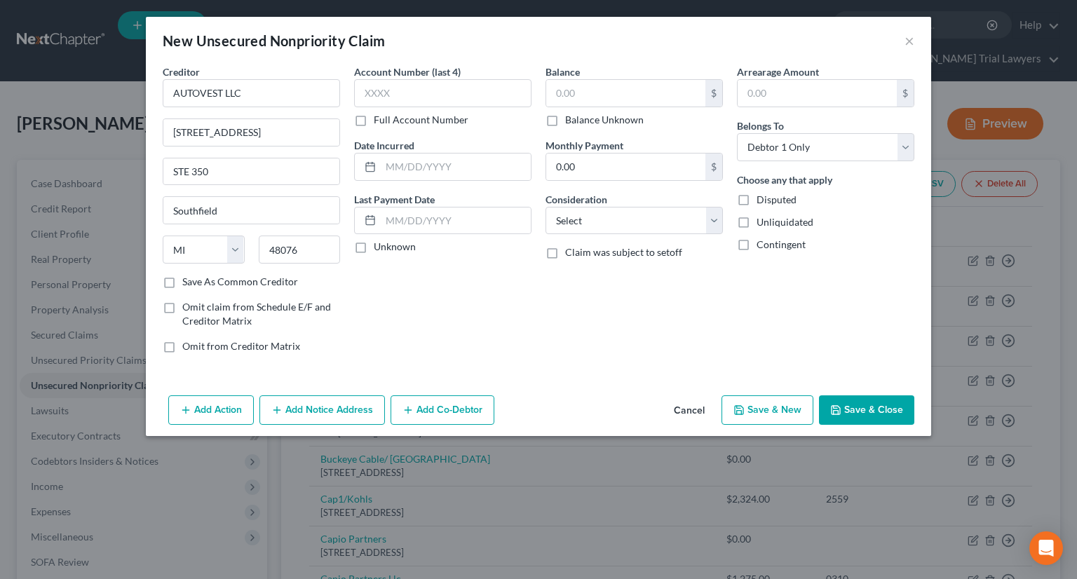
click at [565, 116] on label "Balance Unknown" at bounding box center [604, 120] width 79 height 14
click at [571, 116] on input "Balance Unknown" at bounding box center [575, 117] width 9 height 9
checkbox input "true"
type input "0.00"
click at [584, 229] on select "Select Cable / Satellite Services Collection Agency Credit Card Debt Debt Couns…" at bounding box center [634, 221] width 177 height 28
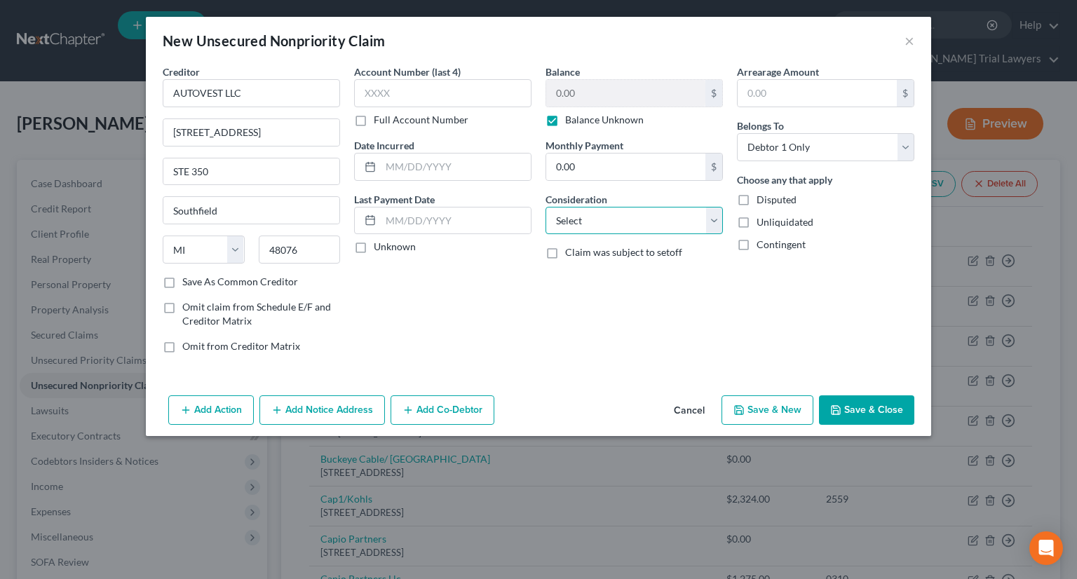
select select "1"
click at [546, 207] on select "Select Cable / Satellite Services Collection Agency Credit Card Debt Debt Couns…" at bounding box center [634, 221] width 177 height 28
click at [338, 404] on button "Add Notice Address" at bounding box center [323, 410] width 126 height 29
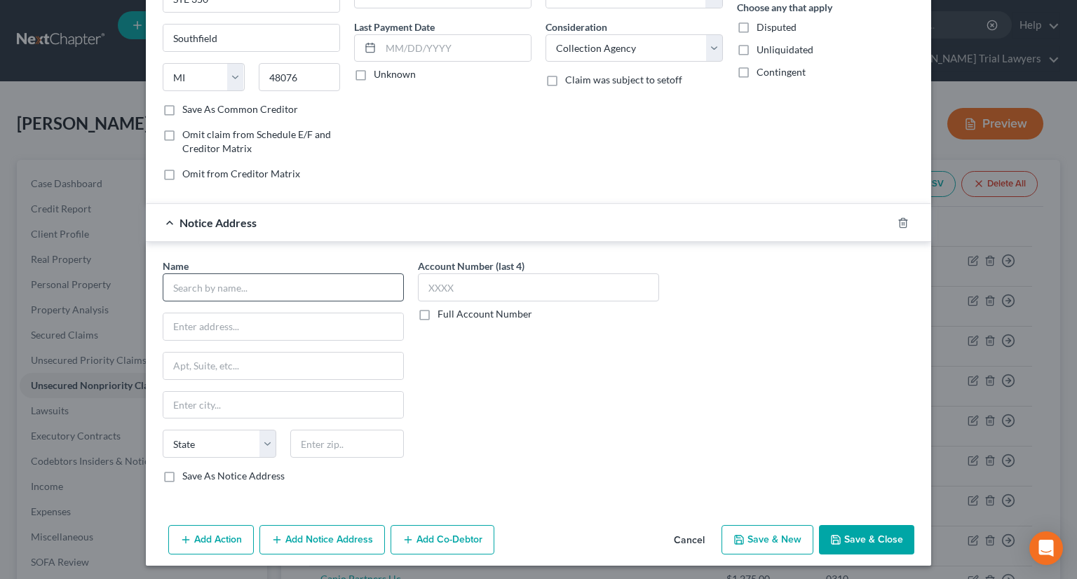
scroll to position [173, 0]
click at [266, 282] on input "text" at bounding box center [283, 287] width 241 height 28
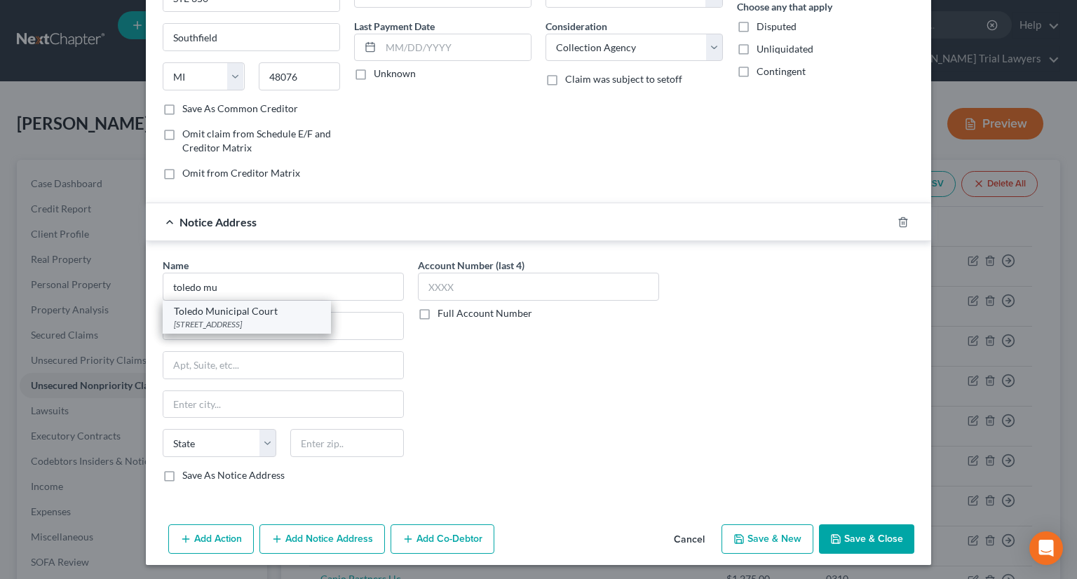
click at [265, 312] on div "Toledo Municipal Court" at bounding box center [247, 311] width 146 height 14
type input "Toledo Municipal Court"
type input "555 North Erie Street, Room 014"
type input "[GEOGRAPHIC_DATA]"
select select "36"
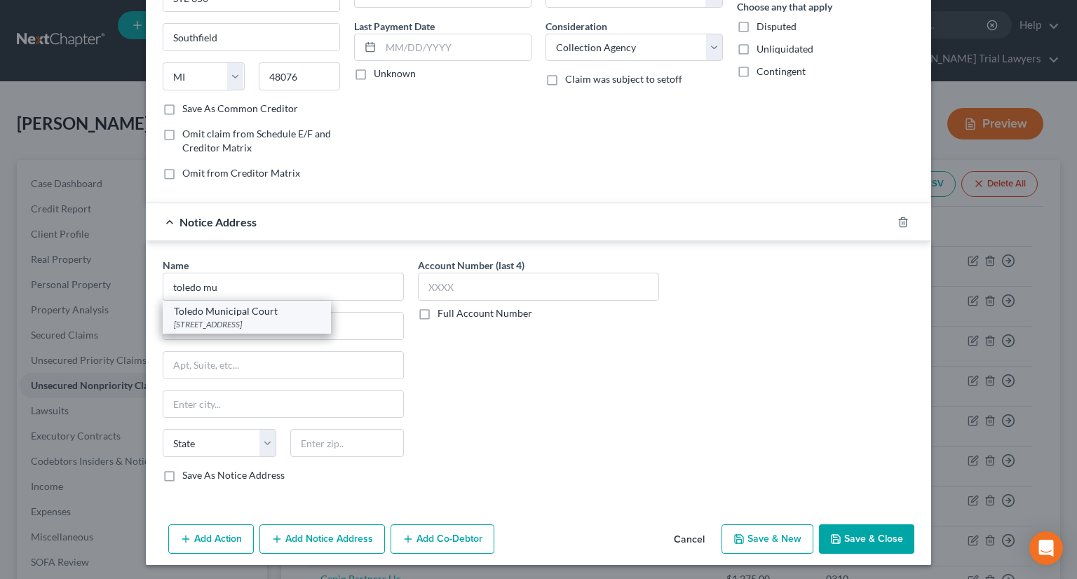
type input "43624-0000"
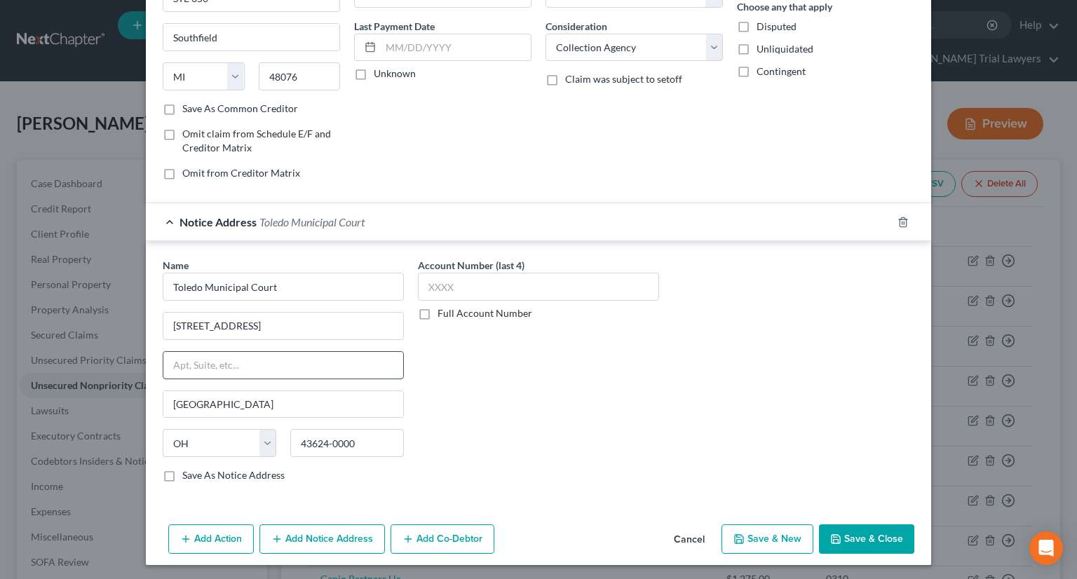
click at [254, 358] on input "text" at bounding box center [283, 365] width 240 height 27
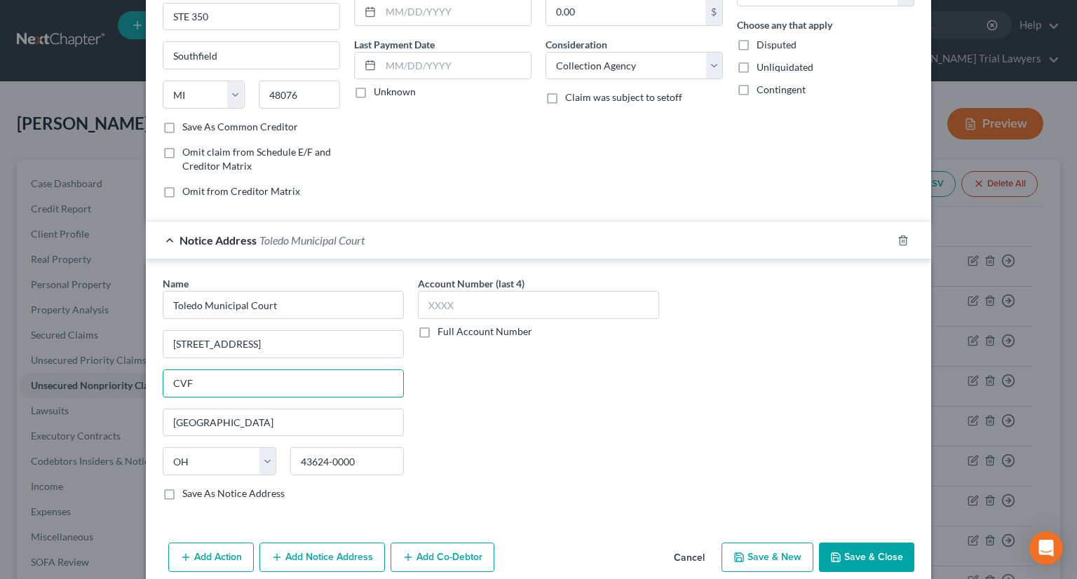
scroll to position [173, 0]
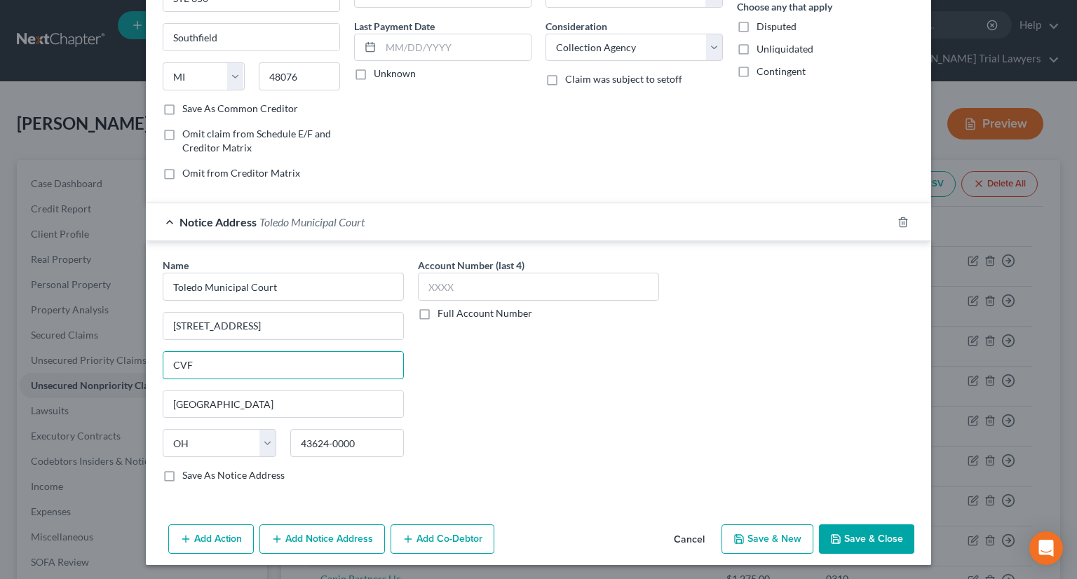
type input "CVF"
click at [826, 545] on button "Save & Close" at bounding box center [866, 539] width 95 height 29
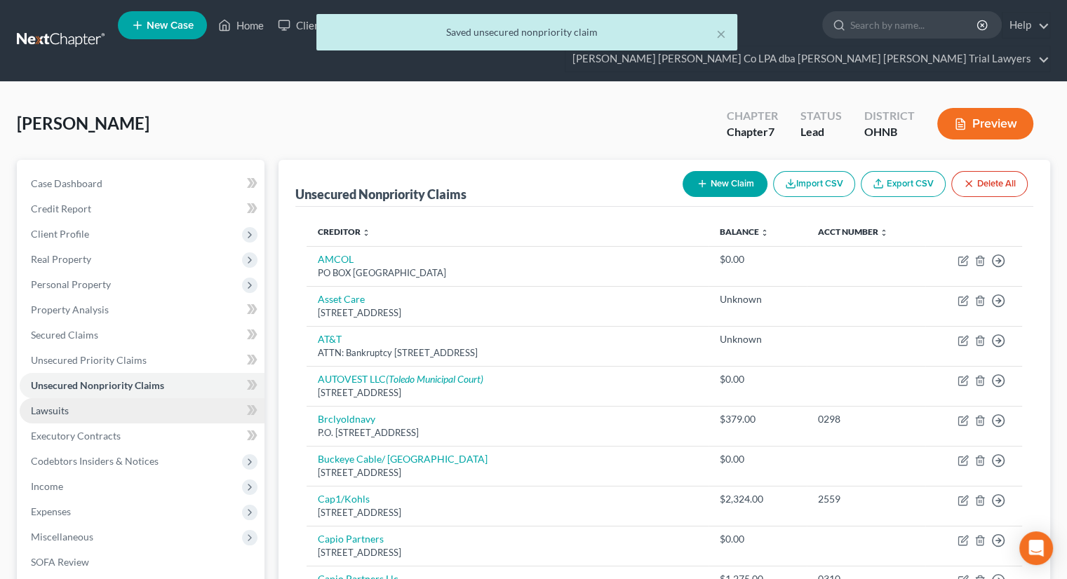
click at [132, 398] on link "Lawsuits" at bounding box center [142, 410] width 245 height 25
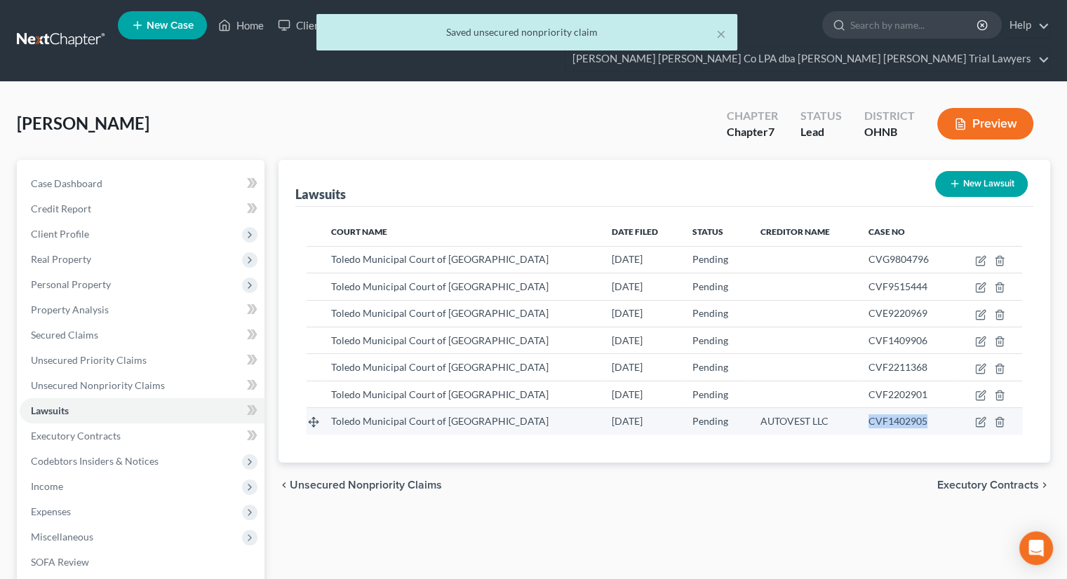
drag, startPoint x: 901, startPoint y: 396, endPoint x: 869, endPoint y: 396, distance: 32.3
click at [857, 408] on td "CVF1402905" at bounding box center [905, 421] width 97 height 27
copy span "CVF1402905"
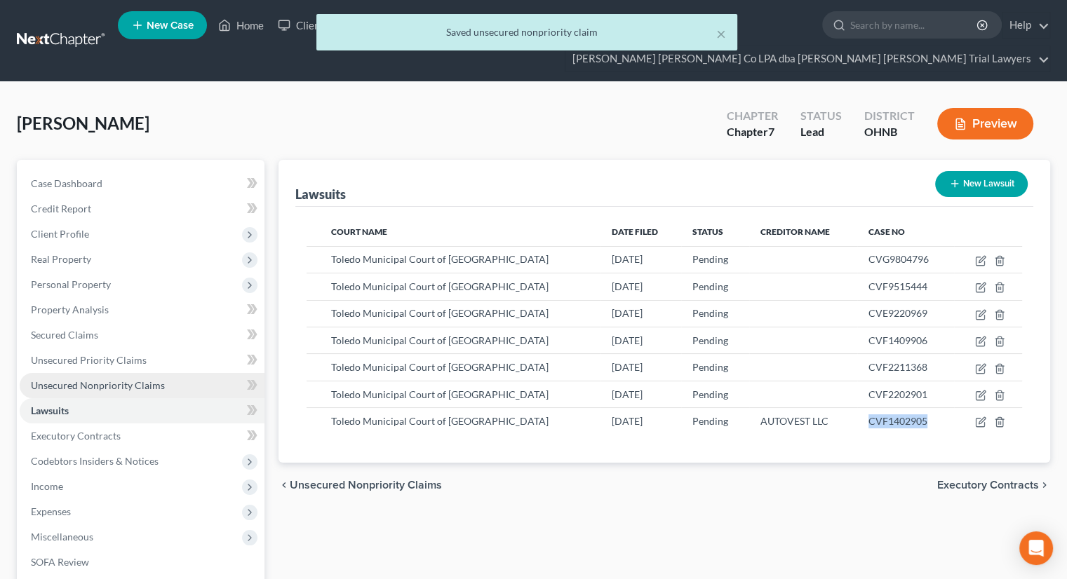
click at [167, 373] on link "Unsecured Nonpriority Claims" at bounding box center [142, 385] width 245 height 25
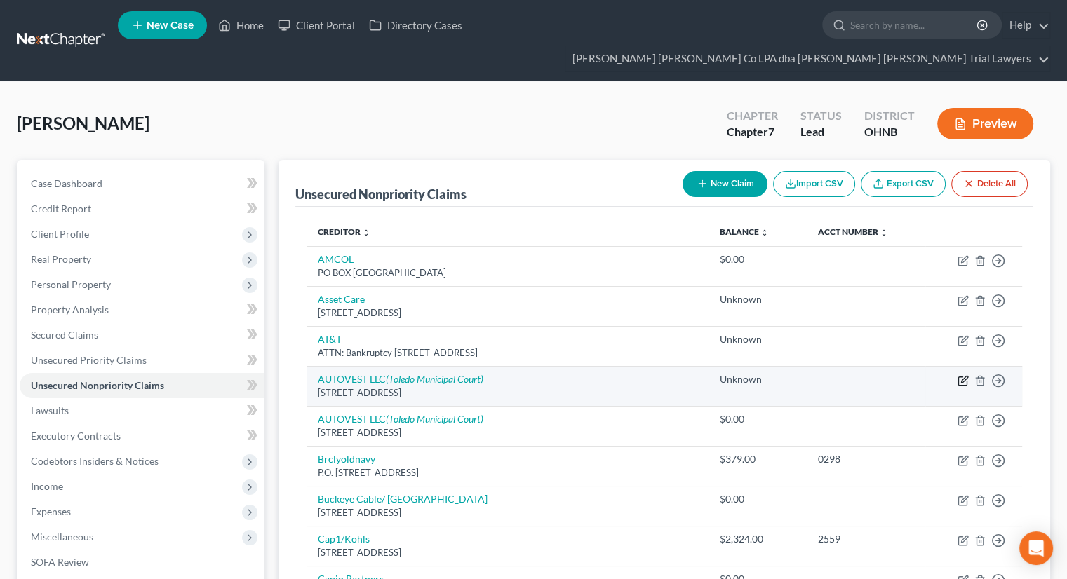
click at [961, 376] on icon "button" at bounding box center [964, 379] width 6 height 6
select select "23"
select select "1"
select select "0"
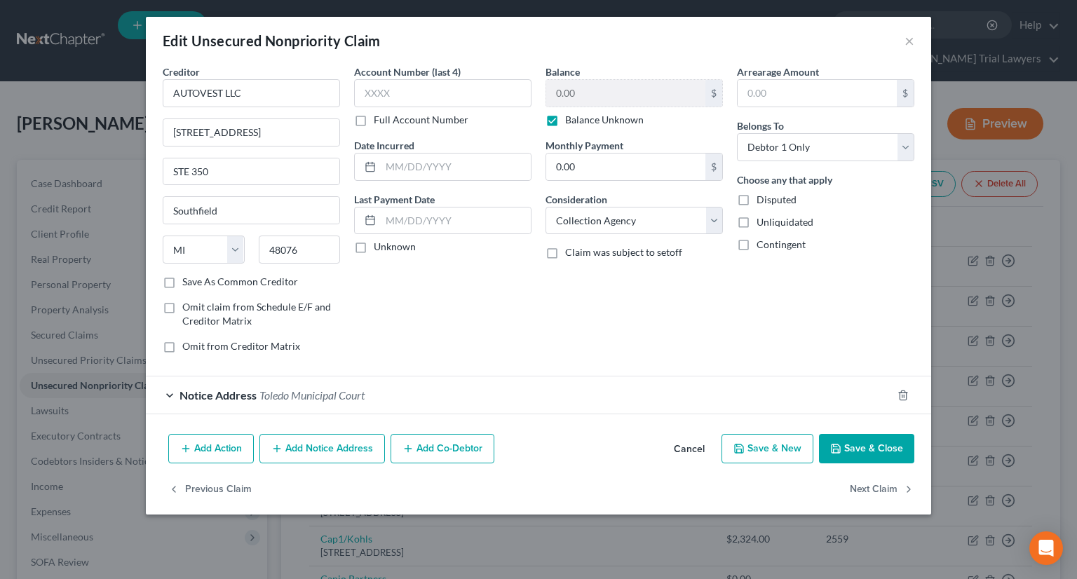
click at [393, 397] on div "Notice Address Toledo Municipal Court" at bounding box center [519, 395] width 746 height 37
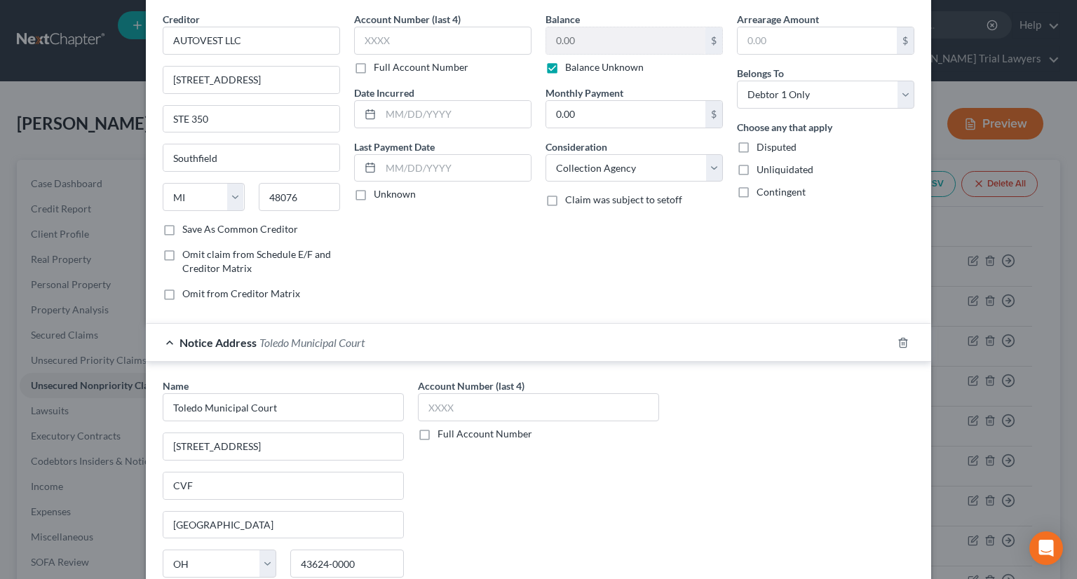
scroll to position [140, 0]
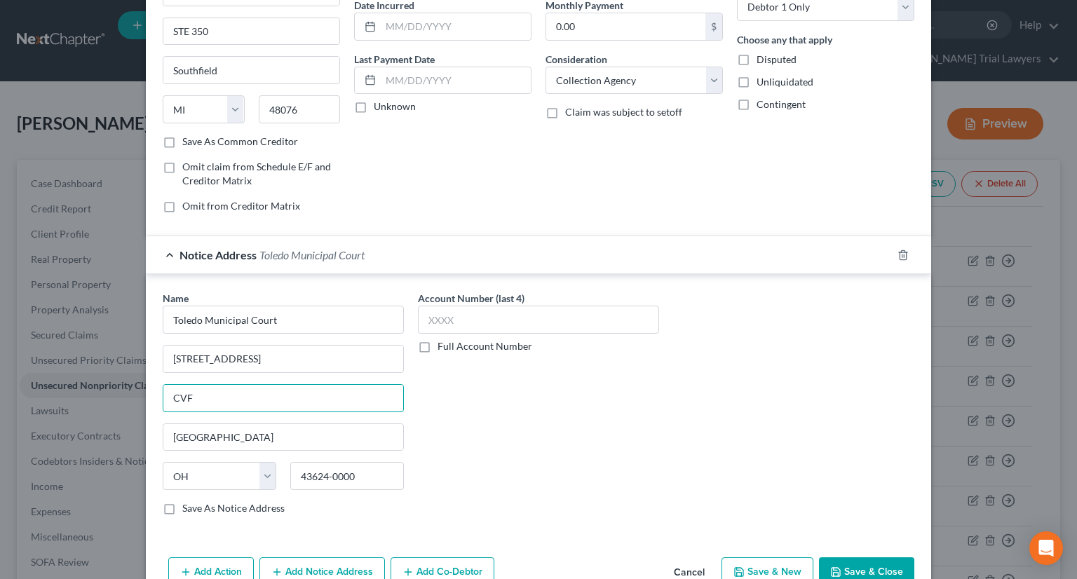
drag, startPoint x: 224, startPoint y: 401, endPoint x: 123, endPoint y: 398, distance: 100.4
click at [121, 399] on div "Edit Unsecured Nonpriority Claim × Creditor * AUTOVEST LLC 26261 EVERGREEN RD S…" at bounding box center [538, 289] width 1077 height 579
paste input "CVF1402905"
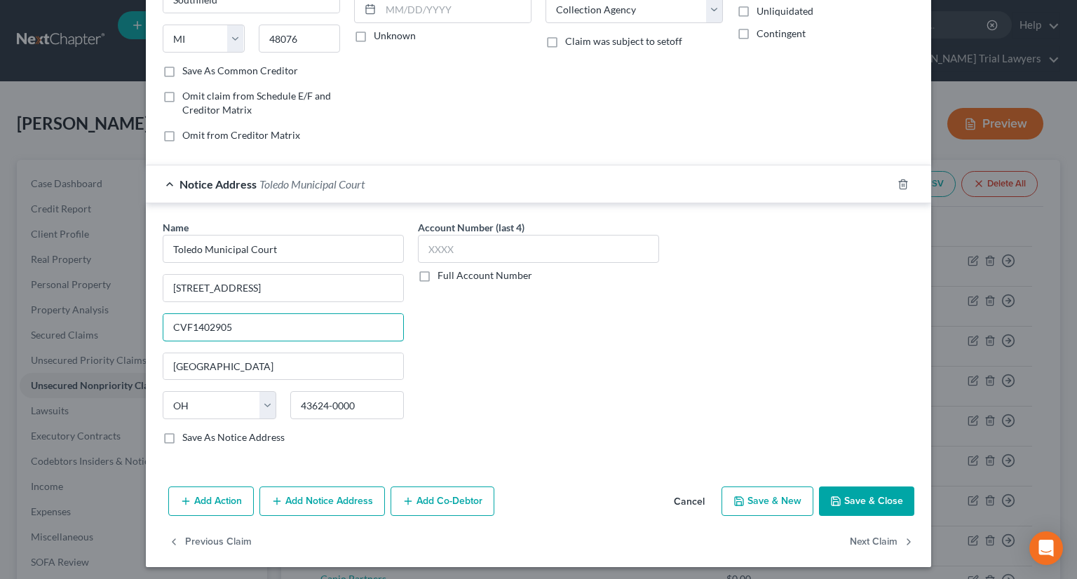
scroll to position [213, 0]
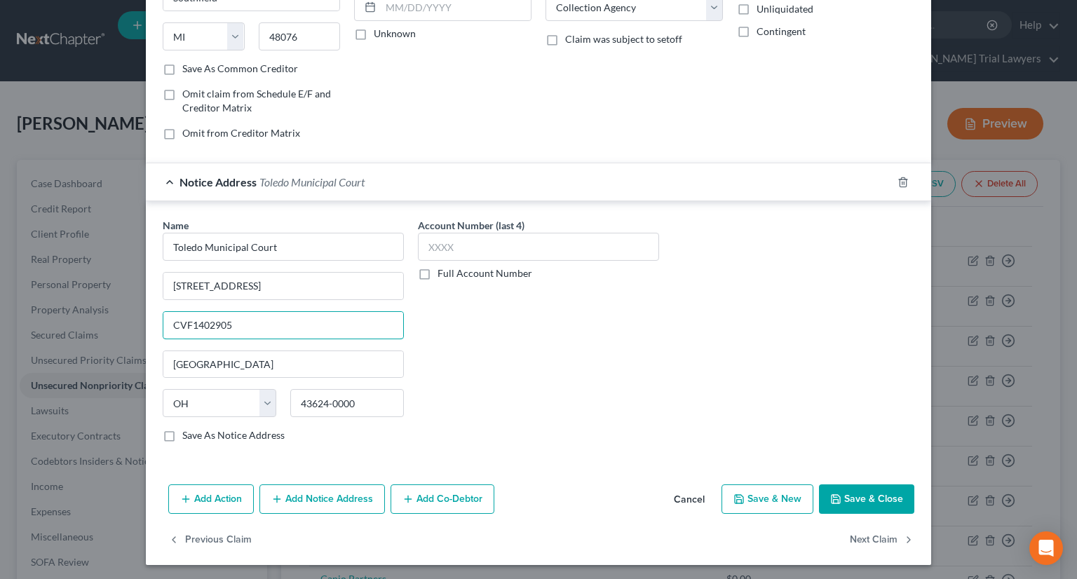
type input "CVF1402905"
click at [844, 497] on button "Save & Close" at bounding box center [866, 499] width 95 height 29
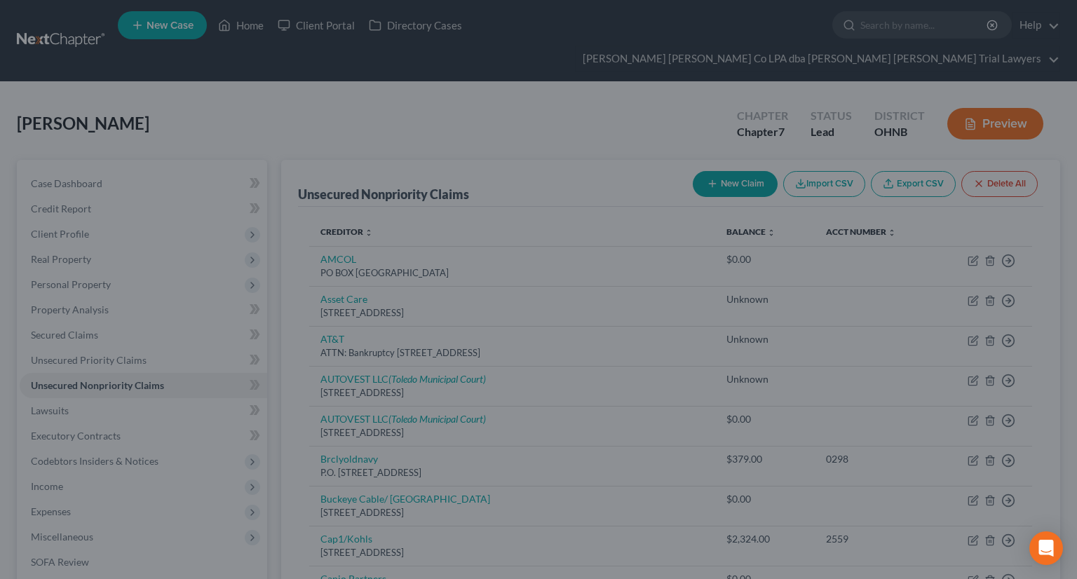
type input "0"
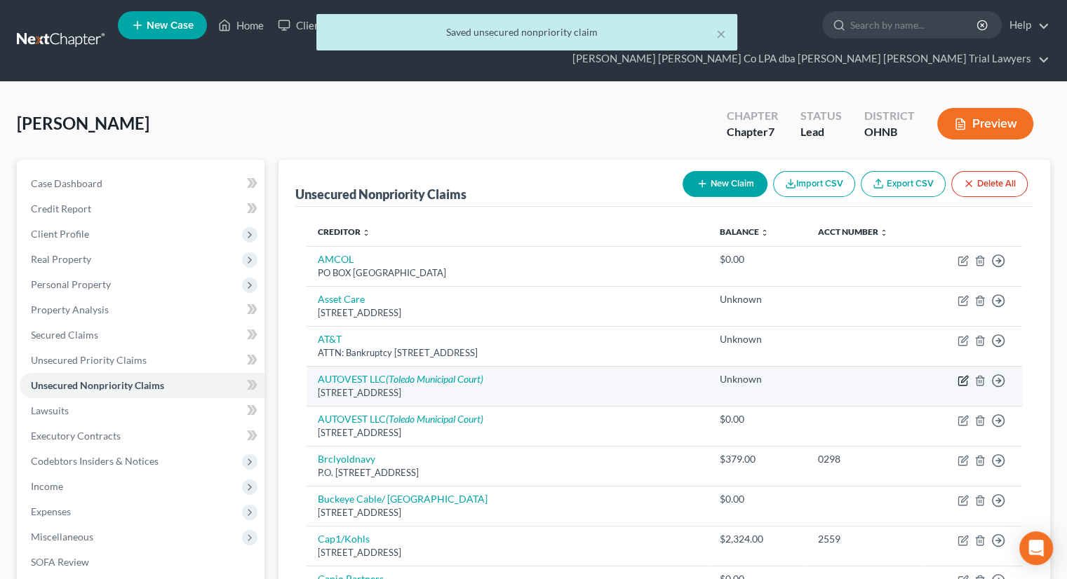
click at [961, 376] on icon "button" at bounding box center [964, 379] width 6 height 6
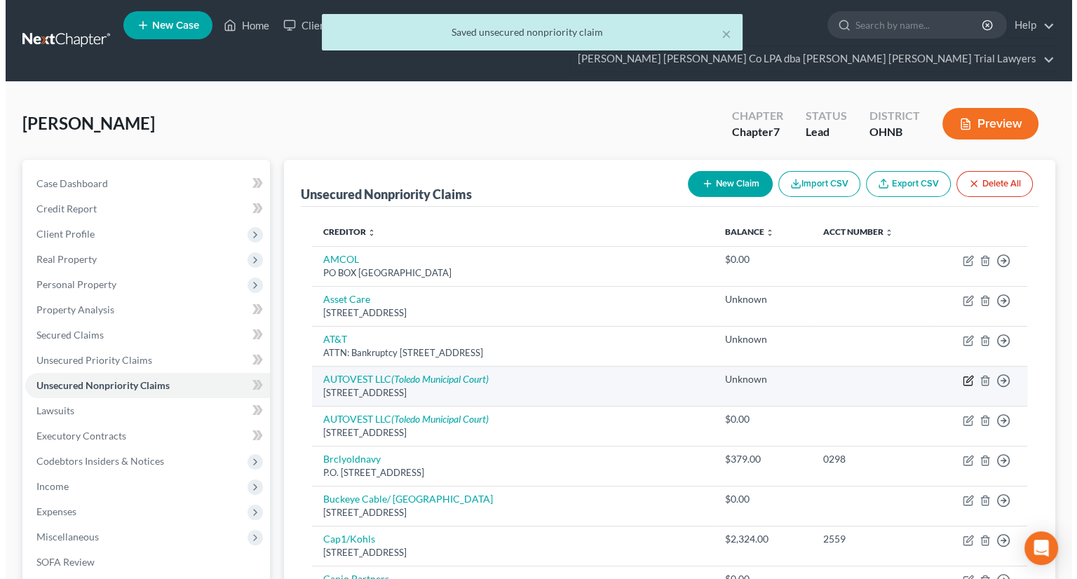
select select "23"
select select "1"
select select "0"
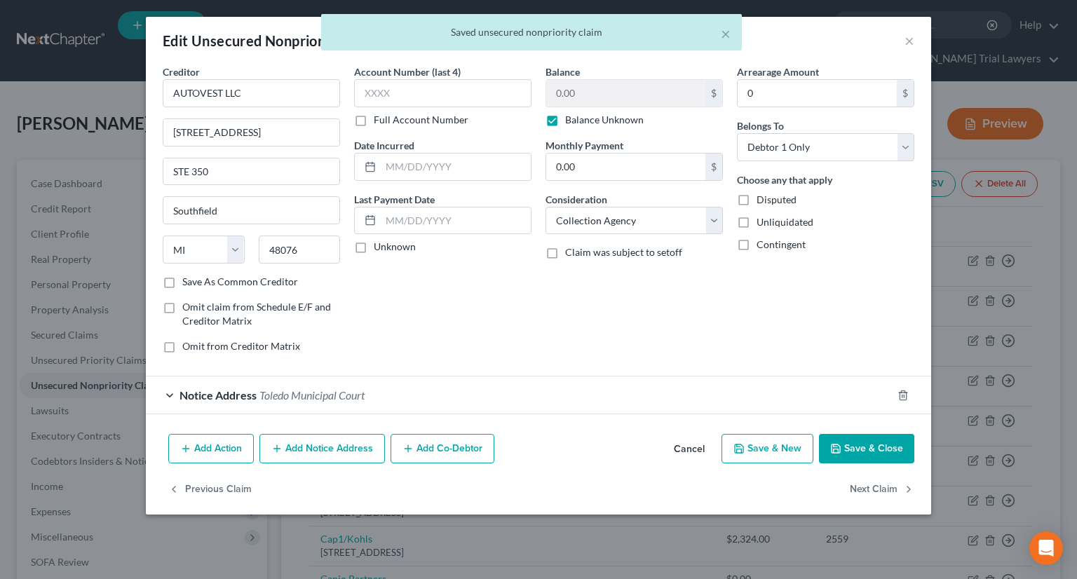
click at [297, 449] on button "Add Notice Address" at bounding box center [323, 448] width 126 height 29
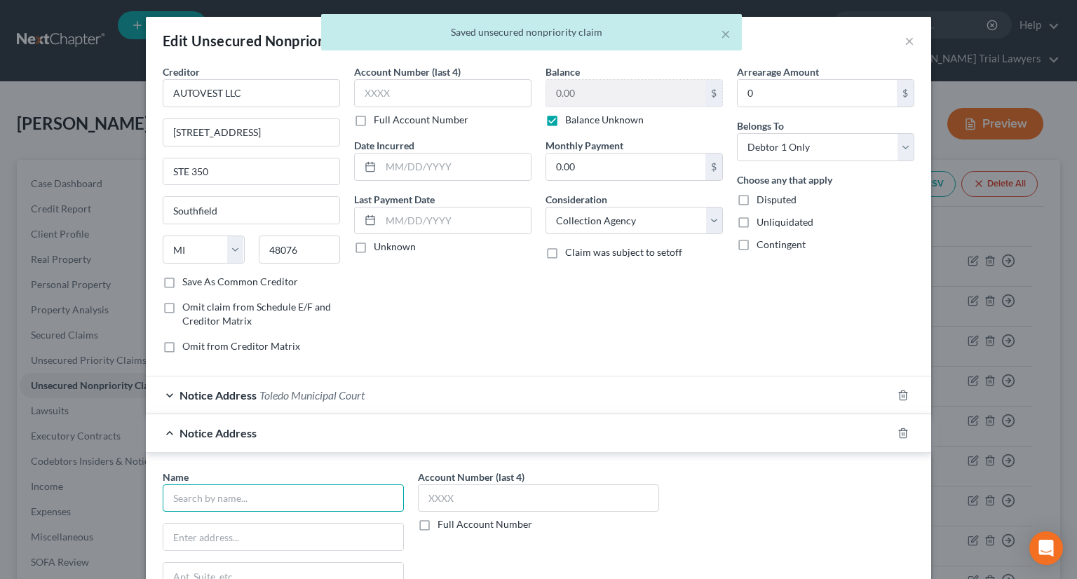
click at [235, 488] on input "text" at bounding box center [283, 499] width 241 height 28
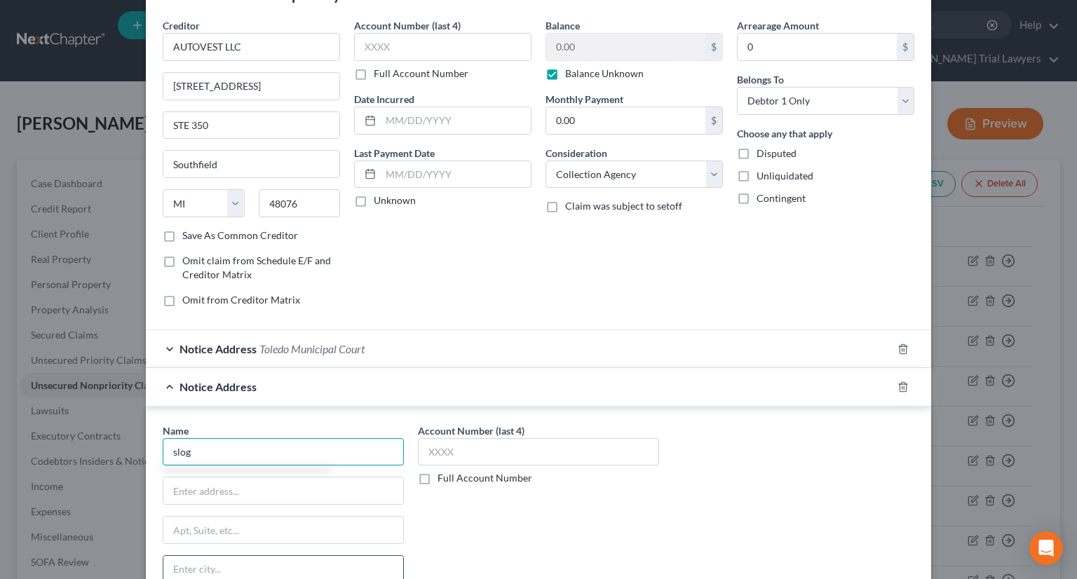
scroll to position [140, 0]
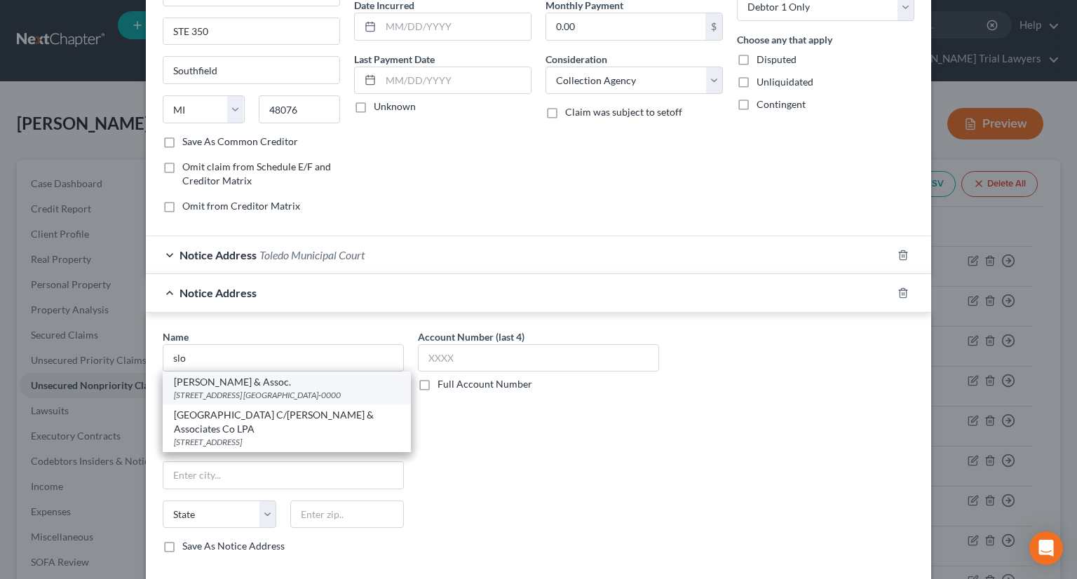
click at [230, 393] on div "9435 Waterstone BLvd. Suite 270, Cincinnati, OH 45249-0000" at bounding box center [287, 395] width 226 height 12
type input "Slovin & Assoc."
type input "9435 Waterstone BLvd."
type input "Suite 270"
type input "Cincinnati"
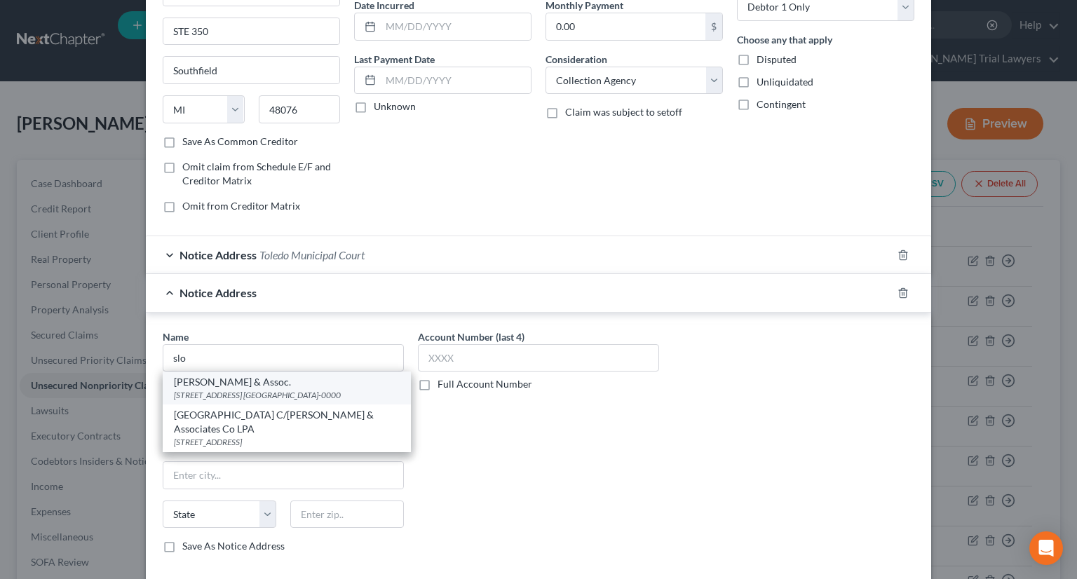
select select "36"
type input "45249-0000"
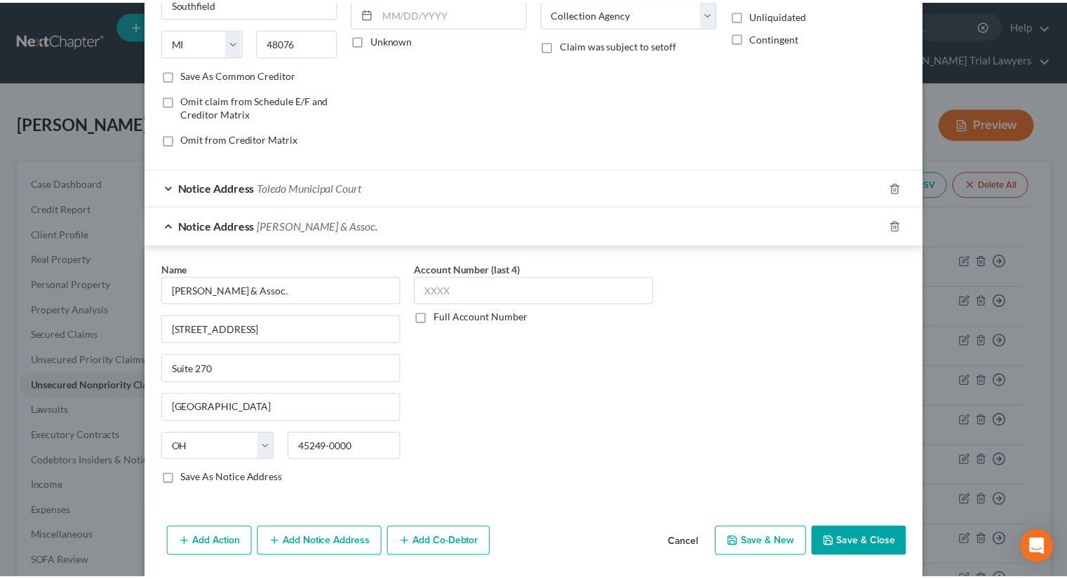
scroll to position [251, 0]
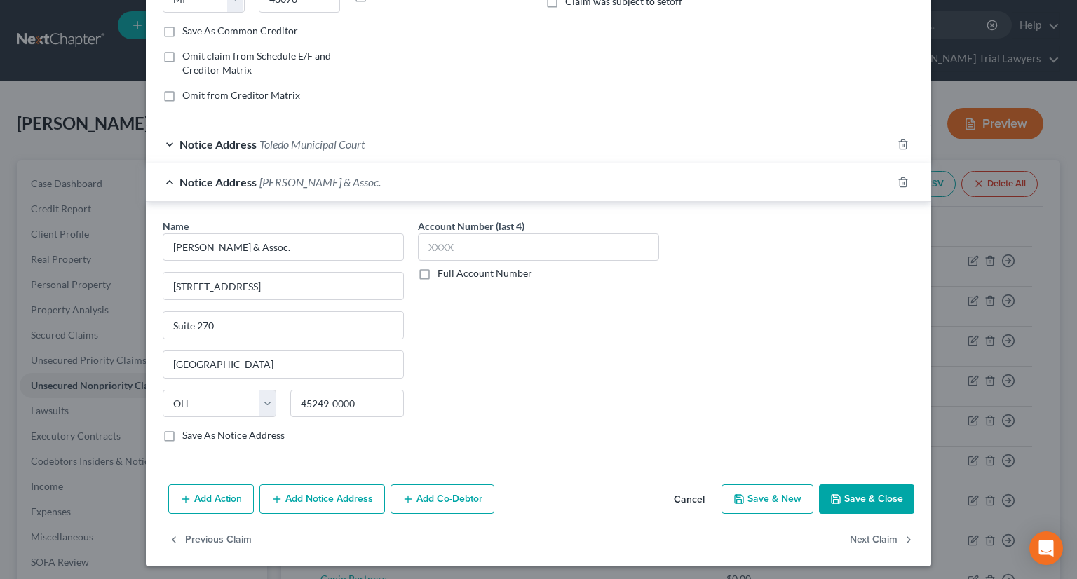
drag, startPoint x: 864, startPoint y: 494, endPoint x: 809, endPoint y: 482, distance: 56.7
click at [864, 493] on button "Save & Close" at bounding box center [866, 499] width 95 height 29
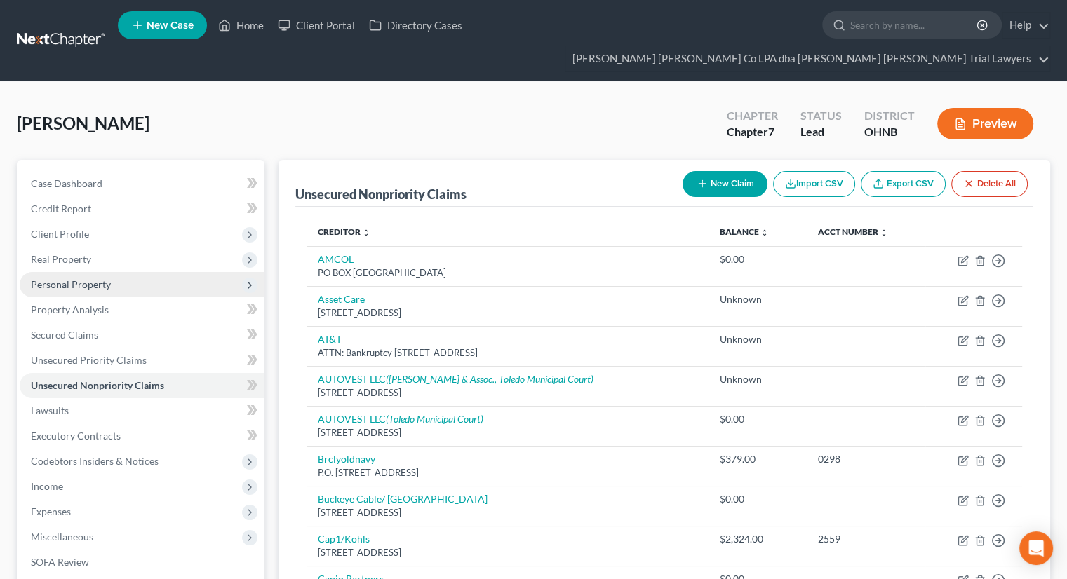
click at [150, 272] on span "Personal Property" at bounding box center [142, 284] width 245 height 25
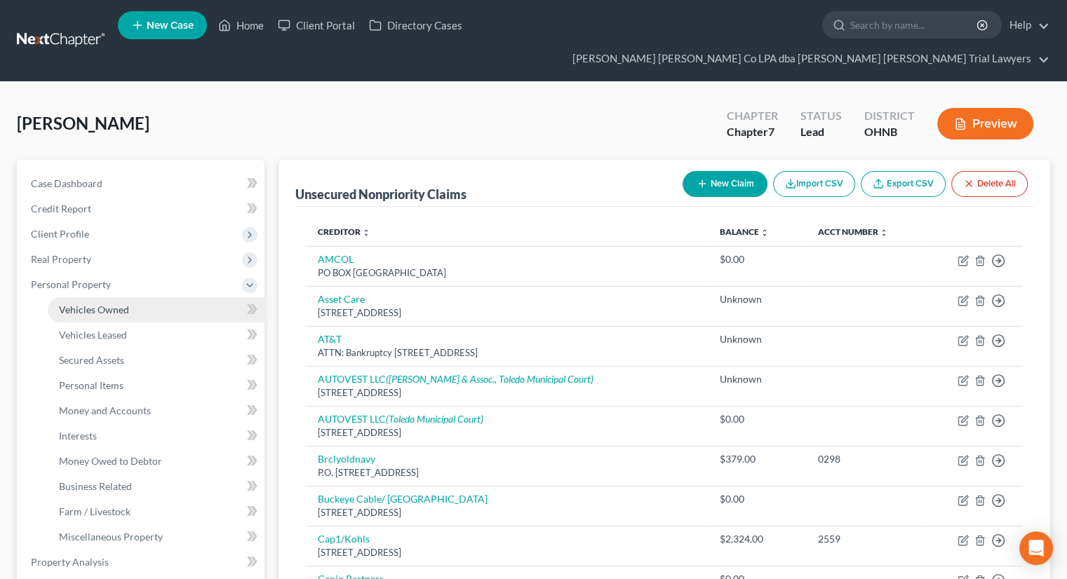
click at [154, 297] on link "Vehicles Owned" at bounding box center [156, 309] width 217 height 25
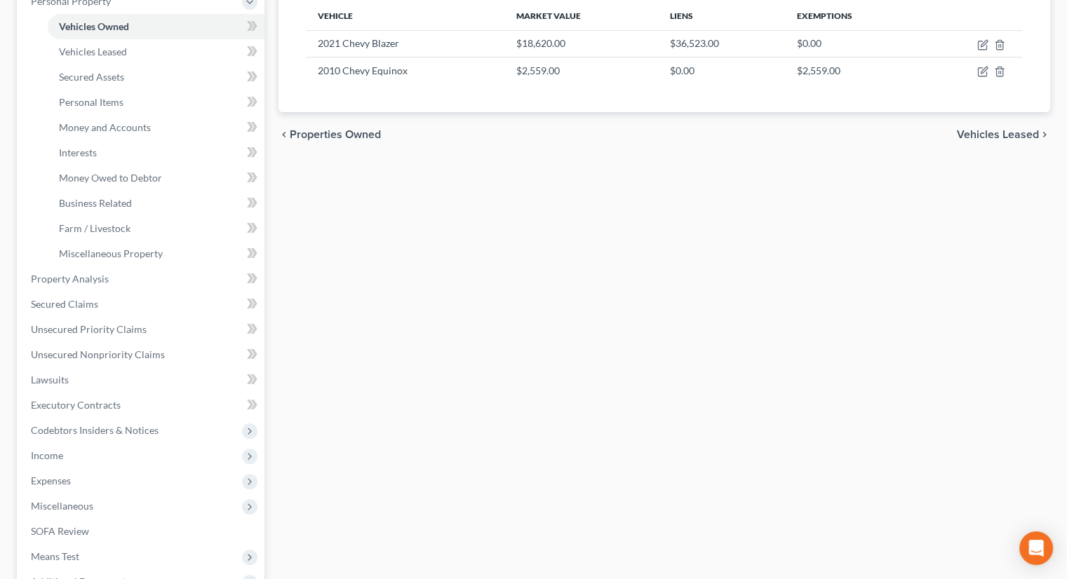
scroll to position [418, 0]
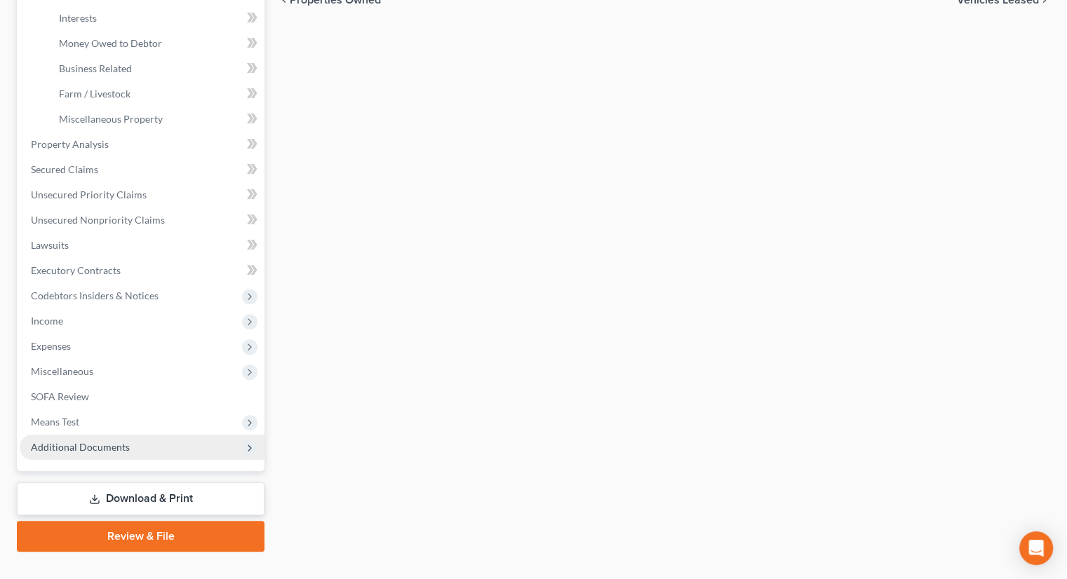
click at [87, 435] on span "Additional Documents" at bounding box center [142, 447] width 245 height 25
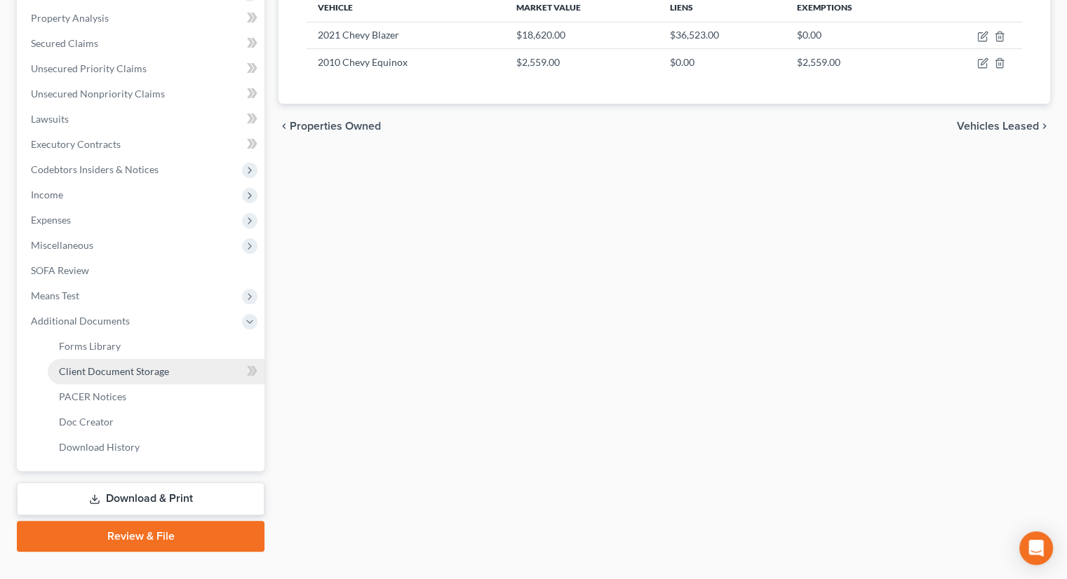
click at [120, 365] on span "Client Document Storage" at bounding box center [114, 371] width 110 height 12
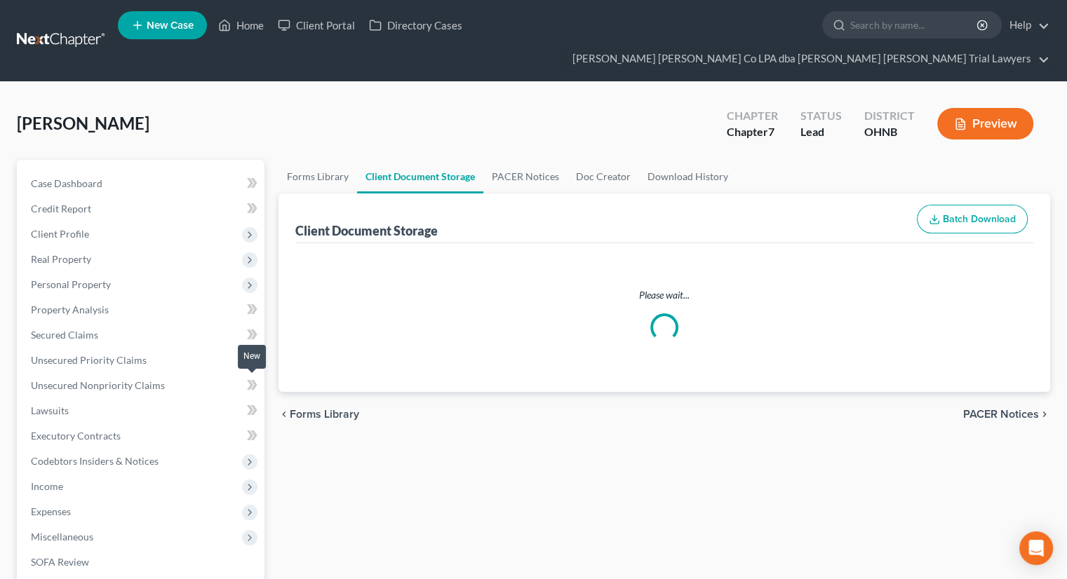
select select "5"
select select "20"
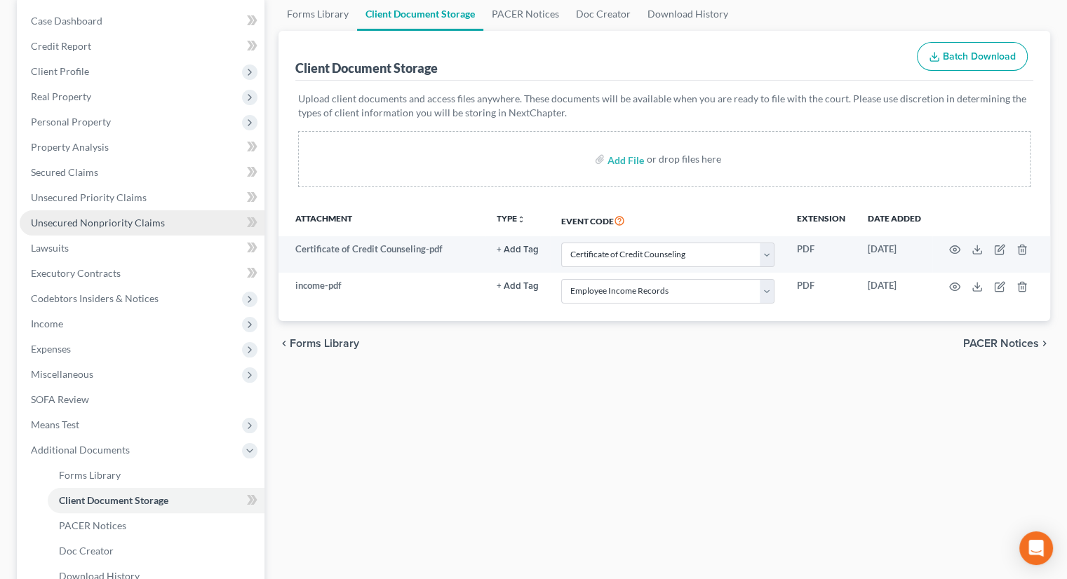
scroll to position [140, 0]
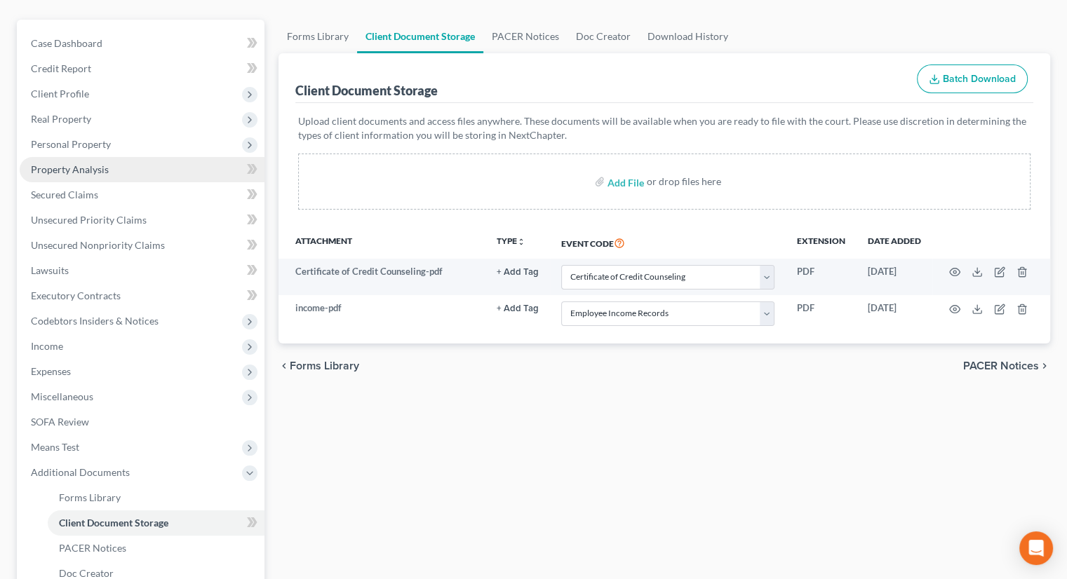
click at [84, 163] on span "Property Analysis" at bounding box center [70, 169] width 78 height 12
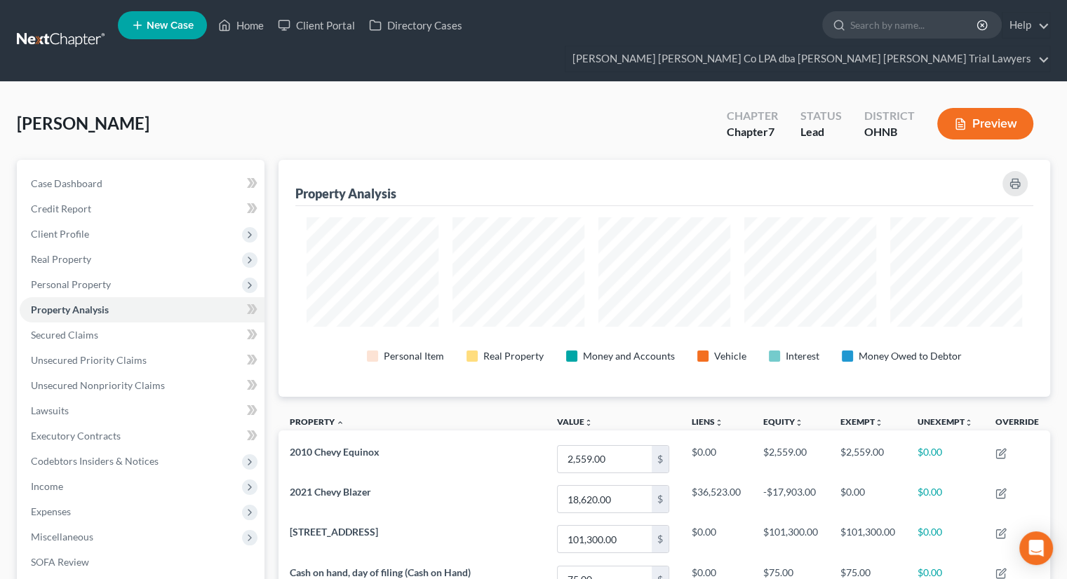
scroll to position [701153, 700618]
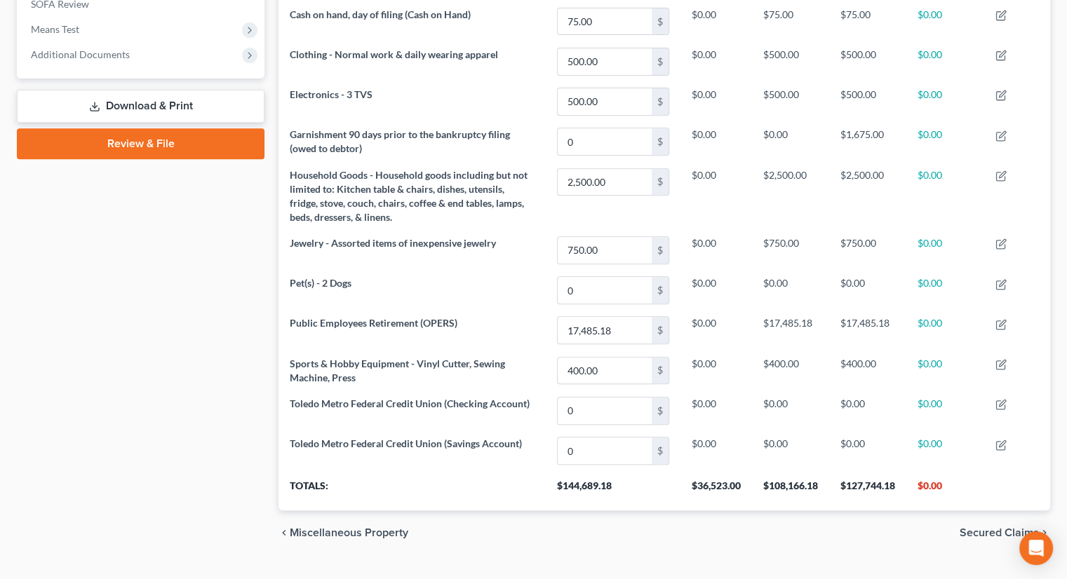
click at [115, 128] on link "Review & File" at bounding box center [141, 143] width 248 height 31
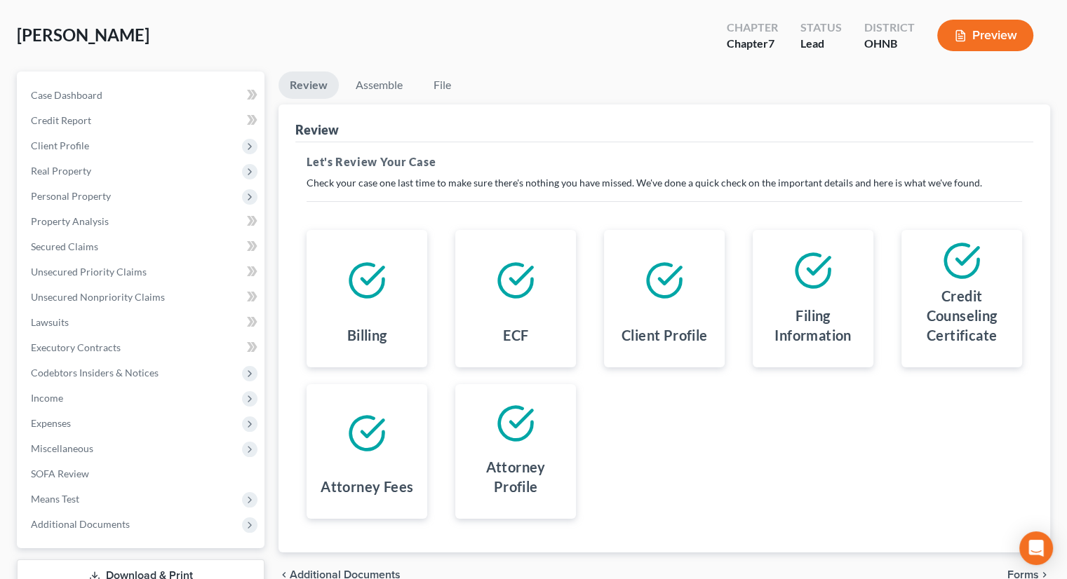
scroll to position [166, 0]
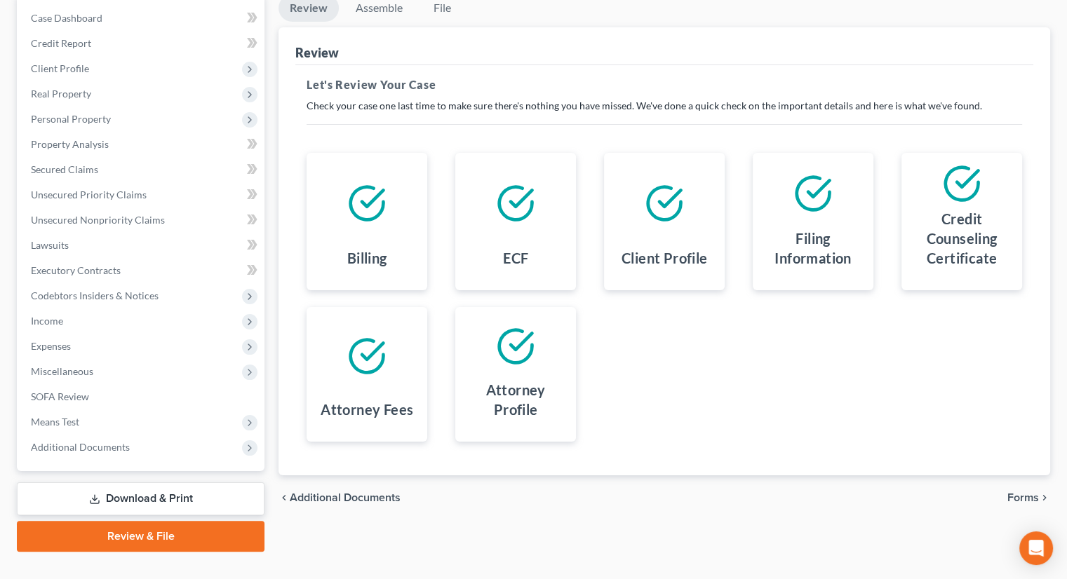
click at [1035, 492] on span "Forms" at bounding box center [1023, 497] width 32 height 11
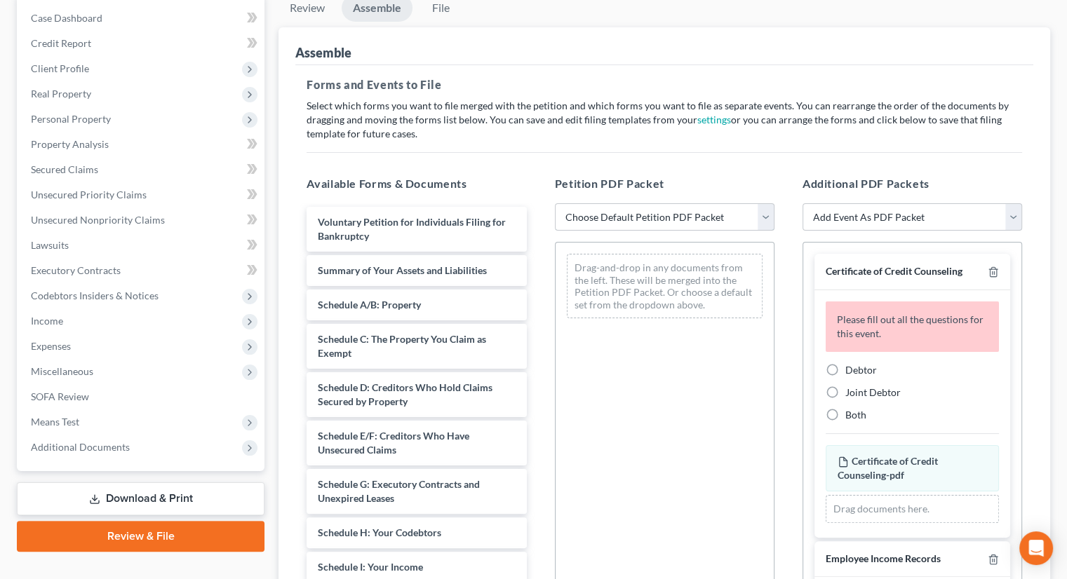
click at [631, 203] on select "Choose Default Petition PDF Packet Complete Bankruptcy Petition (all forms and …" at bounding box center [665, 217] width 220 height 28
select select "0"
click at [555, 203] on select "Choose Default Petition PDF Packet Complete Bankruptcy Petition (all forms and …" at bounding box center [665, 217] width 220 height 28
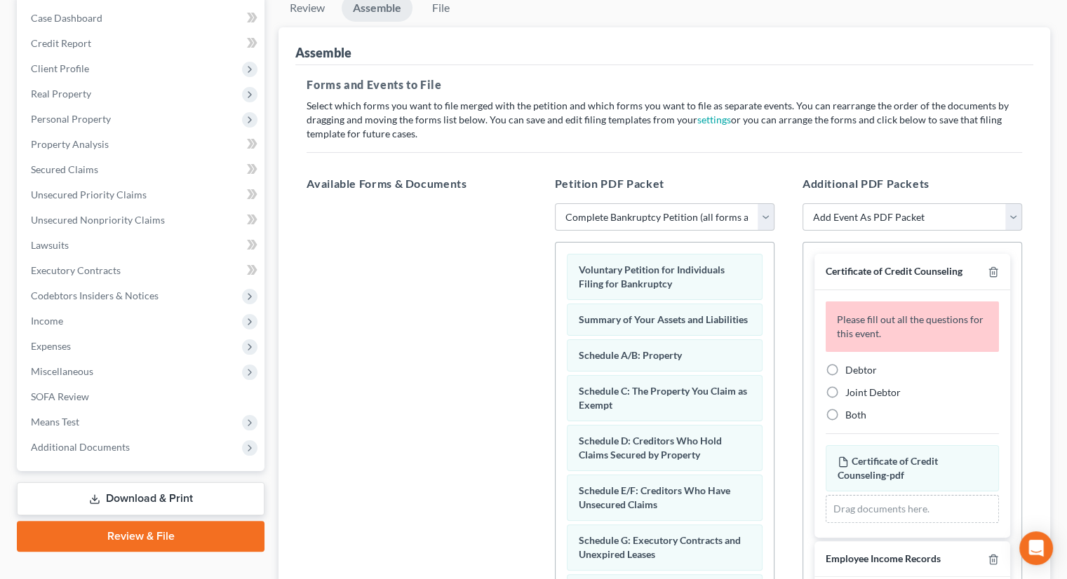
click at [845, 363] on label "Debtor" at bounding box center [861, 370] width 32 height 14
click at [851, 363] on input "Debtor" at bounding box center [855, 367] width 9 height 9
radio input "true"
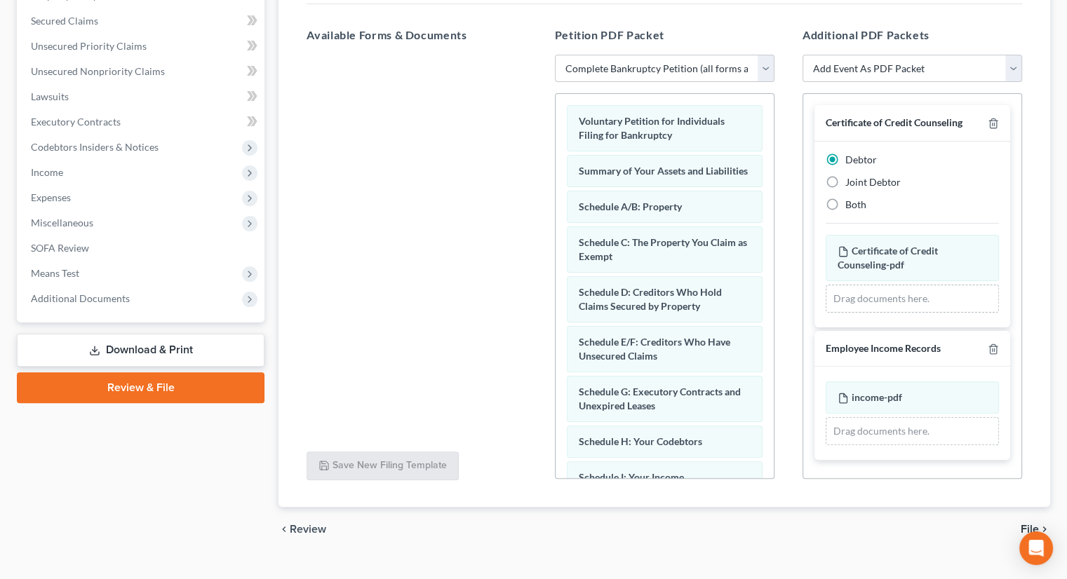
click at [1029, 524] on span "File" at bounding box center [1030, 529] width 18 height 11
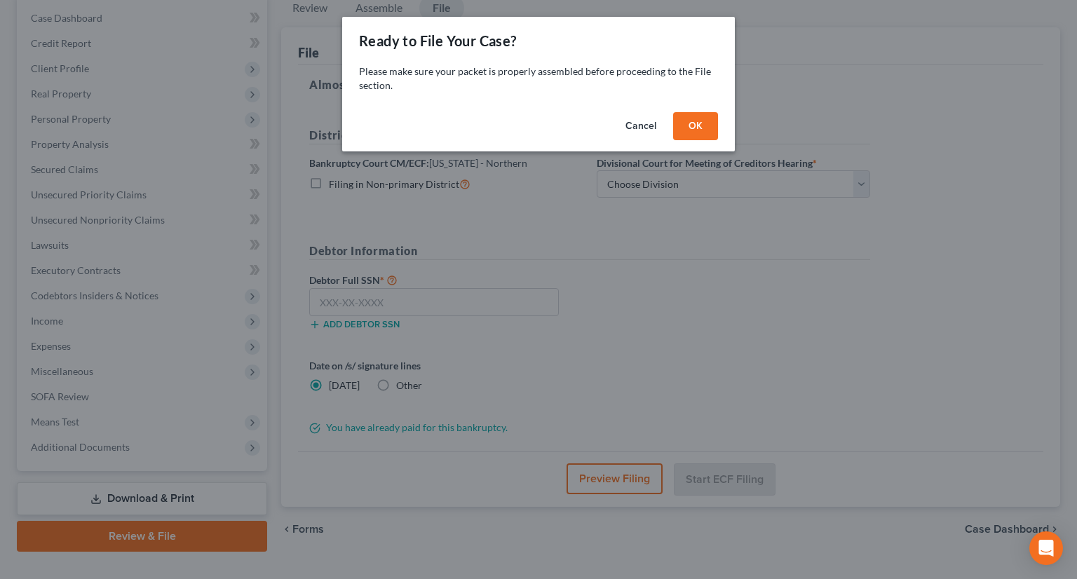
click at [697, 128] on button "OK" at bounding box center [695, 126] width 45 height 28
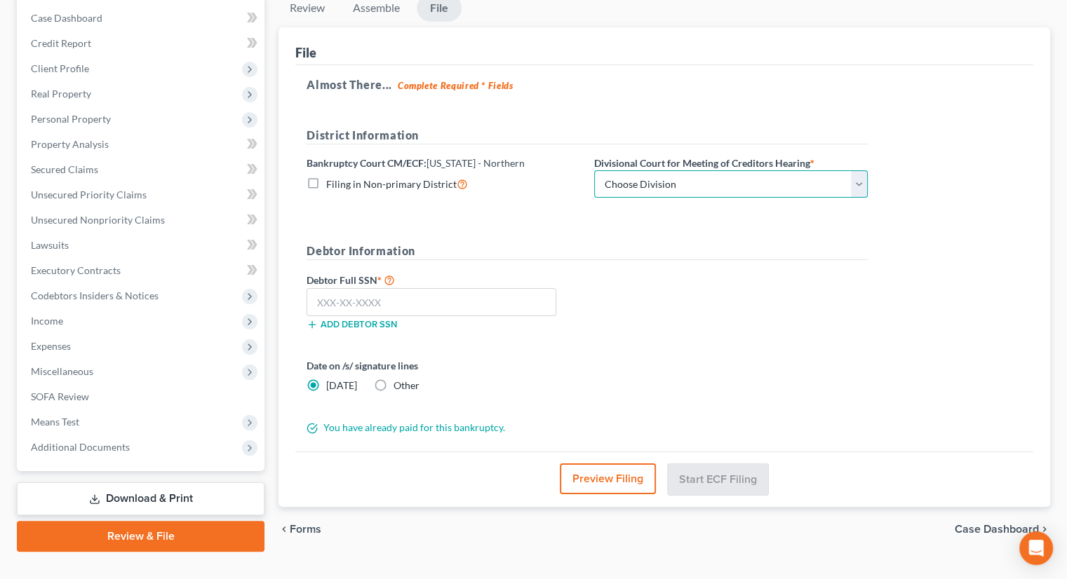
click at [687, 170] on select "Choose Division Akron Canton Cleveland Toledo Youngstown" at bounding box center [731, 184] width 274 height 28
select select "3"
click at [594, 170] on select "Choose Division Akron Canton Cleveland Toledo Youngstown" at bounding box center [731, 184] width 274 height 28
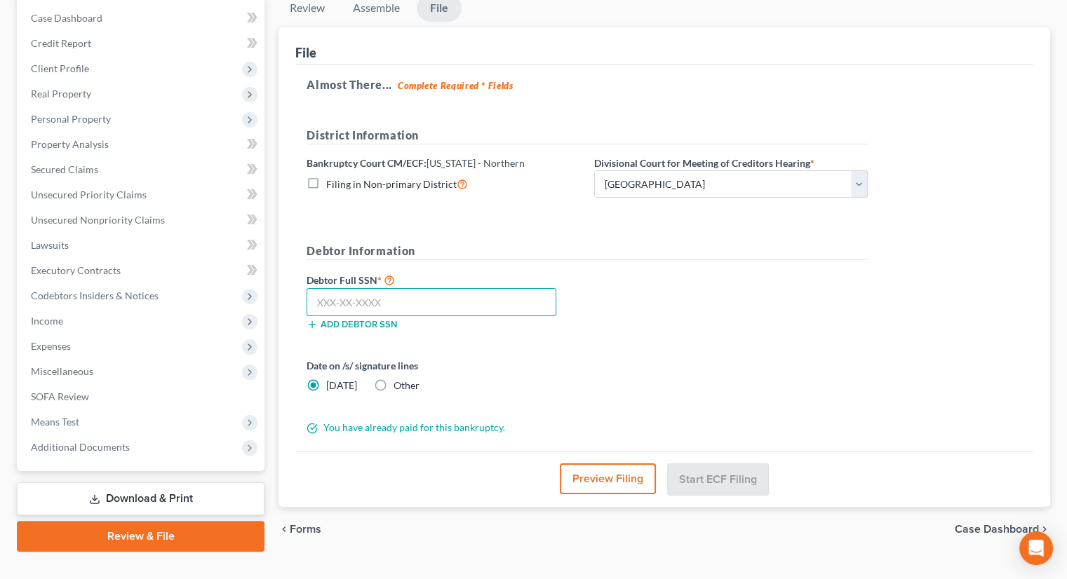
click at [515, 288] on input "text" at bounding box center [432, 302] width 250 height 28
type input "295-78-9663"
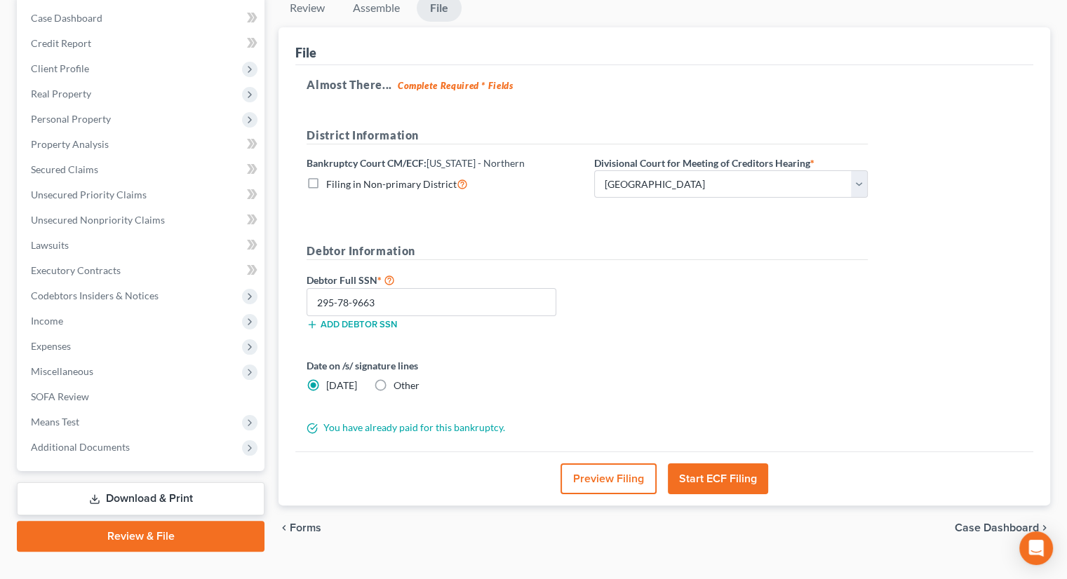
click at [754, 464] on button "Start ECF Filing" at bounding box center [718, 479] width 100 height 31
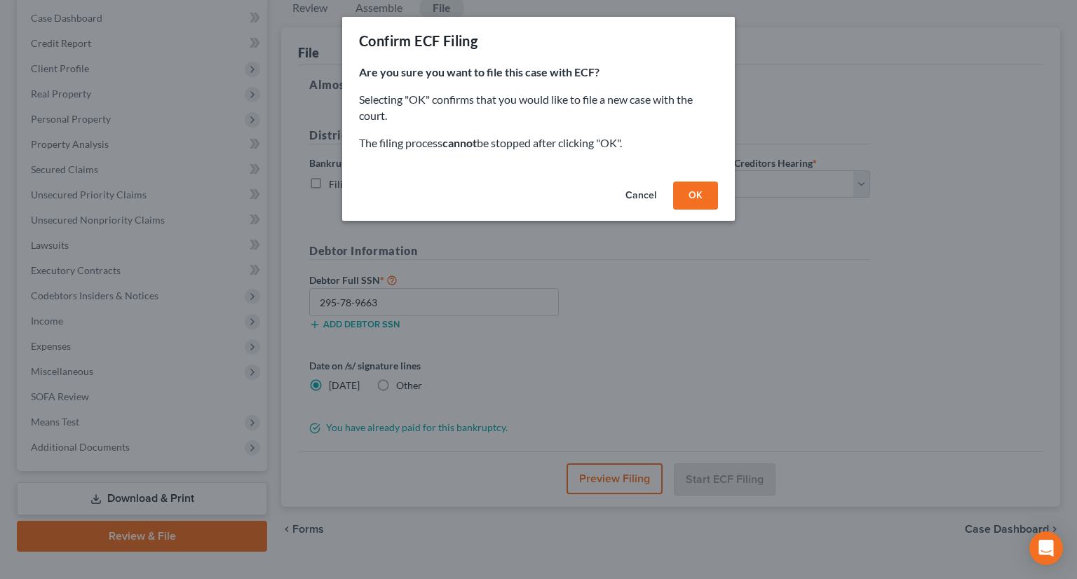
click at [696, 197] on button "OK" at bounding box center [695, 196] width 45 height 28
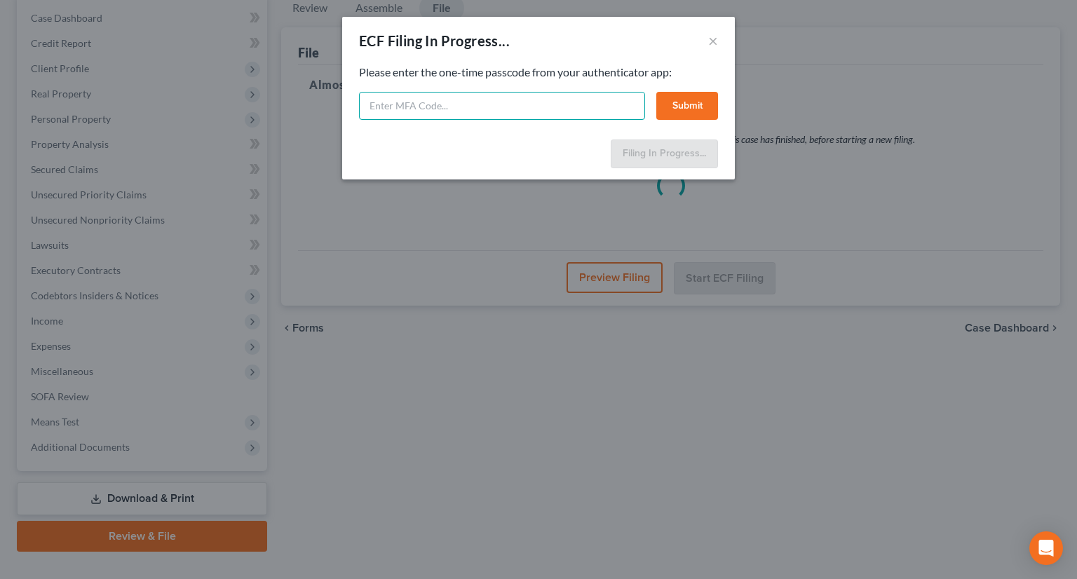
click at [478, 107] on input "text" at bounding box center [502, 106] width 286 height 28
type input "408007"
click at [691, 112] on button "Submit" at bounding box center [688, 106] width 62 height 28
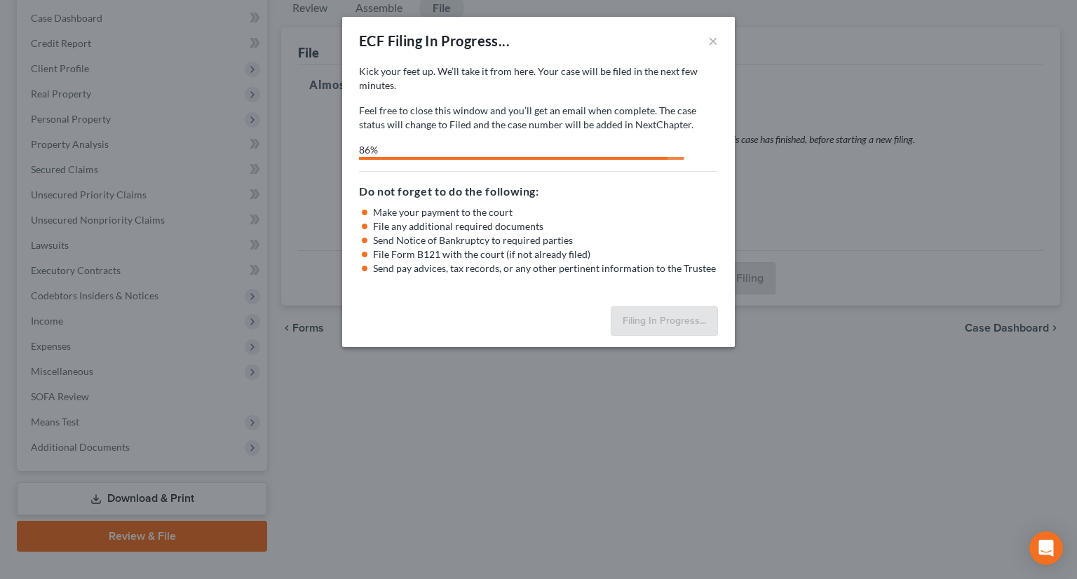
select select "3"
